Goal: Task Accomplishment & Management: Manage account settings

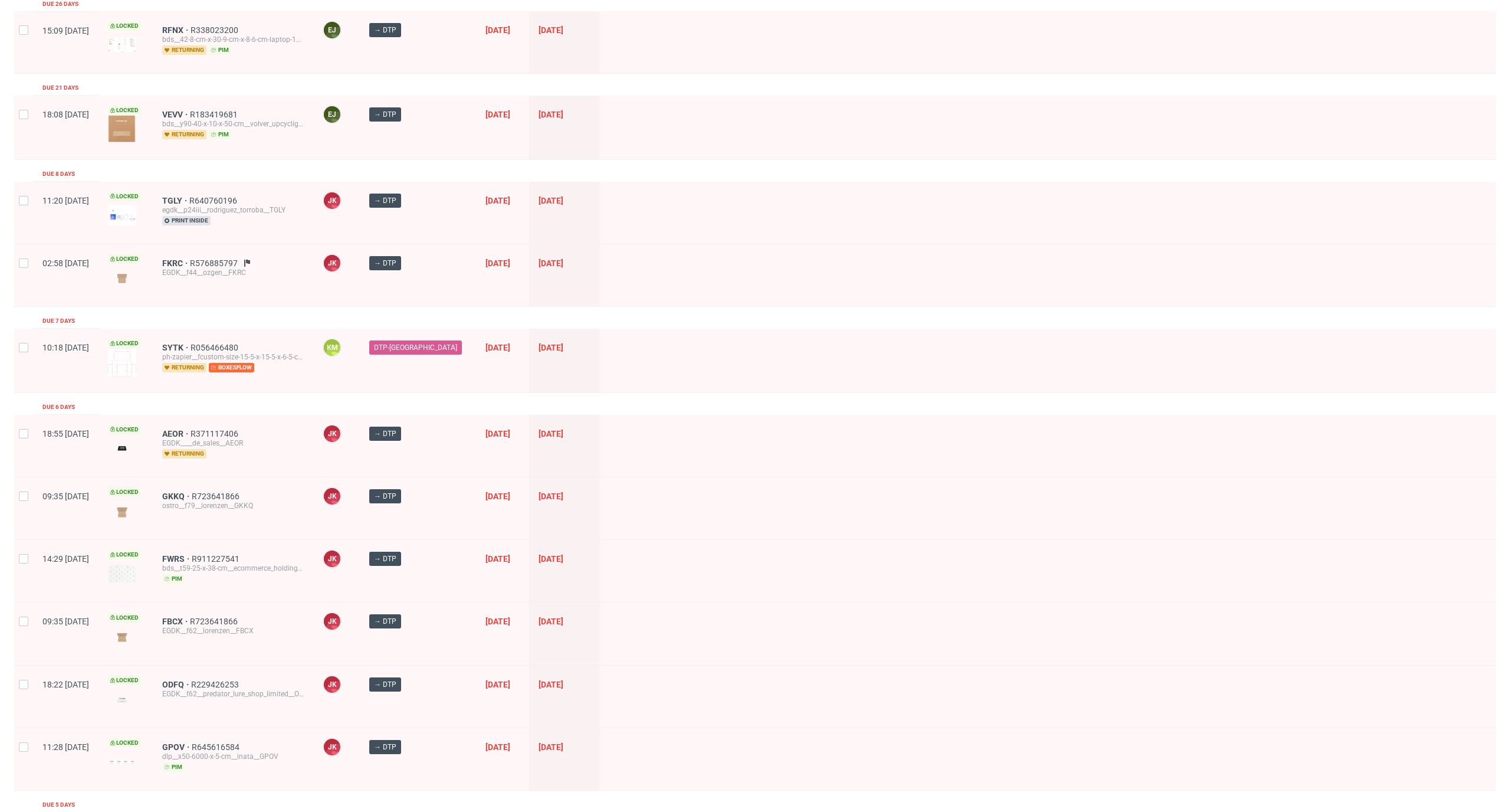
scroll to position [396, 0]
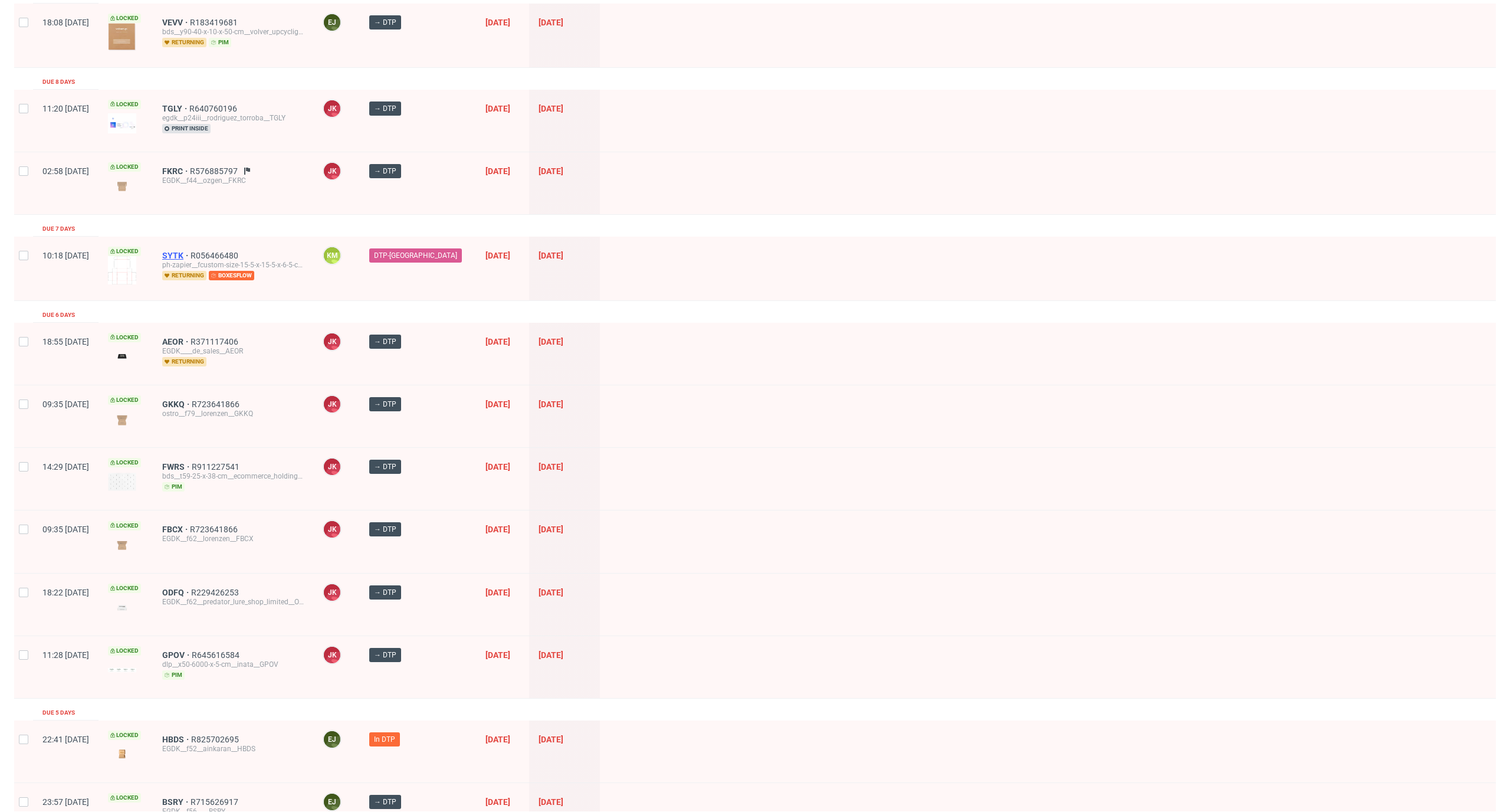
click at [190, 251] on span "SYTK" at bounding box center [176, 255] width 28 height 9
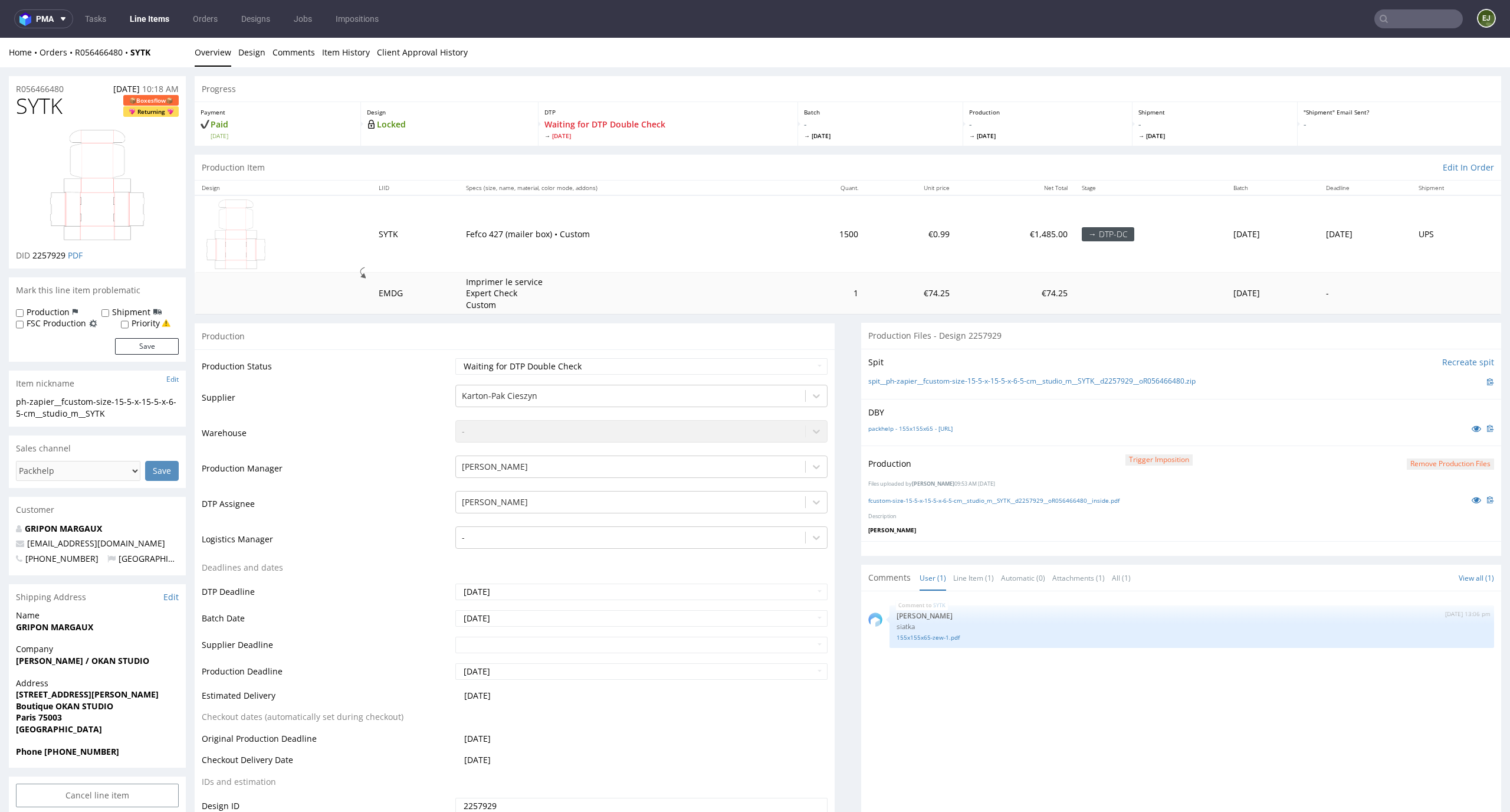
scroll to position [202, 0]
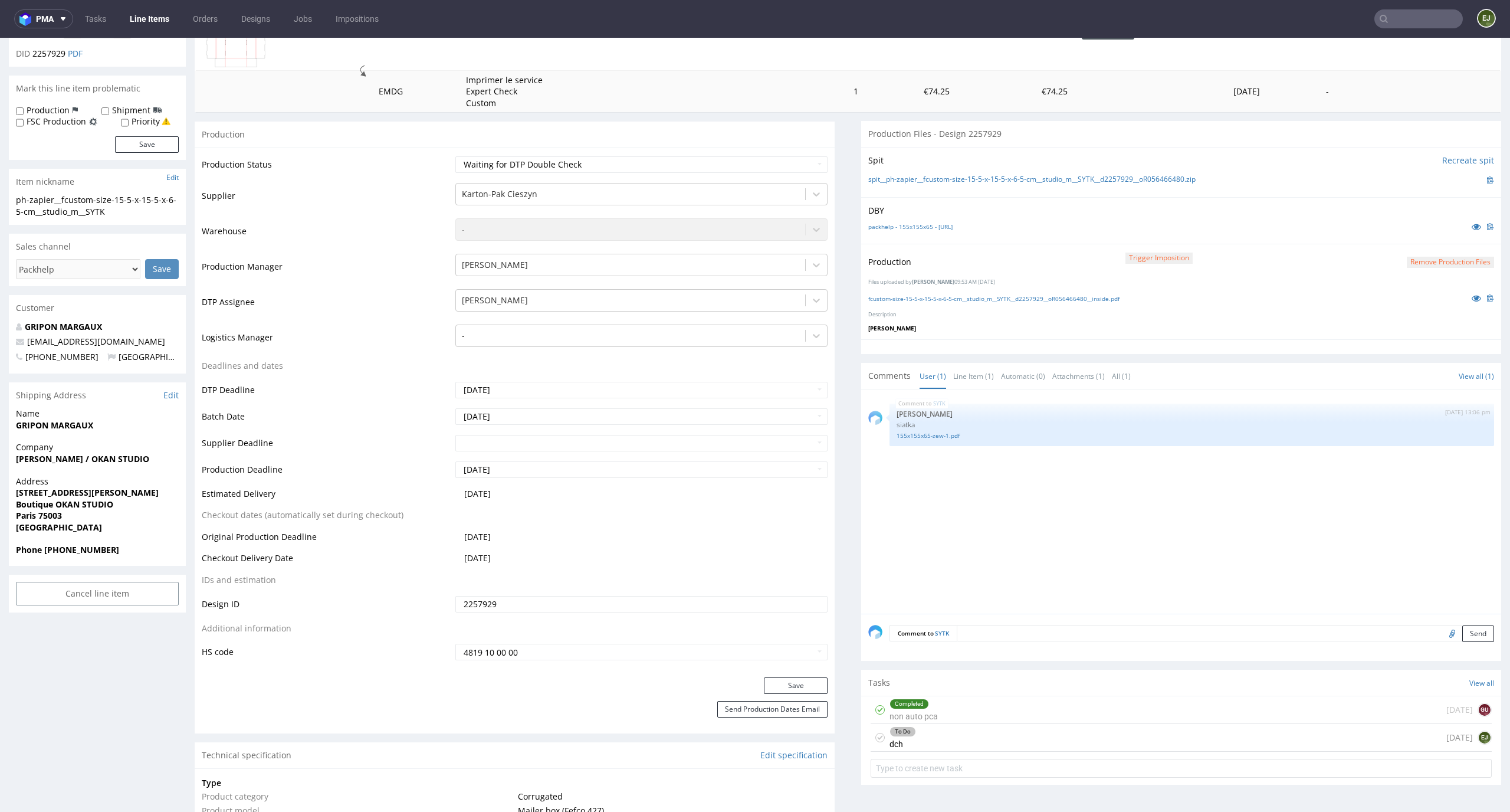
click at [966, 734] on div "To Do dch [DATE] EJ" at bounding box center [1181, 738] width 621 height 28
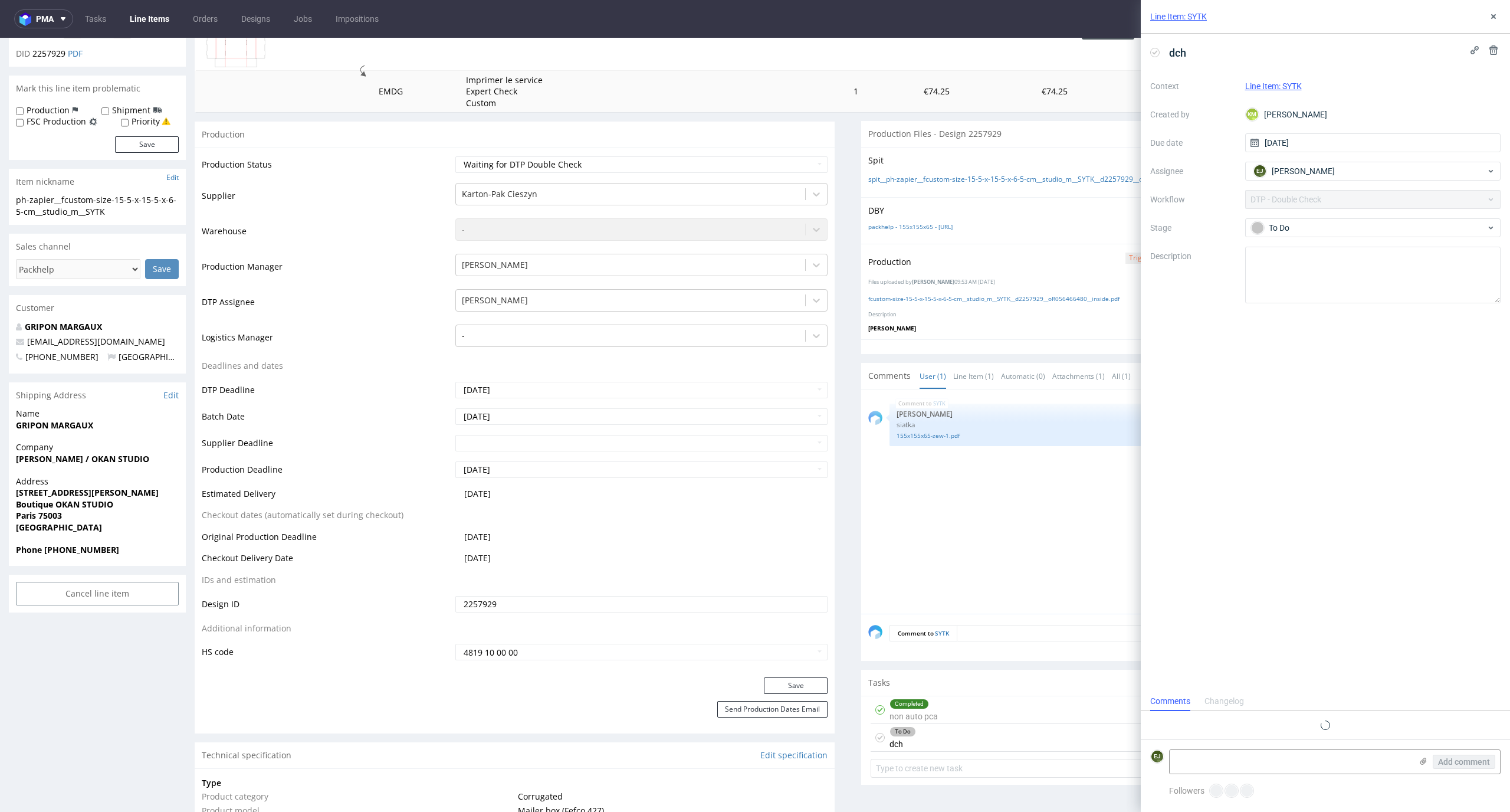
scroll to position [9, 0]
click at [1492, 18] on use at bounding box center [1494, 16] width 5 height 5
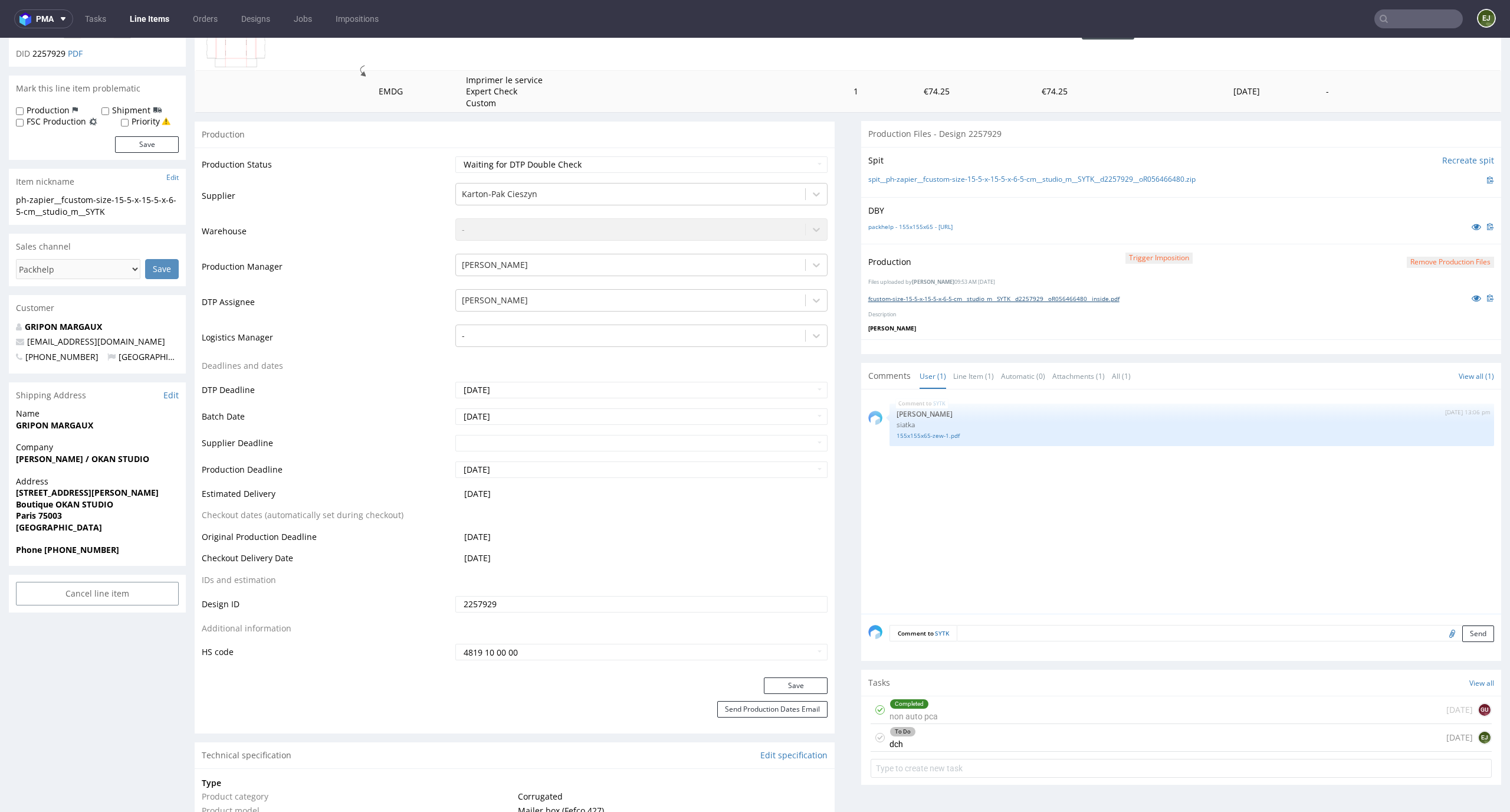
click at [1052, 294] on link "fcustom-size-15-5-x-15-5-x-6-5-cm__studio_m__SYTK__d2257929__oR056466480__insid…" at bounding box center [994, 298] width 251 height 9
click at [918, 435] on link "155x155x65-zew-1.pdf" at bounding box center [1192, 435] width 590 height 9
click at [952, 223] on link "packhelp - 155x155x65 - fefco-427-155-65-155-DEF.ai" at bounding box center [910, 226] width 85 height 9
click at [876, 736] on icon at bounding box center [880, 737] width 9 height 9
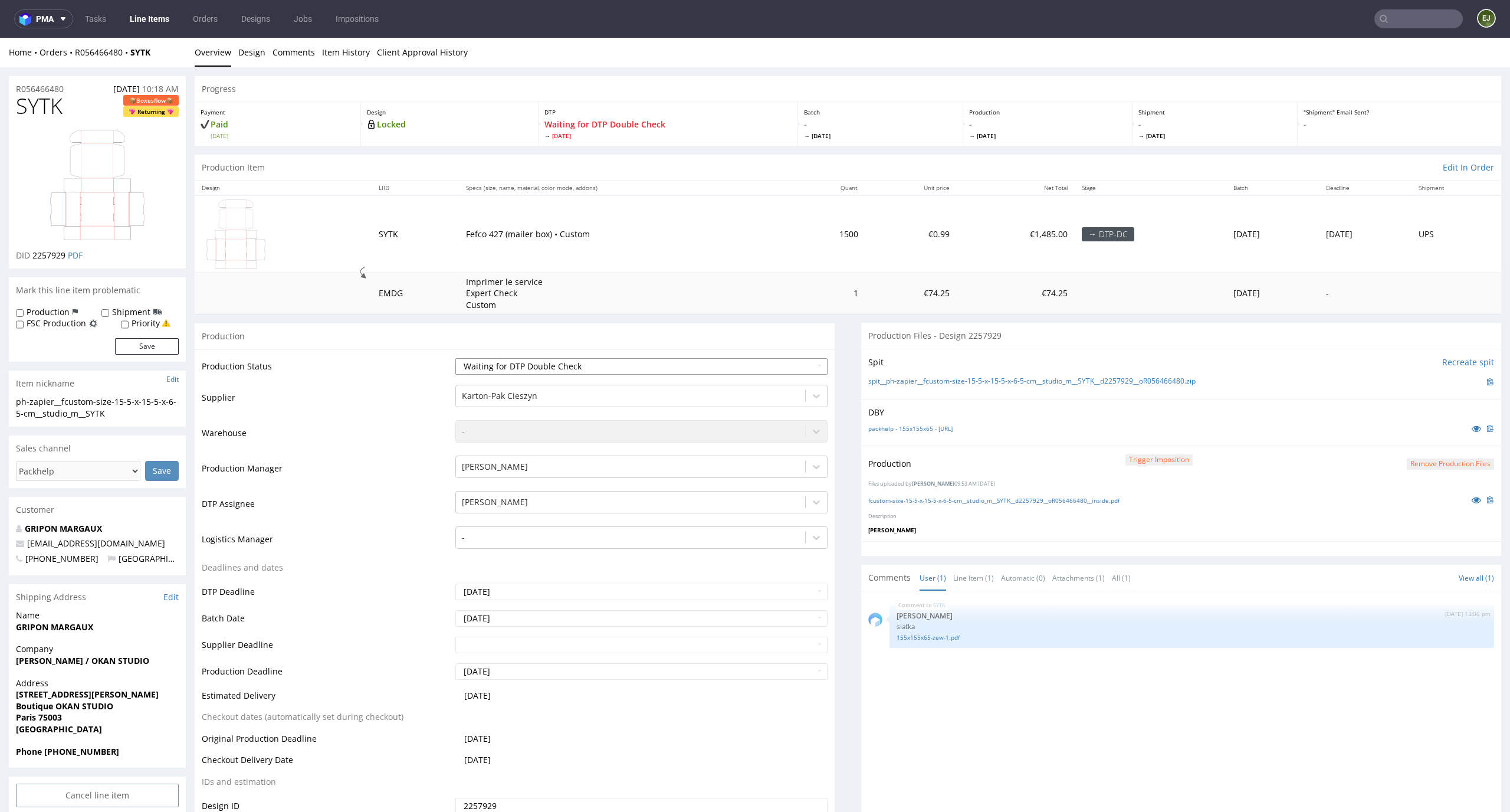
click at [801, 362] on select "Waiting for Artwork Waiting for Diecut Waiting for Mockup Waiting for DTP Waiti…" at bounding box center [642, 366] width 373 height 16
select select "dtp_production_ready"
click at [455, 358] on select "Waiting for Artwork Waiting for Diecut Waiting for Mockup Waiting for DTP Waiti…" at bounding box center [642, 366] width 373 height 16
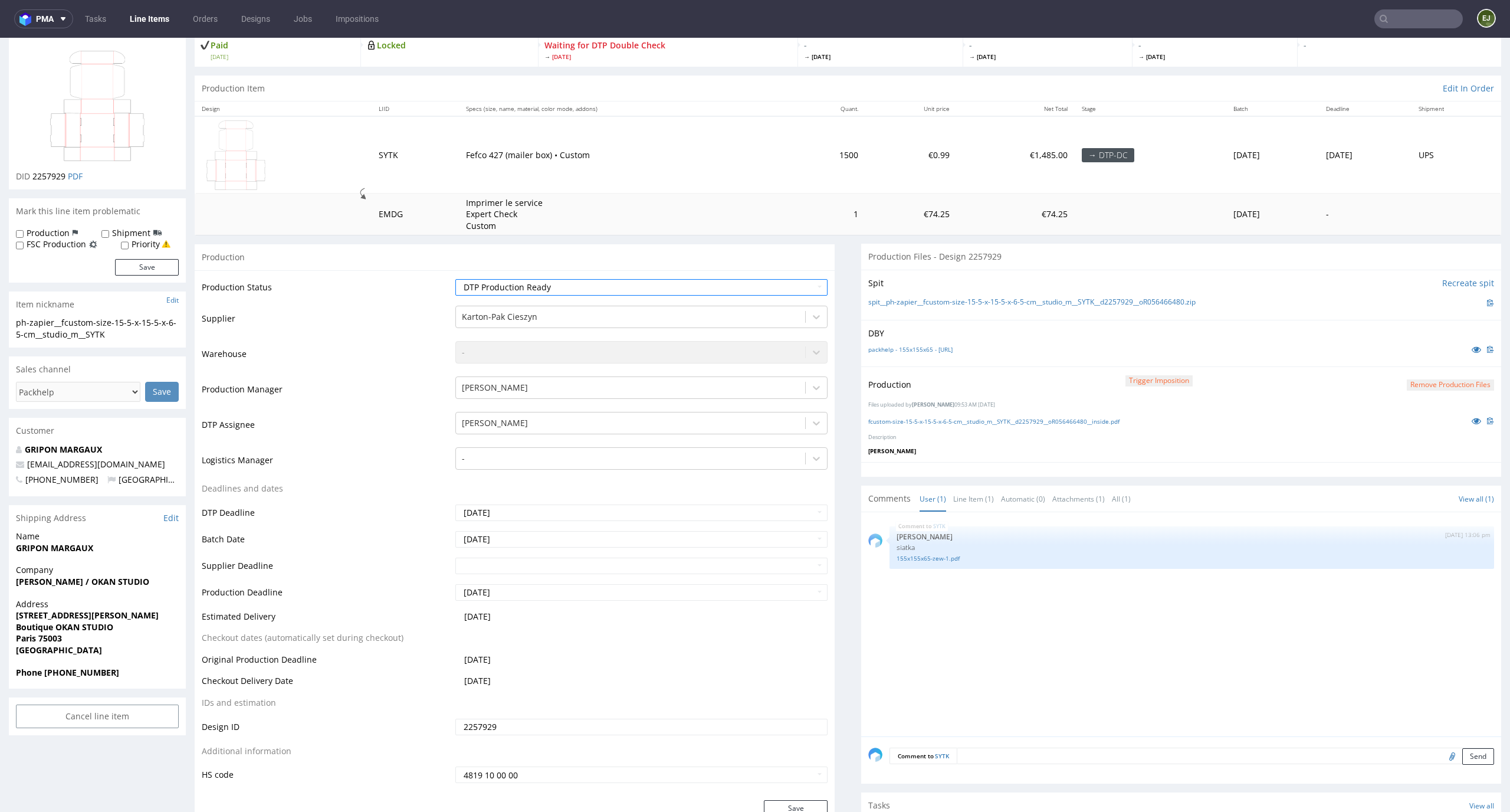
scroll to position [251, 0]
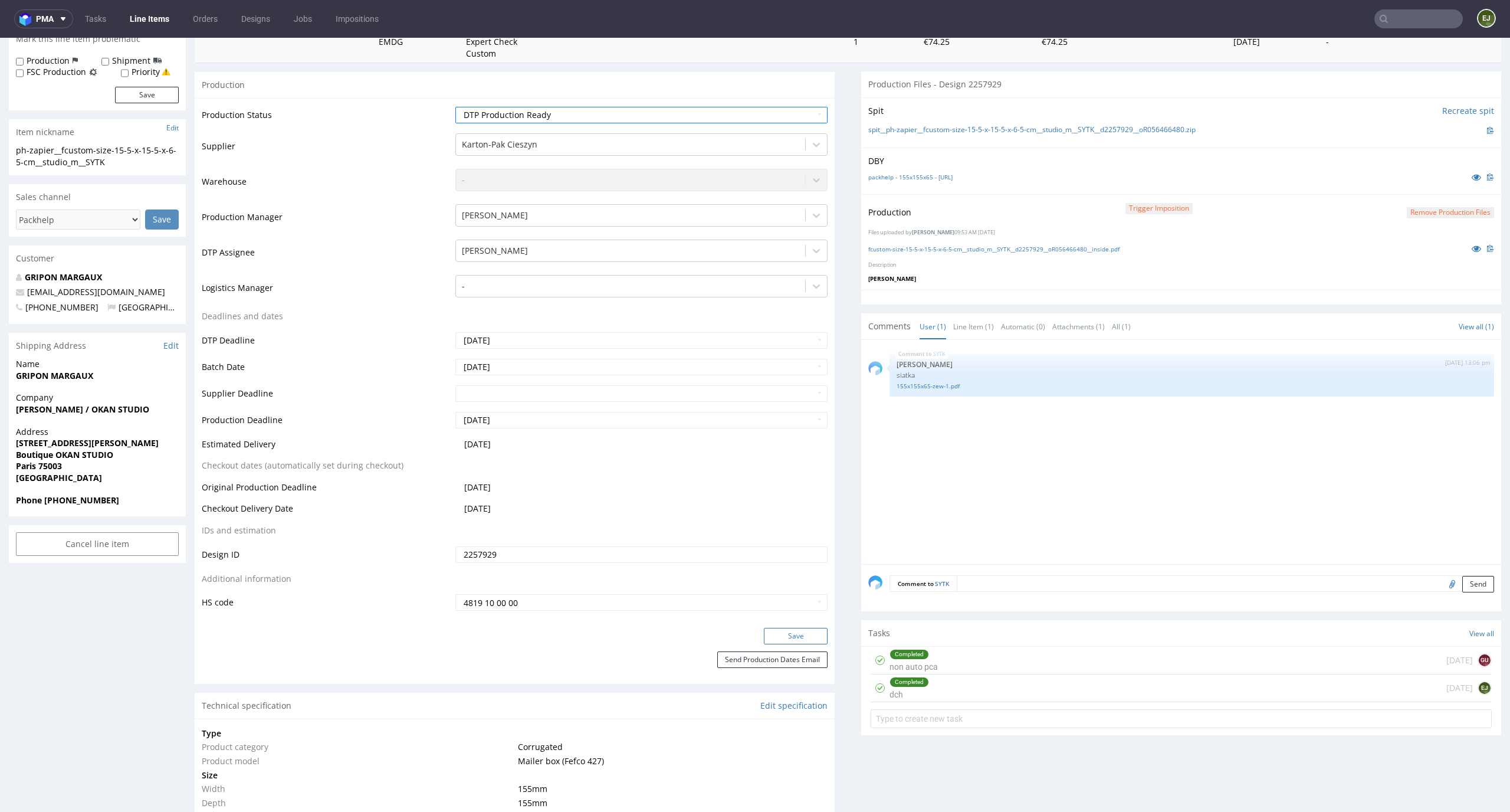
click at [809, 636] on button "Save" at bounding box center [796, 636] width 64 height 16
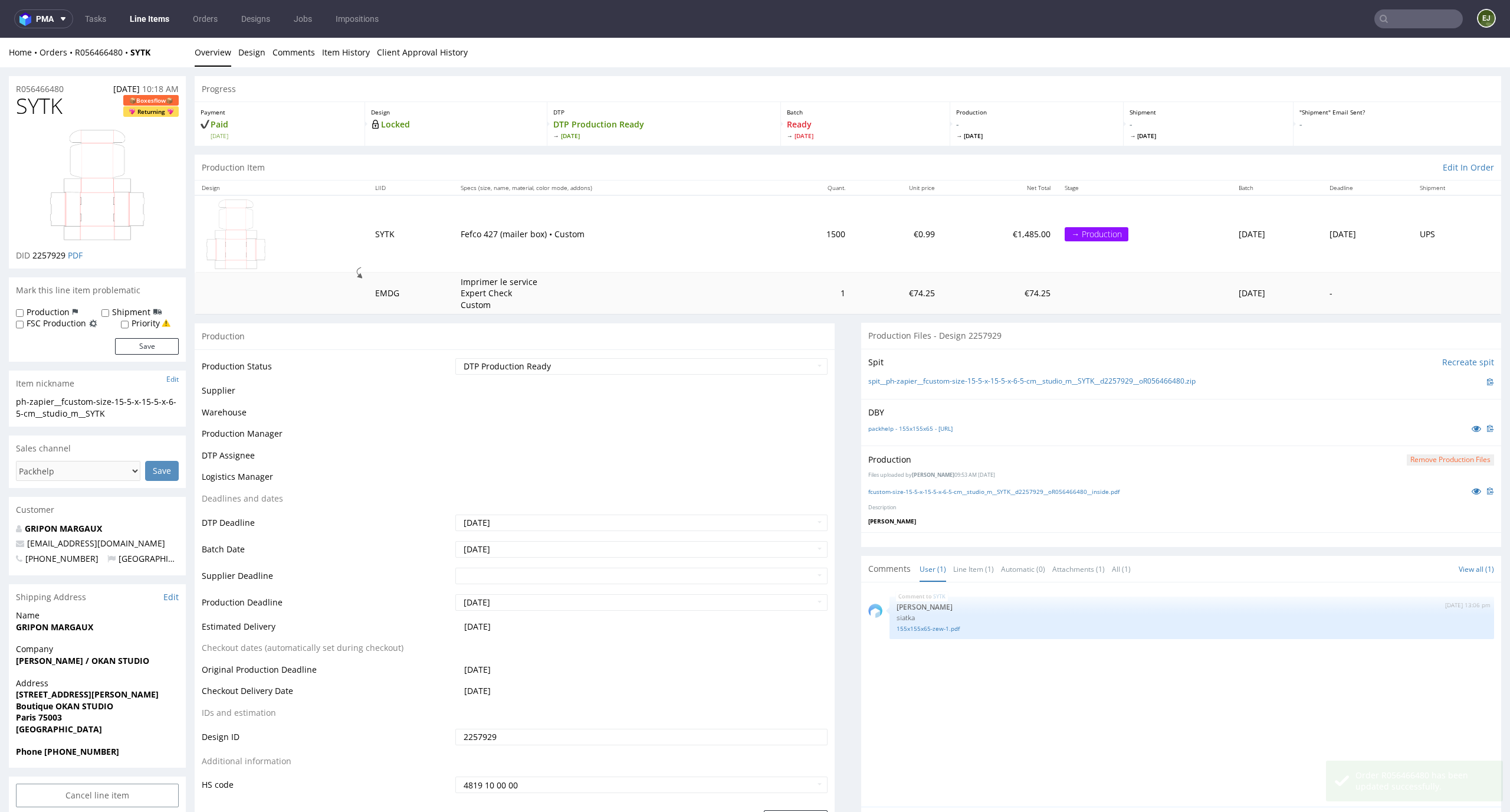
scroll to position [243, 0]
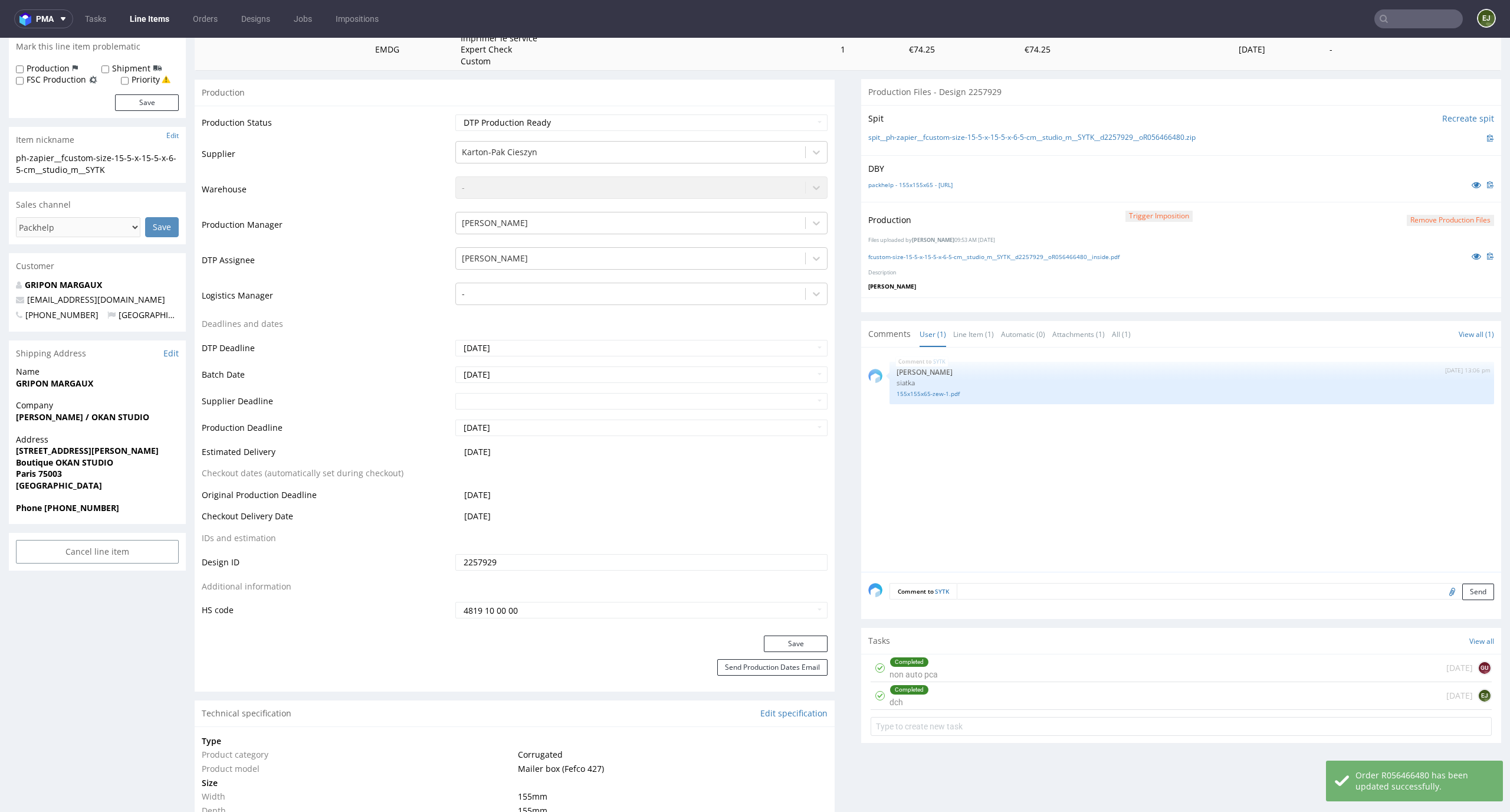
click at [148, 20] on link "Line Items" at bounding box center [150, 18] width 54 height 19
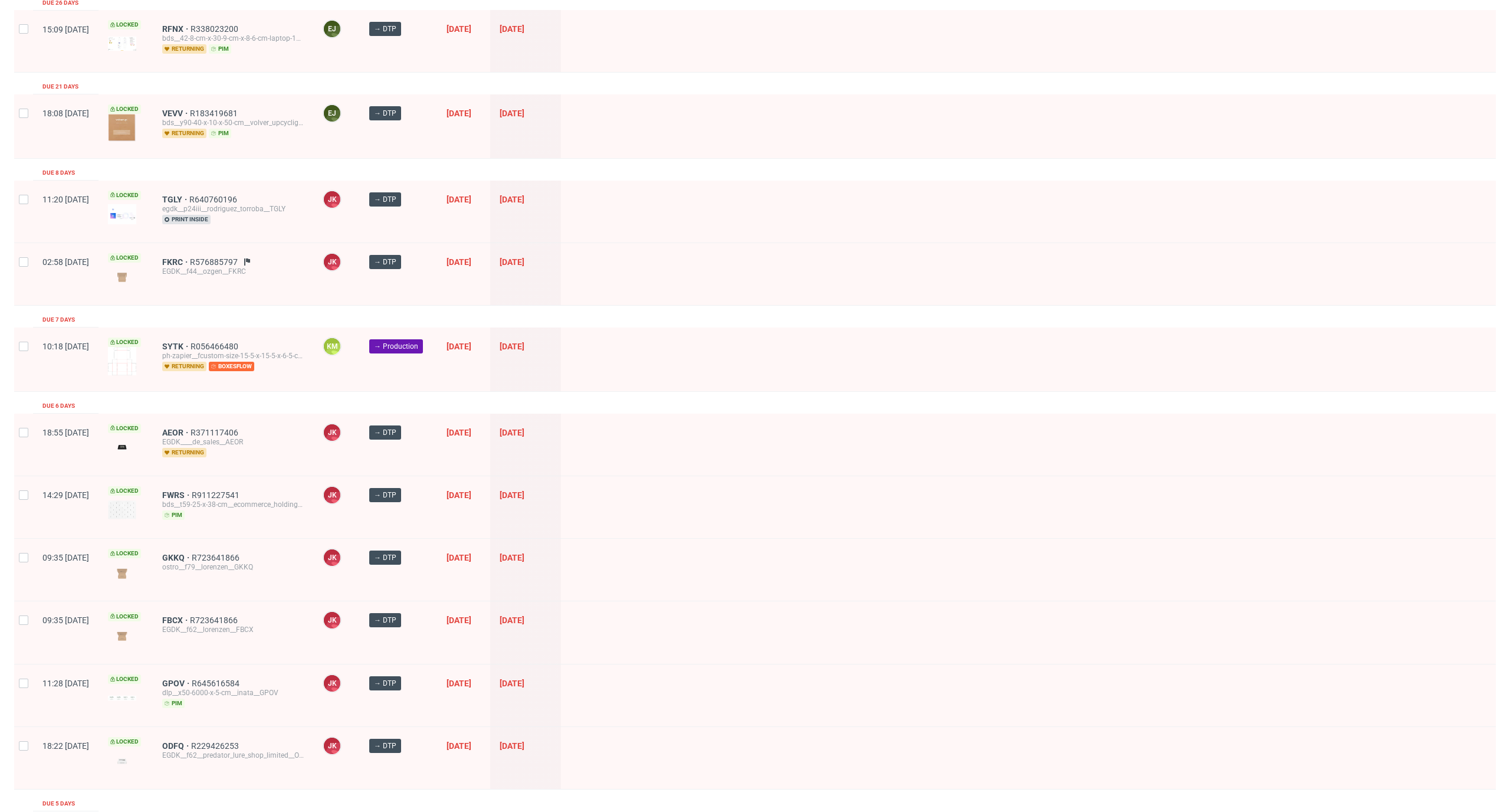
scroll to position [309, 0]
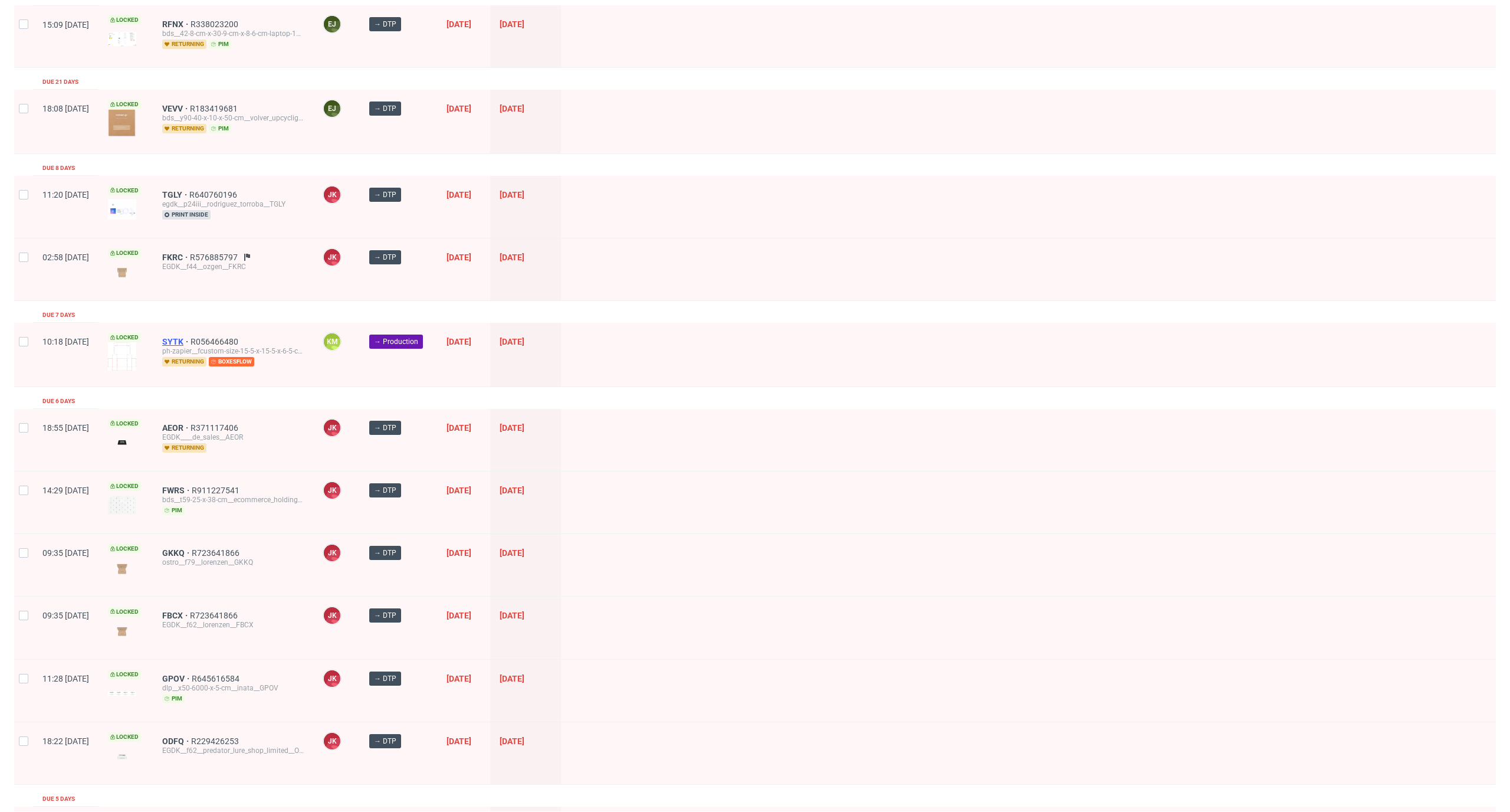
click at [190, 337] on span "SYTK" at bounding box center [176, 342] width 28 height 9
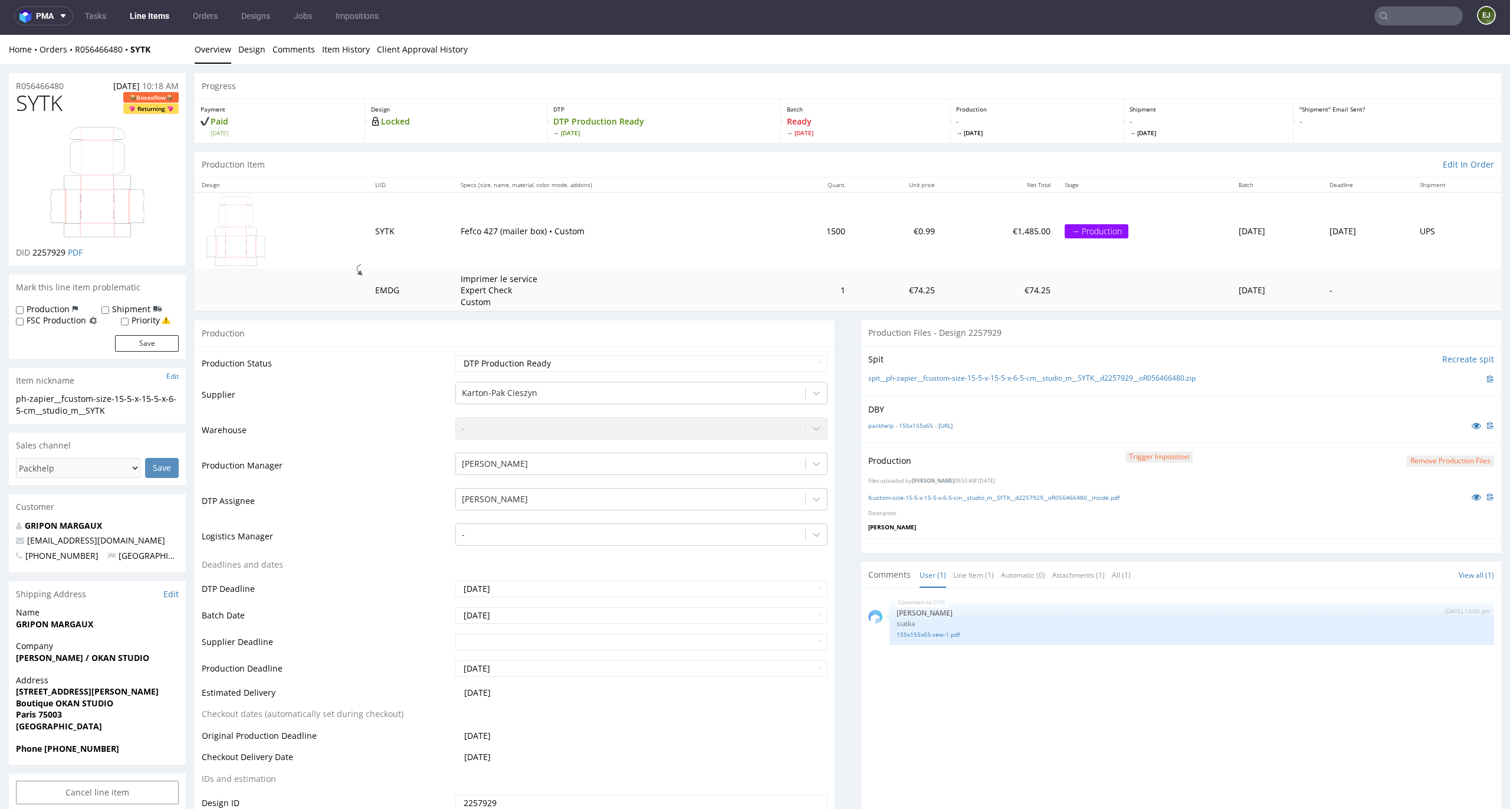
click at [146, 13] on link "Line Items" at bounding box center [150, 16] width 54 height 19
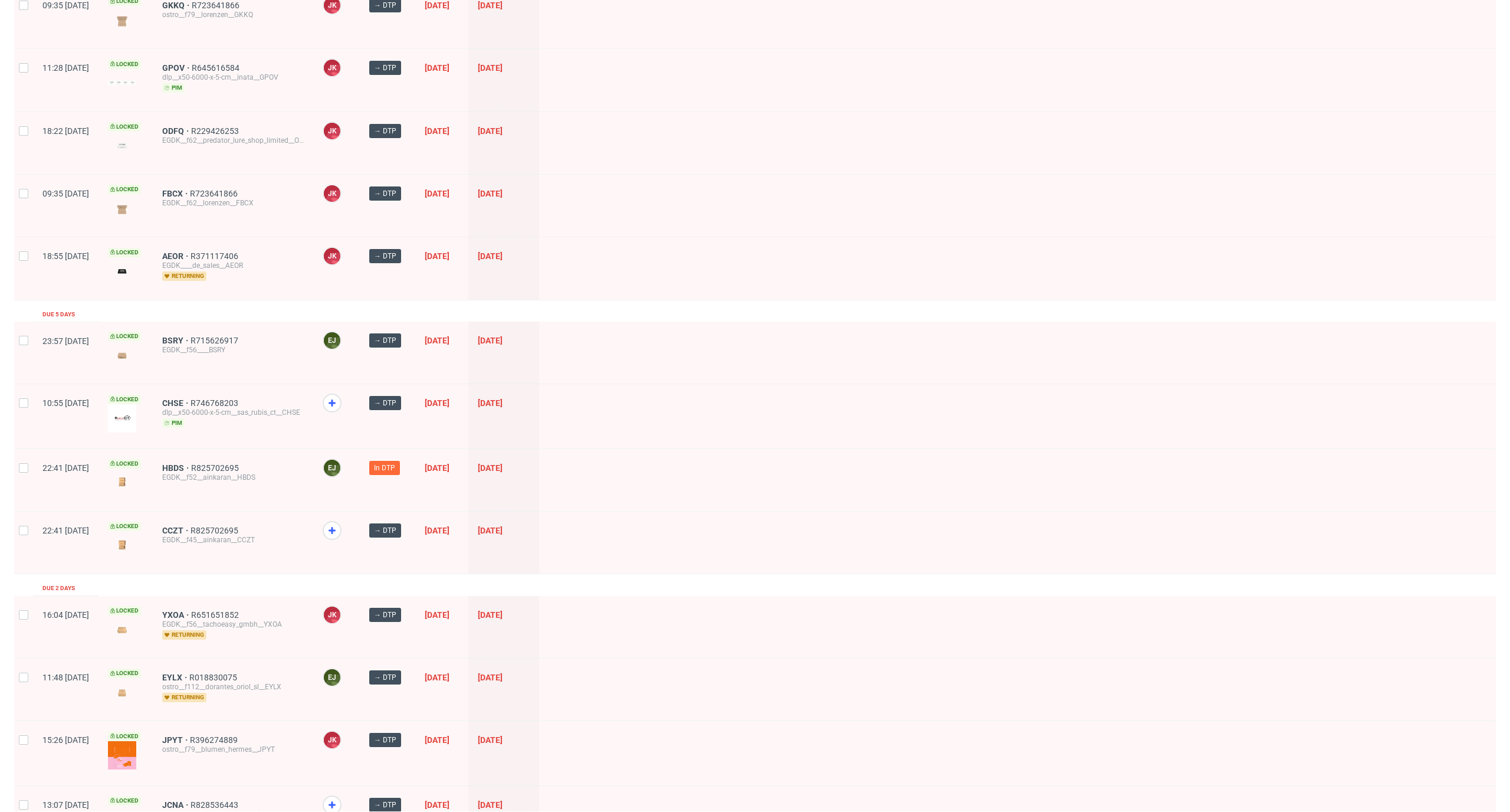
scroll to position [700, 0]
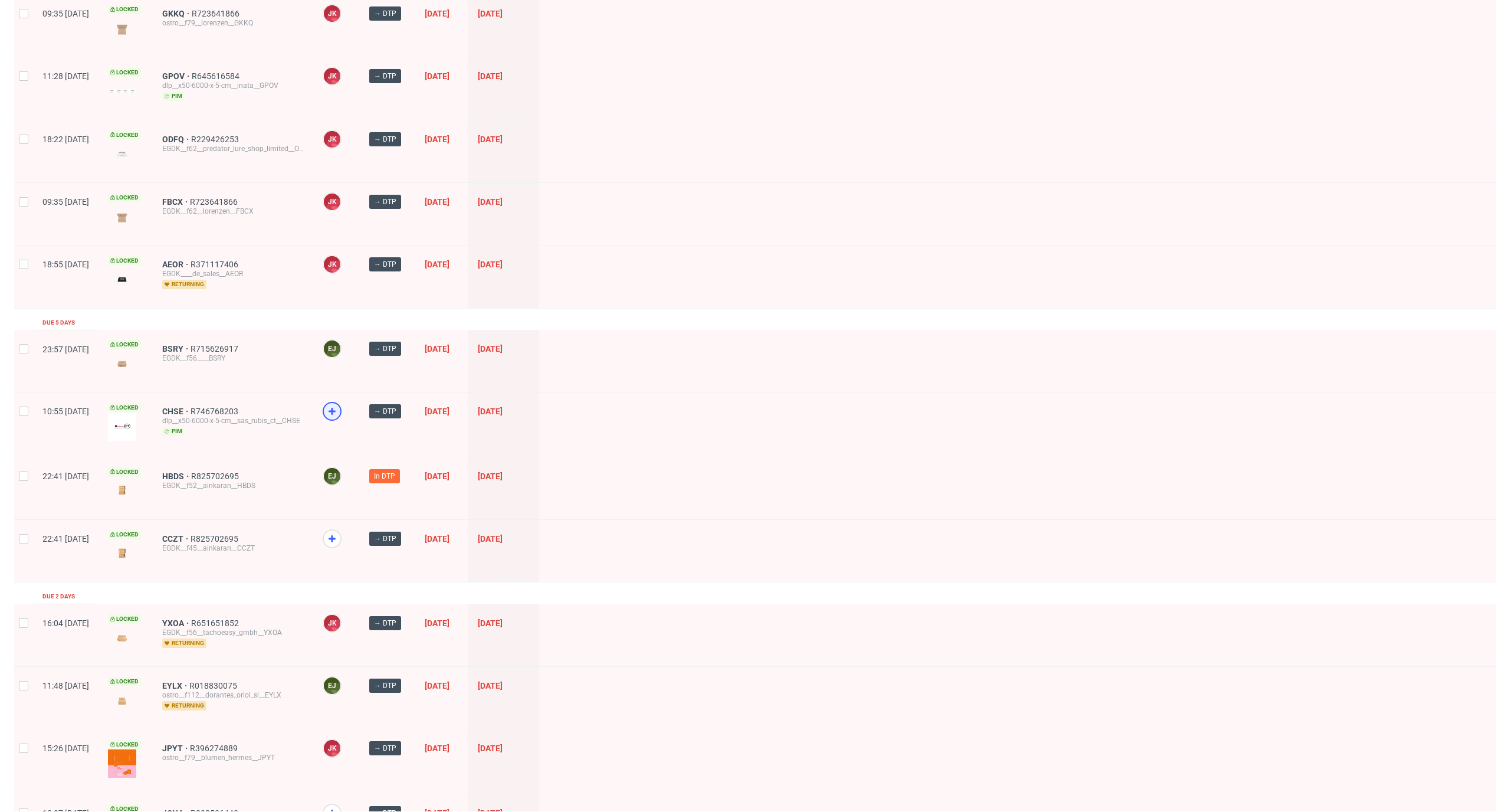
click at [339, 404] on icon at bounding box center [333, 411] width 14 height 14
click at [339, 531] on icon at bounding box center [333, 538] width 14 height 14
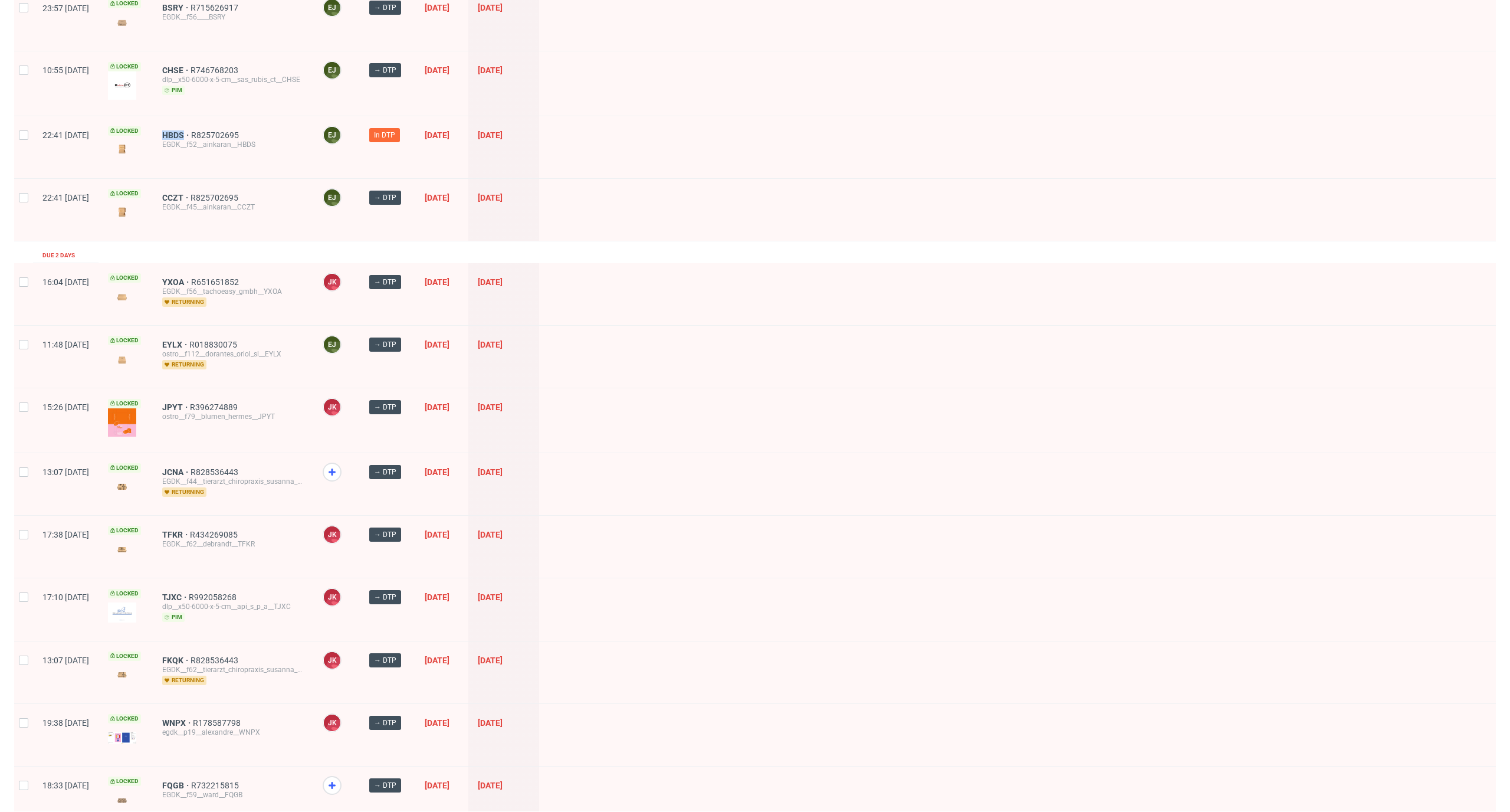
scroll to position [1161, 0]
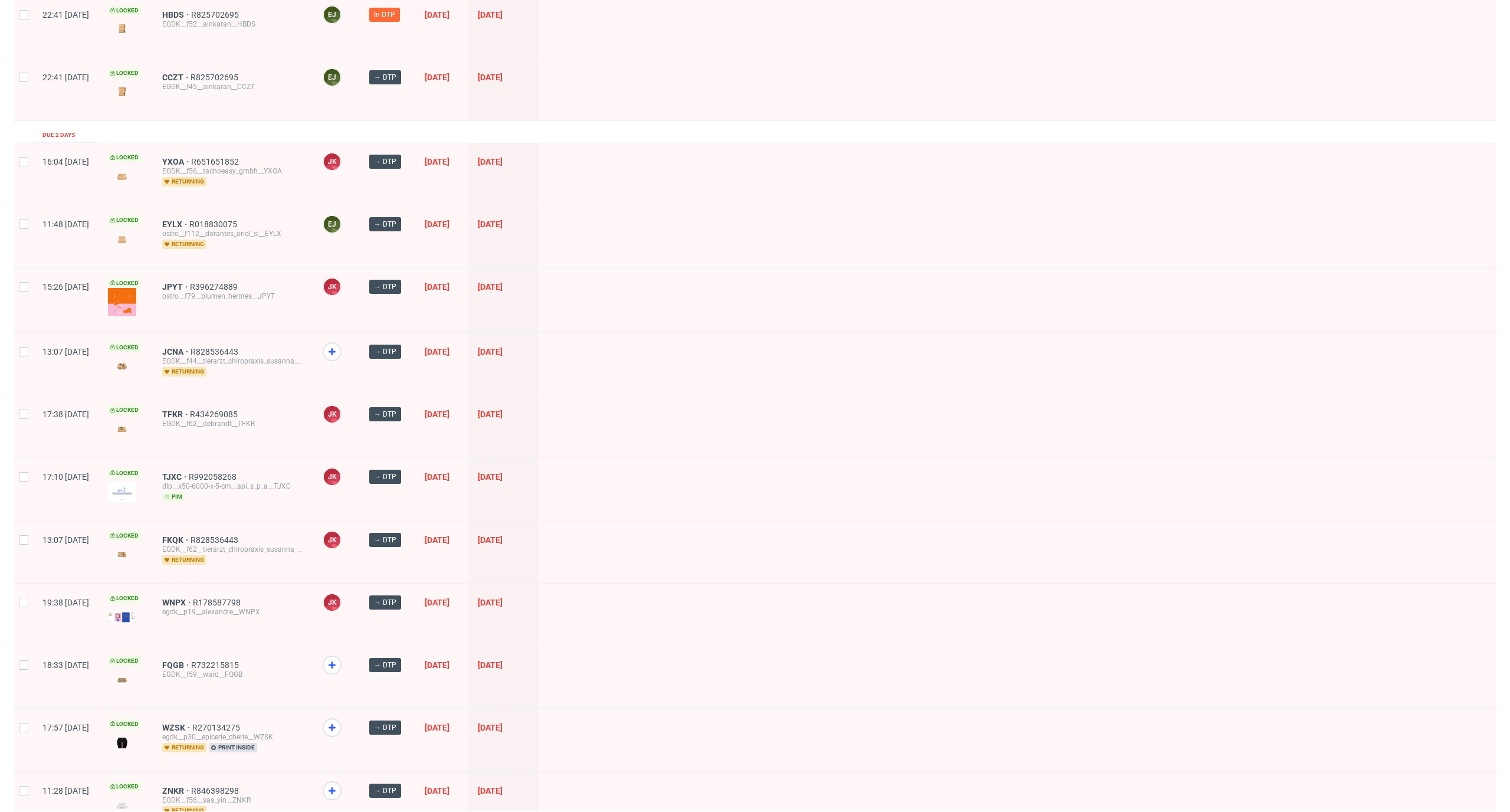
click at [638, 346] on div at bounding box center [1017, 363] width 957 height 62
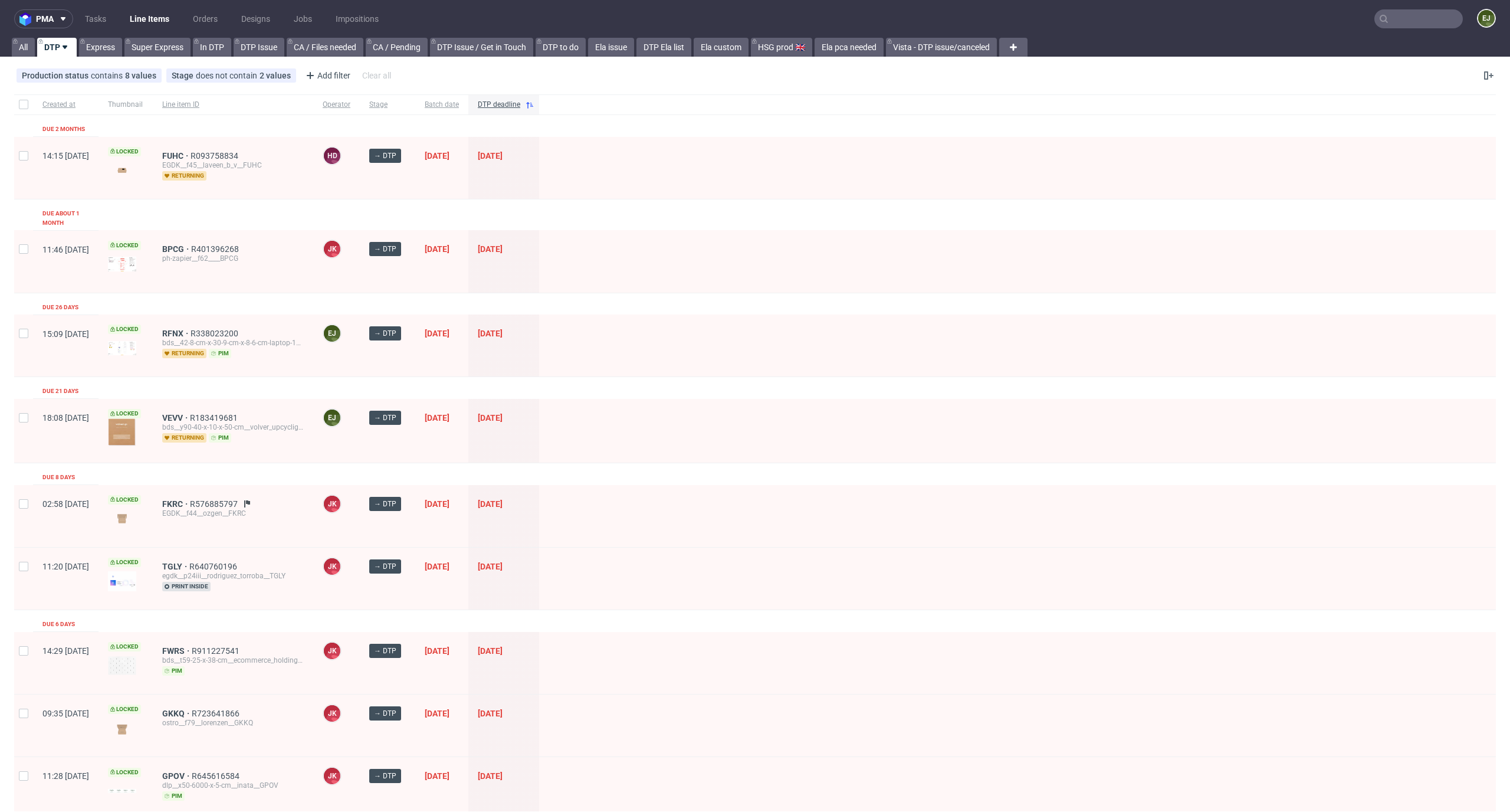
scroll to position [1400, 0]
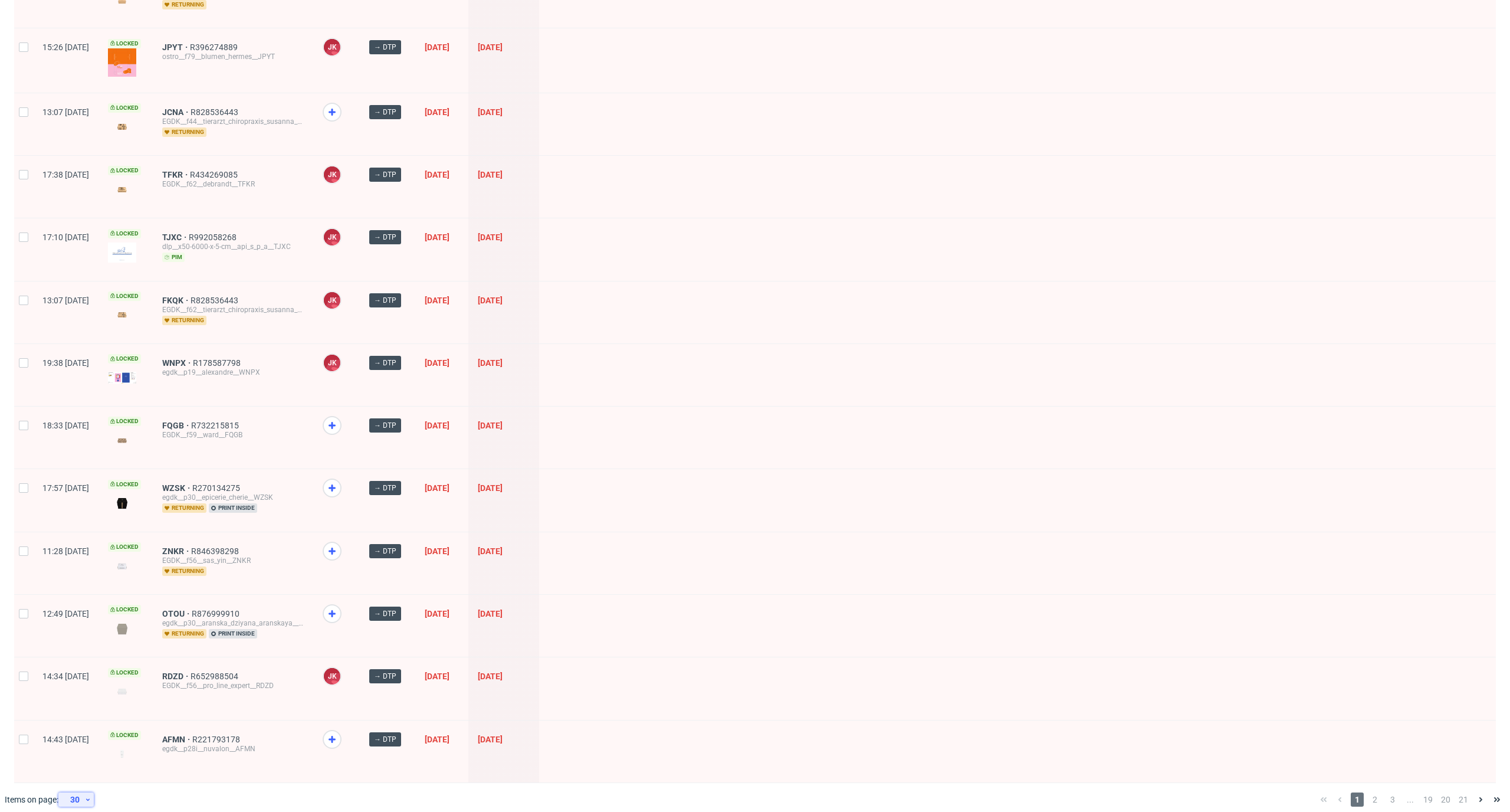
click at [85, 794] on div "30" at bounding box center [73, 799] width 21 height 16
click at [87, 769] on div "120" at bounding box center [80, 761] width 24 height 16
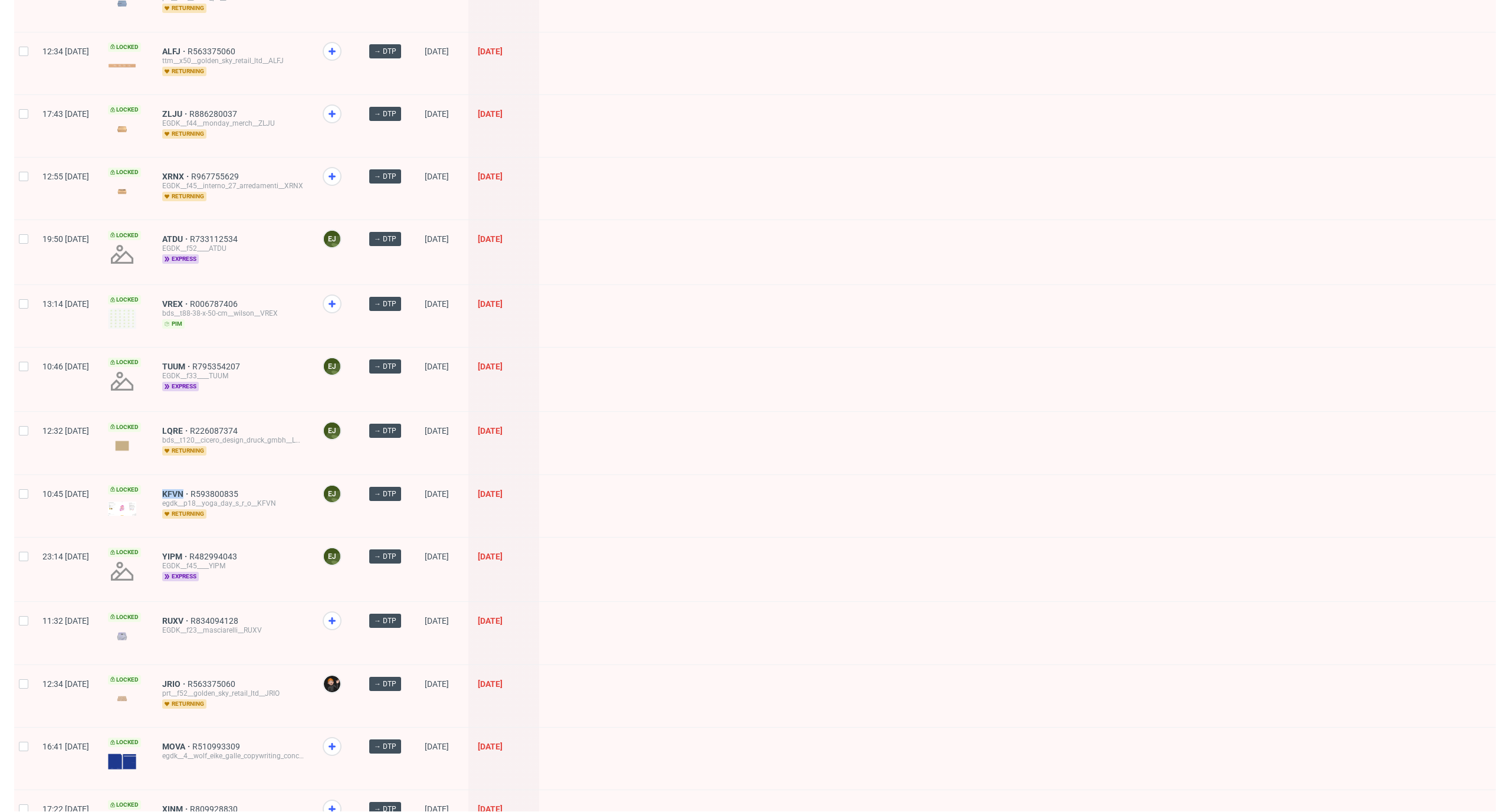
scroll to position [5711, 0]
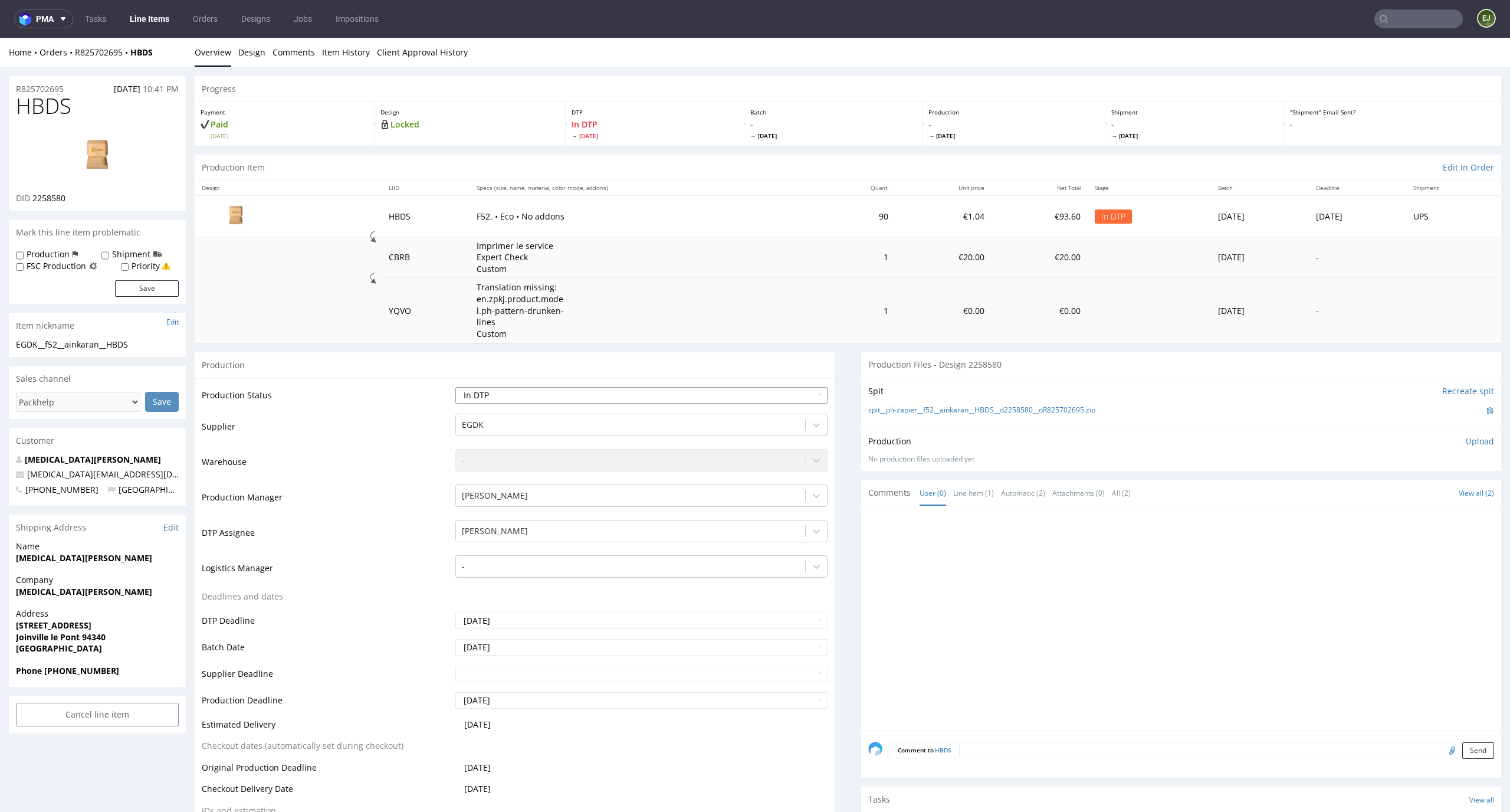
click at [645, 394] on select "Waiting for Artwork Waiting for Diecut Waiting for Mockup Waiting for DTP Waiti…" at bounding box center [642, 395] width 373 height 16
select select "dtp_waiting_for_check"
click at [455, 387] on select "Waiting for Artwork Waiting for Diecut Waiting for Mockup Waiting for DTP Waiti…" at bounding box center [642, 395] width 373 height 16
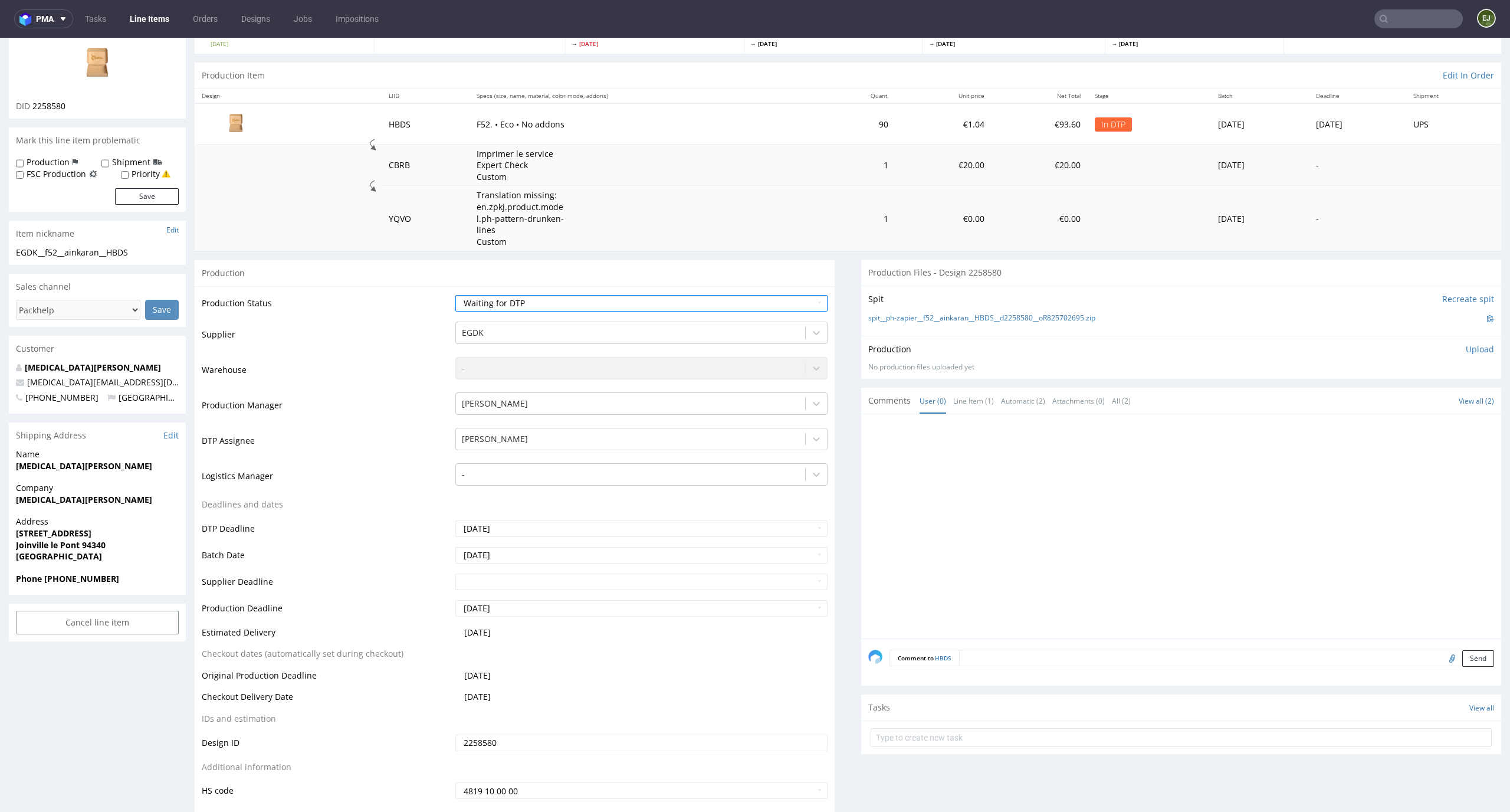
scroll to position [261, 0]
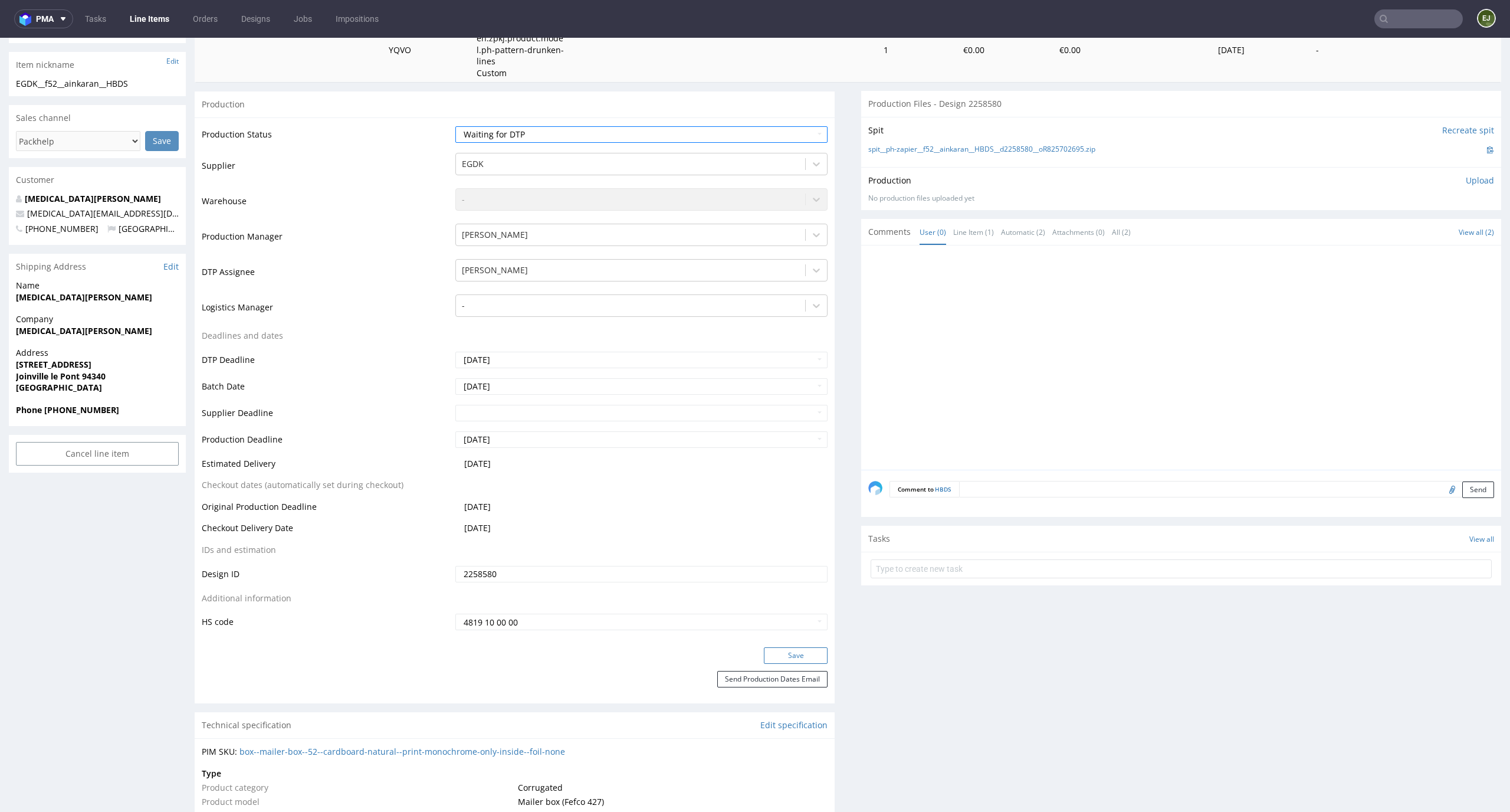
click at [779, 647] on button "Save" at bounding box center [796, 655] width 64 height 16
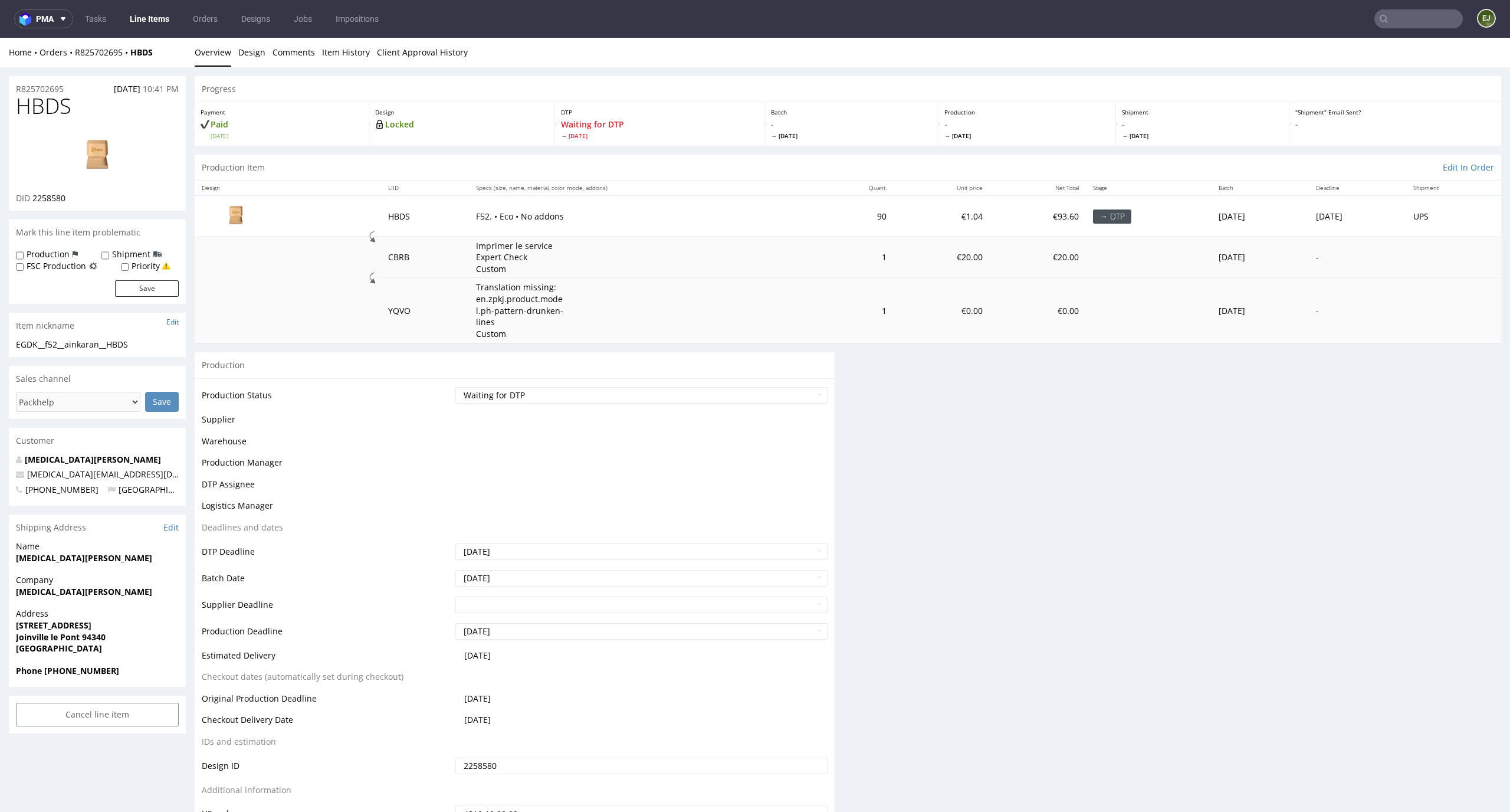
scroll to position [0, 0]
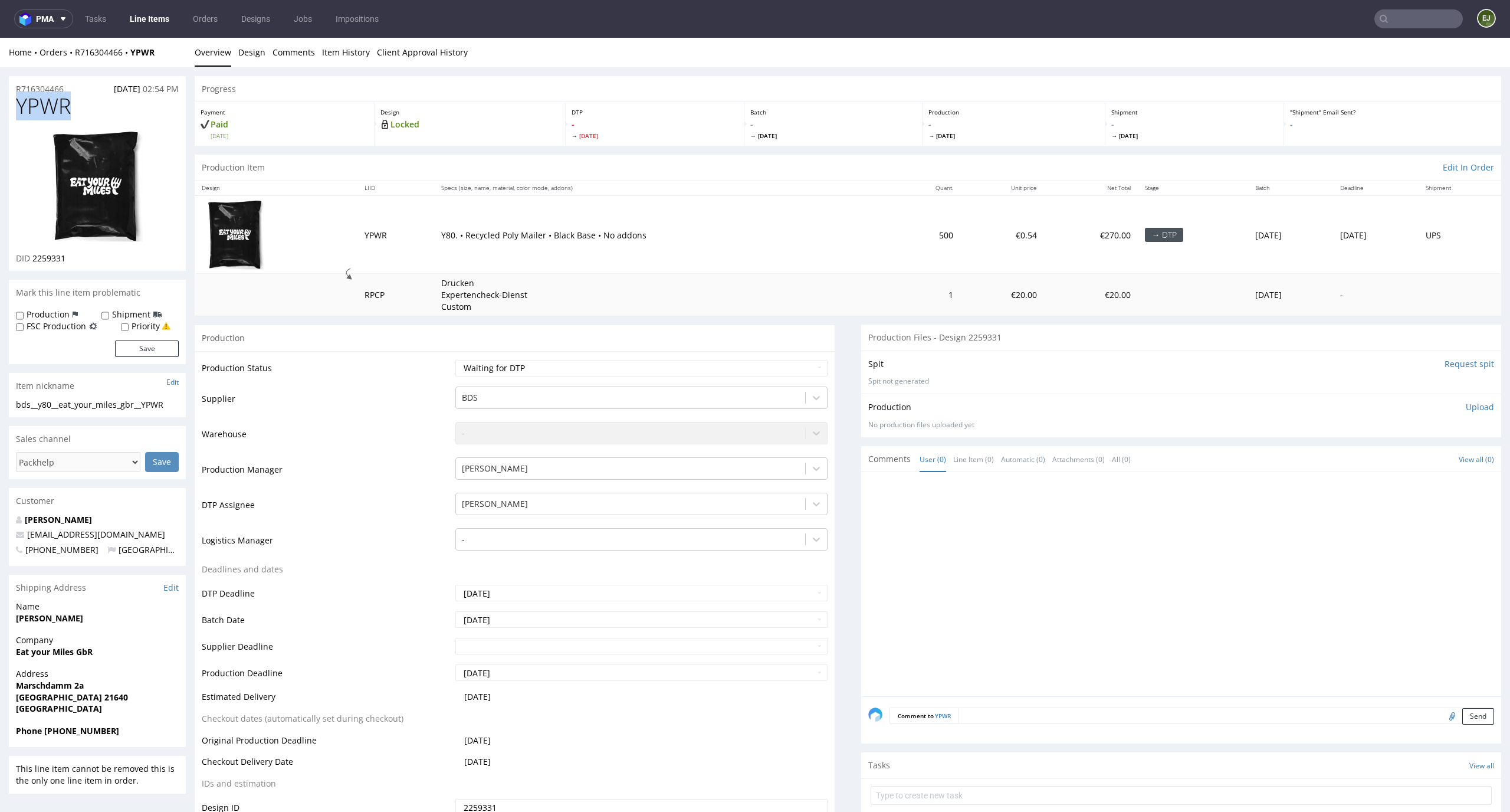
drag, startPoint x: 91, startPoint y: 111, endPoint x: 0, endPoint y: 109, distance: 91.0
copy span "YPWR"
click at [638, 365] on select "Waiting for Artwork Waiting for Diecut Waiting for Mockup Waiting for DTP Waiti…" at bounding box center [642, 368] width 373 height 16
select select "dtp_in_process"
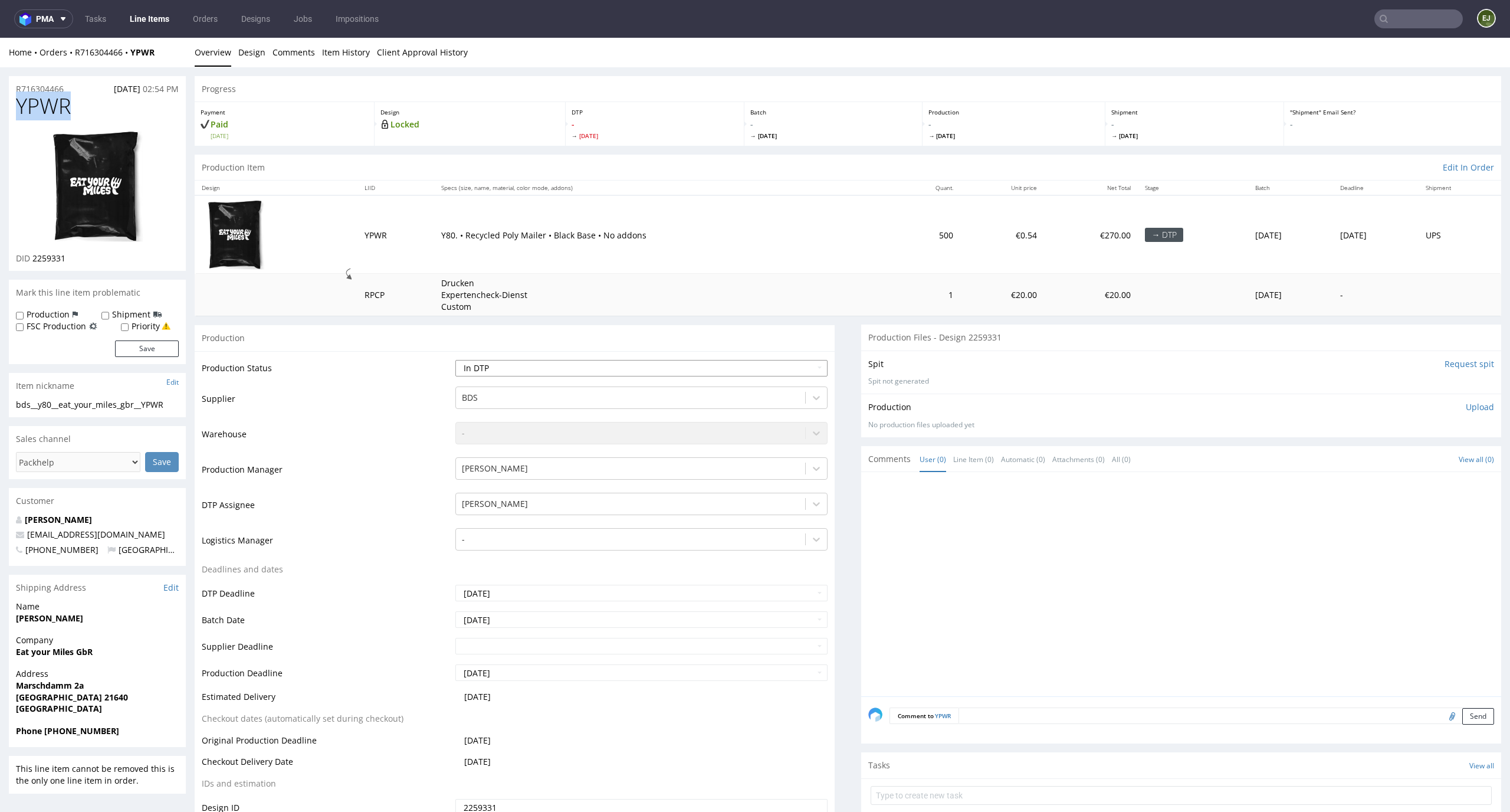
click at [455, 360] on select "Waiting for Artwork Waiting for Diecut Waiting for Mockup Waiting for DTP Waiti…" at bounding box center [642, 368] width 373 height 16
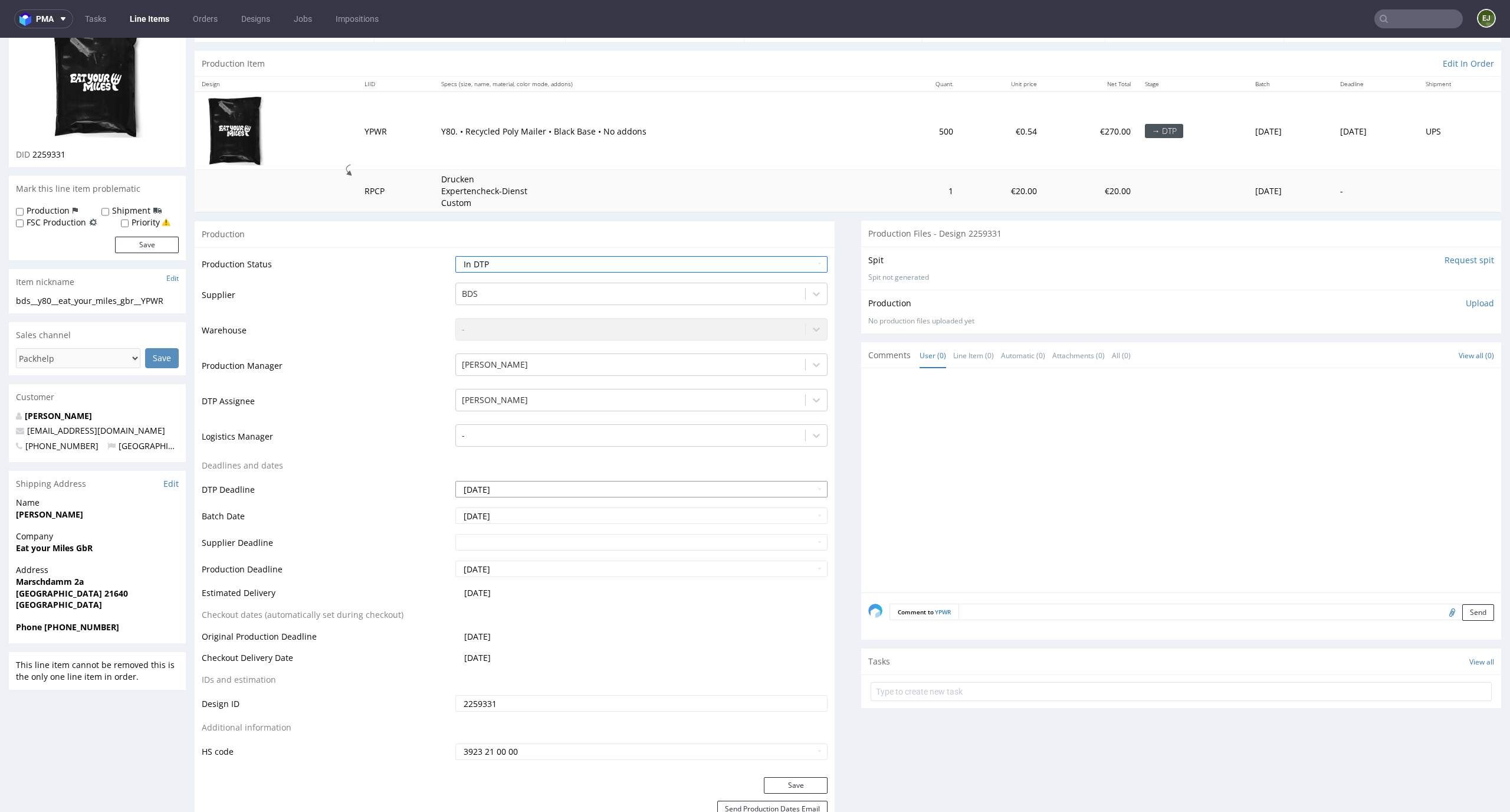
scroll to position [217, 0]
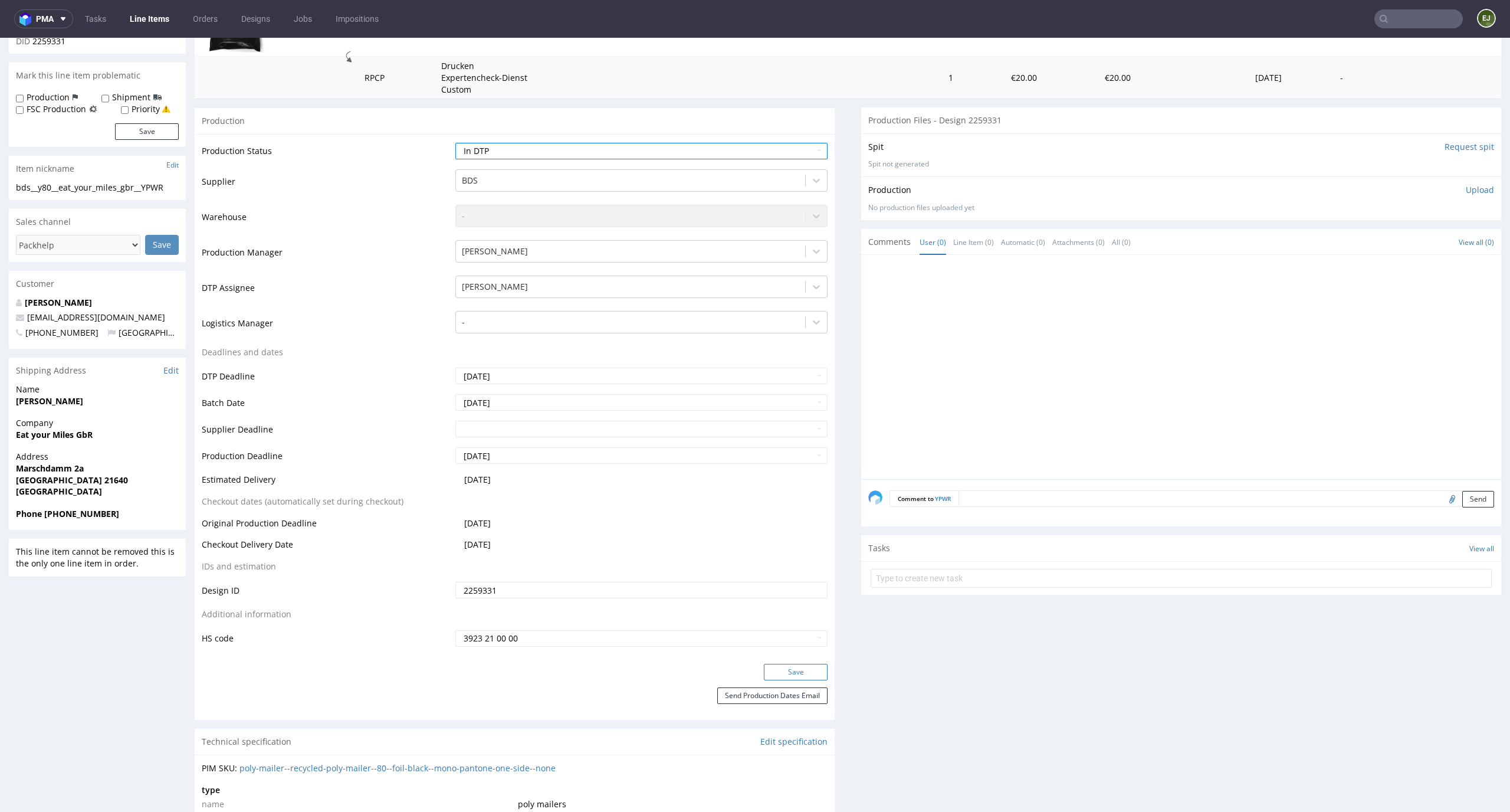
click at [786, 670] on button "Save" at bounding box center [796, 672] width 64 height 16
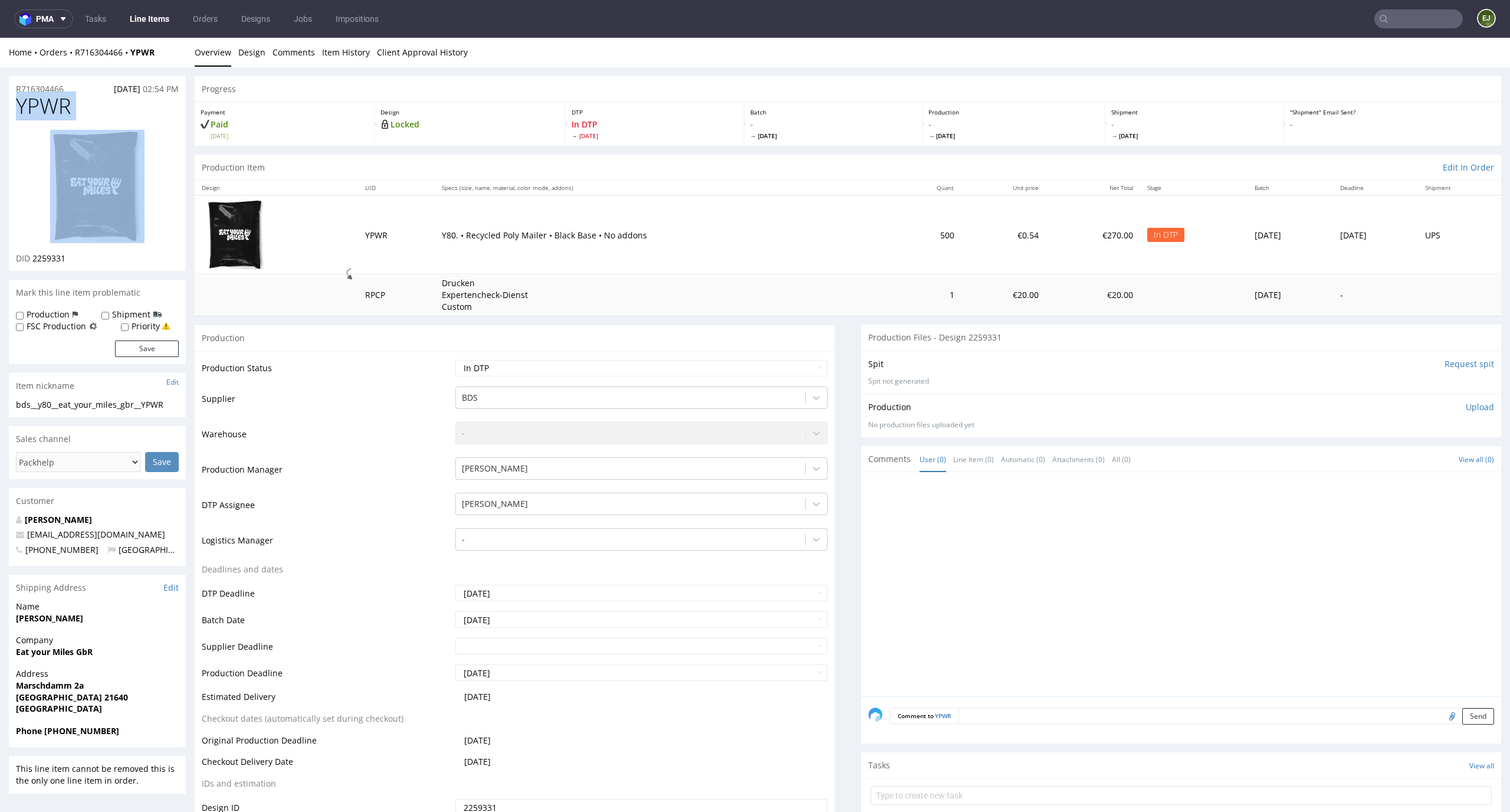
drag, startPoint x: 85, startPoint y: 118, endPoint x: 0, endPoint y: 114, distance: 85.1
copy h1 "YPWR"
click at [1466, 407] on p "Upload" at bounding box center [1480, 407] width 28 height 12
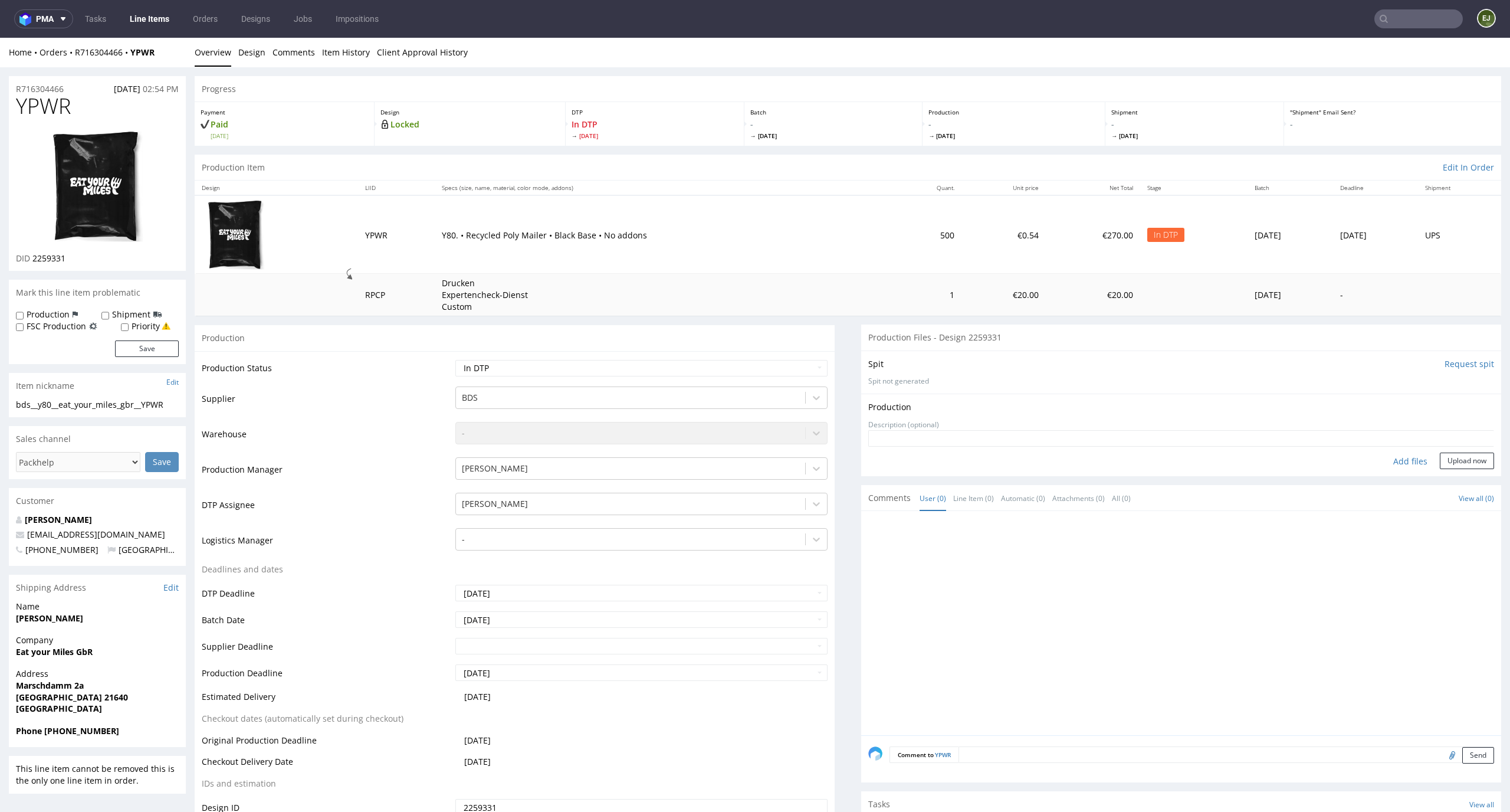
click at [1390, 459] on div "Add files" at bounding box center [1410, 461] width 59 height 18
type input "C:\fakepath\bds__y80__eat_your_miles_gbr__YPWR__d2259331__oR716304466__v1.pdf"
click at [1452, 480] on button "Upload now" at bounding box center [1467, 479] width 54 height 16
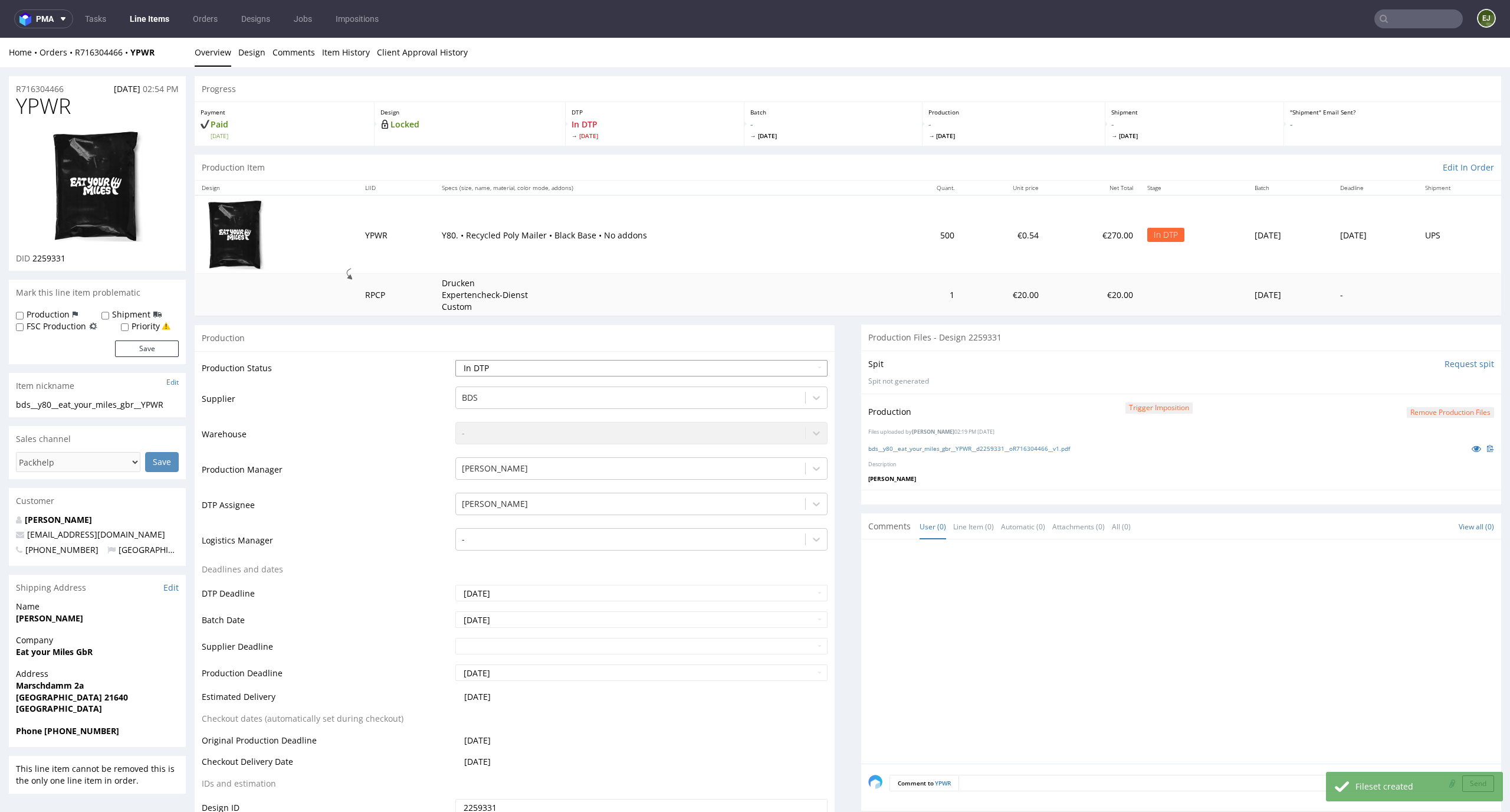
click at [786, 366] on select "Waiting for Artwork Waiting for Diecut Waiting for Mockup Waiting for DTP Waiti…" at bounding box center [642, 368] width 373 height 16
select select "dtp_production_ready"
click at [455, 360] on select "Waiting for Artwork Waiting for Diecut Waiting for Mockup Waiting for DTP Waiti…" at bounding box center [642, 368] width 373 height 16
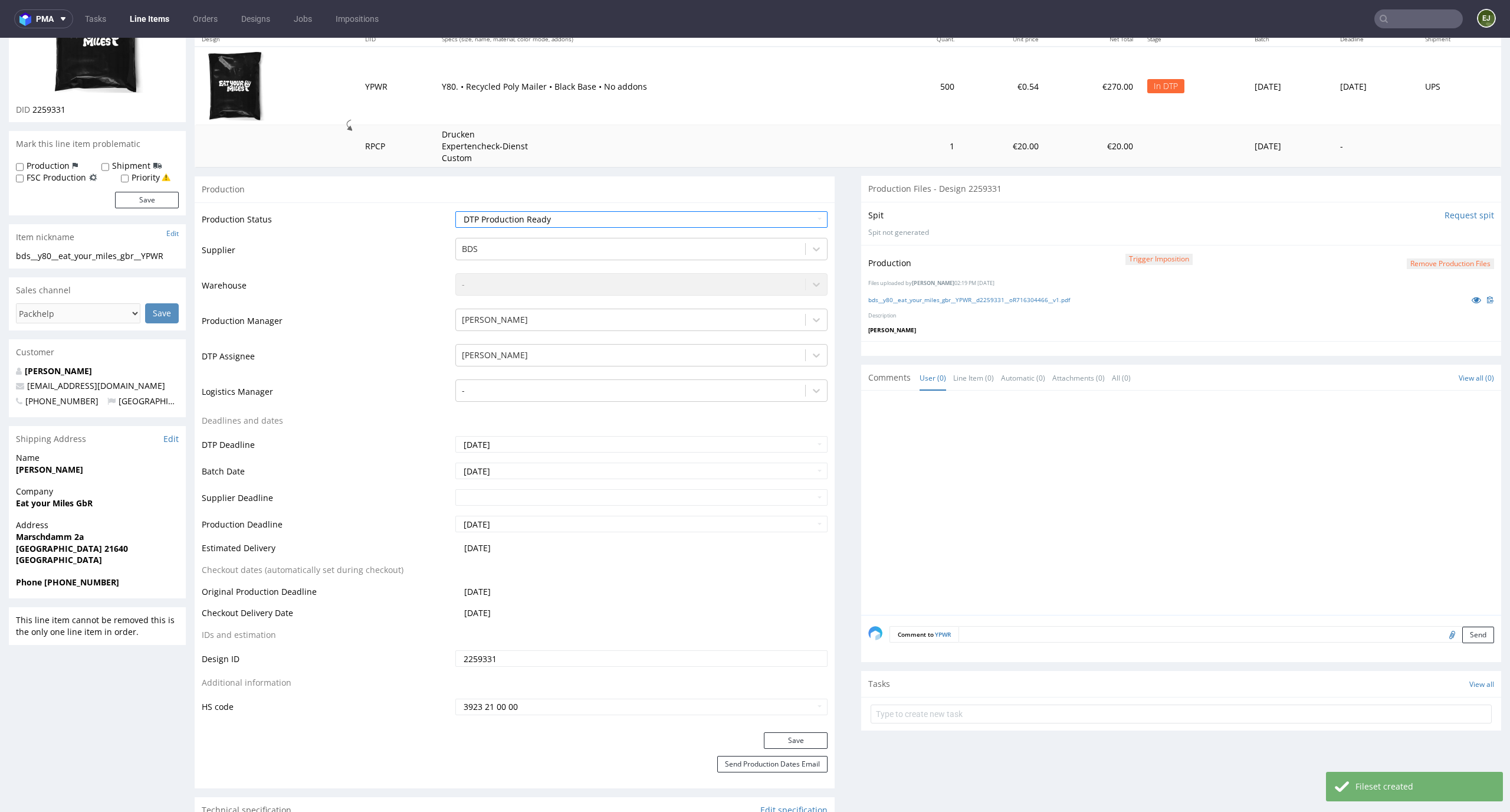
scroll to position [197, 0]
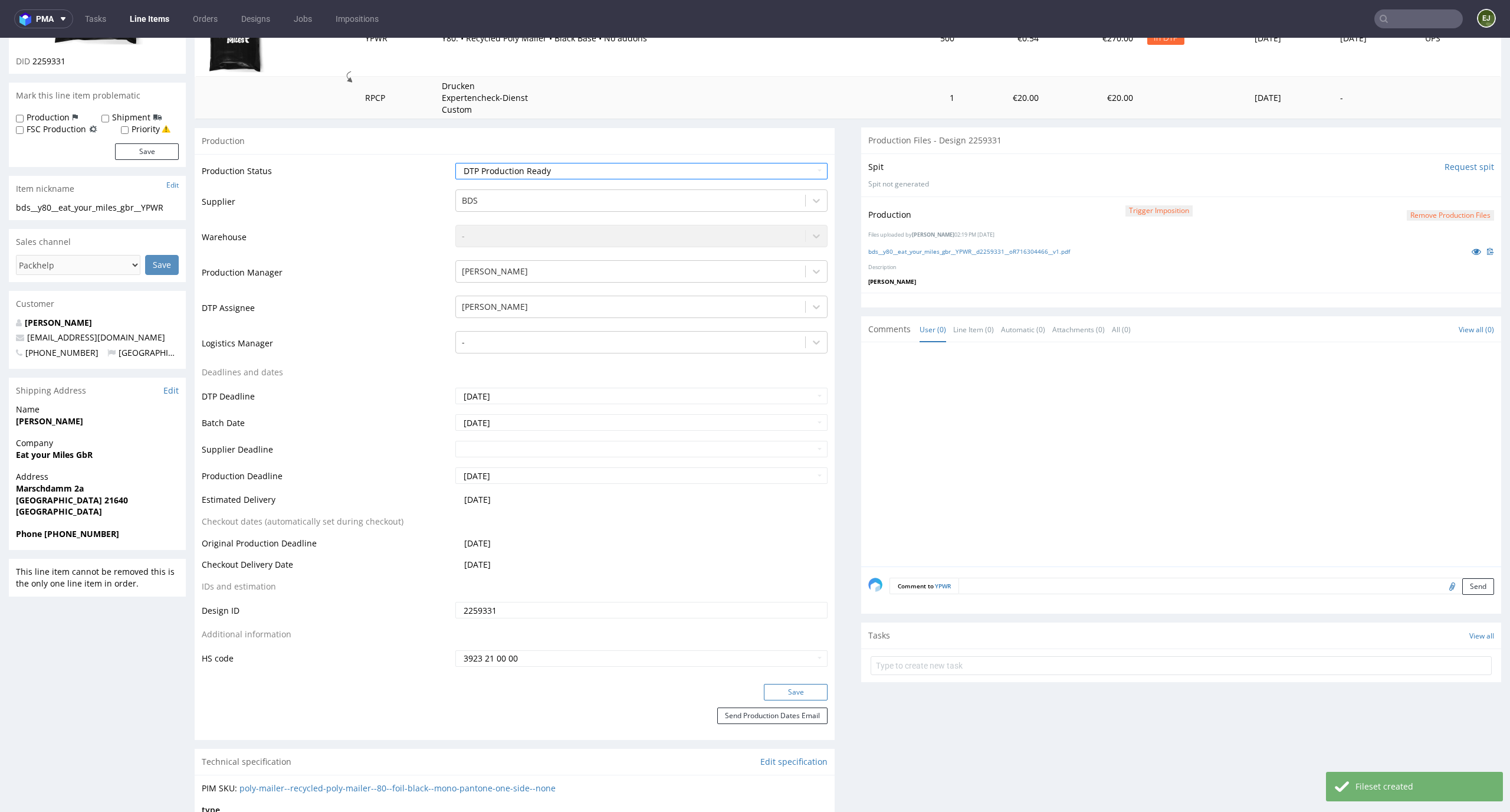
click at [794, 691] on button "Save" at bounding box center [796, 691] width 64 height 16
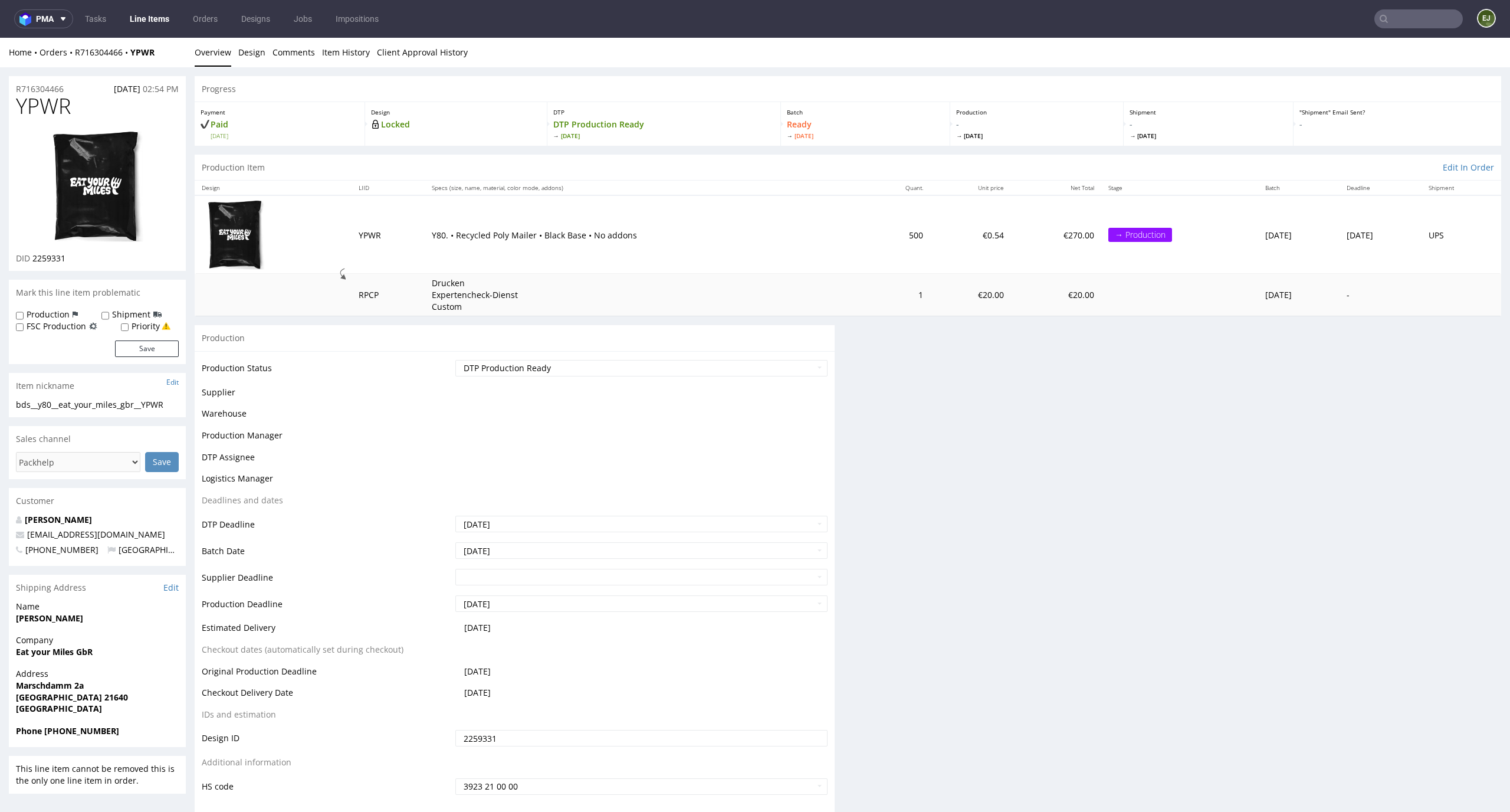
scroll to position [0, 0]
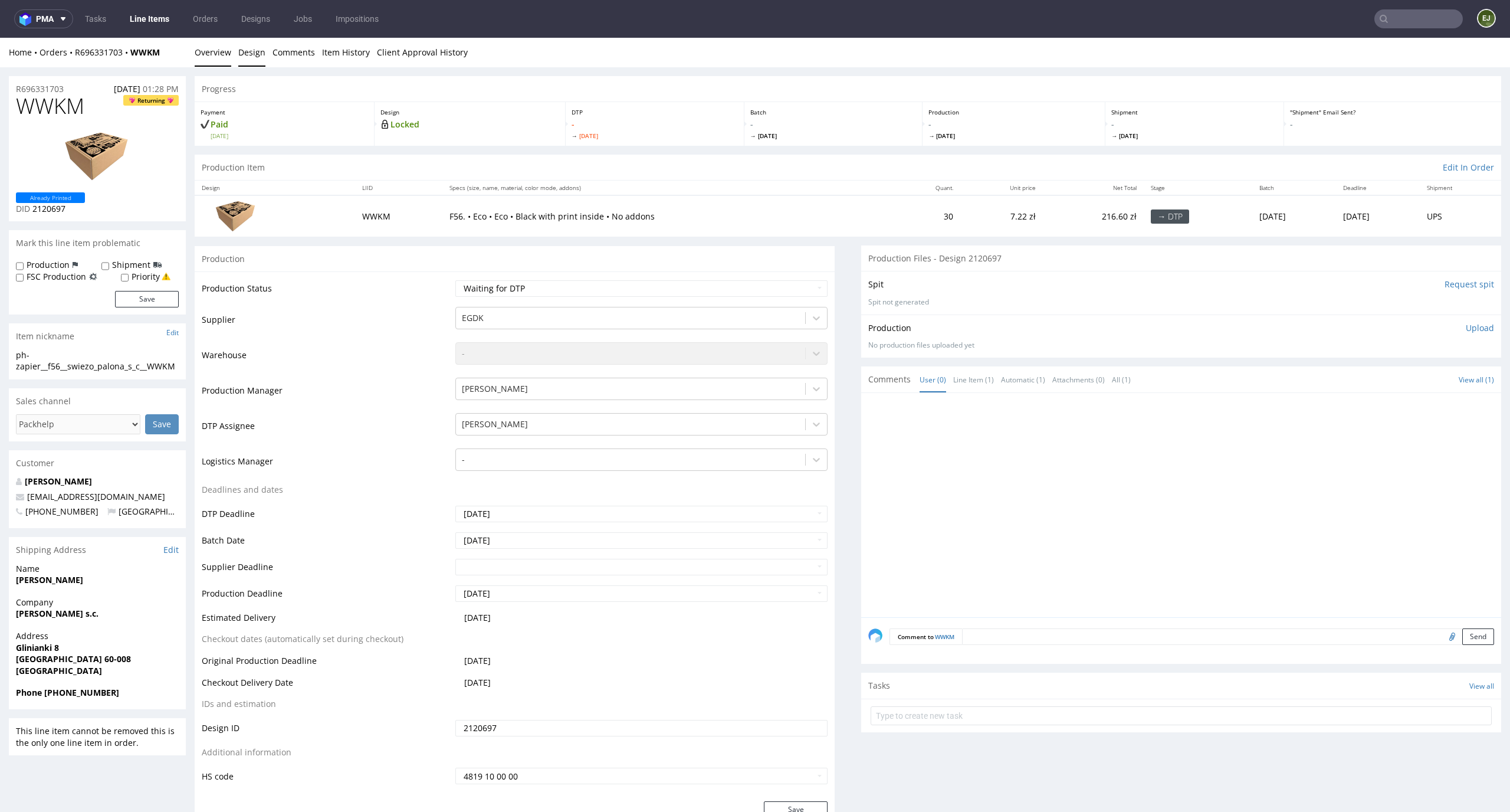
click at [243, 56] on link "Design" at bounding box center [251, 52] width 27 height 29
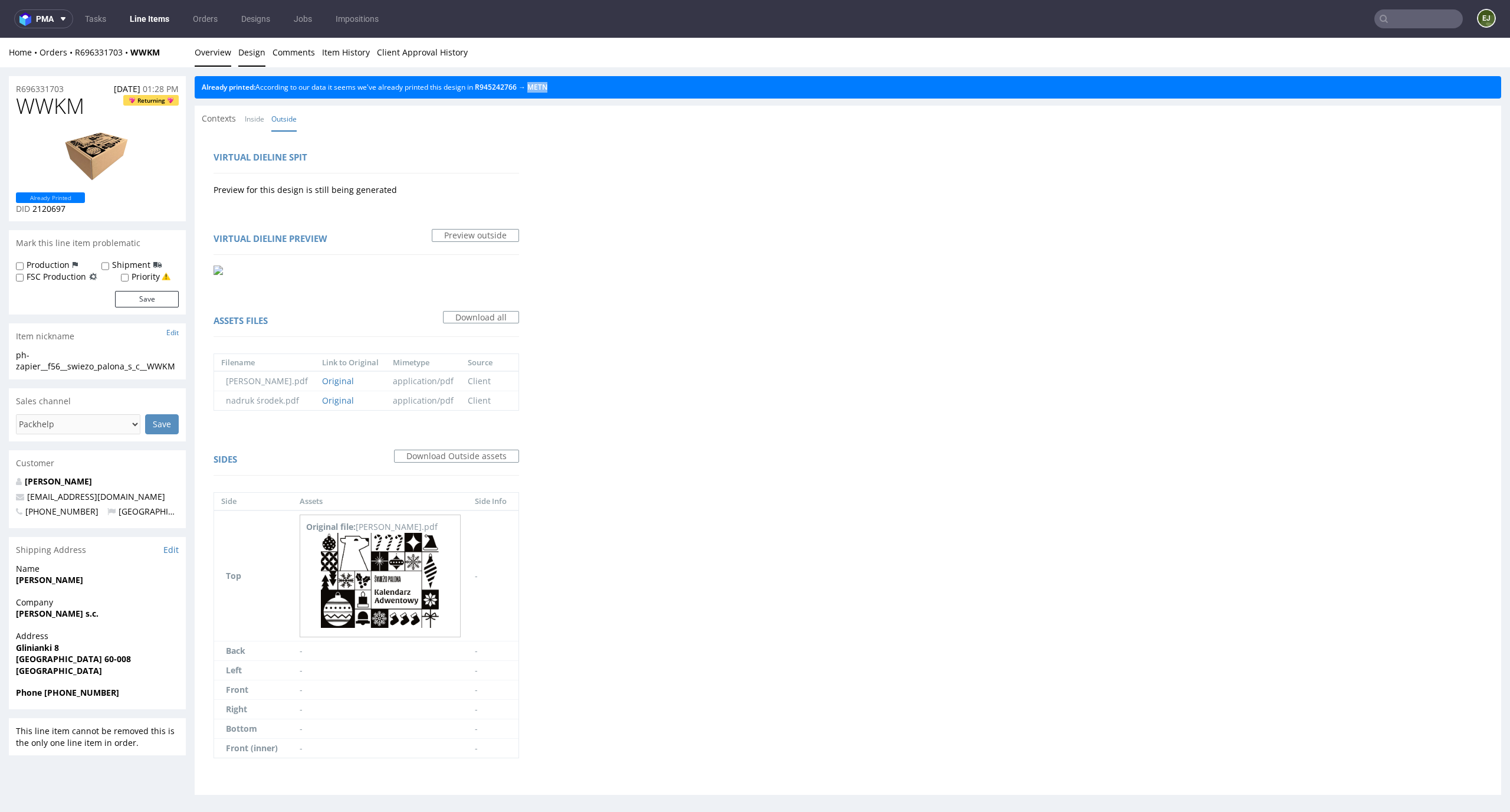
click at [220, 56] on link "Overview" at bounding box center [213, 52] width 37 height 29
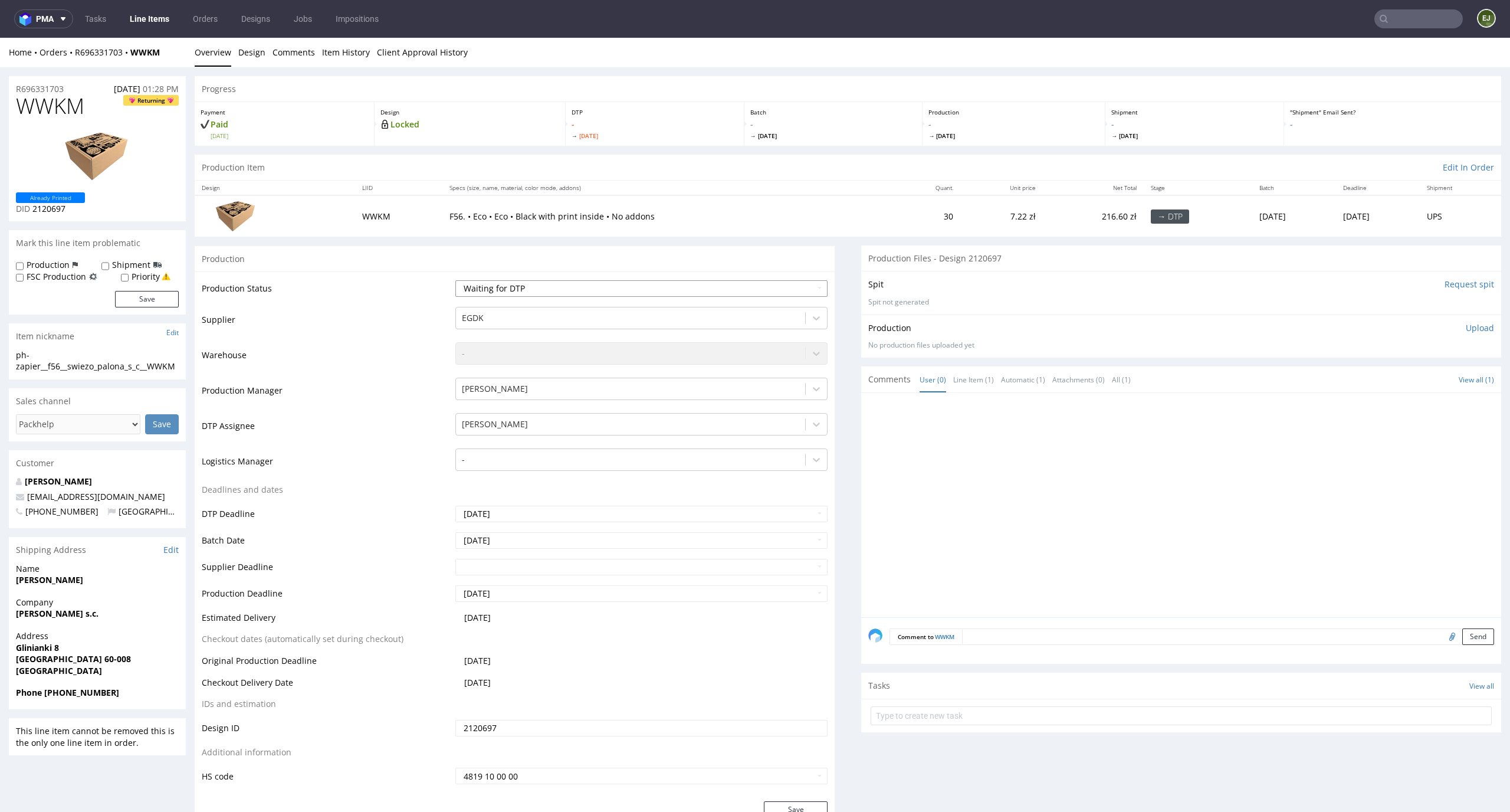
click at [542, 284] on select "Waiting for Artwork Waiting for Diecut Waiting for Mockup Waiting for DTP Waiti…" at bounding box center [642, 288] width 373 height 16
select select "dtp_in_process"
click at [455, 280] on select "Waiting for Artwork Waiting for Diecut Waiting for Mockup Waiting for DTP Waiti…" at bounding box center [642, 288] width 373 height 16
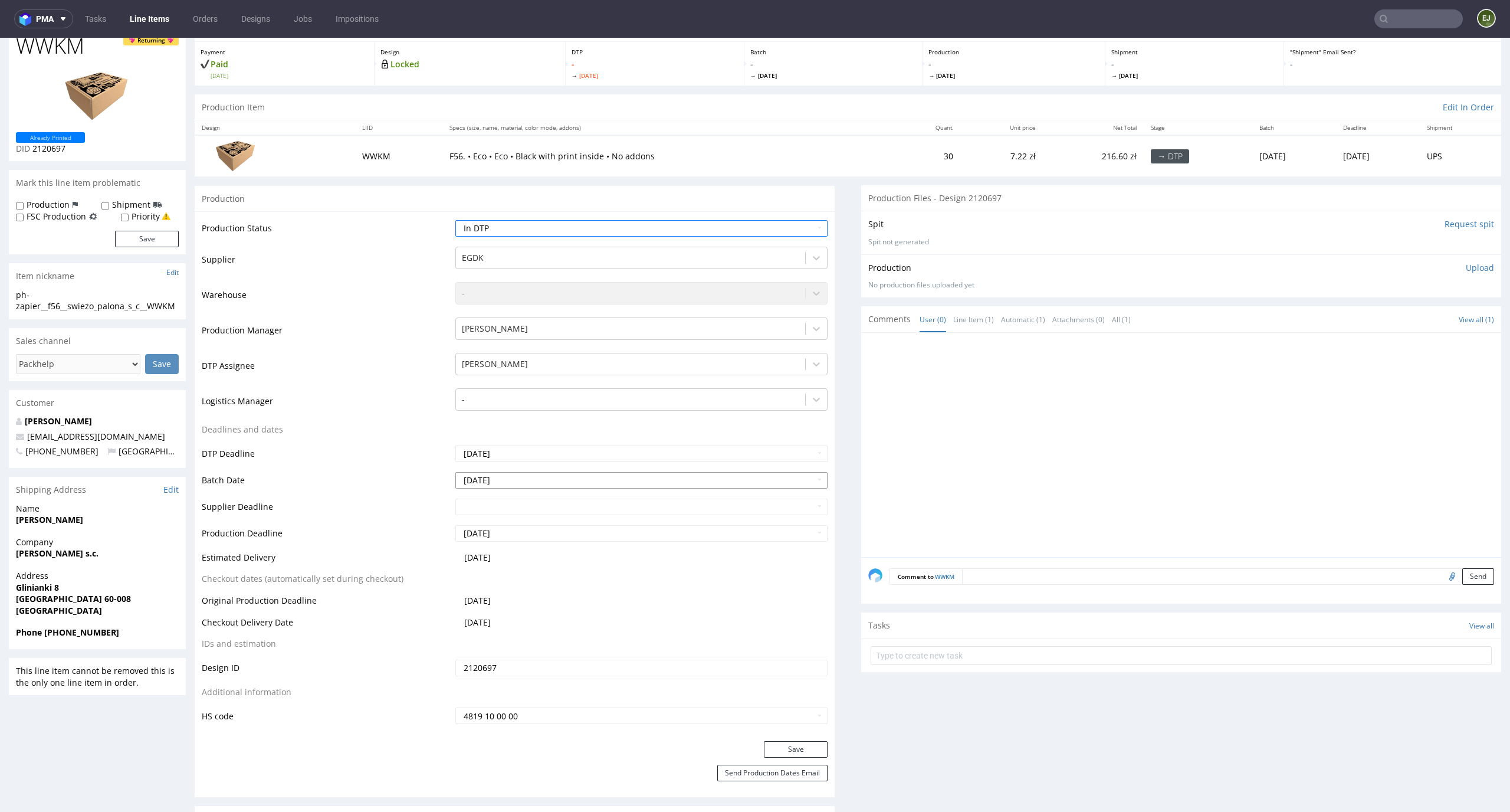
scroll to position [129, 0]
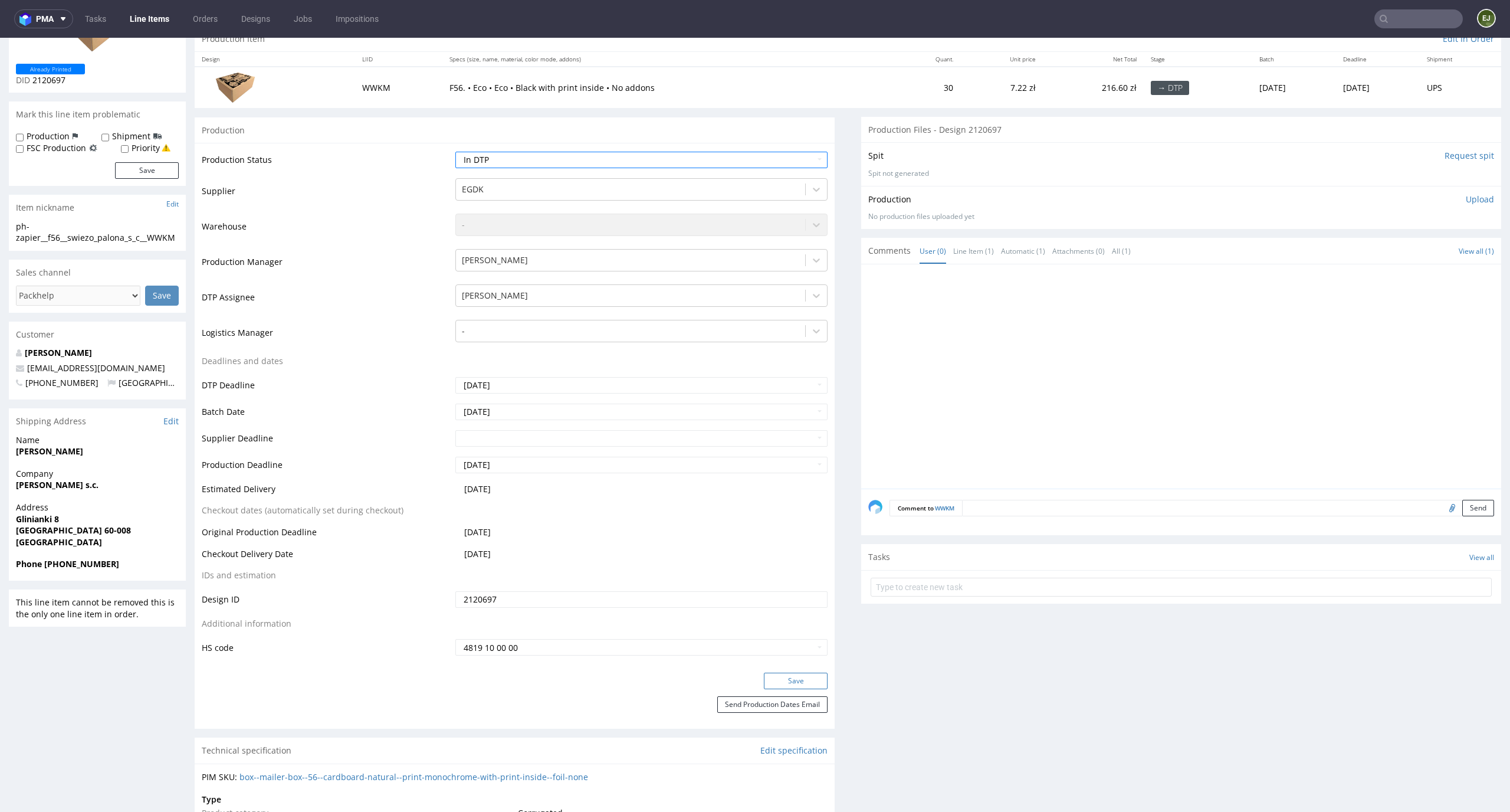
click at [794, 680] on button "Save" at bounding box center [796, 680] width 64 height 16
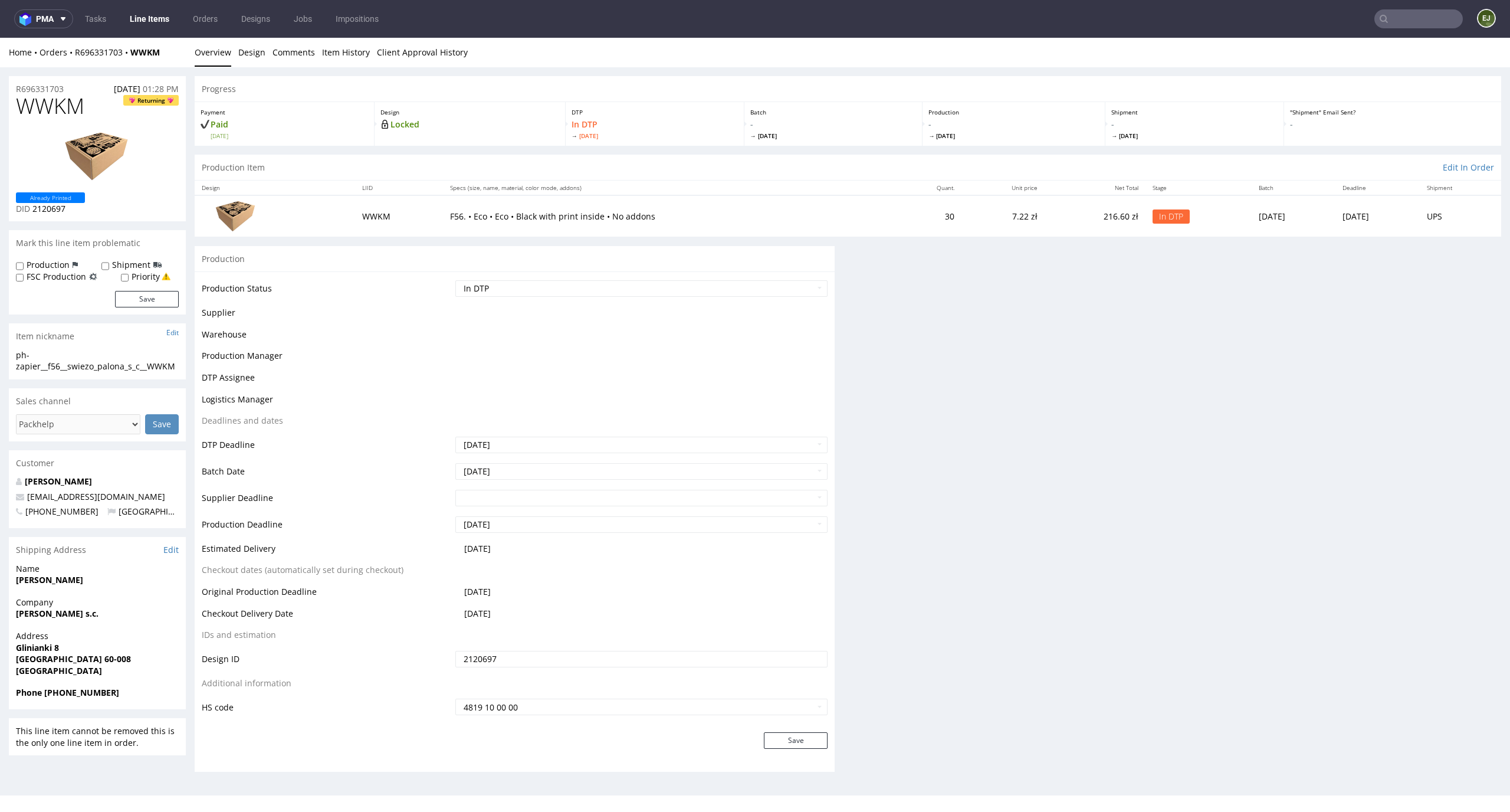
scroll to position [0, 0]
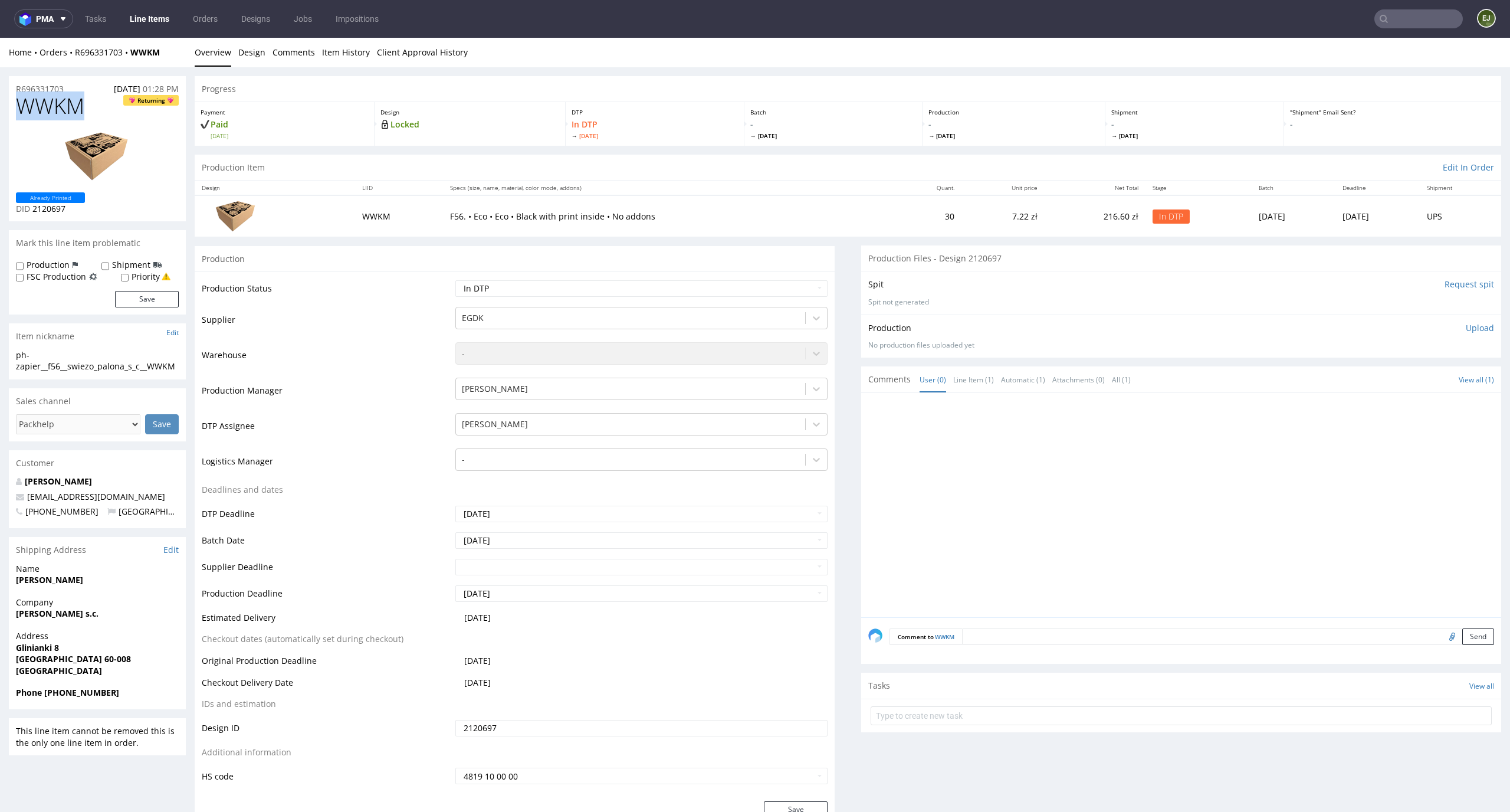
drag, startPoint x: 88, startPoint y: 100, endPoint x: 3, endPoint y: 99, distance: 85.0
copy span "WWKM"
click at [77, 84] on div "R696331703 10.09.2025 01:28 PM" at bounding box center [97, 85] width 177 height 19
drag, startPoint x: 73, startPoint y: 88, endPoint x: 0, endPoint y: 88, distance: 73.0
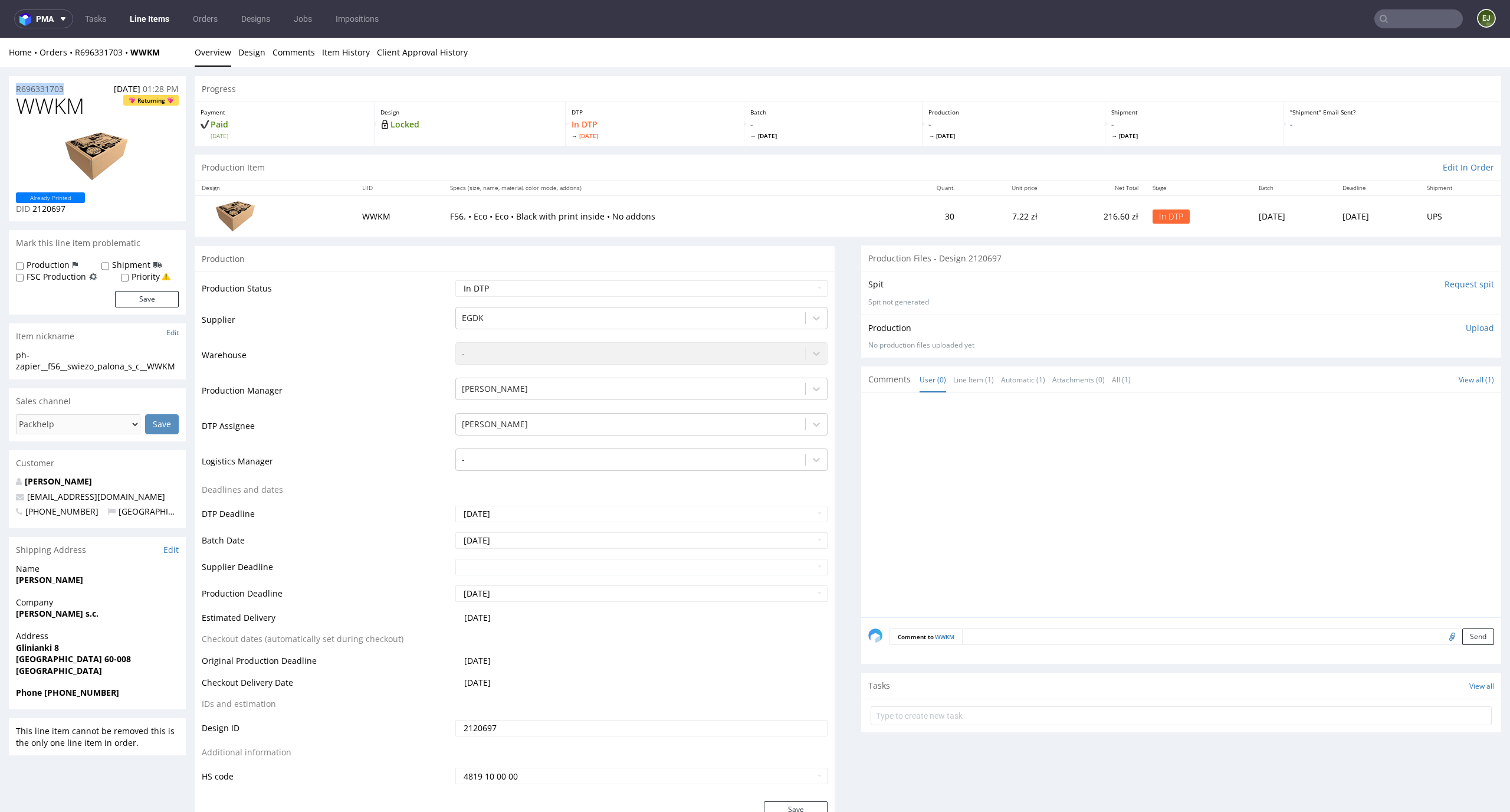
copy p "R696331703"
click at [1469, 327] on p "Upload" at bounding box center [1480, 328] width 28 height 12
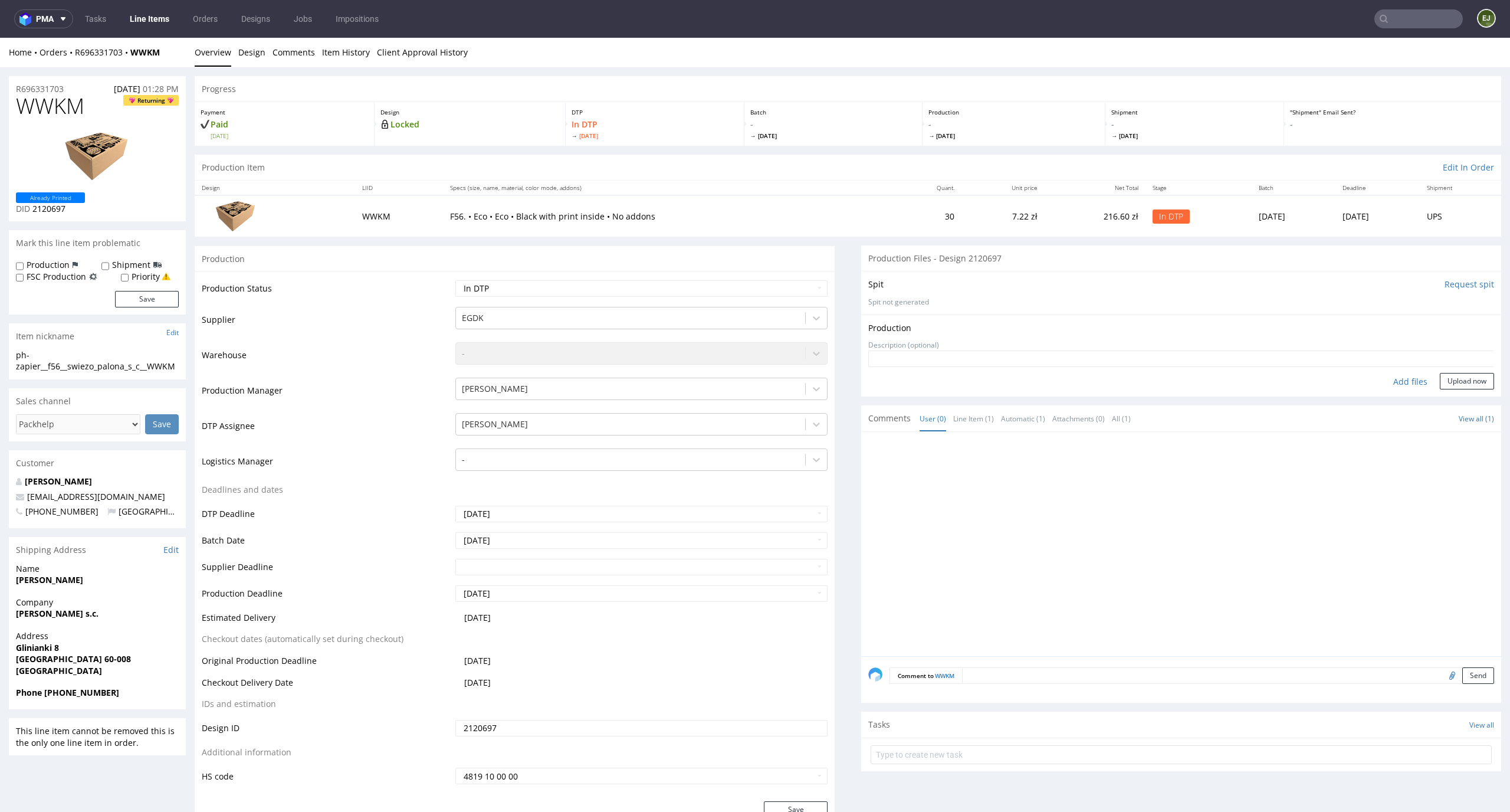
click at [1398, 383] on div "Add files" at bounding box center [1410, 381] width 59 height 18
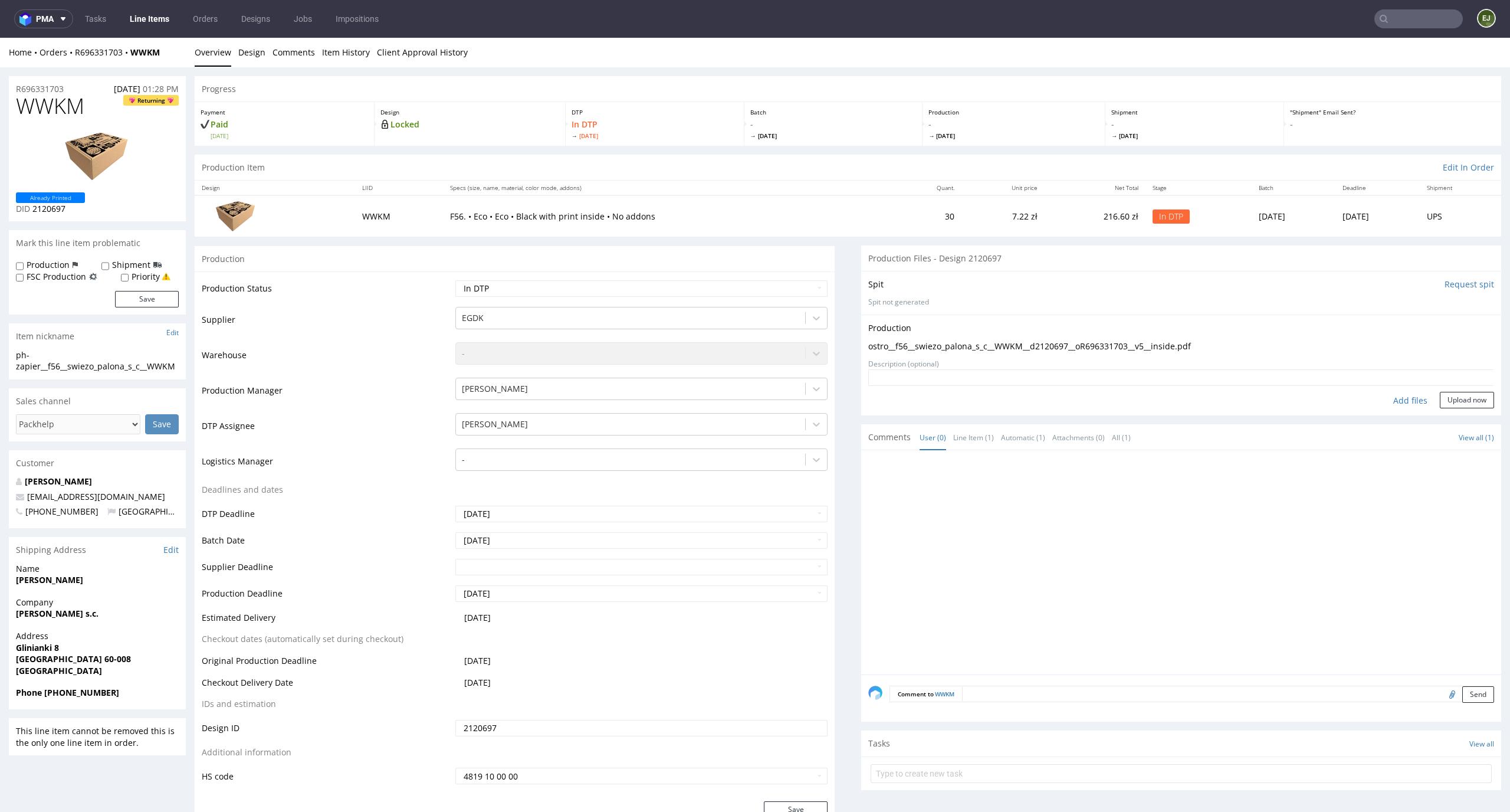
click at [1387, 399] on div "Add files" at bounding box center [1410, 400] width 59 height 18
type input "C:\fakepath\ostro__f56__swiezo_palona_s_c__WWKM__d2120697__oR696331703__v5__ins…"
click at [1449, 415] on button "Upload now" at bounding box center [1467, 411] width 54 height 16
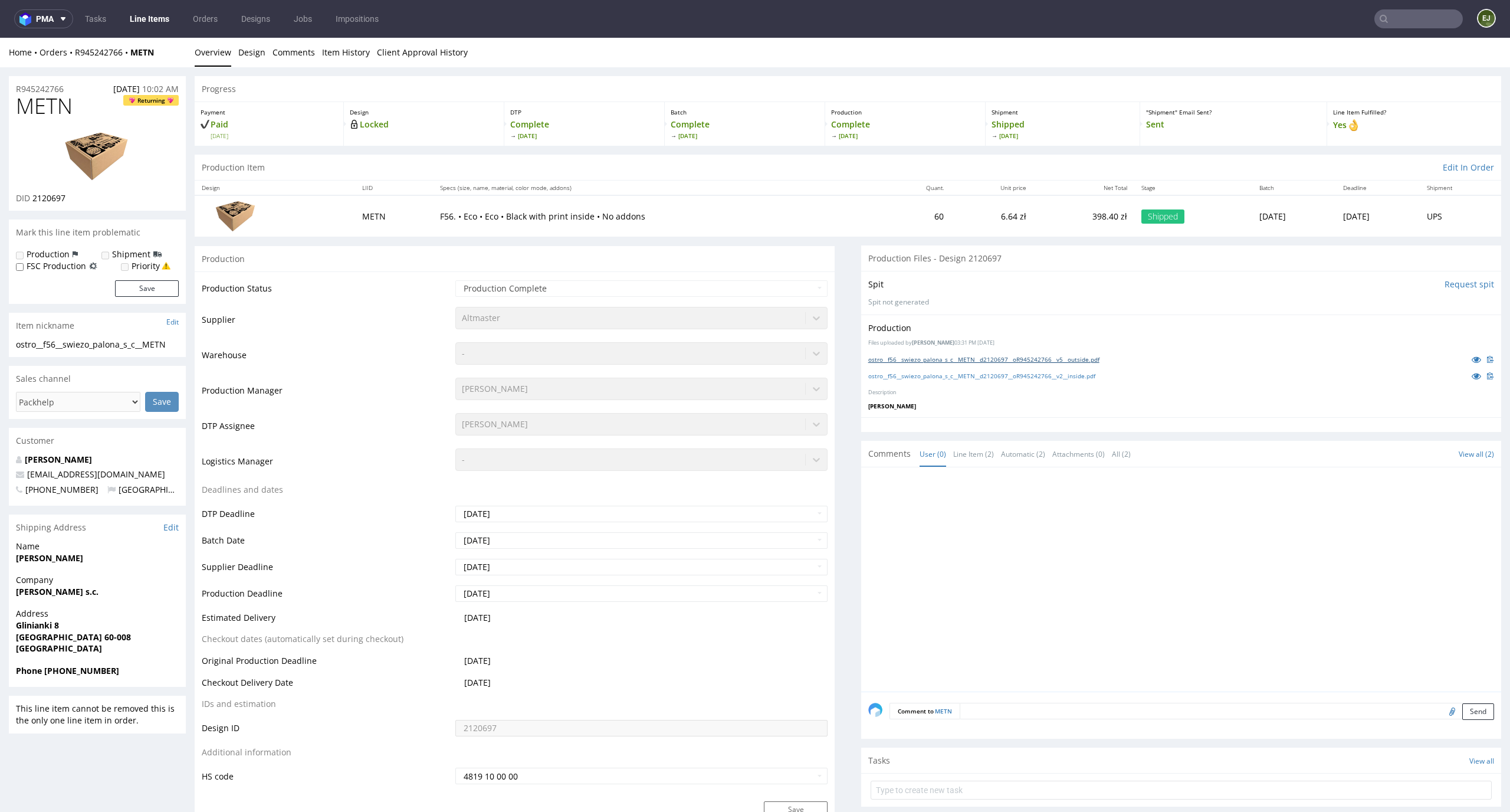
click at [934, 359] on link "ostro__f56__swiezo_palona_s_c__METN__d2120697__oR945242766__v5__outside.pdf" at bounding box center [984, 359] width 232 height 9
click at [934, 372] on link "ostro__f56__swiezo_palona_s_c__METN__d2120697__oR945242766__v2__inside.pdf" at bounding box center [982, 376] width 227 height 9
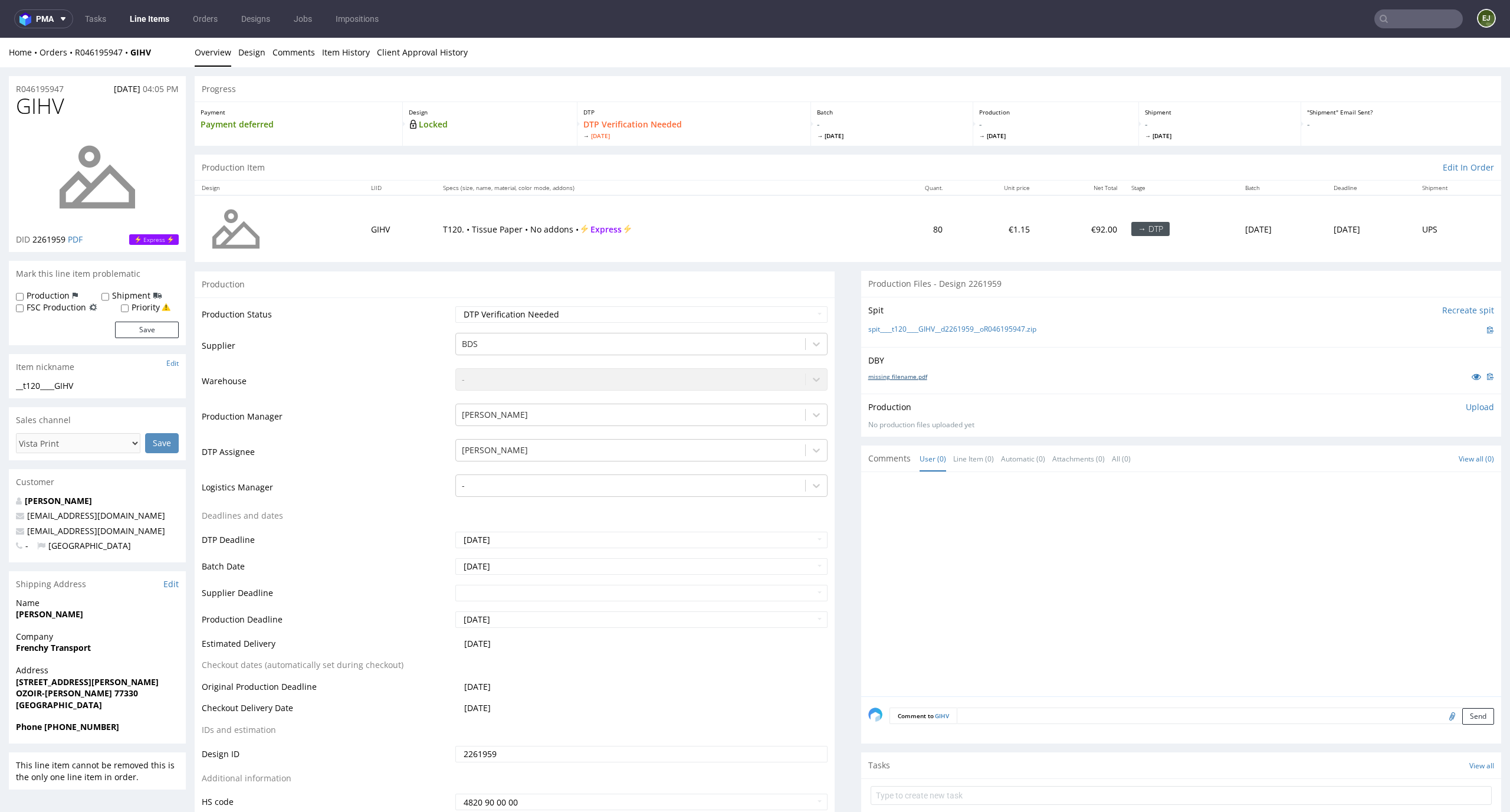
click at [906, 376] on link "missing_filename.pdf" at bounding box center [898, 376] width 59 height 9
click at [905, 331] on link "spit____t120____GIHV__d2261959__oR046195947.zip" at bounding box center [952, 329] width 168 height 10
click at [684, 317] on select "Waiting for Artwork Waiting for Diecut Waiting for Mockup Waiting for DTP Waiti…" at bounding box center [642, 314] width 373 height 16
select select "dtp_in_process"
click at [455, 306] on select "Waiting for Artwork Waiting for Diecut Waiting for Mockup Waiting for DTP Waiti…" at bounding box center [642, 314] width 373 height 16
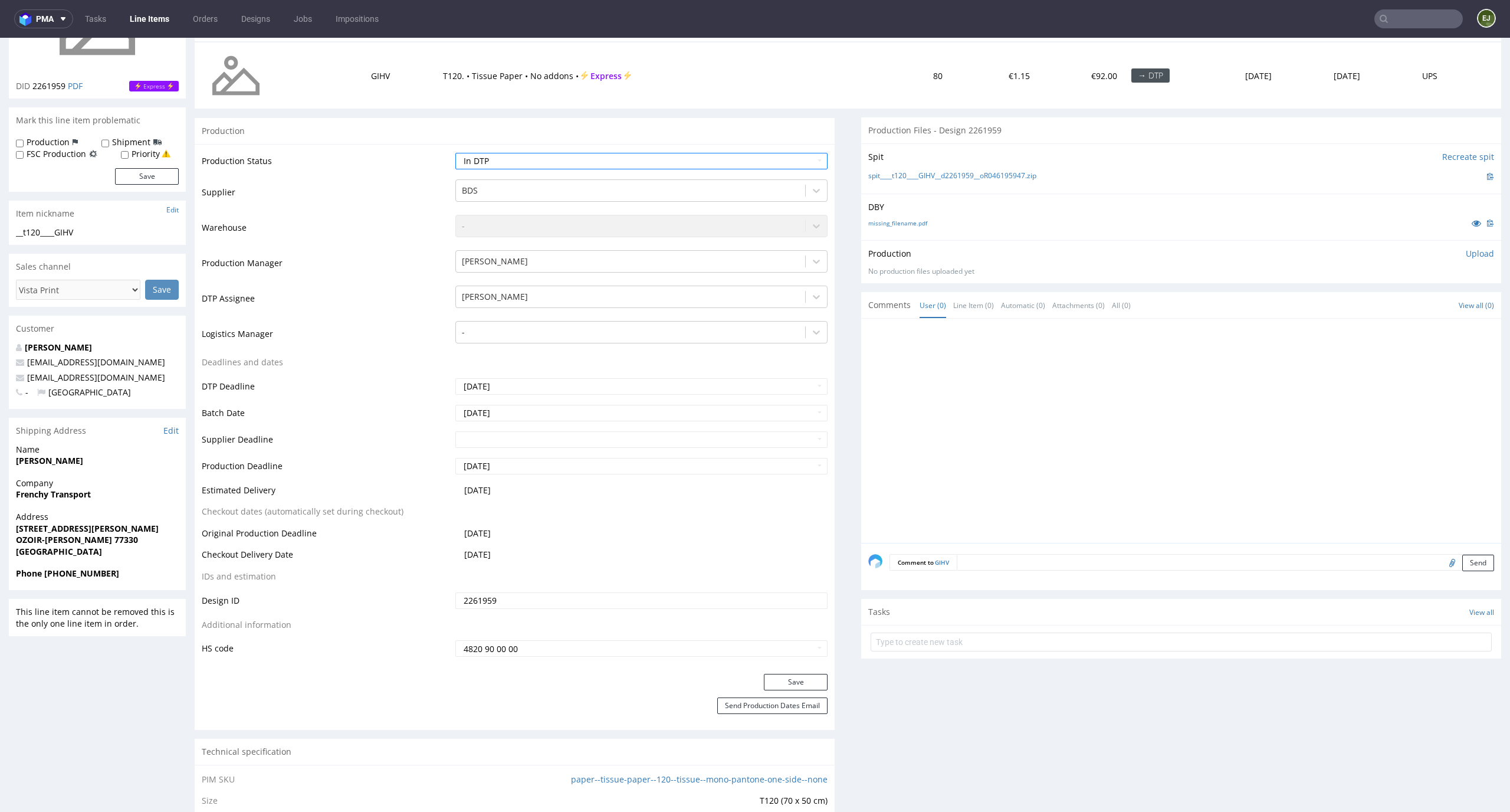
scroll to position [213, 0]
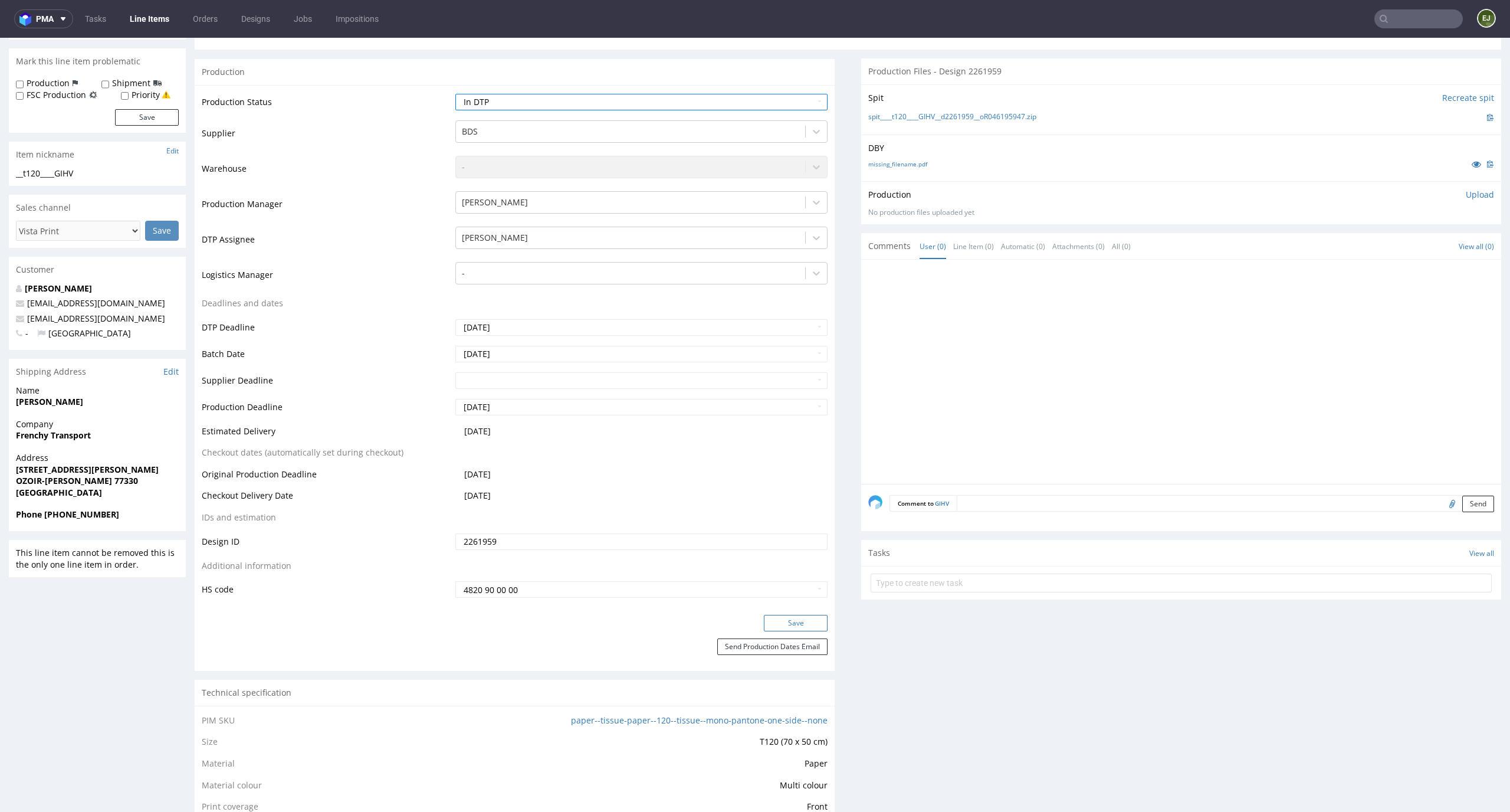
click at [807, 623] on button "Save" at bounding box center [796, 622] width 64 height 16
click at [1466, 196] on p "Upload" at bounding box center [1480, 195] width 28 height 12
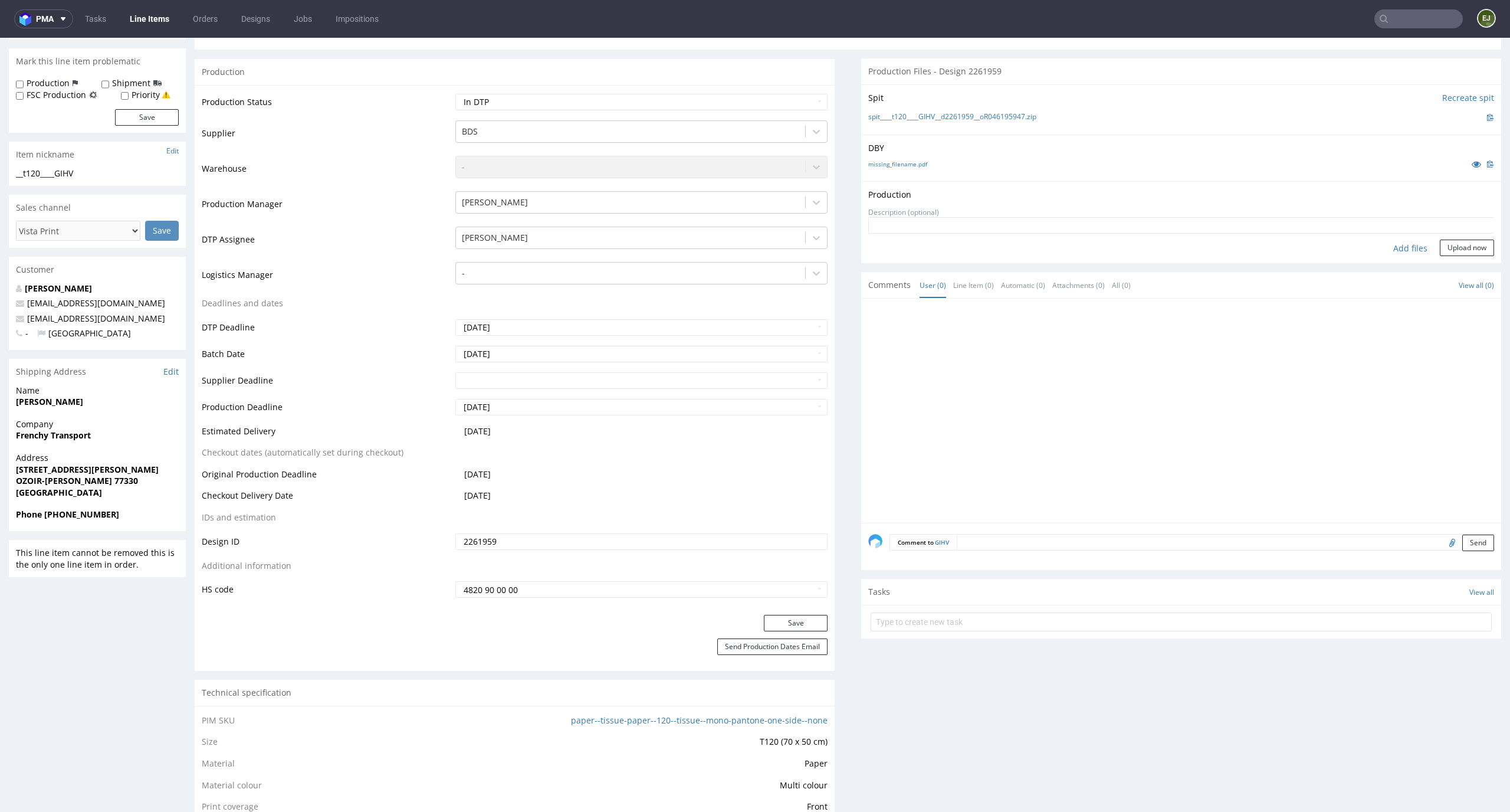
click at [1402, 249] on div "Add files" at bounding box center [1410, 248] width 59 height 18
type input "C:\fakepath\__t120____GIHV__d2261959__oR046195947__latest__outside.pdf"
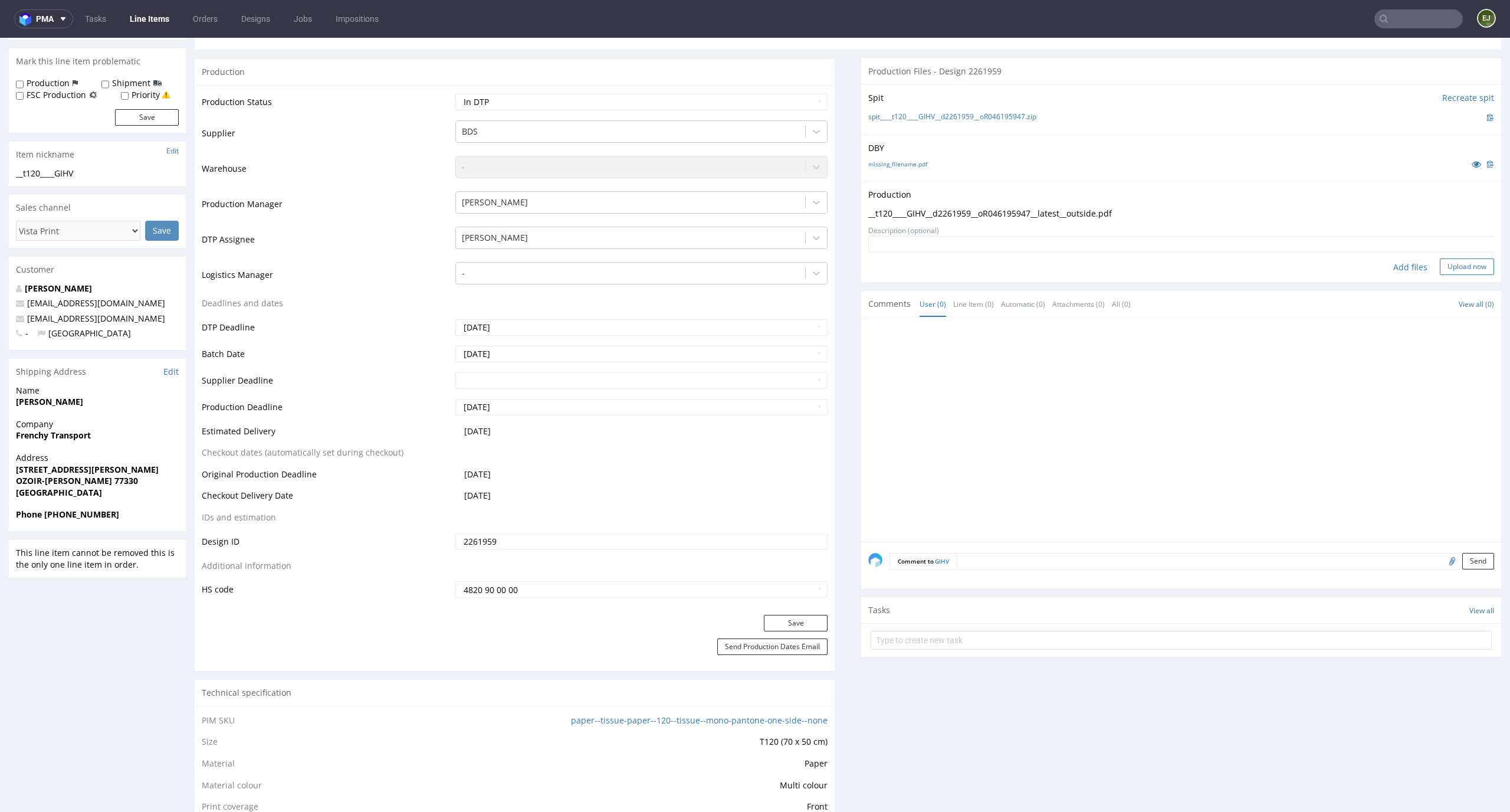
click at [1452, 265] on button "Upload now" at bounding box center [1467, 266] width 54 height 16
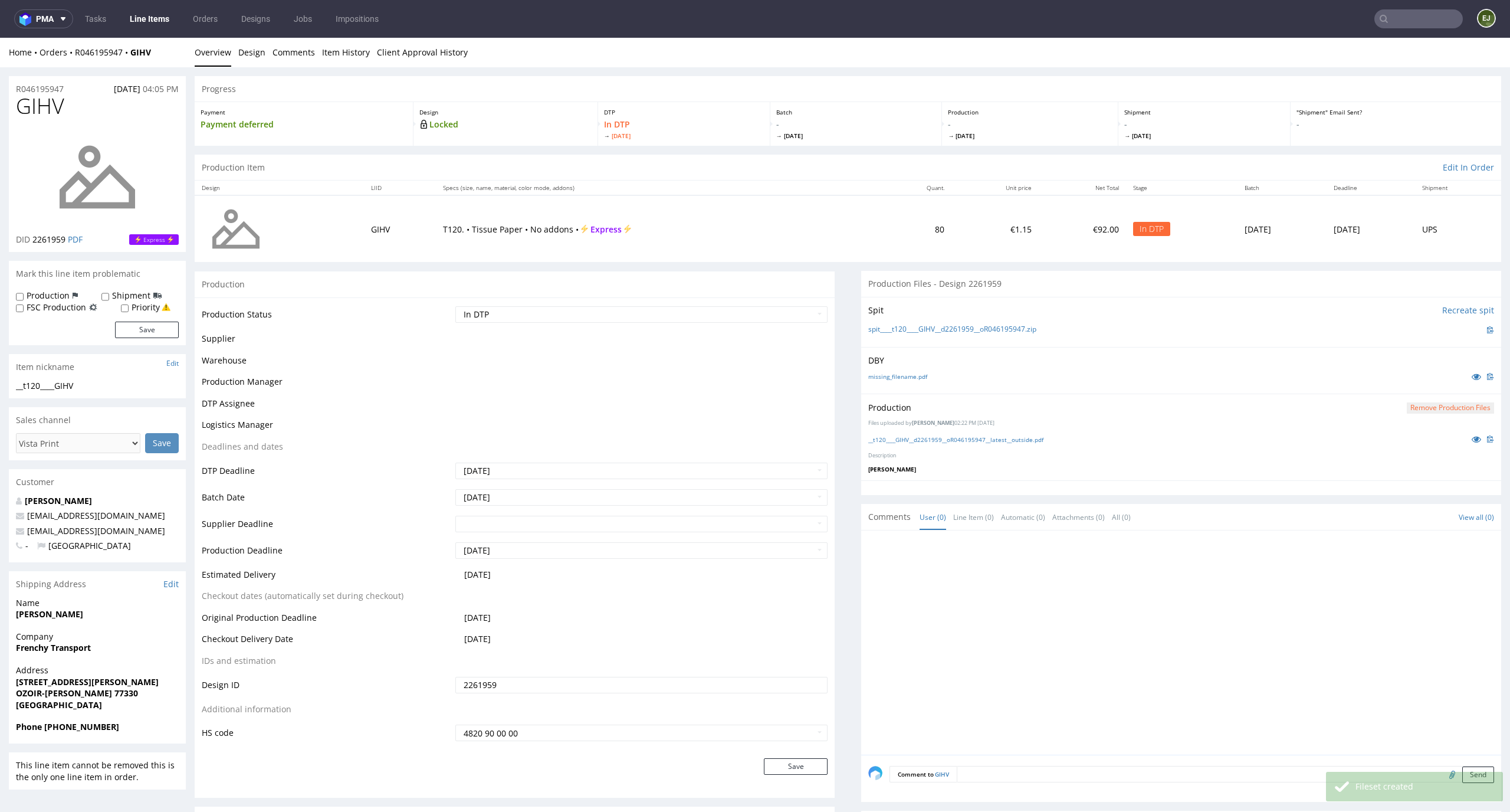
scroll to position [0, 0]
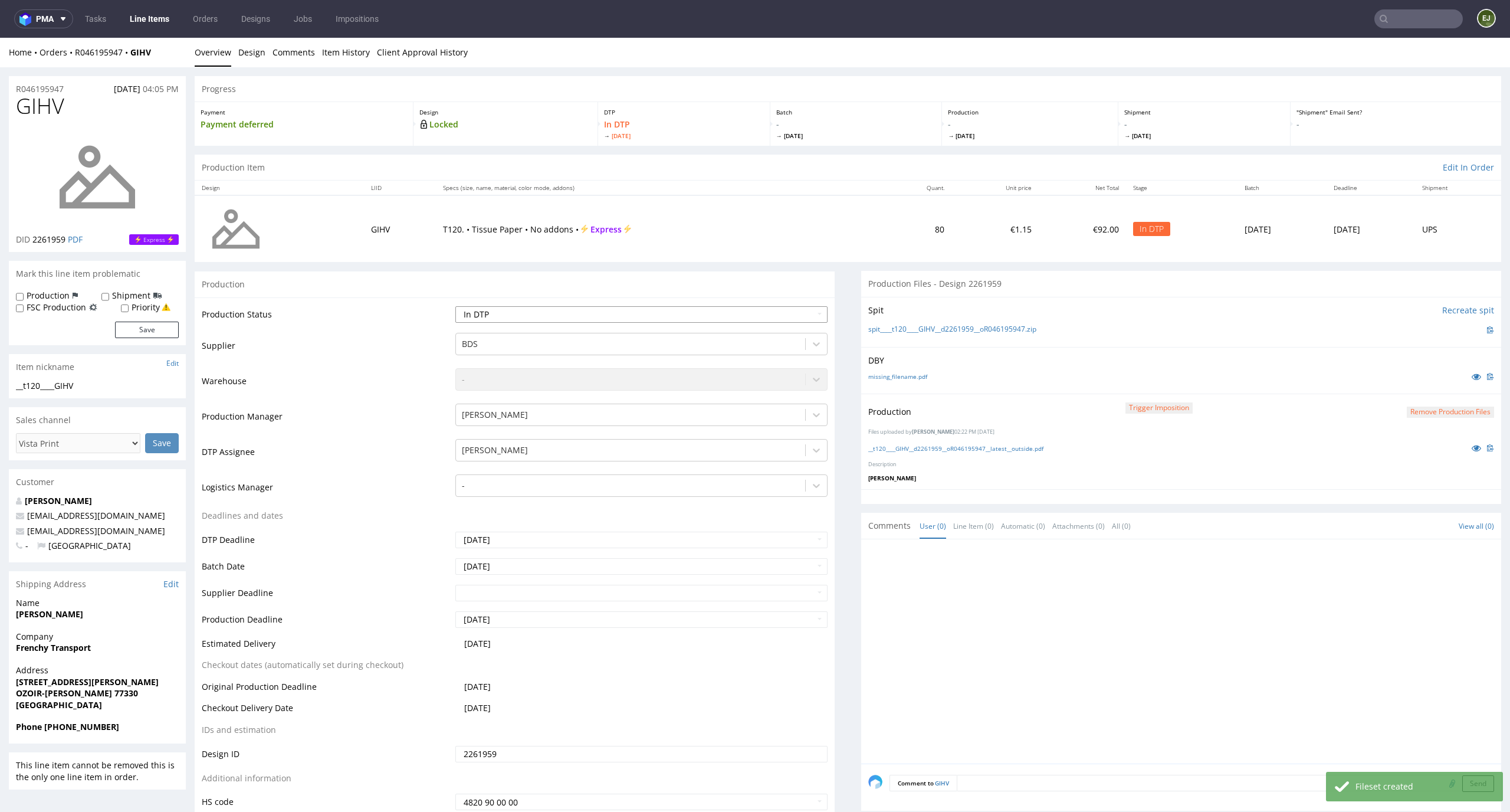
click at [793, 319] on select "Waiting for Artwork Waiting for Diecut Waiting for Mockup Waiting for DTP Waiti…" at bounding box center [642, 314] width 373 height 16
select select "dtp_production_ready"
click at [455, 306] on select "Waiting for Artwork Waiting for Diecut Waiting for Mockup Waiting for DTP Waiti…" at bounding box center [642, 314] width 373 height 16
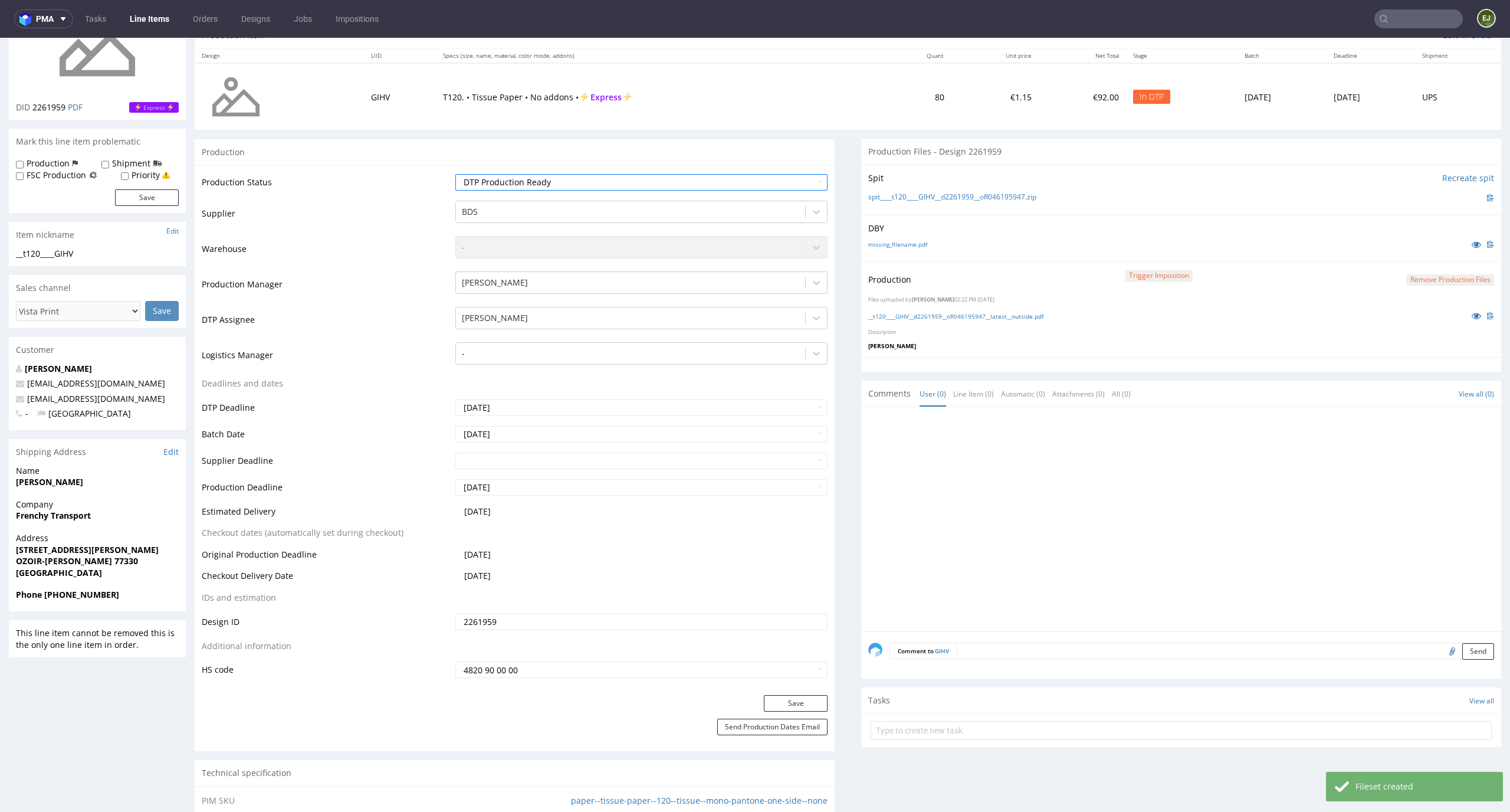
scroll to position [220, 0]
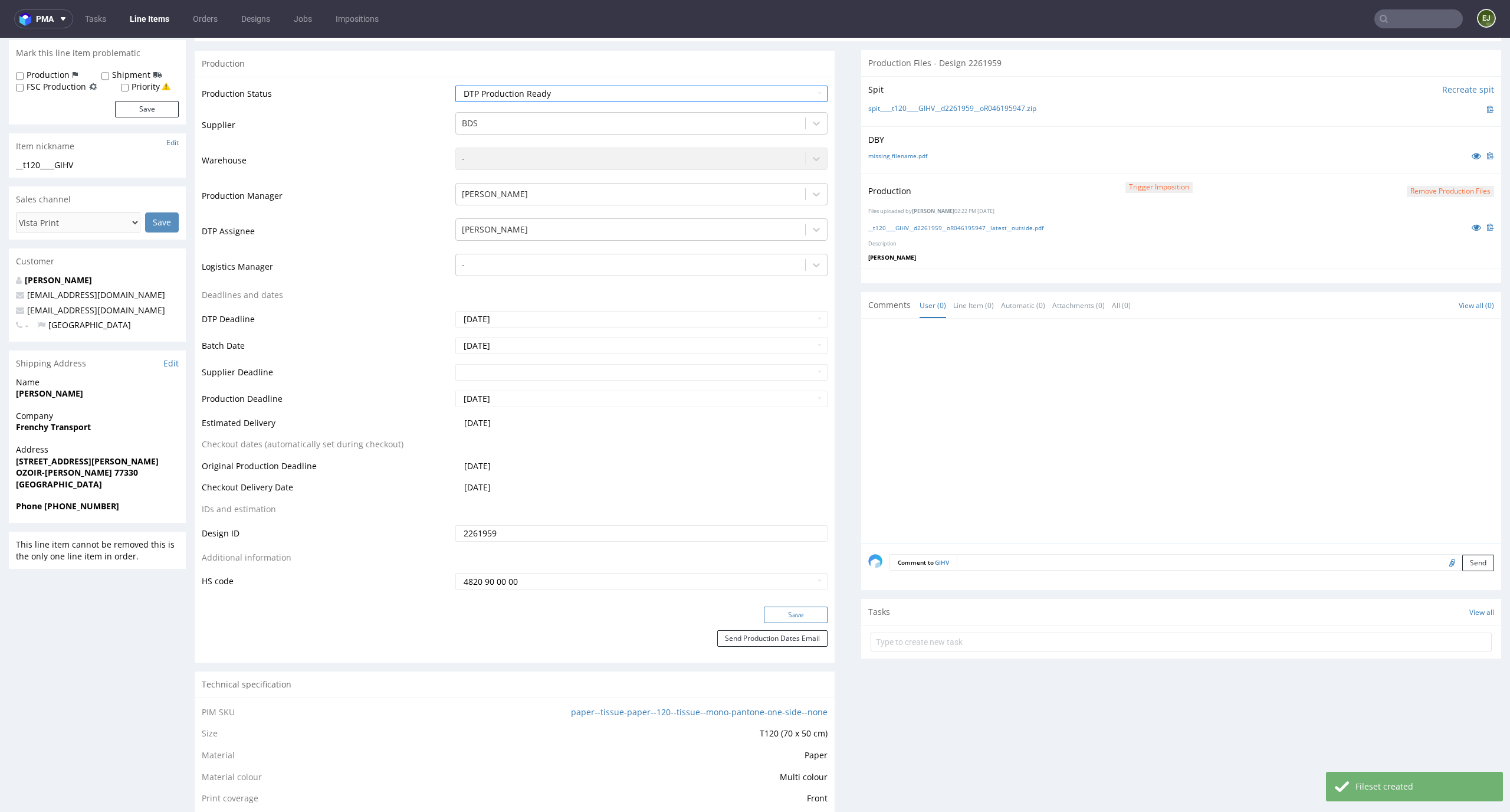
click at [804, 613] on button "Save" at bounding box center [796, 615] width 64 height 16
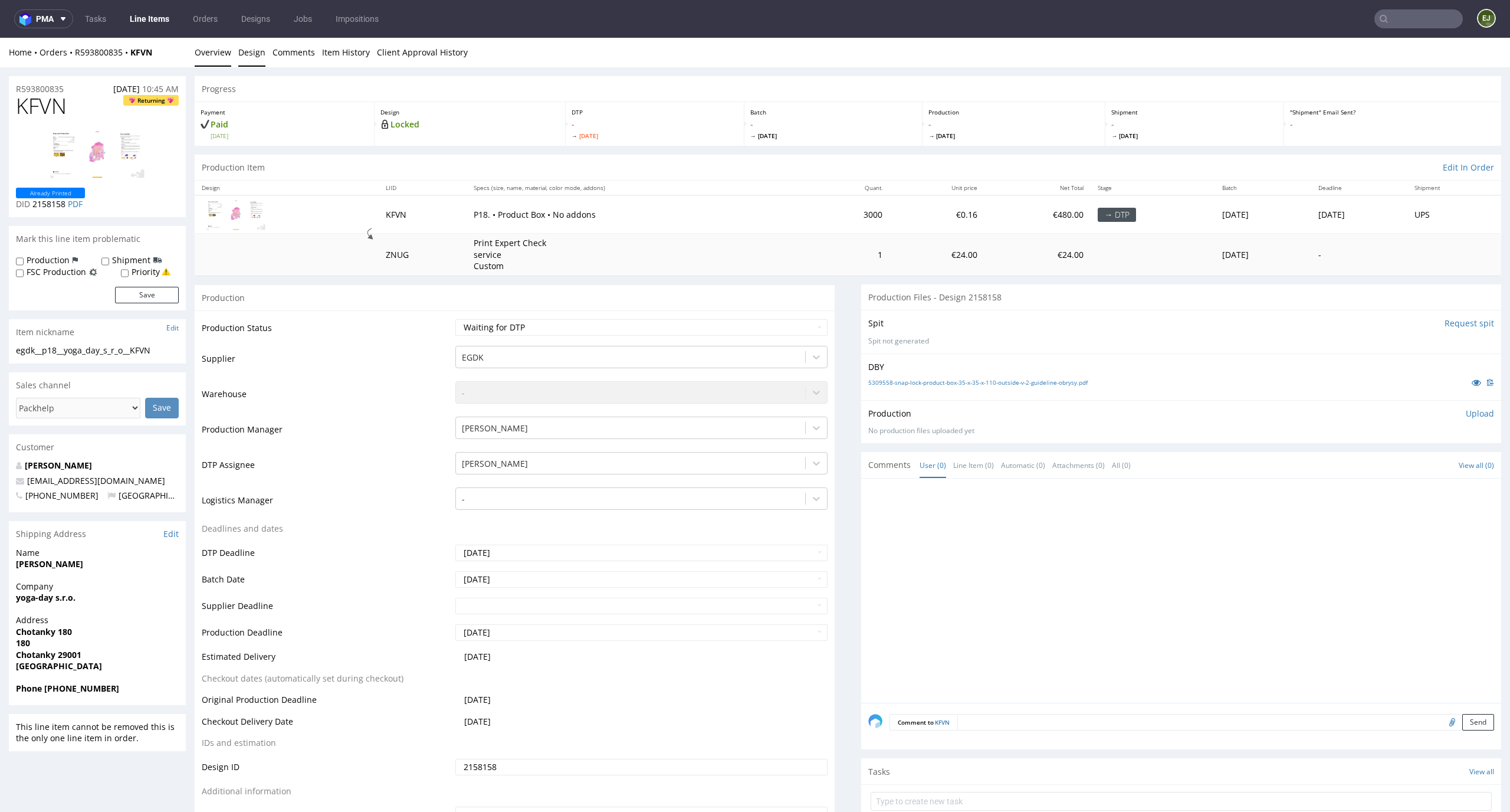
click at [253, 55] on link "Design" at bounding box center [251, 52] width 27 height 29
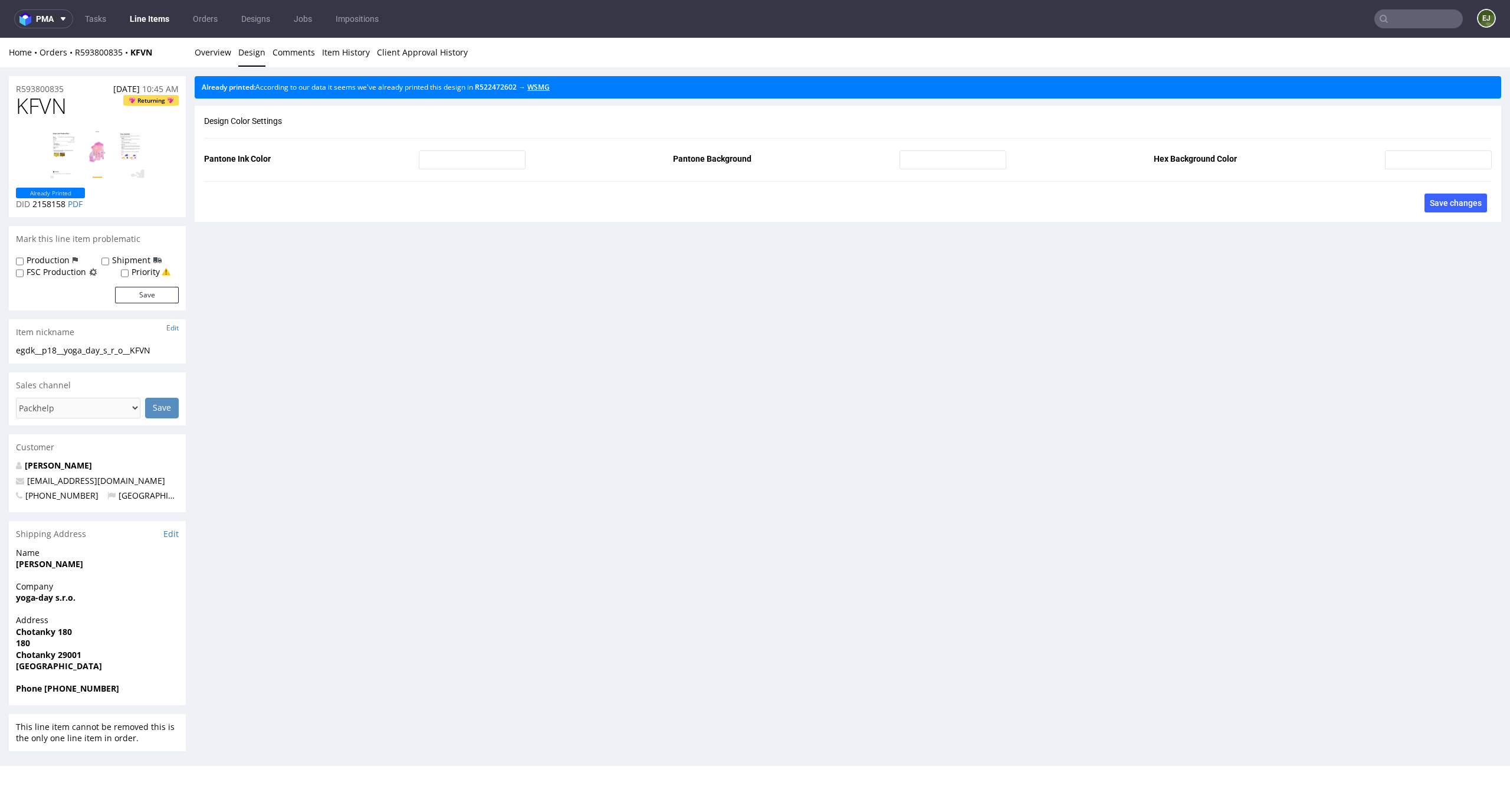
click at [550, 87] on link "WSMG" at bounding box center [539, 87] width 22 height 10
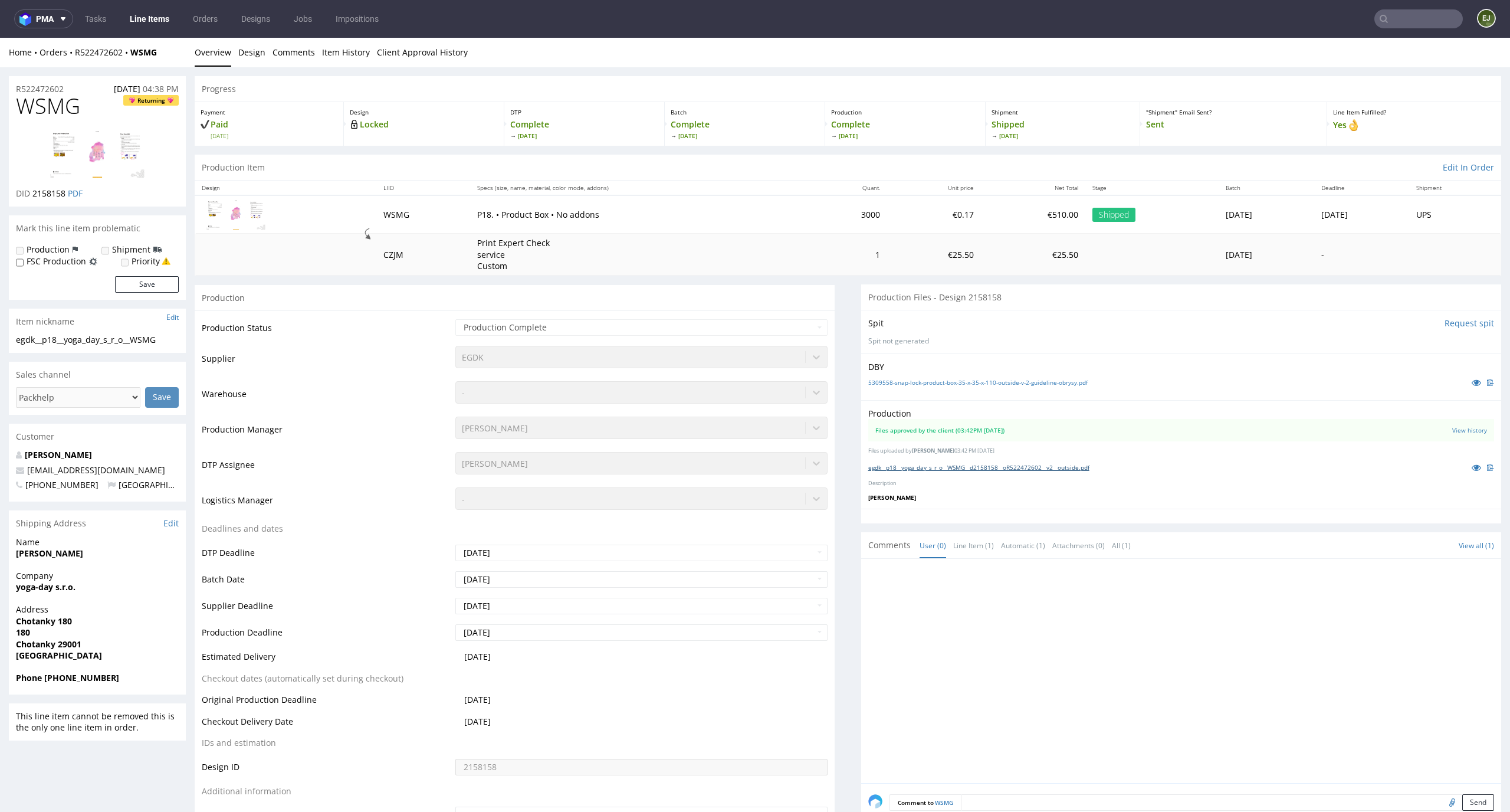
click at [914, 463] on link "egdk__p18__yoga_day_s_r_o__WSMG__d2158158__oR522472602__v2__outside.pdf" at bounding box center [979, 467] width 221 height 9
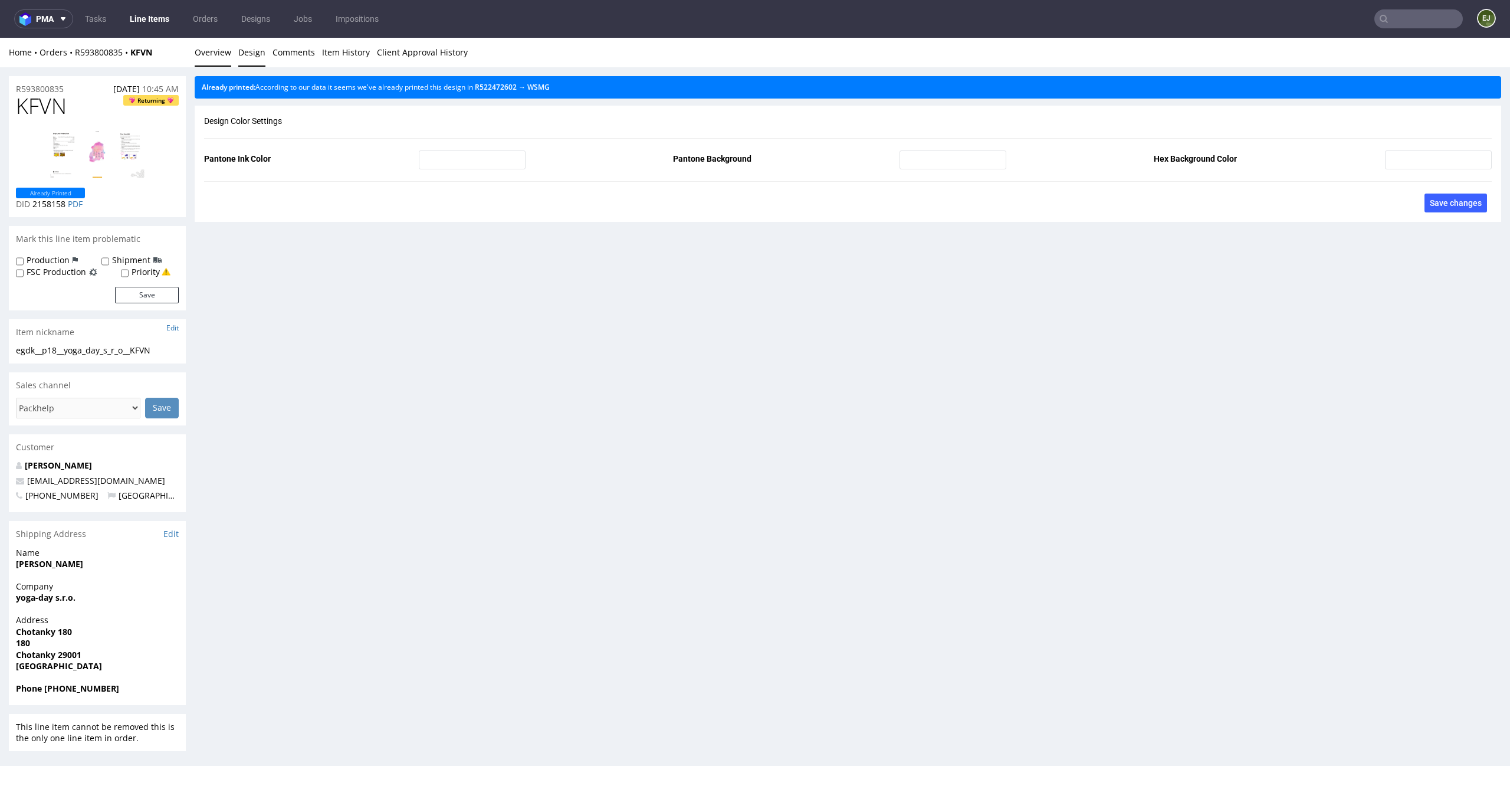
click at [220, 57] on link "Overview" at bounding box center [213, 52] width 37 height 29
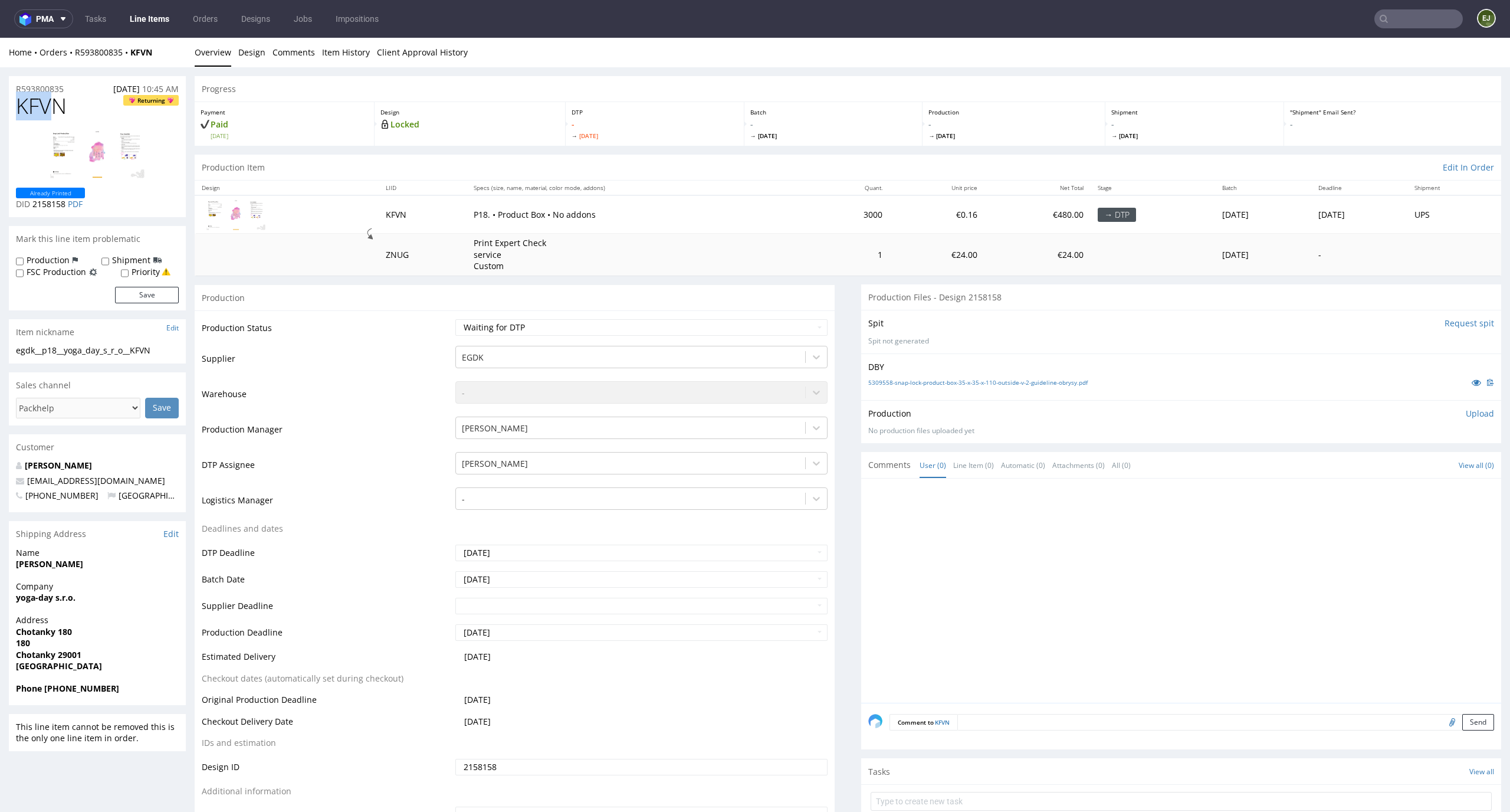
drag, startPoint x: 60, startPoint y: 98, endPoint x: 10, endPoint y: 100, distance: 50.0
click at [10, 100] on div "KFVN Returning Already Printed DID 2158158 PDF" at bounding box center [97, 155] width 177 height 123
drag, startPoint x: 64, startPoint y: 105, endPoint x: 0, endPoint y: 102, distance: 64.1
copy span "KFVN"
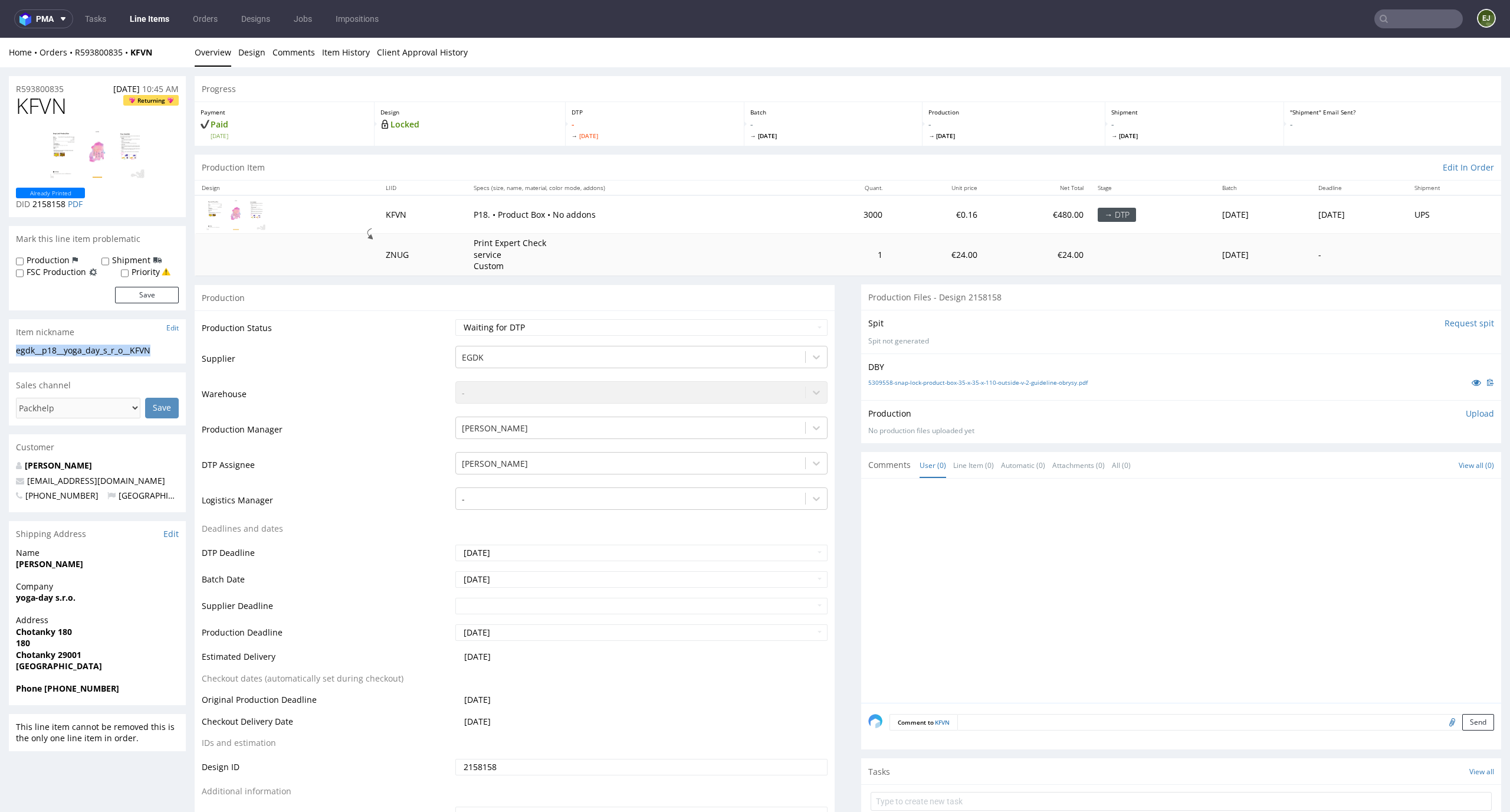
drag, startPoint x: 168, startPoint y: 349, endPoint x: 6, endPoint y: 340, distance: 162.2
copy section "egdk__p18__yoga_day_s_r_o__KFVN"
drag, startPoint x: 66, startPoint y: 203, endPoint x: 33, endPoint y: 202, distance: 33.0
click at [33, 202] on p "DID 2158158 PDF" at bounding box center [50, 204] width 69 height 12
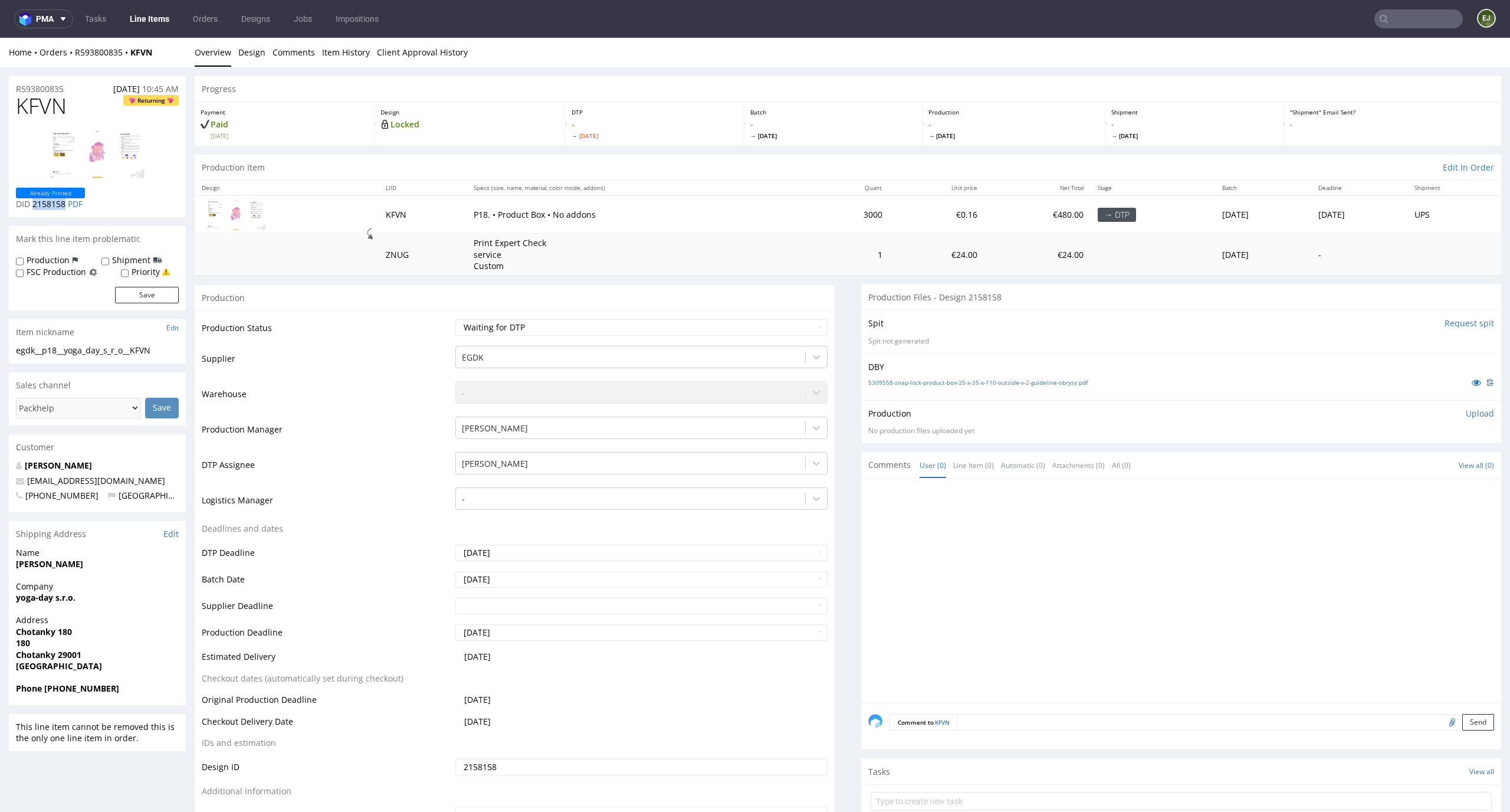
copy span "2158158"
drag, startPoint x: 75, startPoint y: 88, endPoint x: 0, endPoint y: 88, distance: 75.0
copy p "R593800835"
click at [1466, 410] on p "Upload" at bounding box center [1480, 413] width 28 height 12
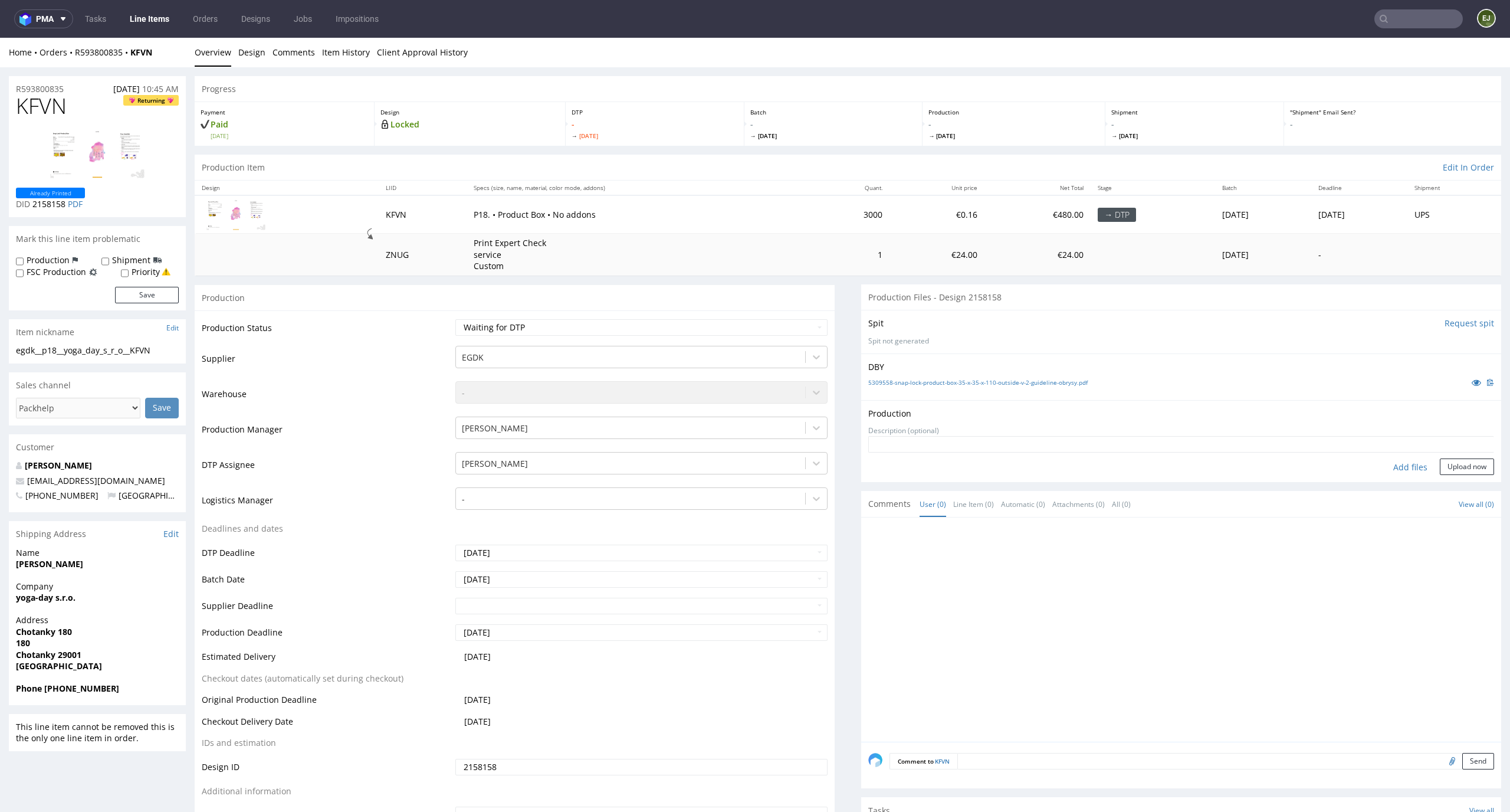
click at [1410, 466] on div "Add files" at bounding box center [1410, 467] width 59 height 18
type input "C:\fakepath\ egdk__p18__yoga_day_s_r_o__KFVN__d2158158__oR593800835__outside.pdf"
click at [1462, 487] on button "Upload now" at bounding box center [1467, 485] width 54 height 16
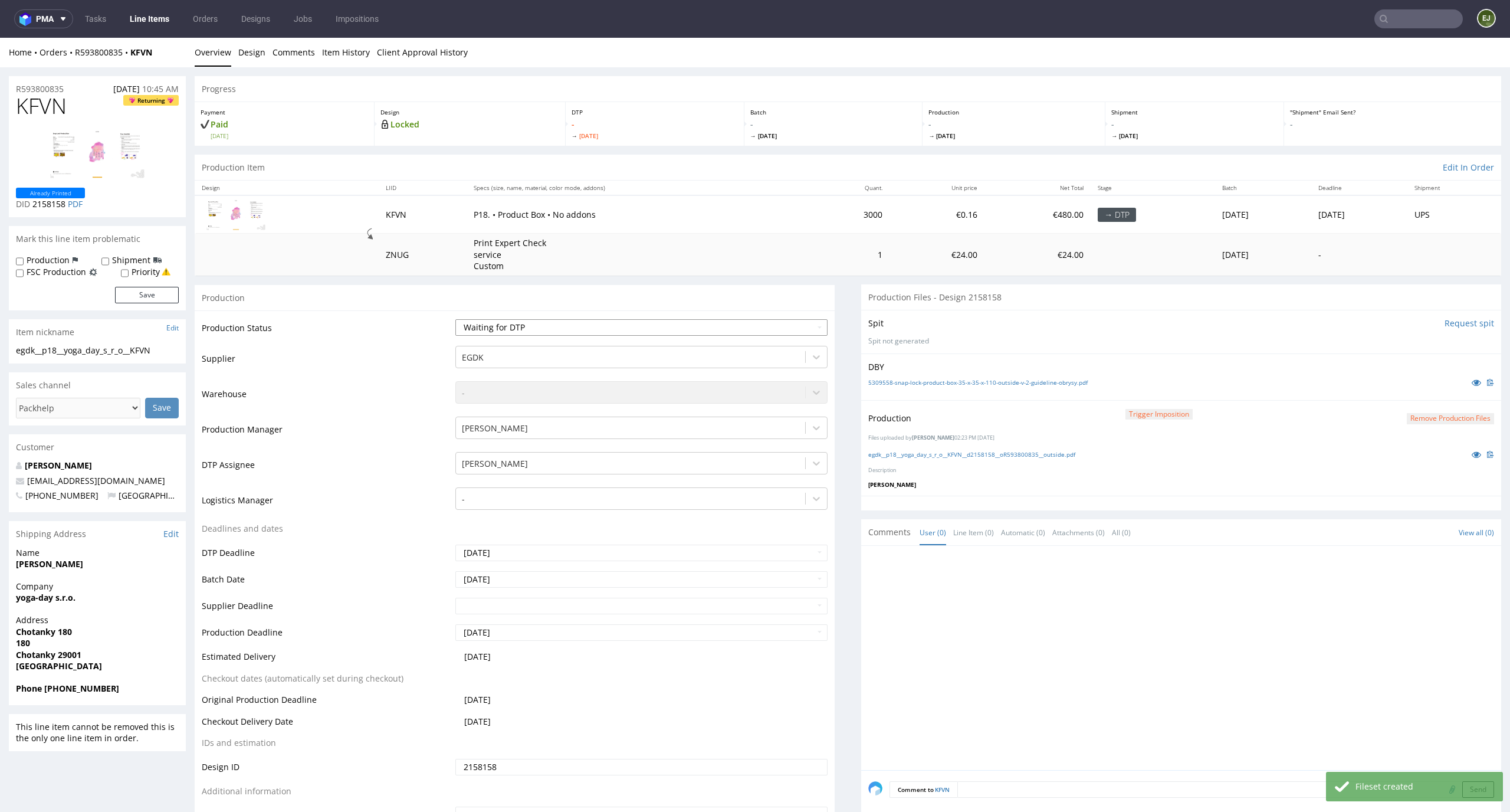
click at [800, 325] on select "Waiting for Artwork Waiting for Diecut Waiting for Mockup Waiting for DTP Waiti…" at bounding box center [642, 327] width 373 height 16
select select "dtp_production_ready"
click at [455, 319] on select "Waiting for Artwork Waiting for Diecut Waiting for Mockup Waiting for DTP Waiti…" at bounding box center [642, 327] width 373 height 16
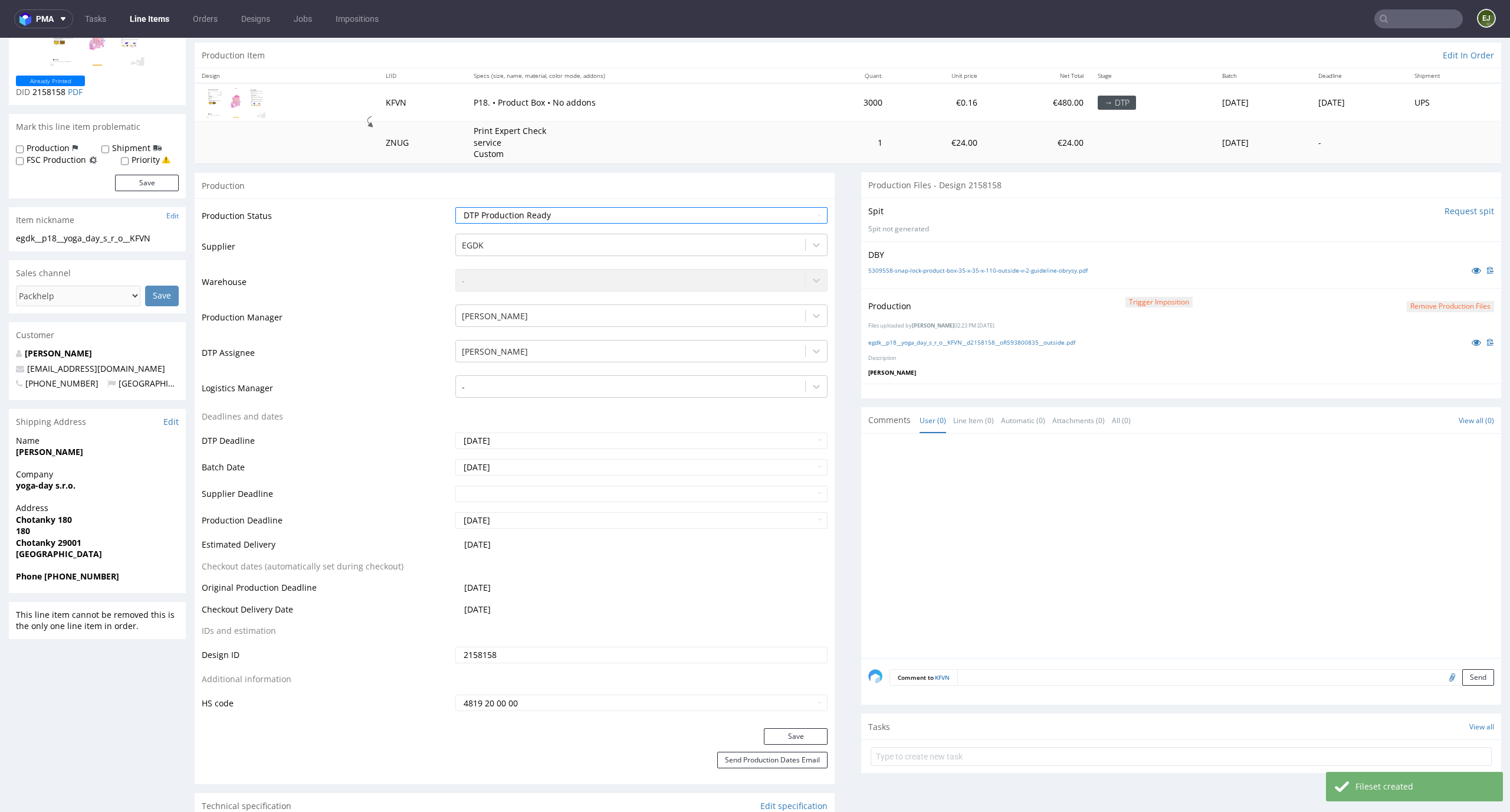
scroll to position [203, 0]
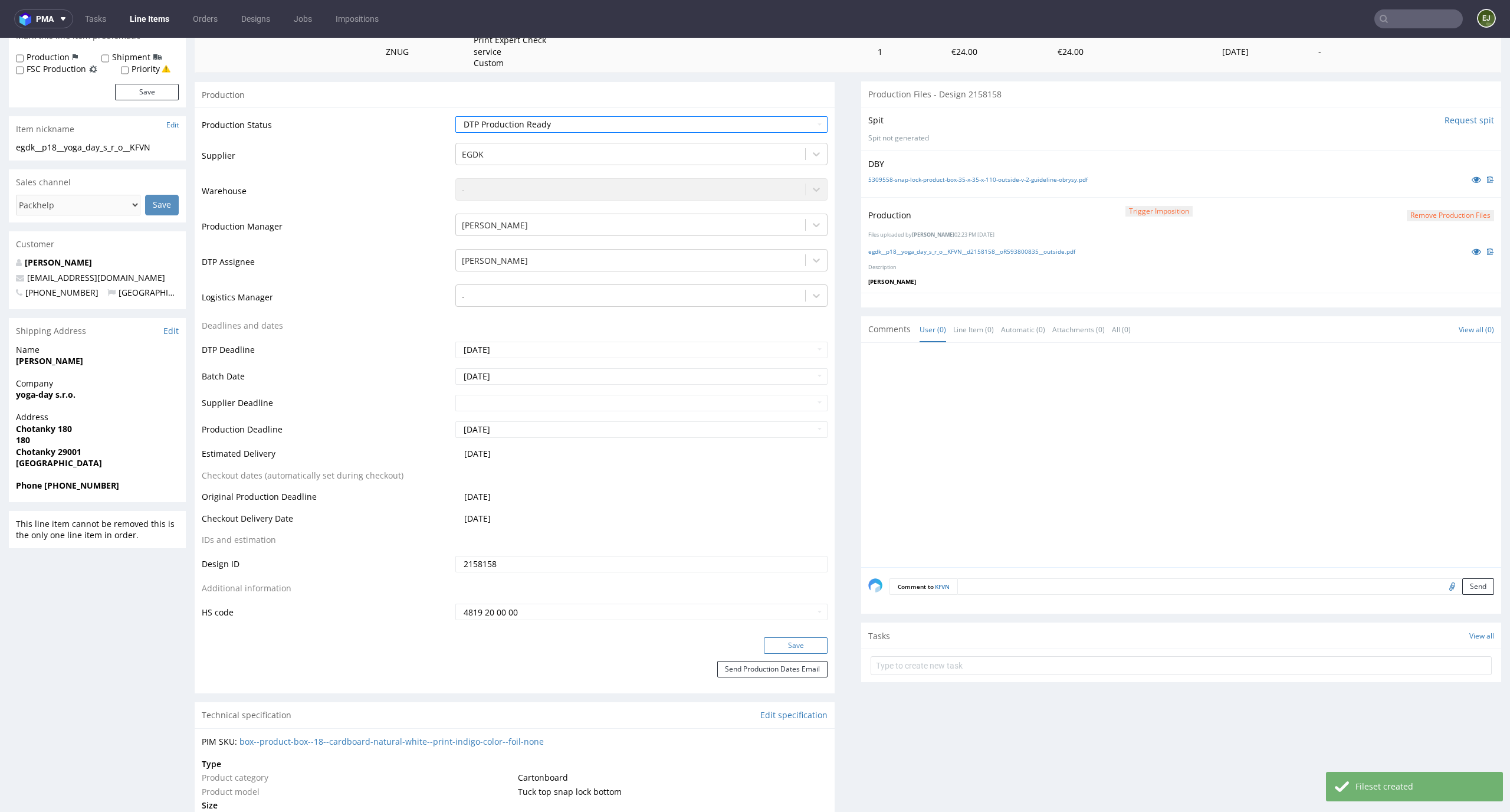
click at [806, 639] on button "Save" at bounding box center [796, 645] width 64 height 16
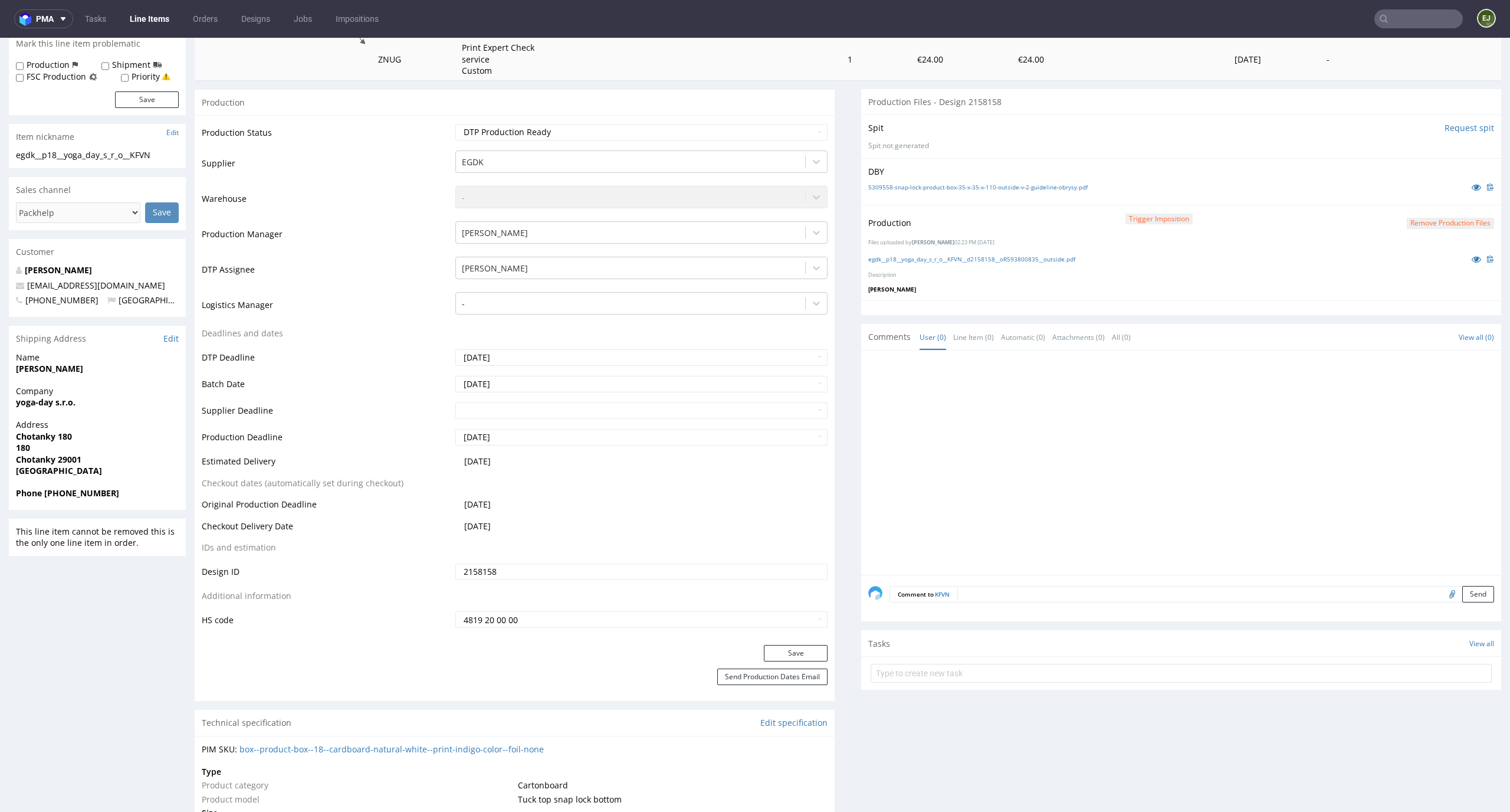
scroll to position [0, 0]
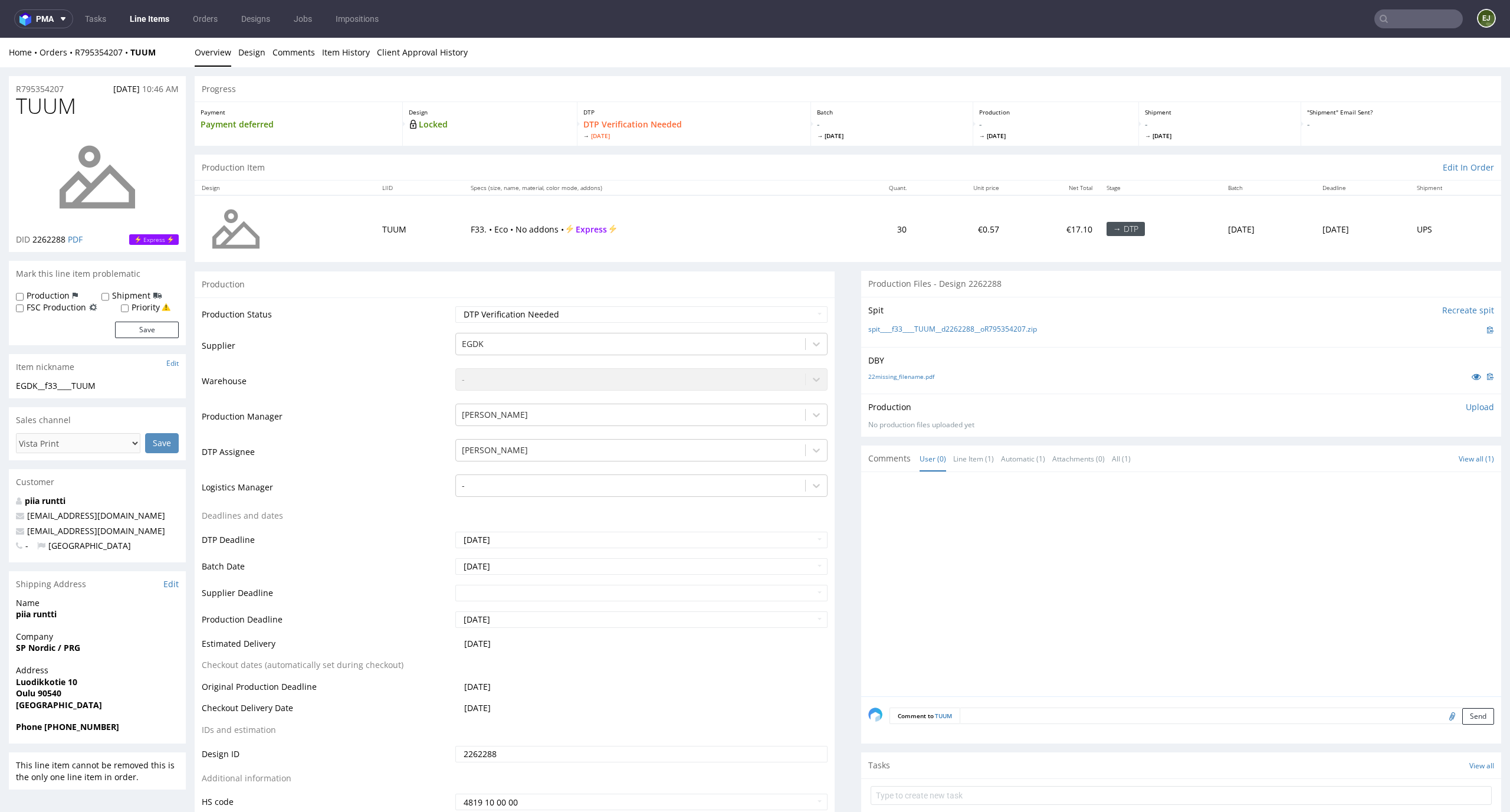
click at [742, 168] on div "Production Item Edit In Order" at bounding box center [848, 168] width 1307 height 26
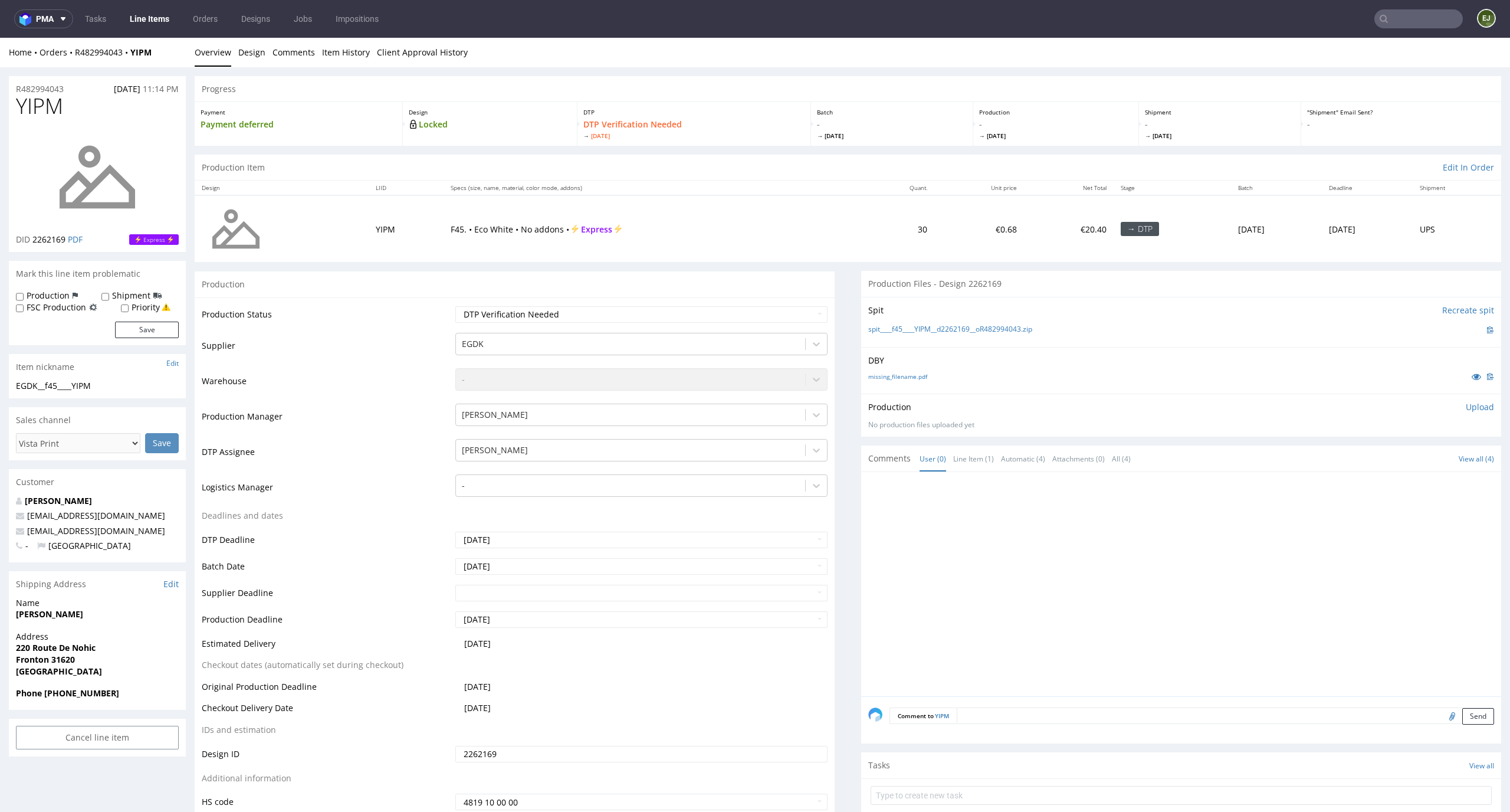
click at [1024, 188] on th "Net Total" at bounding box center [1069, 188] width 90 height 14
click at [954, 44] on div "Home Orders R482994043 YIPM Overview Design Comments Item History Client Approv…" at bounding box center [755, 52] width 1510 height 30
click at [672, 315] on select "Waiting for Artwork Waiting for Diecut Waiting for Mockup Waiting for DTP Waiti…" at bounding box center [642, 314] width 373 height 16
select select "dtp_in_process"
click at [455, 306] on select "Waiting for Artwork Waiting for Diecut Waiting for Mockup Waiting for DTP Waiti…" at bounding box center [642, 314] width 373 height 16
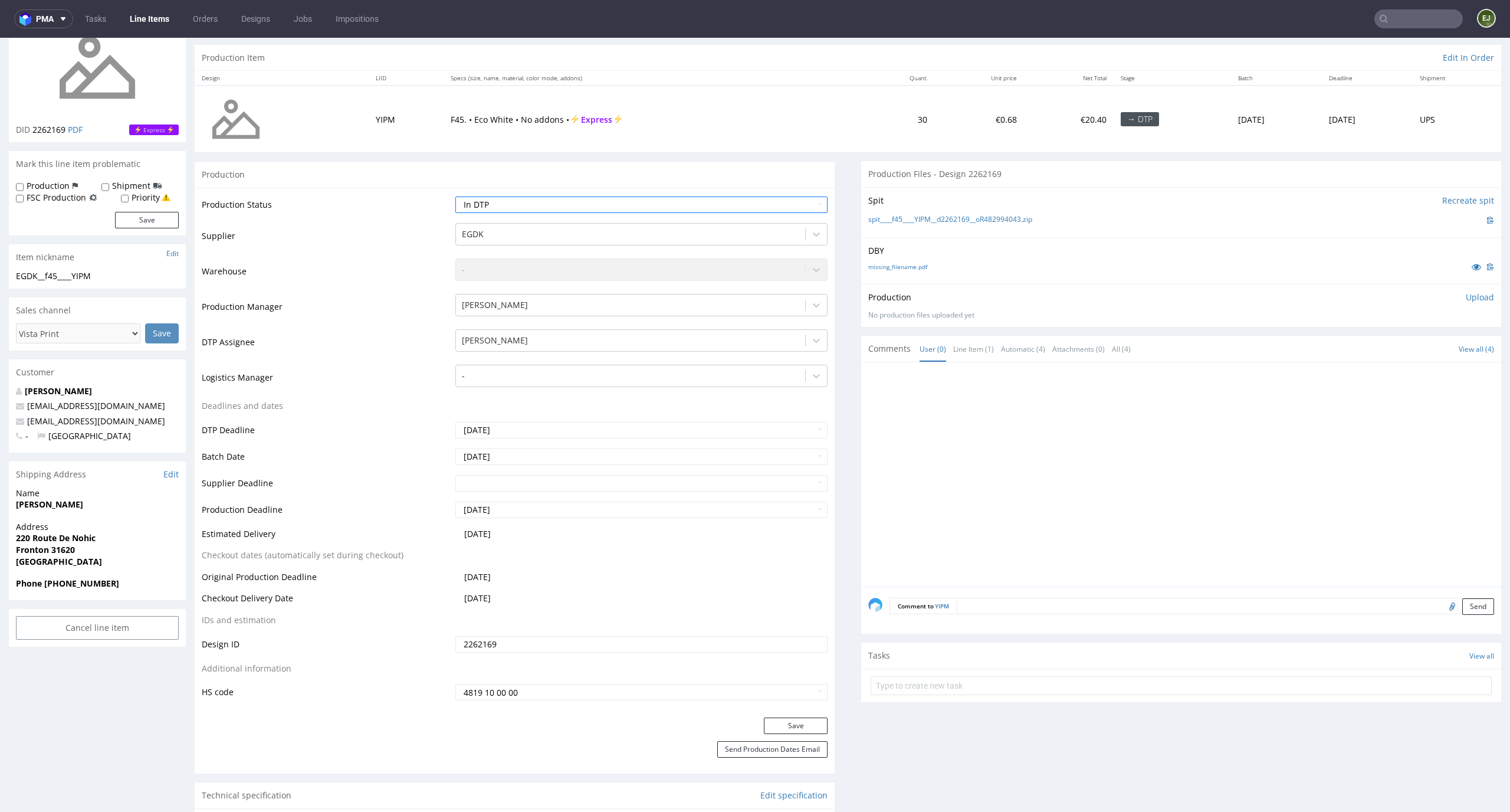
scroll to position [167, 0]
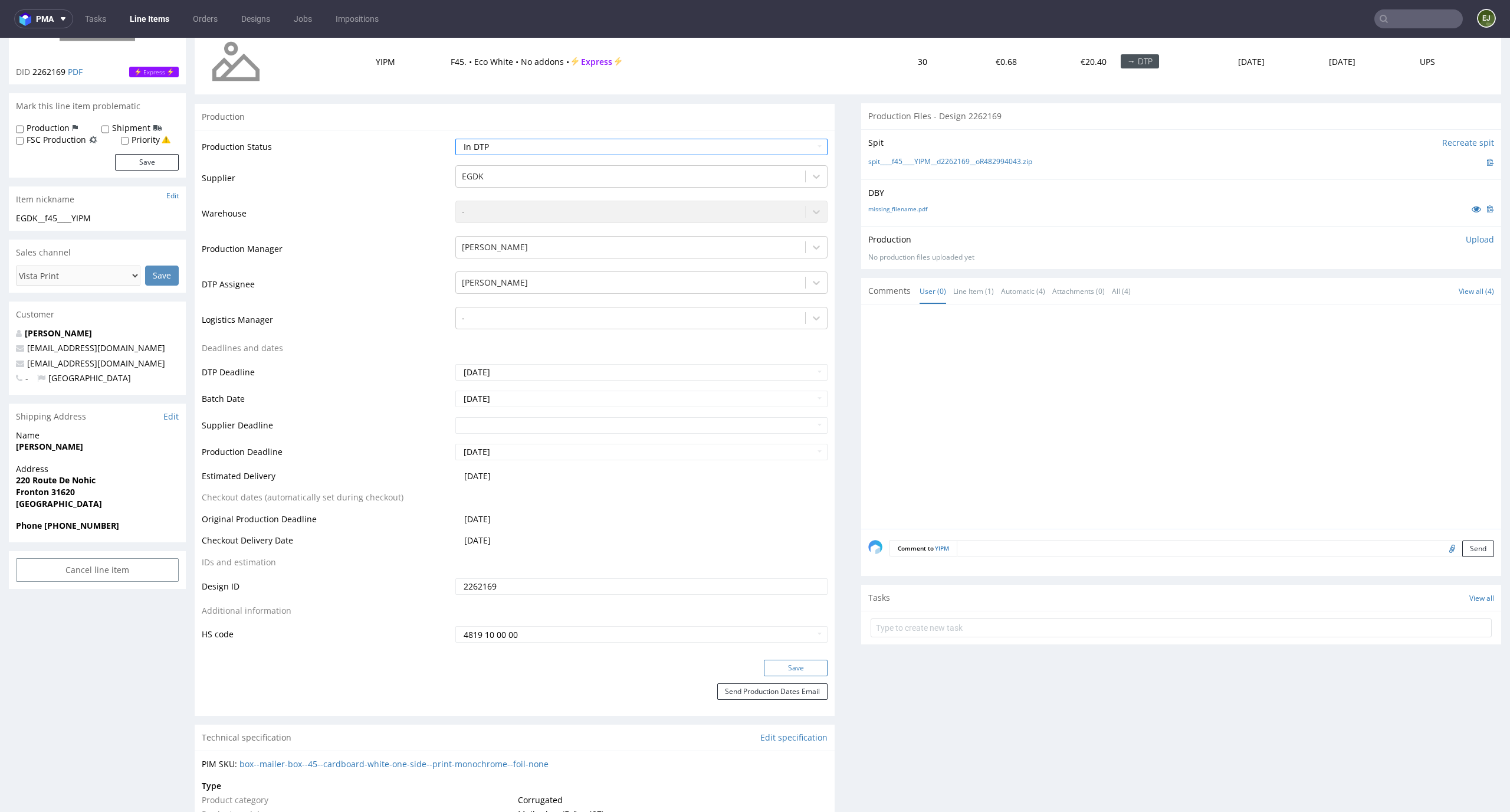
click at [778, 670] on button "Save" at bounding box center [796, 668] width 64 height 16
click at [884, 205] on link "missing_filename.pdf" at bounding box center [898, 209] width 59 height 9
click at [895, 161] on link "spit____f45____YIPM__d2262169__oR482994043.zip" at bounding box center [950, 161] width 164 height 10
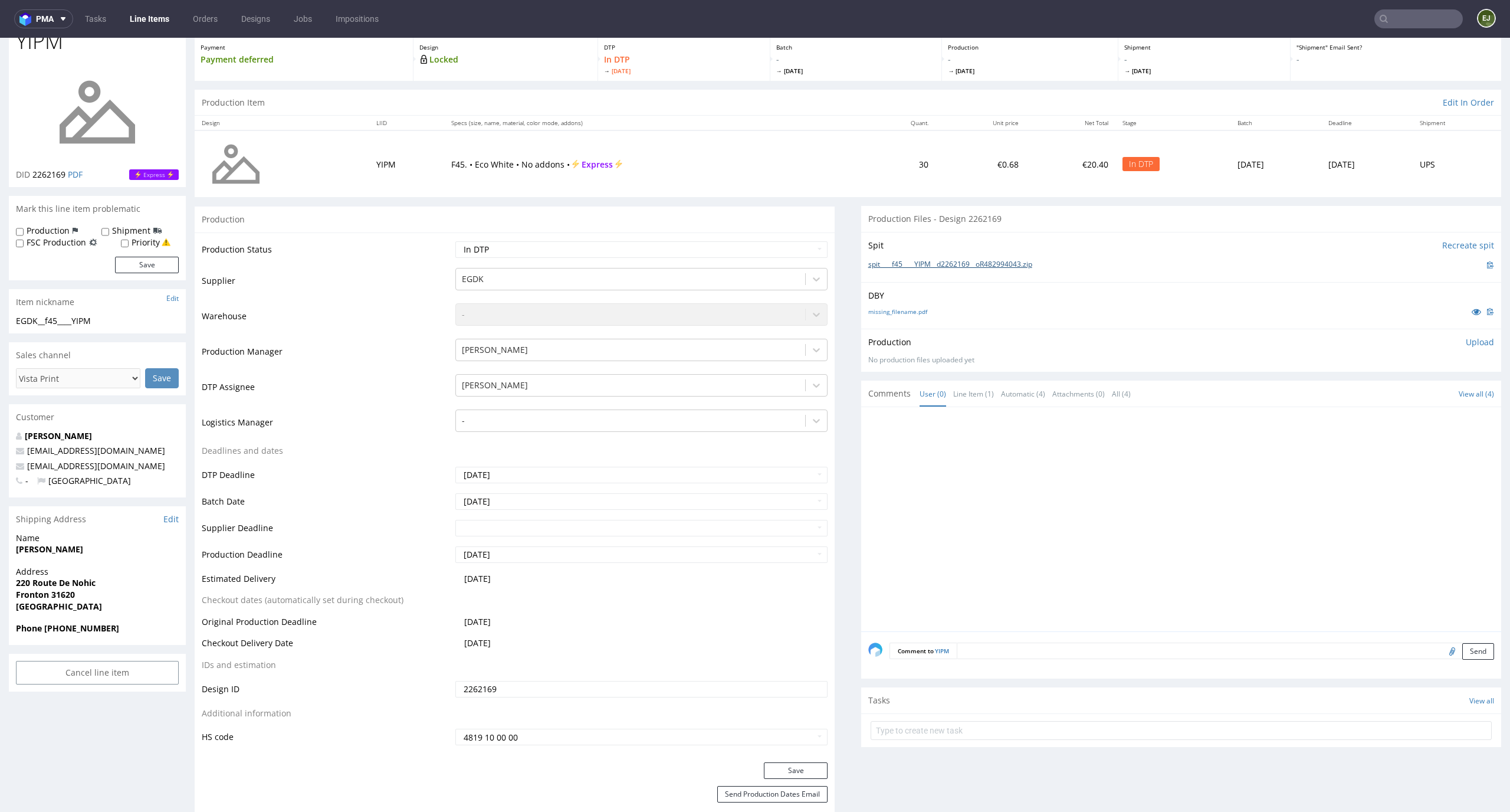
scroll to position [33, 0]
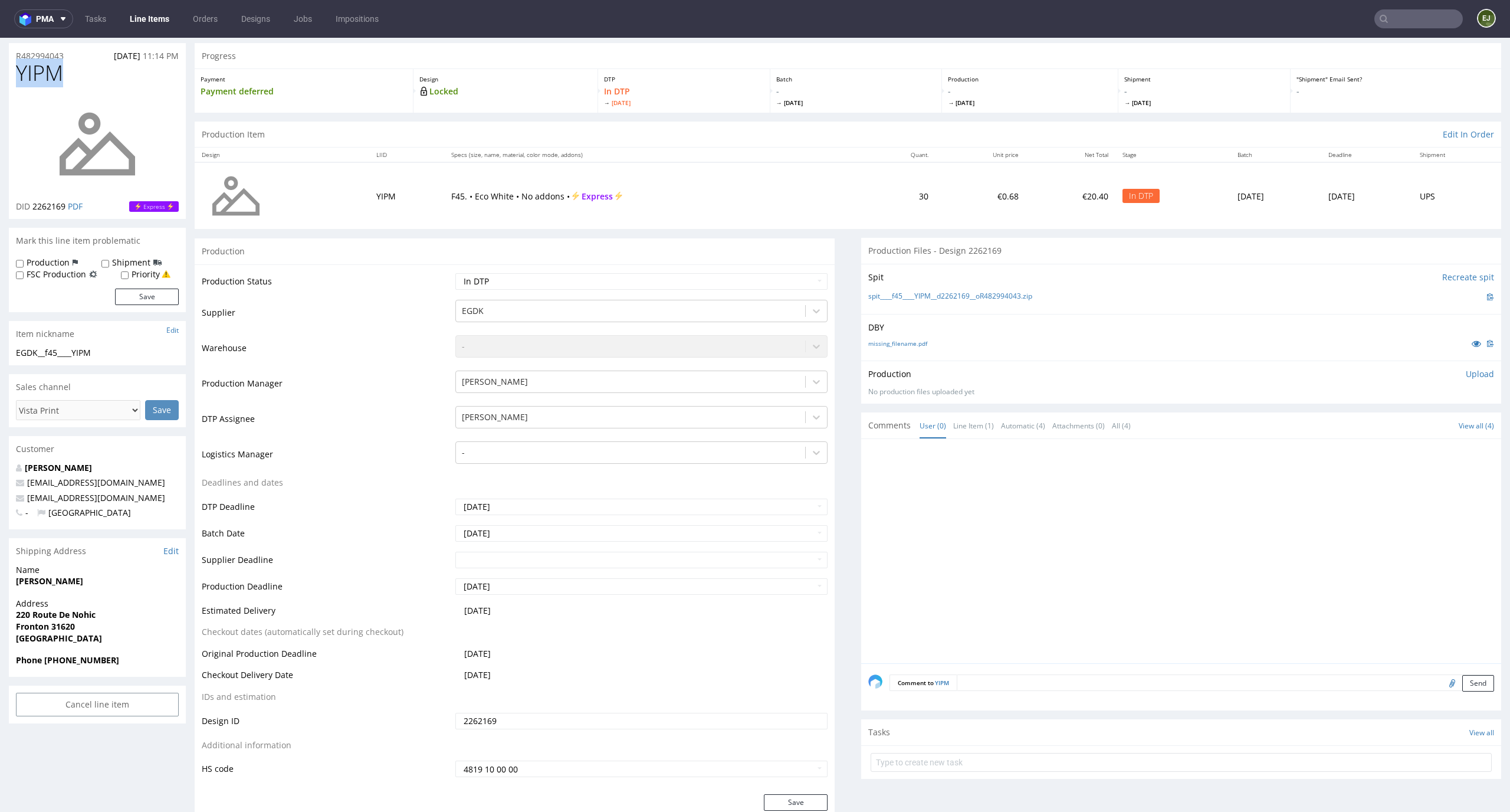
drag, startPoint x: 73, startPoint y: 77, endPoint x: 10, endPoint y: 76, distance: 63.0
click at [14, 77] on div "YIPM DID 2262169 PDF Express" at bounding box center [97, 140] width 177 height 157
copy span "YIPM"
click at [58, 76] on span "YIPM" at bounding box center [39, 73] width 47 height 24
drag, startPoint x: 77, startPoint y: 75, endPoint x: 0, endPoint y: 75, distance: 77.0
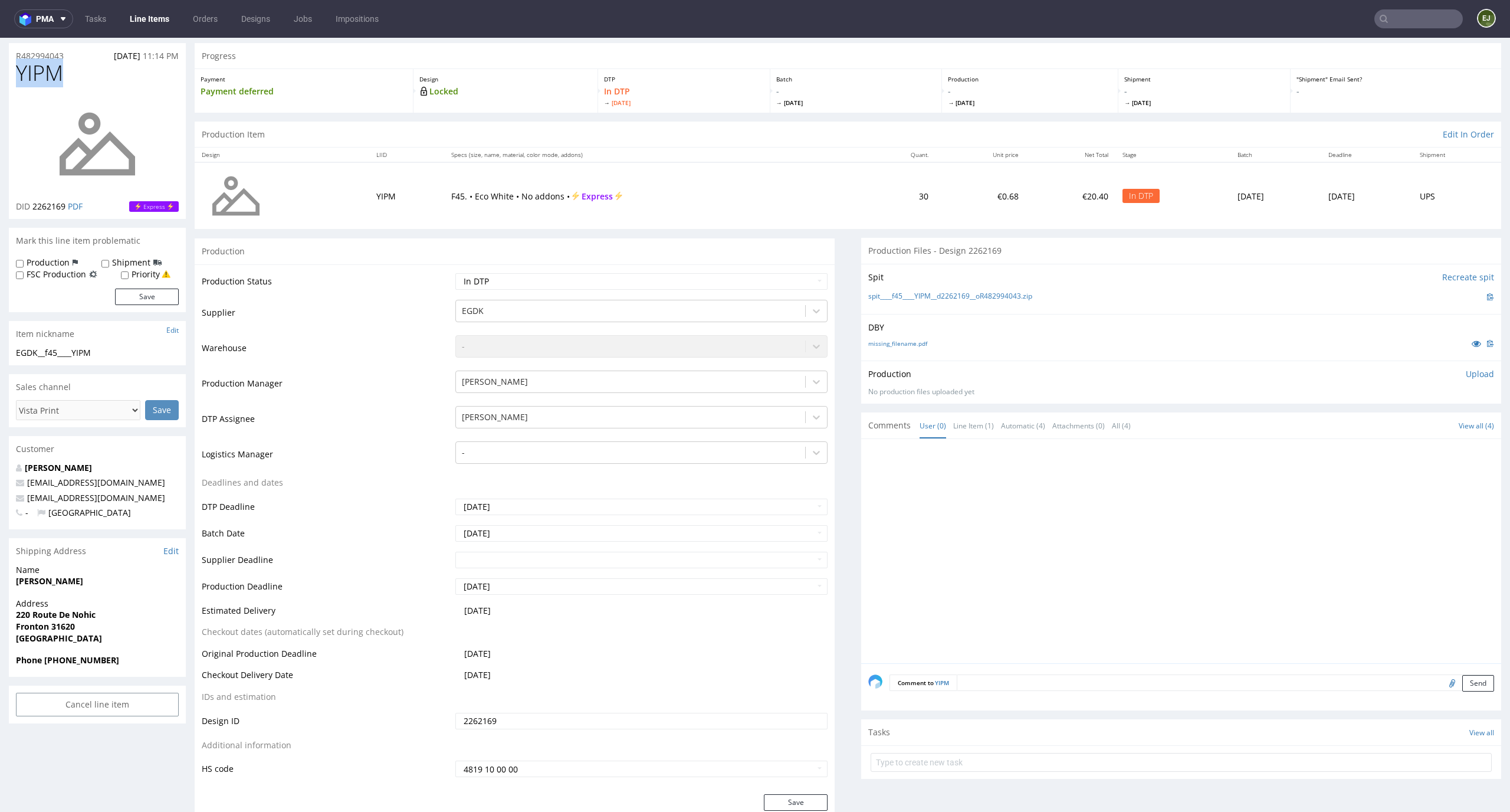
copy span "YIPM"
click at [1466, 369] on p "Upload" at bounding box center [1480, 374] width 28 height 12
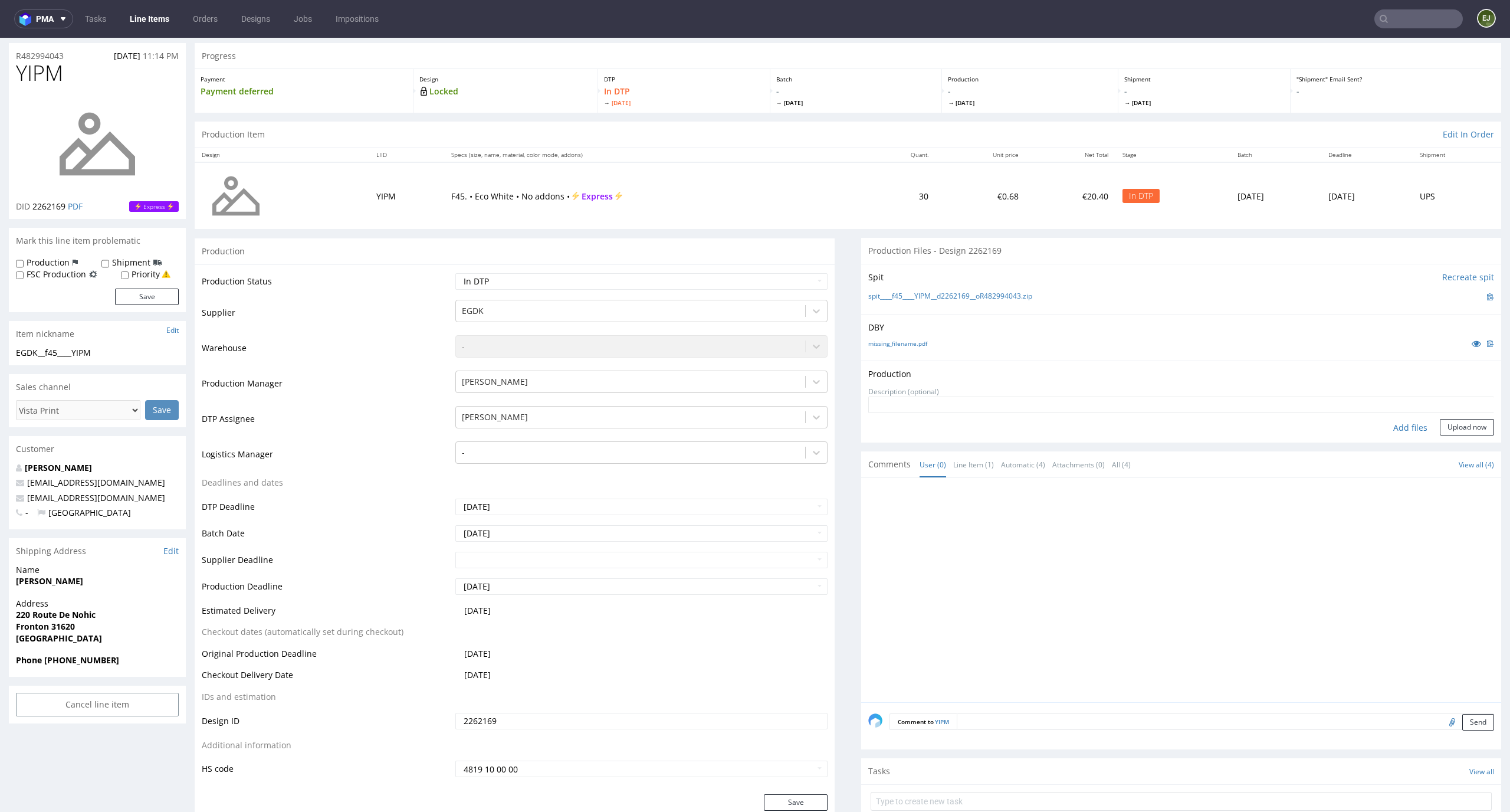
click at [1400, 426] on div "Add files" at bounding box center [1410, 428] width 59 height 18
type input "C:\fakepath\EGDK__f45____YIPM__d2262169__oR482994043__latest__outside.pdf"
click at [1457, 441] on button "Upload now" at bounding box center [1467, 445] width 54 height 16
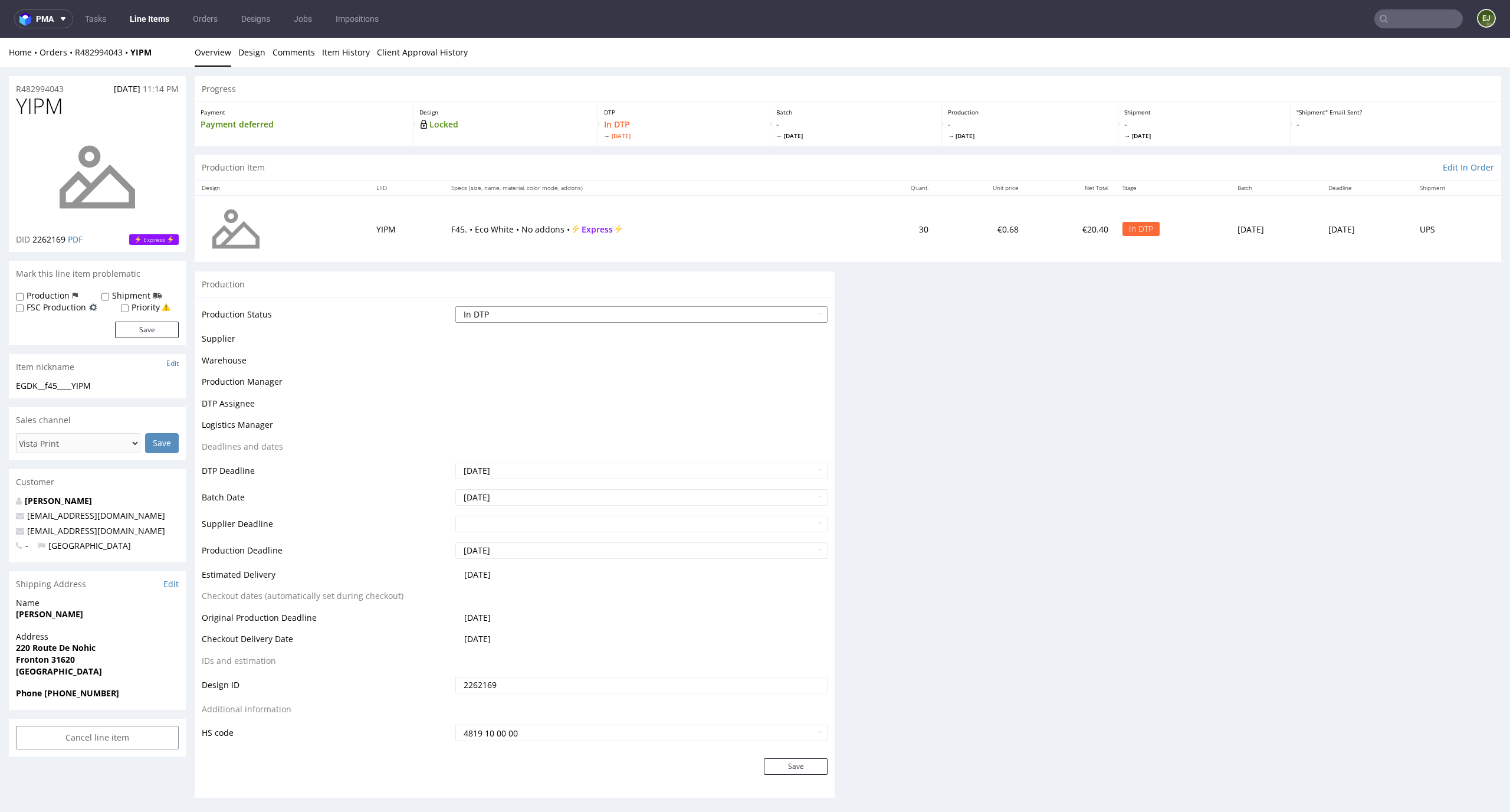
scroll to position [0, 0]
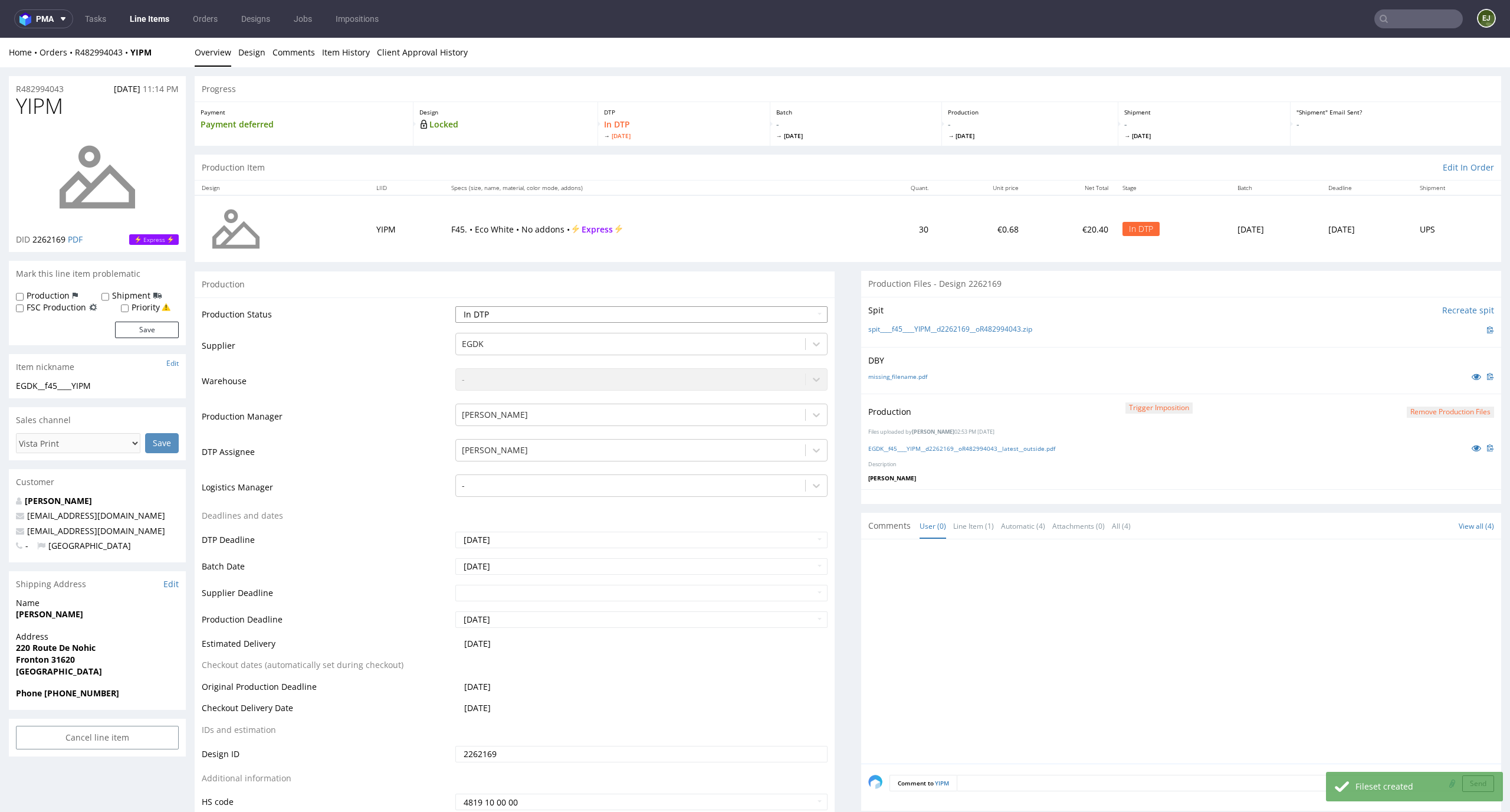
click at [800, 319] on select "Waiting for Artwork Waiting for Diecut Waiting for Mockup Waiting for DTP Waiti…" at bounding box center [642, 314] width 373 height 16
select select "dtp_production_ready"
click at [455, 306] on select "Waiting for Artwork Waiting for Diecut Waiting for Mockup Waiting for DTP Waiti…" at bounding box center [642, 314] width 373 height 16
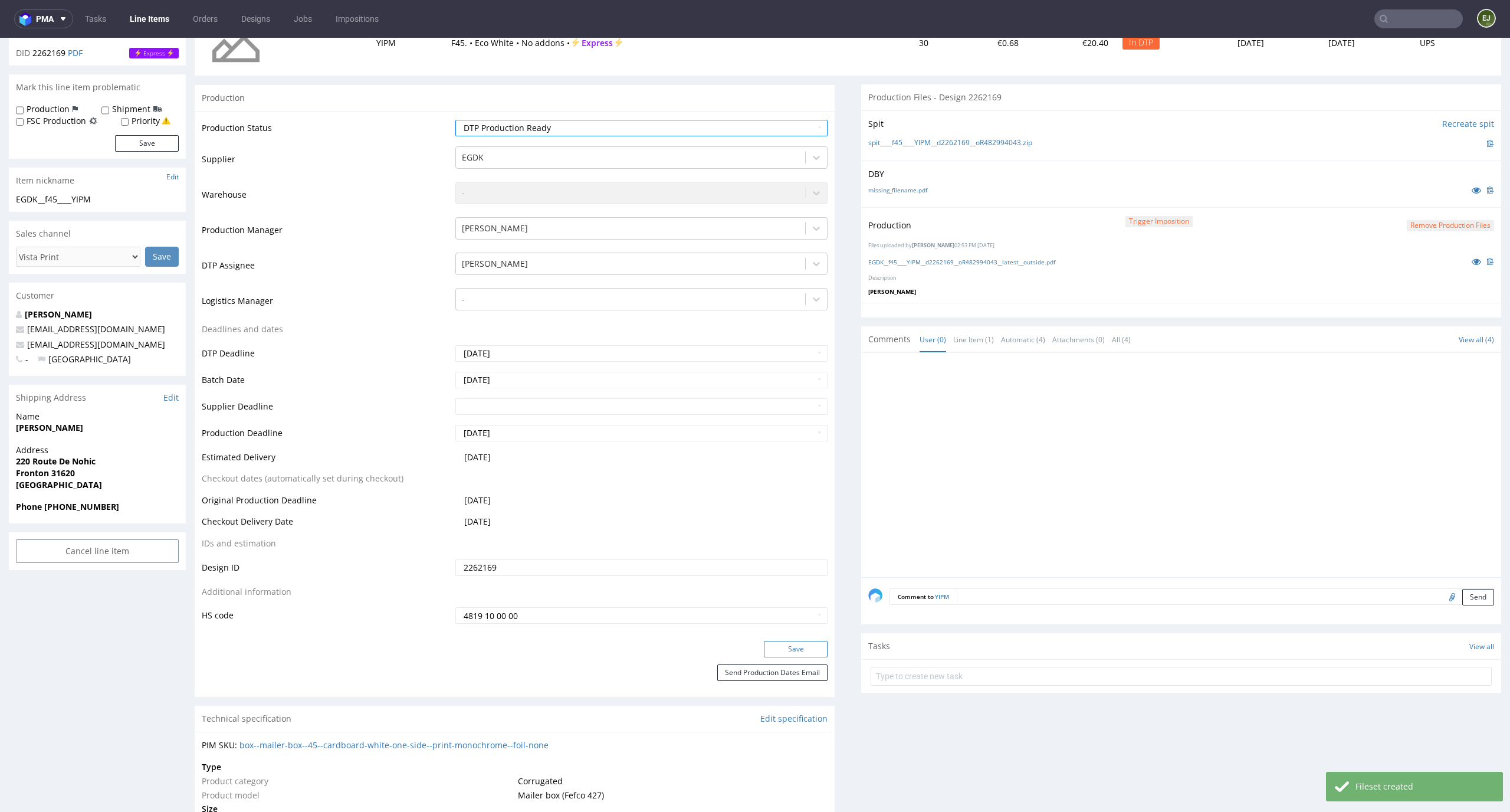
click at [784, 647] on button "Save" at bounding box center [796, 649] width 64 height 16
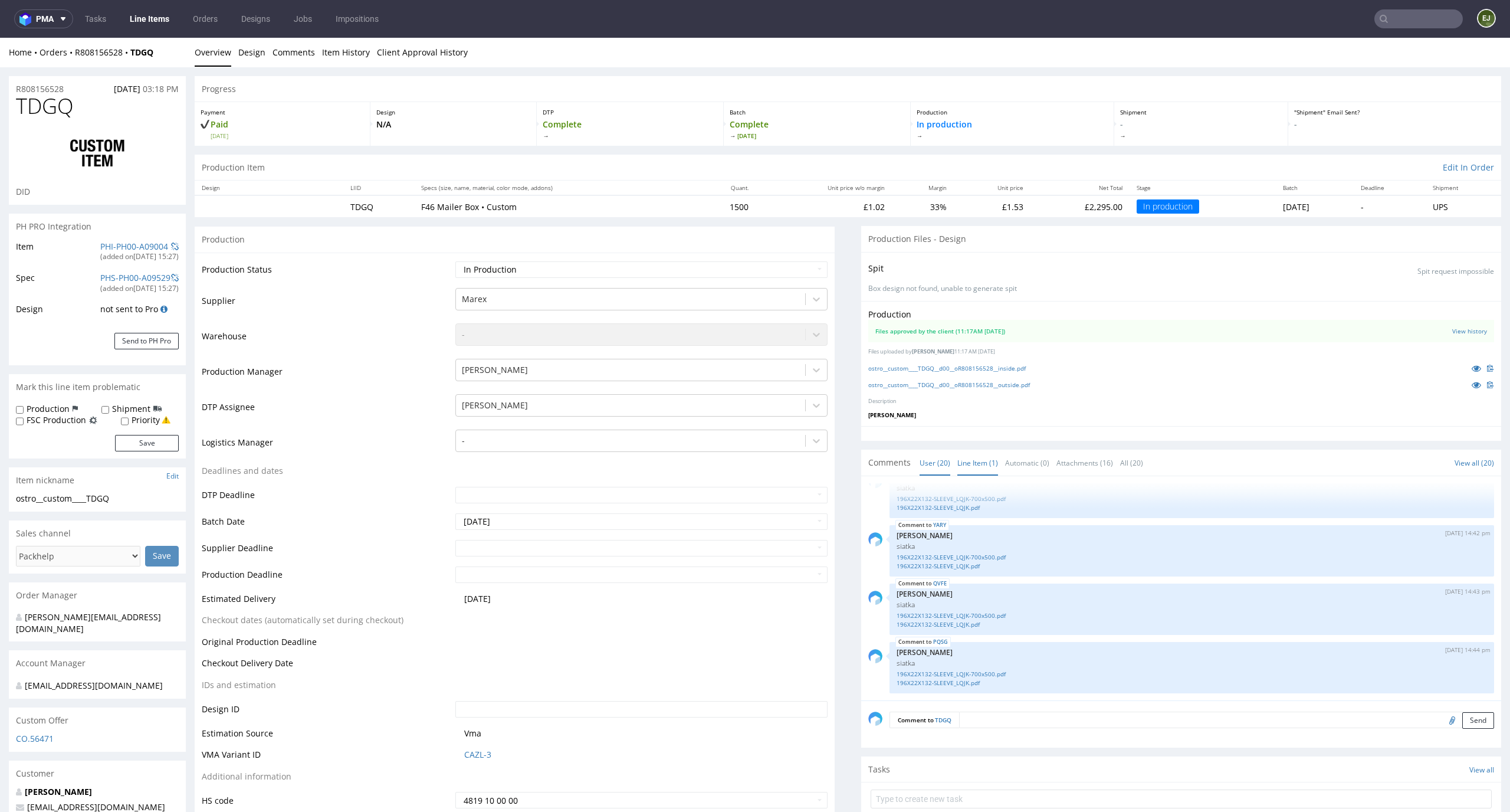
click at [958, 457] on link "Line Item (1)" at bounding box center [978, 462] width 41 height 26
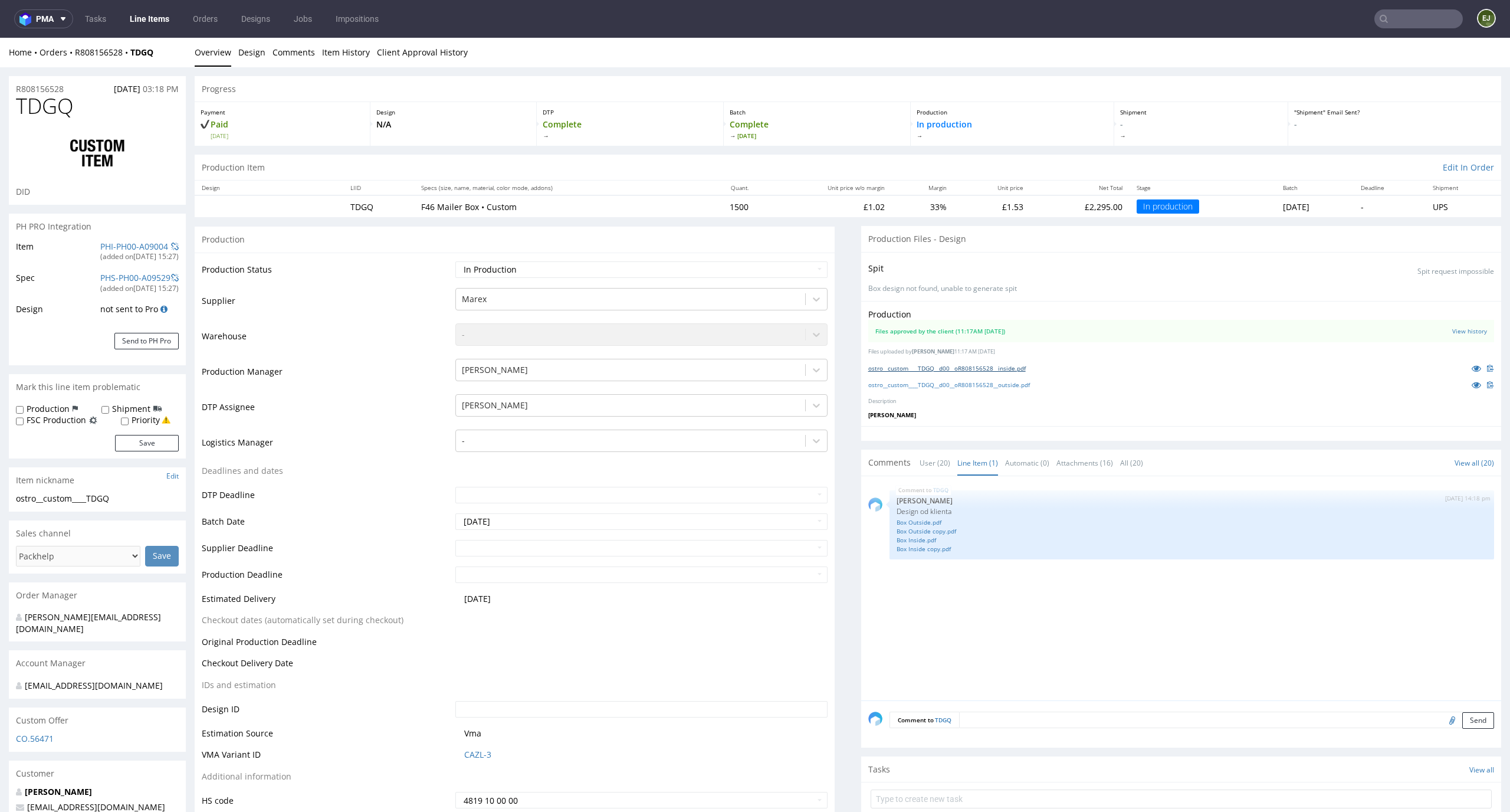
click at [952, 365] on link "ostro__custom____TDGQ__d00__oR808156528__inside.pdf" at bounding box center [947, 368] width 157 height 9
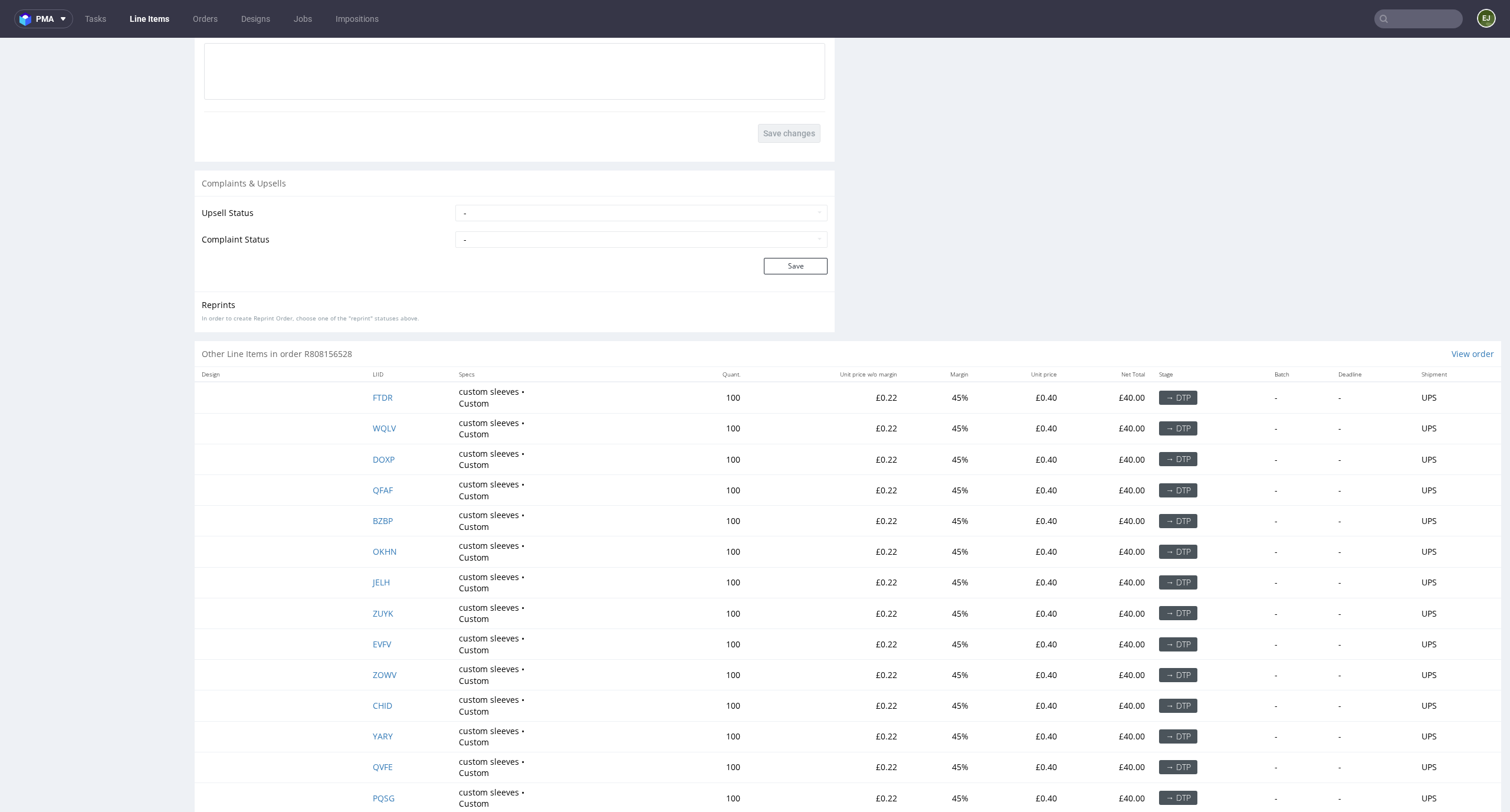
scroll to position [2124, 0]
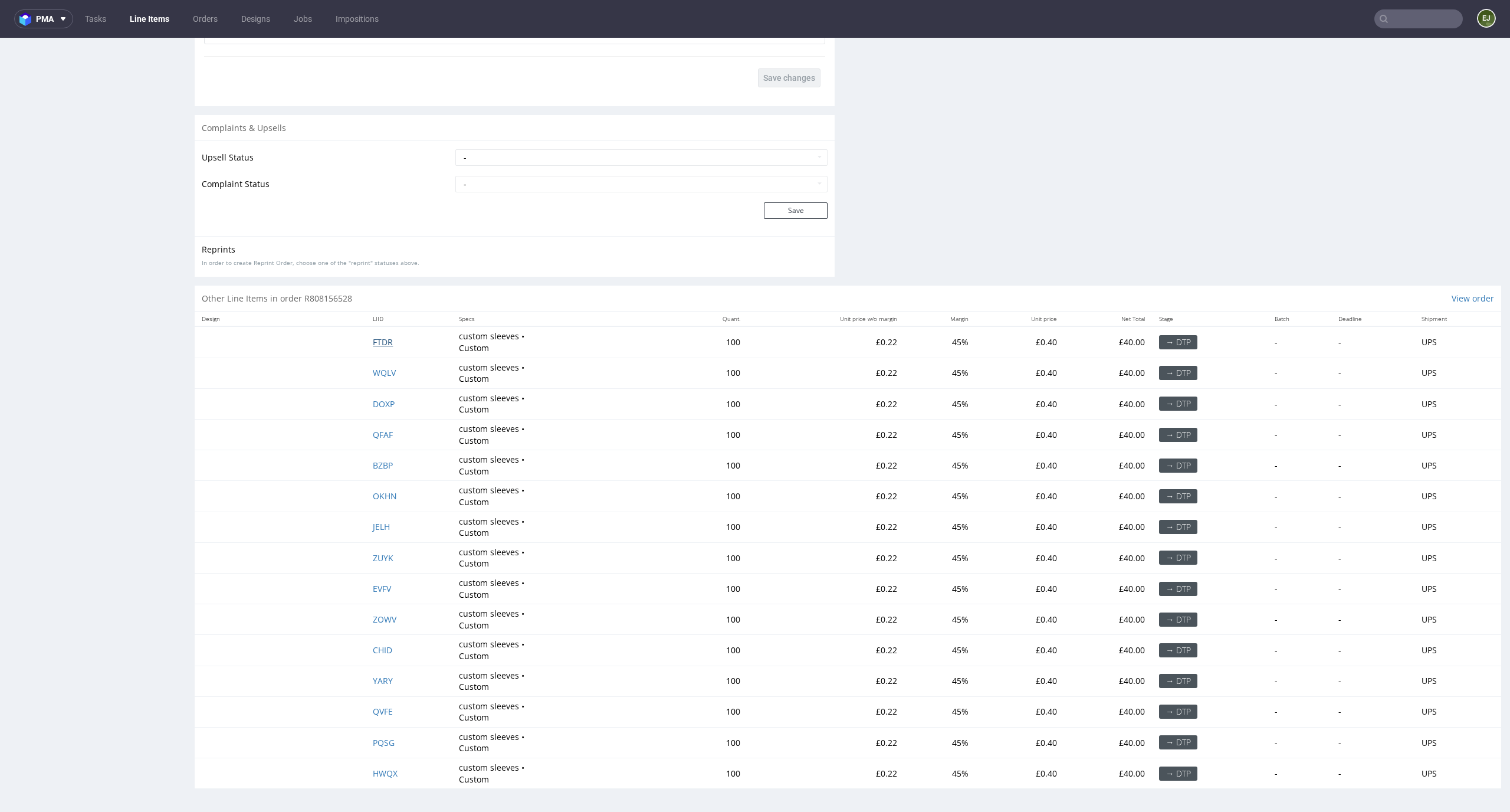
click at [384, 340] on span "FTDR" at bounding box center [382, 342] width 20 height 11
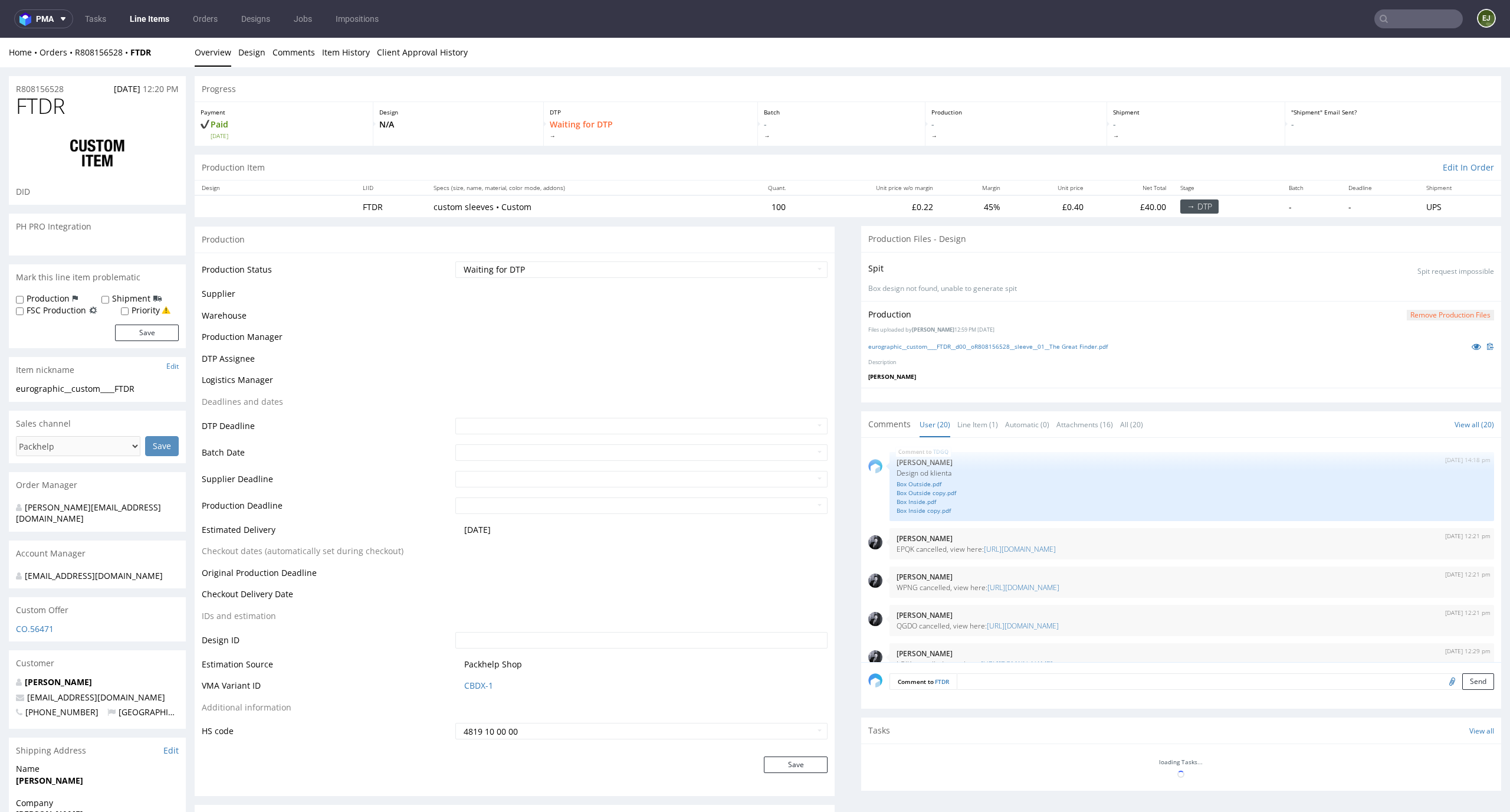
scroll to position [895, 0]
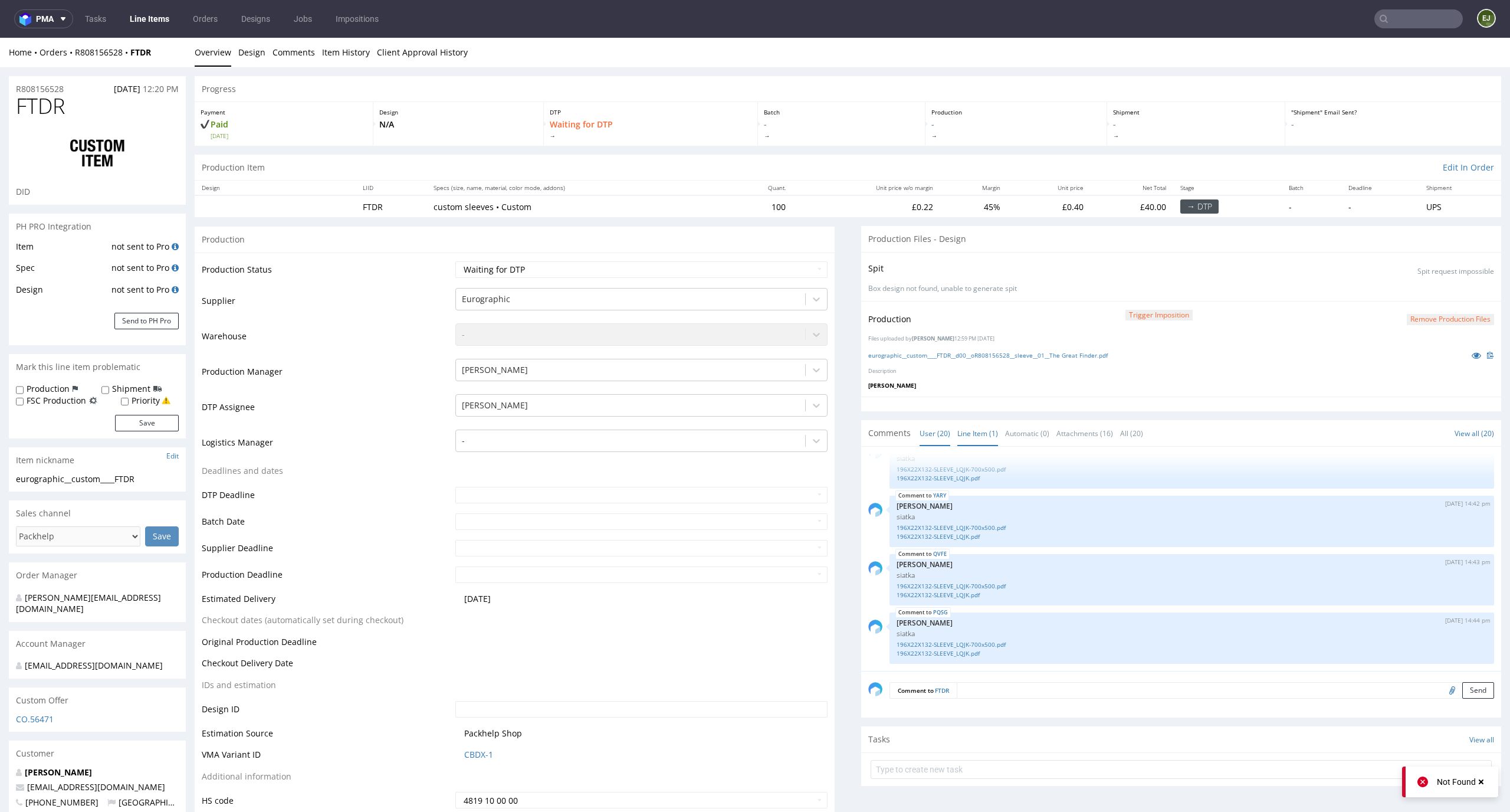
click at [964, 425] on link "Line Item (1)" at bounding box center [978, 433] width 41 height 26
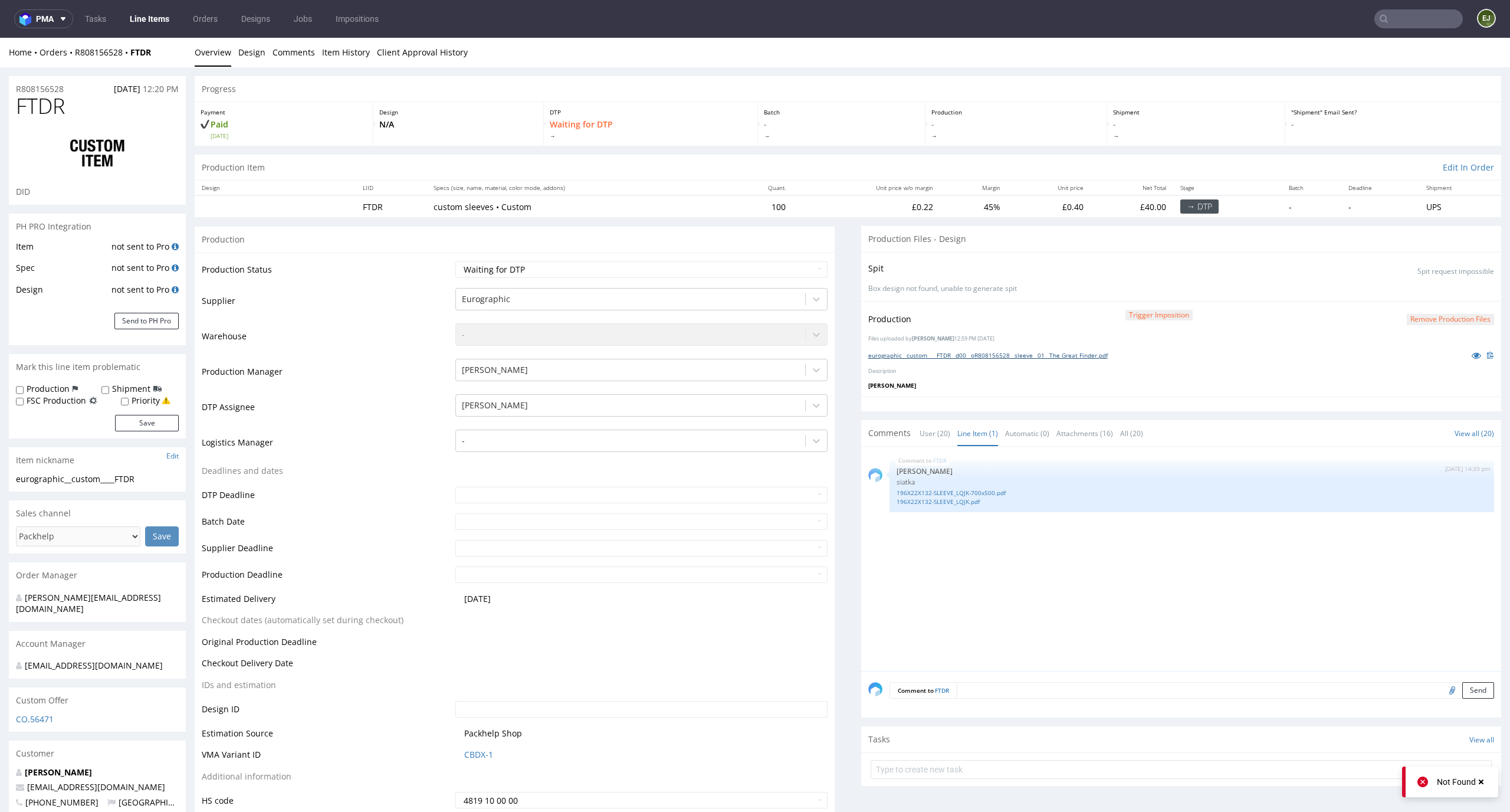
click at [971, 354] on link "eurographic__custom____FTDR__d00__oR808156528__sleeve__01__The Great Finder.pdf" at bounding box center [988, 355] width 239 height 9
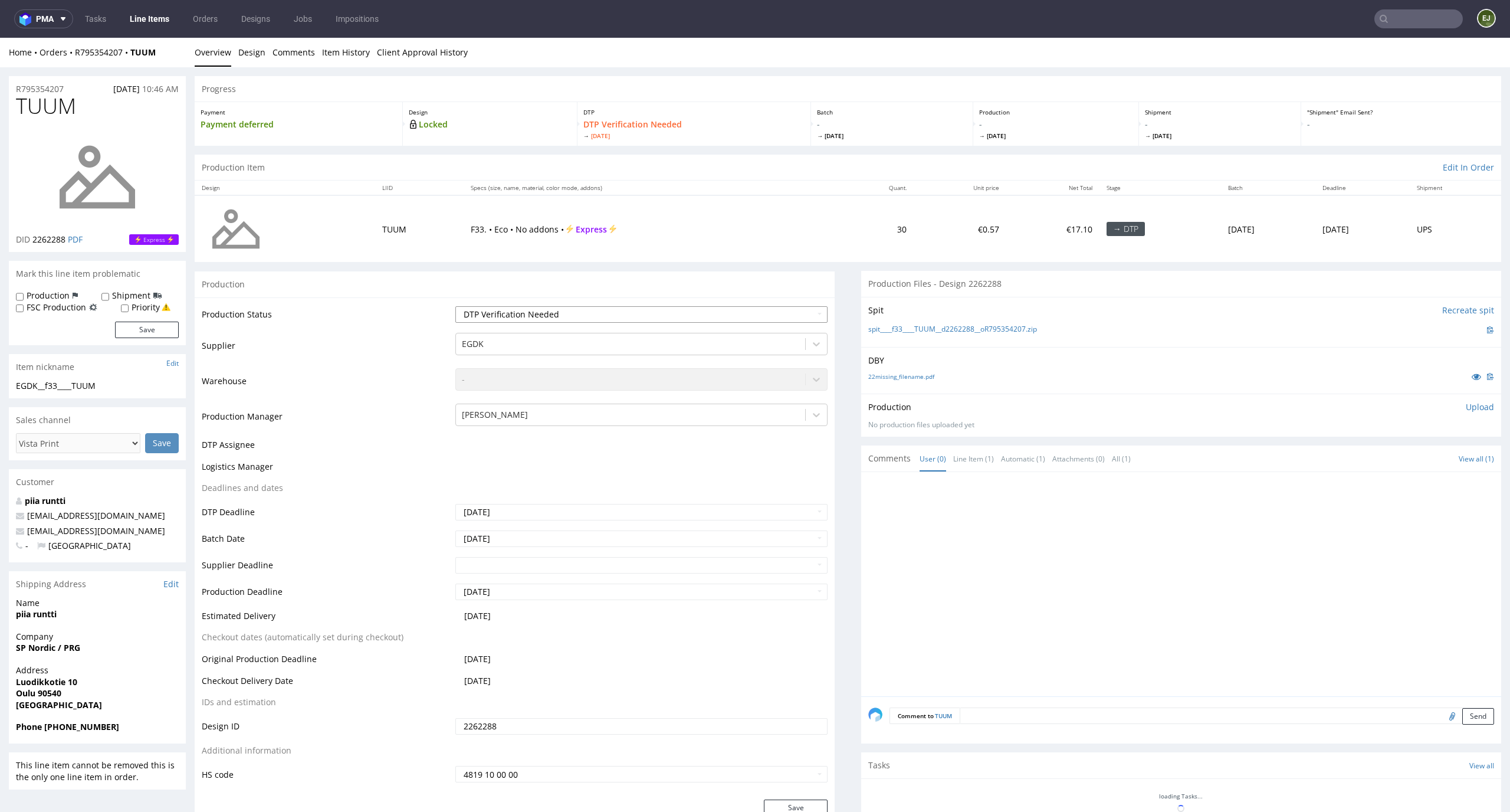
click at [806, 316] on select "Waiting for Artwork Waiting for Diecut Waiting for Mockup Waiting for DTP Waiti…" at bounding box center [642, 314] width 373 height 16
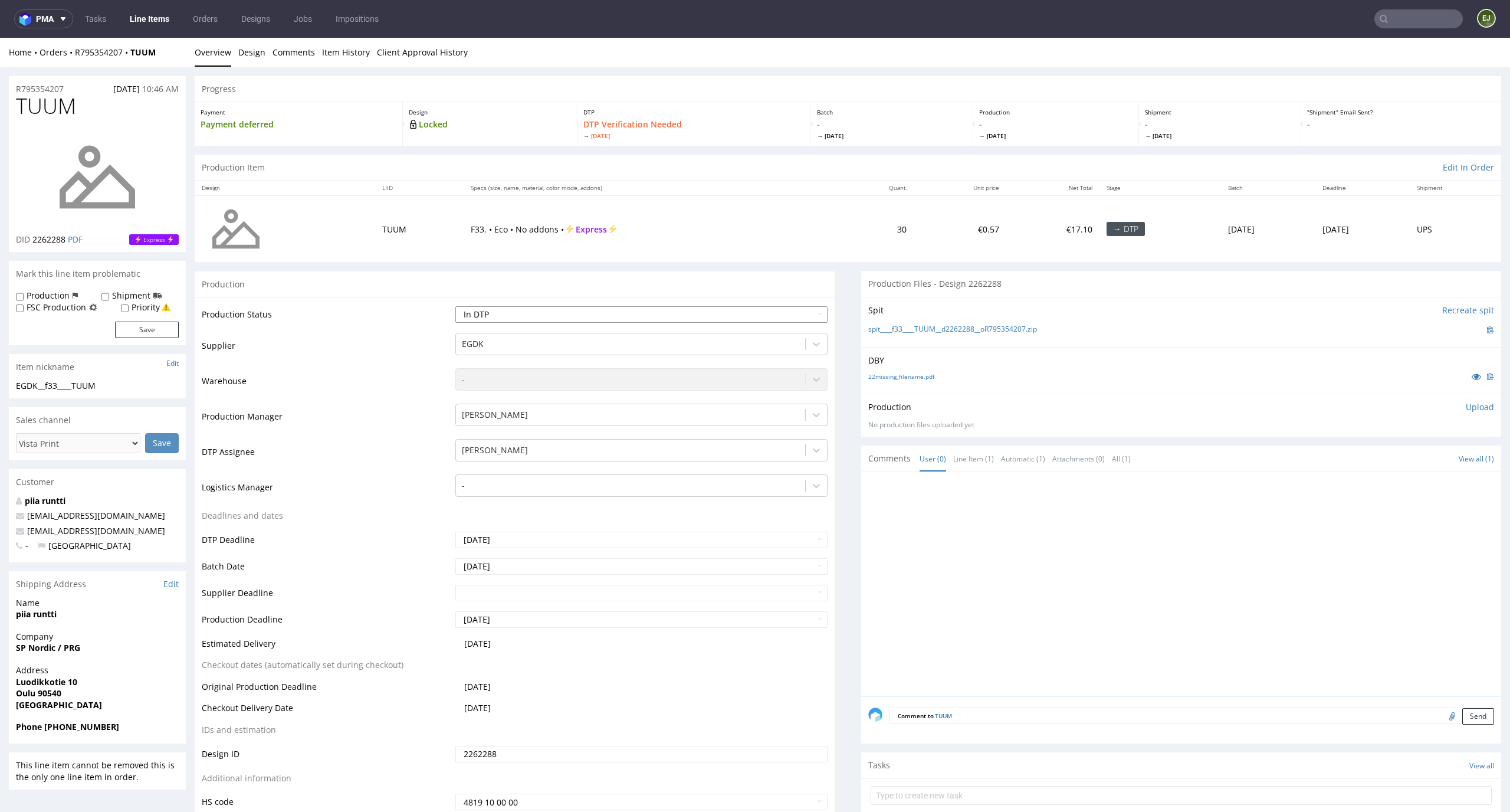
click at [455, 306] on select "Waiting for Artwork Waiting for Diecut Waiting for Mockup Waiting for DTP Waiti…" at bounding box center [642, 314] width 373 height 16
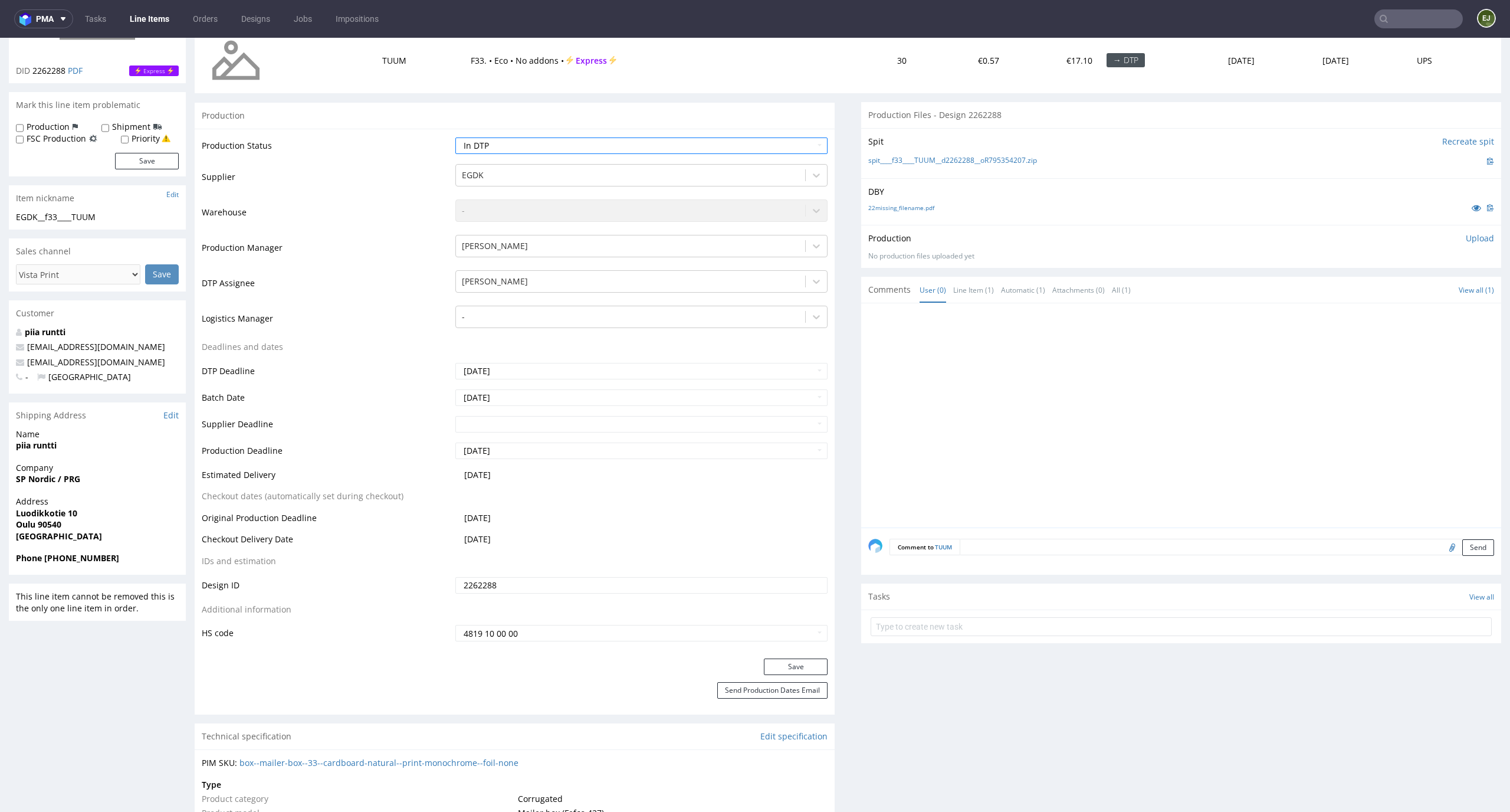
scroll to position [233, 0]
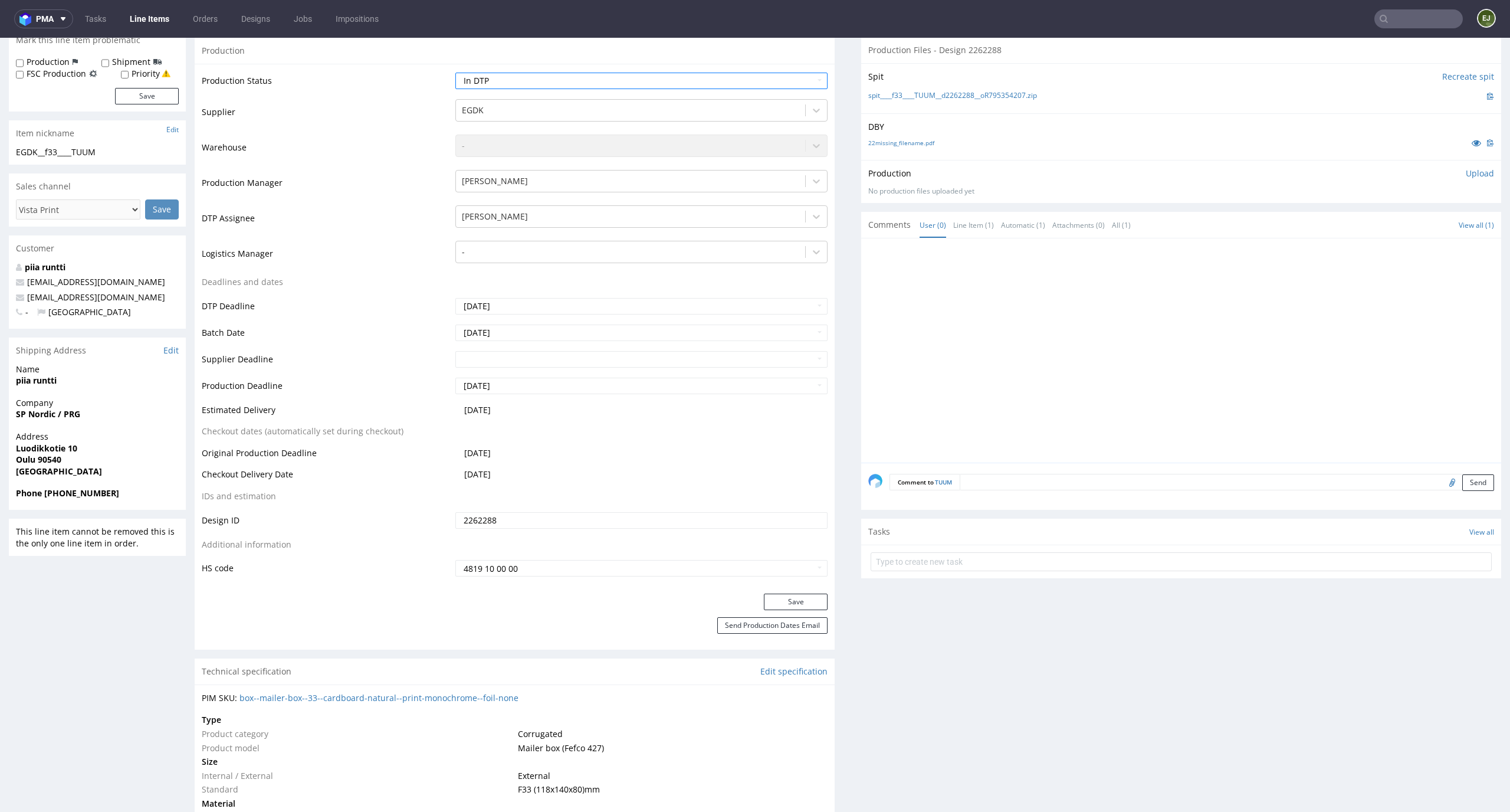
click at [811, 592] on div "Production Status Waiting for Artwork Waiting for Diecut Waiting for Mockup Wai…" at bounding box center [515, 329] width 640 height 530
click at [811, 594] on button "Save" at bounding box center [796, 601] width 64 height 16
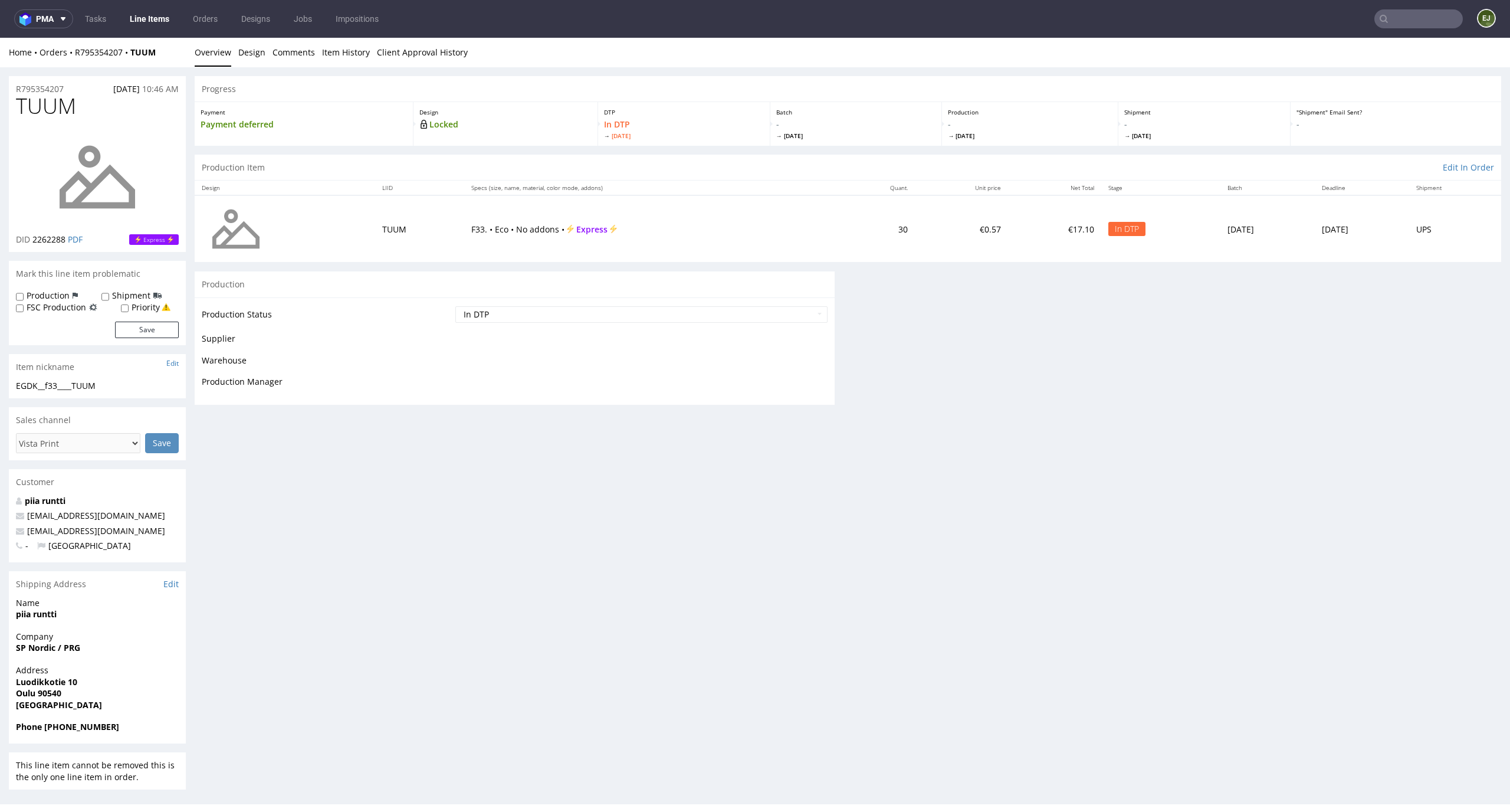
scroll to position [0, 0]
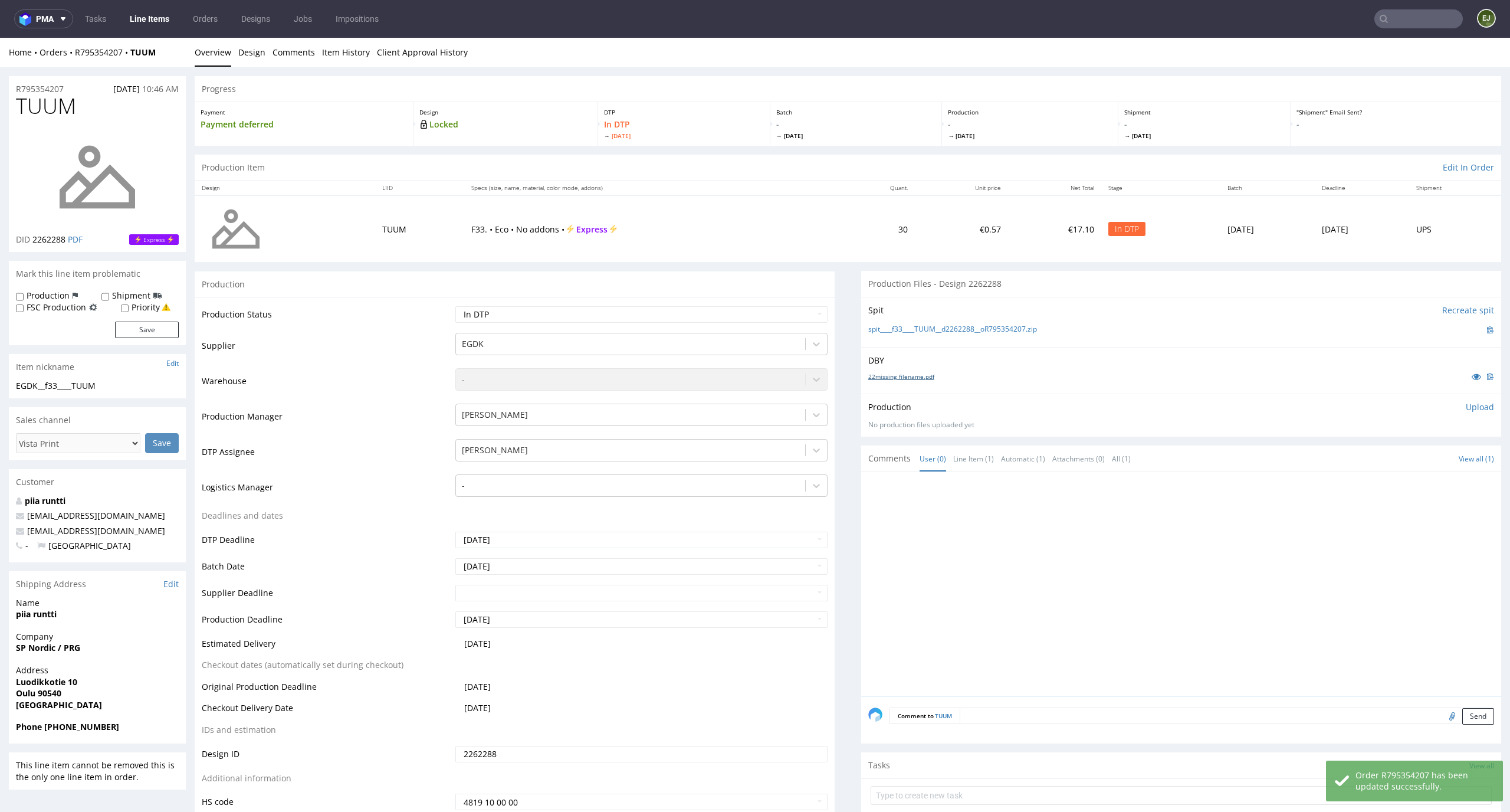
click at [900, 378] on link "22missing_filename.pdf" at bounding box center [901, 376] width 66 height 9
click at [898, 321] on div "Spit Recreate spit spit____f33____TUUM__d2262288__oR795354207.zip" at bounding box center [1181, 321] width 640 height 50
click at [897, 328] on link "spit____f33____TUUM__d2262288__oR795354207.zip" at bounding box center [952, 329] width 169 height 10
click at [735, 313] on select "Waiting for Artwork Waiting for Diecut Waiting for Mockup Waiting for DTP Waiti…" at bounding box center [642, 314] width 373 height 16
select select "dtp_issue"
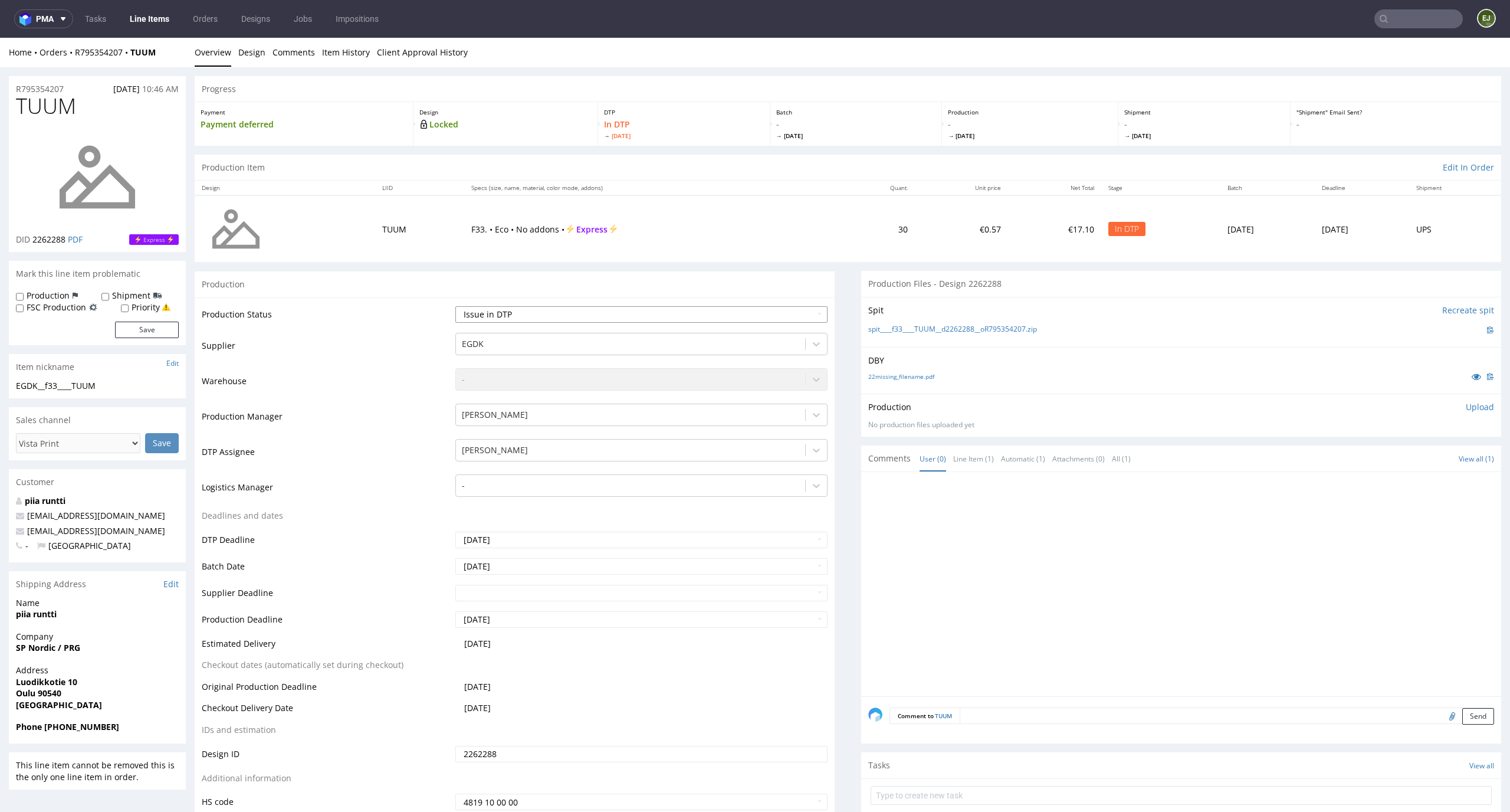
click at [455, 306] on select "Waiting for Artwork Waiting for Diecut Waiting for Mockup Waiting for DTP Waiti…" at bounding box center [642, 314] width 373 height 16
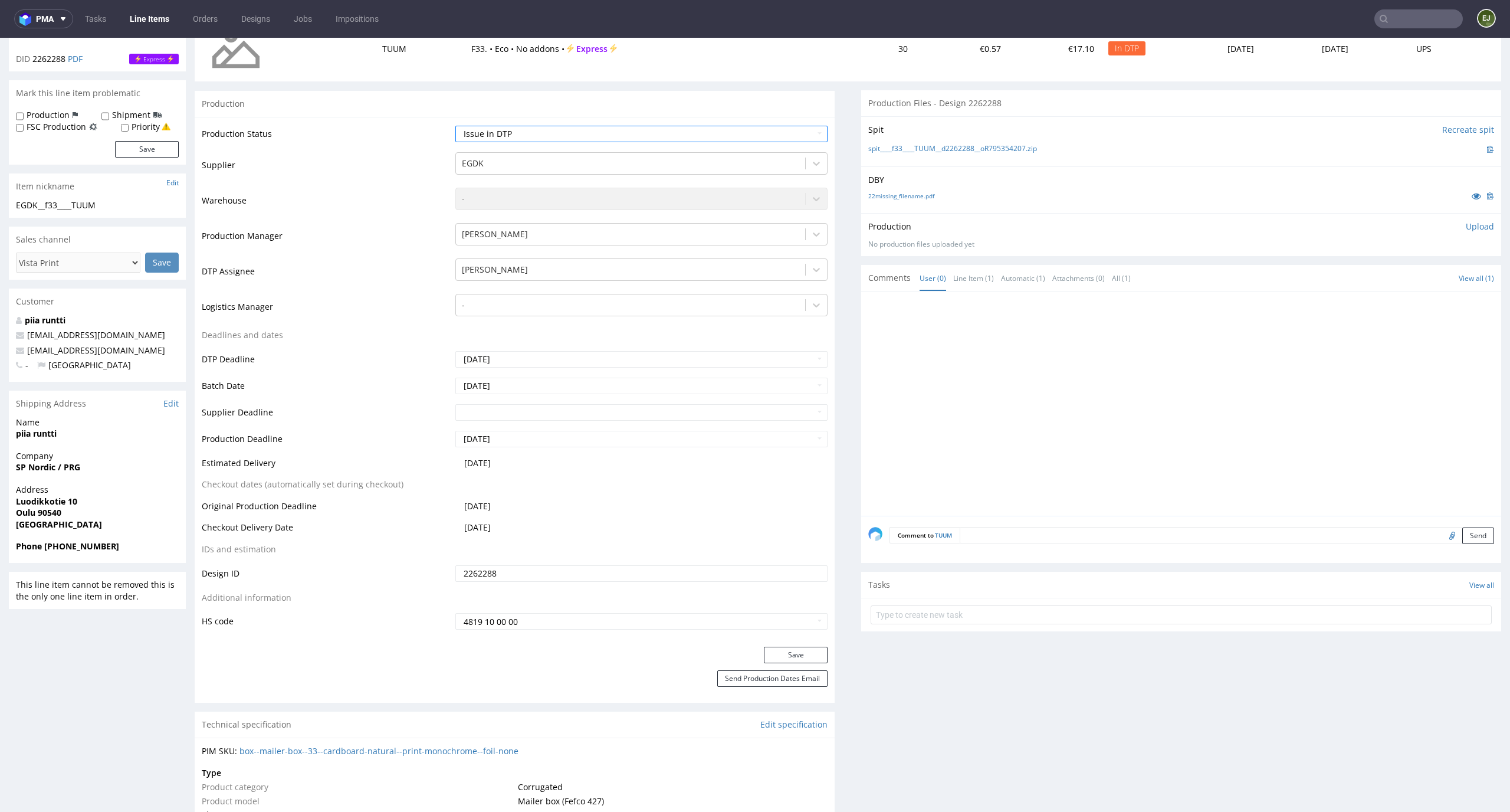
scroll to position [260, 0]
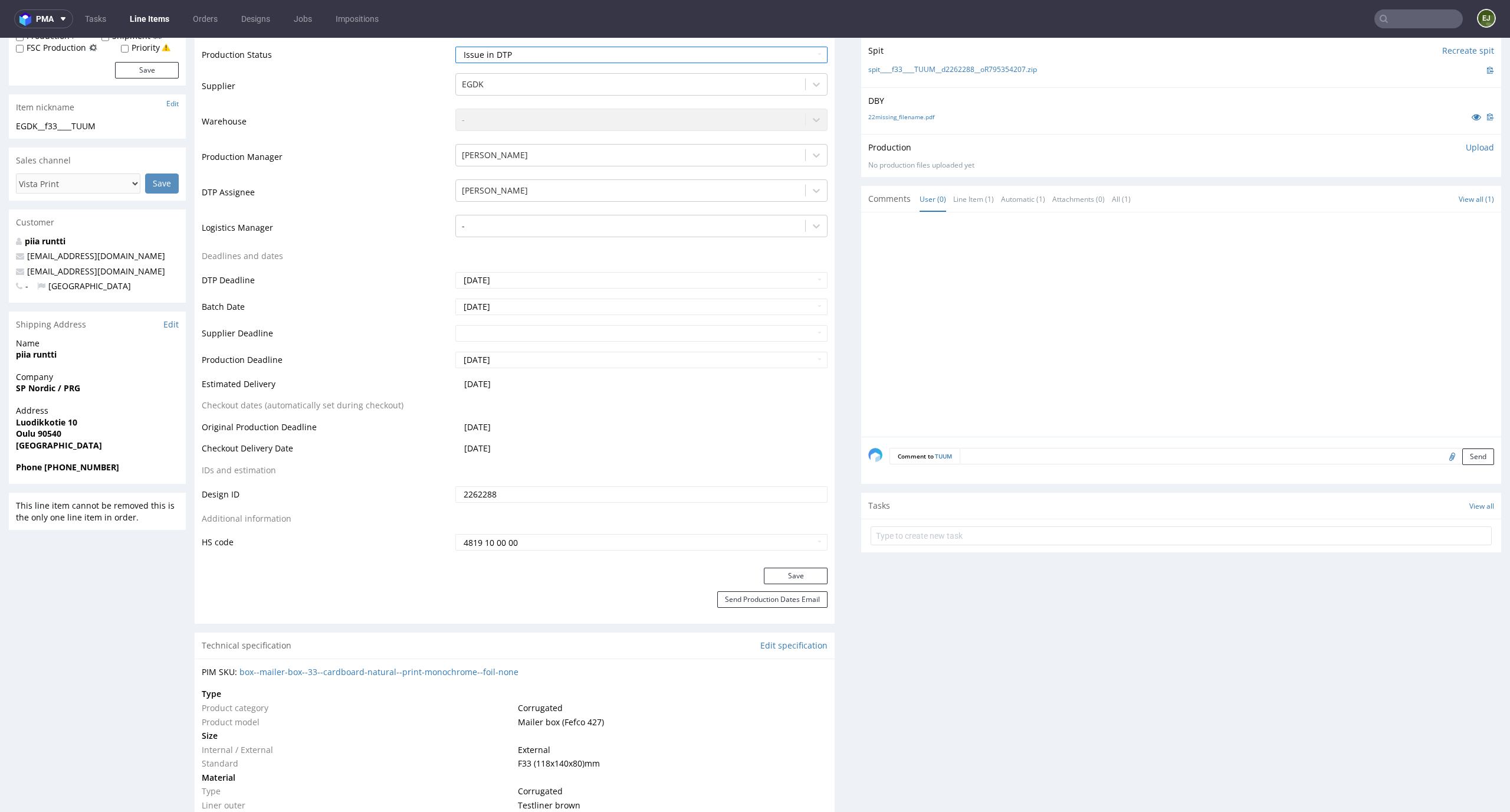
click at [804, 566] on div "Production Status Waiting for Artwork Waiting for Diecut Waiting for Mockup Wai…" at bounding box center [515, 303] width 640 height 530
click at [785, 583] on button "Save" at bounding box center [796, 575] width 64 height 16
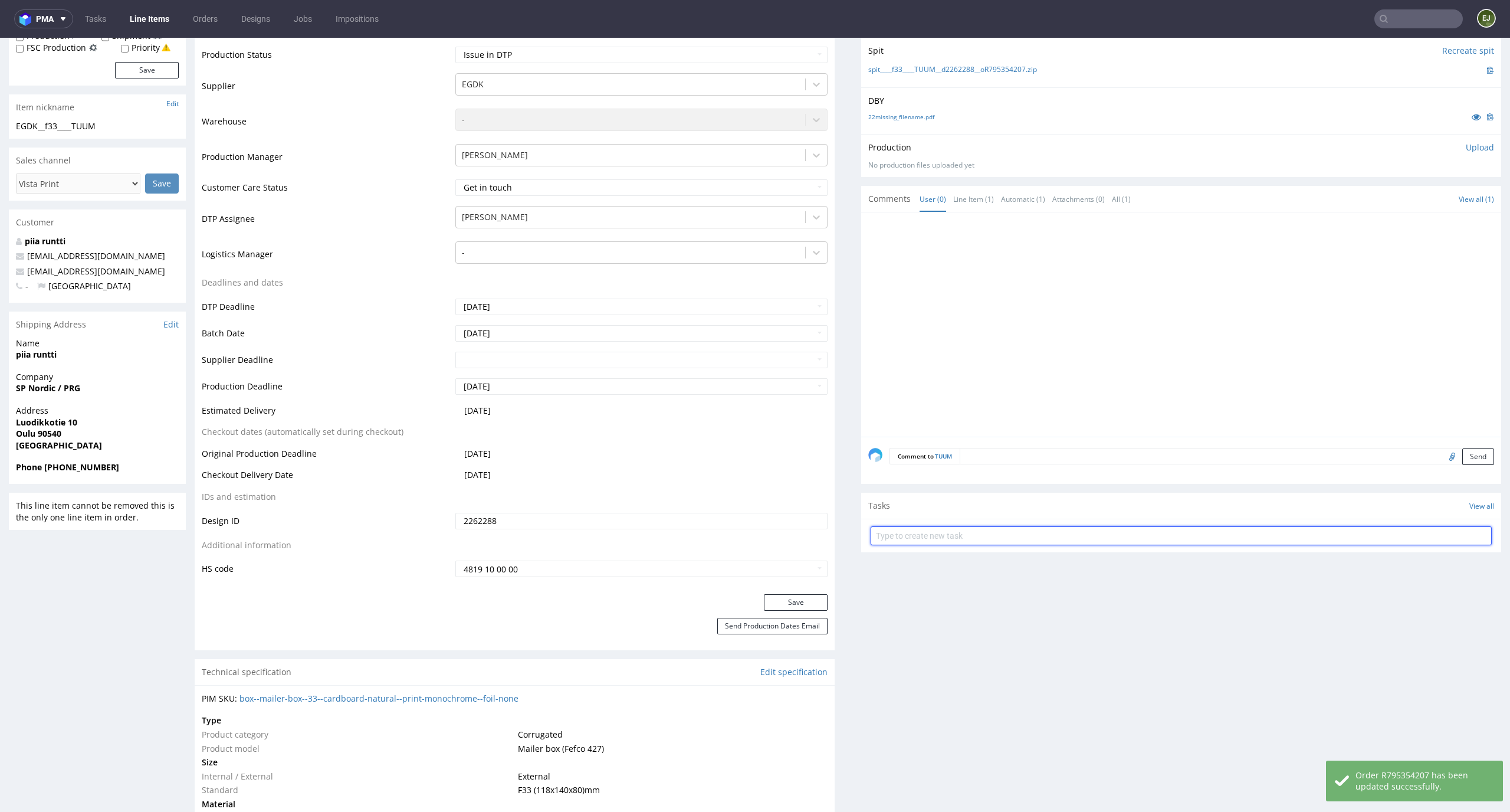
click at [1101, 535] on input "text" at bounding box center [1181, 535] width 621 height 19
drag, startPoint x: 933, startPoint y: 533, endPoint x: 903, endPoint y: 533, distance: 30.0
click at [903, 533] on input "vista print design for cancel" at bounding box center [1181, 535] width 621 height 19
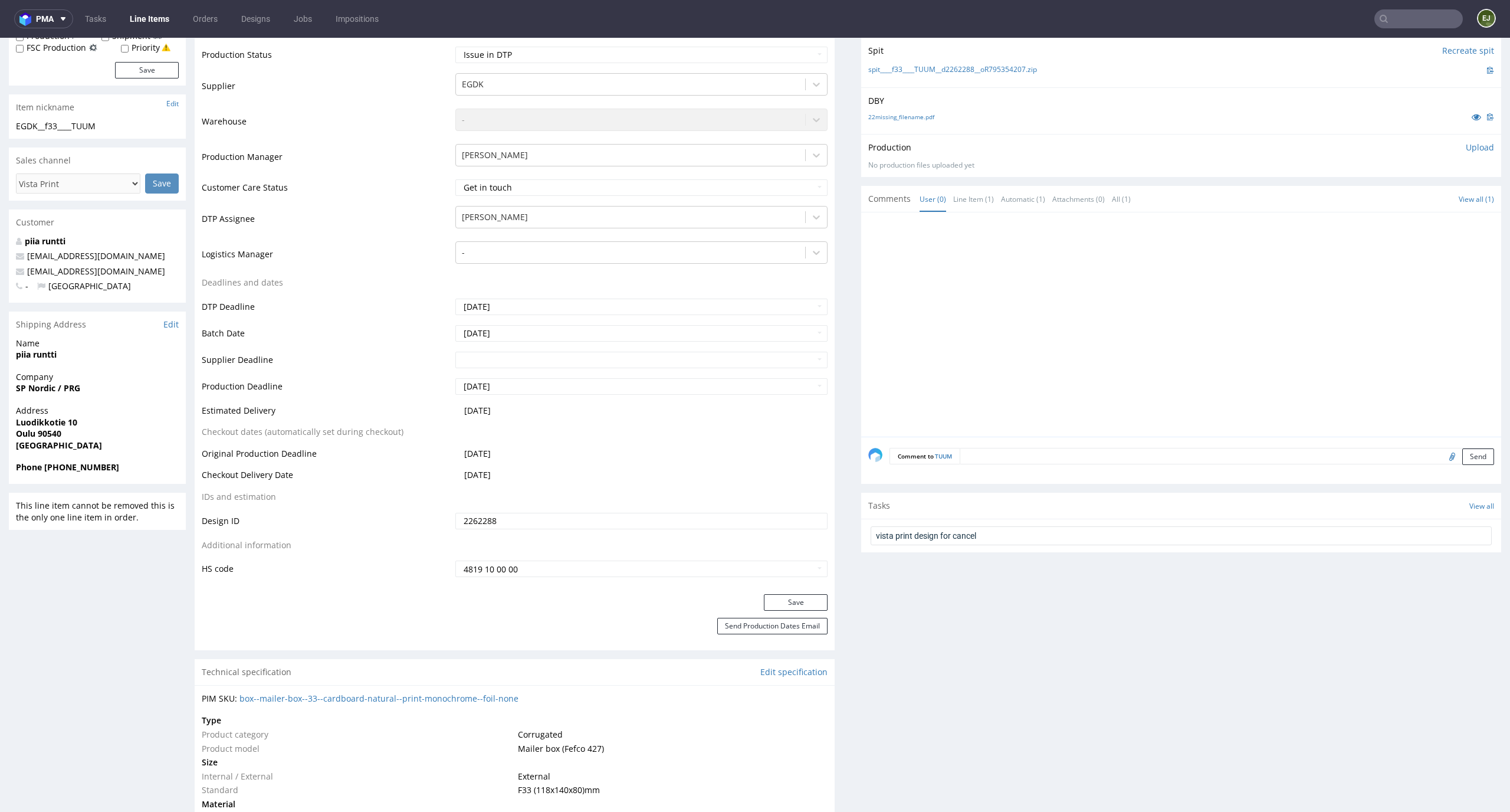
drag, startPoint x: 927, startPoint y: 531, endPoint x: 908, endPoint y: 531, distance: 19.0
click at [908, 531] on input "vista print design for cancel" at bounding box center [1181, 535] width 621 height 19
drag, startPoint x: 906, startPoint y: 535, endPoint x: 929, endPoint y: 537, distance: 23.1
click at [929, 537] on input "vista print design for cancel" at bounding box center [1181, 535] width 621 height 19
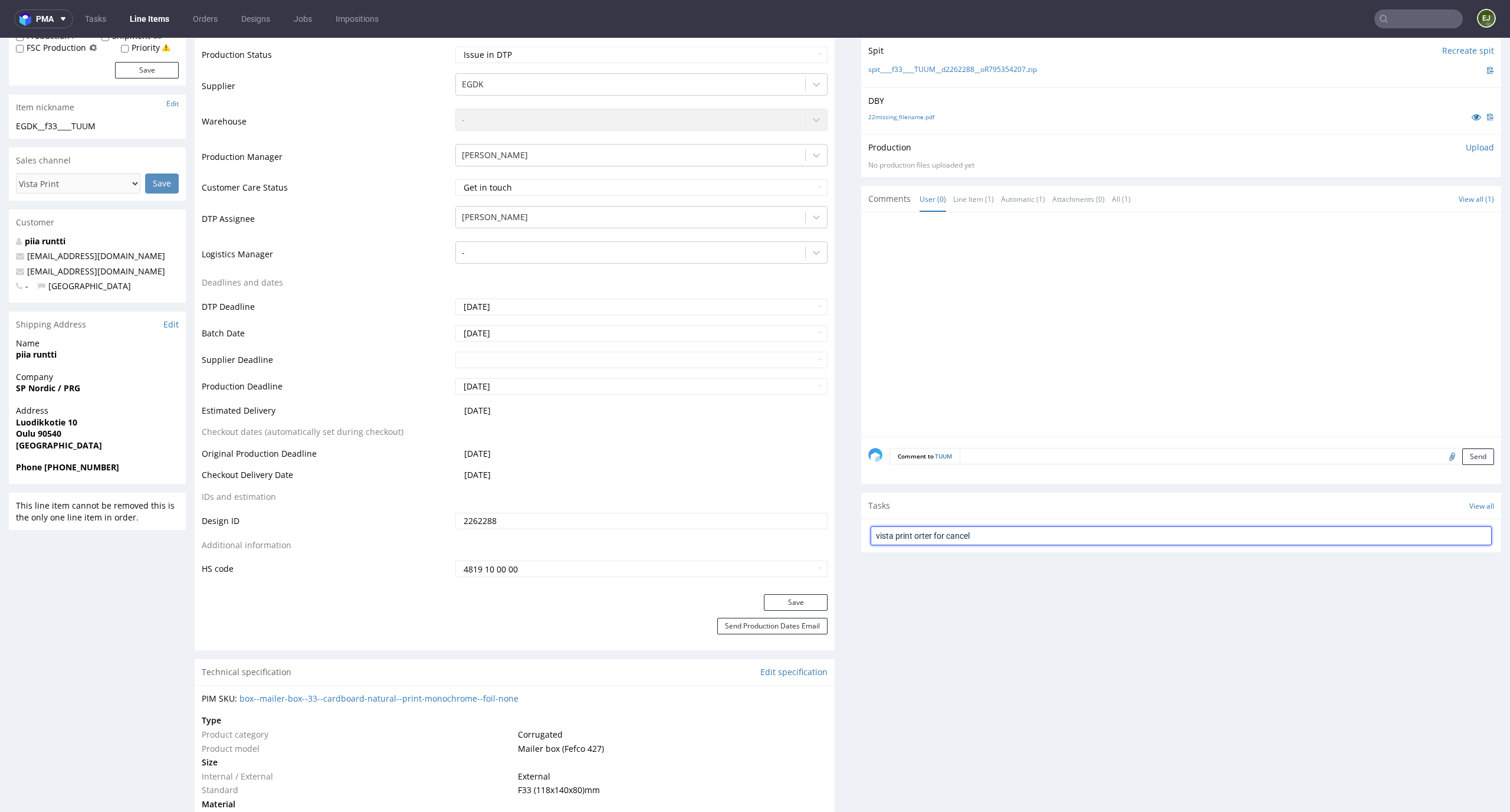
drag, startPoint x: 970, startPoint y: 536, endPoint x: 921, endPoint y: 530, distance: 49.4
click at [921, 530] on input "vista print orter for cancel" at bounding box center [1181, 535] width 621 height 19
click at [981, 531] on input "vista print orter for cancel" at bounding box center [1181, 535] width 621 height 19
click at [969, 523] on form "vista print orter for cancel" at bounding box center [1181, 535] width 621 height 28
click at [968, 530] on input "vista print orter for cancel" at bounding box center [1181, 535] width 621 height 19
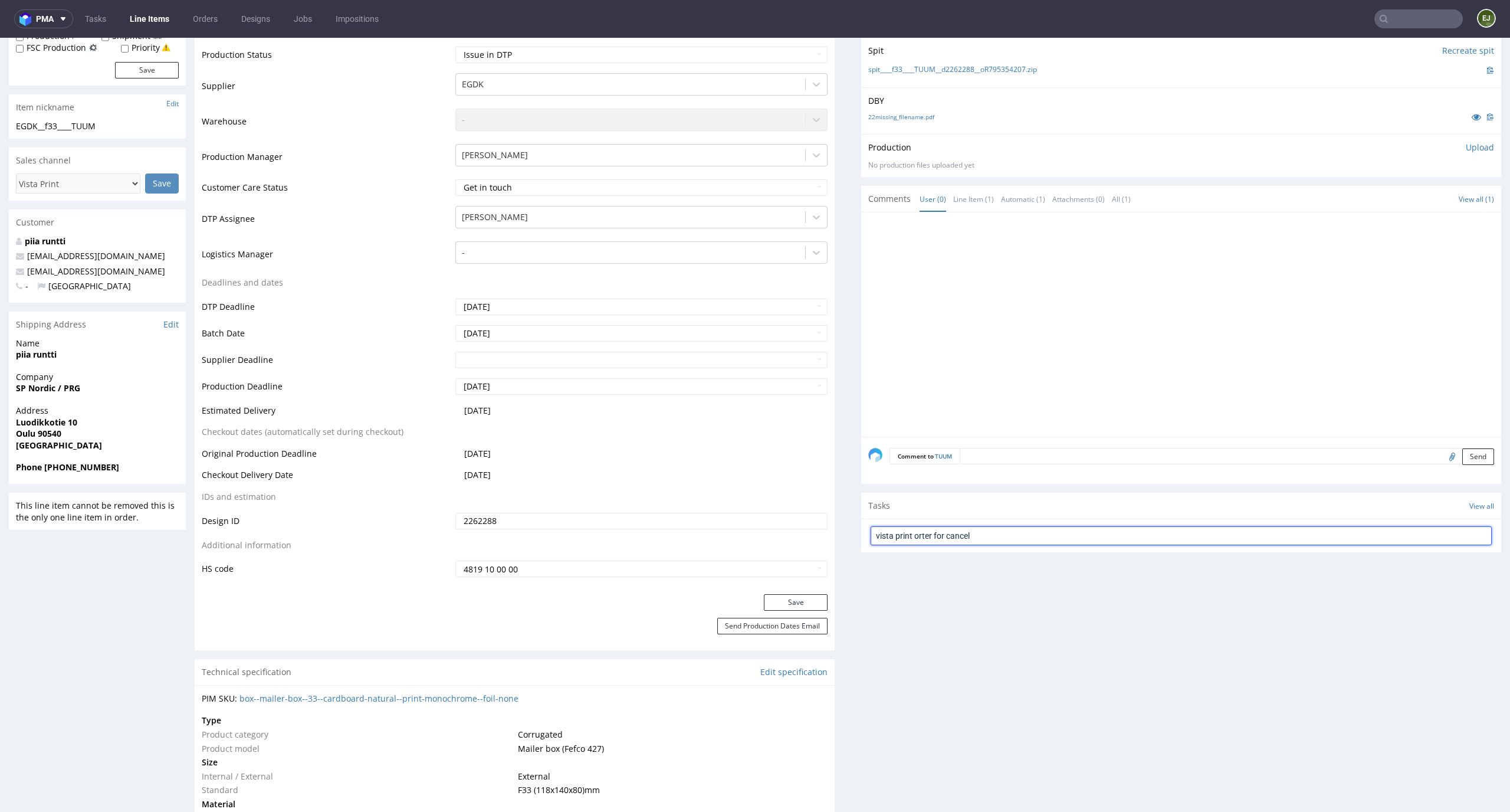
drag, startPoint x: 923, startPoint y: 540, endPoint x: 905, endPoint y: 539, distance: 18.0
click at [905, 539] on input "vista print orter for cancel" at bounding box center [1181, 535] width 621 height 19
drag, startPoint x: 905, startPoint y: 539, endPoint x: 951, endPoint y: 539, distance: 46.0
click at [951, 539] on input "vista print orter for cancel" at bounding box center [1181, 535] width 621 height 19
type input "vista print order to cancel"
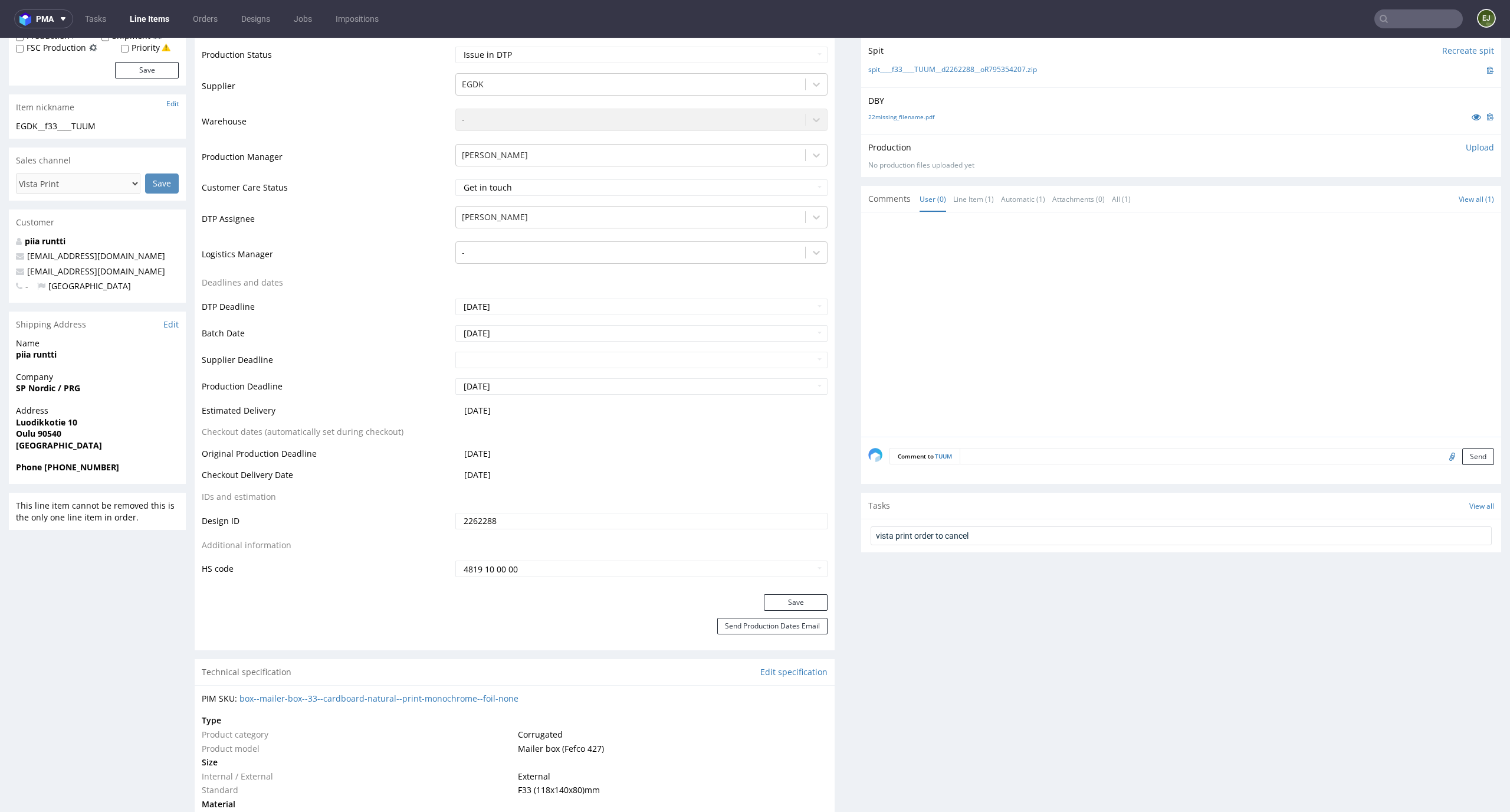
click at [975, 542] on input "vista print order to cancel" at bounding box center [1181, 535] width 621 height 19
click at [1042, 444] on div "Comment to TUUM Send" at bounding box center [1181, 460] width 640 height 47
click at [1087, 540] on input "vista print order to cancel" at bounding box center [1181, 535] width 621 height 19
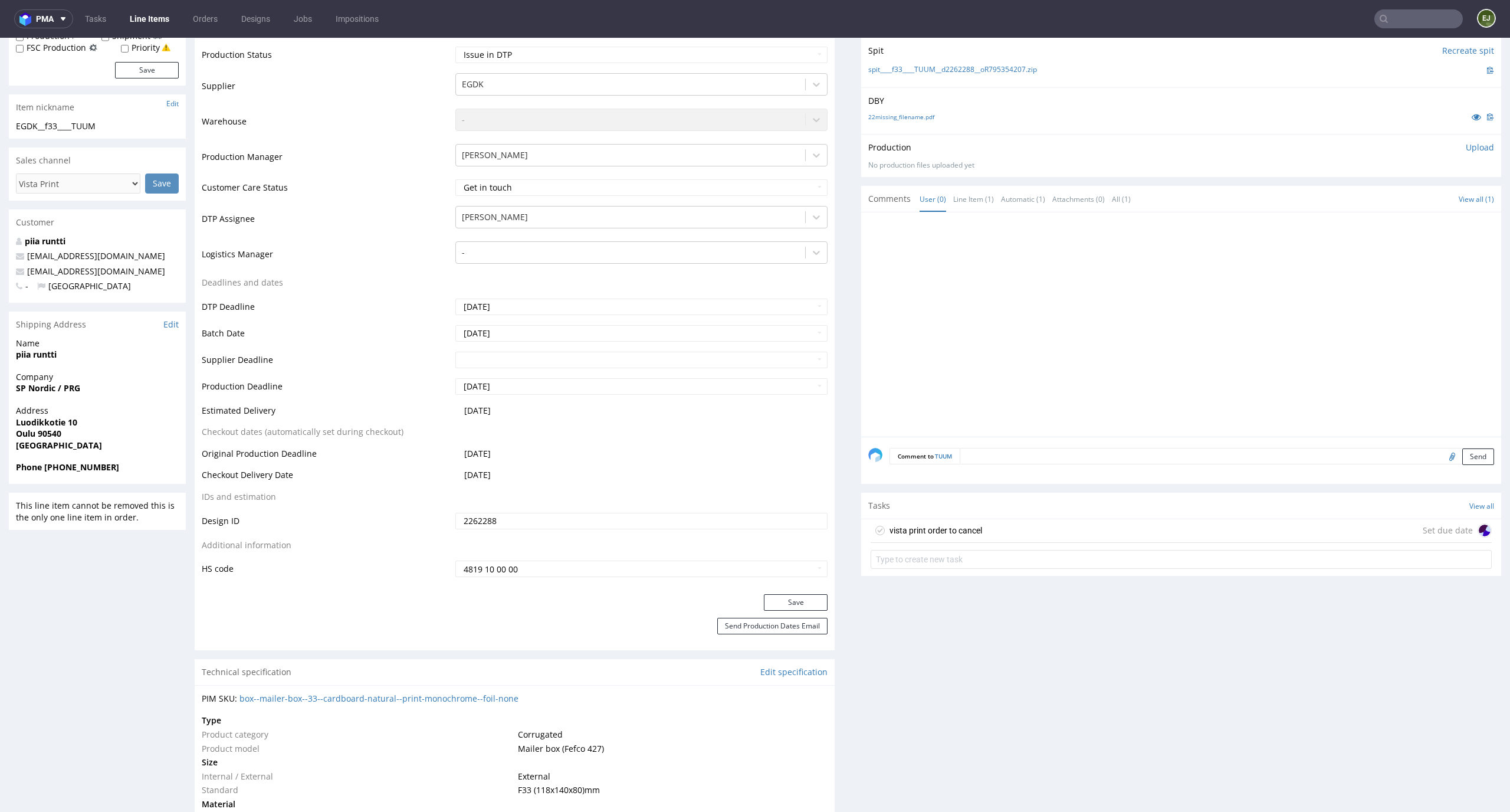
click at [1021, 542] on div "vista print order to cancel Set due date" at bounding box center [1181, 546] width 640 height 54
click at [1021, 527] on div "vista print order to cancel Set due date" at bounding box center [1181, 531] width 621 height 24
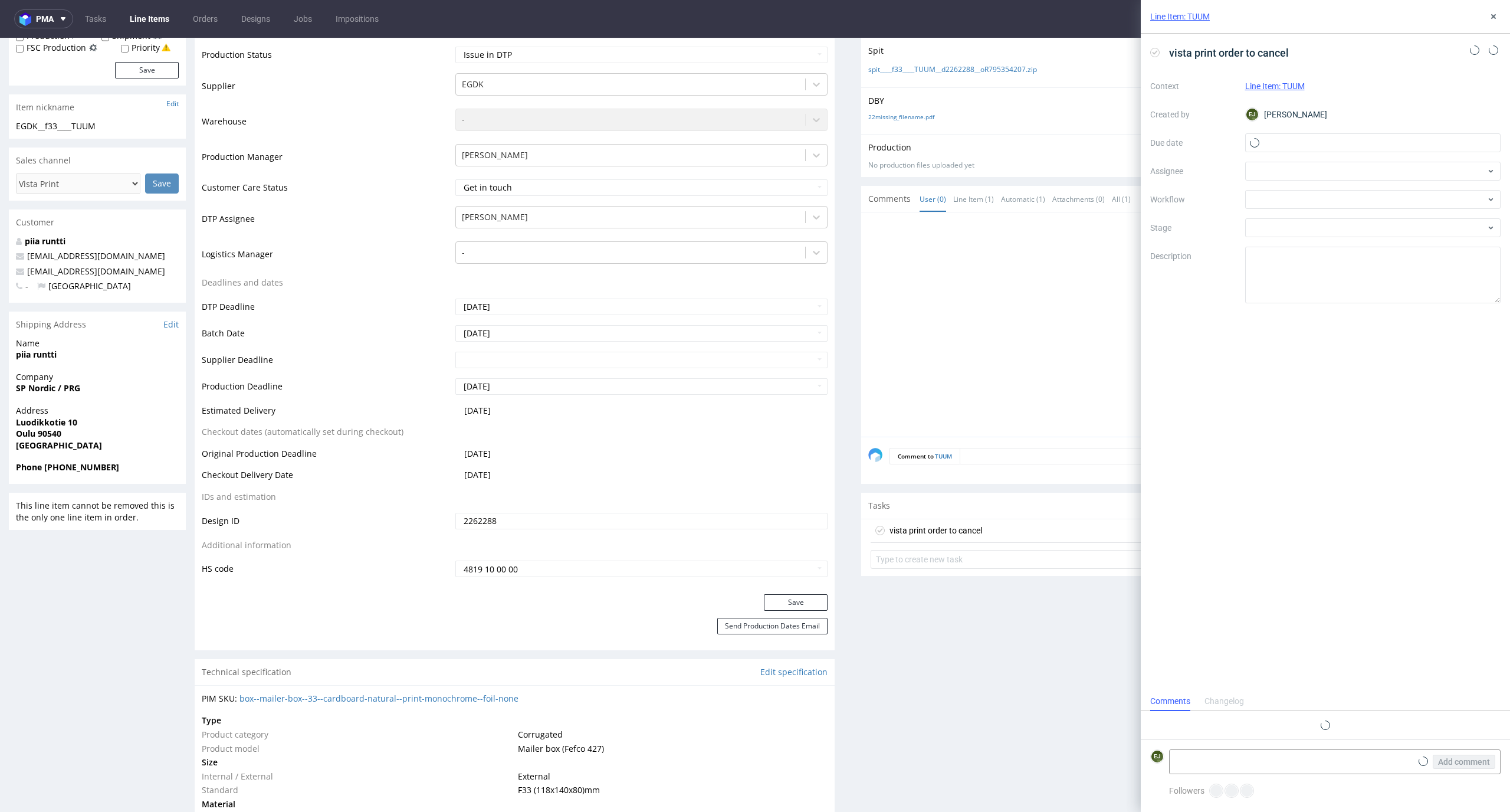
scroll to position [9, 0]
click at [1324, 139] on input "text" at bounding box center [1374, 142] width 256 height 19
click at [1379, 254] on button "17" at bounding box center [1372, 262] width 18 height 19
type input "17/09/2025"
click at [1389, 190] on div at bounding box center [1374, 199] width 256 height 19
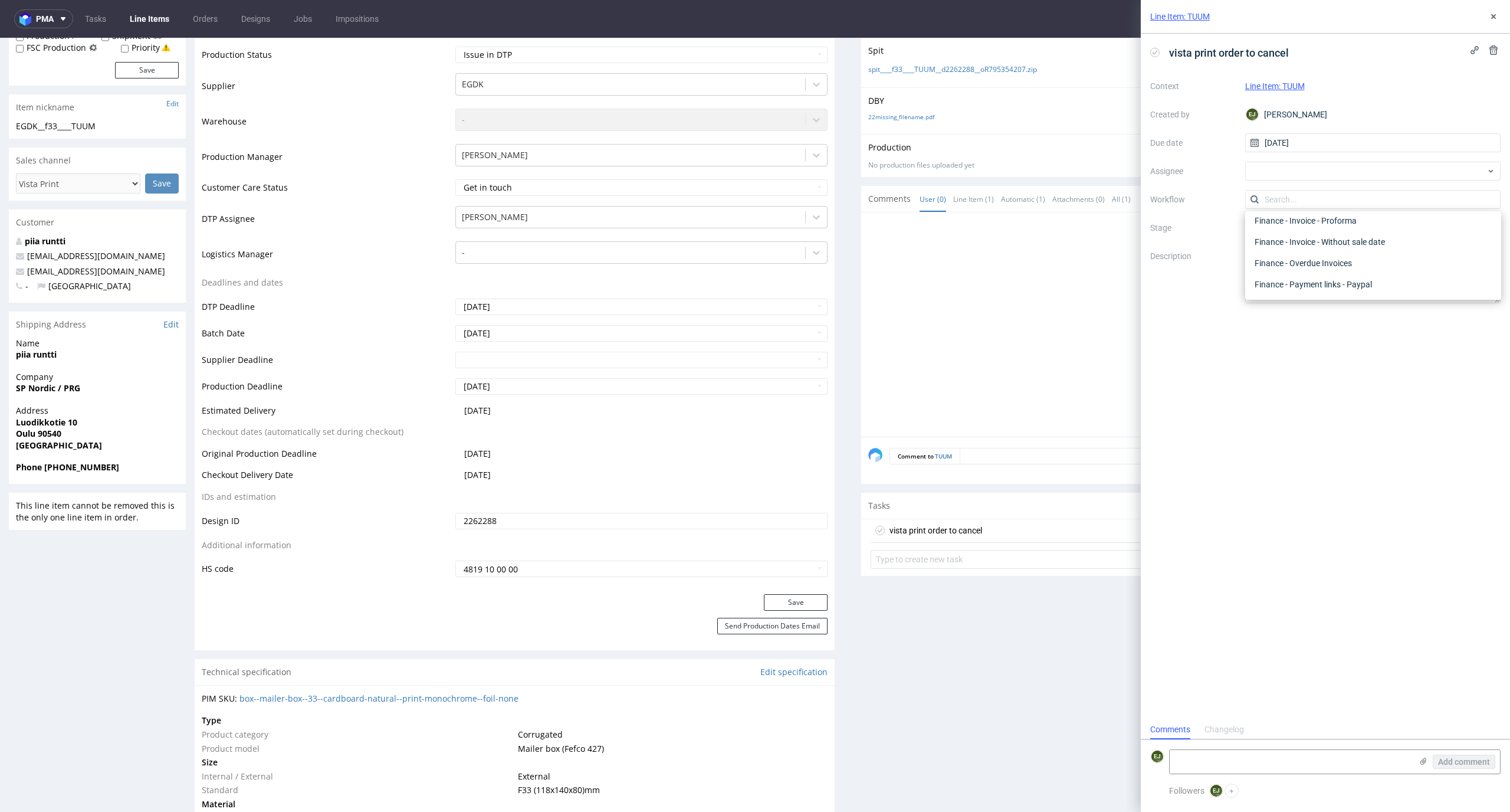
scroll to position [0, 0]
click at [1381, 262] on div "DTP - Issue" at bounding box center [1374, 263] width 247 height 21
click at [1492, 49] on icon at bounding box center [1494, 50] width 9 height 9
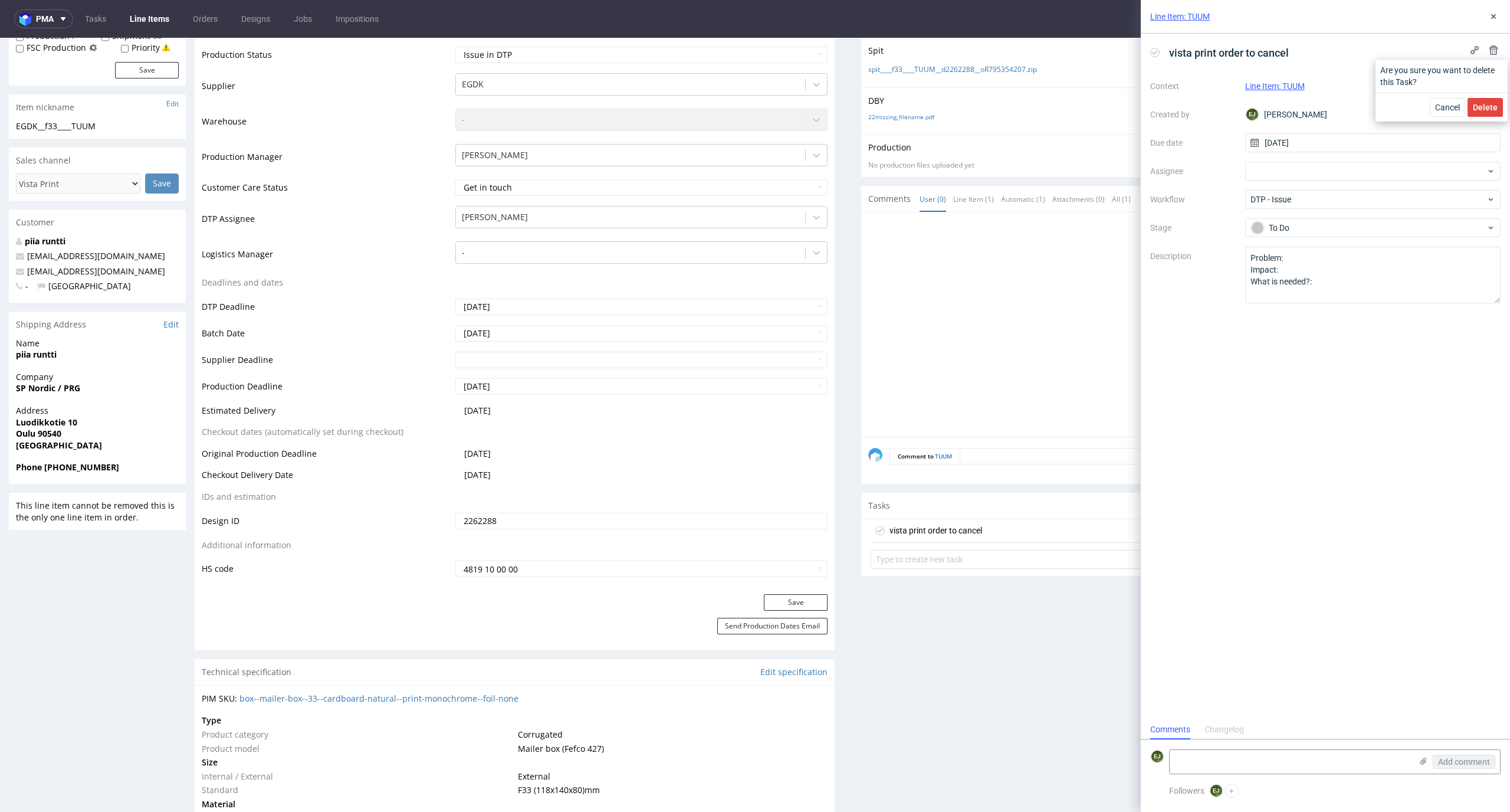
click at [1486, 92] on div "Cancel Delete" at bounding box center [1441, 107] width 132 height 29
click at [1486, 106] on span "Delete" at bounding box center [1486, 107] width 25 height 9
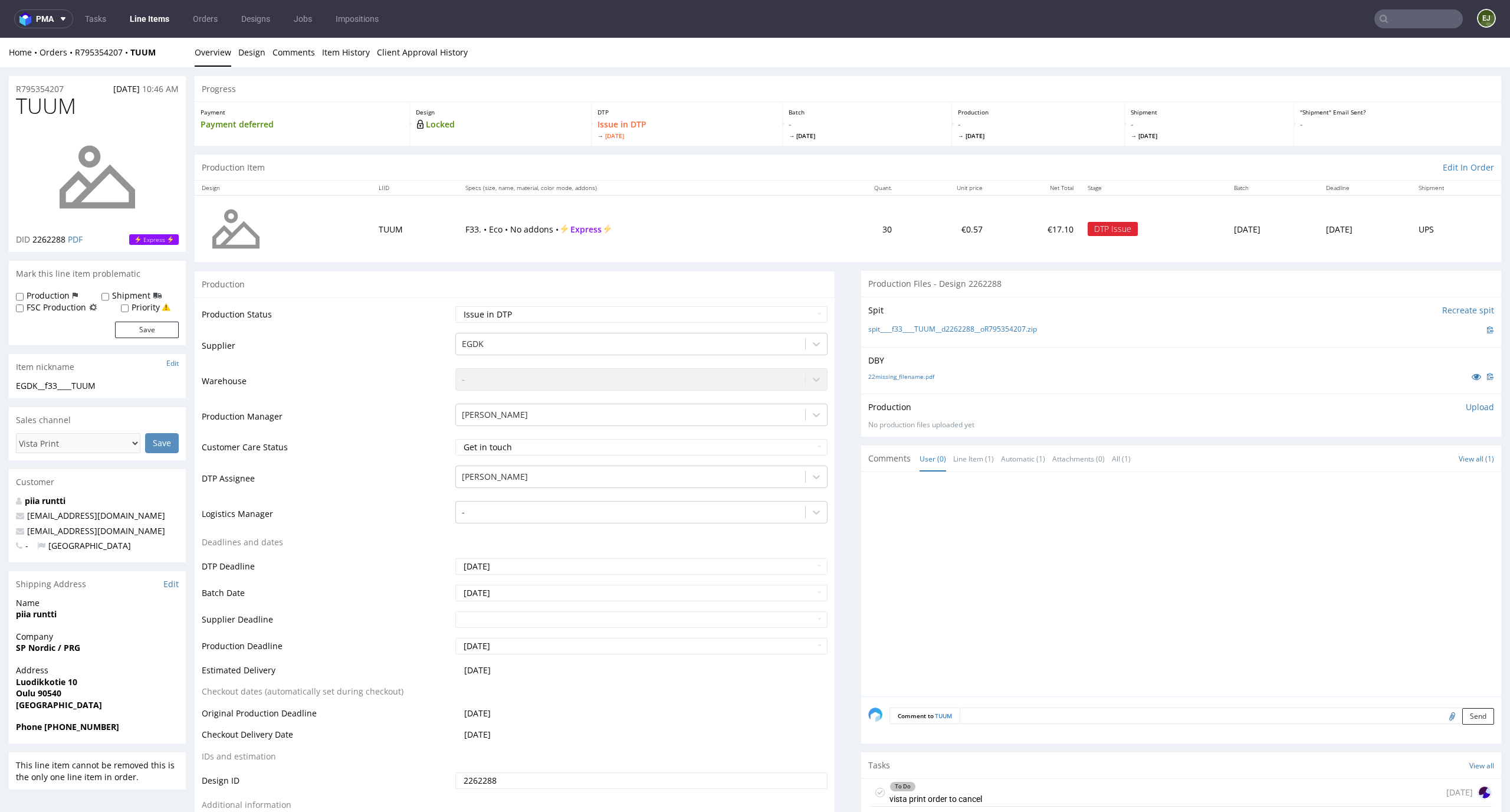
click at [787, 312] on select "Waiting for Artwork Waiting for Diecut Waiting for Mockup Waiting for DTP Waiti…" at bounding box center [642, 314] width 373 height 16
select select "dtp_in_process"
click at [455, 306] on select "Waiting for Artwork Waiting for Diecut Waiting for Mockup Waiting for DTP Waiti…" at bounding box center [642, 314] width 373 height 16
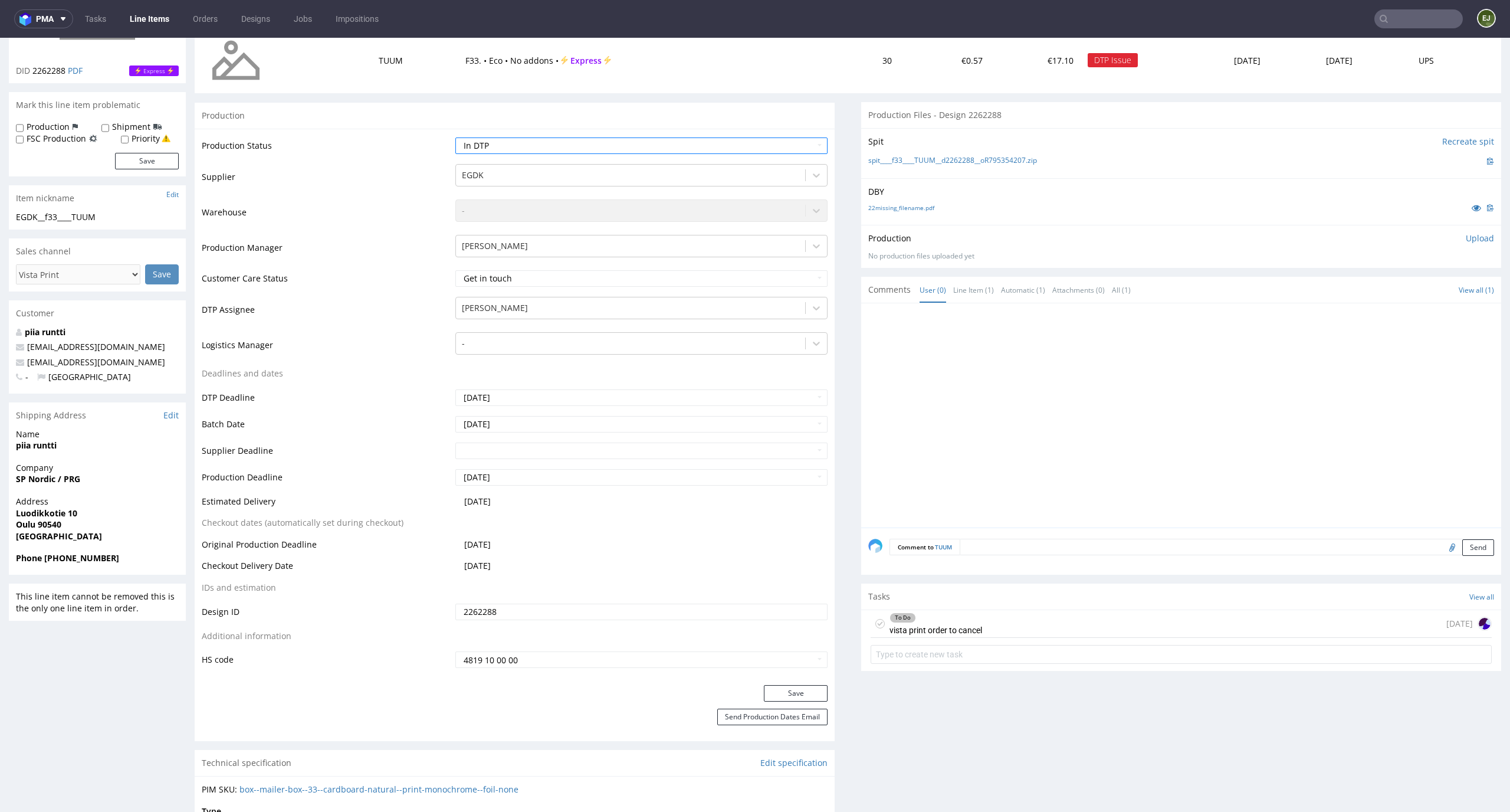
scroll to position [261, 0]
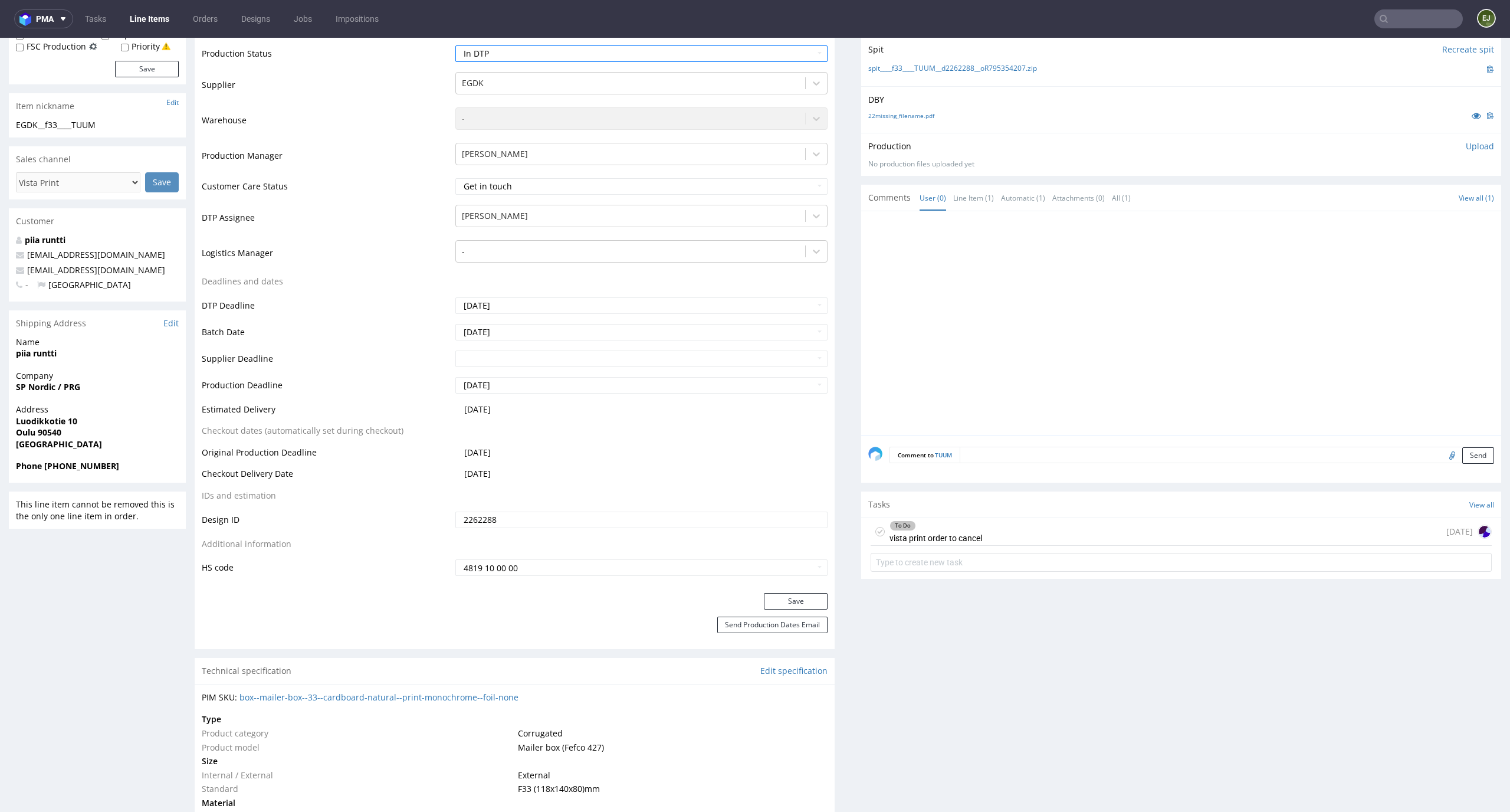
click at [800, 592] on div "Production Status Waiting for Artwork Waiting for Diecut Waiting for Mockup Wai…" at bounding box center [515, 315] width 640 height 556
click at [795, 606] on button "Save" at bounding box center [796, 601] width 64 height 16
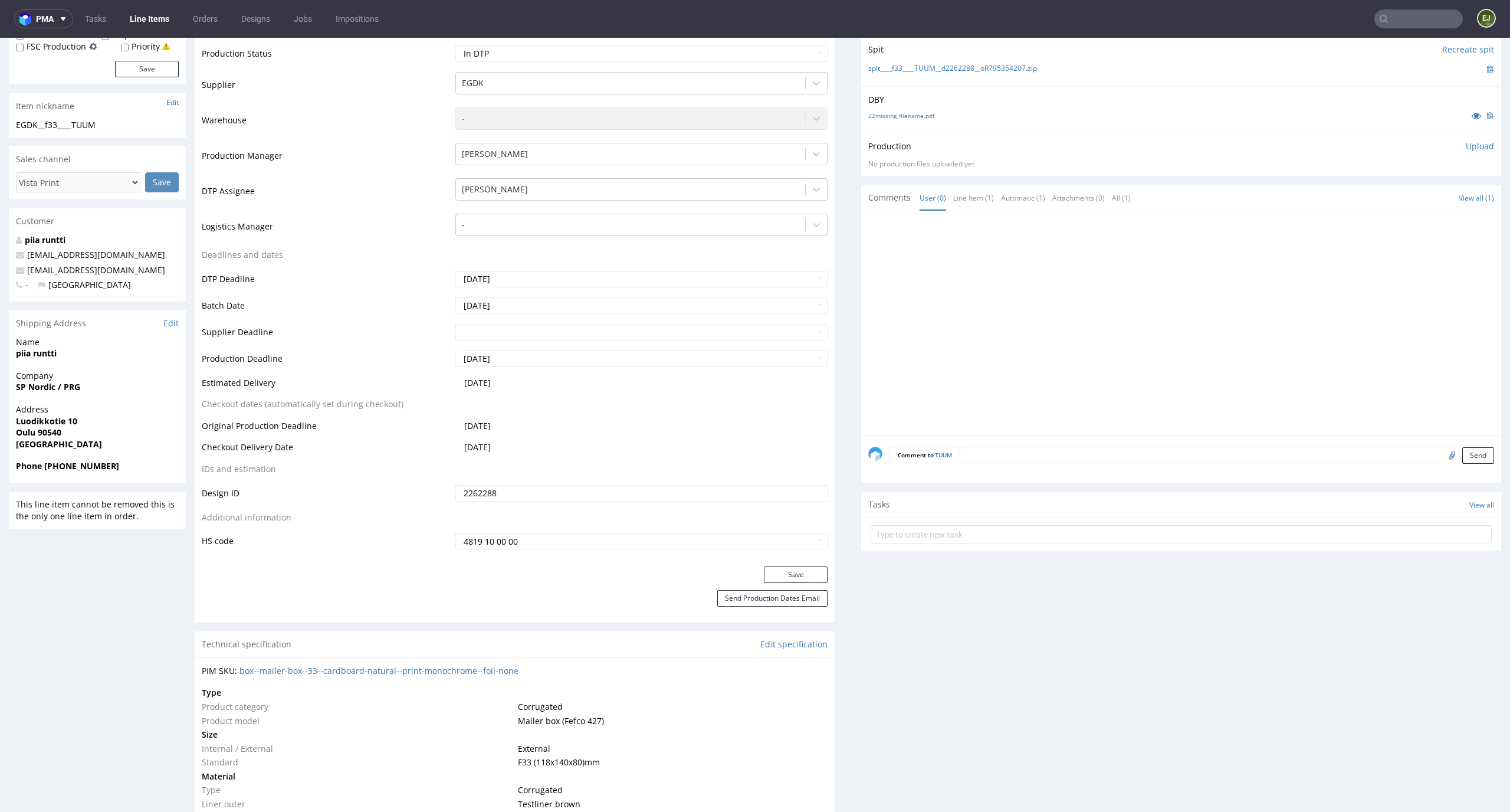
scroll to position [0, 0]
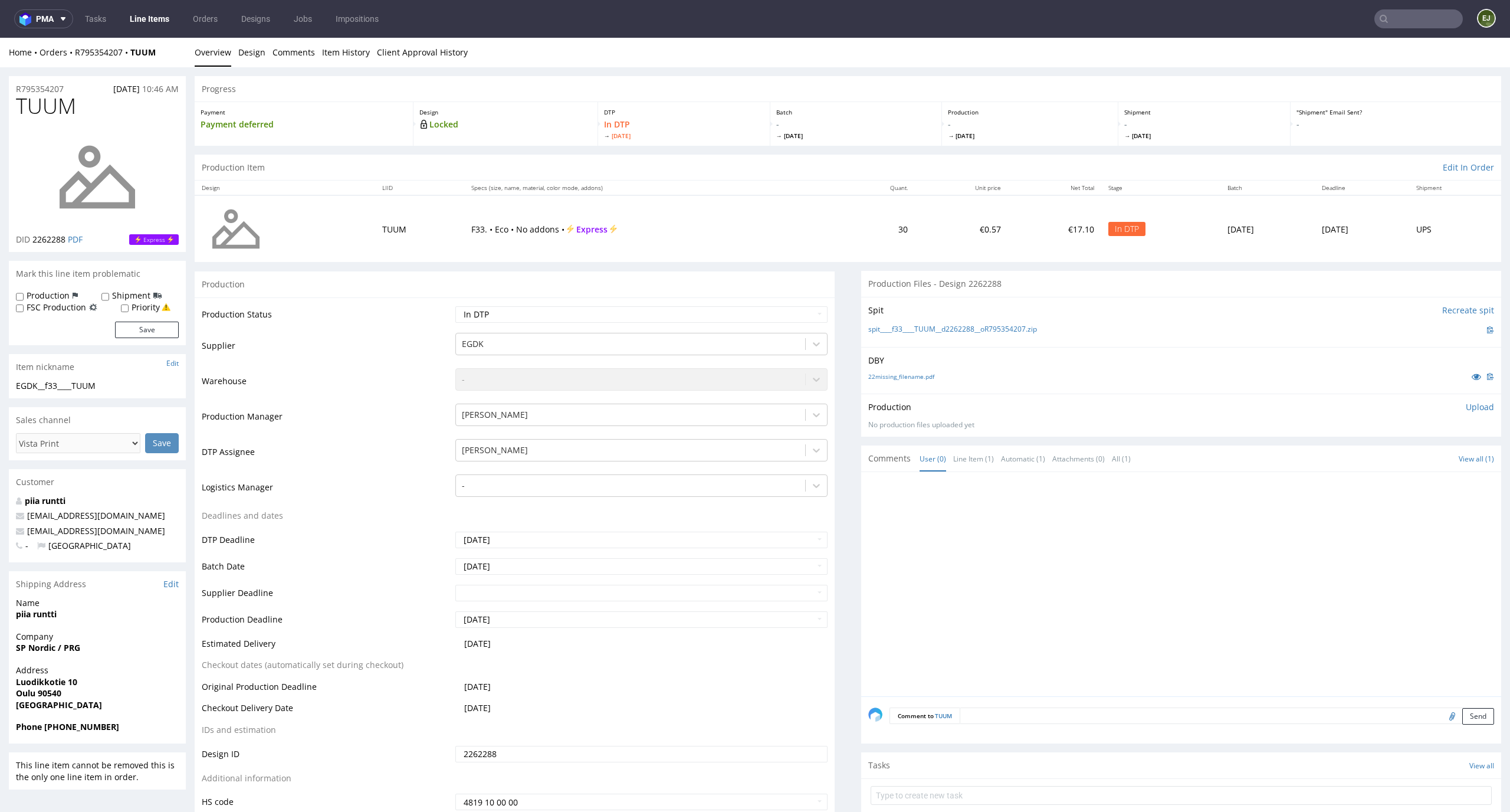
click at [1466, 402] on p "Upload" at bounding box center [1480, 407] width 28 height 12
click at [1381, 457] on div "Add files" at bounding box center [1410, 460] width 59 height 18
type input "C:\fakepath\EGDK__f33____TUUM__d2262288__oR795354207__latest__inside.pdf"
click at [1450, 480] on button "Upload now" at bounding box center [1467, 479] width 54 height 16
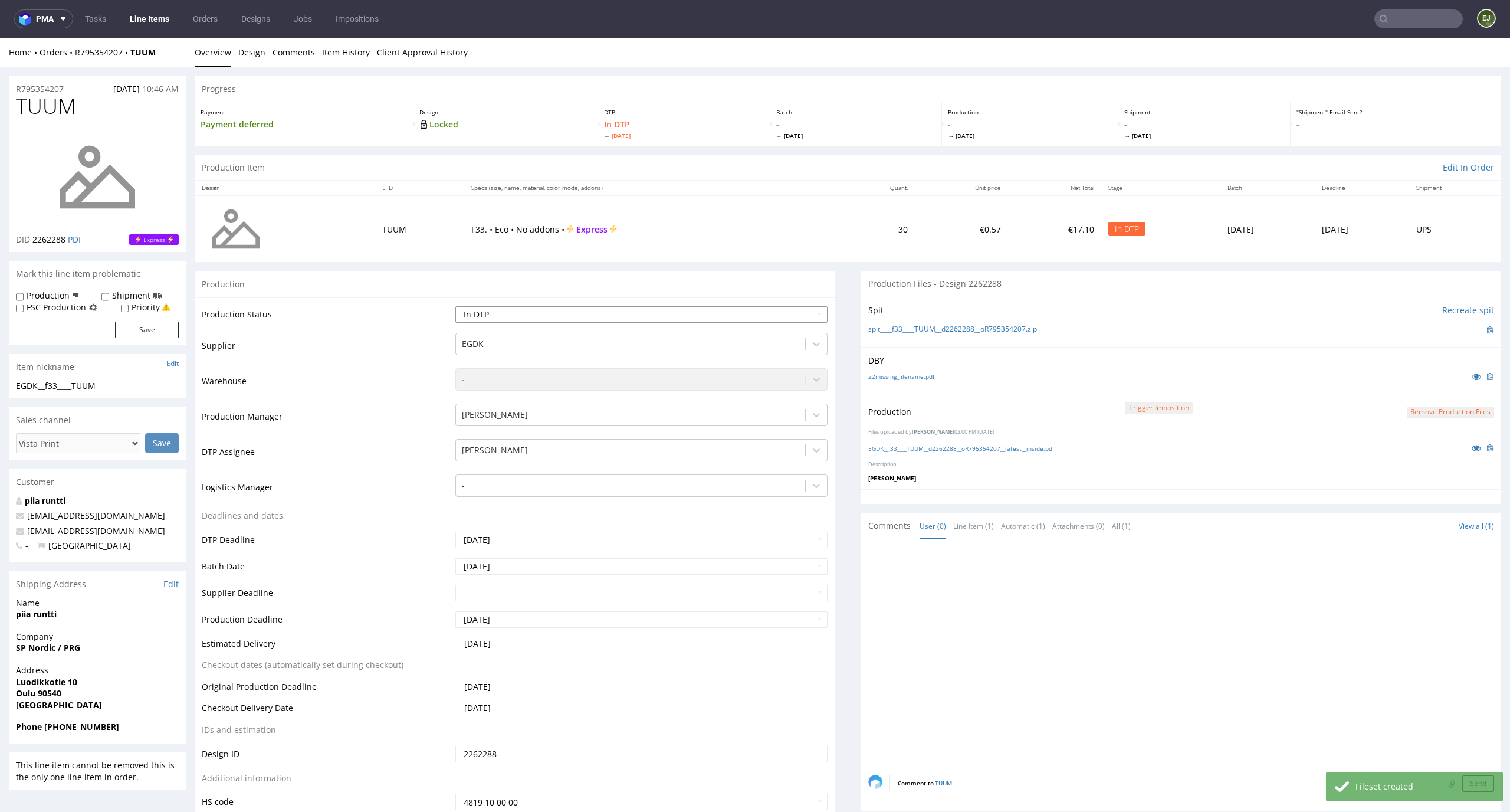
click at [802, 307] on select "Waiting for Artwork Waiting for Diecut Waiting for Mockup Waiting for DTP Waiti…" at bounding box center [642, 314] width 373 height 16
click at [455, 306] on select "Waiting for Artwork Waiting for Diecut Waiting for Mockup Waiting for DTP Waiti…" at bounding box center [642, 314] width 373 height 16
click at [773, 321] on select "Waiting for Artwork Waiting for Diecut Waiting for Mockup Waiting for DTP Waiti…" at bounding box center [642, 314] width 373 height 16
select select "dtp_production_ready"
click at [455, 306] on select "Waiting for Artwork Waiting for Diecut Waiting for Mockup Waiting for DTP Waiti…" at bounding box center [642, 314] width 373 height 16
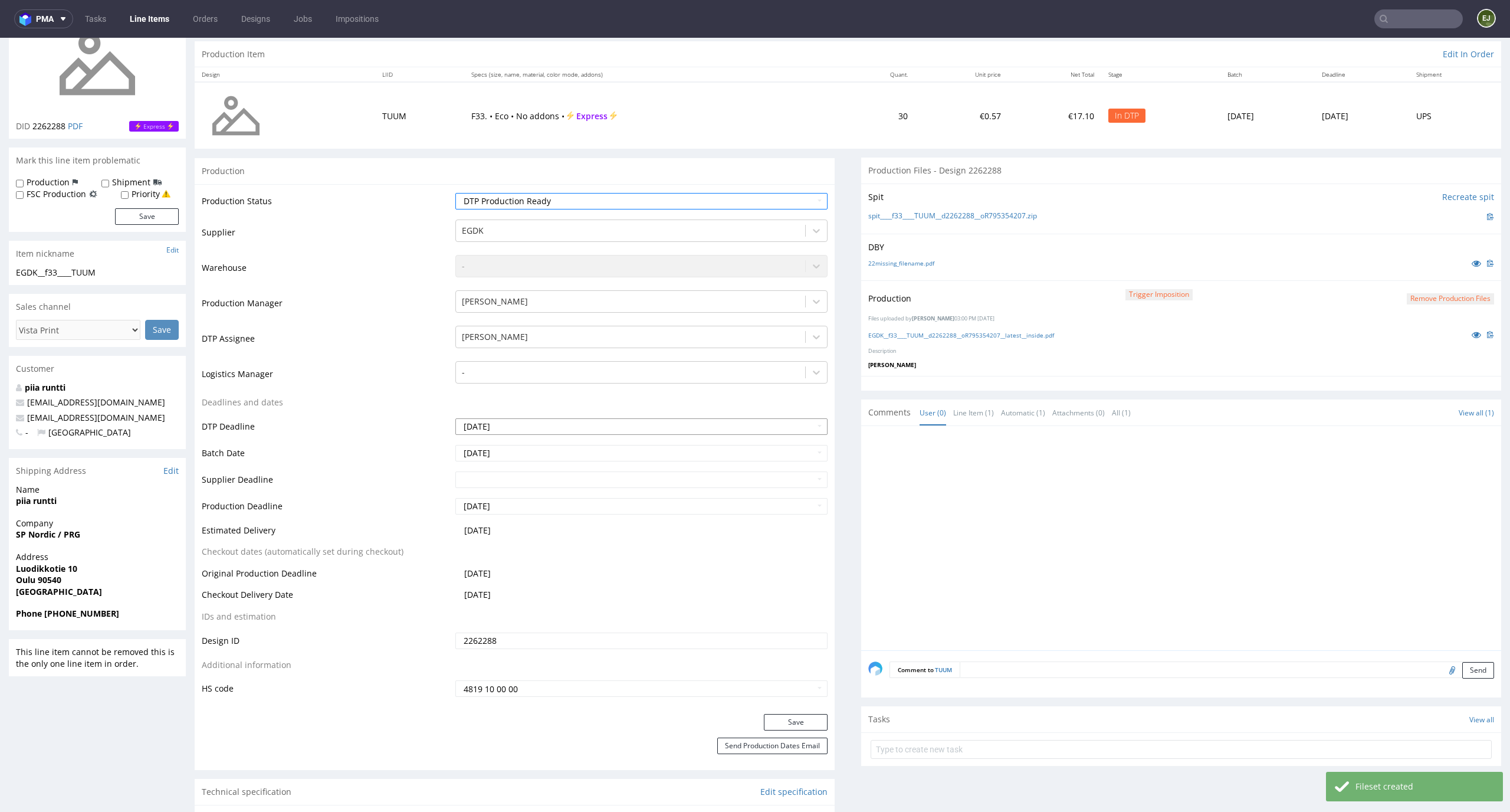
scroll to position [223, 0]
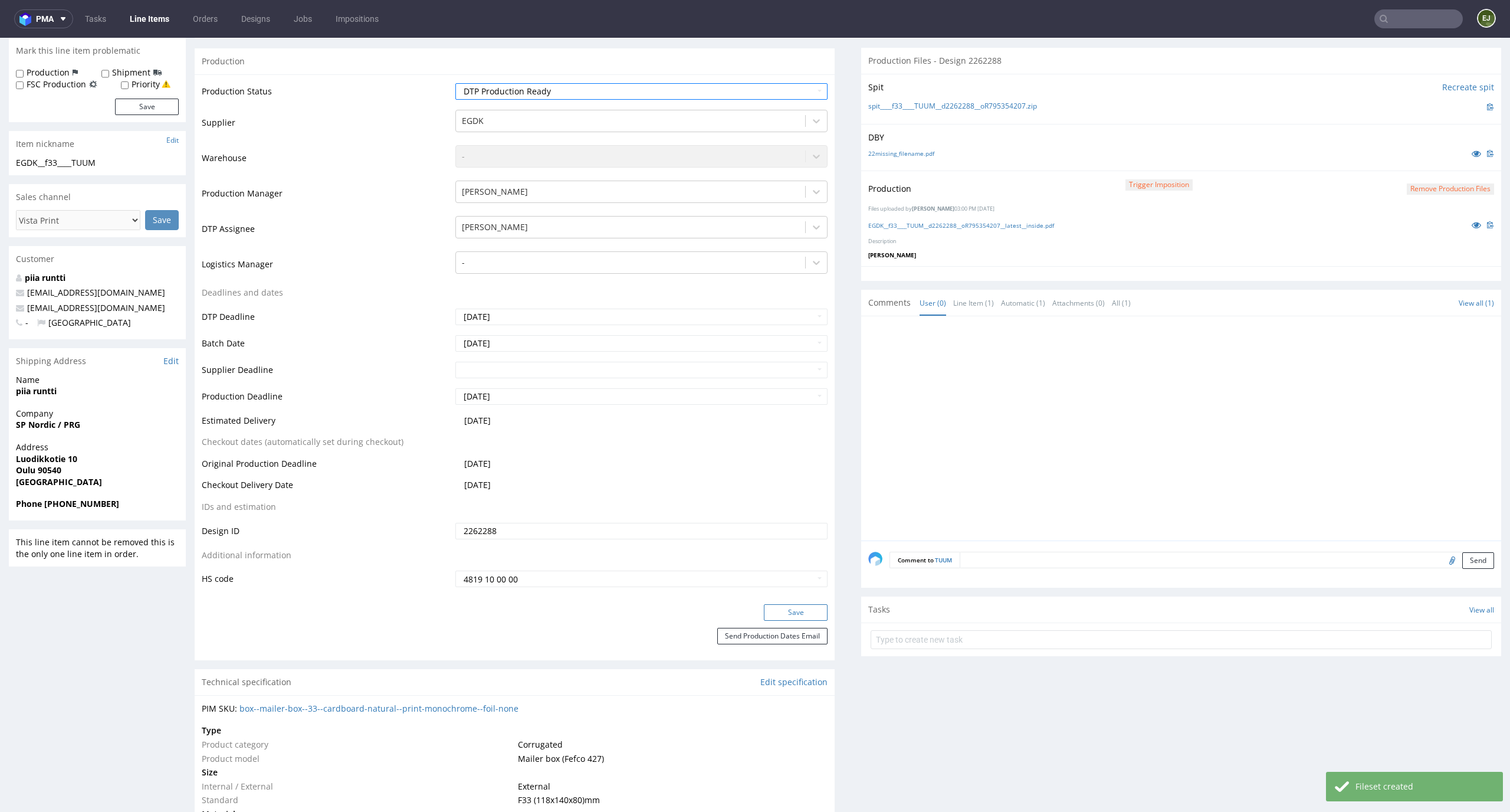
click at [806, 619] on button "Save" at bounding box center [796, 612] width 64 height 16
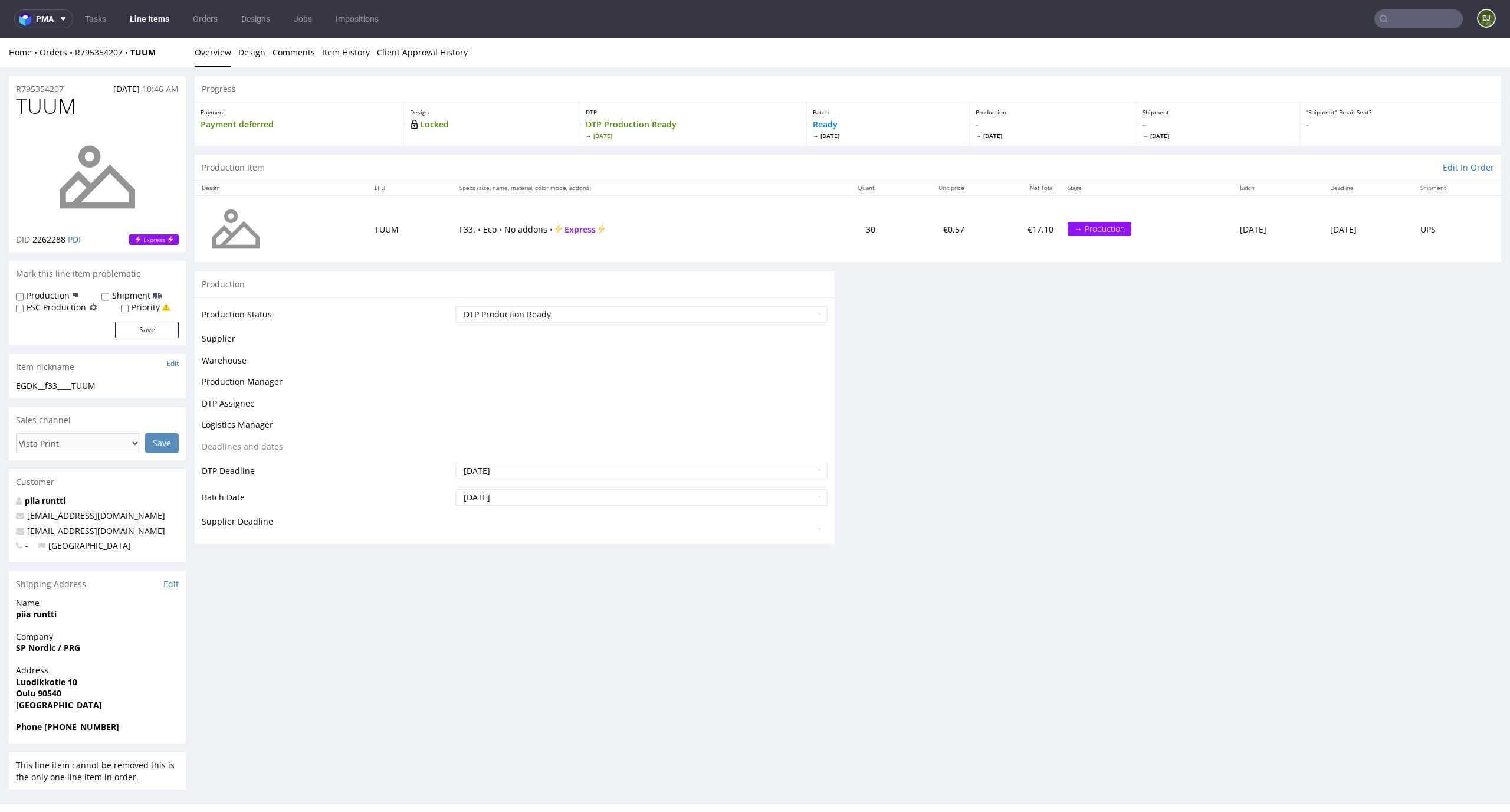
scroll to position [0, 0]
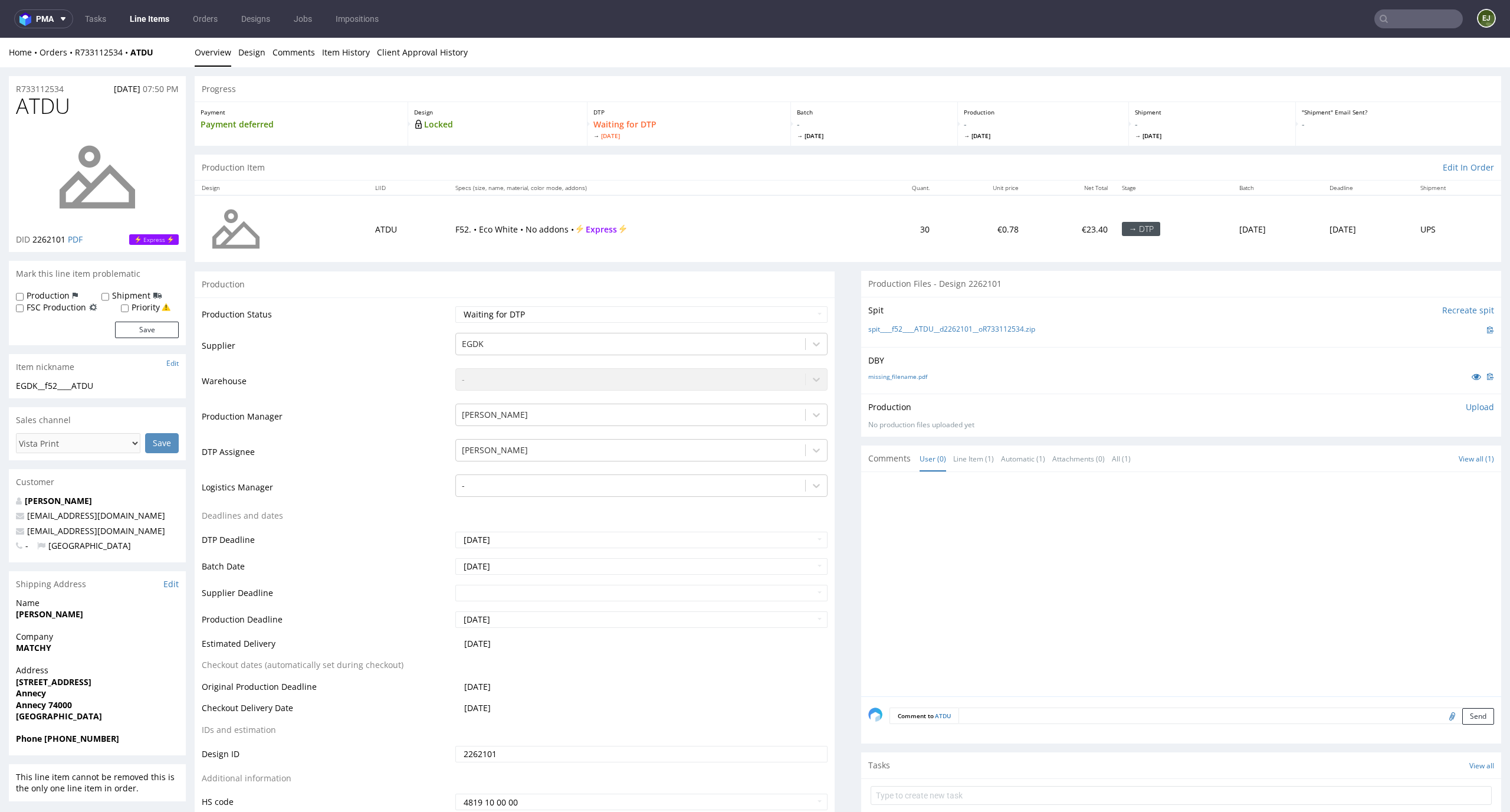
click at [901, 382] on div "missing_filename.pdf" at bounding box center [1181, 376] width 626 height 13
click at [901, 377] on link "missing_filename.pdf" at bounding box center [898, 376] width 59 height 9
click at [903, 331] on link "spit____f52____ATDU__d2262101__oR733112534.zip" at bounding box center [952, 329] width 167 height 10
drag, startPoint x: 68, startPoint y: 104, endPoint x: 0, endPoint y: 104, distance: 68.0
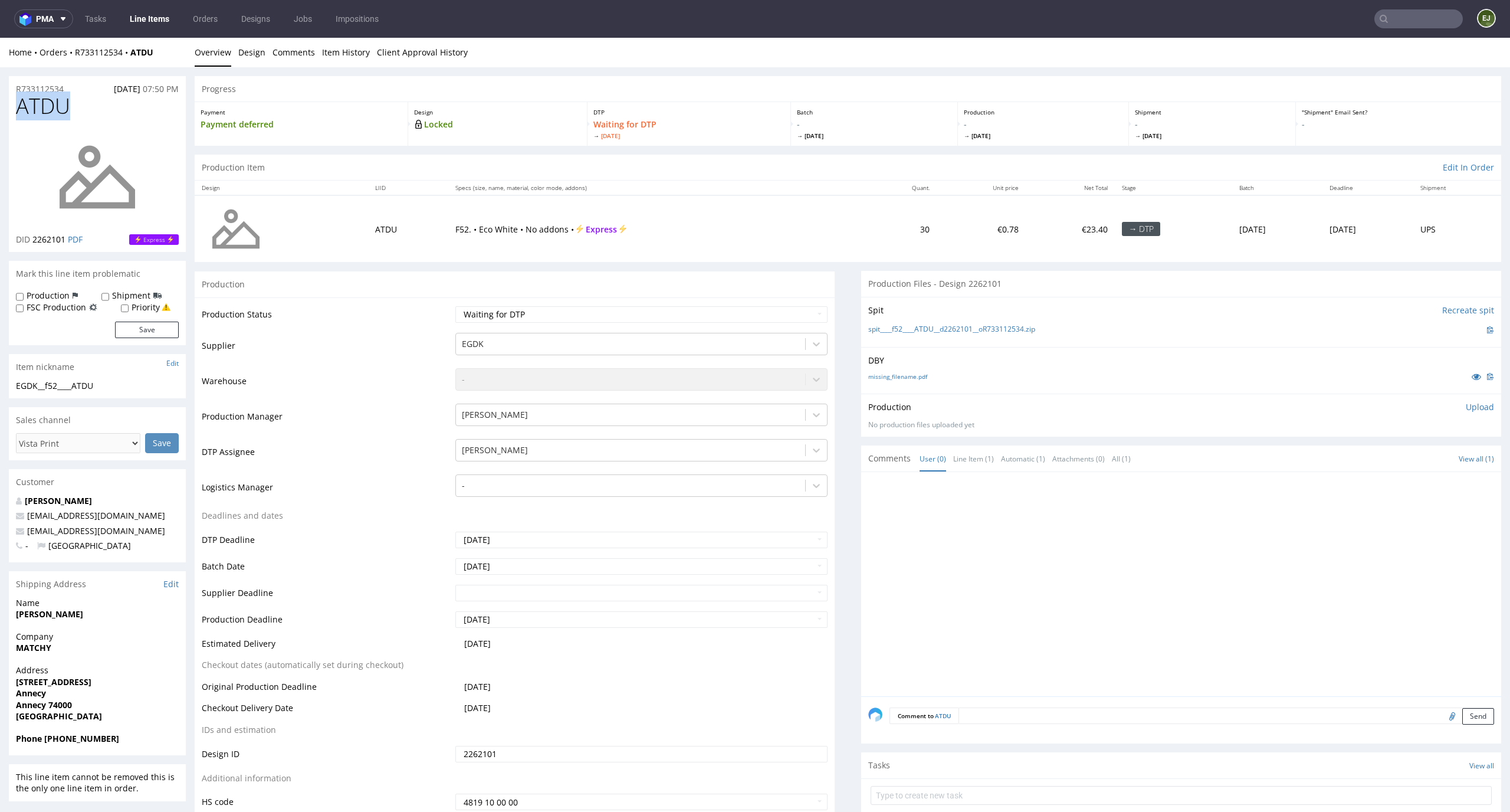
copy span "ATDU"
click at [1466, 403] on p "Upload" at bounding box center [1480, 407] width 28 height 12
click at [1396, 464] on div "Add files" at bounding box center [1410, 460] width 59 height 18
type input "C:\fakepath\EGDK__f52____ATDU__d2262101__oR733112534__latest__outside.pdf"
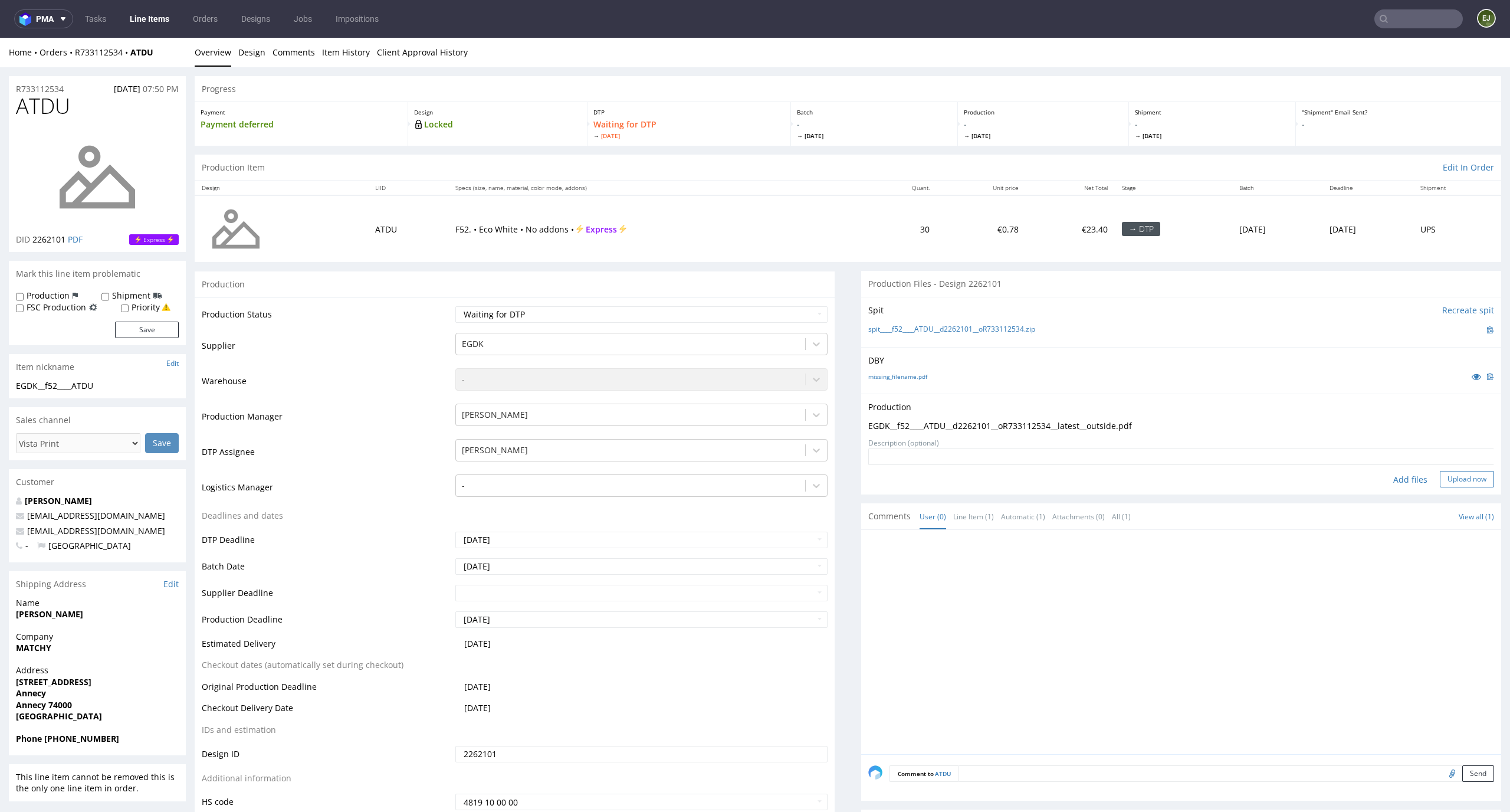
click at [1454, 476] on button "Upload now" at bounding box center [1467, 479] width 54 height 16
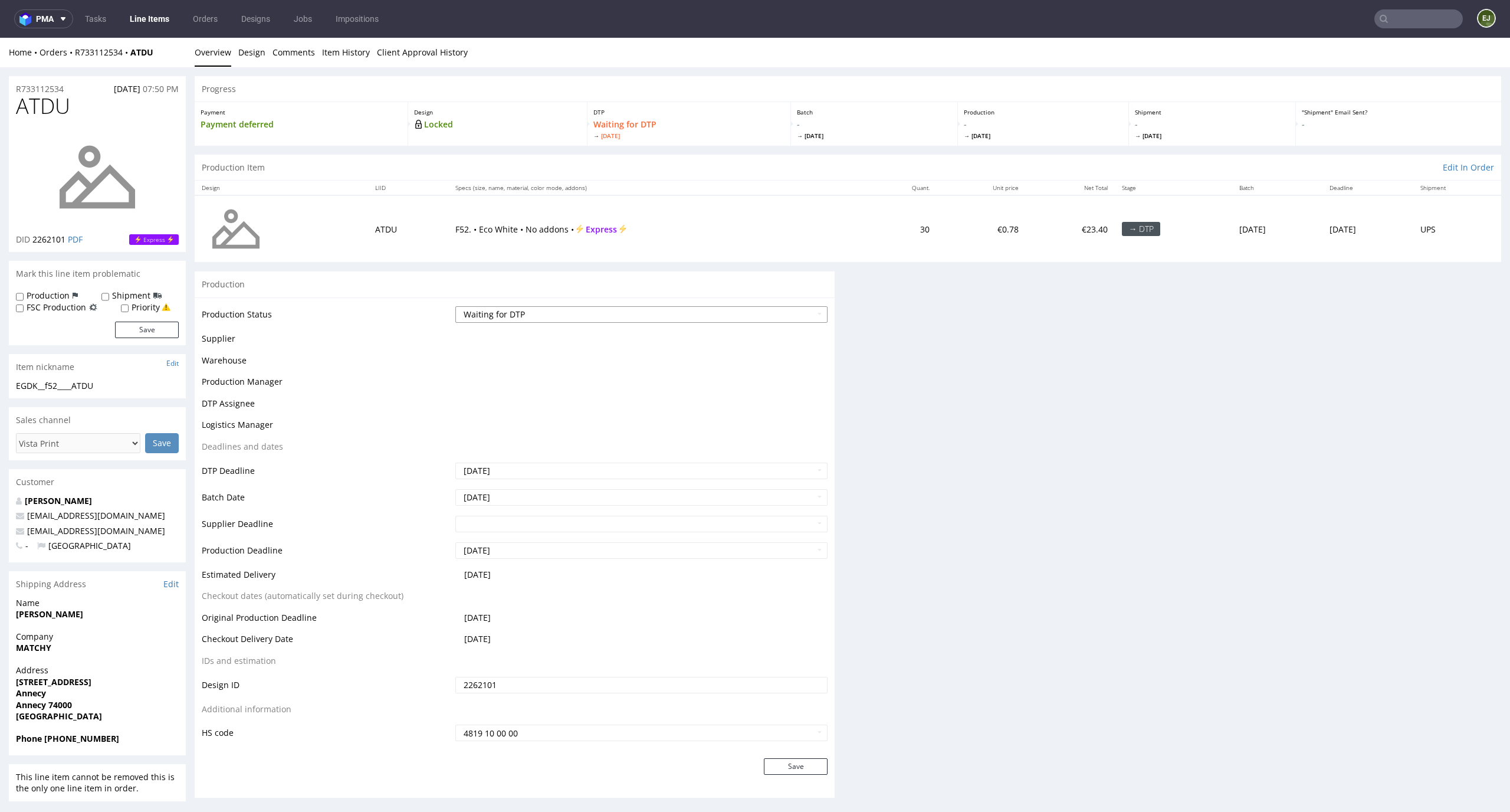
click at [816, 319] on select "Waiting for Artwork Waiting for Diecut Waiting for Mockup Waiting for DTP Waiti…" at bounding box center [642, 314] width 373 height 16
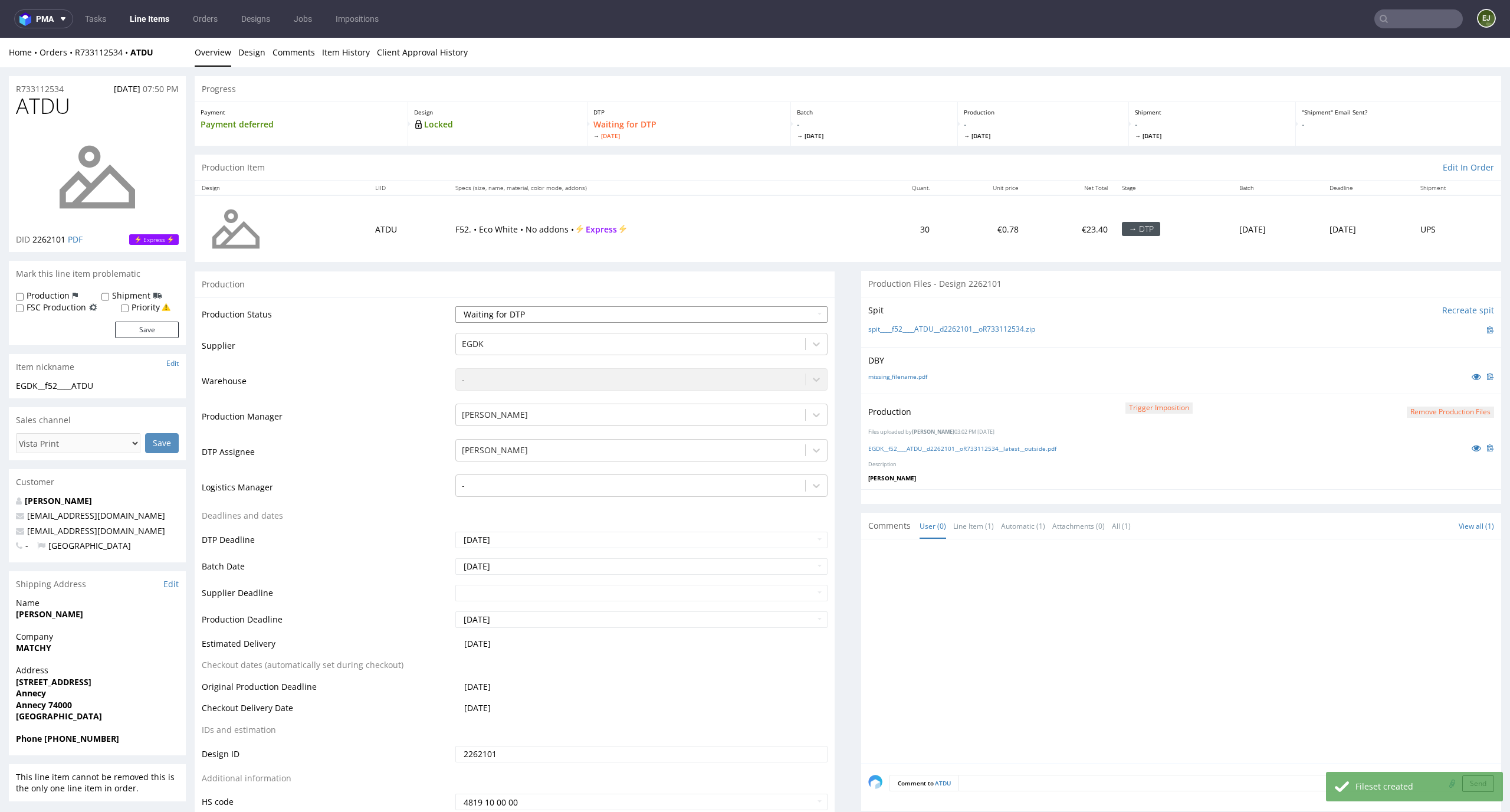
select select "dtp_production_ready"
click at [455, 306] on select "Waiting for Artwork Waiting for Diecut Waiting for Mockup Waiting for DTP Waiti…" at bounding box center [642, 314] width 373 height 16
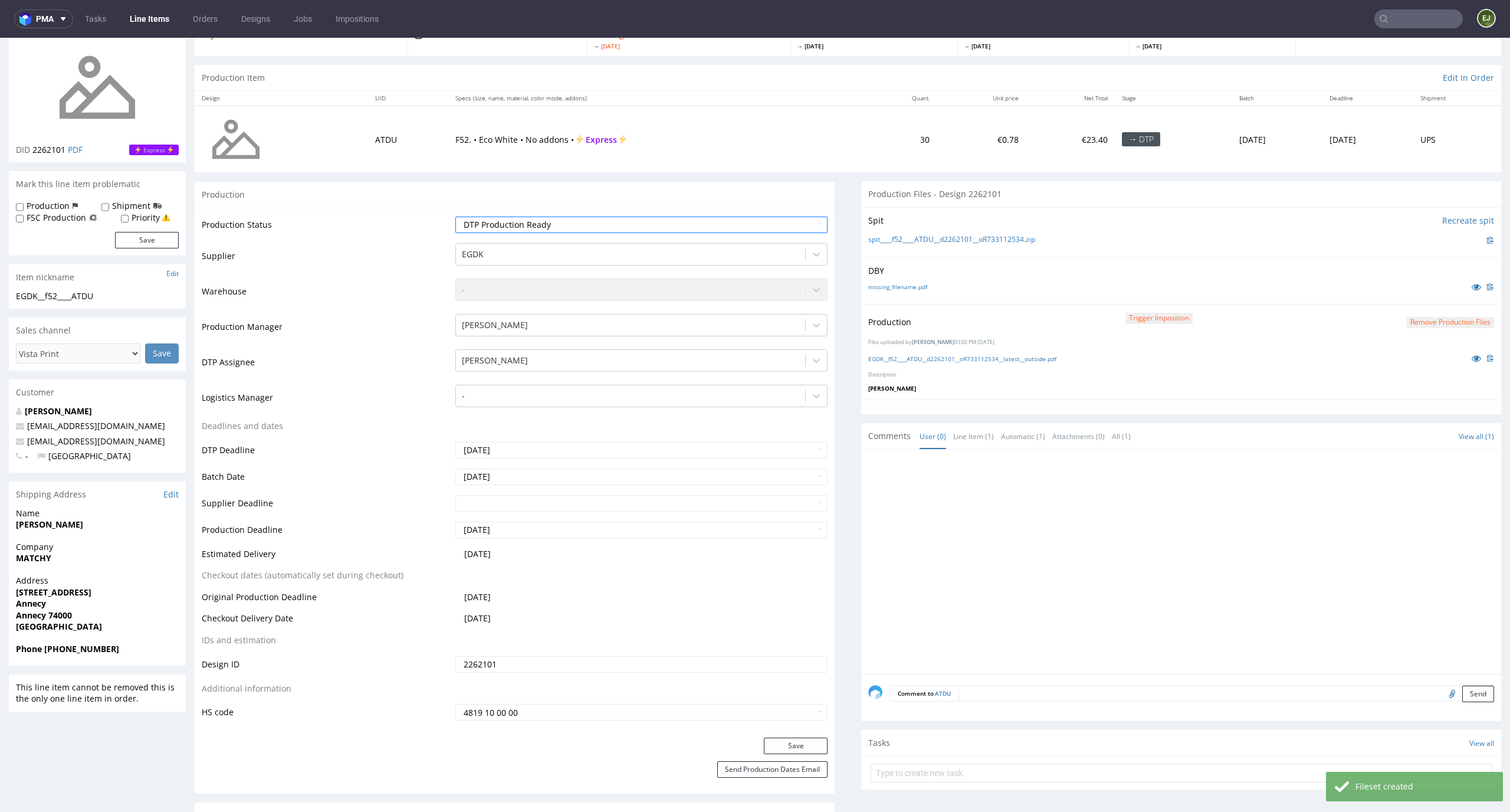
scroll to position [143, 0]
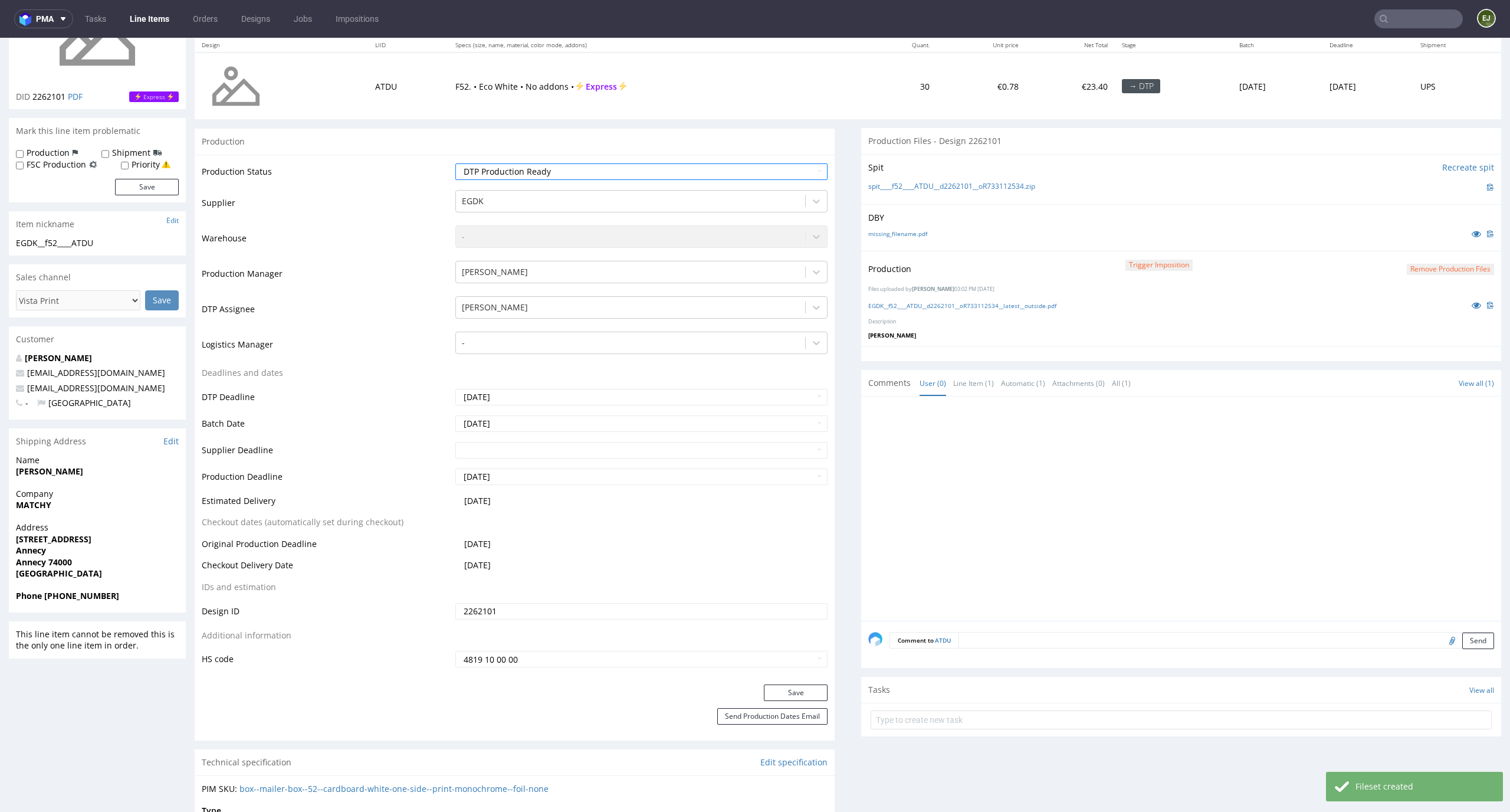
click at [800, 682] on div "Production Status Waiting for Artwork Waiting for Diecut Waiting for Mockup Wai…" at bounding box center [515, 420] width 640 height 530
click at [800, 683] on div "Production Status Waiting for Artwork Waiting for Diecut Waiting for Mockup Wai…" at bounding box center [515, 420] width 640 height 530
click at [800, 689] on button "Save" at bounding box center [796, 692] width 64 height 16
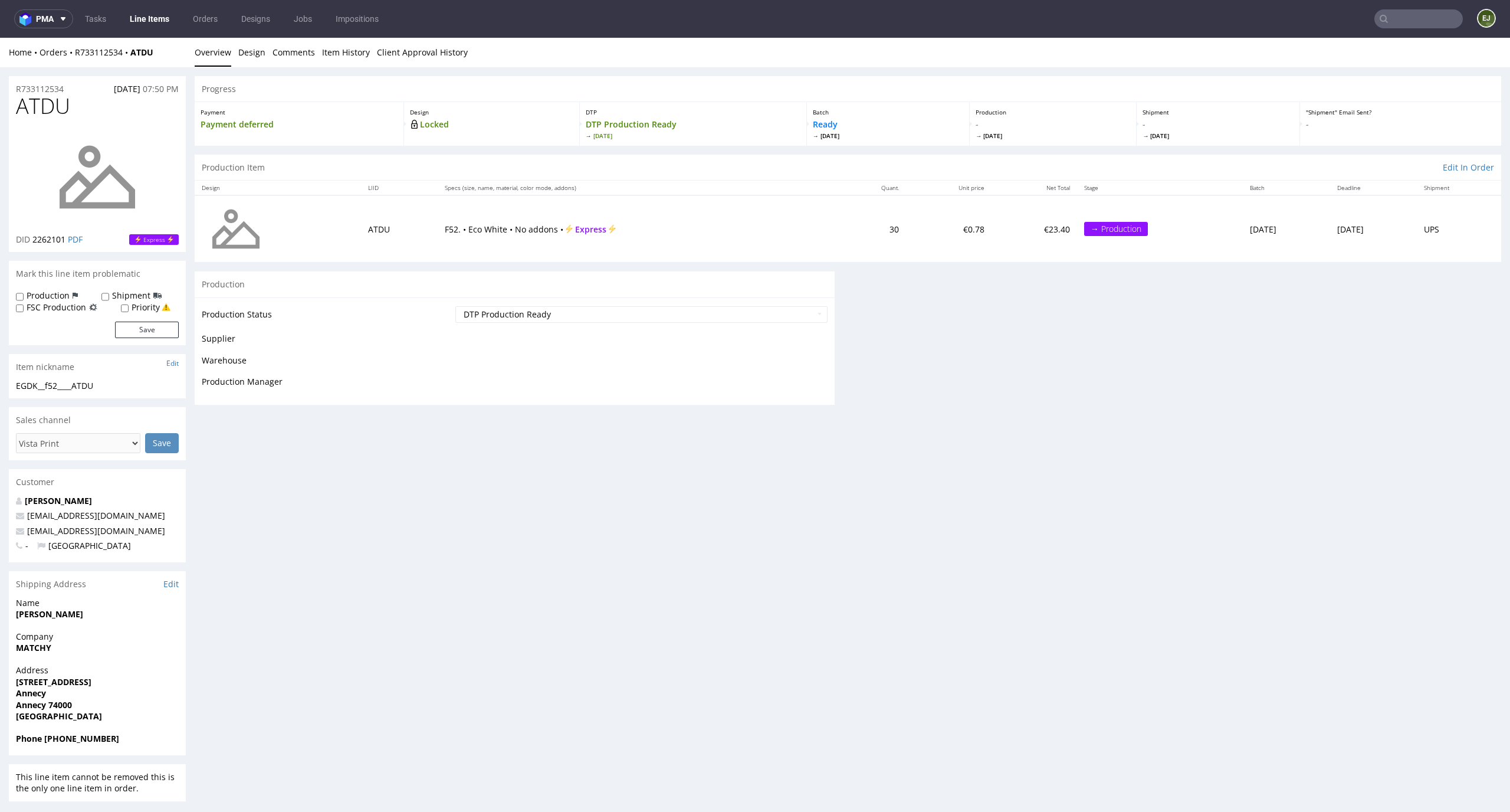
scroll to position [0, 0]
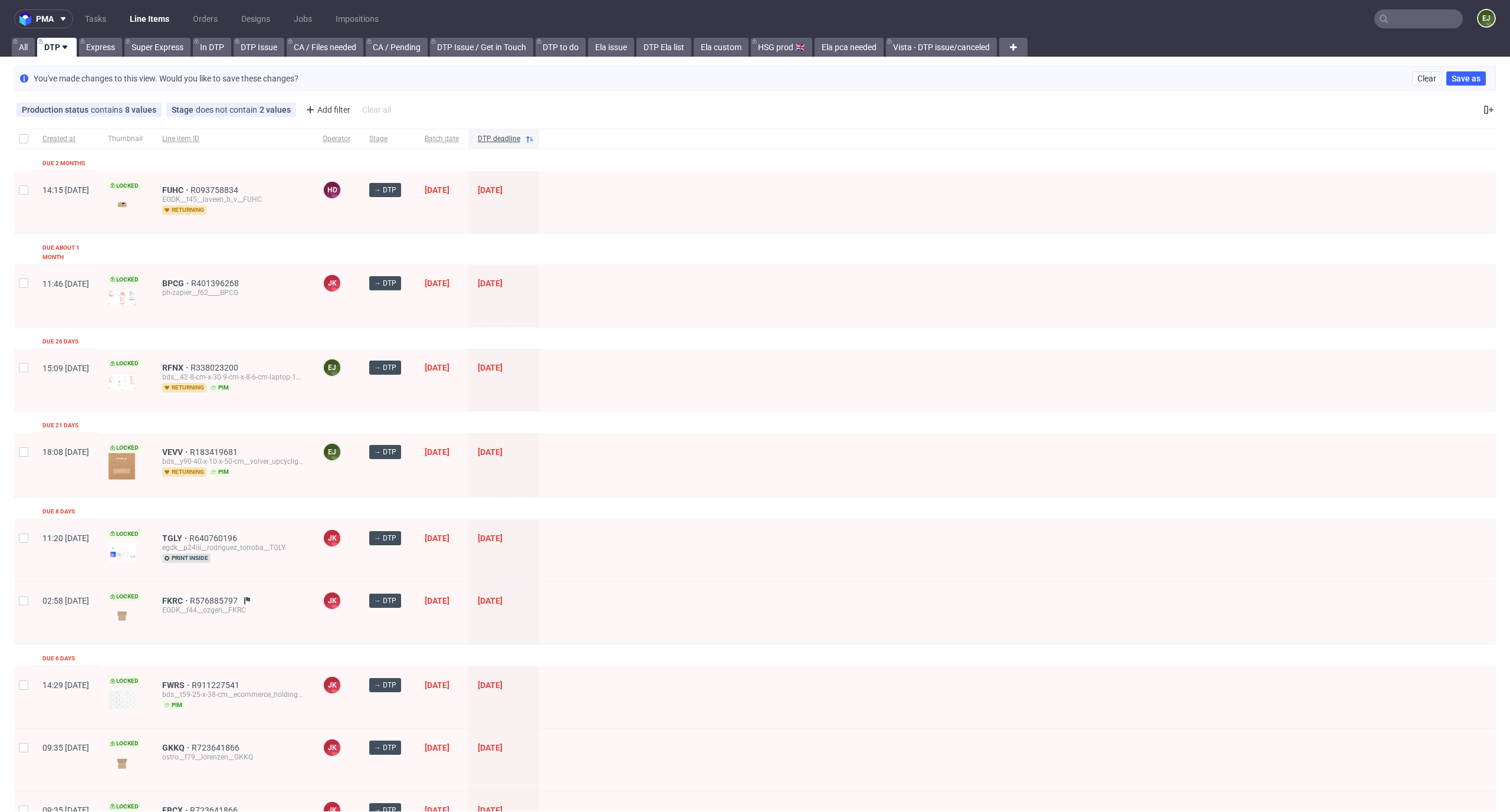
scroll to position [9, 0]
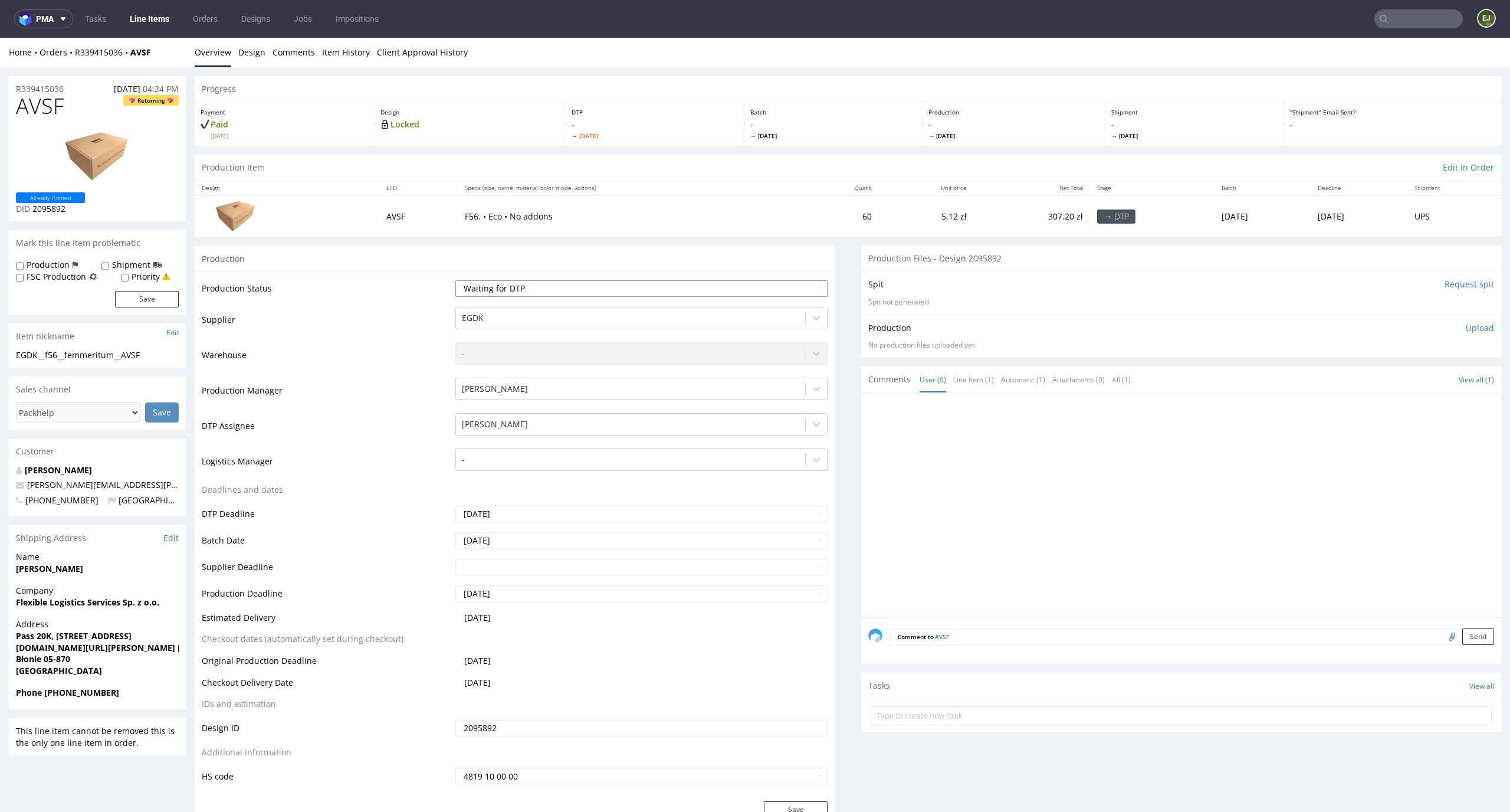
click at [756, 290] on select "Waiting for Artwork Waiting for Diecut Waiting for Mockup Waiting for DTP Waiti…" at bounding box center [642, 288] width 373 height 16
select select "dtp_in_process"
click at [455, 280] on select "Waiting for Artwork Waiting for Diecut Waiting for Mockup Waiting for DTP Waiti…" at bounding box center [642, 288] width 373 height 16
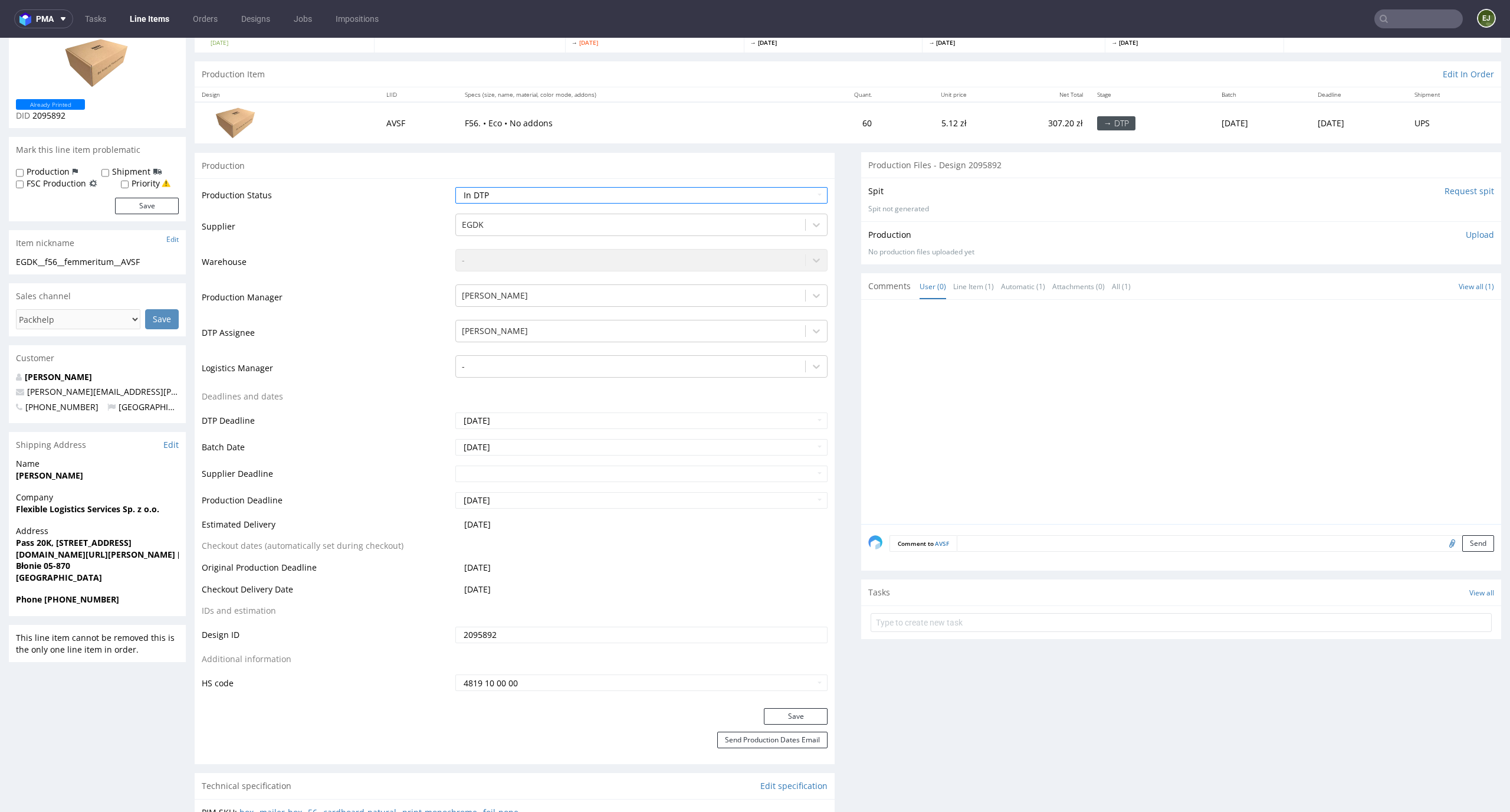
scroll to position [198, 0]
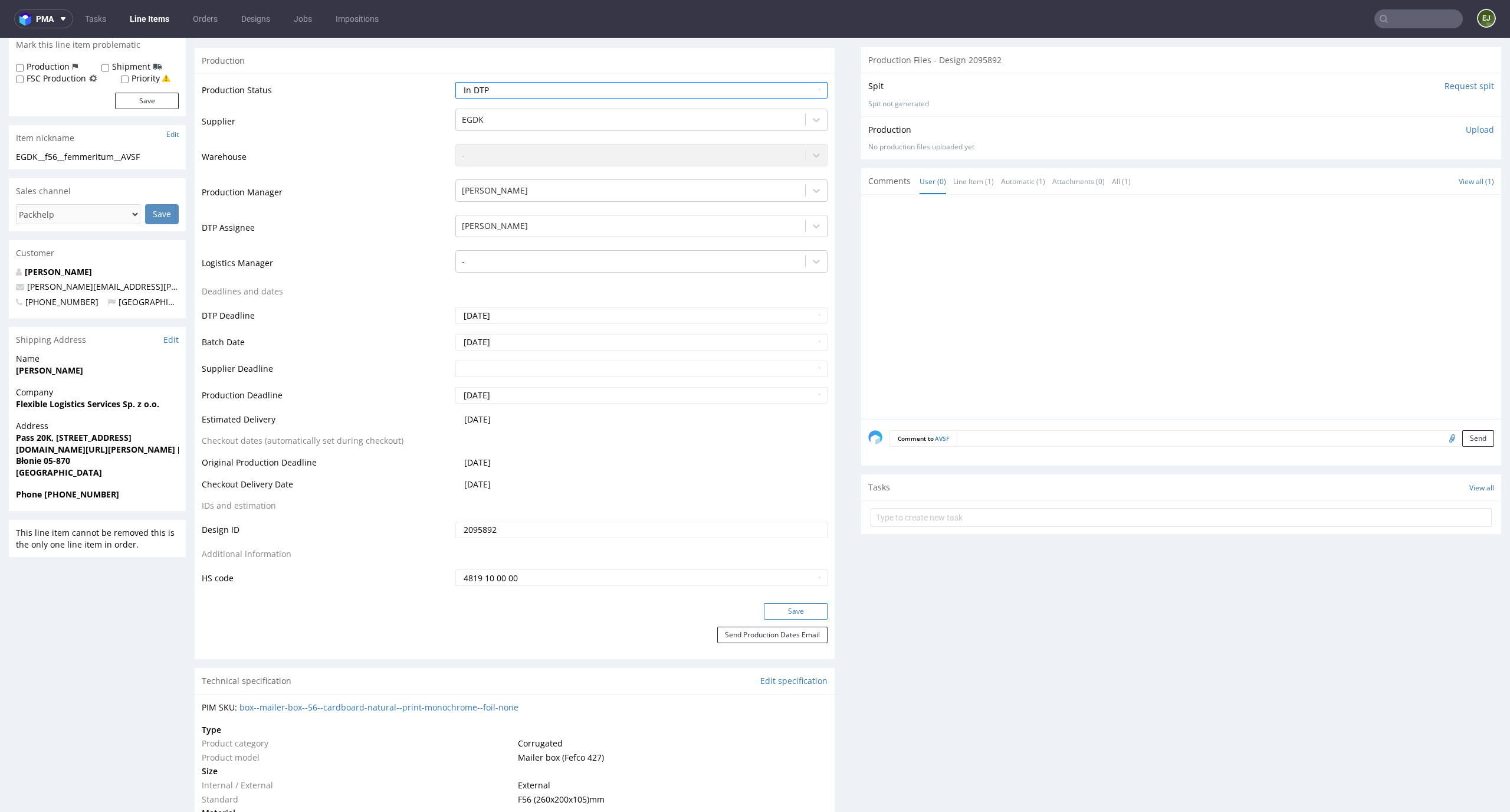
click at [785, 613] on button "Save" at bounding box center [796, 611] width 64 height 16
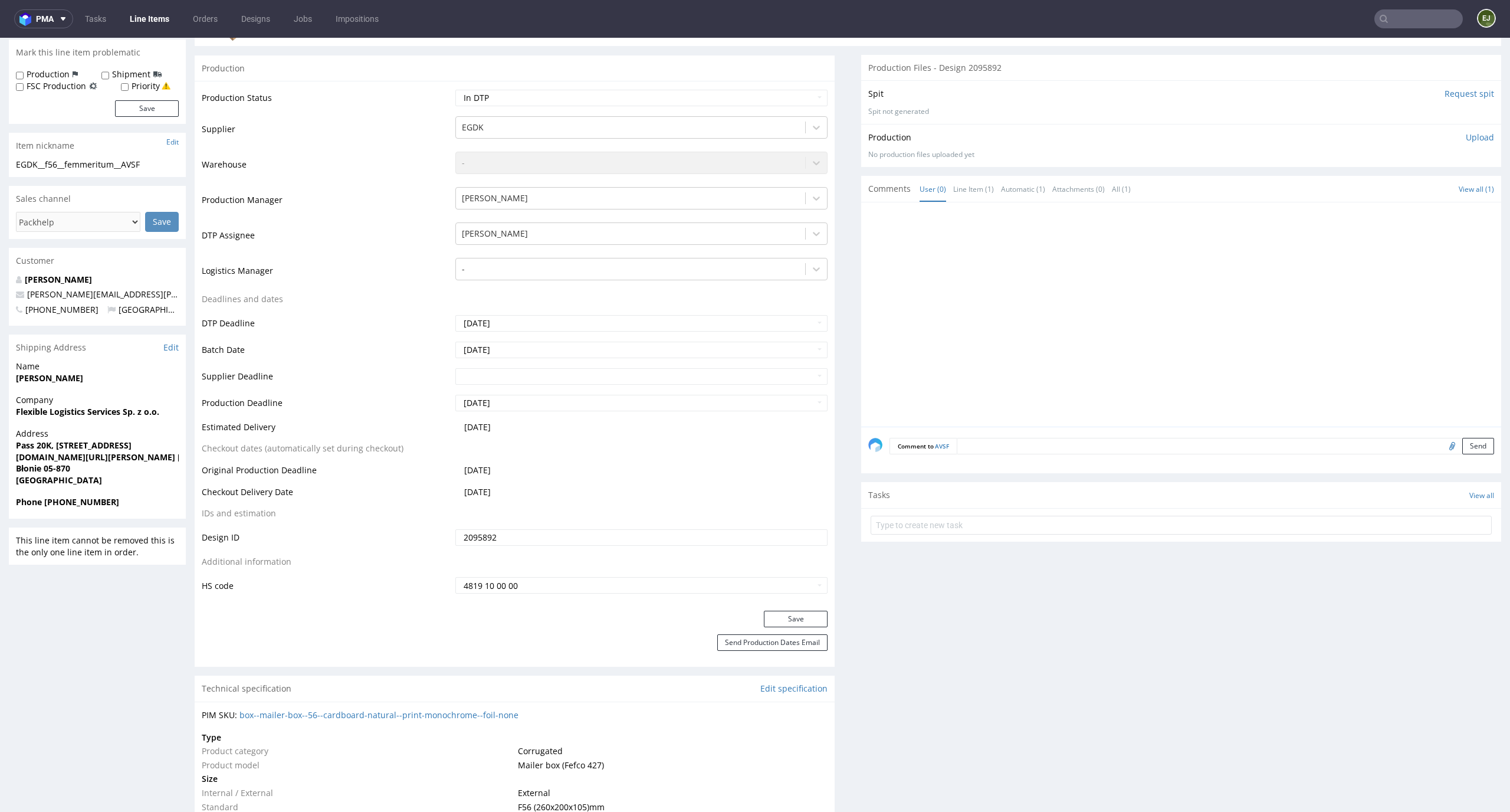
scroll to position [0, 0]
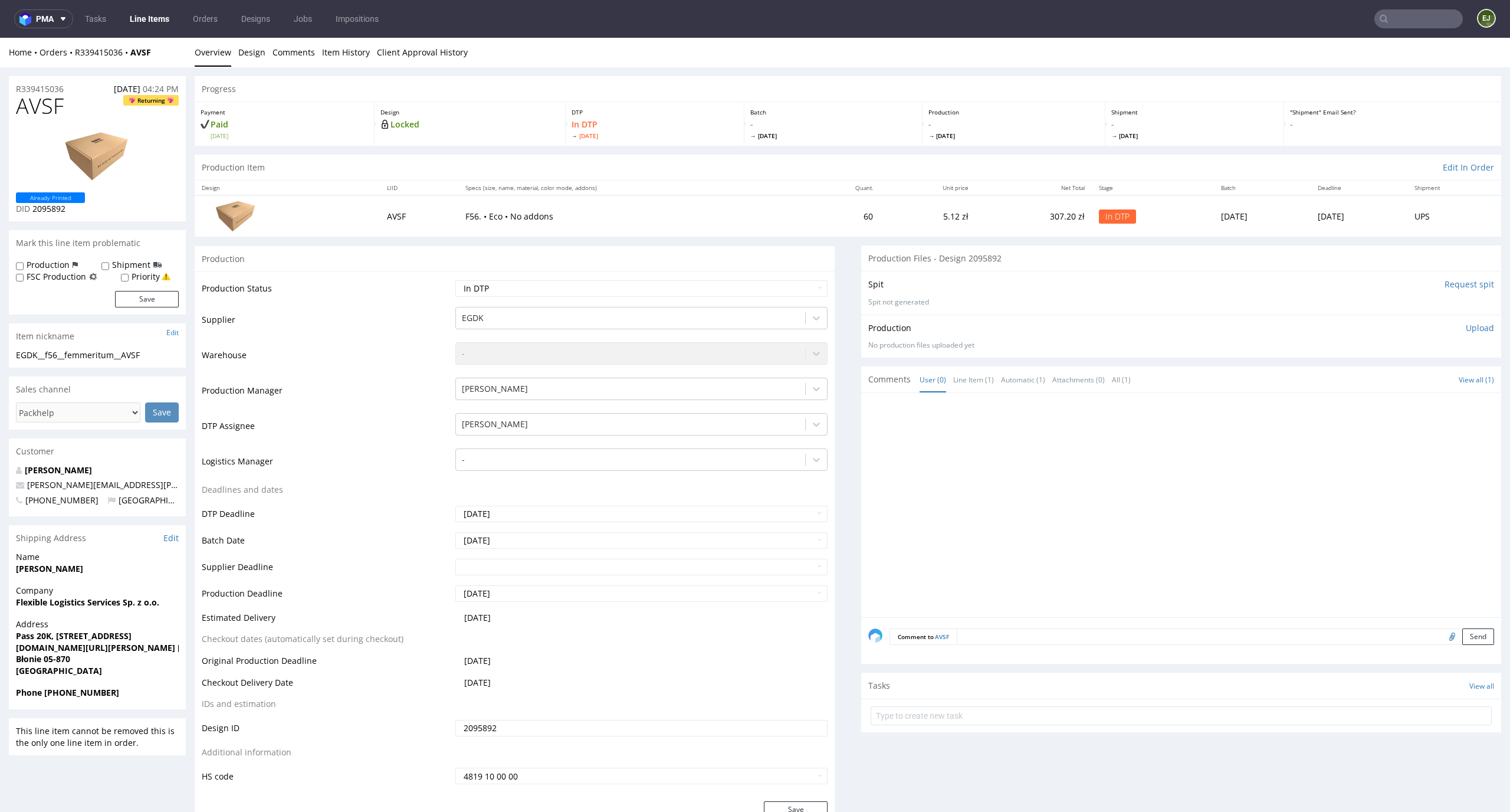
click at [1463, 288] on input "Request spit" at bounding box center [1470, 285] width 50 height 12
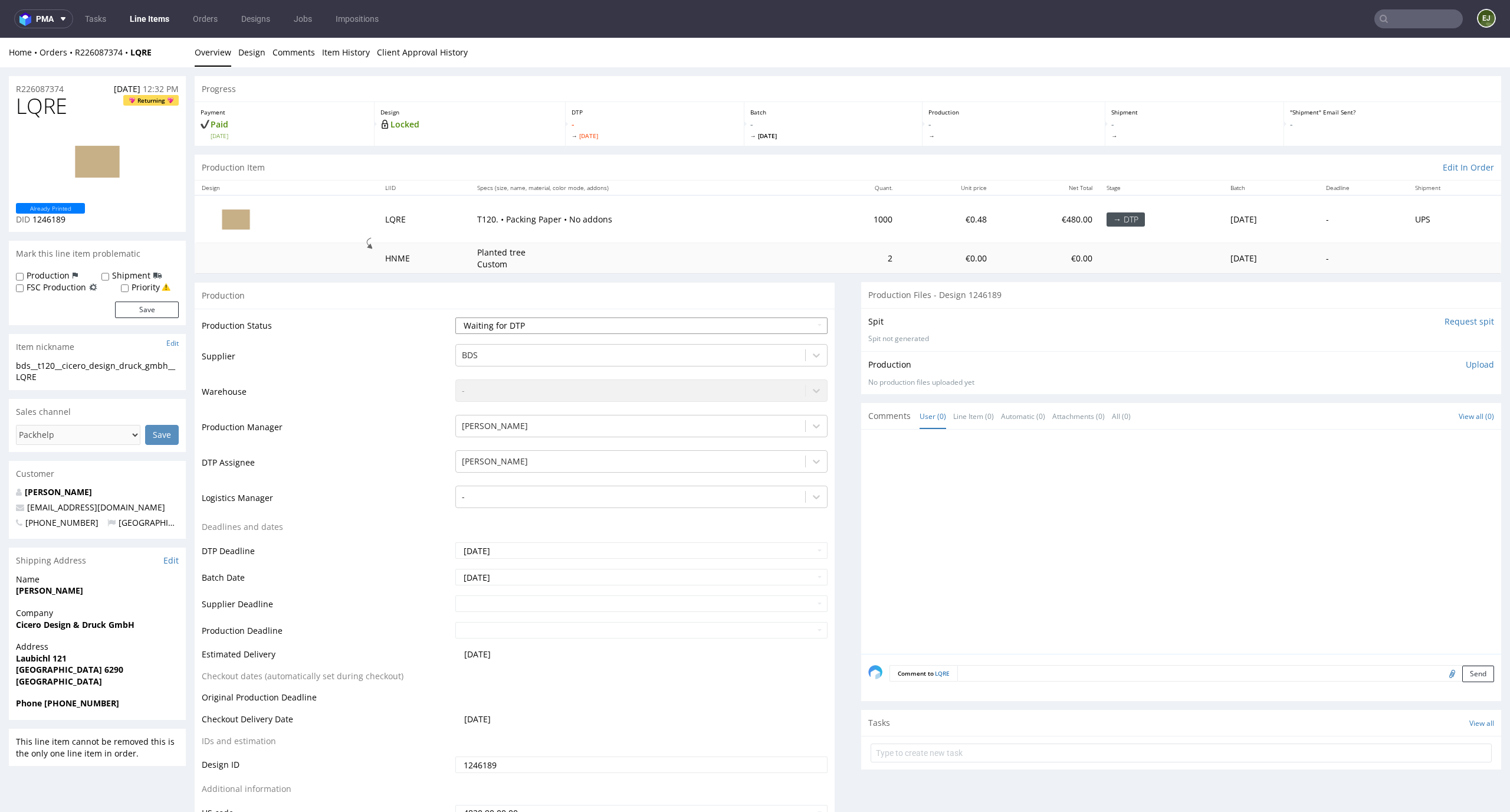
click at [636, 331] on select "Waiting for Artwork Waiting for Diecut Waiting for Mockup Waiting for DTP Waiti…" at bounding box center [642, 325] width 373 height 16
select select "dtp_in_process"
click at [455, 317] on select "Waiting for Artwork Waiting for Diecut Waiting for Mockup Waiting for DTP Waiti…" at bounding box center [642, 325] width 373 height 16
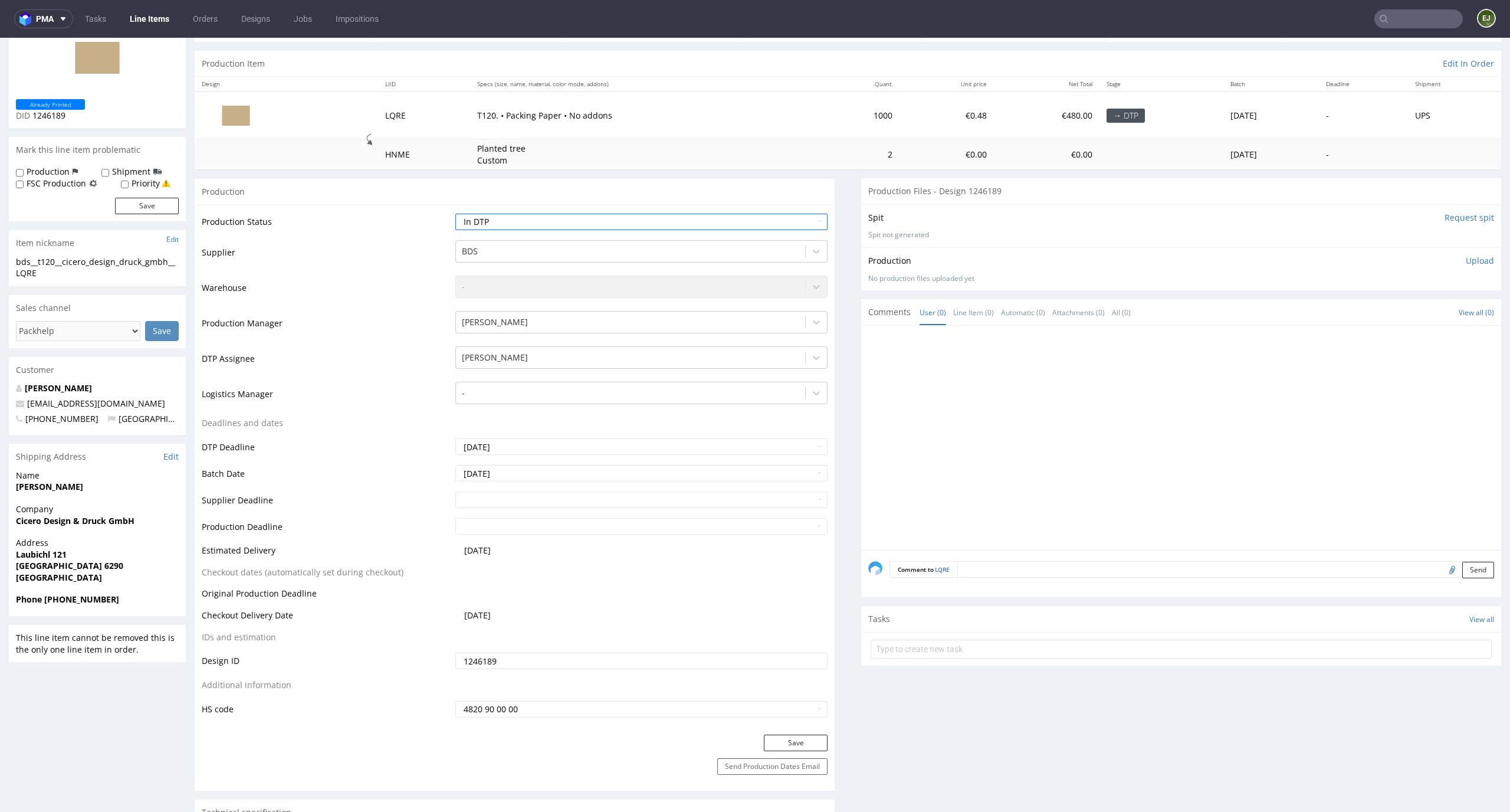
scroll to position [121, 0]
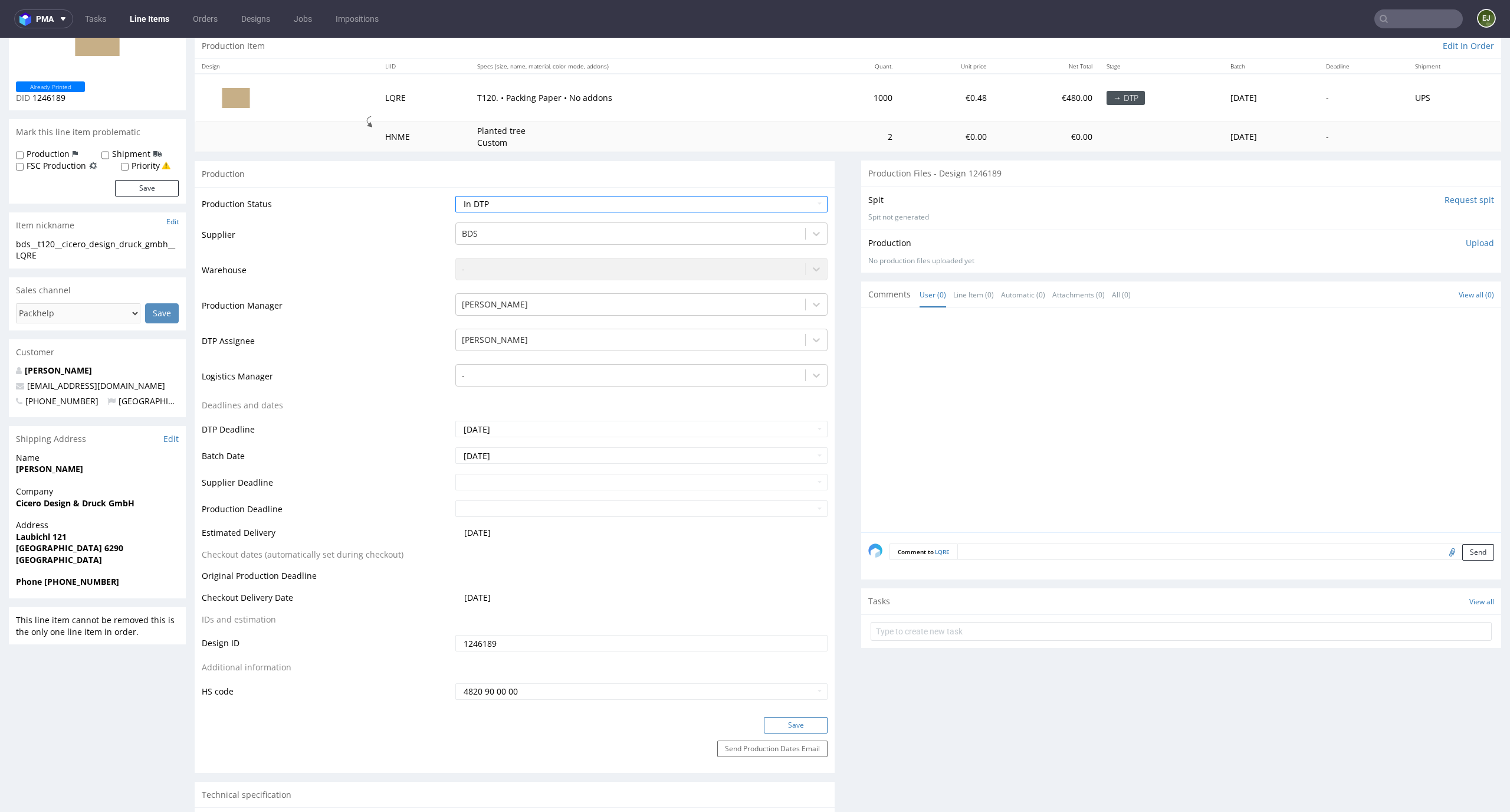
click at [802, 722] on button "Save" at bounding box center [796, 725] width 64 height 16
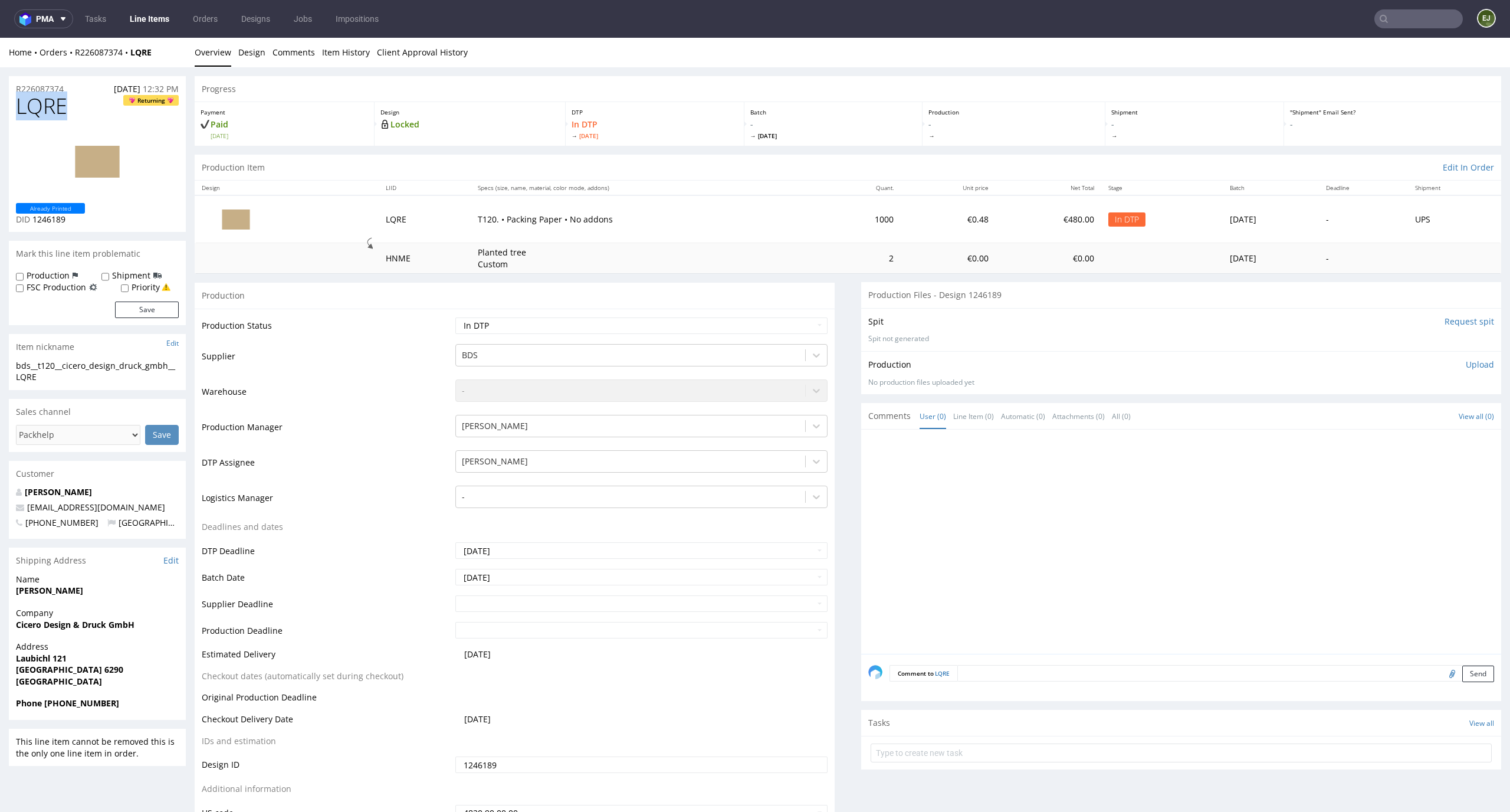
drag, startPoint x: 62, startPoint y: 108, endPoint x: 1, endPoint y: 108, distance: 61.0
copy span "LQRE"
drag, startPoint x: 68, startPoint y: 87, endPoint x: 0, endPoint y: 85, distance: 68.0
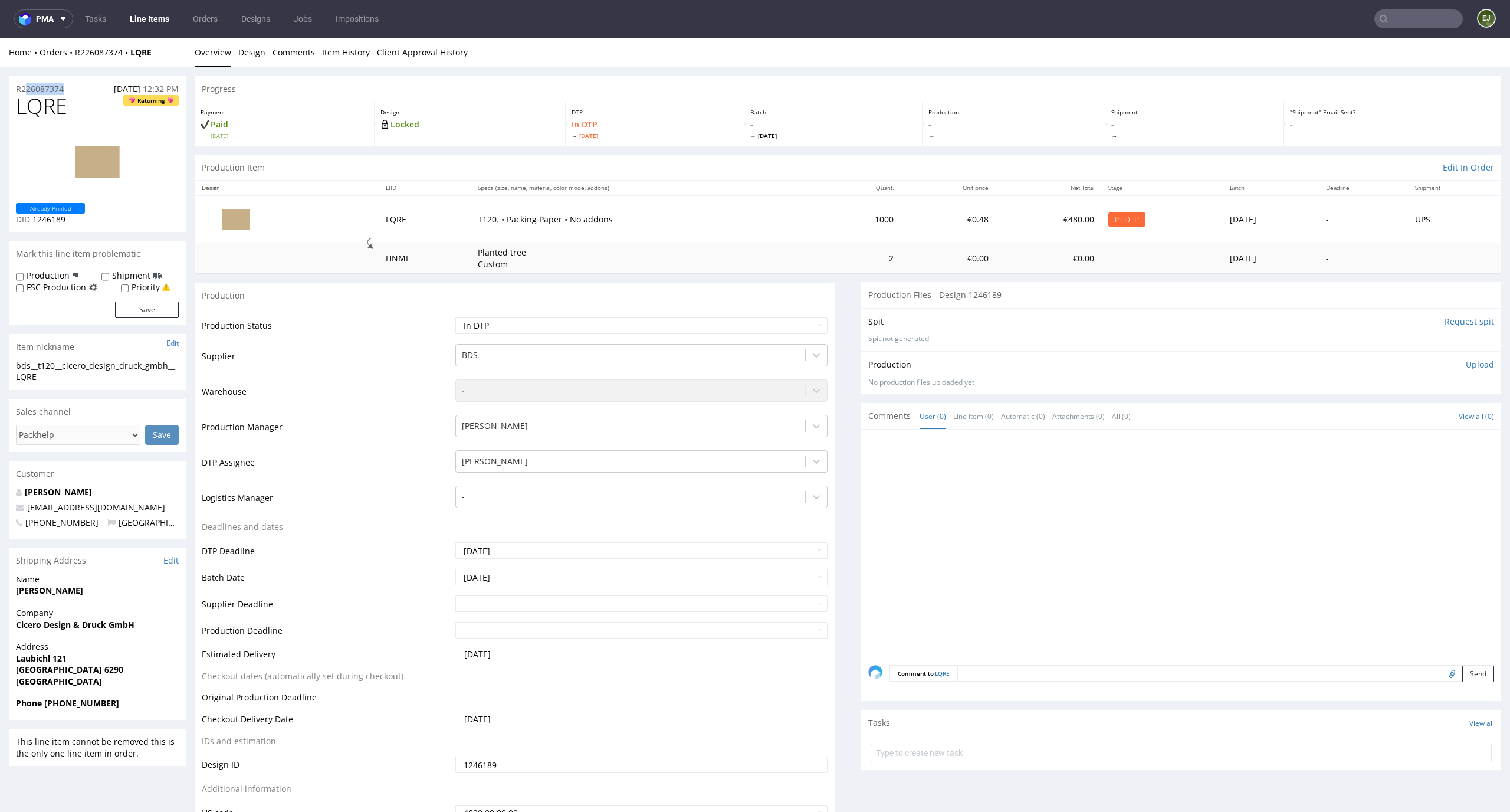
copy p "R226087374"
click at [1466, 367] on p "Upload" at bounding box center [1480, 365] width 28 height 12
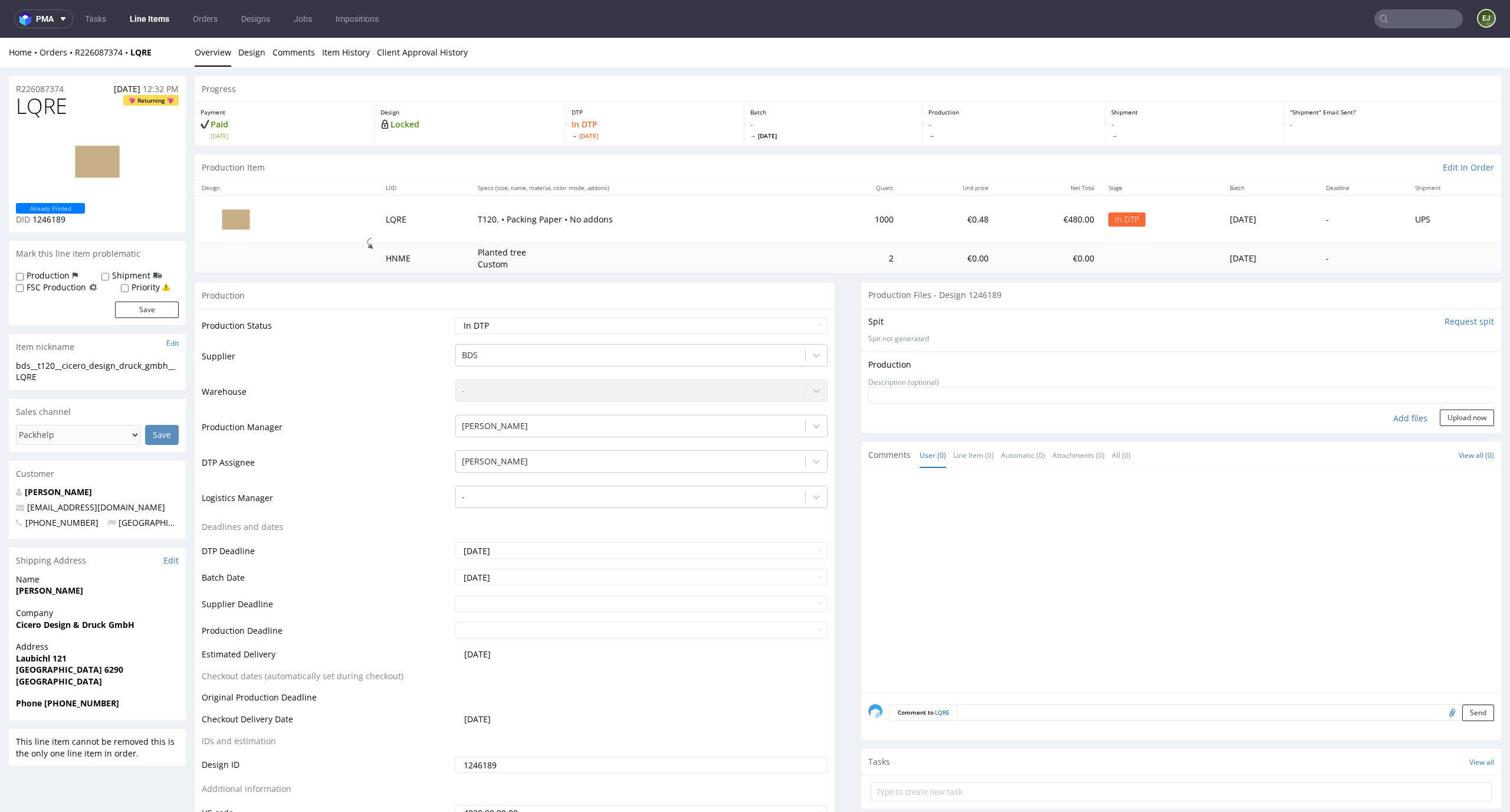
click at [1392, 425] on div "Add files" at bounding box center [1410, 418] width 59 height 18
type input "C:\fakepath\cc__t120__cicero_design_druck_gmbh__LQRE__d1246189__oR226087374__6_…"
click at [1448, 433] on button "Upload now" at bounding box center [1467, 436] width 54 height 16
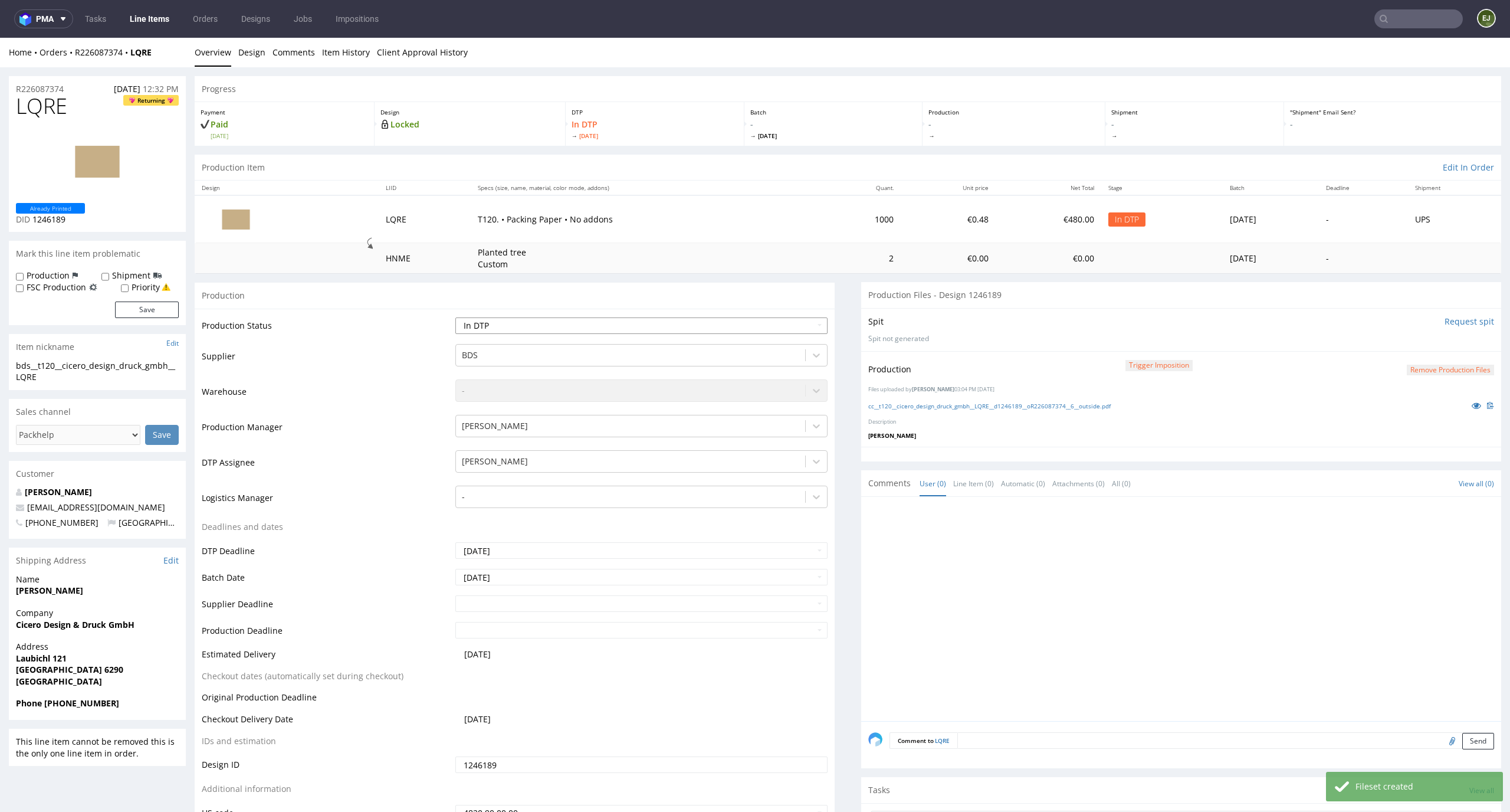
click at [794, 327] on select "Waiting for Artwork Waiting for Diecut Waiting for Mockup Waiting for DTP Waiti…" at bounding box center [642, 325] width 373 height 16
select select "dtp_production_ready"
click at [455, 317] on select "Waiting for Artwork Waiting for Diecut Waiting for Mockup Waiting for DTP Waiti…" at bounding box center [642, 325] width 373 height 16
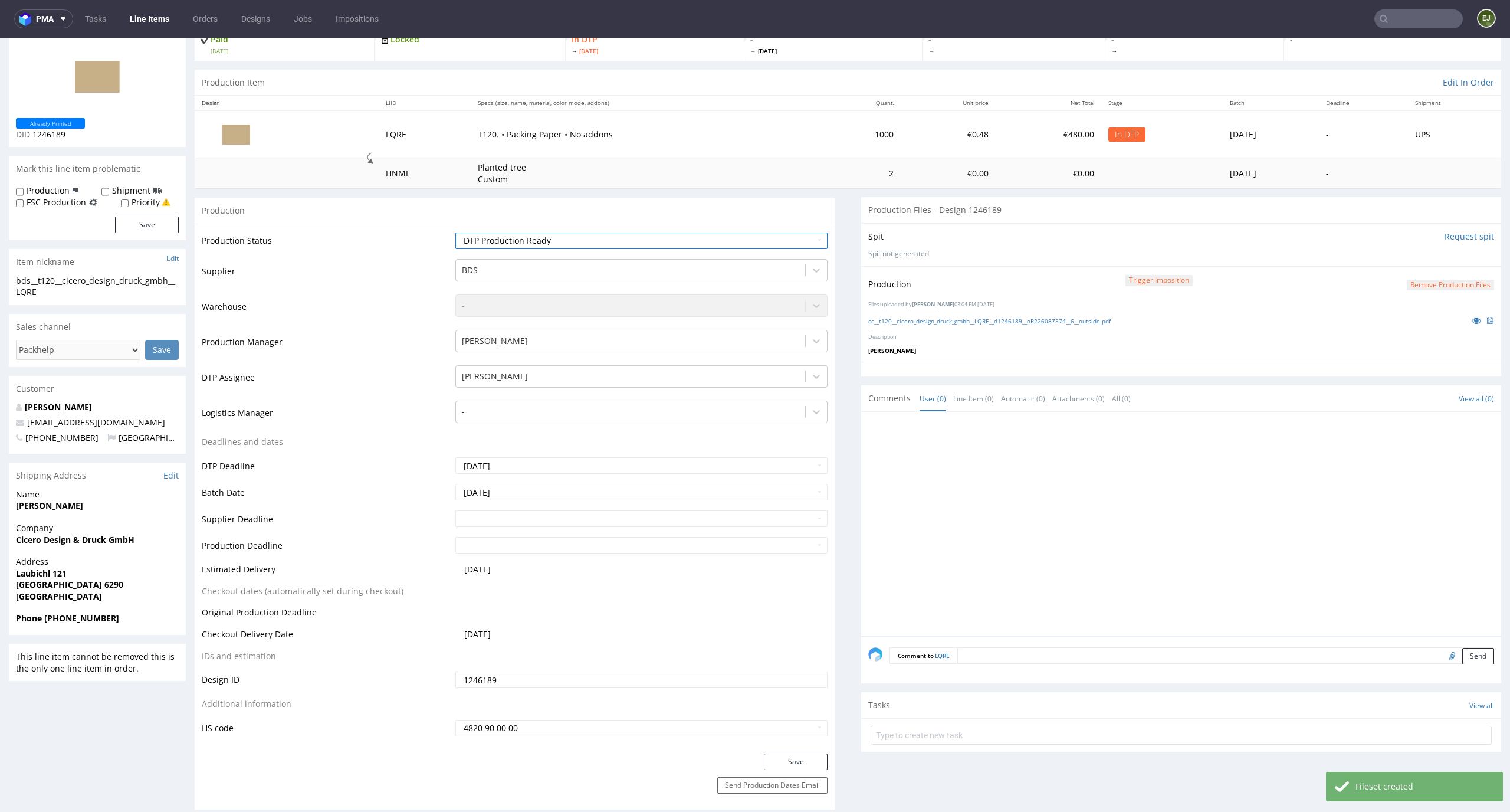
scroll to position [115, 0]
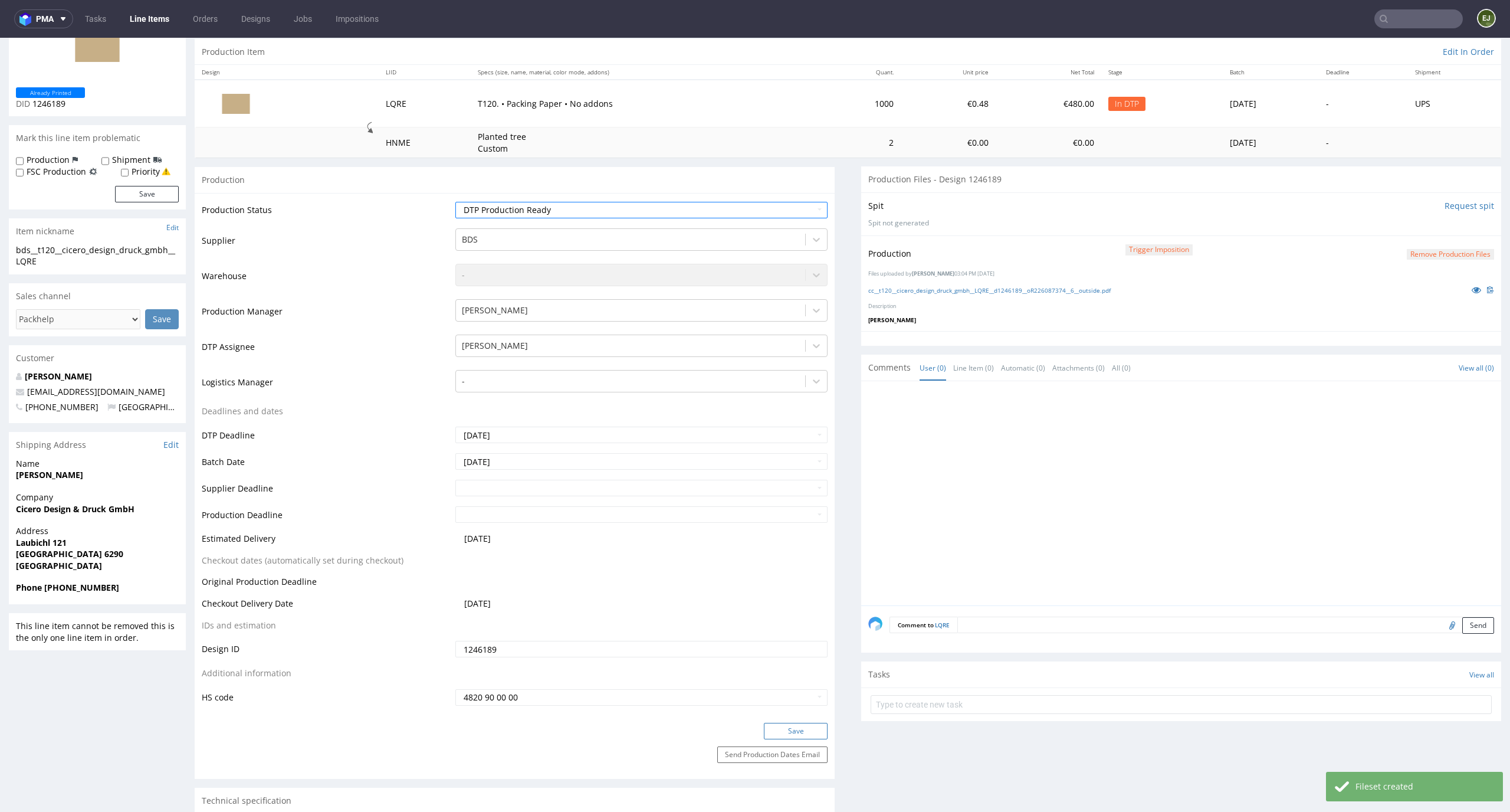
click at [800, 730] on button "Save" at bounding box center [796, 731] width 64 height 16
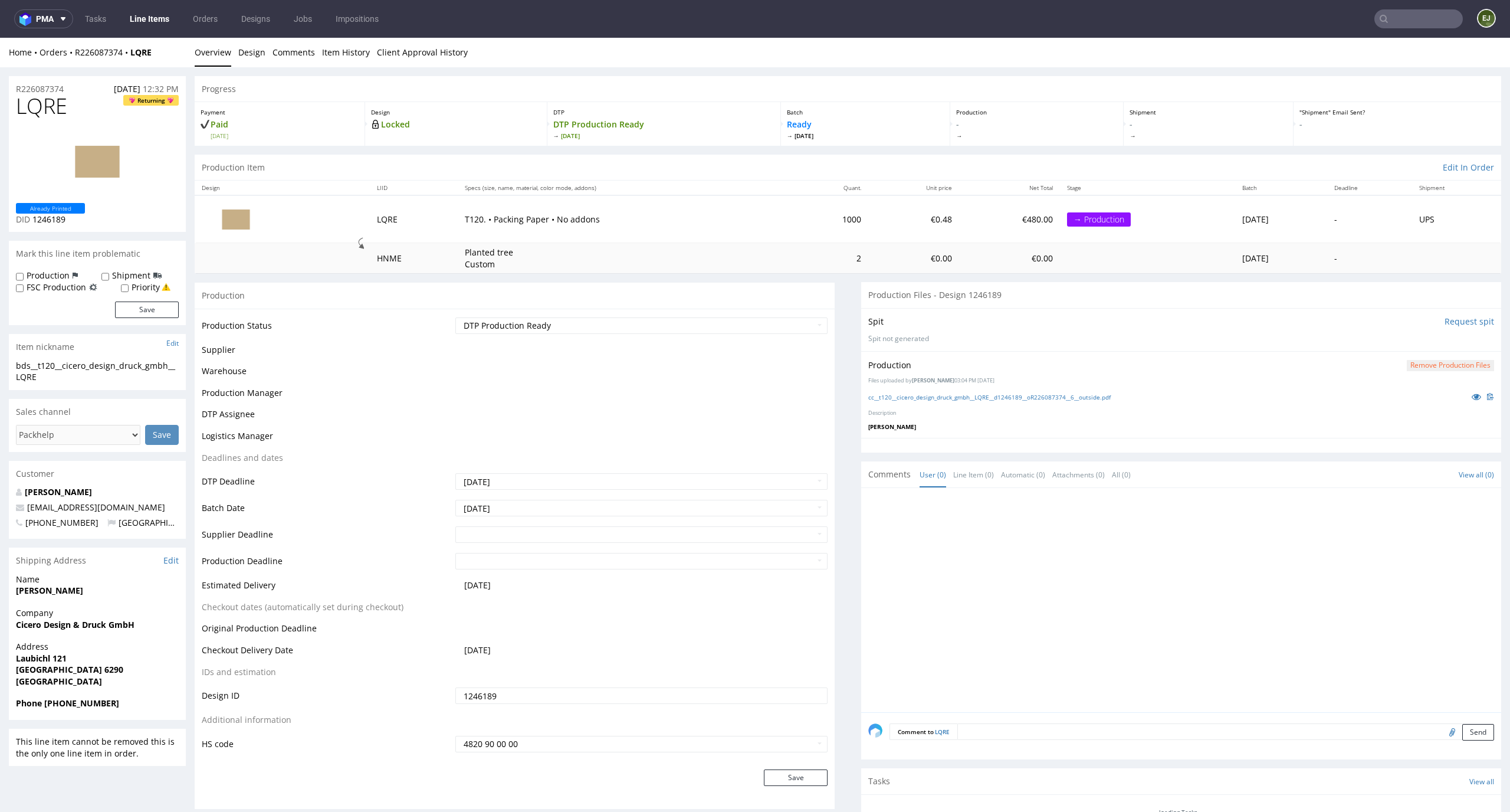
scroll to position [0, 0]
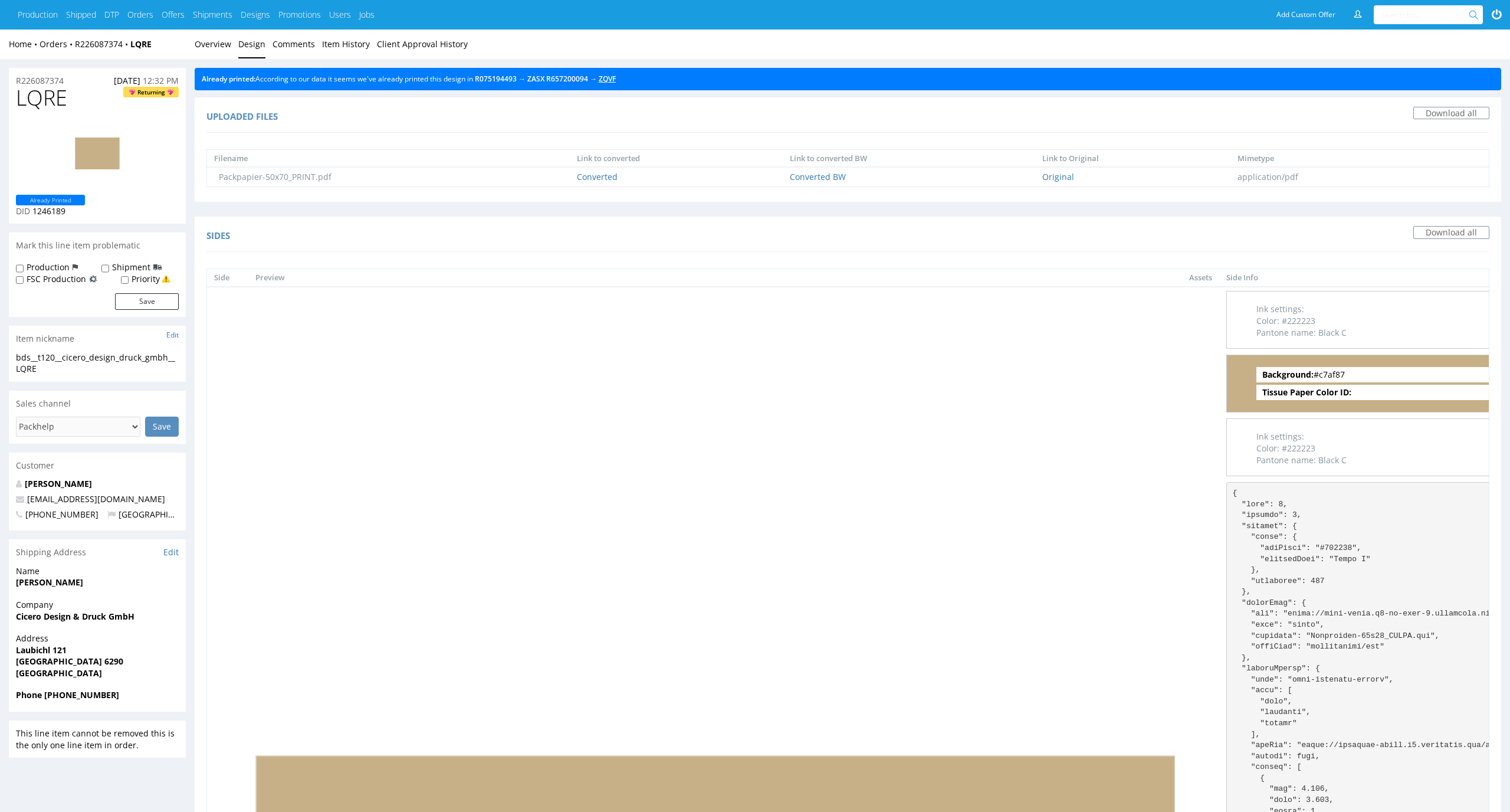
click at [616, 79] on link "ZQVF" at bounding box center [607, 78] width 17 height 10
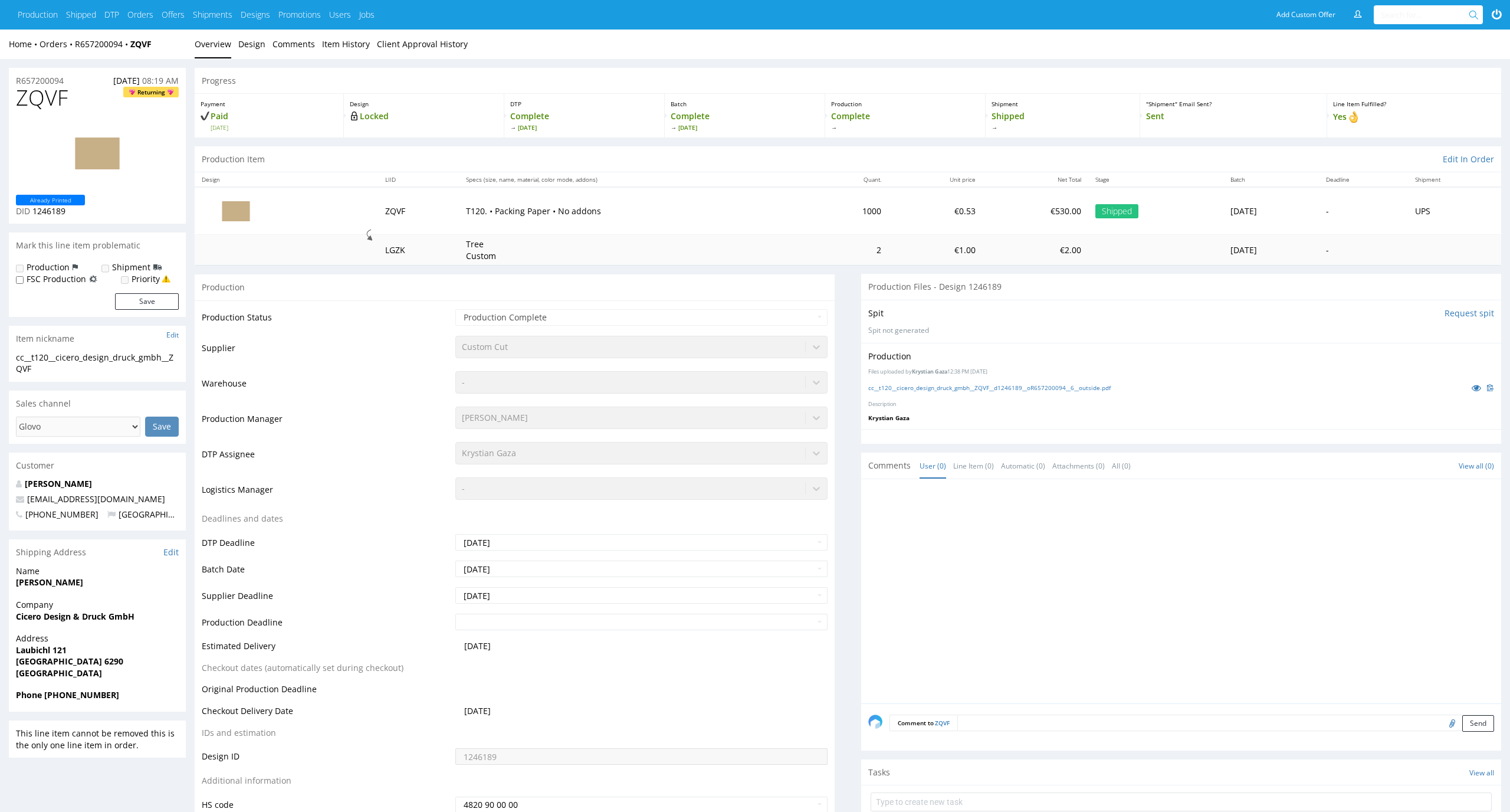
click at [1103, 382] on div "cc__t120__cicero_design_druck_gmbh__ZQVF__d1246189__oR657200094__6__outside.pdf" at bounding box center [1181, 388] width 626 height 13
click at [1103, 390] on link "cc__t120__cicero_design_druck_gmbh__ZQVF__d1246189__oR657200094__6__outside.pdf" at bounding box center [990, 388] width 243 height 9
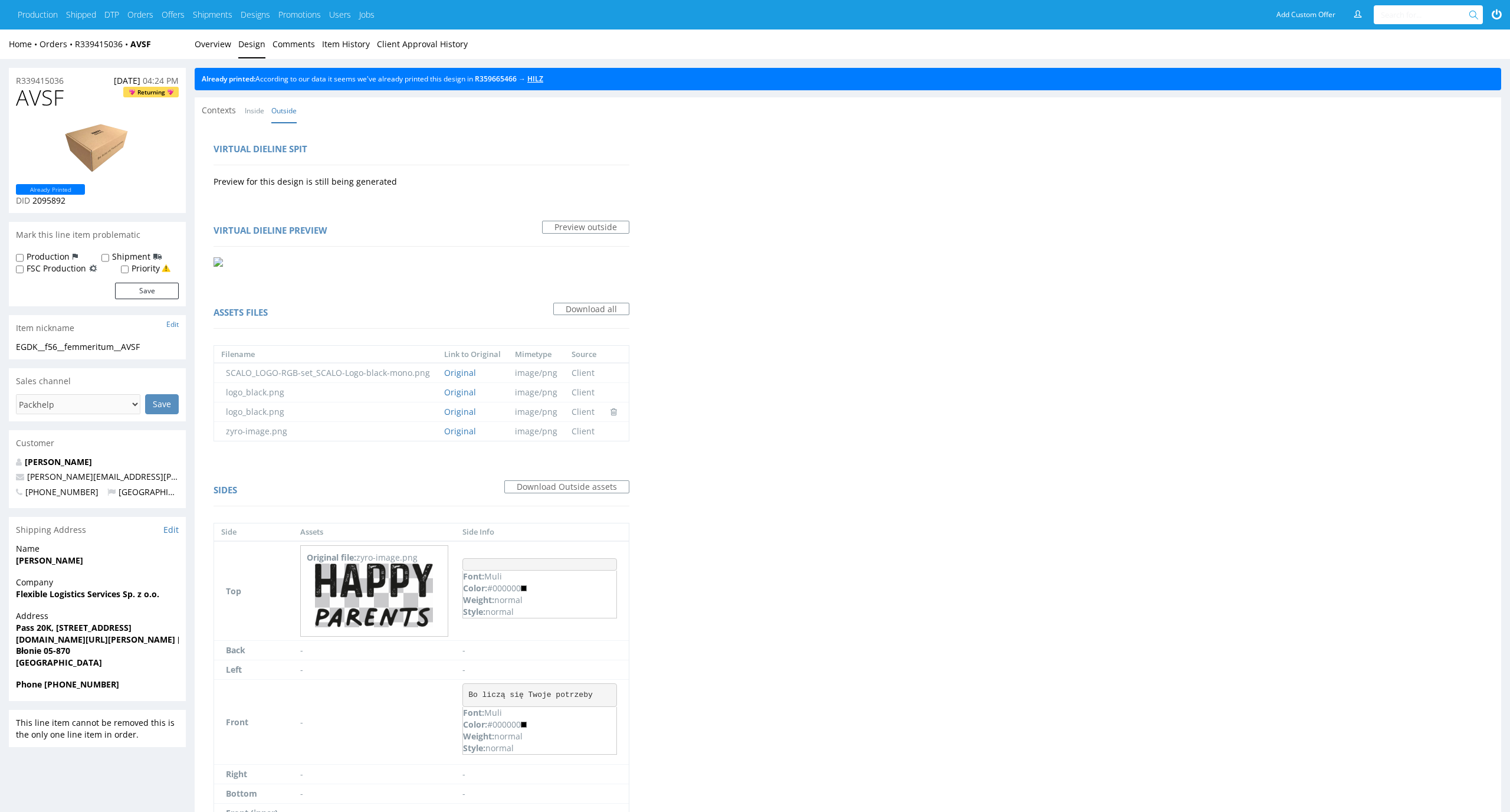
click at [543, 79] on link "HILZ" at bounding box center [535, 78] width 16 height 10
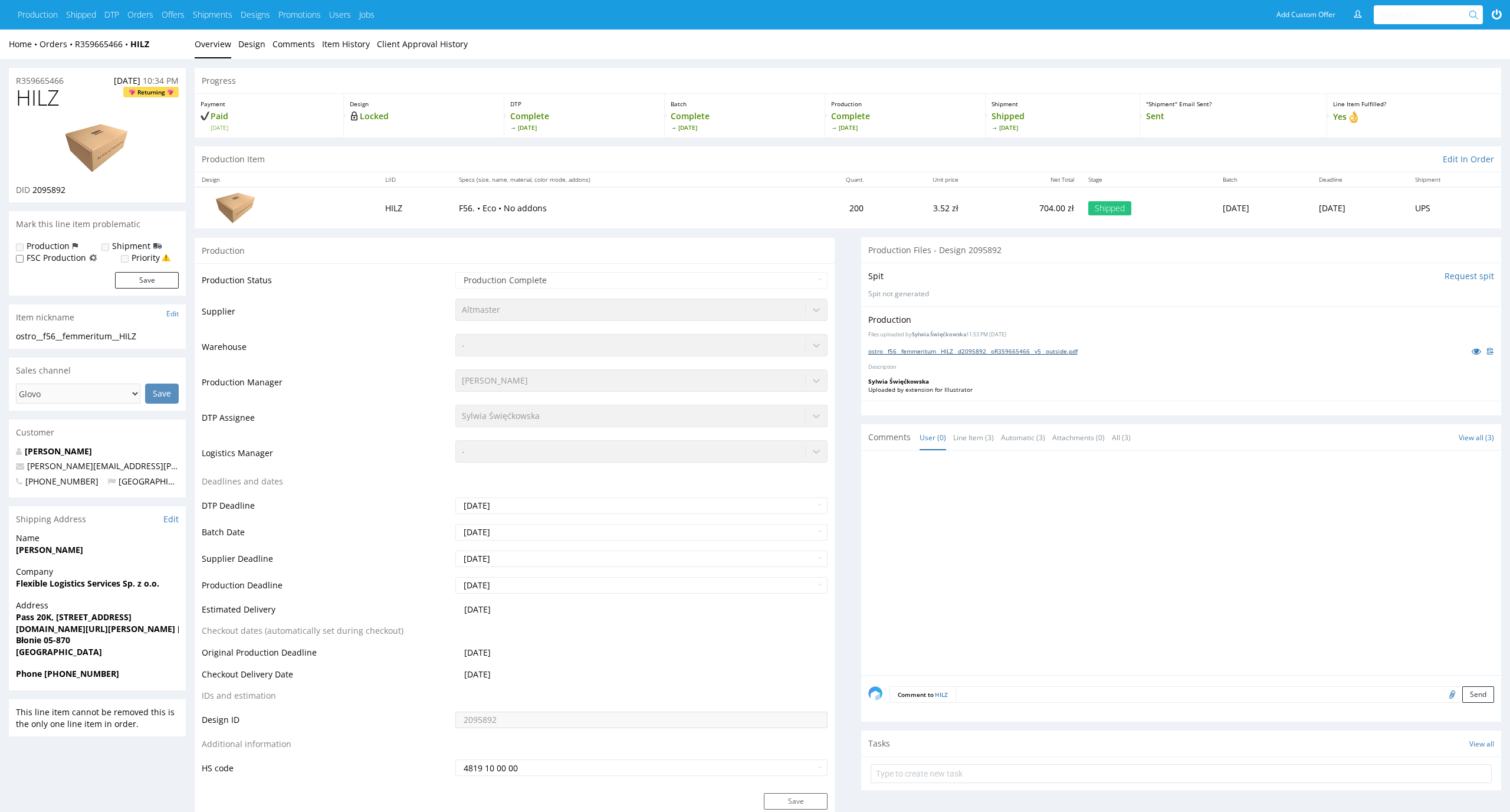
click at [1059, 353] on link "ostro__f56__femmeritum__HILZ__d2095892__oR359665466__v5__outside.pdf" at bounding box center [973, 351] width 209 height 9
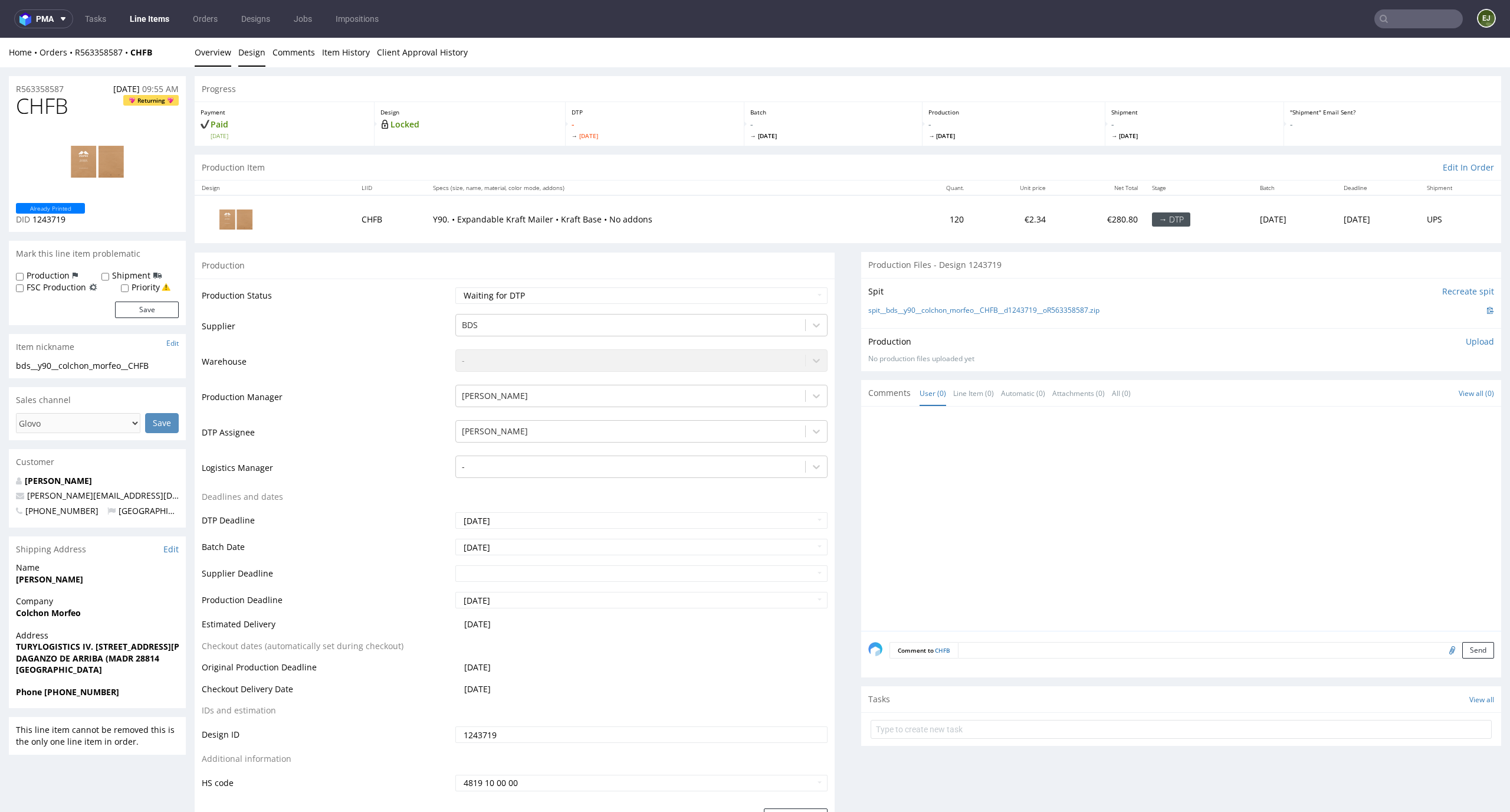
click at [249, 52] on link "Design" at bounding box center [251, 52] width 27 height 29
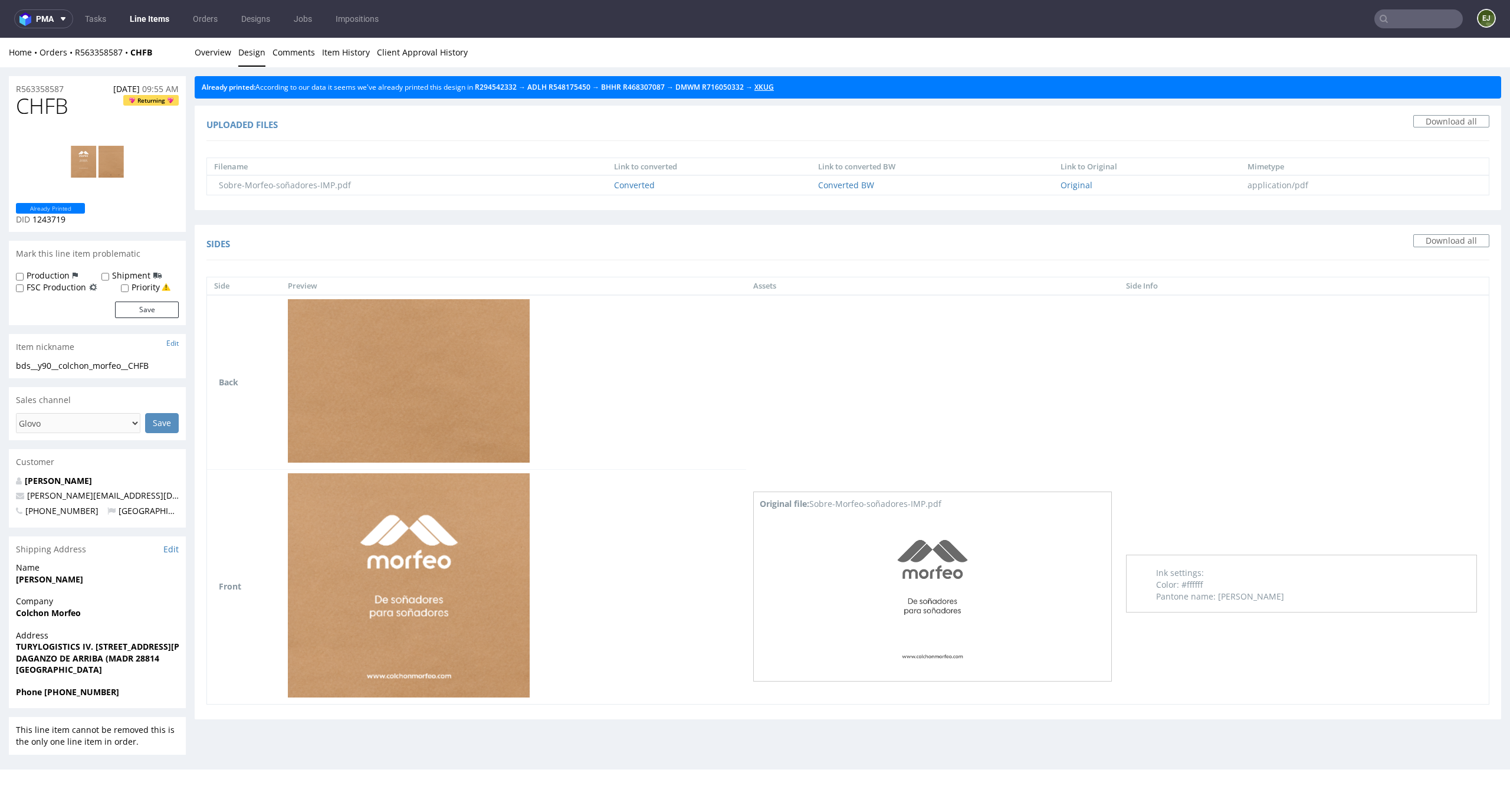
click at [774, 85] on link "XKUG" at bounding box center [764, 87] width 20 height 10
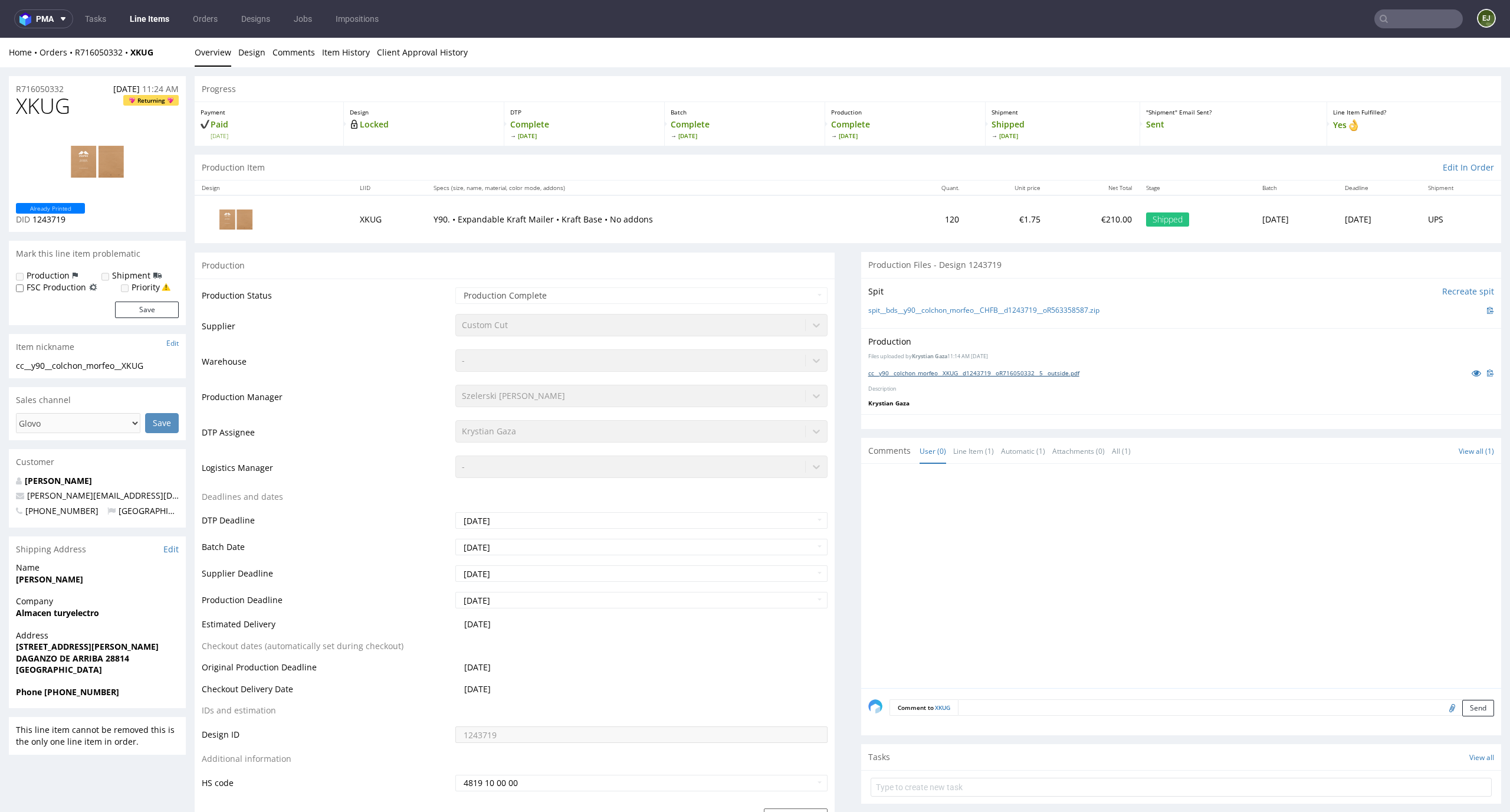
click at [1015, 376] on link "cc__y90__colchon_morfeo__XKUG__d1243719__oR716050332__5__outside.pdf" at bounding box center [974, 373] width 211 height 9
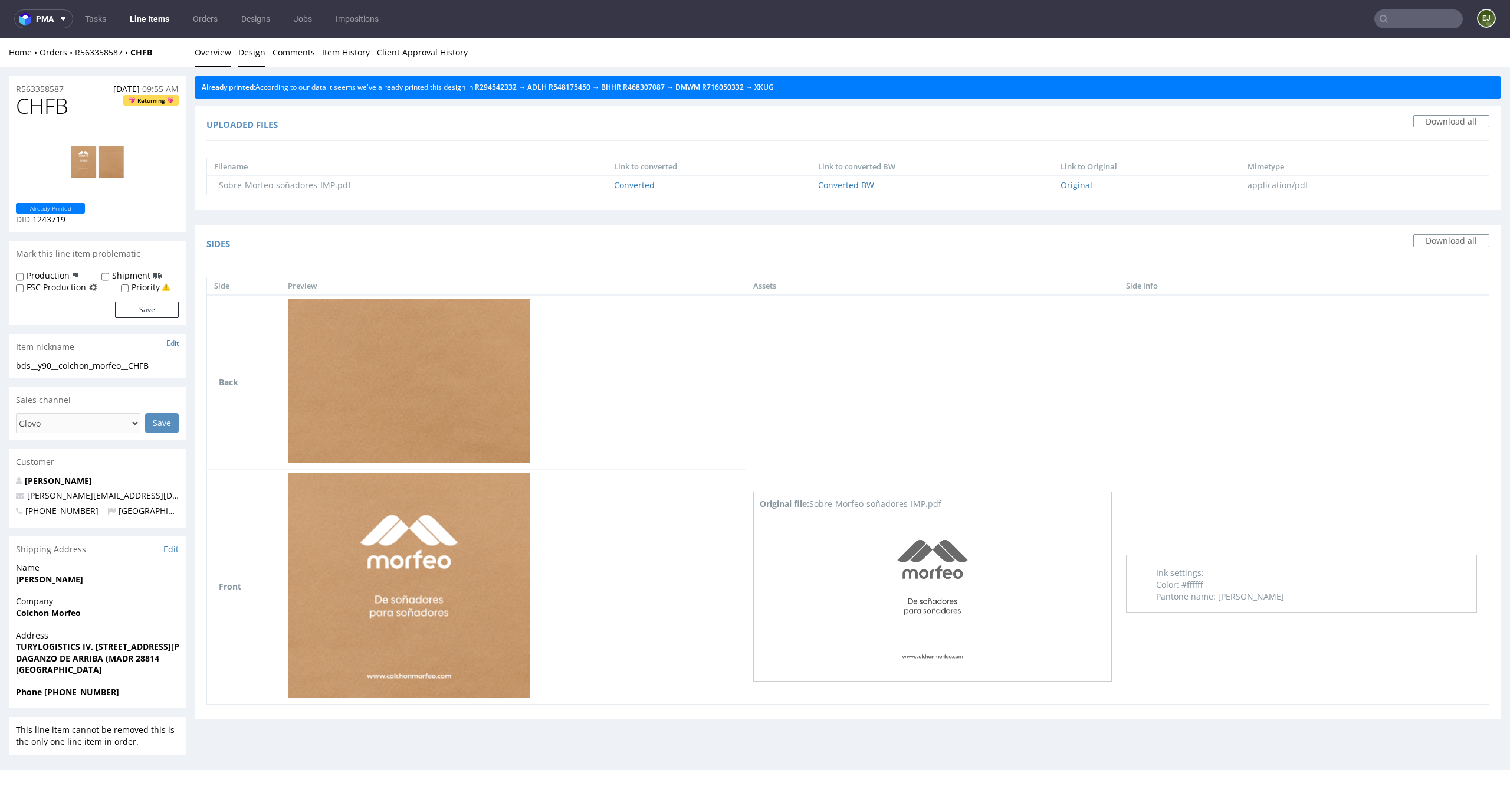
click at [218, 60] on link "Overview" at bounding box center [213, 52] width 37 height 29
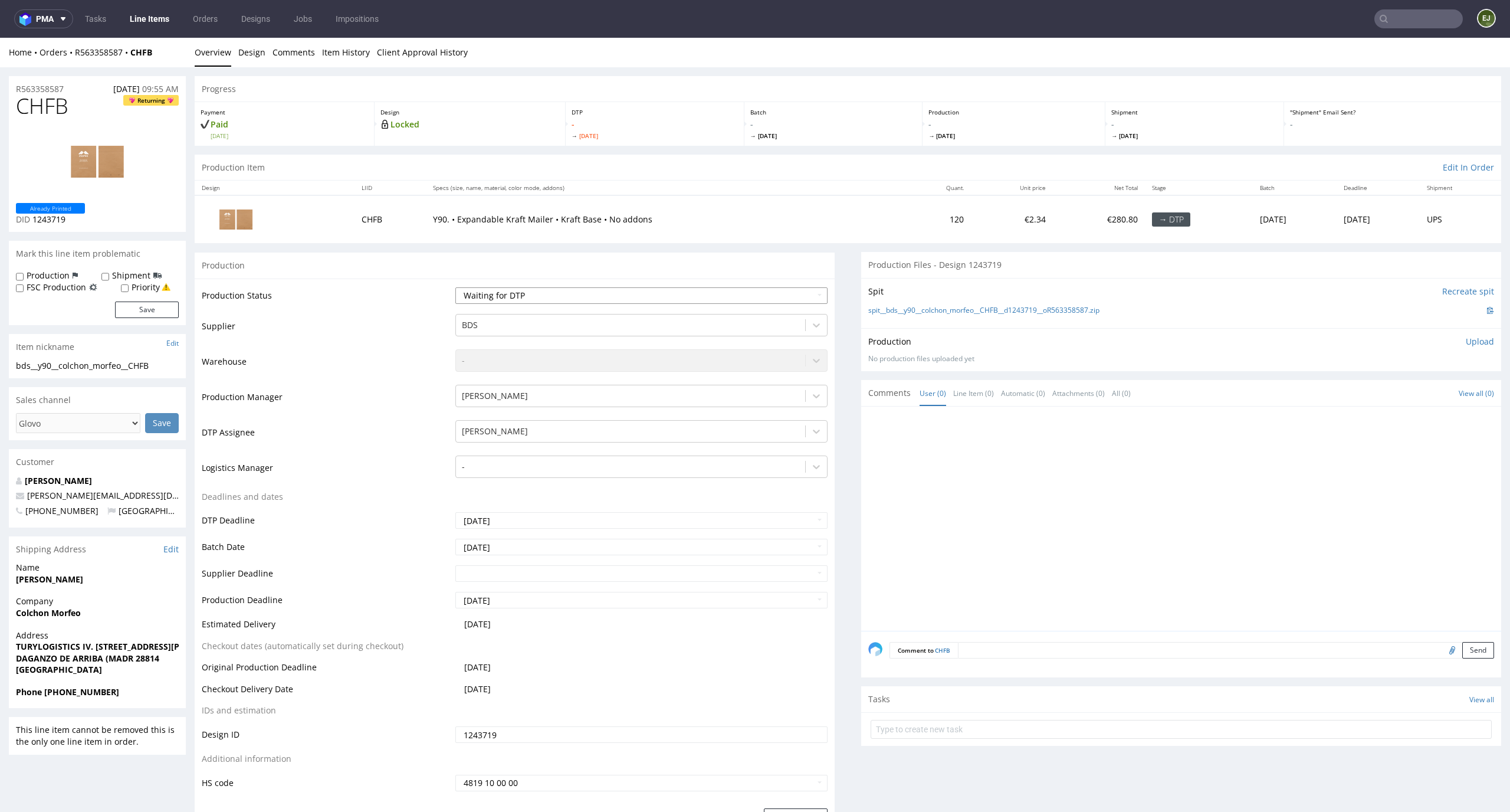
click at [808, 291] on select "Waiting for Artwork Waiting for Diecut Waiting for Mockup Waiting for DTP Waiti…" at bounding box center [642, 295] width 373 height 16
select select "dtp_in_process"
click at [455, 287] on select "Waiting for Artwork Waiting for Diecut Waiting for Mockup Waiting for DTP Waiti…" at bounding box center [642, 295] width 373 height 16
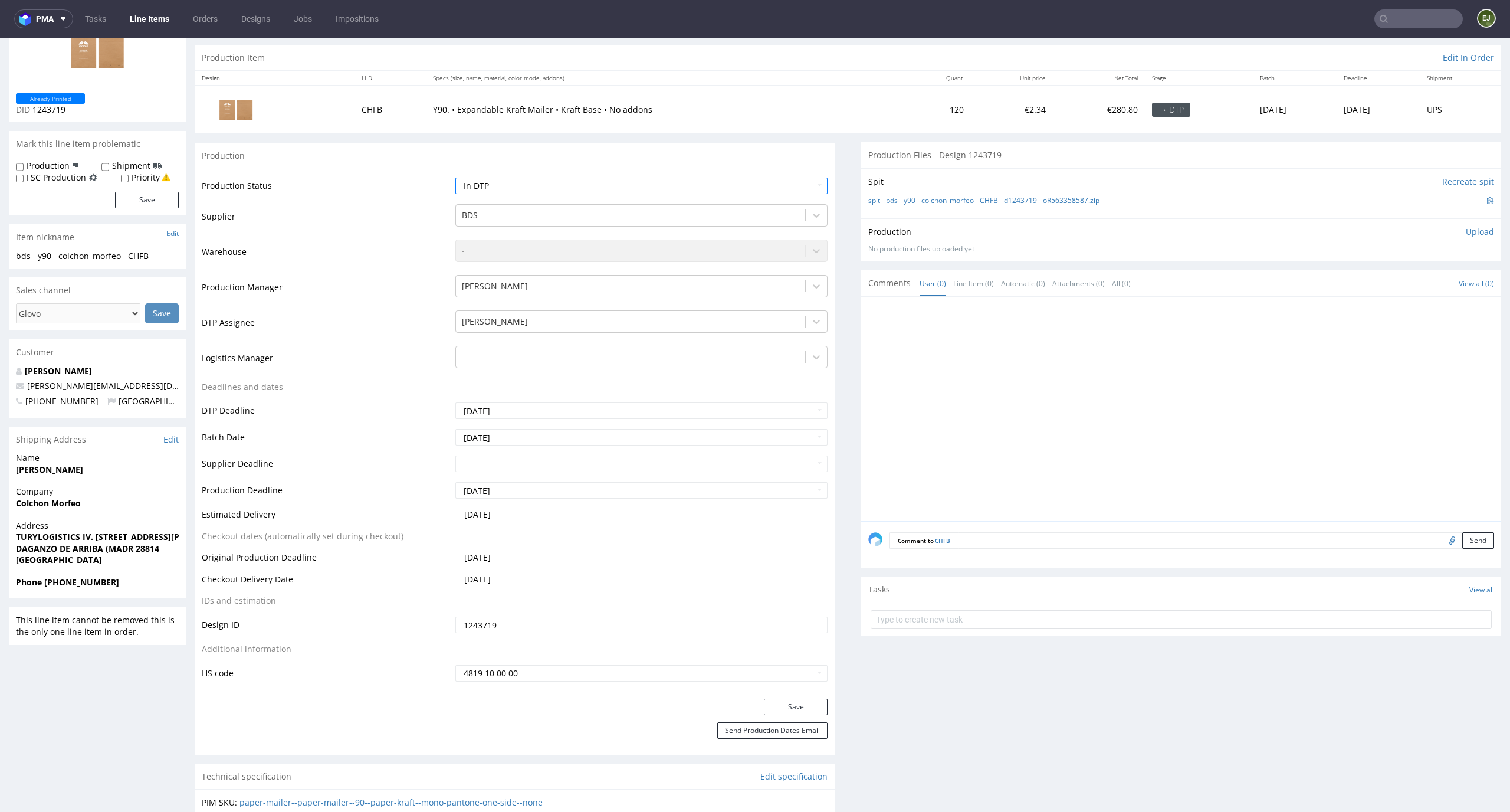
scroll to position [201, 0]
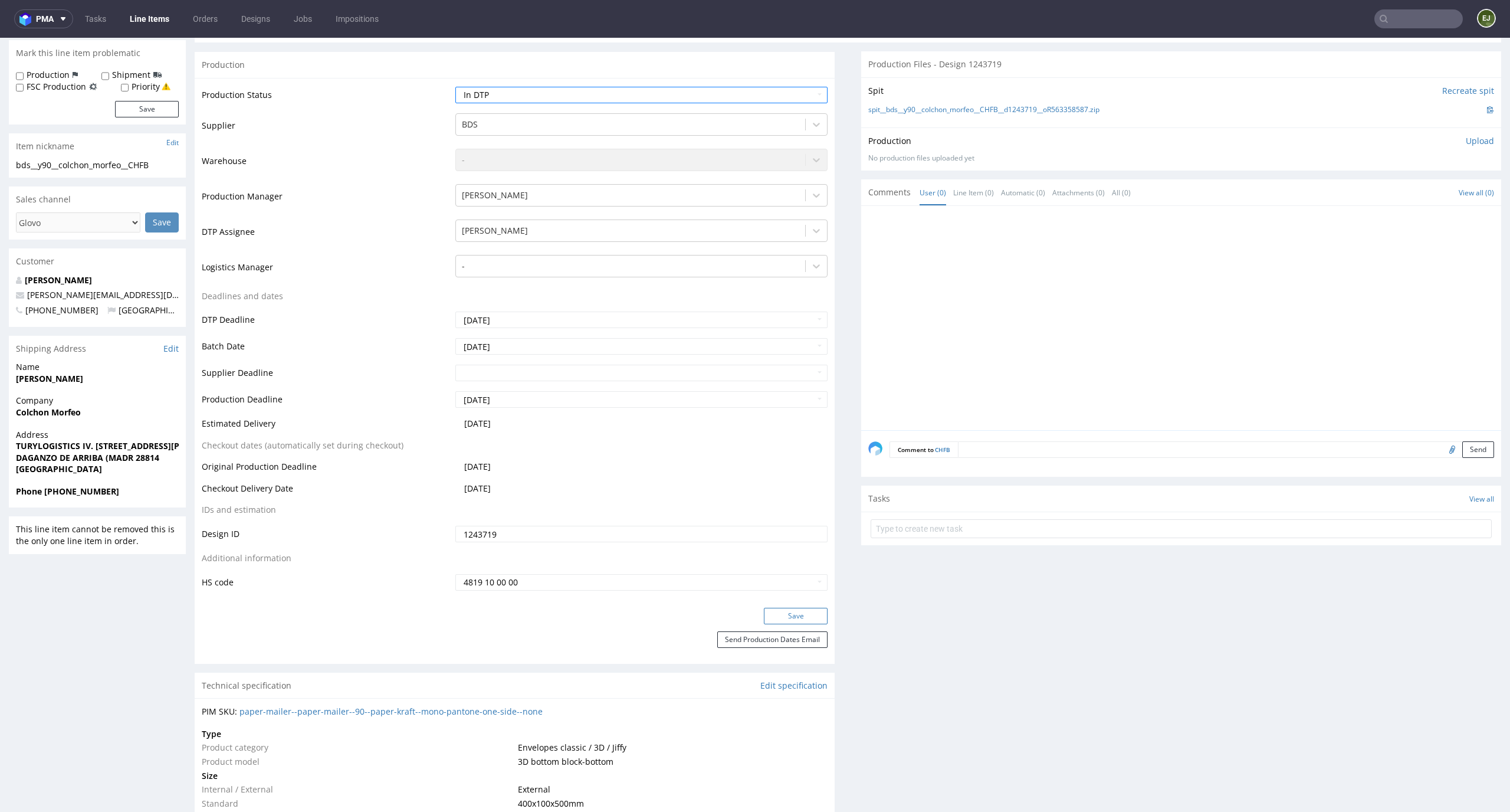
click at [801, 612] on button "Save" at bounding box center [796, 615] width 64 height 16
click at [936, 105] on link "spit__bds__y90__colchon_morfeo__CHFB__d1243719__oR563358587.zip" at bounding box center [984, 110] width 232 height 10
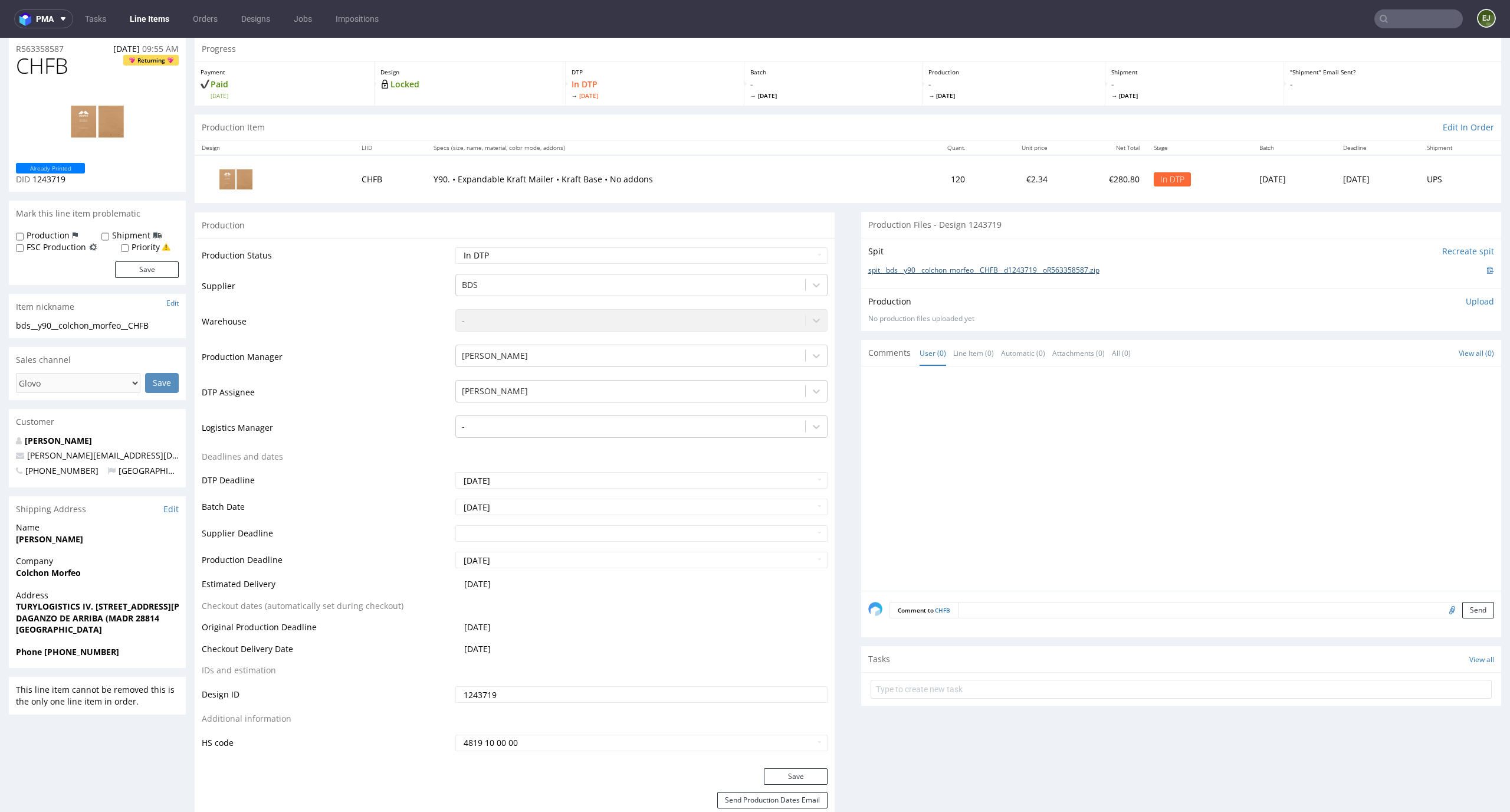
scroll to position [0, 0]
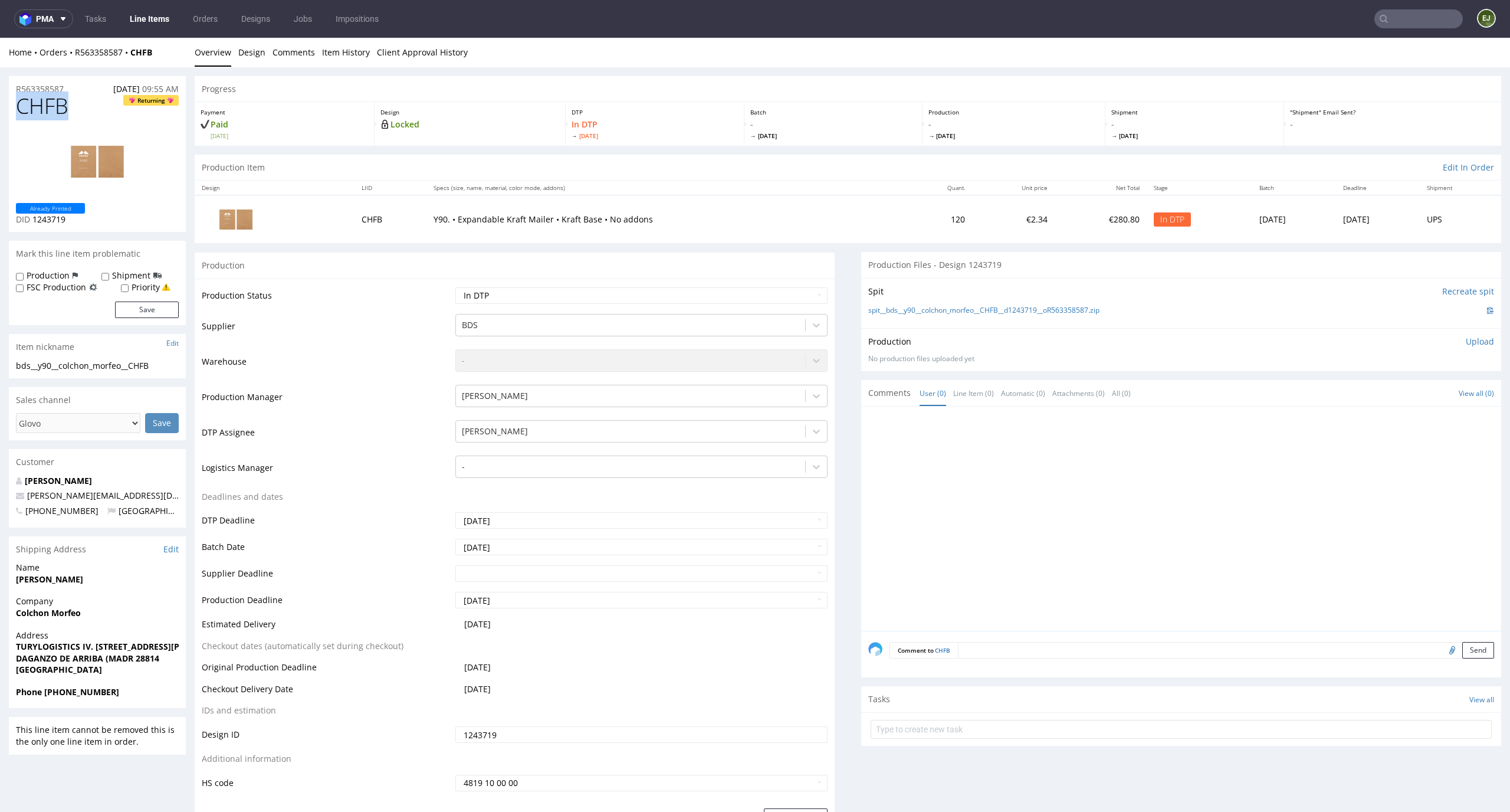
drag, startPoint x: 74, startPoint y: 102, endPoint x: 0, endPoint y: 99, distance: 74.1
copy span "CHFB"
click at [1466, 337] on p "Upload" at bounding box center [1480, 342] width 28 height 12
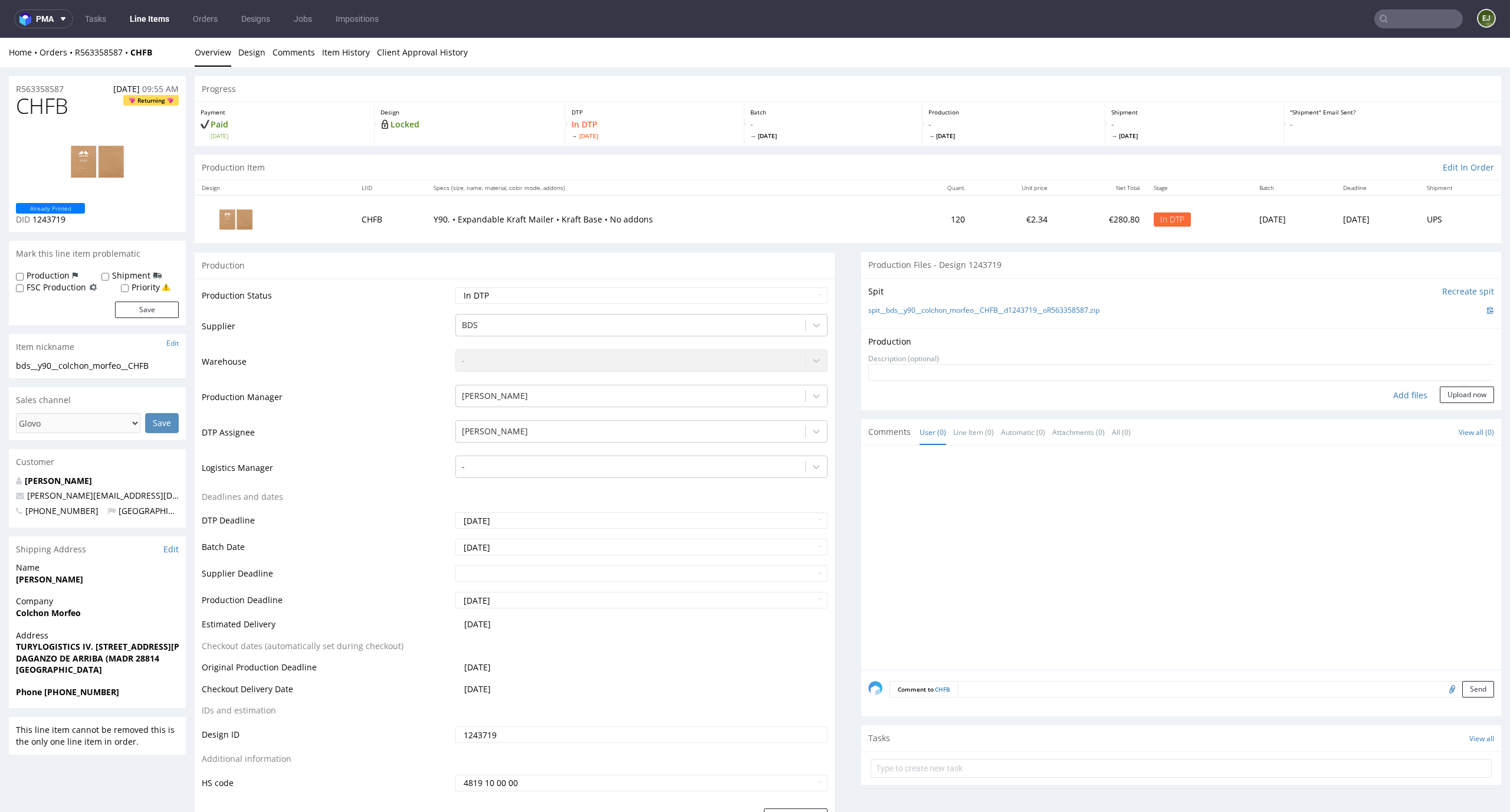
click at [1400, 389] on div "Add files" at bounding box center [1410, 395] width 59 height 18
type input "C:\fakepath\bds__y90__colchon_morfeo__CHFB__d1243719__oR563358587__latest__outs…"
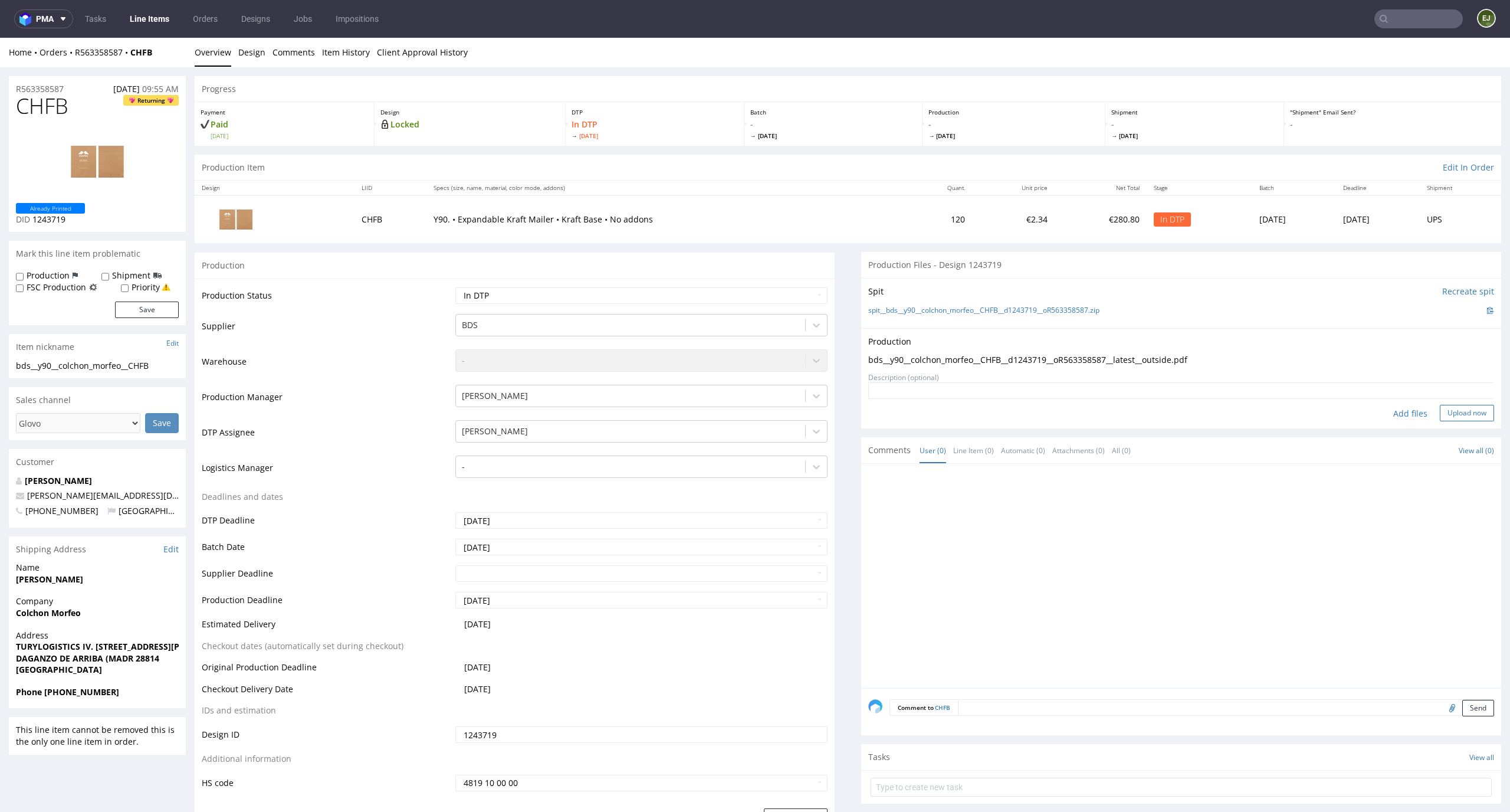
click at [1459, 420] on button "Upload now" at bounding box center [1467, 413] width 54 height 16
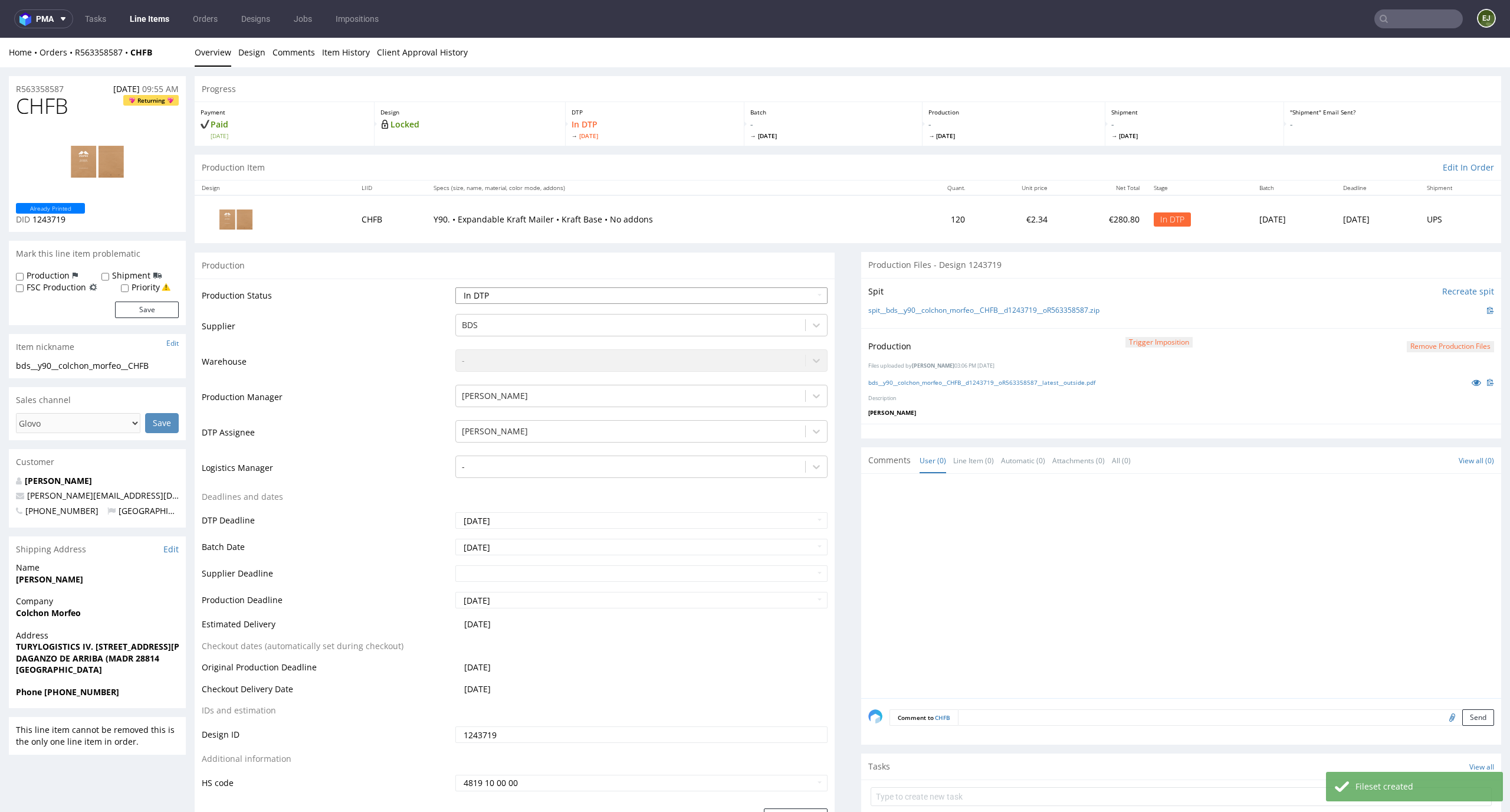
click at [777, 296] on select "Waiting for Artwork Waiting for Diecut Waiting for Mockup Waiting for DTP Waiti…" at bounding box center [642, 295] width 373 height 16
select select "dtp_production_ready"
click at [455, 287] on select "Waiting for Artwork Waiting for Diecut Waiting for Mockup Waiting for DTP Waiti…" at bounding box center [642, 295] width 373 height 16
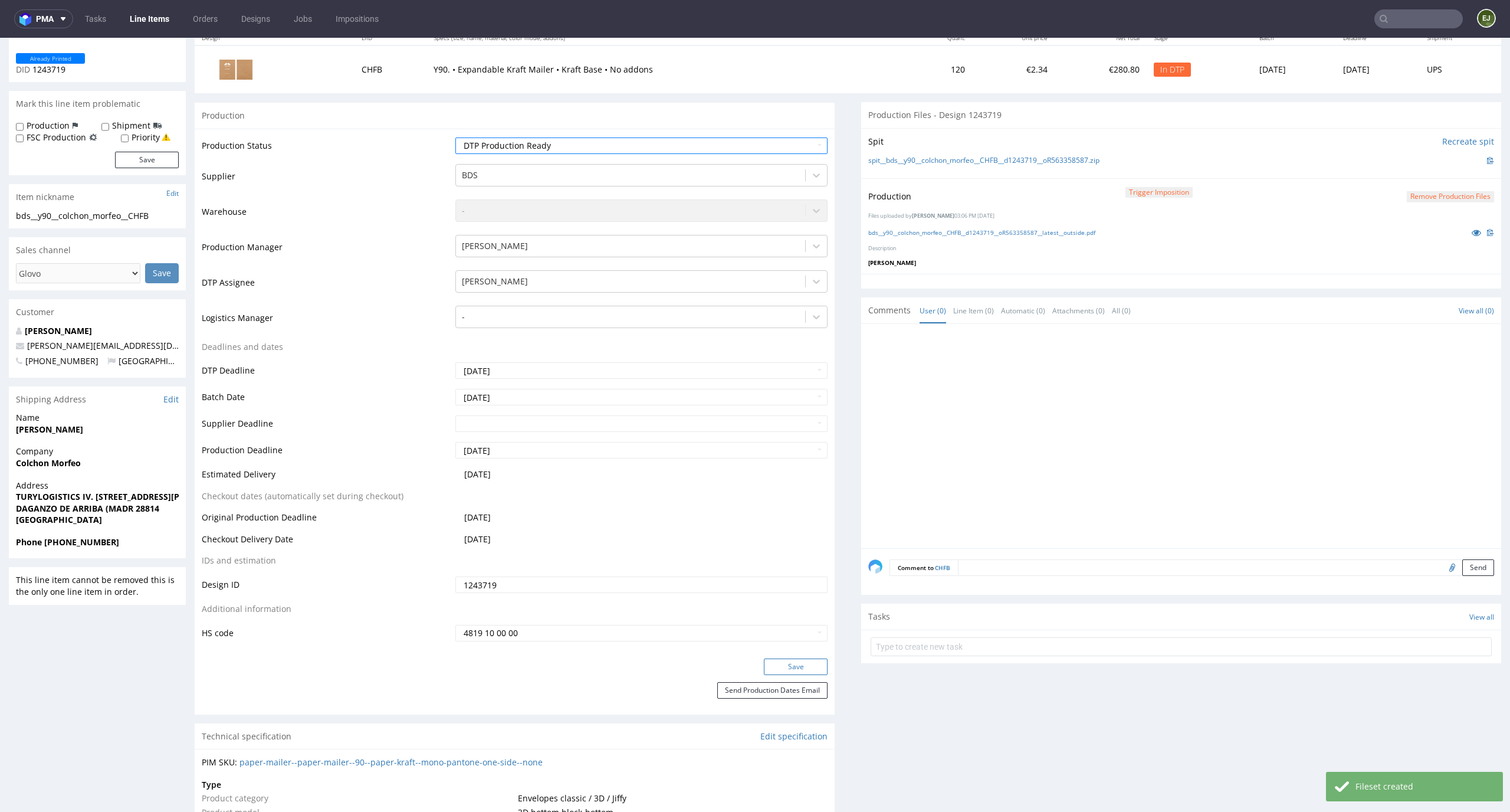
click at [802, 665] on button "Save" at bounding box center [796, 666] width 64 height 16
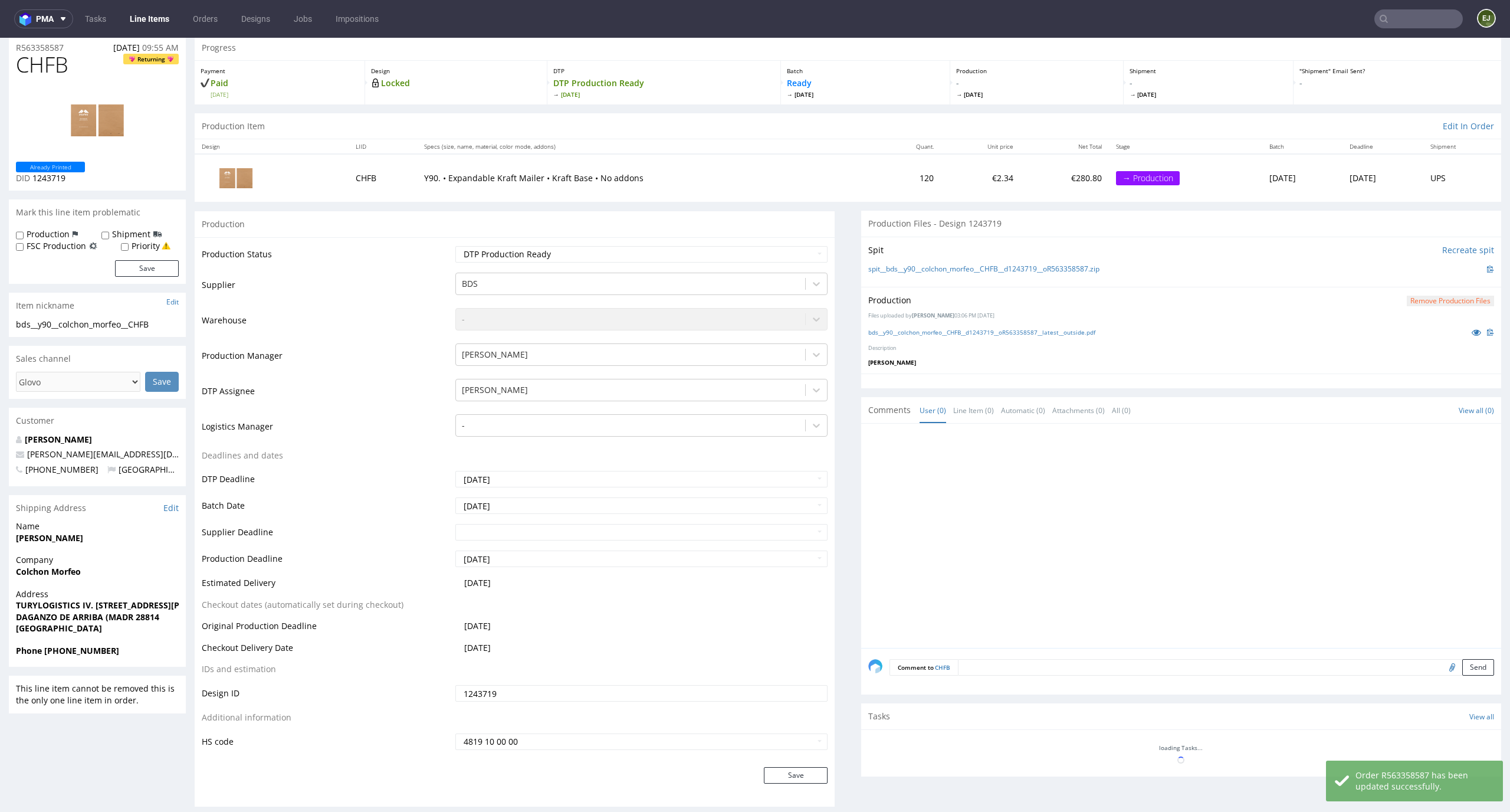
scroll to position [0, 0]
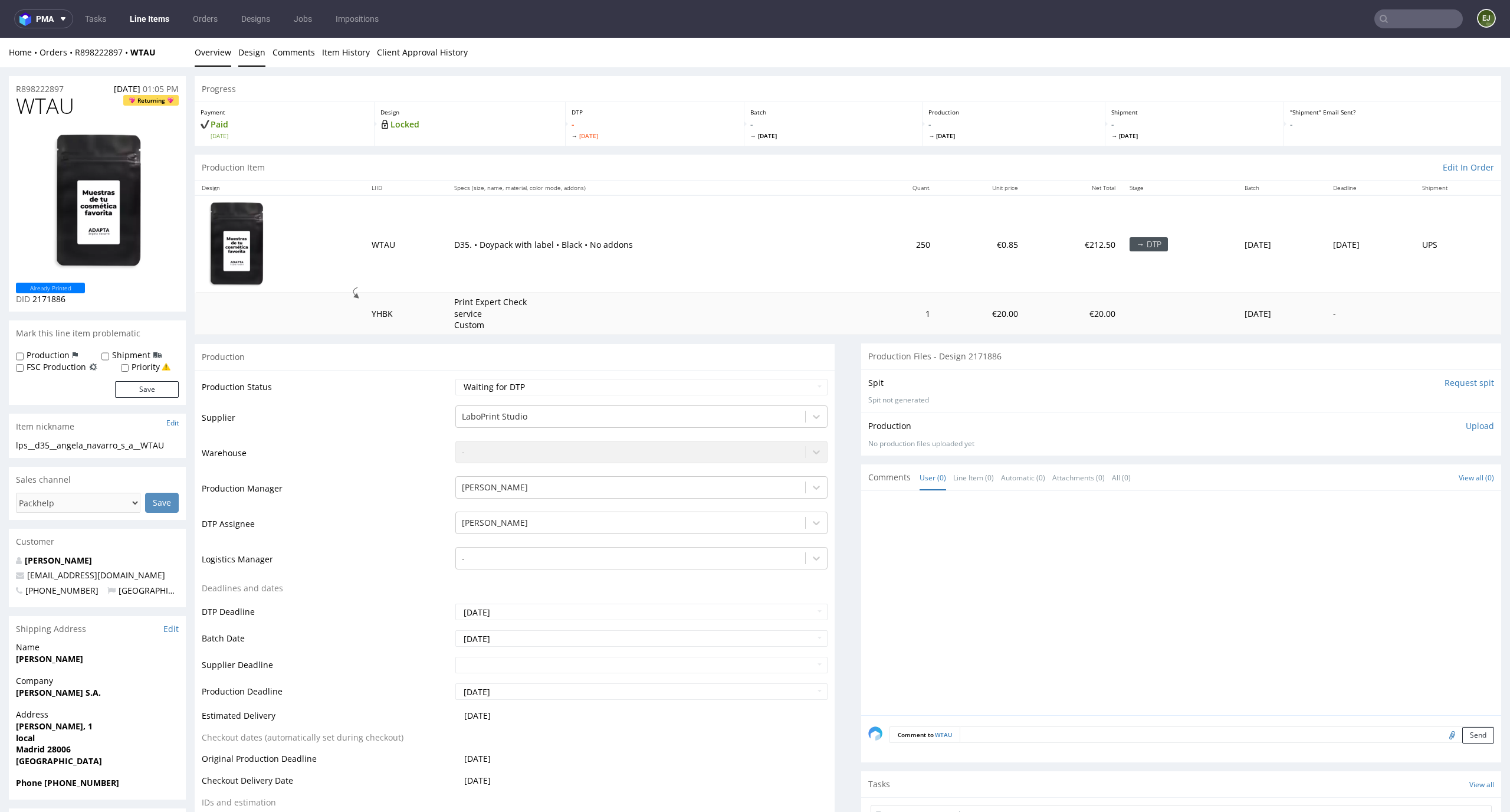
click at [244, 54] on link "Design" at bounding box center [251, 52] width 27 height 29
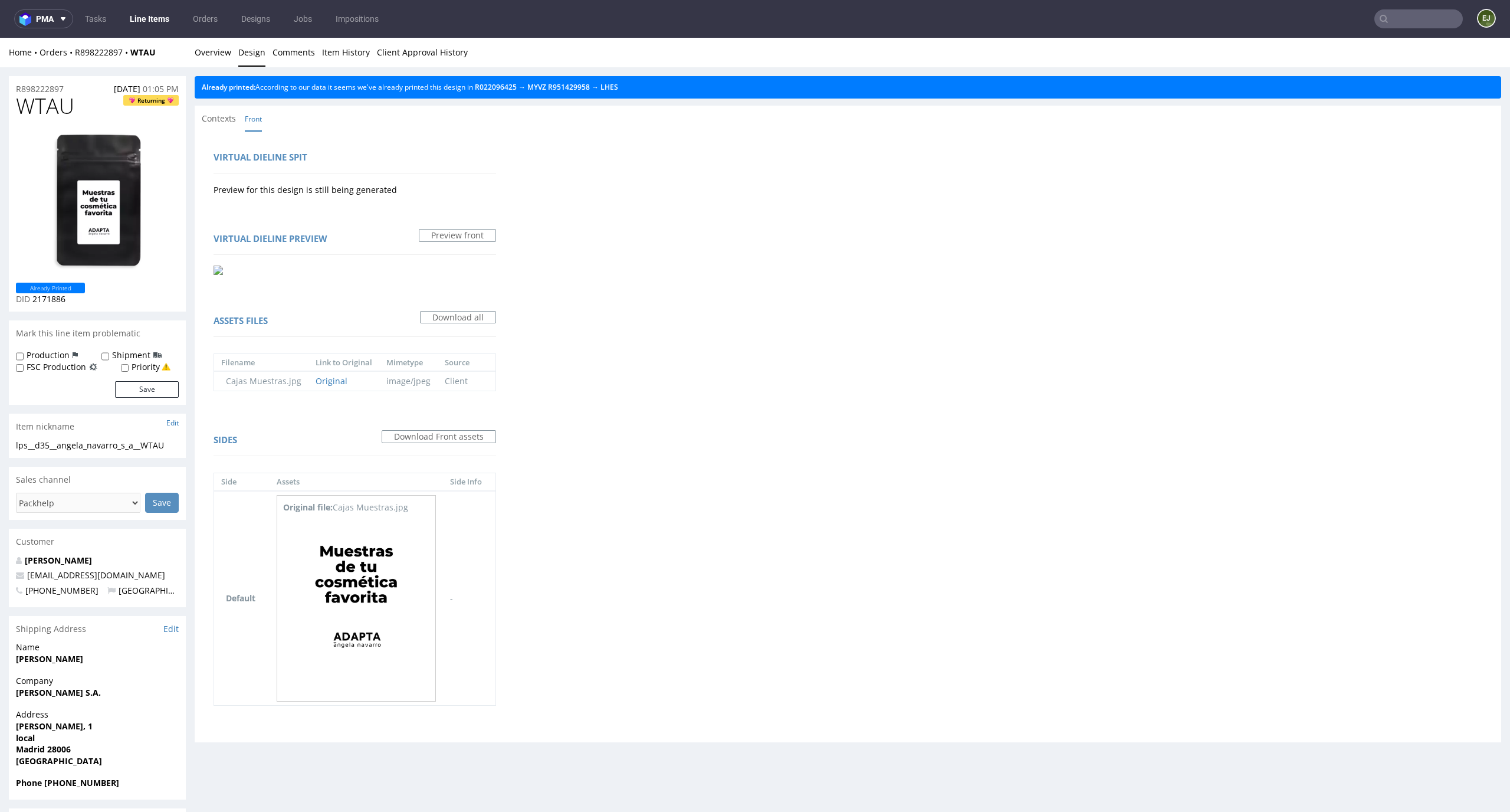
click at [632, 91] on div "Already printed: According to our data it seems we've already printed this desi…" at bounding box center [848, 87] width 1307 height 22
click at [619, 86] on link "LHES" at bounding box center [609, 87] width 18 height 10
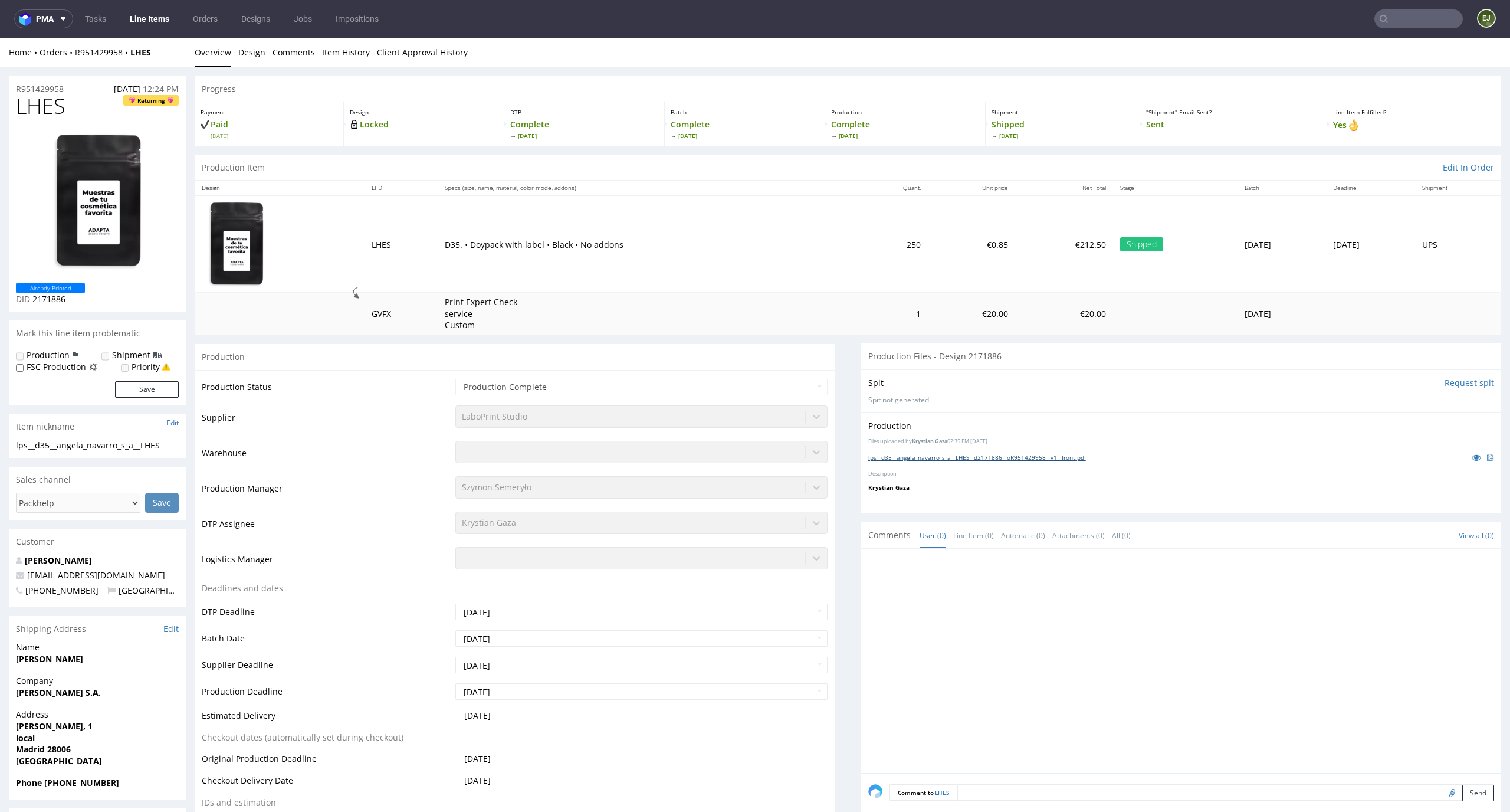
click at [1039, 458] on link "lps__d35__angela_navarro_s_a__LHES__d2171886__oR951429958__v1__front.pdf" at bounding box center [977, 457] width 218 height 9
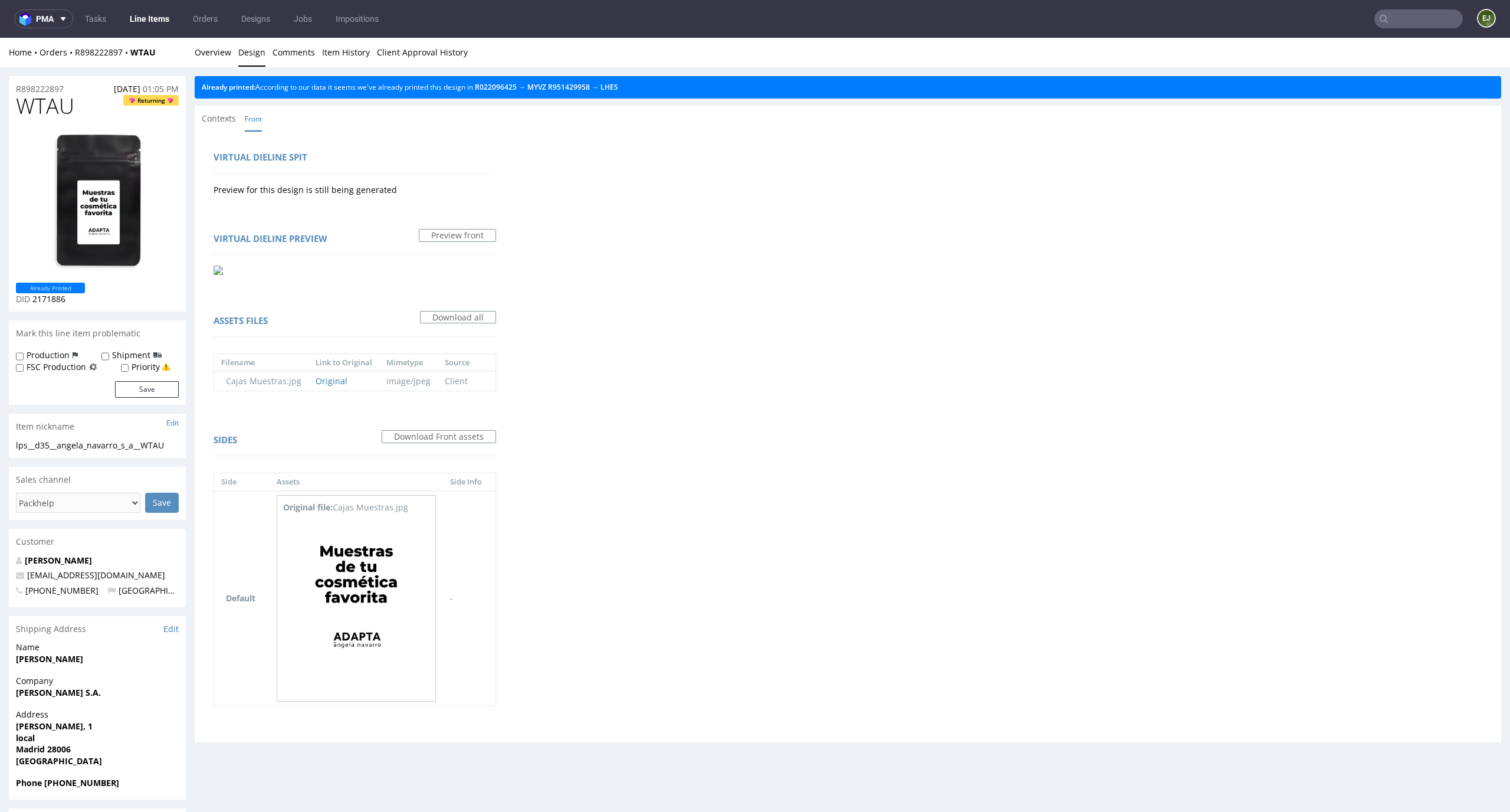
click at [202, 32] on nav "pma Tasks Line Items Orders Designs Jobs Impositions EJ" at bounding box center [755, 19] width 1510 height 38
click at [202, 47] on link "Overview" at bounding box center [213, 52] width 37 height 29
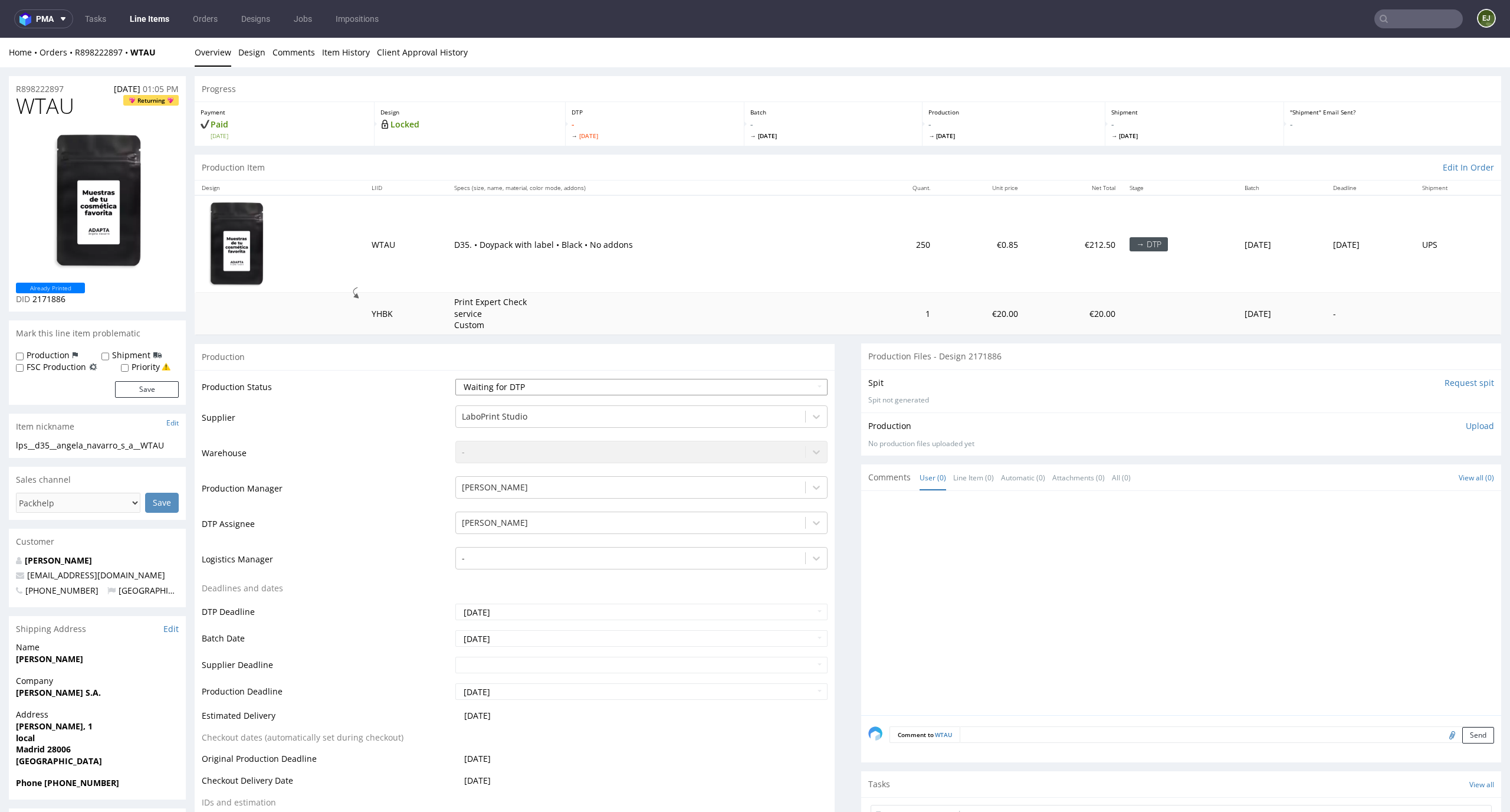
click at [658, 386] on select "Waiting for Artwork Waiting for Diecut Waiting for Mockup Waiting for DTP Waiti…" at bounding box center [642, 386] width 373 height 16
select select "dtp_in_process"
click at [455, 378] on select "Waiting for Artwork Waiting for Diecut Waiting for Mockup Waiting for DTP Waiti…" at bounding box center [642, 386] width 373 height 16
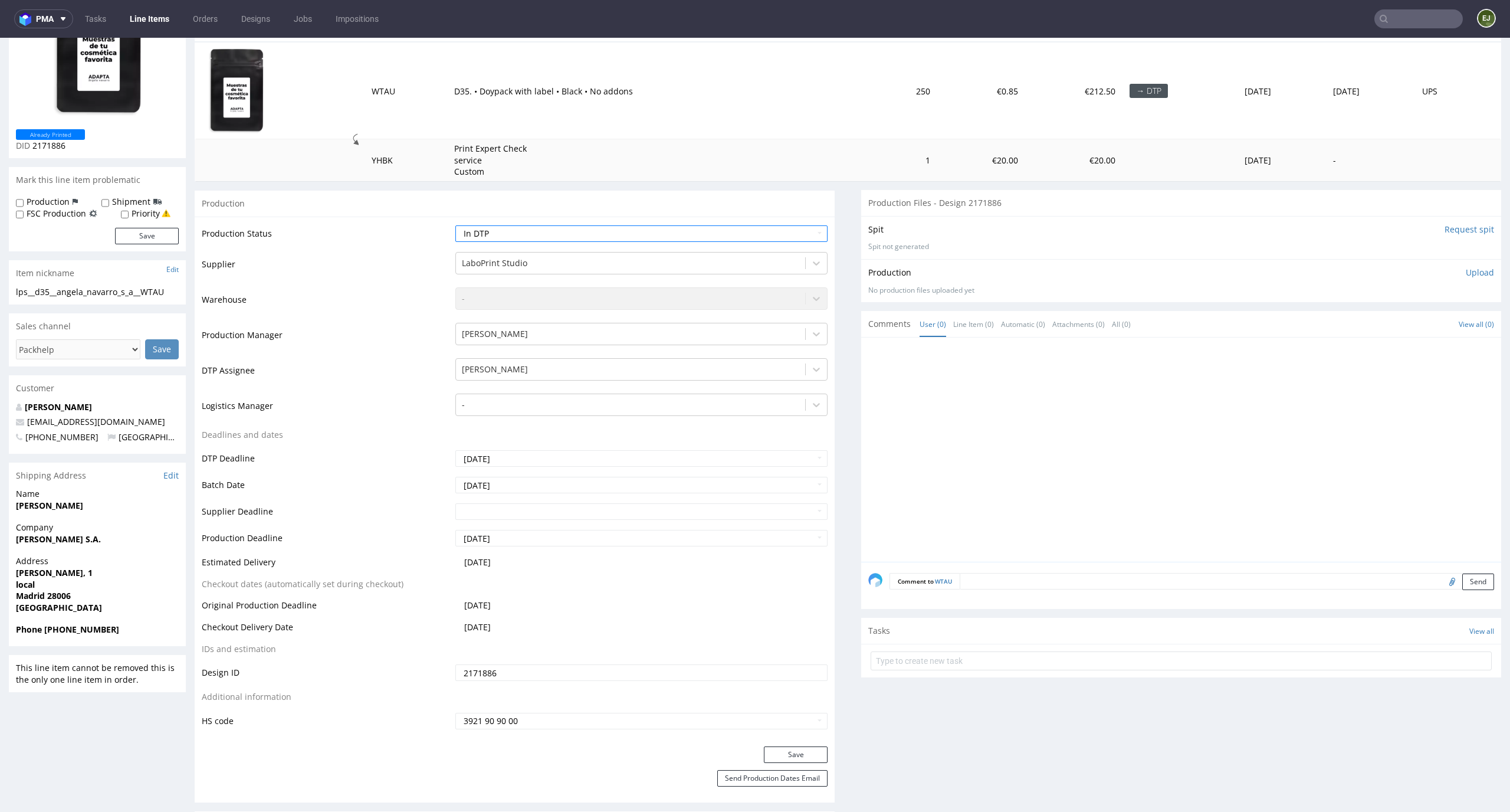
scroll to position [208, 0]
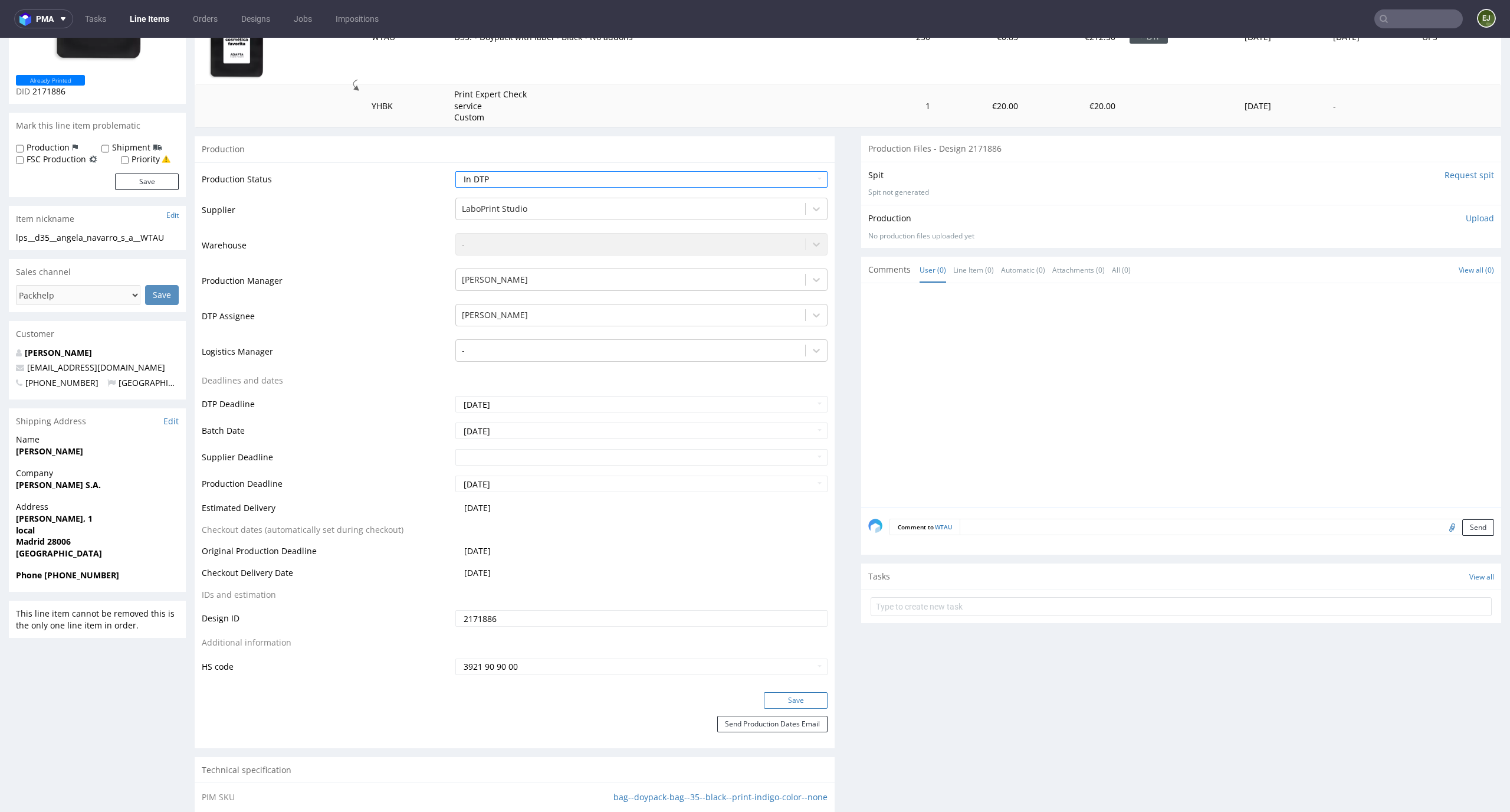
click at [790, 702] on button "Save" at bounding box center [796, 700] width 64 height 16
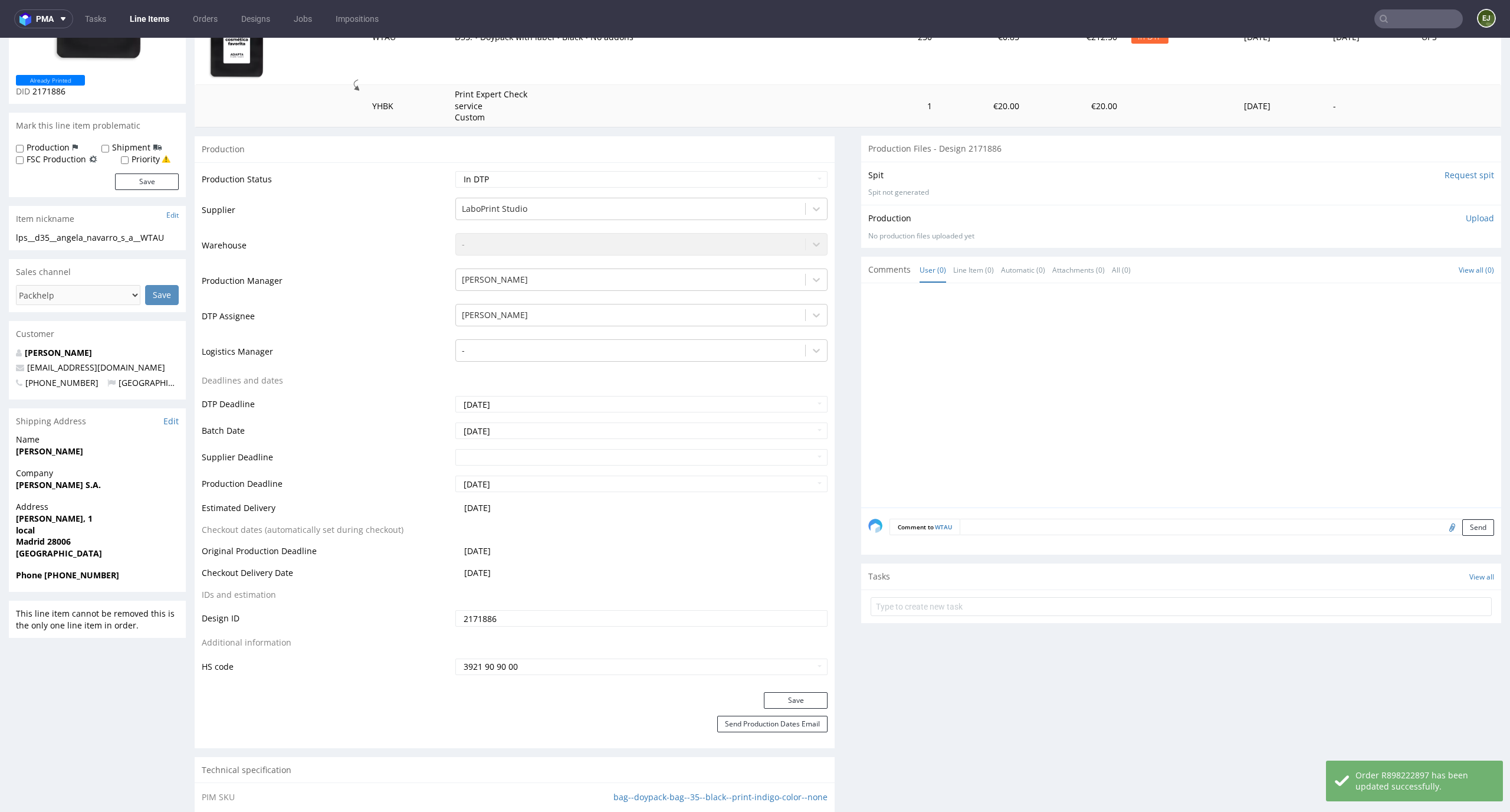
scroll to position [0, 0]
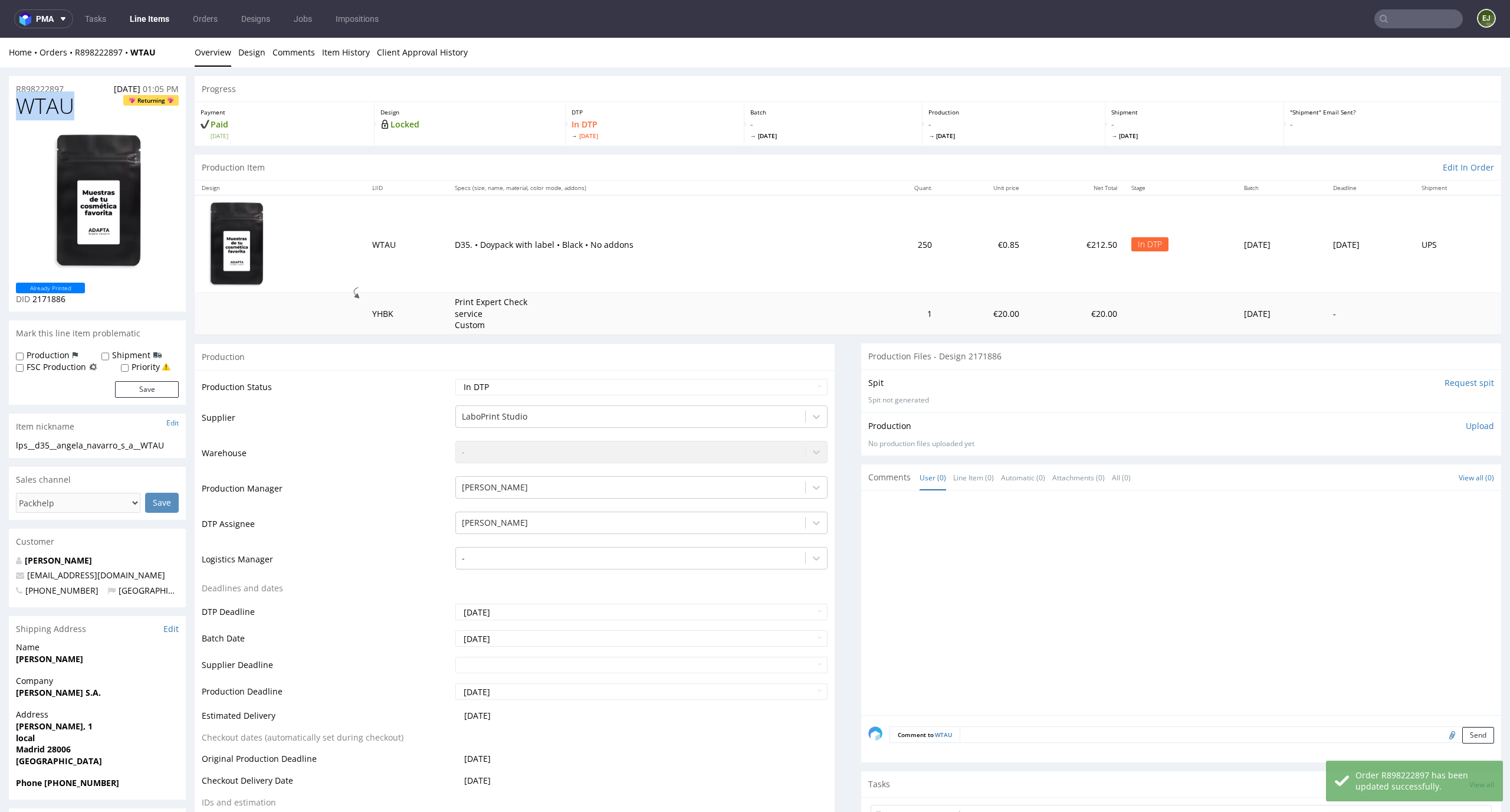
drag, startPoint x: 84, startPoint y: 99, endPoint x: 0, endPoint y: 99, distance: 84.0
copy span "WTAU"
drag, startPoint x: 77, startPoint y: 88, endPoint x: 0, endPoint y: 88, distance: 77.0
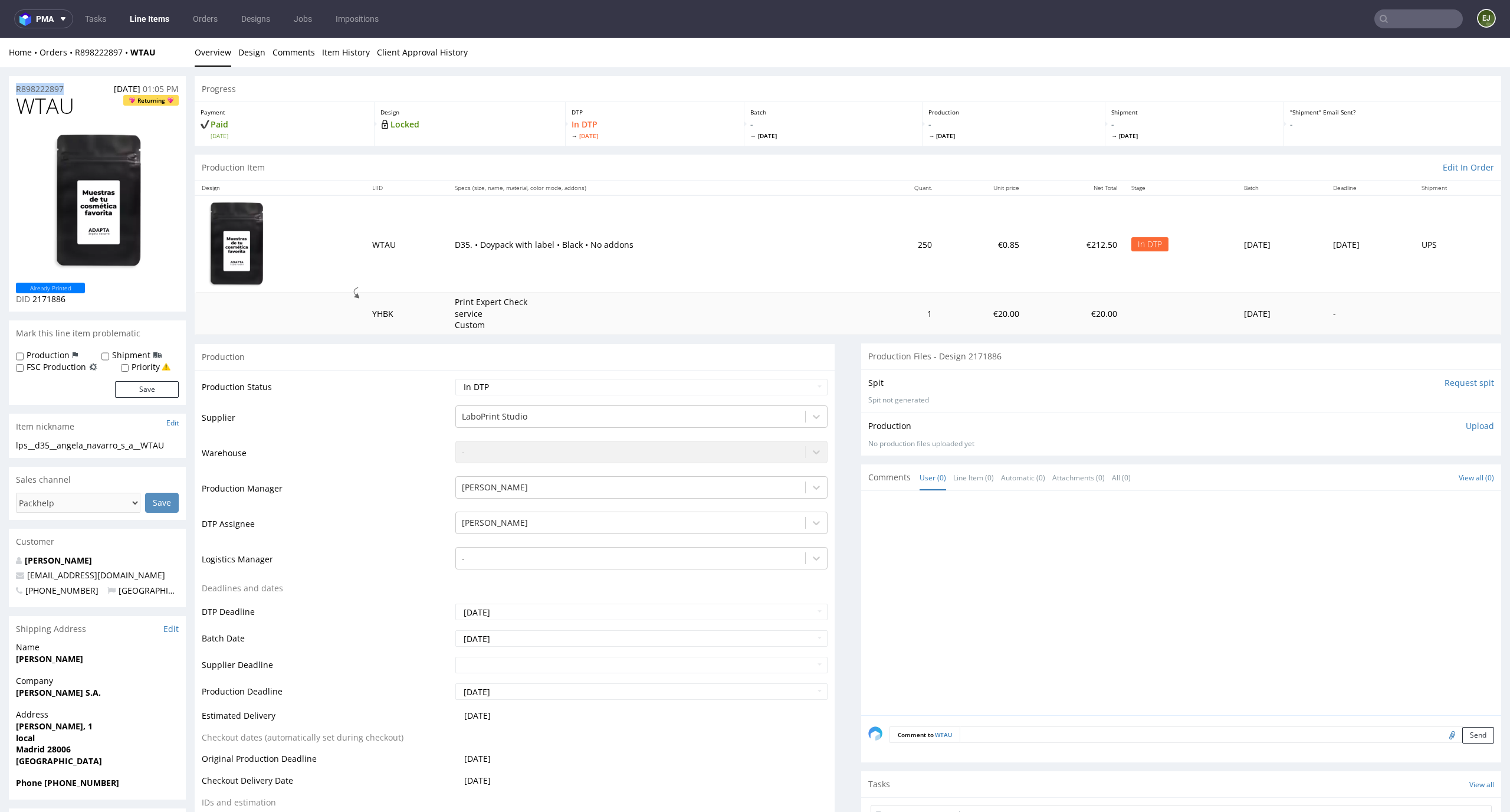
copy p "R898222897"
click at [1466, 424] on p "Upload" at bounding box center [1480, 426] width 28 height 12
click at [1391, 477] on div "Add files" at bounding box center [1410, 479] width 59 height 18
type input "C:\fakepath\lps__d35__angela_navarro_s_a__WTAU__d2171886__oR898222897__v1__fron…"
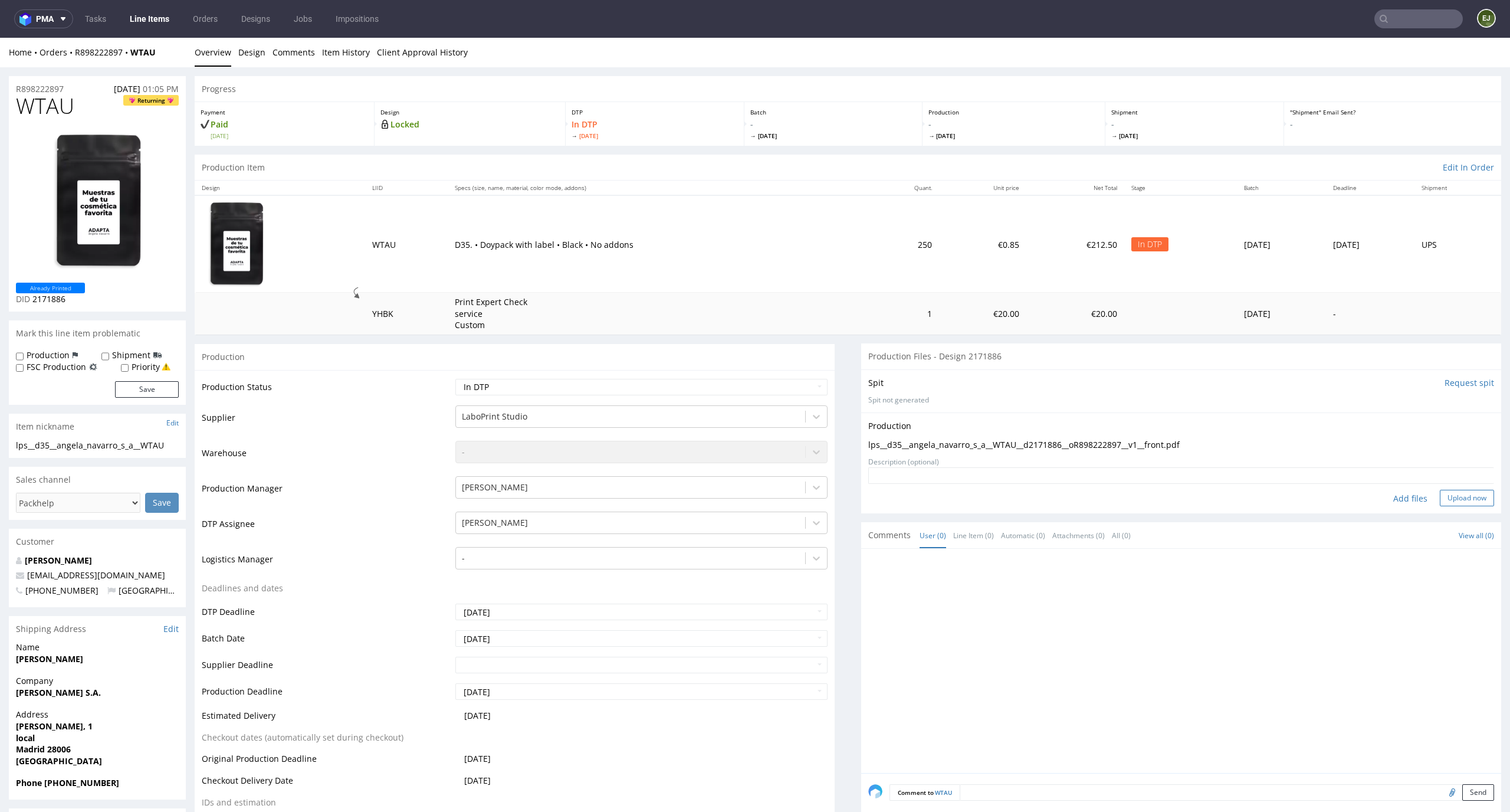
click at [1454, 495] on button "Upload now" at bounding box center [1467, 497] width 54 height 16
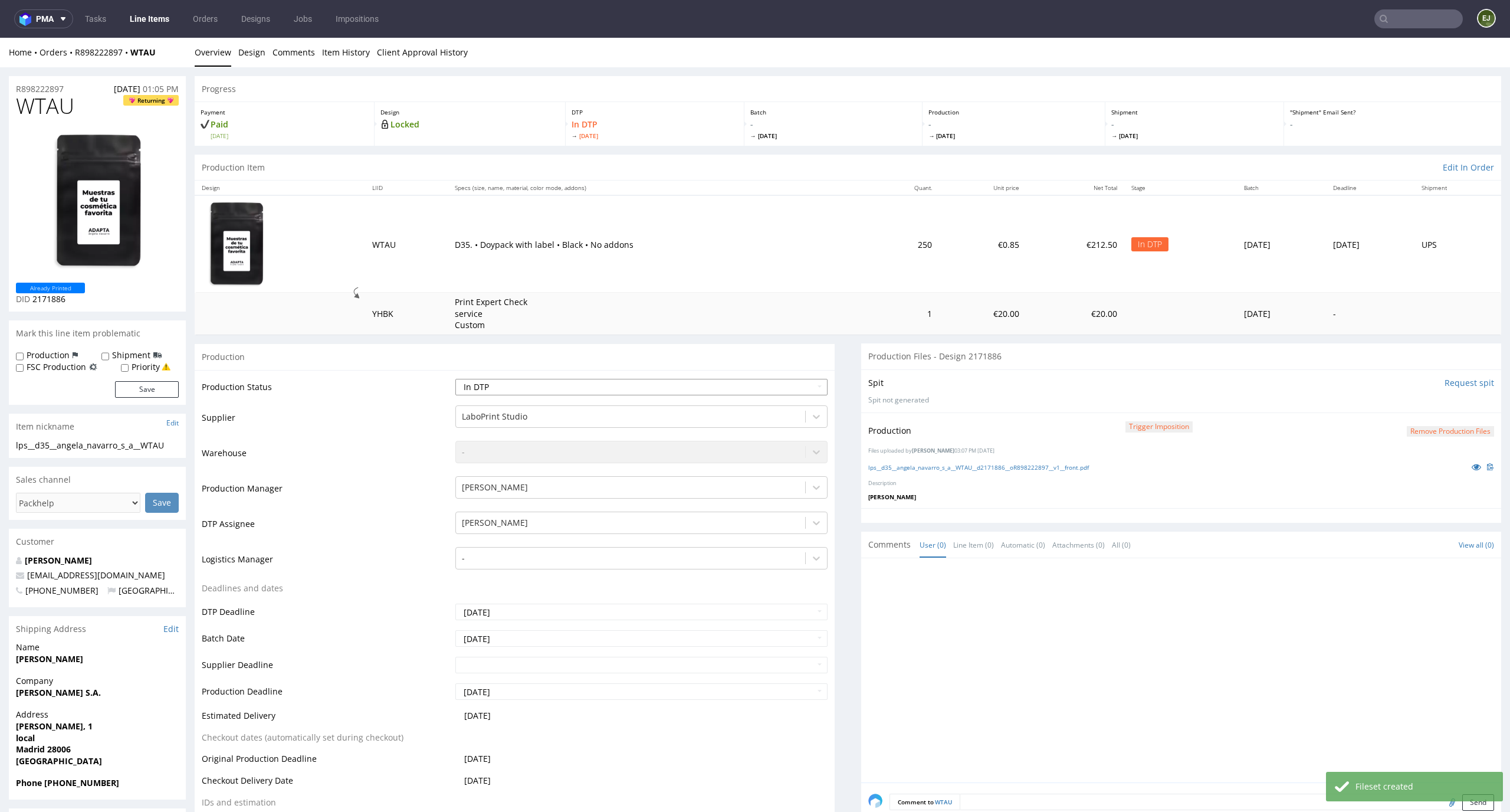
click at [788, 392] on select "Waiting for Artwork Waiting for Diecut Waiting for Mockup Waiting for DTP Waiti…" at bounding box center [642, 386] width 373 height 16
select select "dtp_production_ready"
click at [455, 378] on select "Waiting for Artwork Waiting for Diecut Waiting for Mockup Waiting for DTP Waiti…" at bounding box center [642, 386] width 373 height 16
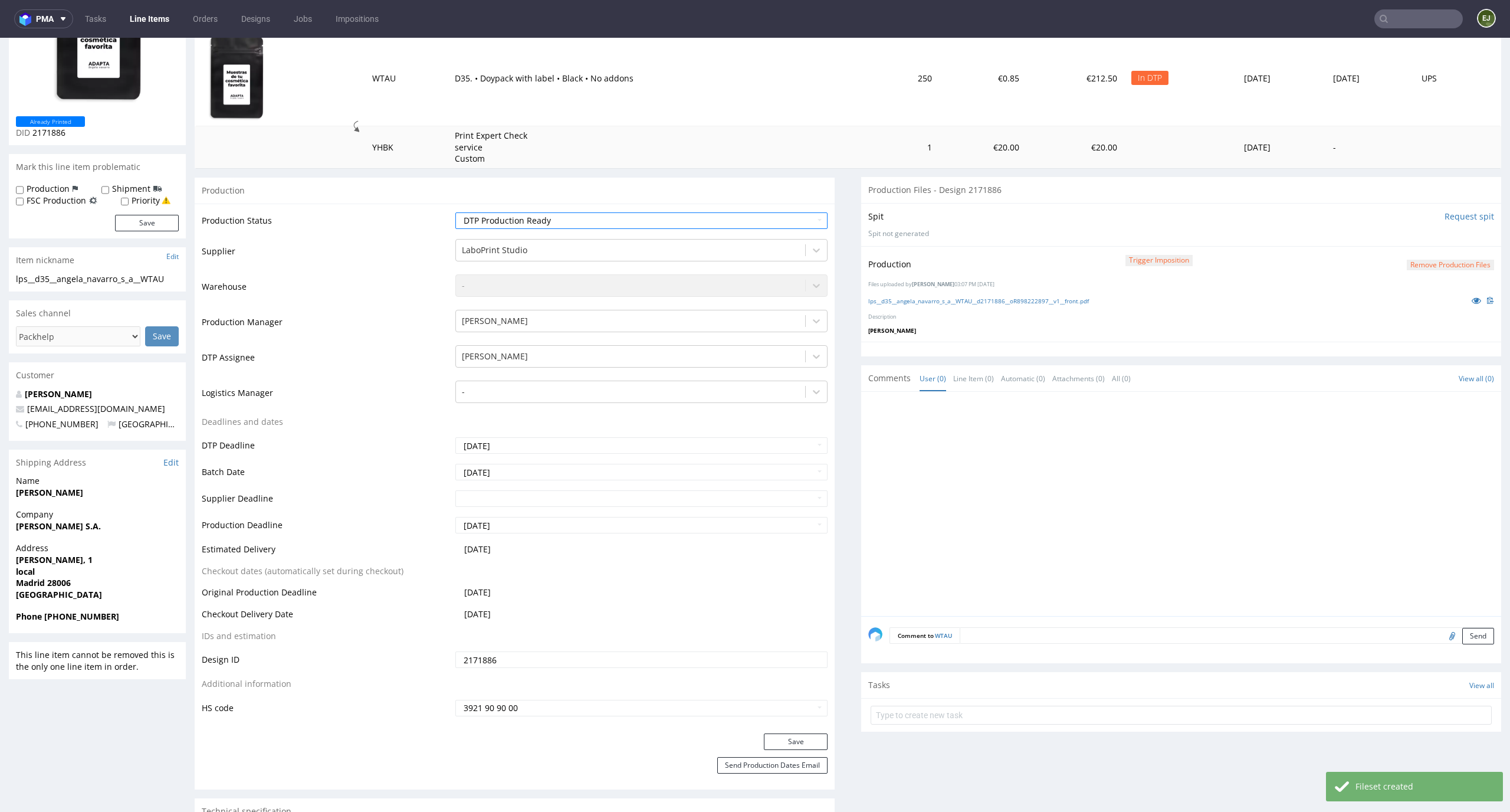
scroll to position [223, 0]
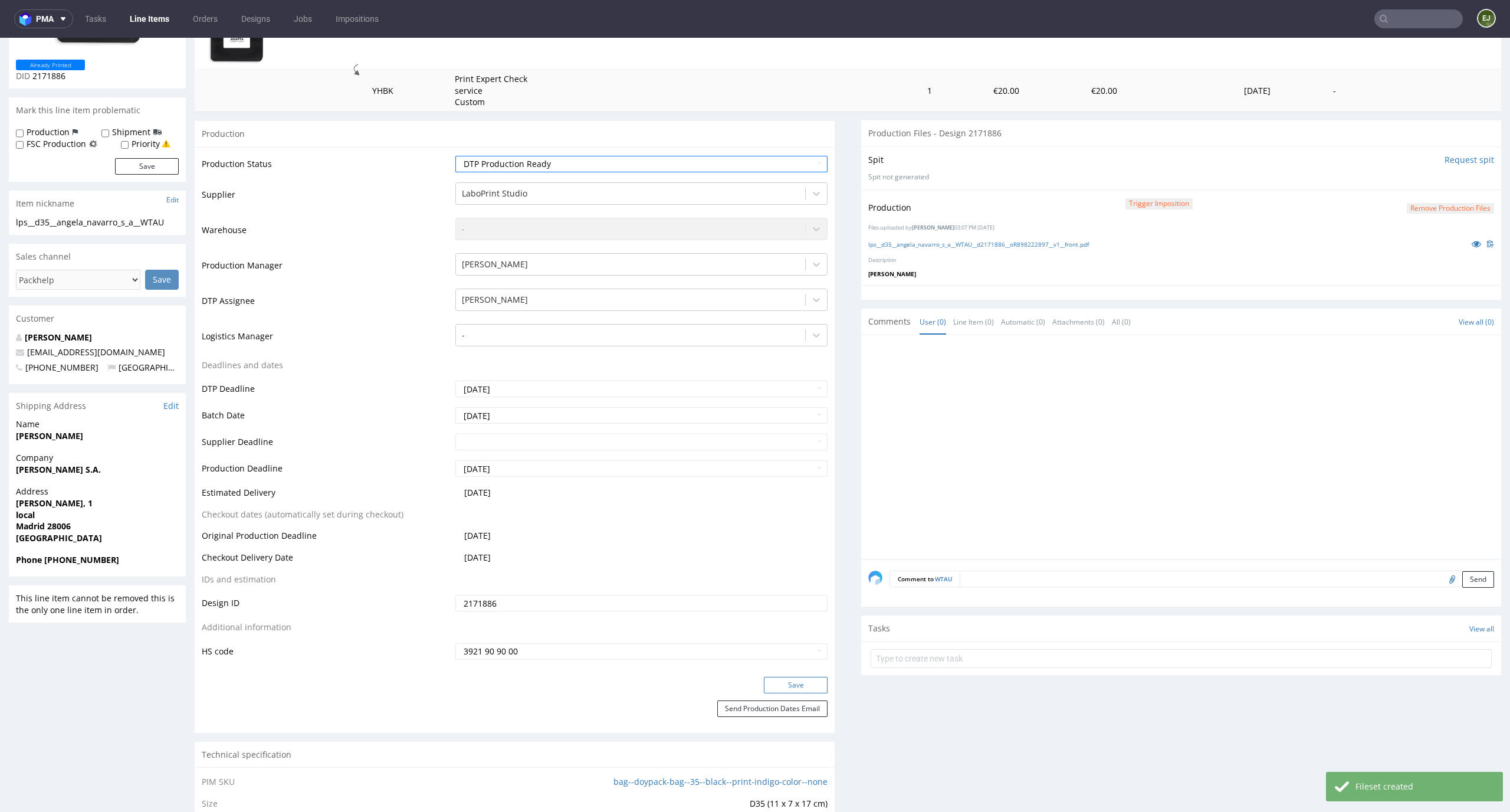
click at [794, 689] on button "Save" at bounding box center [796, 685] width 64 height 16
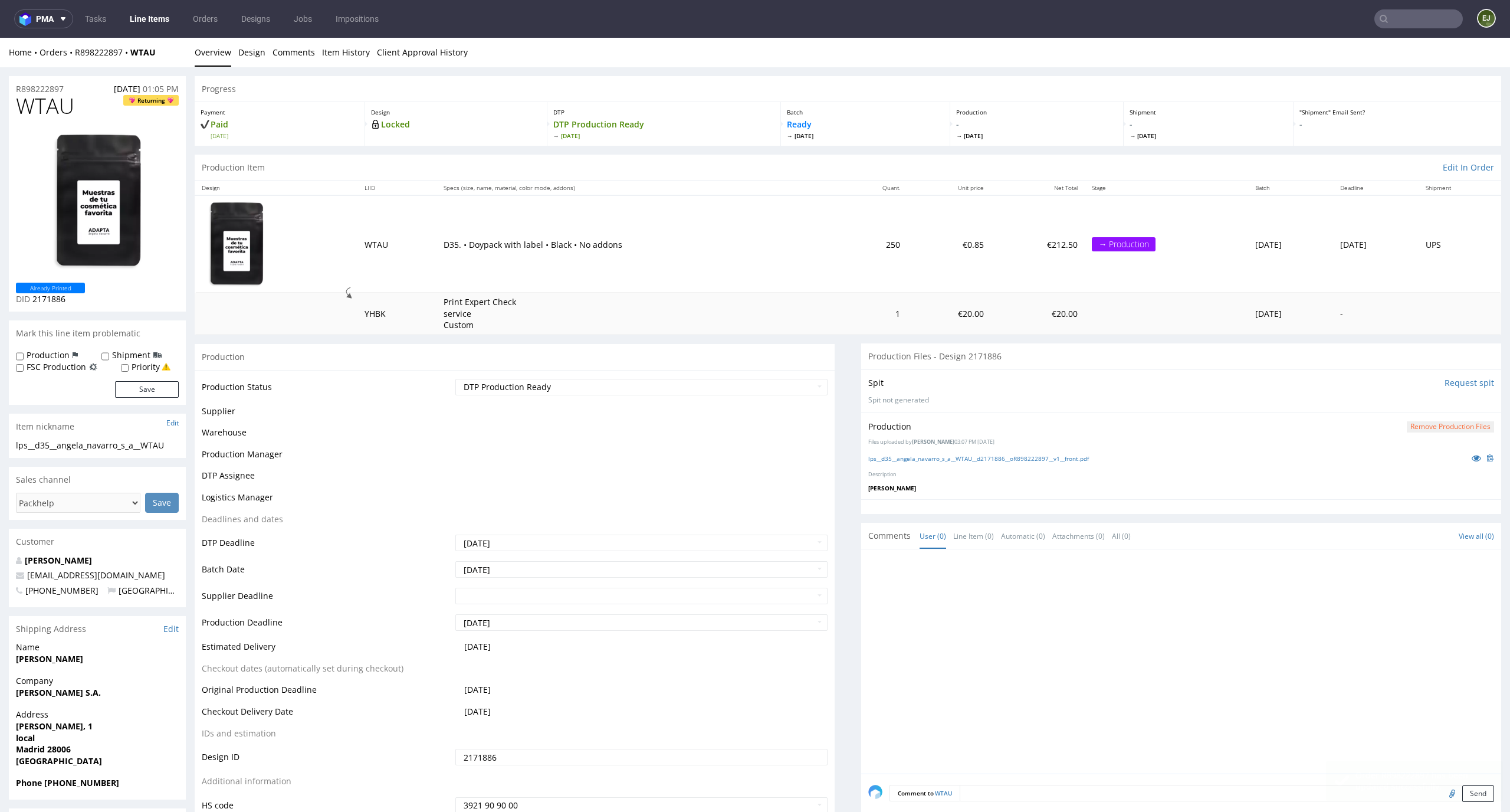
scroll to position [0, 0]
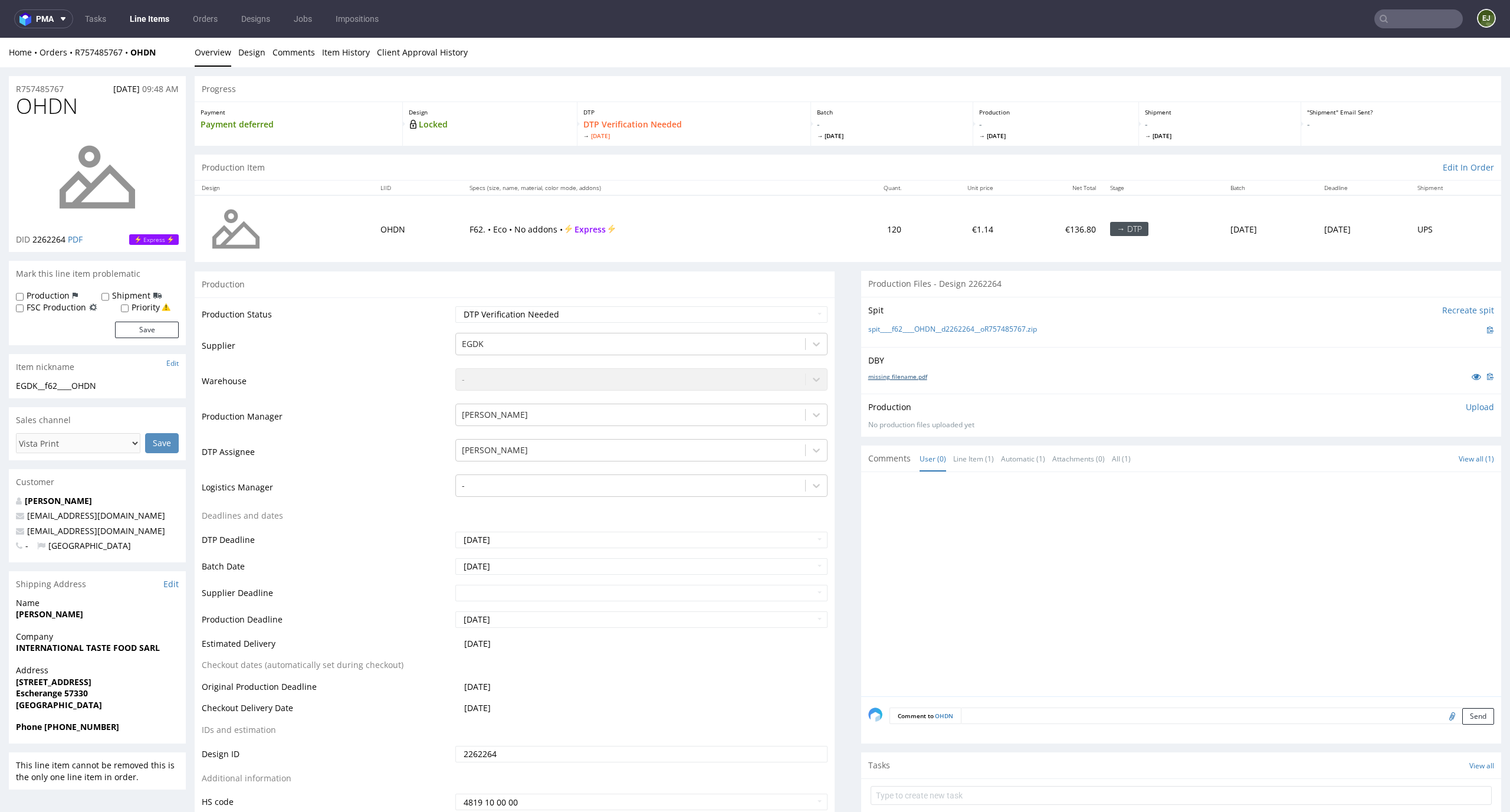
click at [900, 380] on link "missing_filename.pdf" at bounding box center [898, 376] width 59 height 9
click at [909, 331] on link "spit____f62____OHDN__d2262264__oR757485767.zip" at bounding box center [952, 329] width 169 height 10
click at [797, 305] on td "Waiting for Artwork Waiting for Diecut Waiting for Mockup Waiting for DTP Waiti…" at bounding box center [640, 318] width 376 height 26
click at [797, 319] on select "Waiting for Artwork Waiting for Diecut Waiting for Mockup Waiting for DTP Waiti…" at bounding box center [642, 314] width 373 height 16
select select "dtp_in_process"
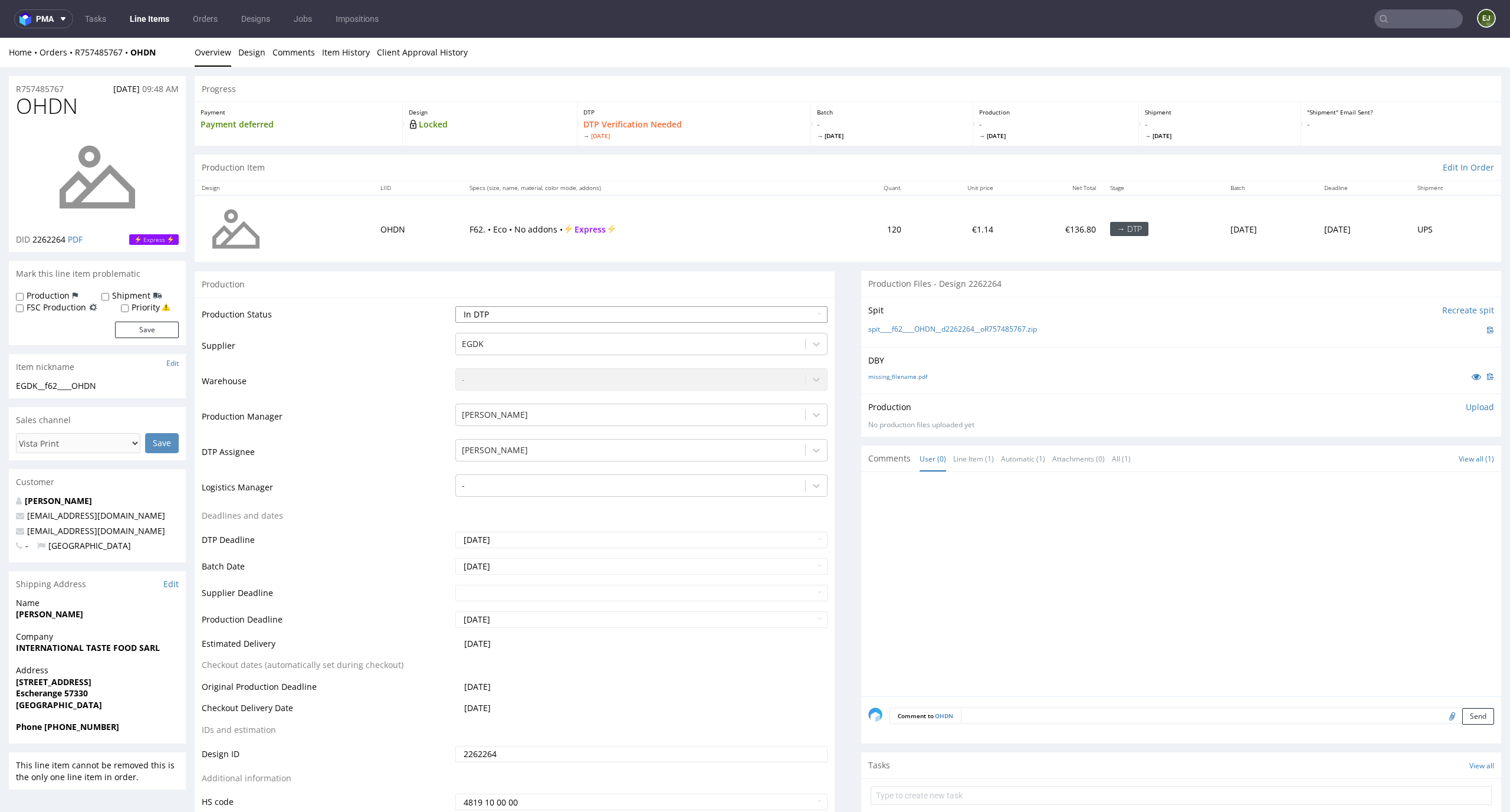
click at [455, 306] on select "Waiting for Artwork Waiting for Diecut Waiting for Mockup Waiting for DTP Waiti…" at bounding box center [642, 314] width 373 height 16
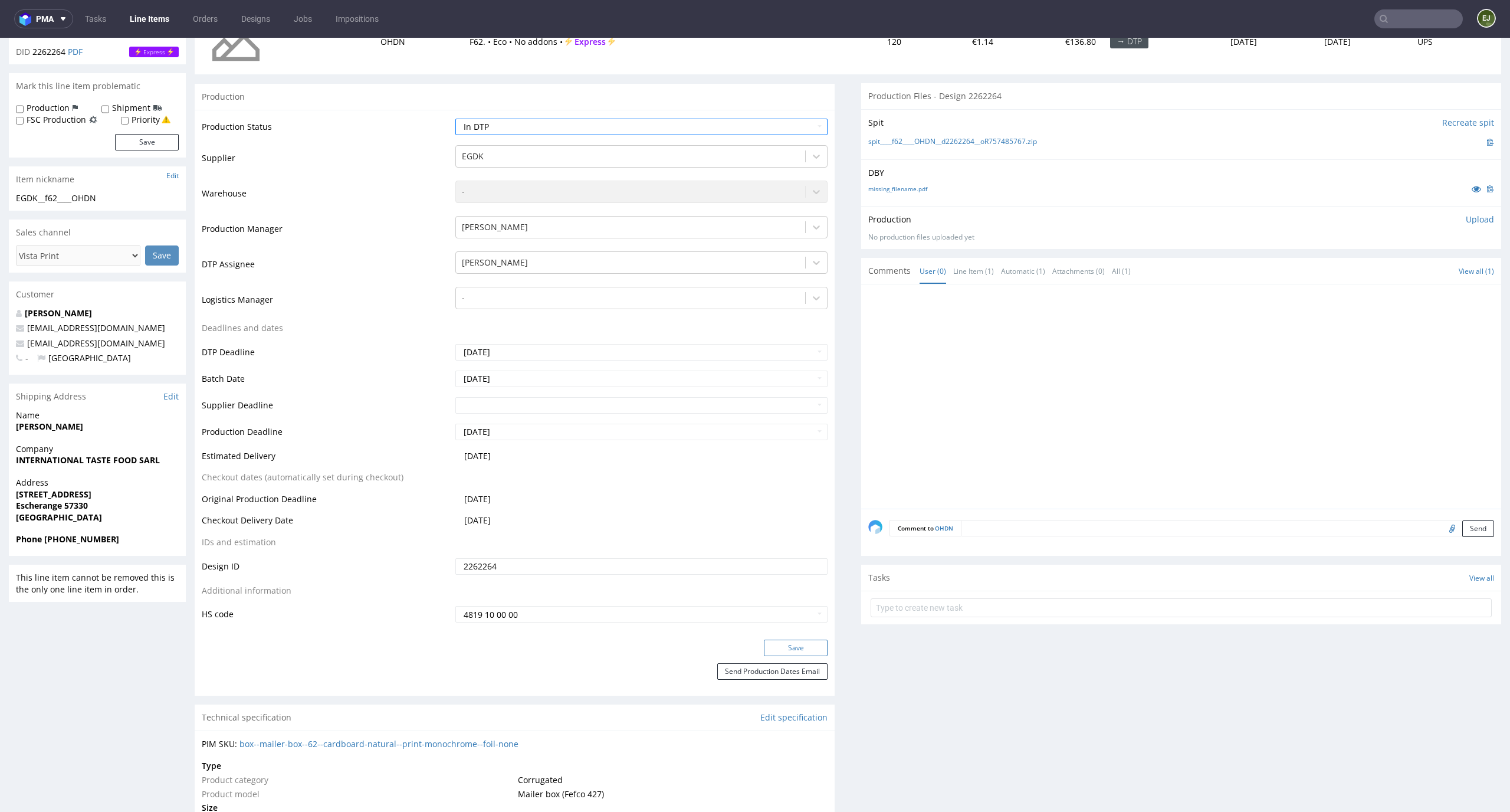
click at [796, 647] on button "Save" at bounding box center [796, 647] width 64 height 16
click at [1466, 220] on p "Upload" at bounding box center [1480, 220] width 28 height 12
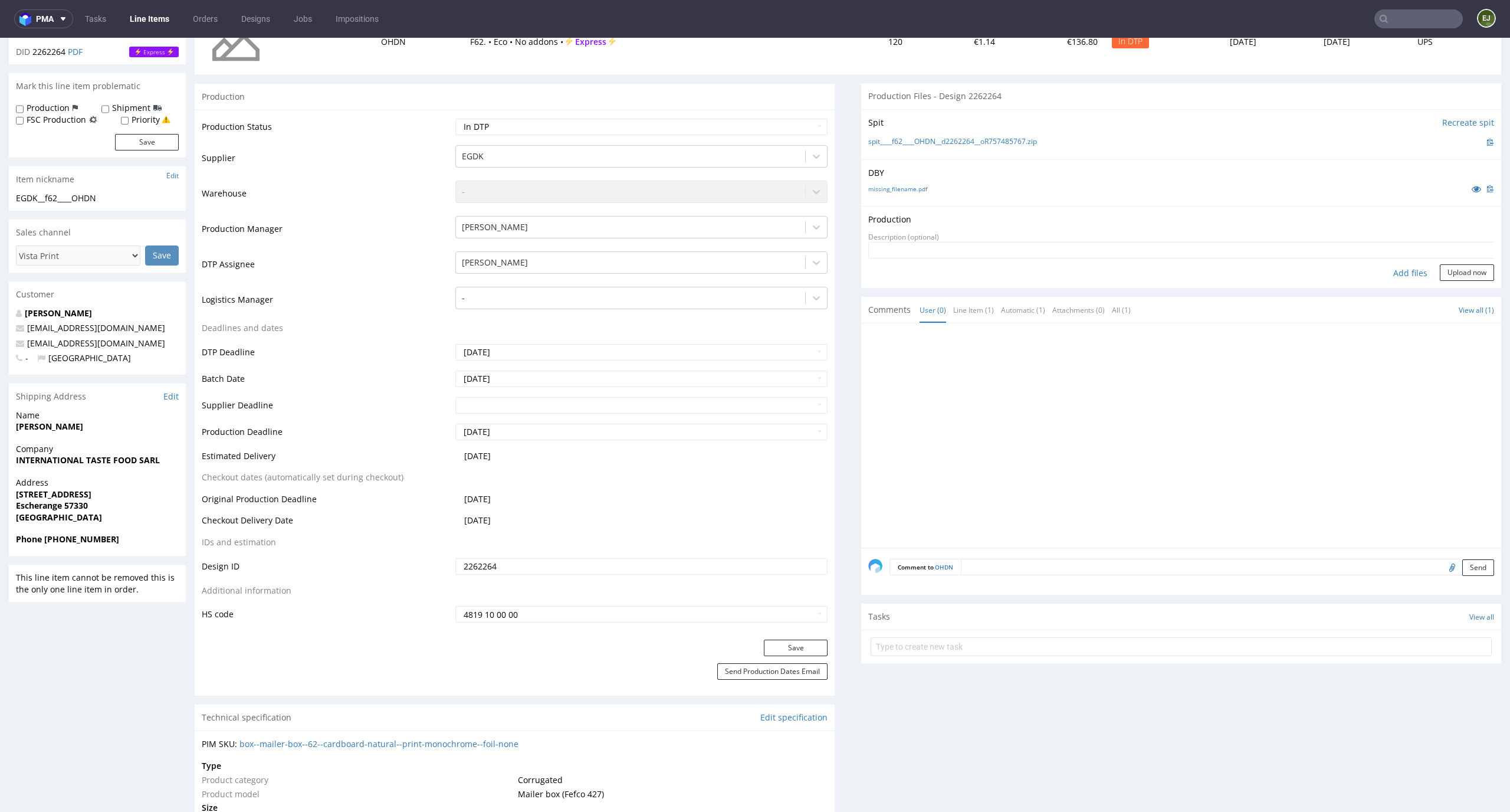
click at [1401, 268] on div "Add files" at bounding box center [1410, 273] width 59 height 18
type input "C:\fakepath\EGDK__f62____OHDN__d2262264__oR757485767__latest__outside.pdf"
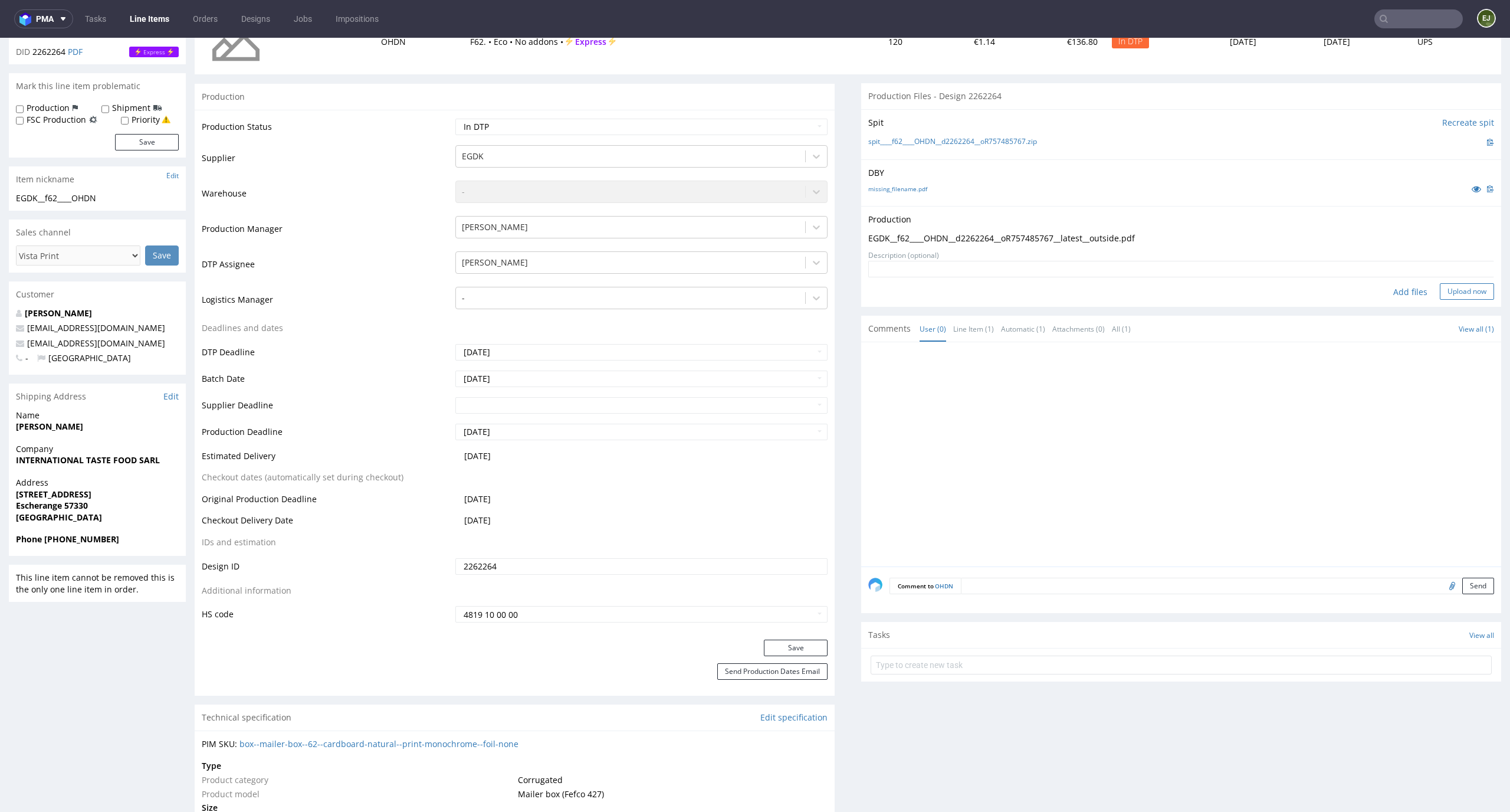
click at [1441, 293] on button "Upload now" at bounding box center [1467, 291] width 54 height 16
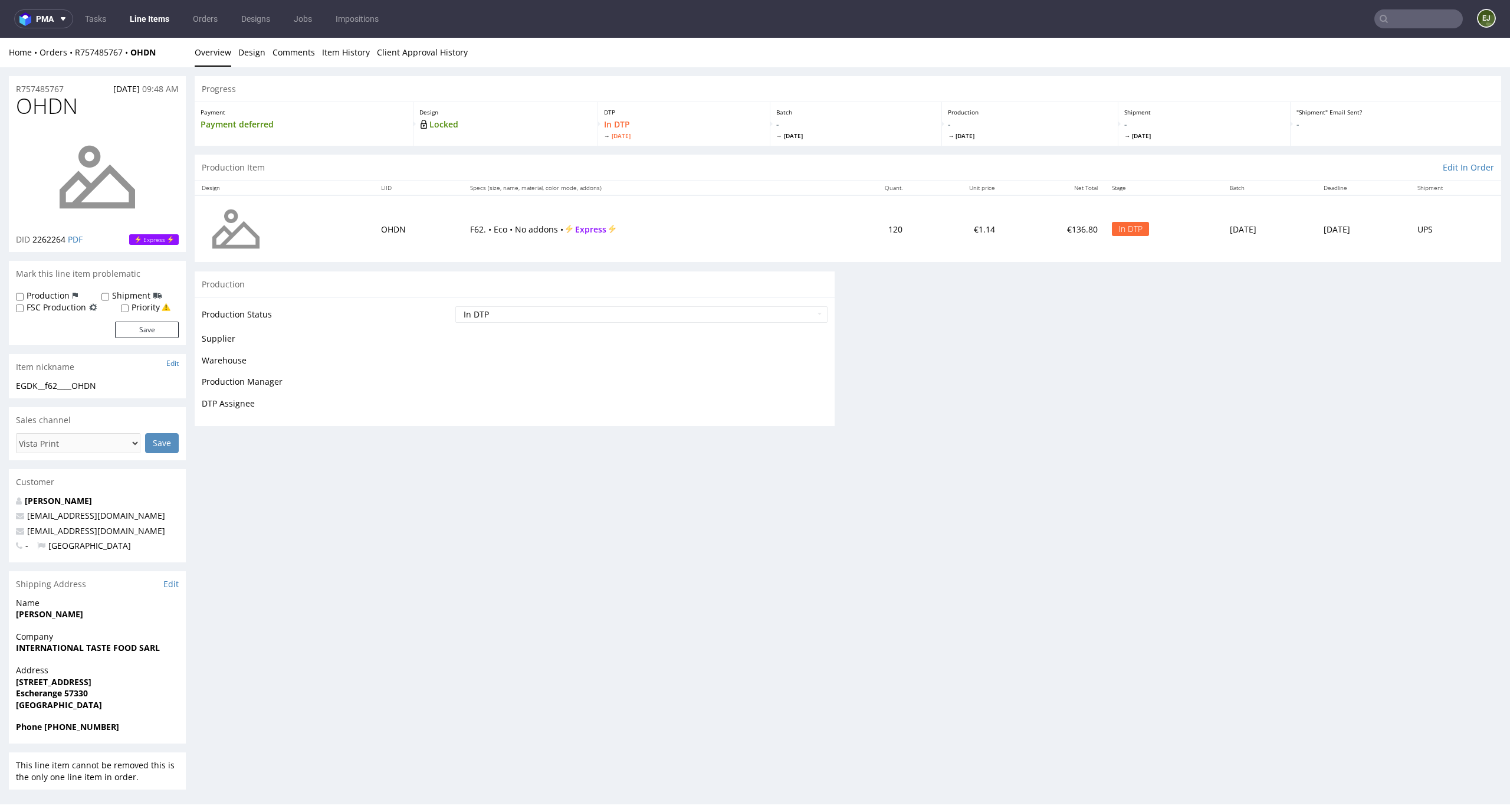
scroll to position [0, 0]
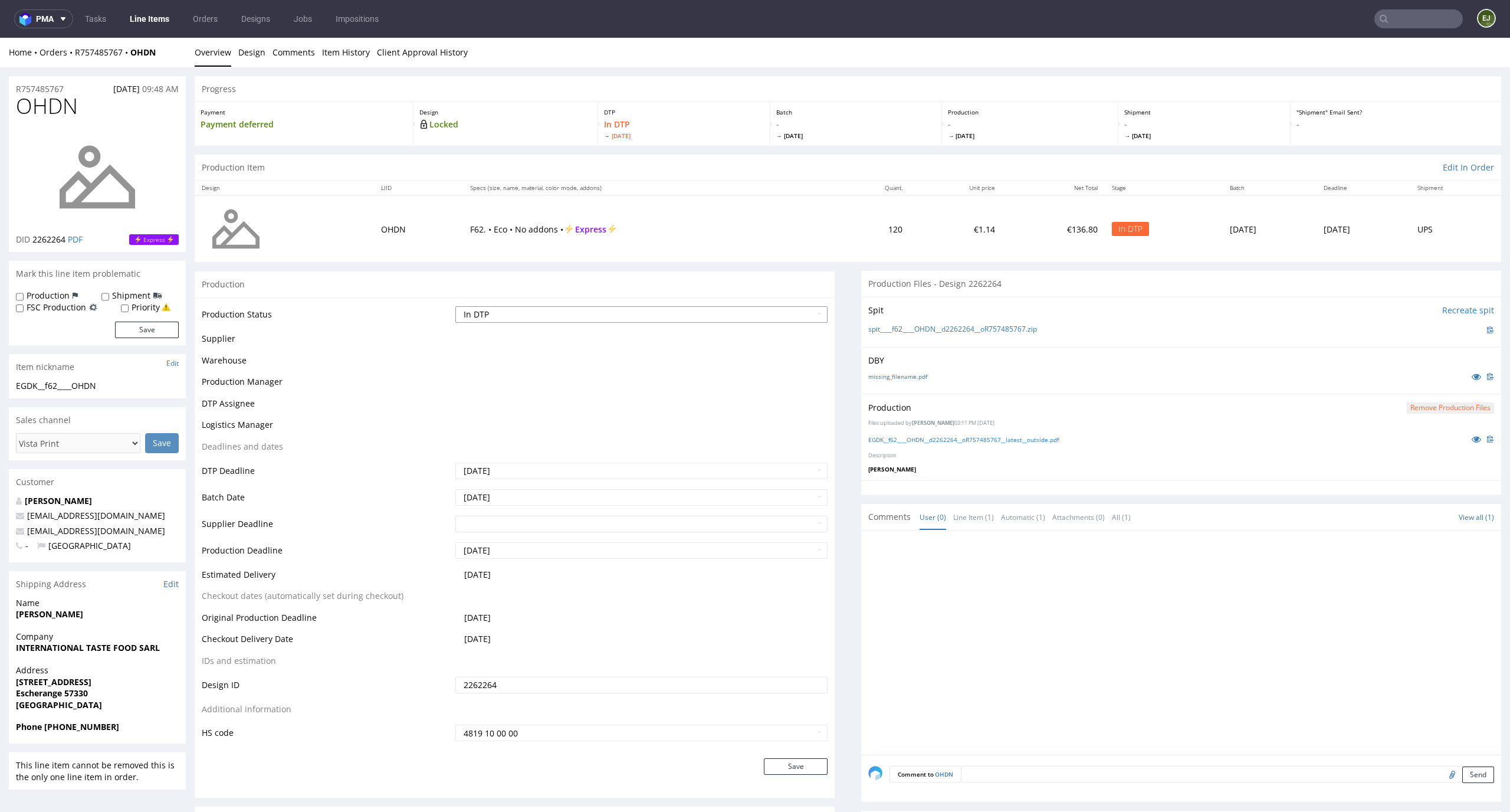
click at [768, 317] on select "Waiting for Artwork Waiting for Diecut Waiting for Mockup Waiting for DTP Waiti…" at bounding box center [642, 314] width 373 height 16
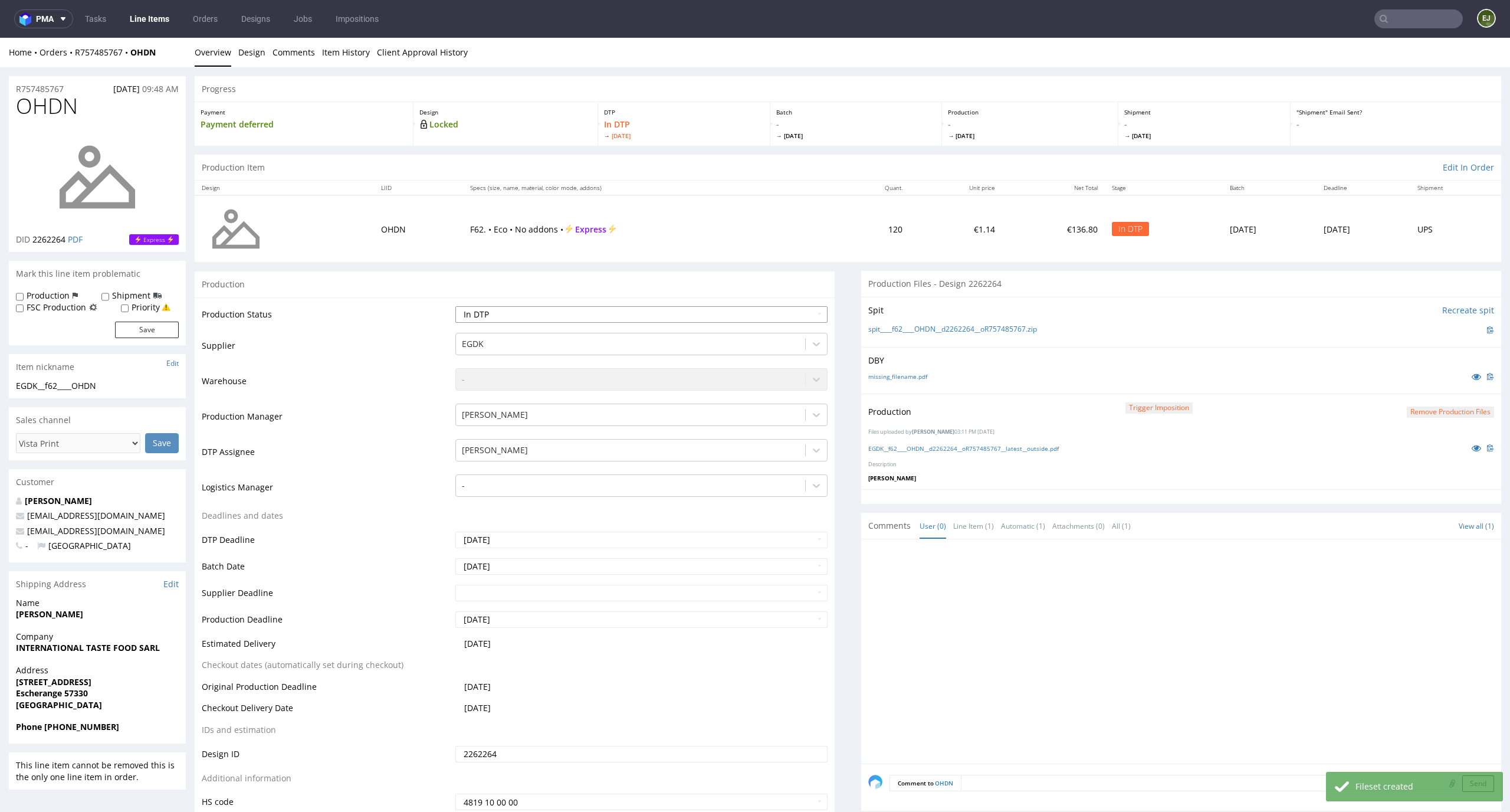
select select "dtp_production_ready"
click at [455, 306] on select "Waiting for Artwork Waiting for Diecut Waiting for Mockup Waiting for DTP Waiti…" at bounding box center [642, 314] width 373 height 16
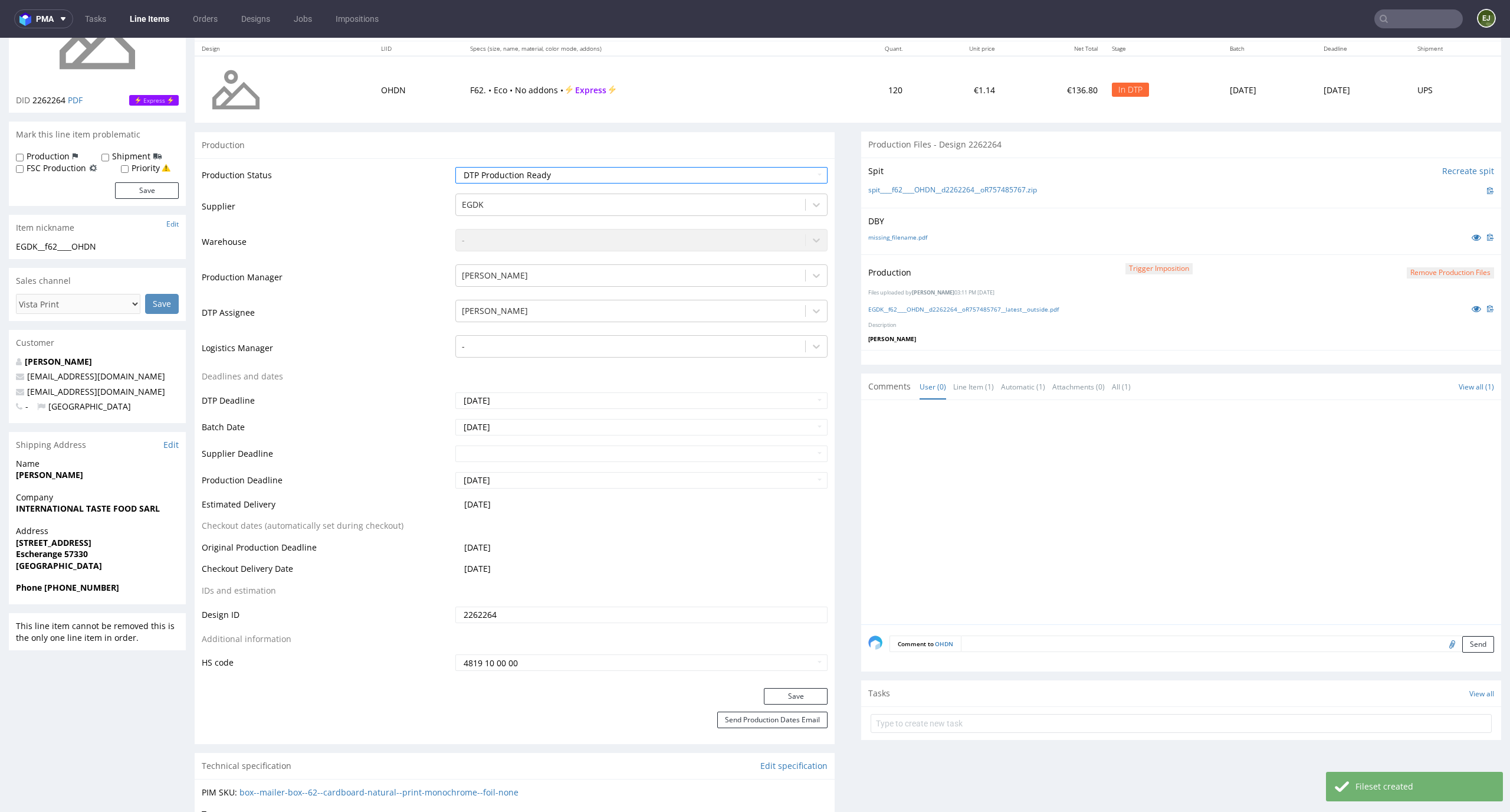
scroll to position [207, 0]
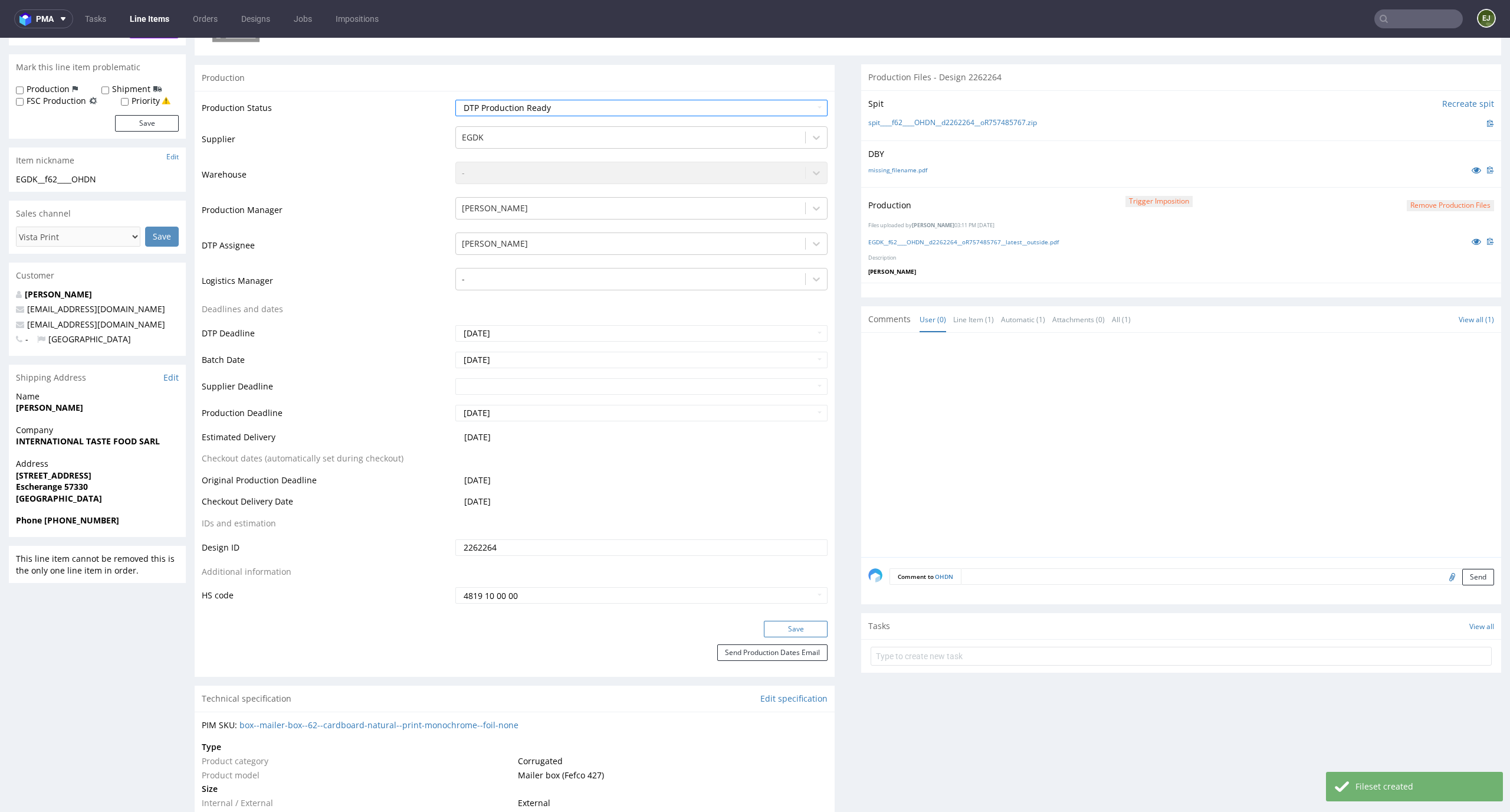
click at [798, 626] on button "Save" at bounding box center [796, 628] width 64 height 16
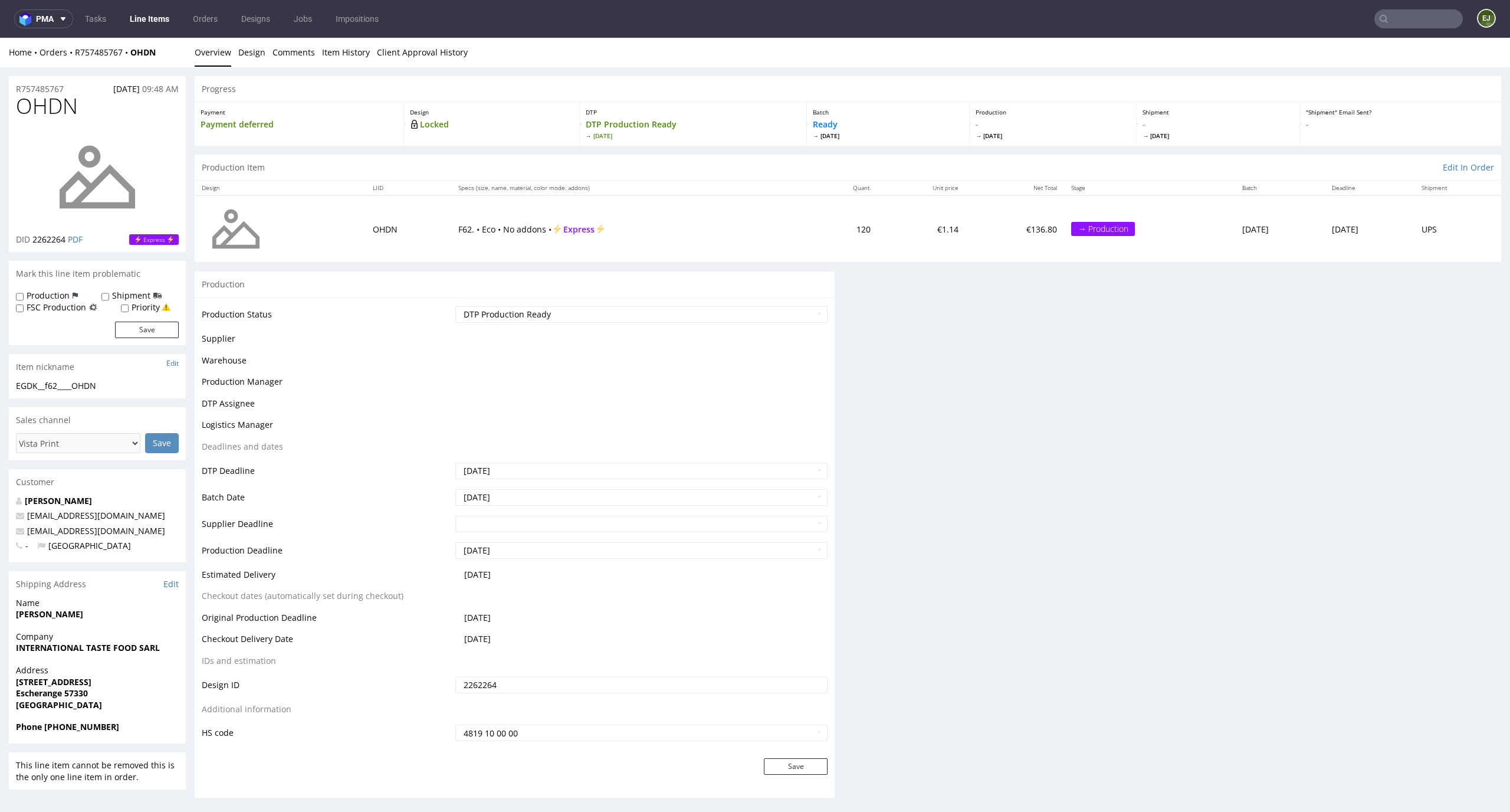
scroll to position [0, 0]
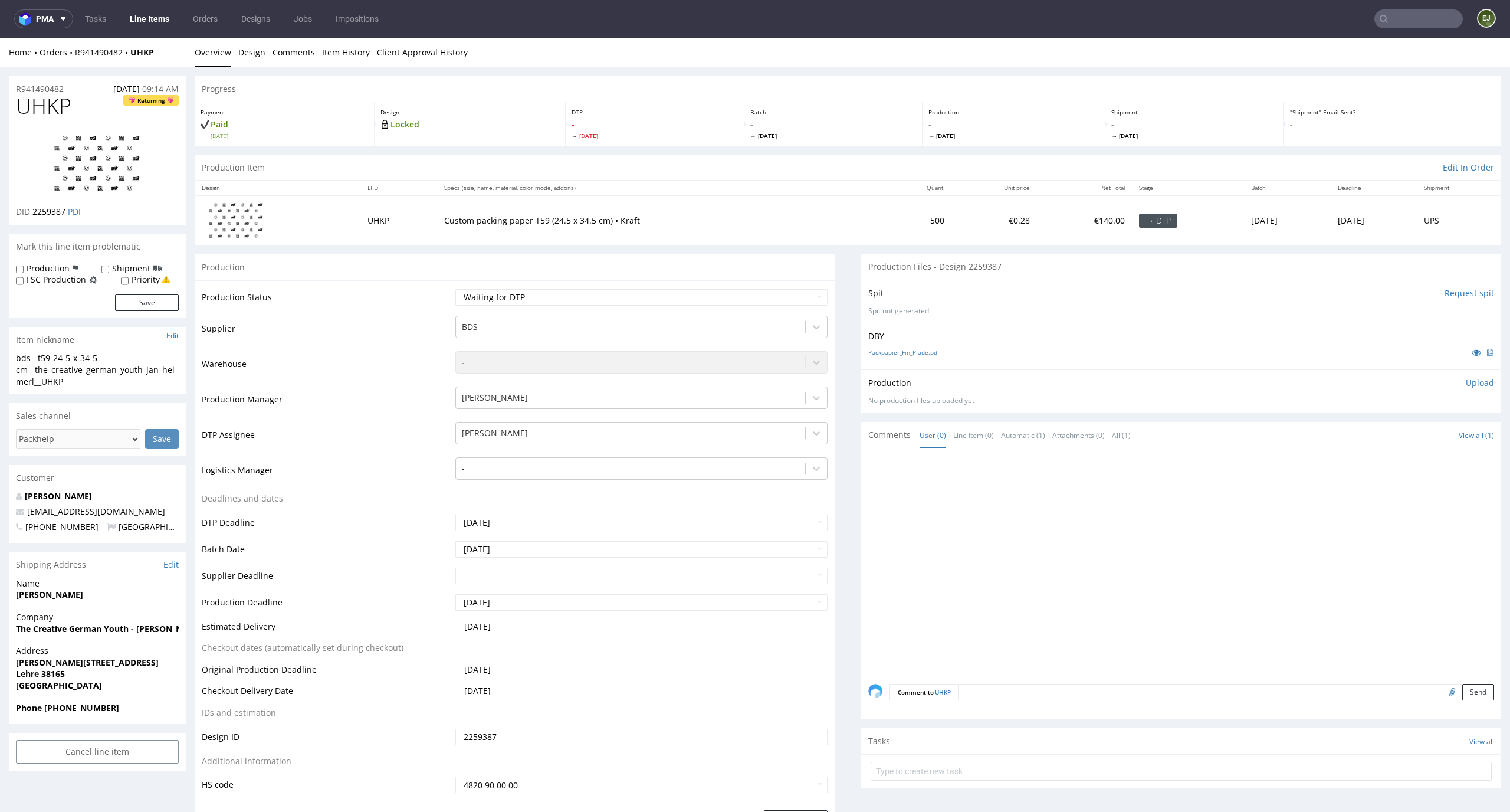
click at [741, 241] on td "Custom packing paper T59 (24.5 x 34.5 cm) • Kraft" at bounding box center [660, 220] width 447 height 50
click at [884, 350] on link "Packpapier_Fin_Pfade.pdf" at bounding box center [904, 352] width 71 height 9
click at [953, 285] on div "Spit Request spit Spit not generated" at bounding box center [1181, 301] width 640 height 43
click at [1445, 290] on input "Request spit" at bounding box center [1470, 293] width 50 height 12
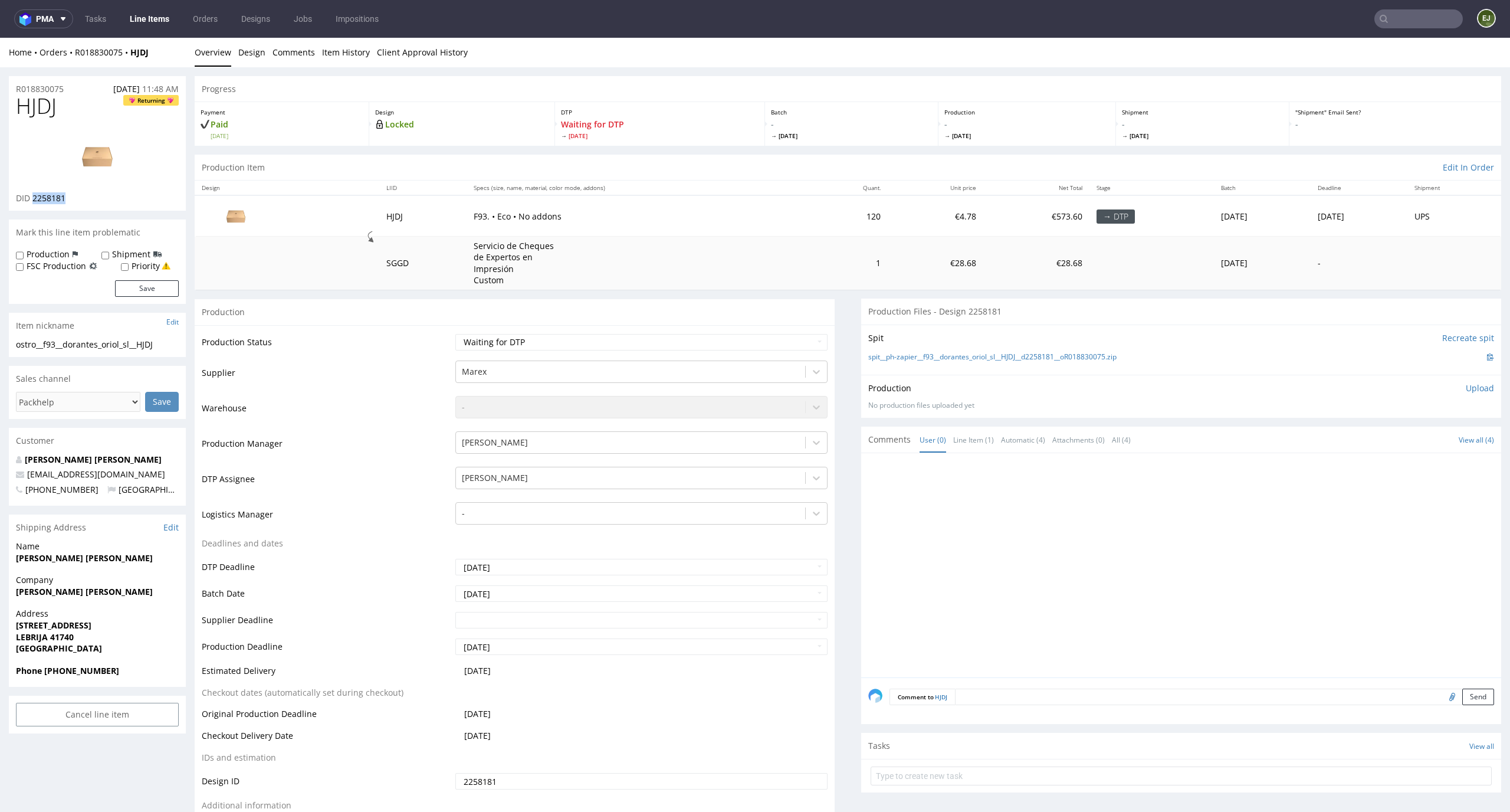
drag, startPoint x: 74, startPoint y: 196, endPoint x: 31, endPoint y: 197, distance: 43.0
click at [31, 197] on div "DID 2258181" at bounding box center [97, 198] width 163 height 12
copy span "2258181"
click at [757, 334] on select "Waiting for Artwork Waiting for Diecut Waiting for Mockup Waiting for DTP Waiti…" at bounding box center [642, 342] width 373 height 16
select select "dtp_in_process"
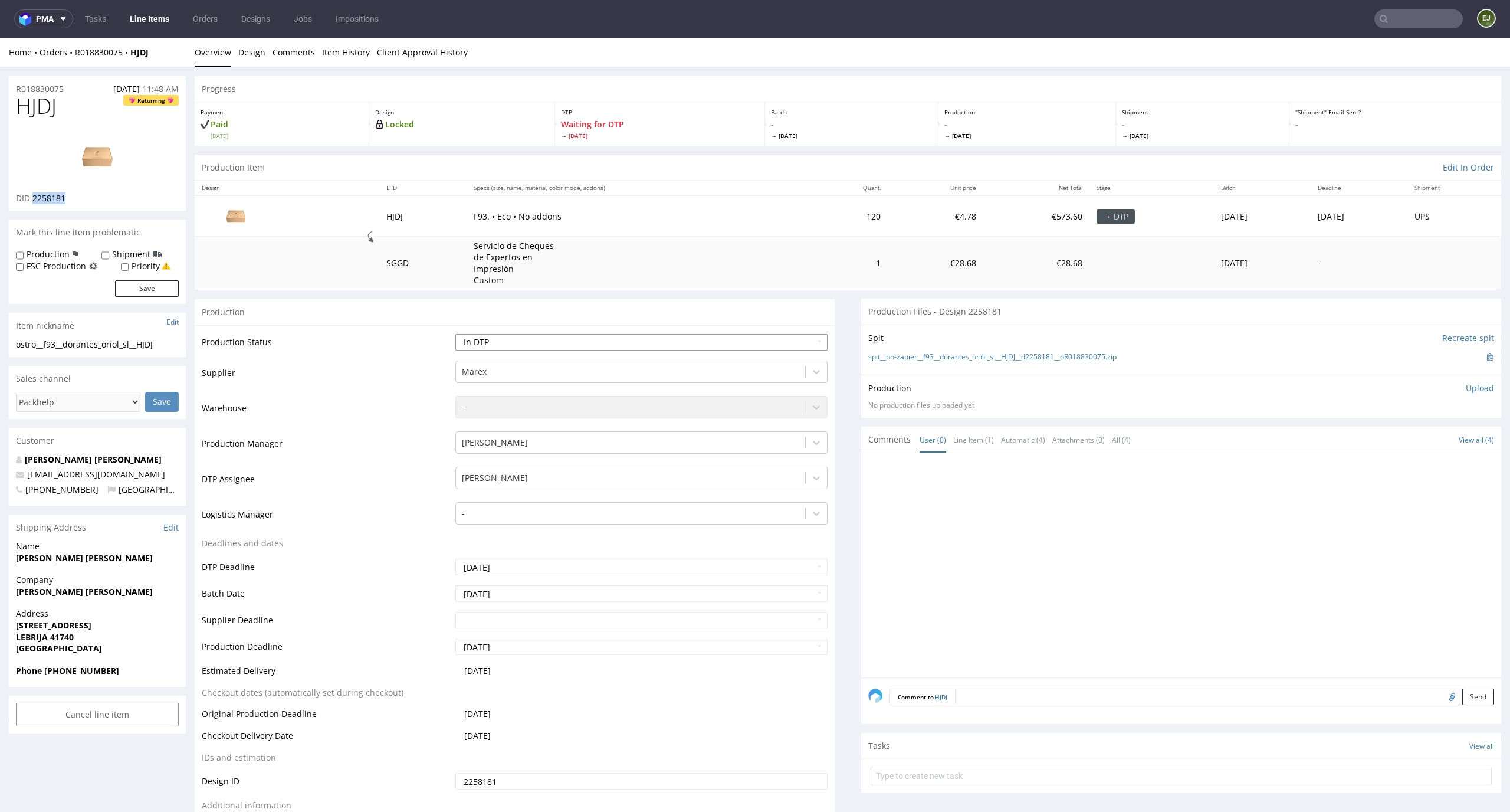
click at [455, 334] on select "Waiting for Artwork Waiting for Diecut Waiting for Mockup Waiting for DTP Waiti…" at bounding box center [642, 342] width 373 height 16
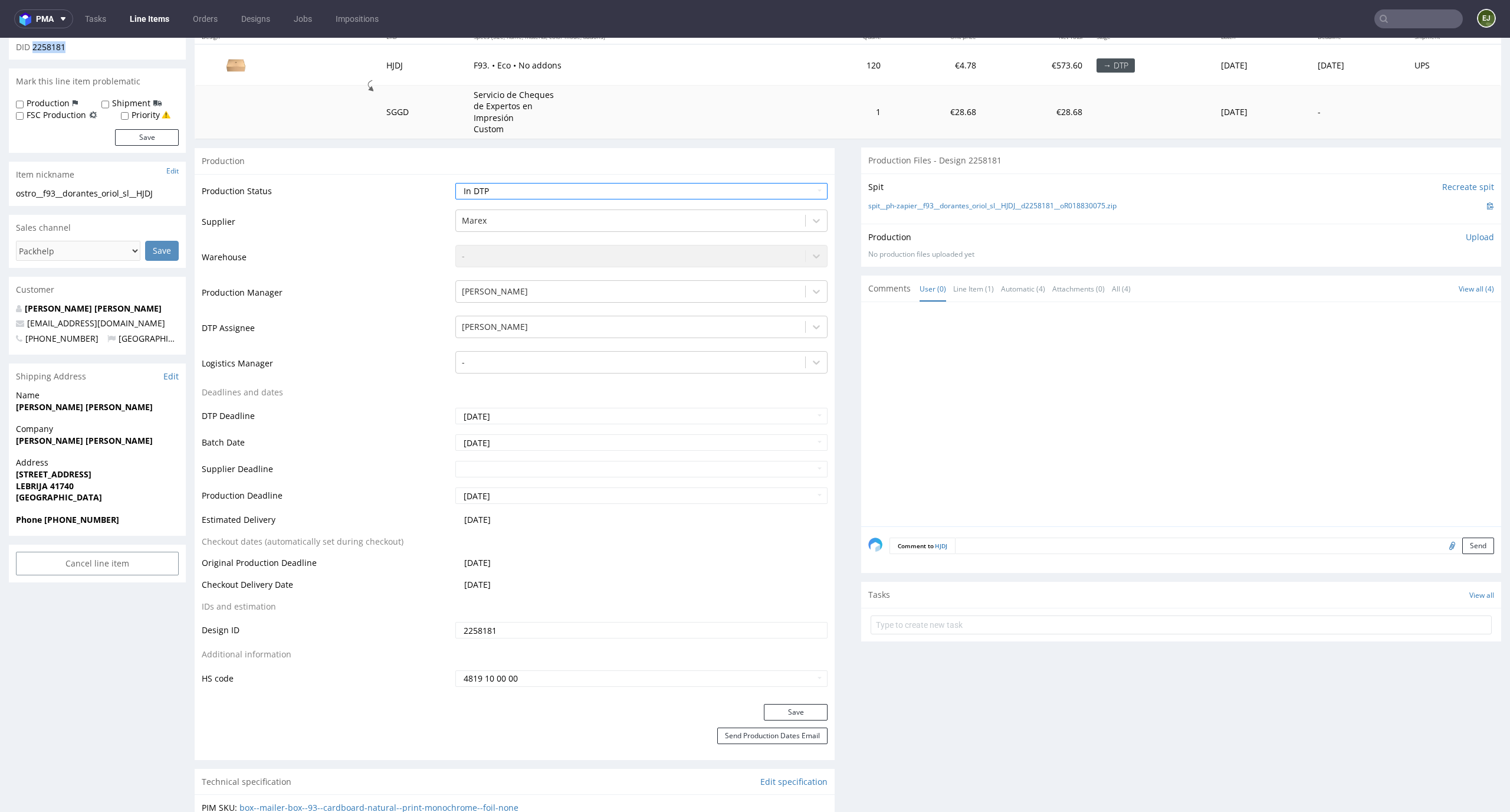
scroll to position [250, 0]
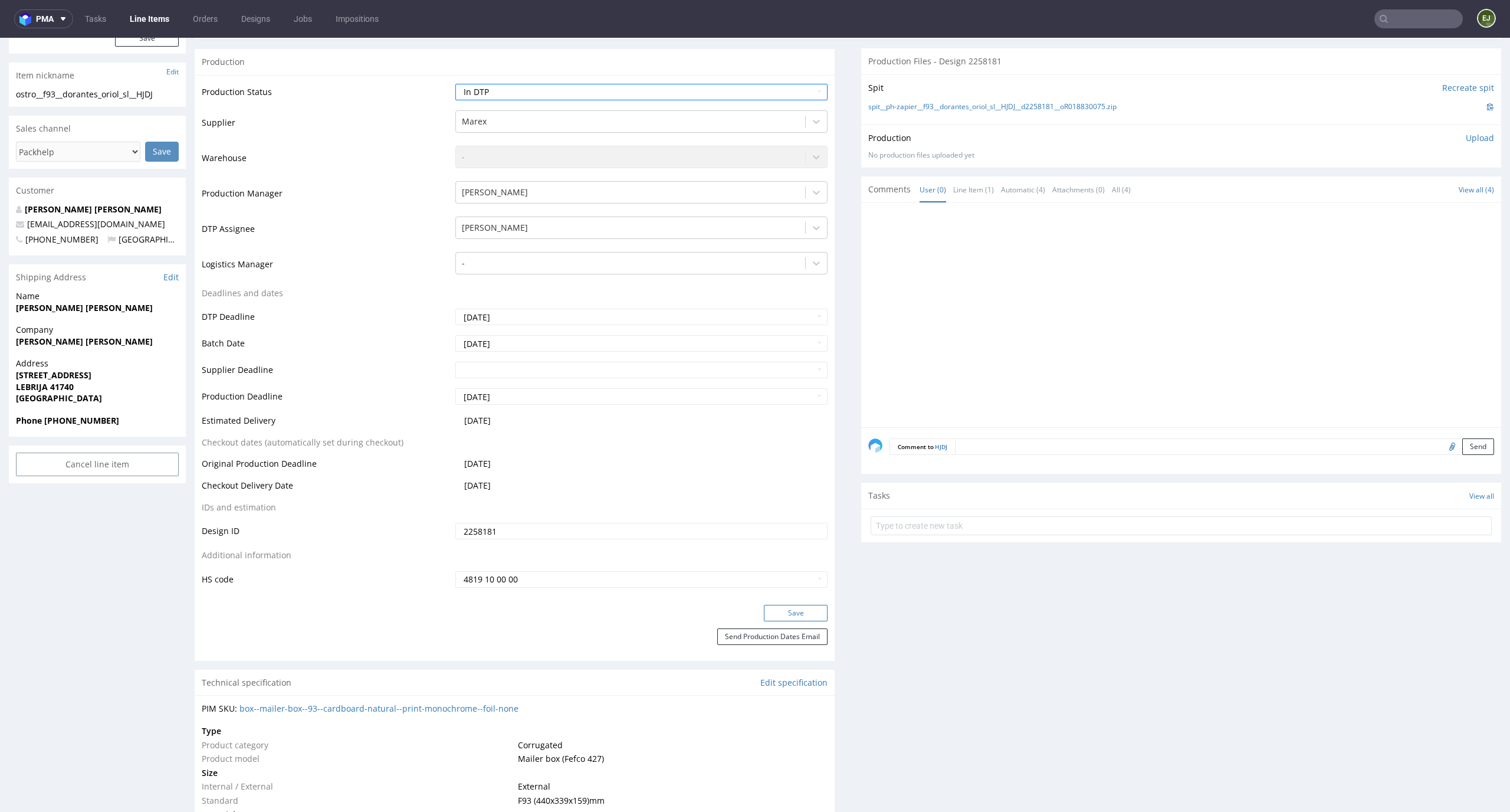
click at [811, 610] on button "Save" at bounding box center [796, 613] width 64 height 16
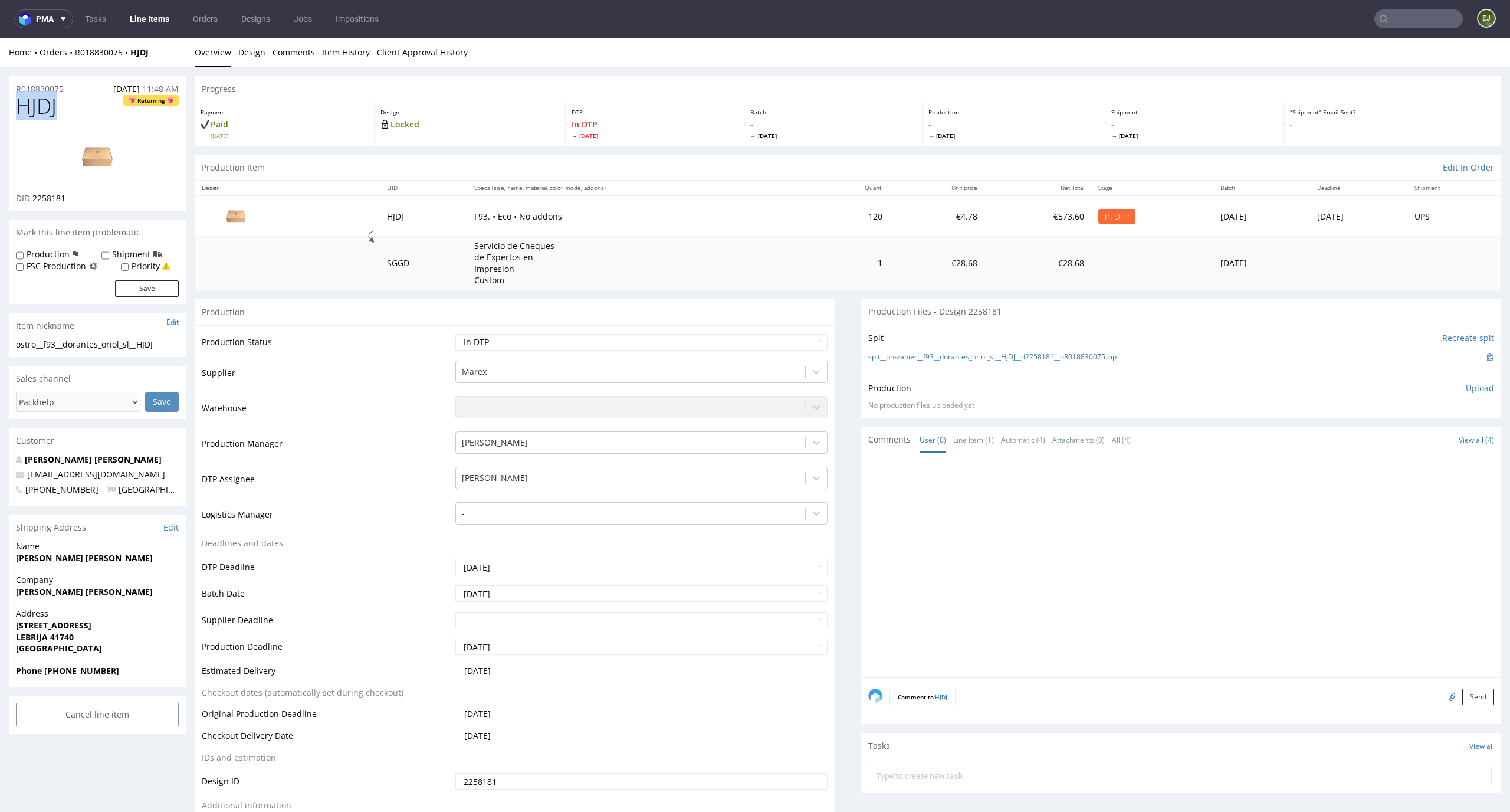
drag, startPoint x: 68, startPoint y: 104, endPoint x: 0, endPoint y: 104, distance: 68.0
copy span "HJDJ"
click at [232, 52] on li "Overview" at bounding box center [216, 52] width 44 height 12
click at [251, 61] on link "Design" at bounding box center [251, 52] width 27 height 29
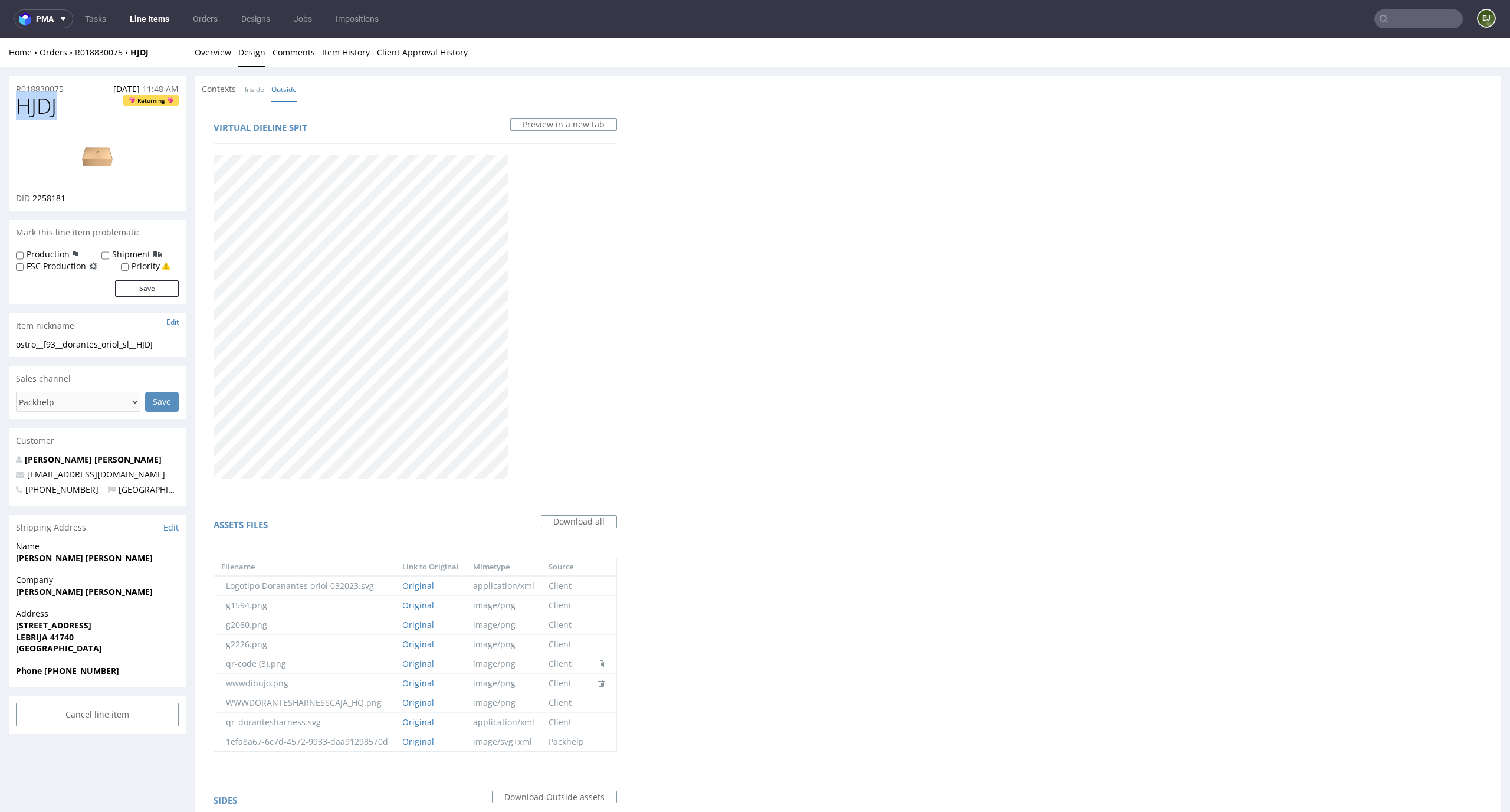
scroll to position [712, 0]
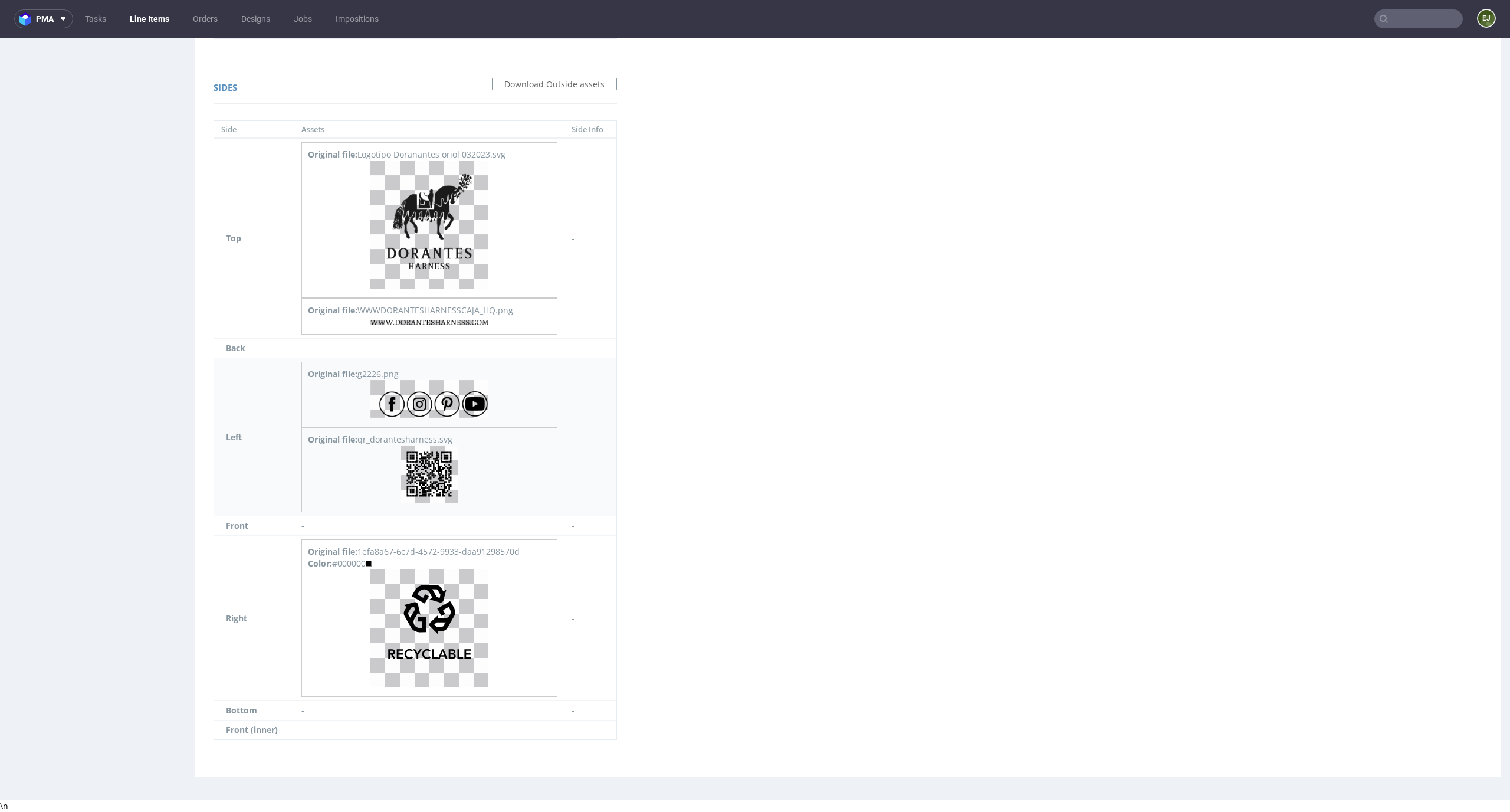
click at [437, 483] on img at bounding box center [429, 474] width 57 height 57
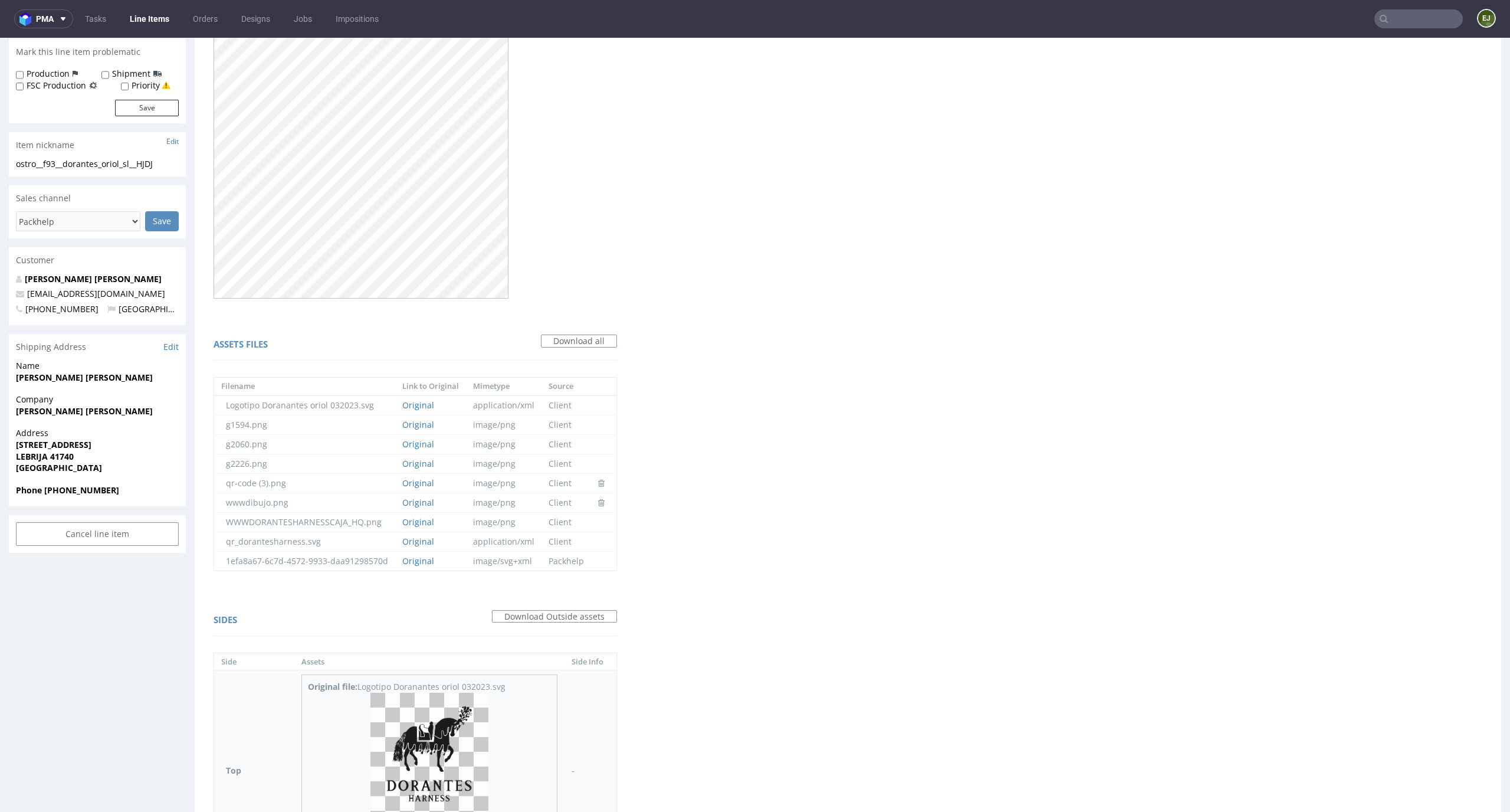
scroll to position [0, 0]
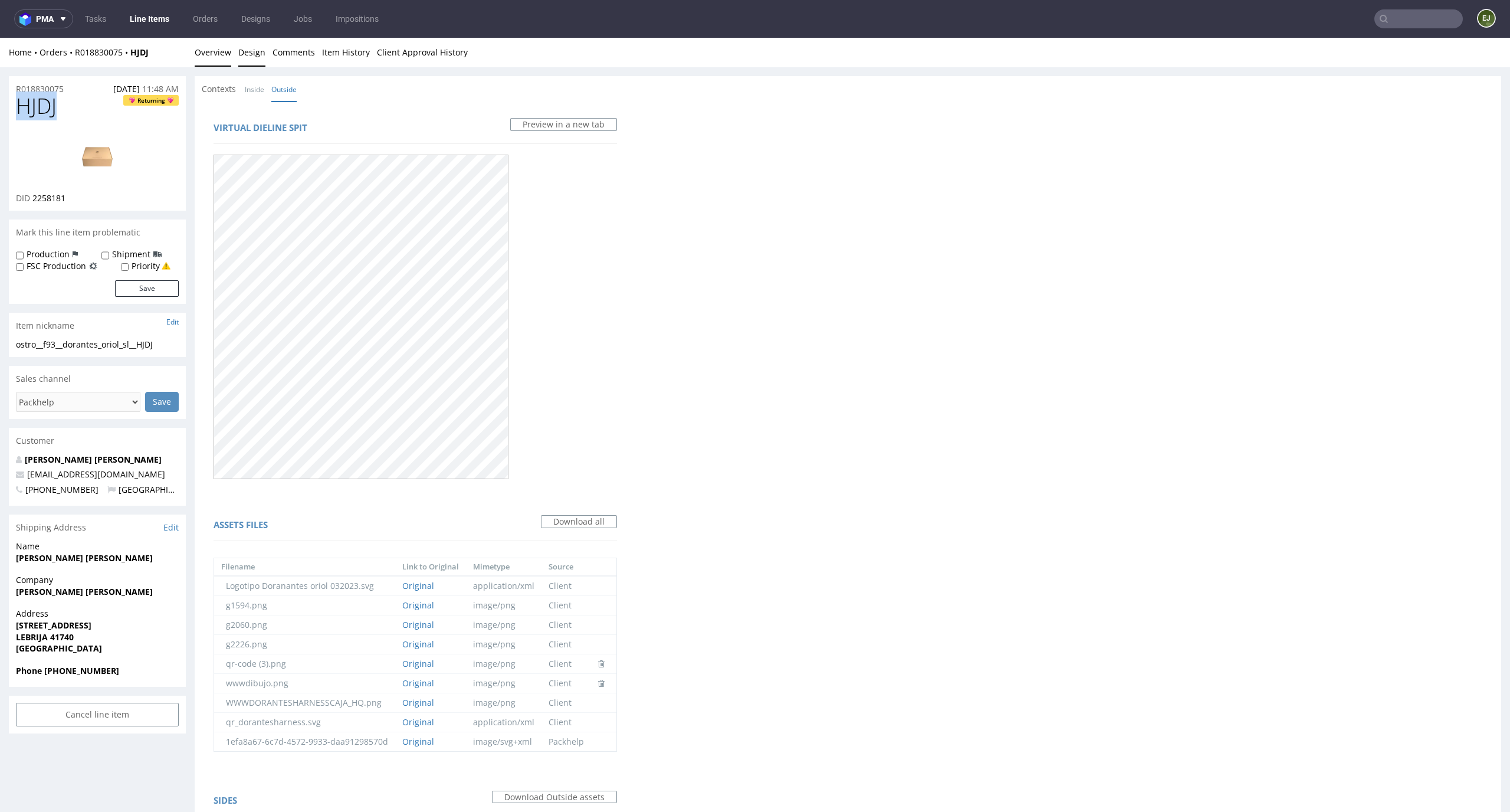
click at [201, 54] on link "Overview" at bounding box center [213, 52] width 37 height 29
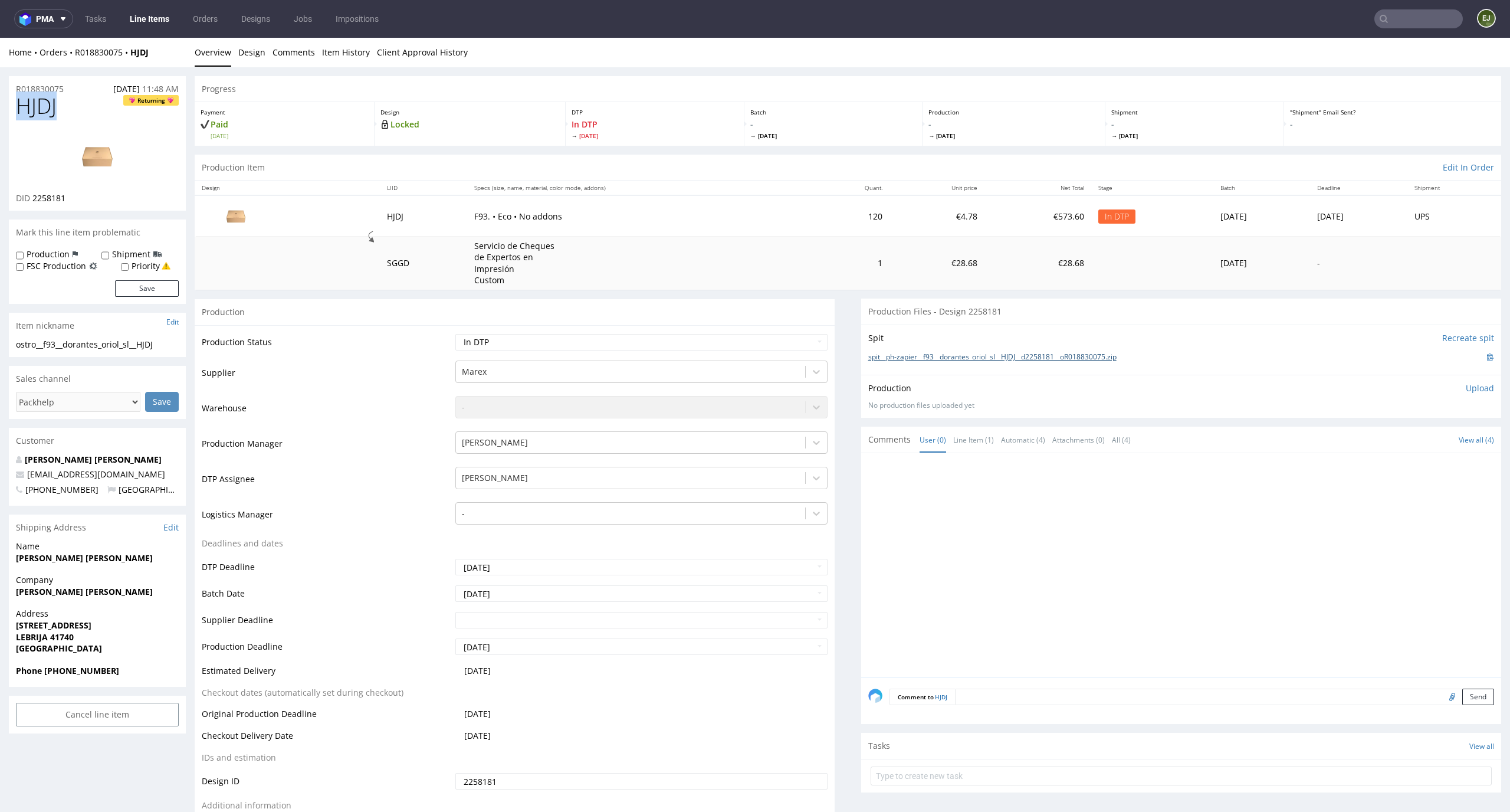
click at [947, 354] on link "spit__ph-zapier__f93__dorantes_oriol_sl__HJDJ__d2258181__oR018830075.zip" at bounding box center [992, 357] width 249 height 10
click at [1466, 384] on p "Upload" at bounding box center [1480, 388] width 28 height 12
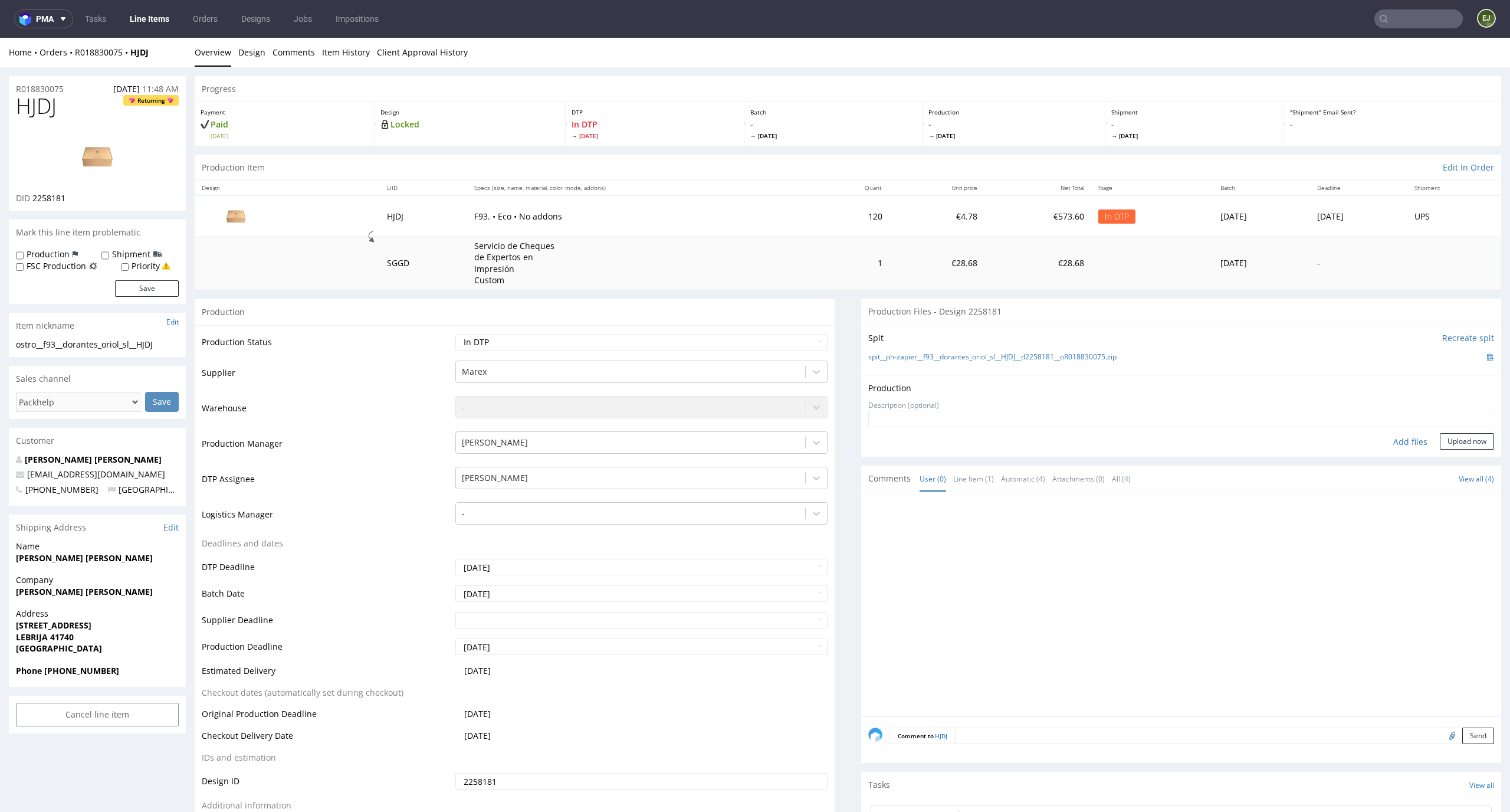
click at [1398, 443] on div "Add files" at bounding box center [1410, 441] width 59 height 18
type input "C:\fakepath\EGDK__f93__dorantes_oriol_sl__HJDJ__d2258181__oR018830075__latest__…"
click at [1469, 459] on button "Upload now" at bounding box center [1467, 460] width 54 height 16
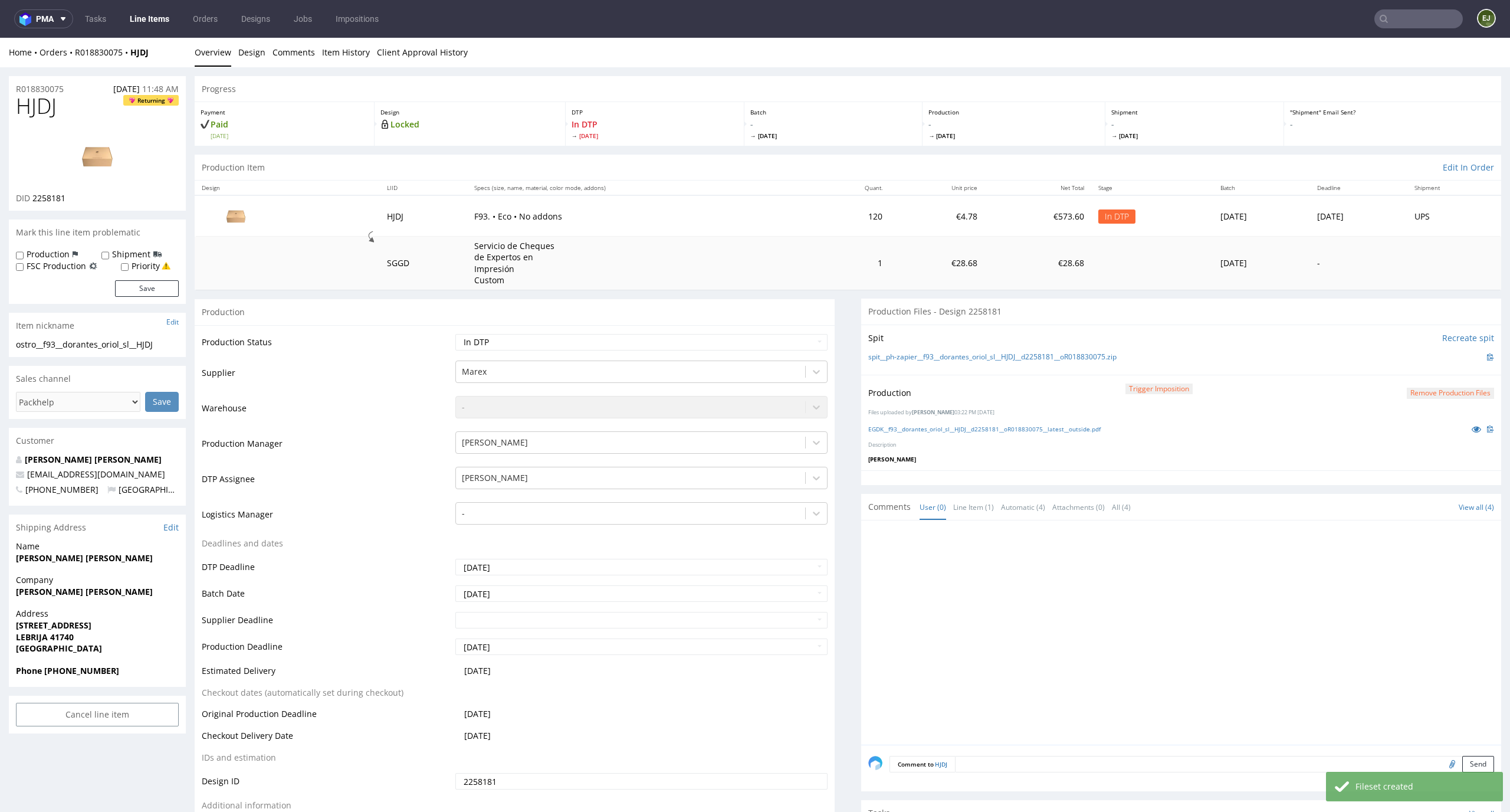
click at [794, 354] on td "Waiting for Artwork Waiting for Diecut Waiting for Mockup Waiting for DTP Waiti…" at bounding box center [640, 346] width 376 height 26
click at [799, 347] on select "Waiting for Artwork Waiting for Diecut Waiting for Mockup Waiting for DTP Waiti…" at bounding box center [642, 342] width 373 height 16
select select "dtp_production_ready"
click at [455, 334] on select "Waiting for Artwork Waiting for Diecut Waiting for Mockup Waiting for DTP Waiti…" at bounding box center [642, 342] width 373 height 16
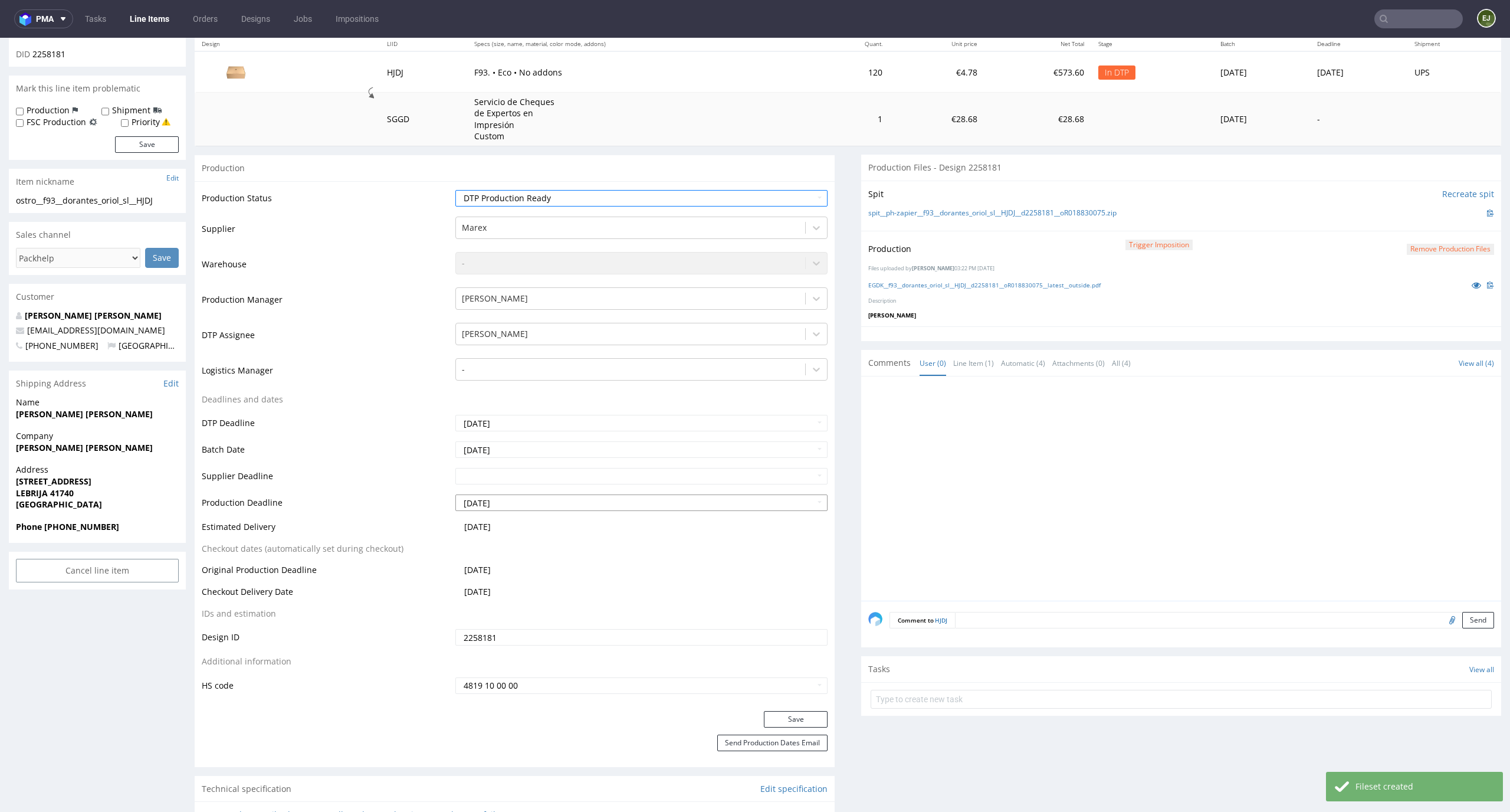
scroll to position [251, 0]
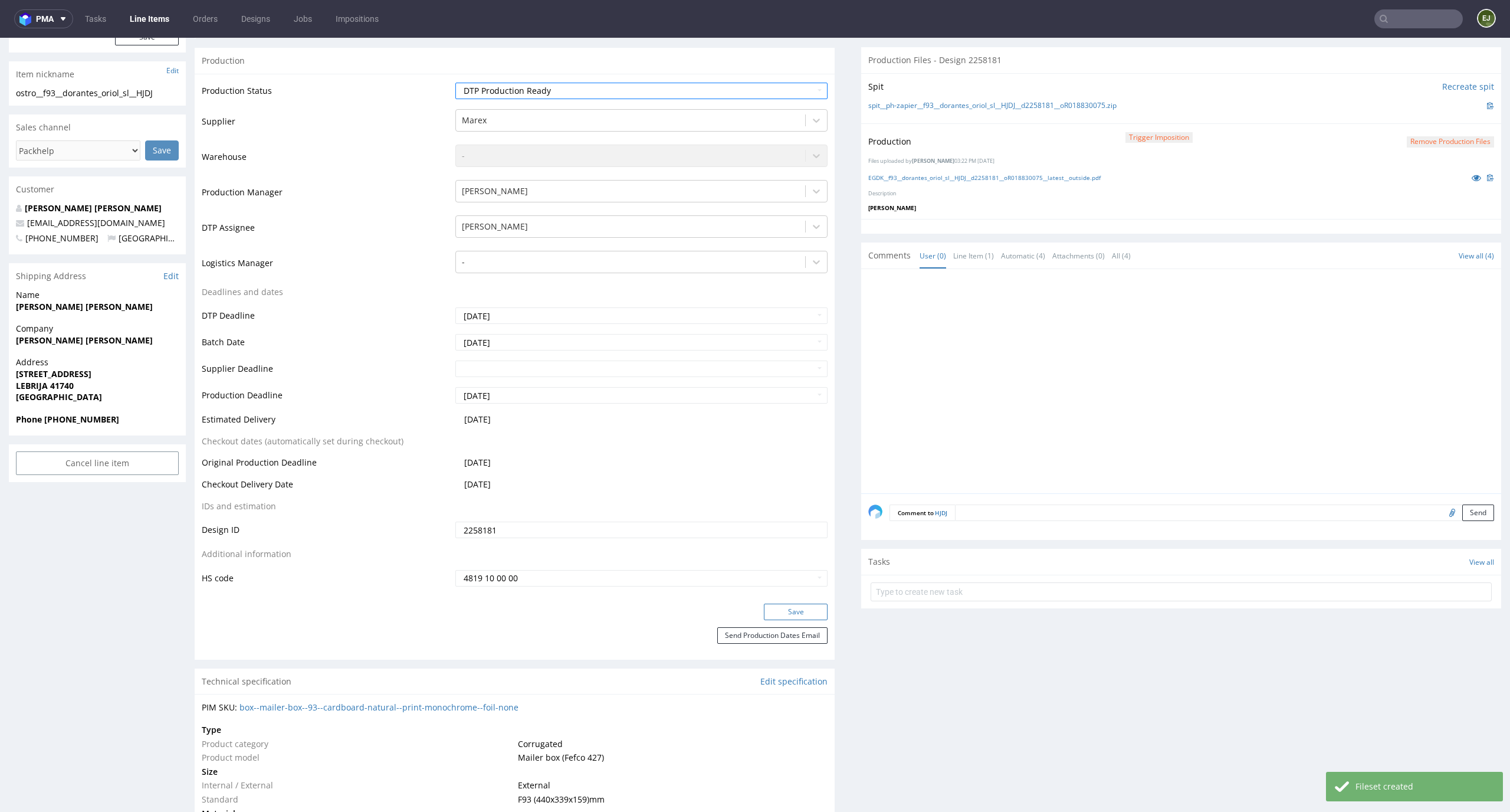
click at [796, 612] on button "Save" at bounding box center [796, 611] width 64 height 16
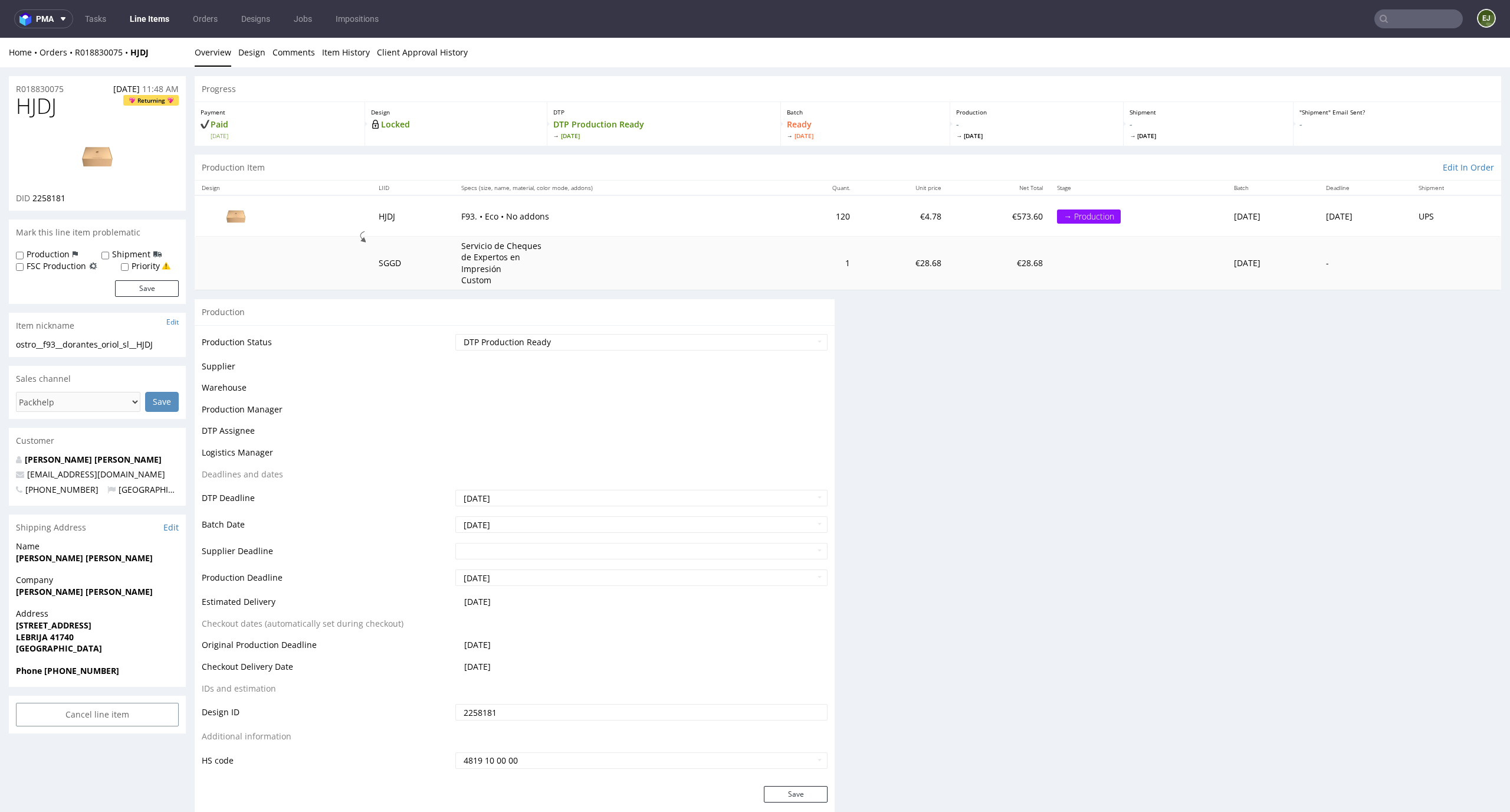
scroll to position [0, 0]
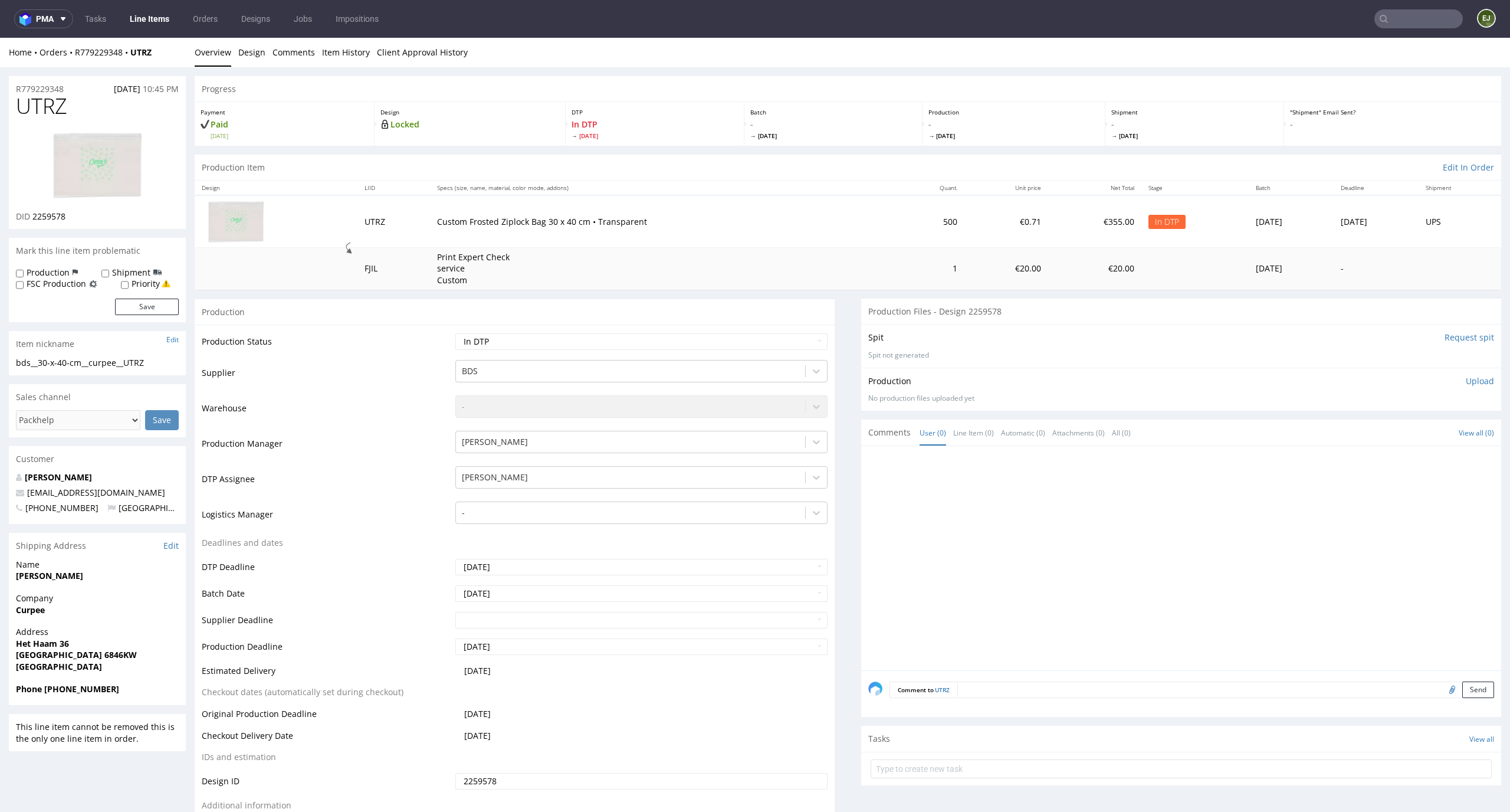
click at [56, 159] on img at bounding box center [97, 165] width 94 height 71
click at [731, 117] on div "DTP In DTP Mon 15 Sep" at bounding box center [655, 124] width 179 height 44
click at [755, 342] on select "Waiting for Artwork Waiting for Diecut Waiting for Mockup Waiting for DTP Waiti…" at bounding box center [642, 341] width 373 height 16
select select "dtp_waiting_for_check"
click at [455, 333] on select "Waiting for Artwork Waiting for Diecut Waiting for Mockup Waiting for DTP Waiti…" at bounding box center [642, 341] width 373 height 16
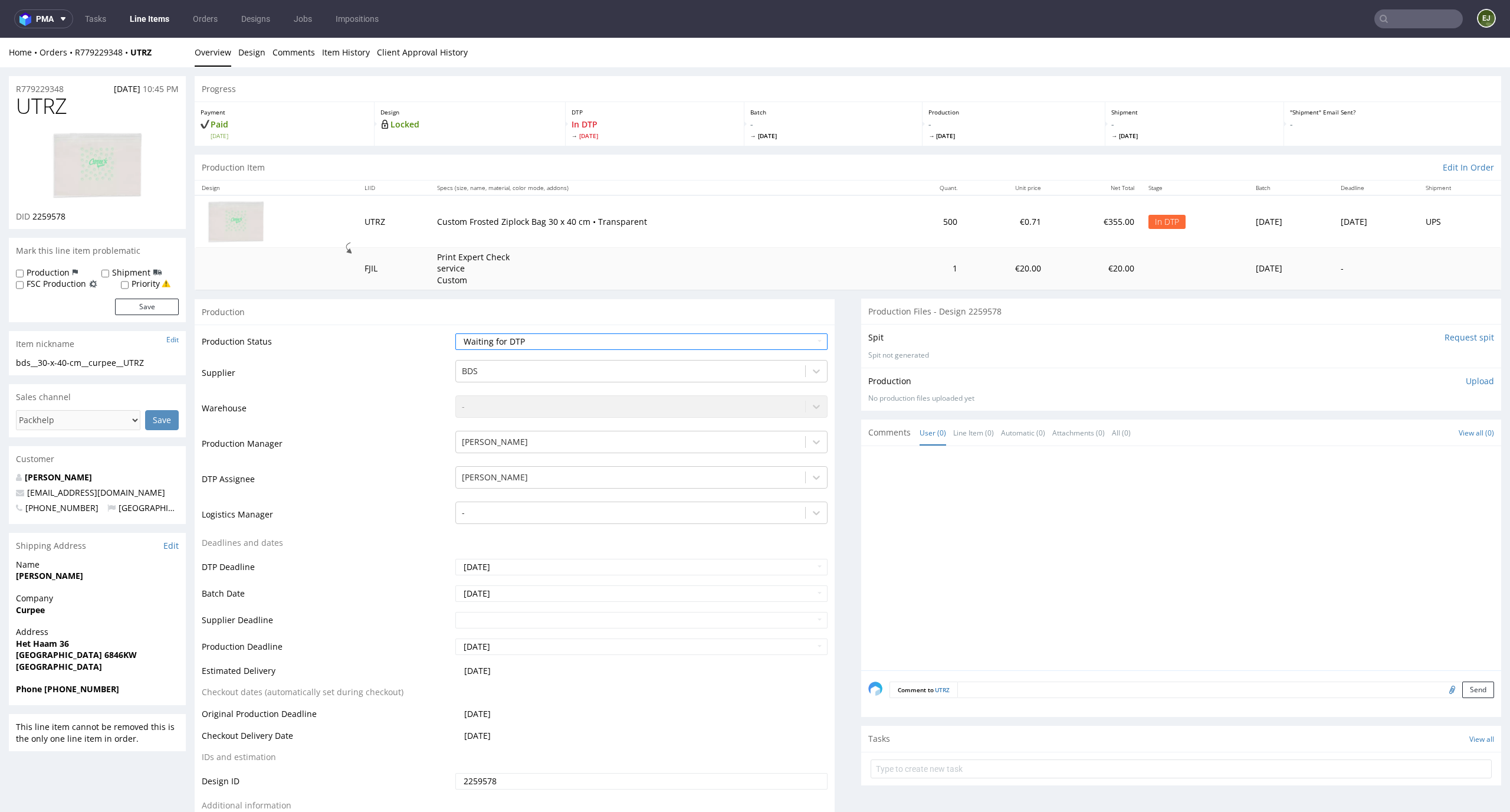
scroll to position [155, 0]
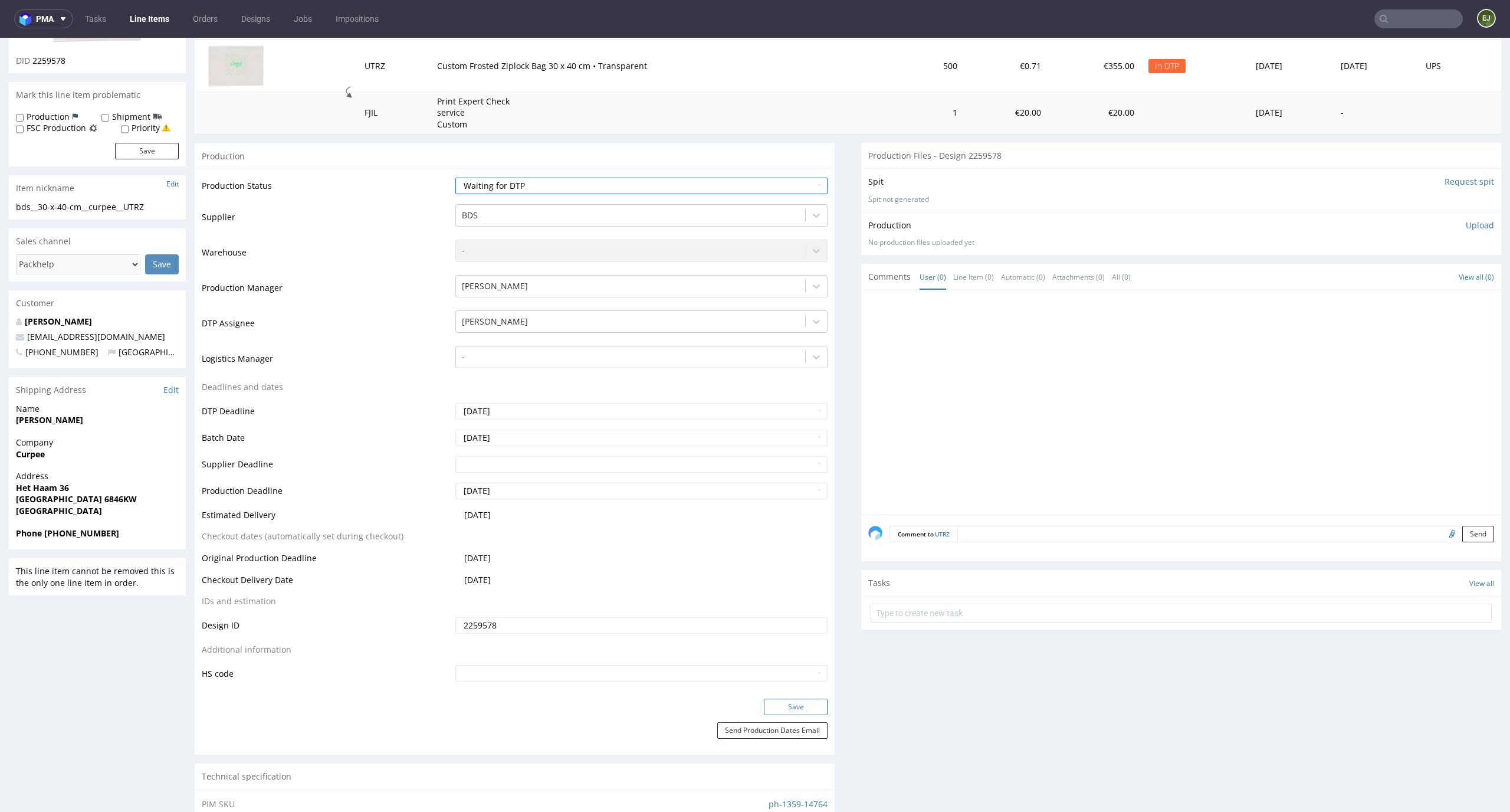
click at [798, 711] on button "Save" at bounding box center [796, 706] width 64 height 16
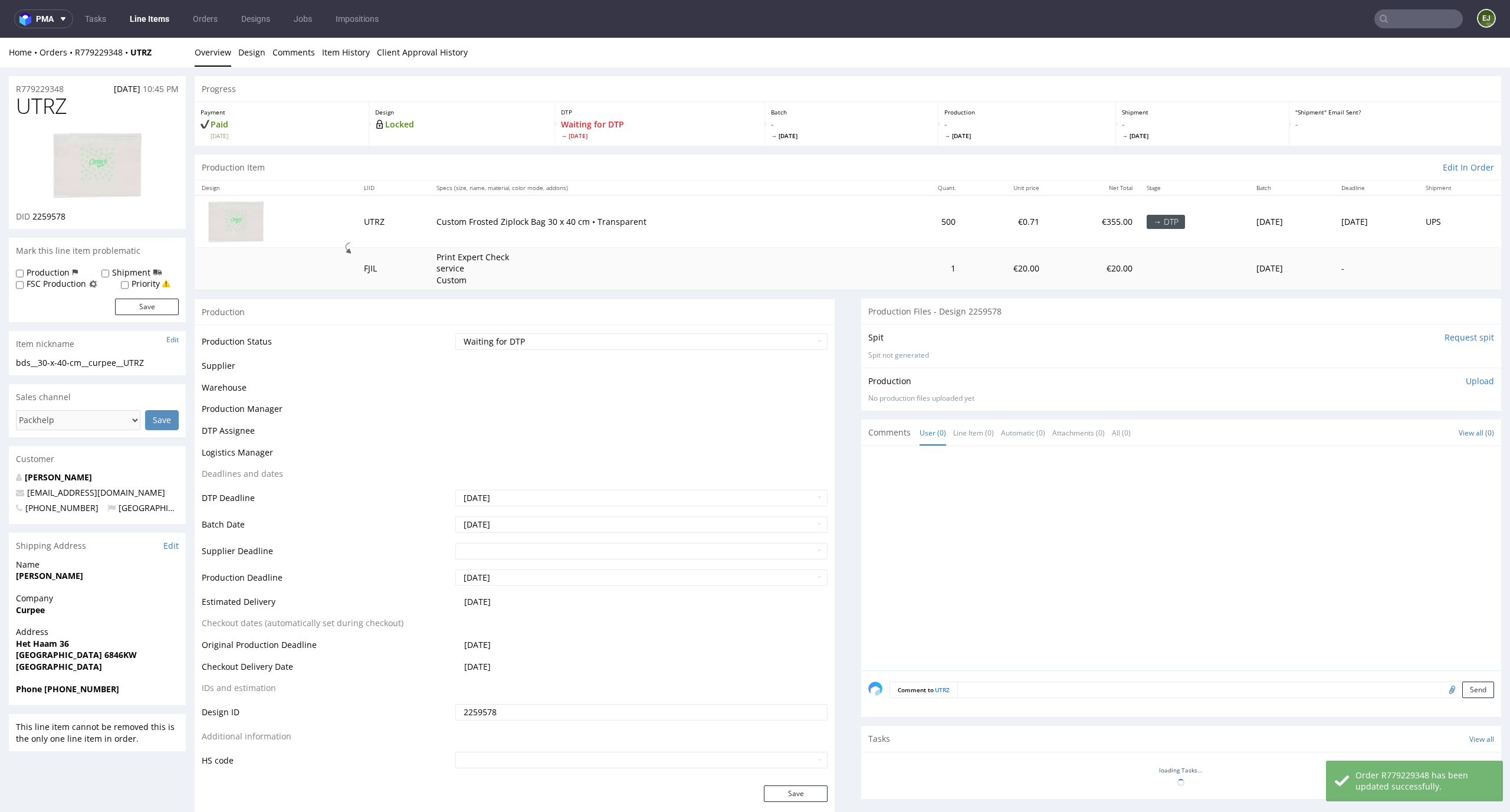
scroll to position [0, 0]
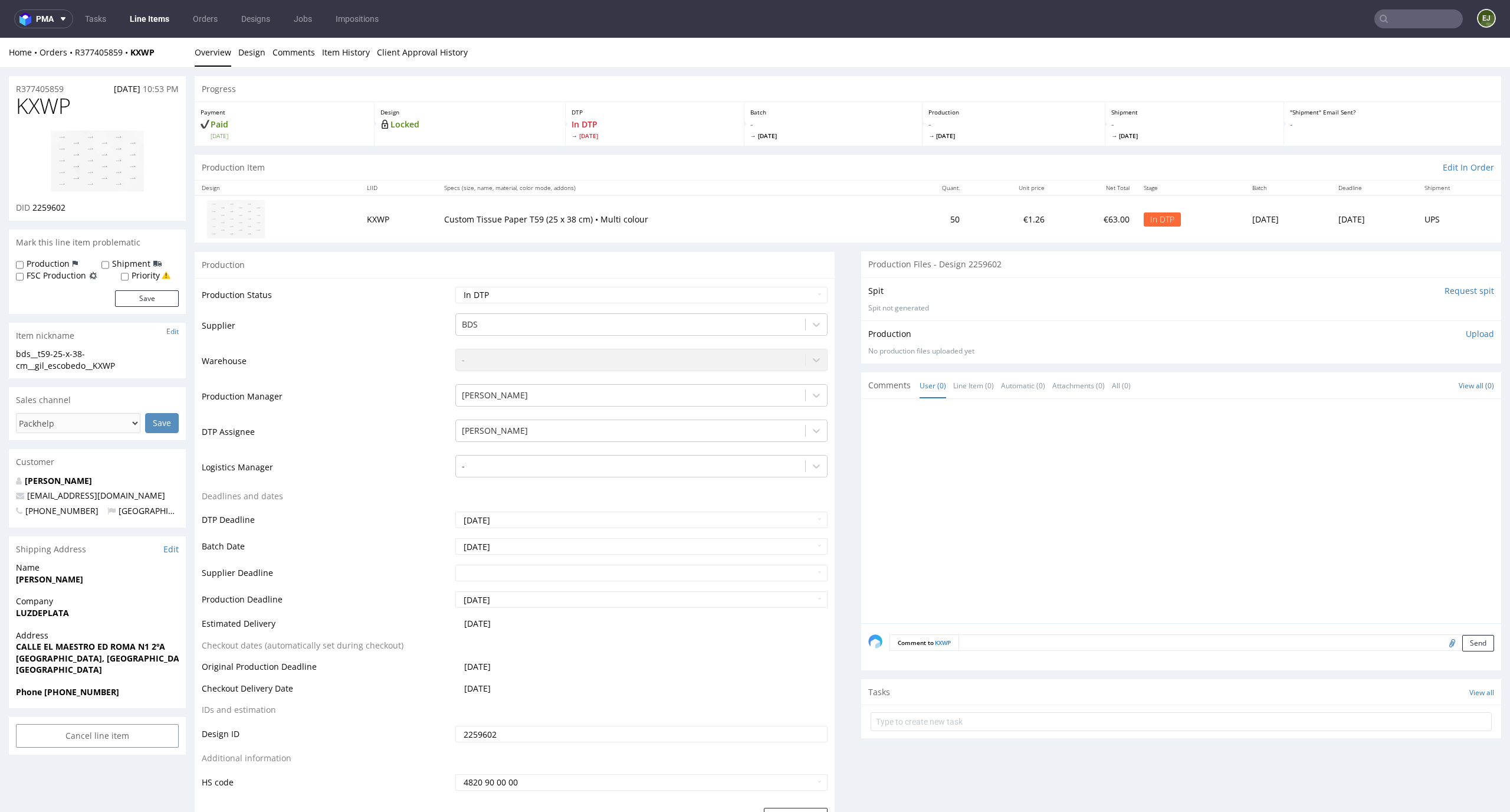
click at [102, 166] on img at bounding box center [97, 161] width 94 height 62
drag, startPoint x: 53, startPoint y: 350, endPoint x: 0, endPoint y: 350, distance: 53.0
copy div "bds__t59"
click at [253, 55] on link "Design" at bounding box center [251, 52] width 27 height 29
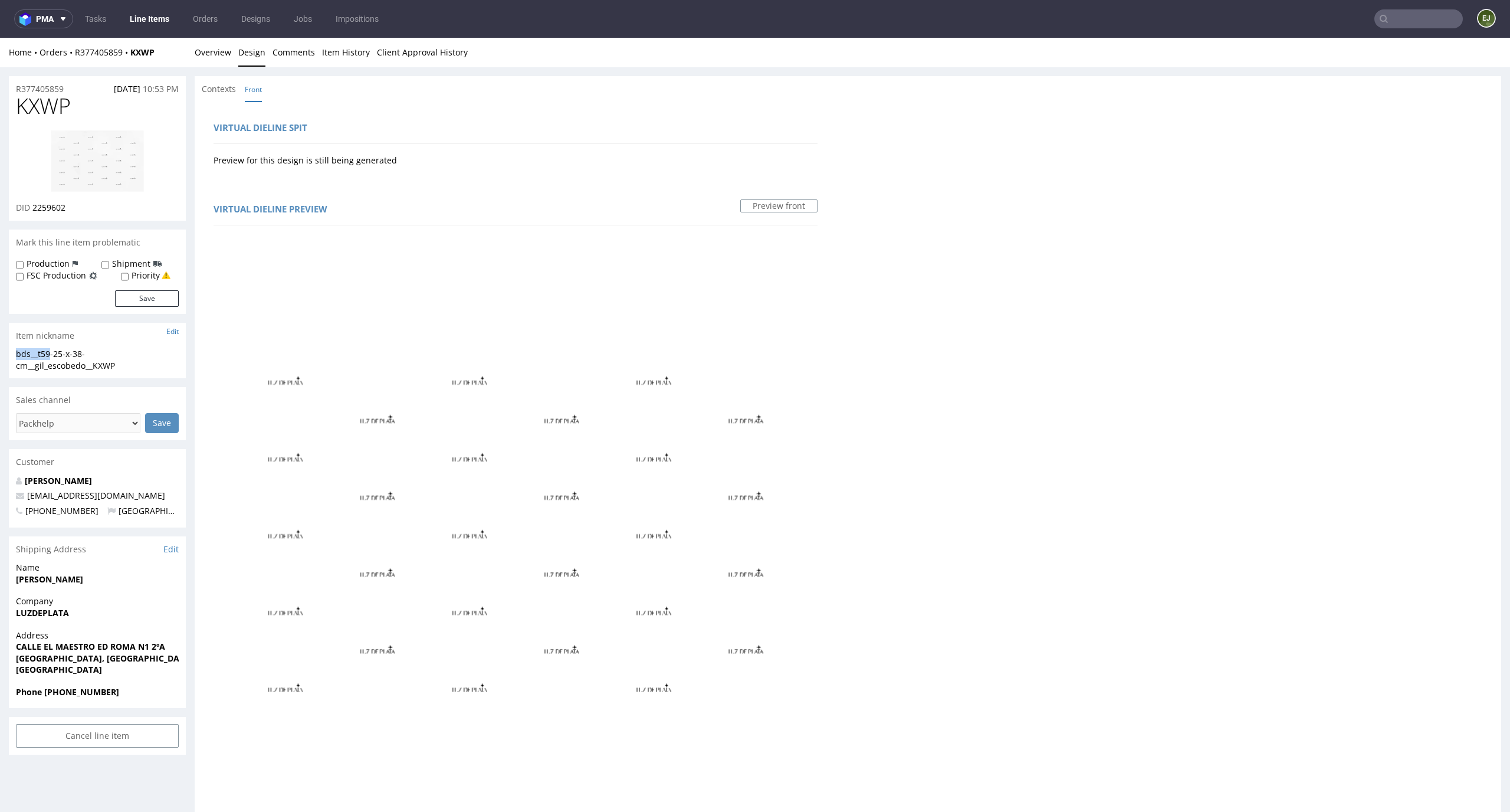
scroll to position [485, 0]
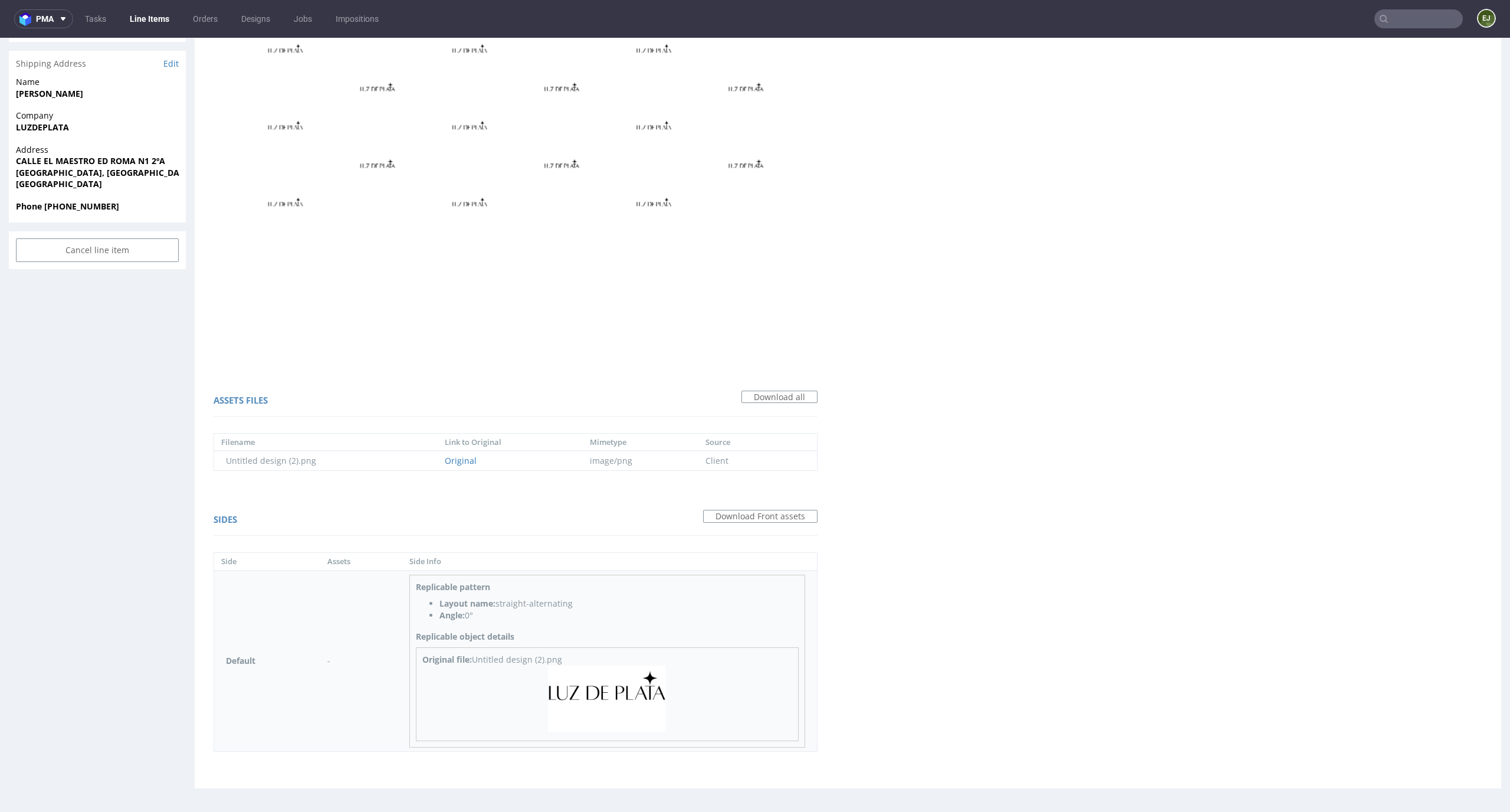
click at [638, 690] on img at bounding box center [607, 699] width 118 height 67
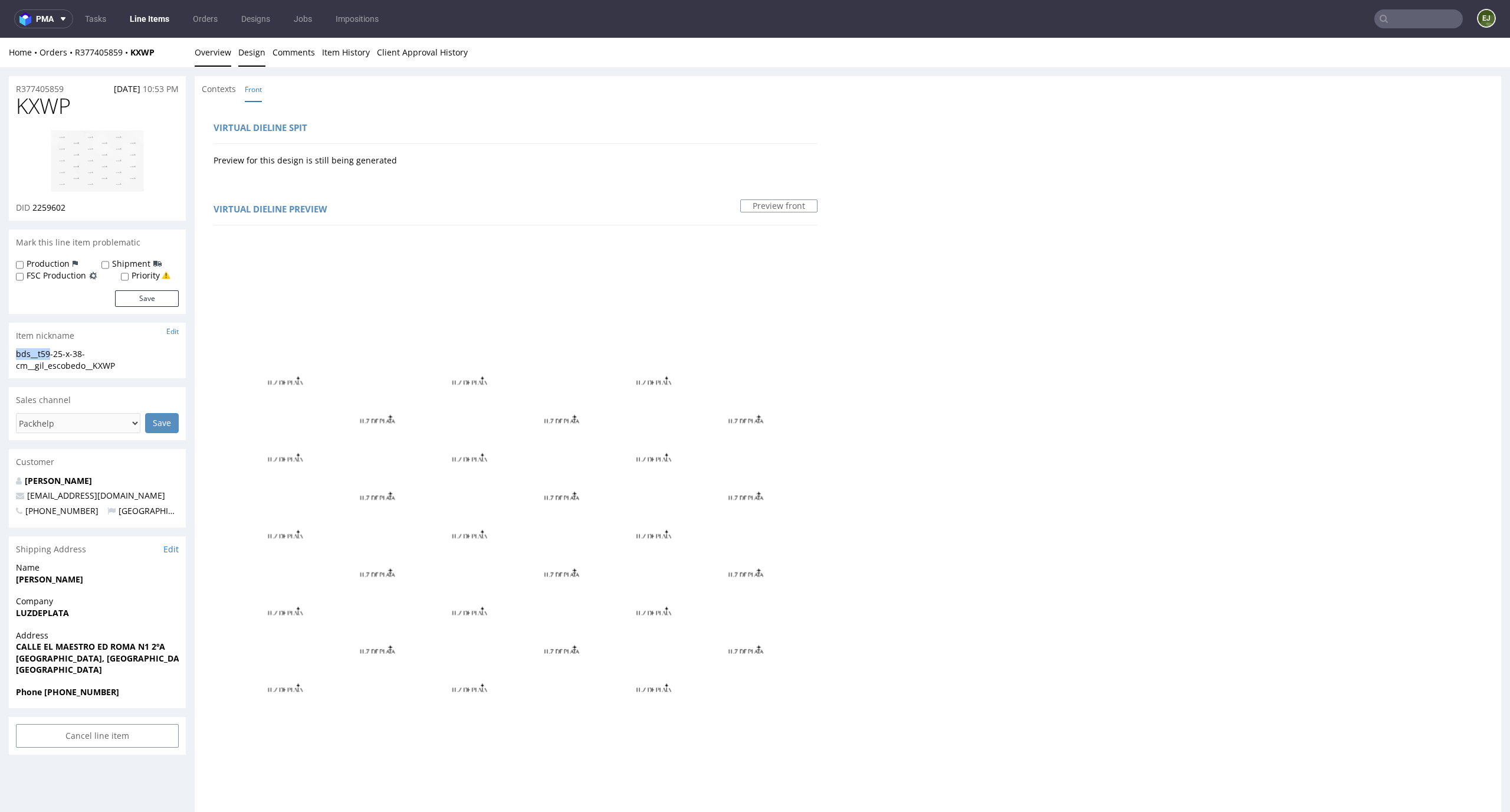
click at [222, 62] on link "Overview" at bounding box center [213, 52] width 37 height 29
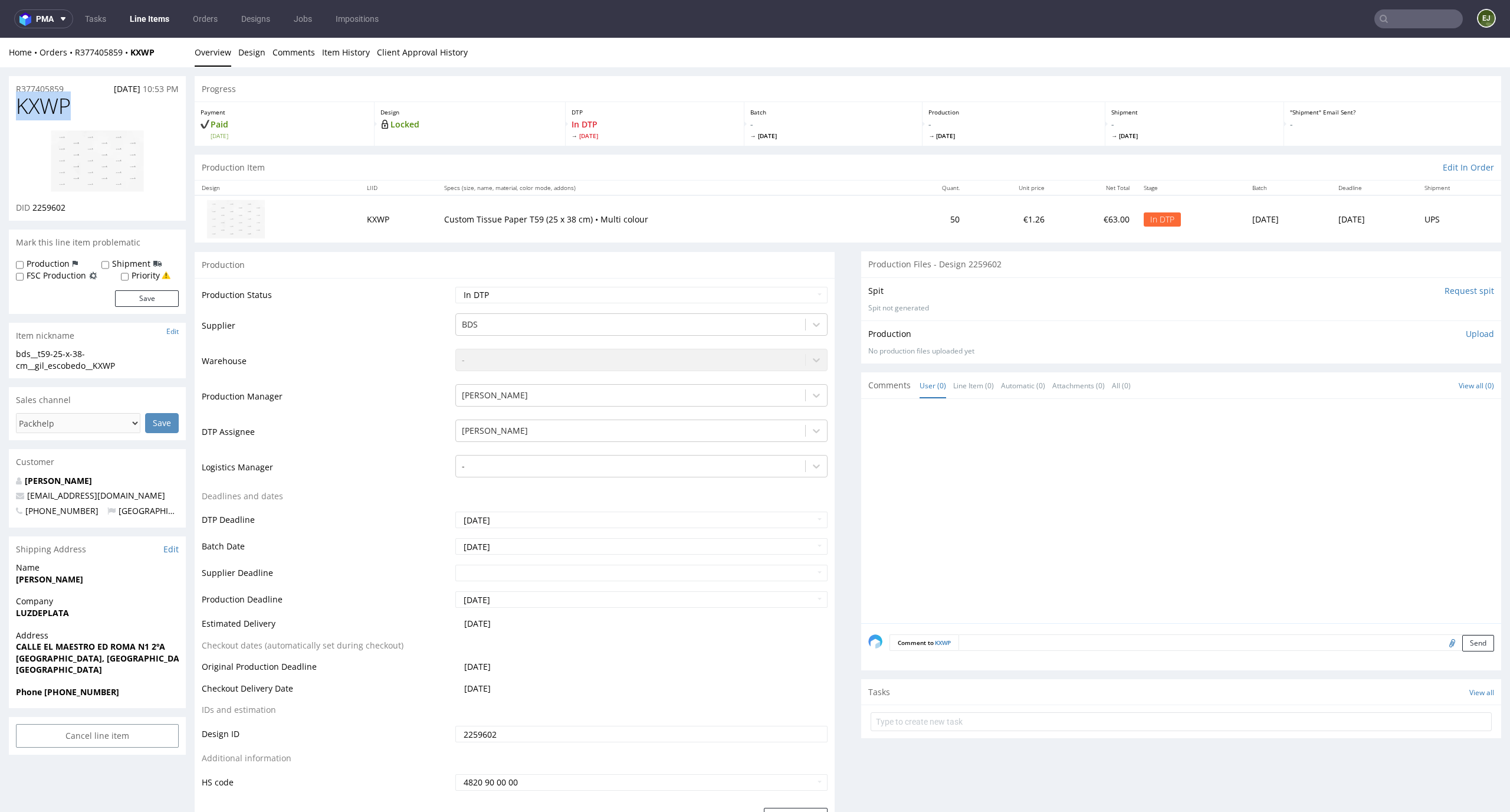
drag, startPoint x: 79, startPoint y: 101, endPoint x: 3, endPoint y: 101, distance: 76.0
copy span "KXWP"
drag, startPoint x: 73, startPoint y: 209, endPoint x: 32, endPoint y: 208, distance: 41.0
click at [32, 208] on div "DID 2259602" at bounding box center [97, 208] width 163 height 12
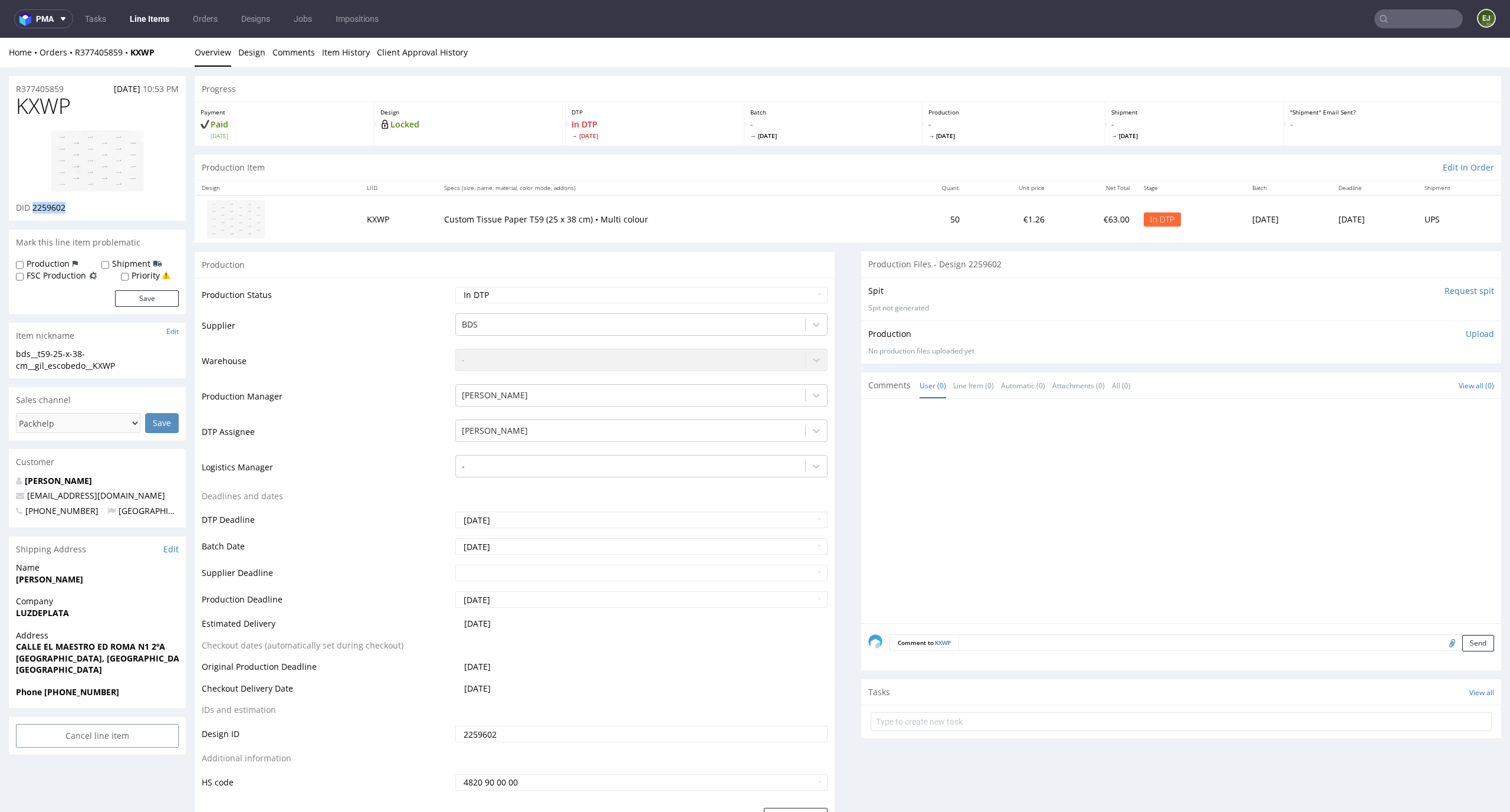
copy span "2259602"
drag, startPoint x: 126, startPoint y: 367, endPoint x: 7, endPoint y: 351, distance: 120.1
copy div "bds__t59-25-x-38-cm__gil_escobedo__KXWP"
drag, startPoint x: 77, startPoint y: 208, endPoint x: 32, endPoint y: 207, distance: 45.0
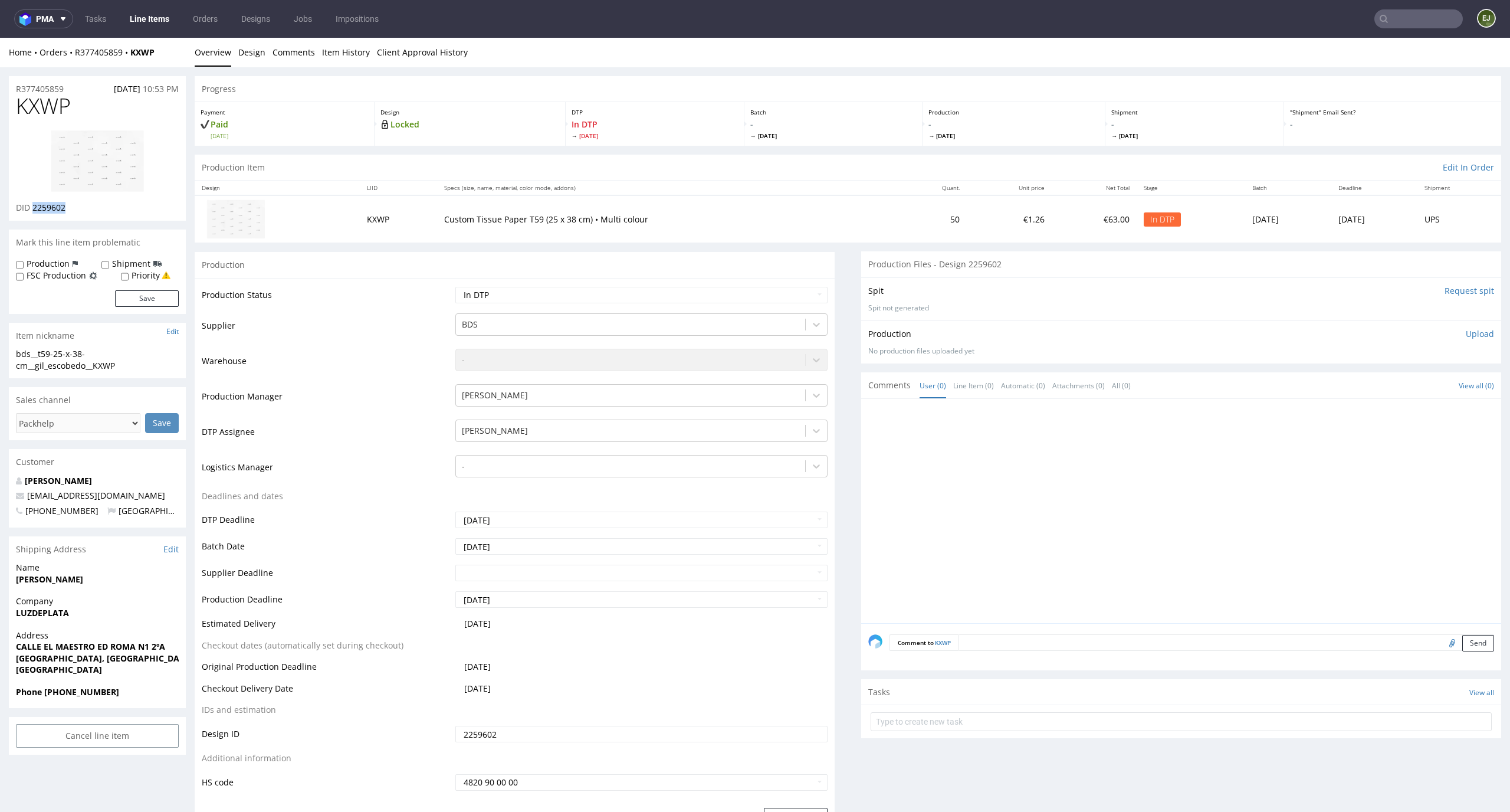
click at [32, 207] on div "DID 2259602" at bounding box center [97, 208] width 163 height 12
copy span "2259602"
drag, startPoint x: 68, startPoint y: 89, endPoint x: 3, endPoint y: 89, distance: 65.0
copy p "R377405859"
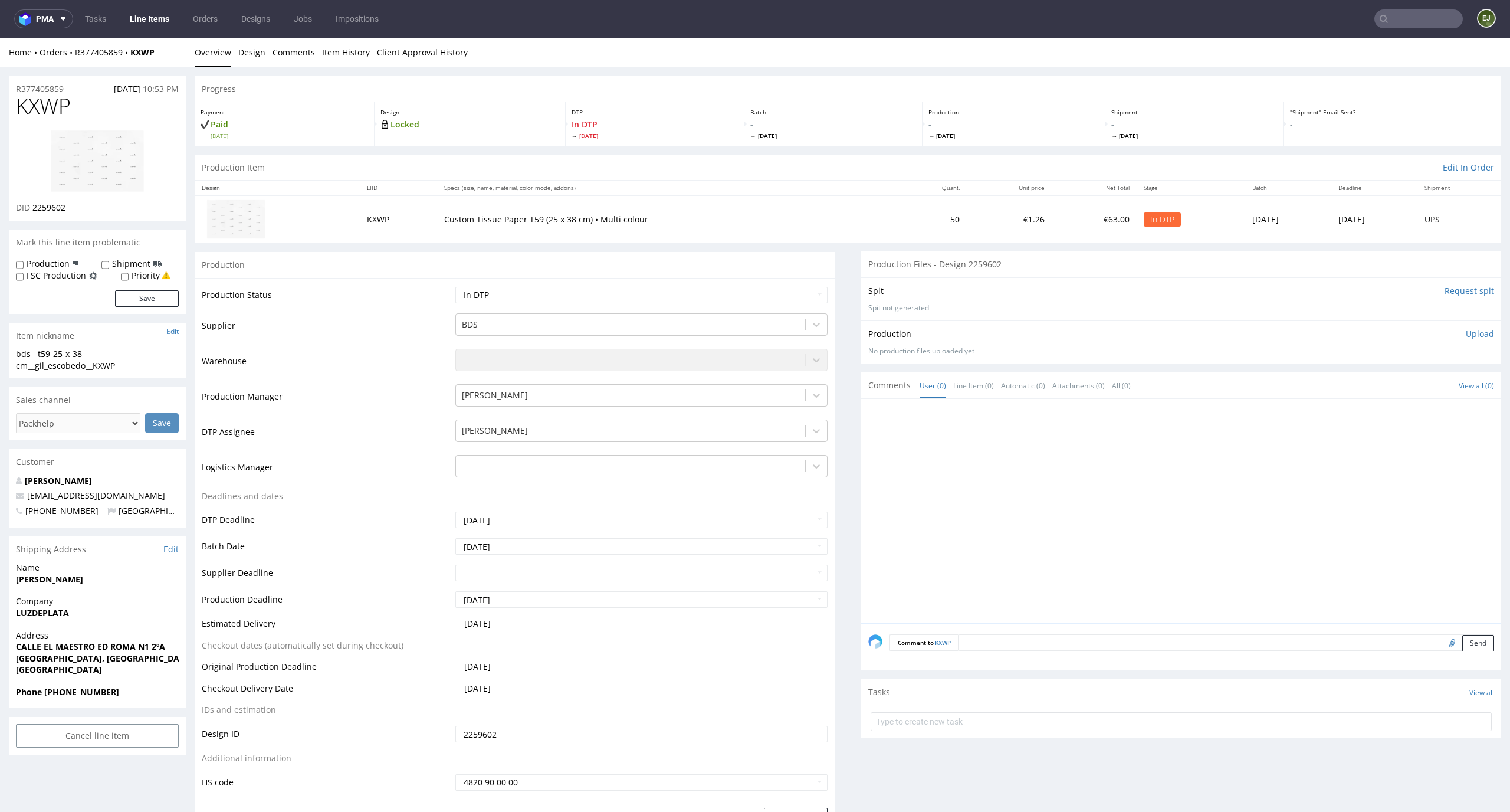
click at [1477, 334] on div "Production Upload No production files uploaded yet Description (optional) Add f…" at bounding box center [1181, 342] width 640 height 43
click at [1466, 336] on p "Upload" at bounding box center [1480, 334] width 28 height 12
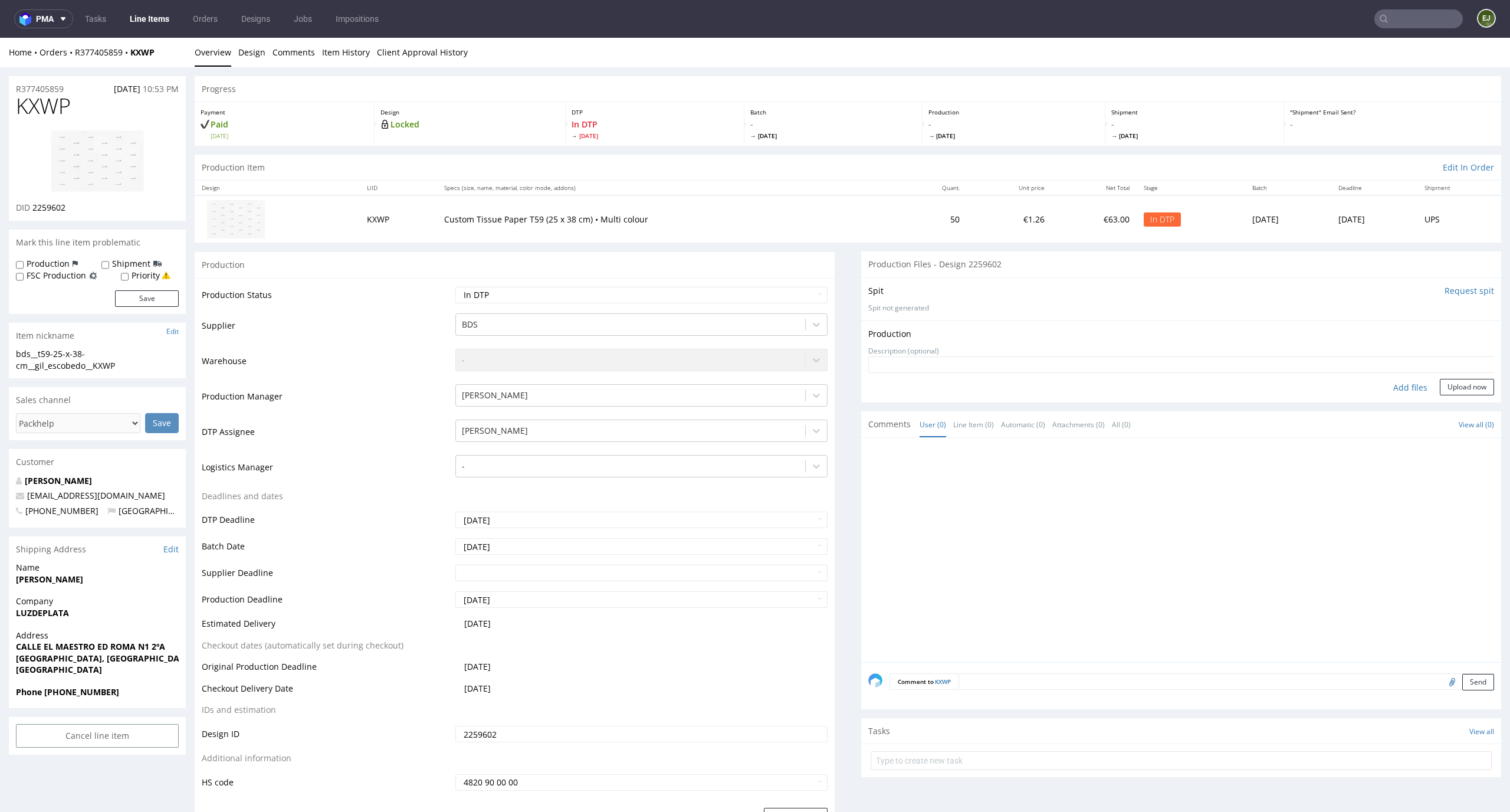
click at [1399, 386] on div "Add files" at bounding box center [1410, 387] width 59 height 18
type input "C:\fakepath\bds__t59-25-x-38-cm__gil_escobedo__KXWP__d2259602__oR377405859.pdf"
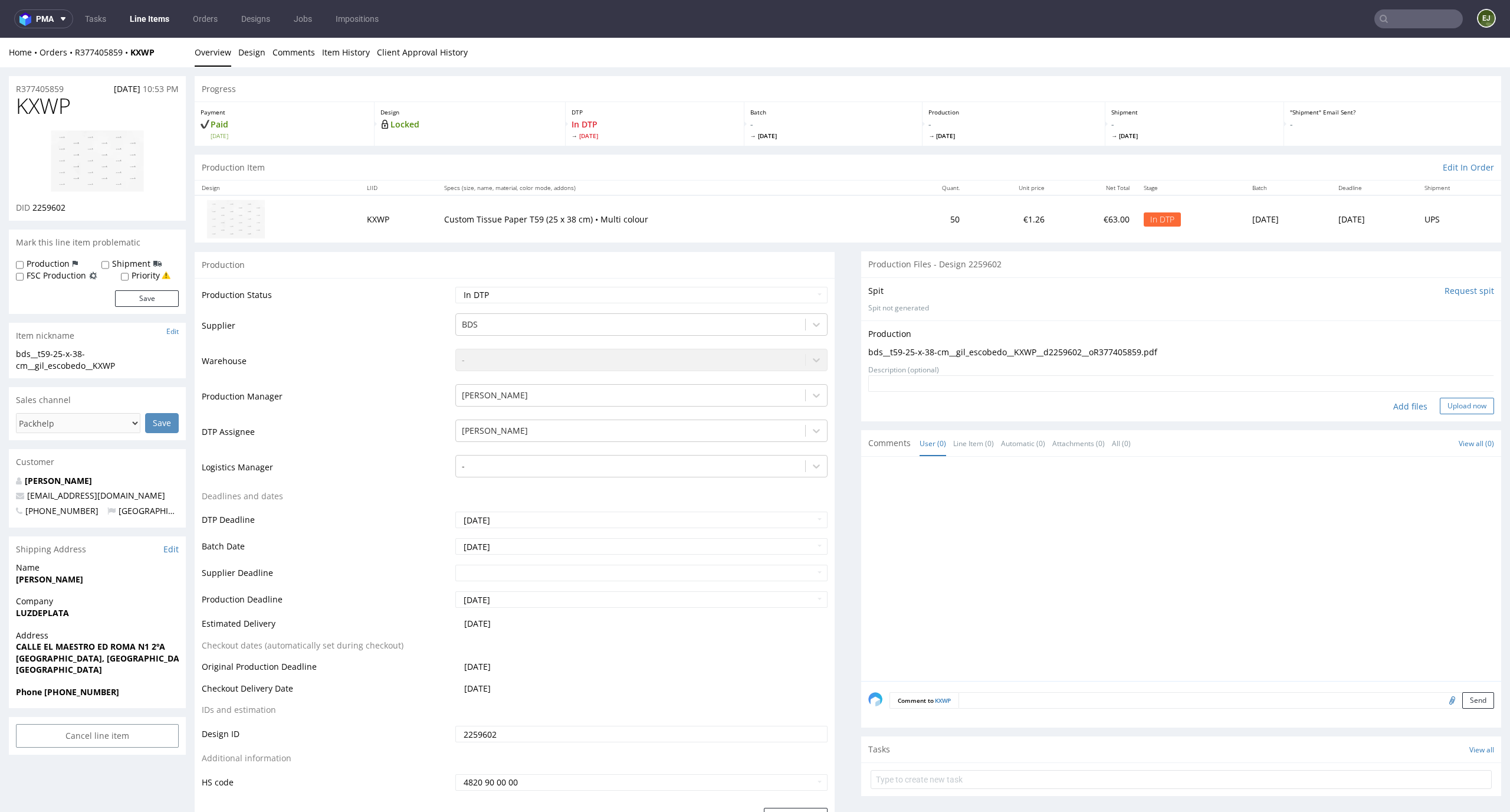
click at [1442, 408] on button "Upload now" at bounding box center [1467, 405] width 54 height 16
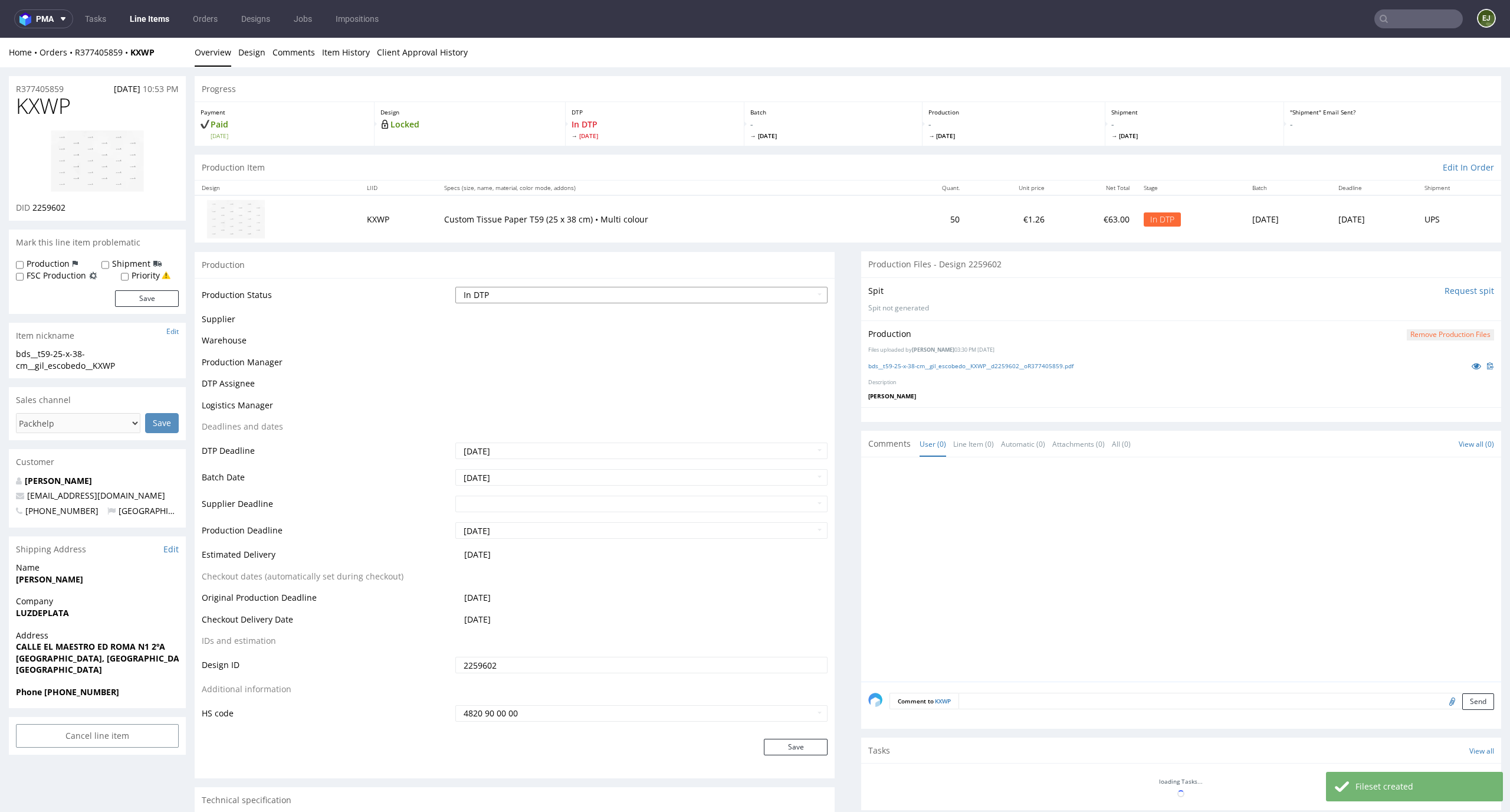
click at [755, 298] on select "Waiting for Artwork Waiting for Diecut Waiting for Mockup Waiting for DTP Waiti…" at bounding box center [642, 294] width 373 height 16
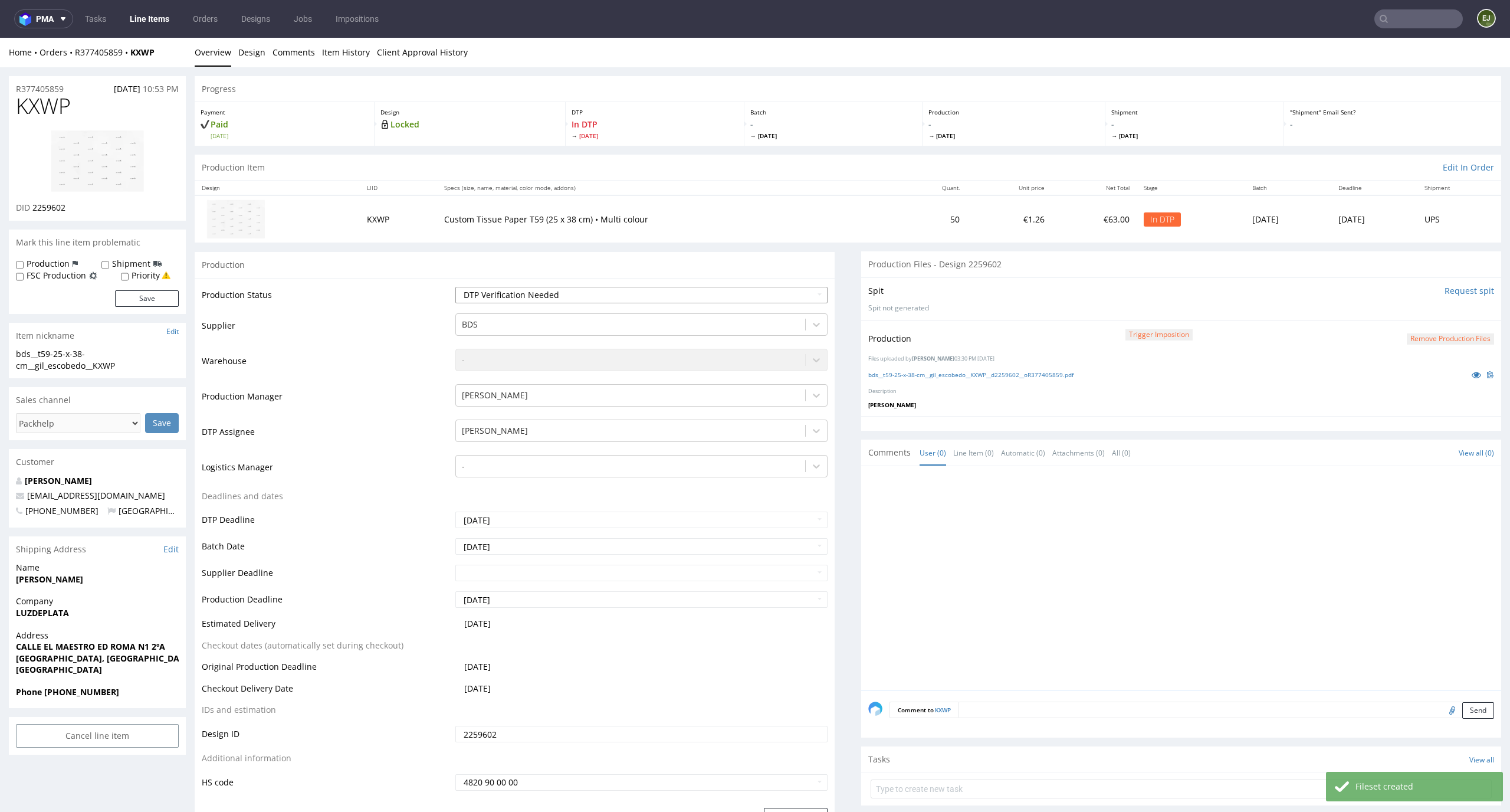
click at [455, 287] on select "Waiting for Artwork Waiting for Diecut Waiting for Mockup Waiting for DTP Waiti…" at bounding box center [642, 294] width 373 height 16
click at [768, 294] on select "Waiting for Artwork Waiting for Diecut Waiting for Mockup Waiting for DTP Waiti…" at bounding box center [642, 294] width 373 height 16
select select "dtp_production_ready"
click at [455, 287] on select "Waiting for Artwork Waiting for Diecut Waiting for Mockup Waiting for DTP Waiti…" at bounding box center [642, 294] width 373 height 16
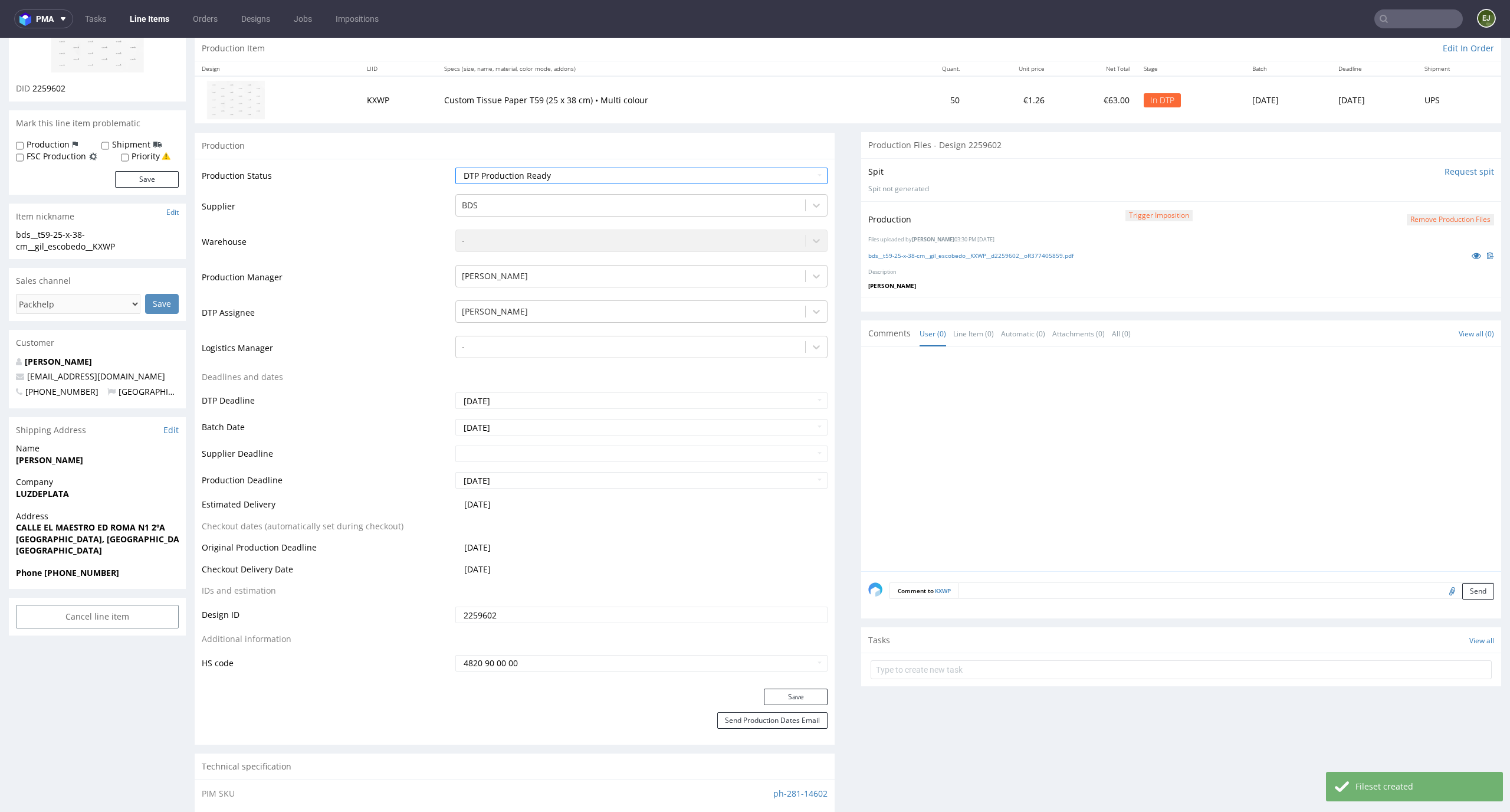
scroll to position [169, 0]
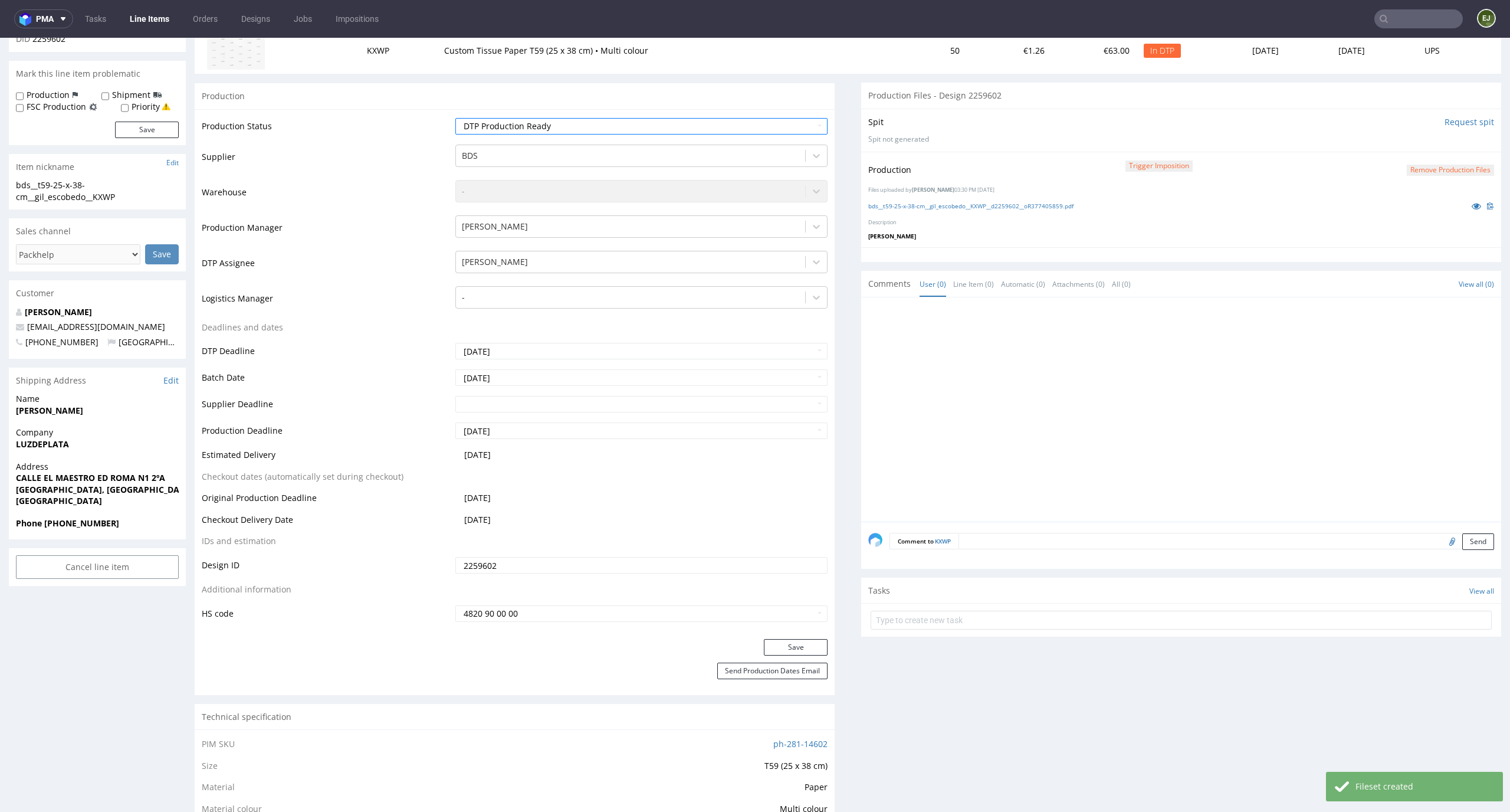
click at [795, 637] on div "Production Status Waiting for Artwork Waiting for Diecut Waiting for Mockup Wai…" at bounding box center [515, 374] width 640 height 530
click at [793, 646] on button "Save" at bounding box center [796, 647] width 64 height 16
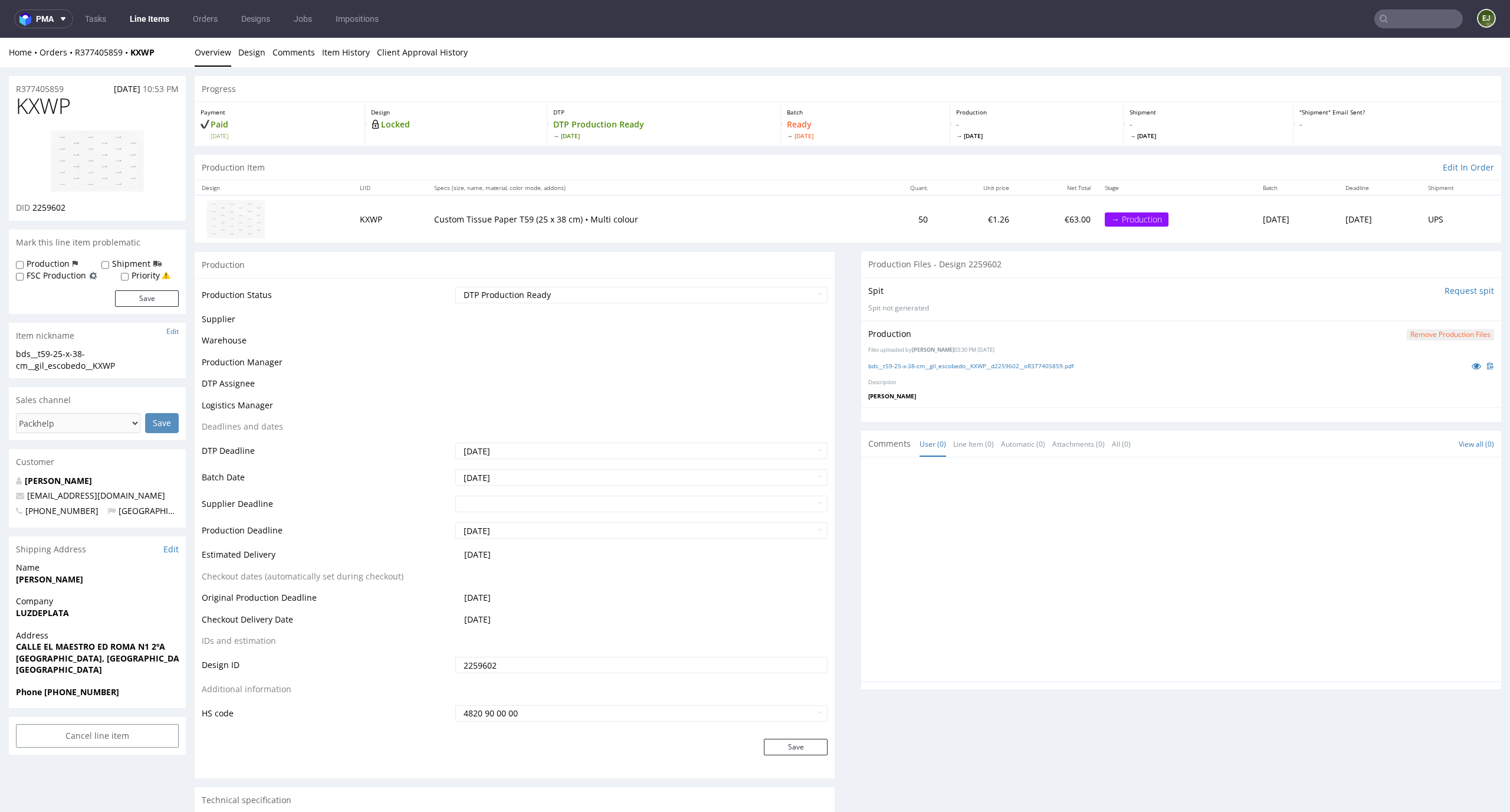
scroll to position [0, 0]
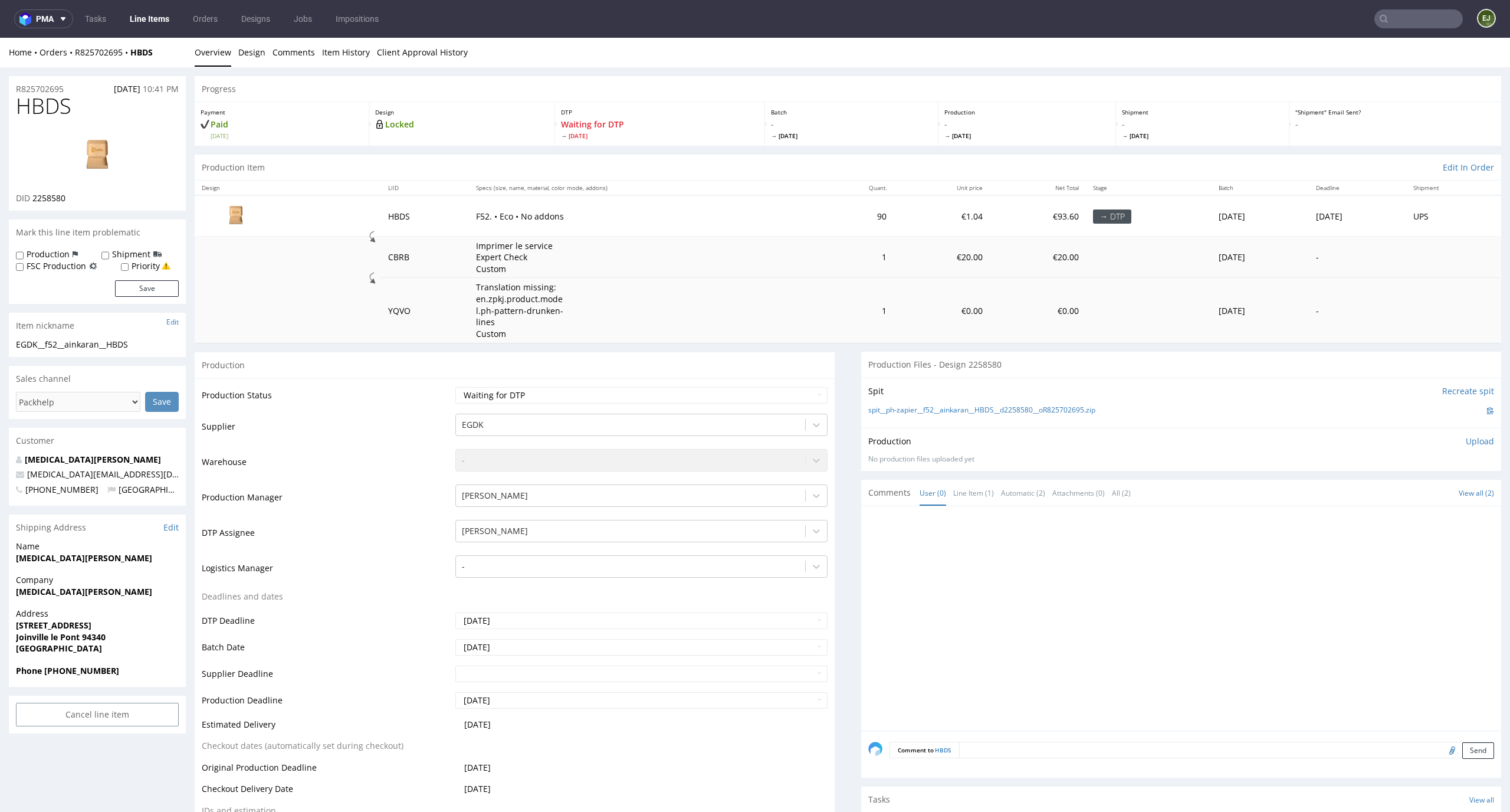
click at [712, 186] on th "Specs (size, name, material, color mode, addons)" at bounding box center [643, 188] width 349 height 14
click at [677, 396] on select "Waiting for Artwork Waiting for Diecut Waiting for Mockup Waiting for DTP Waiti…" at bounding box center [642, 395] width 373 height 16
select select "dtp_in_process"
click at [455, 387] on select "Waiting for Artwork Waiting for Diecut Waiting for Mockup Waiting for DTP Waiti…" at bounding box center [642, 395] width 373 height 16
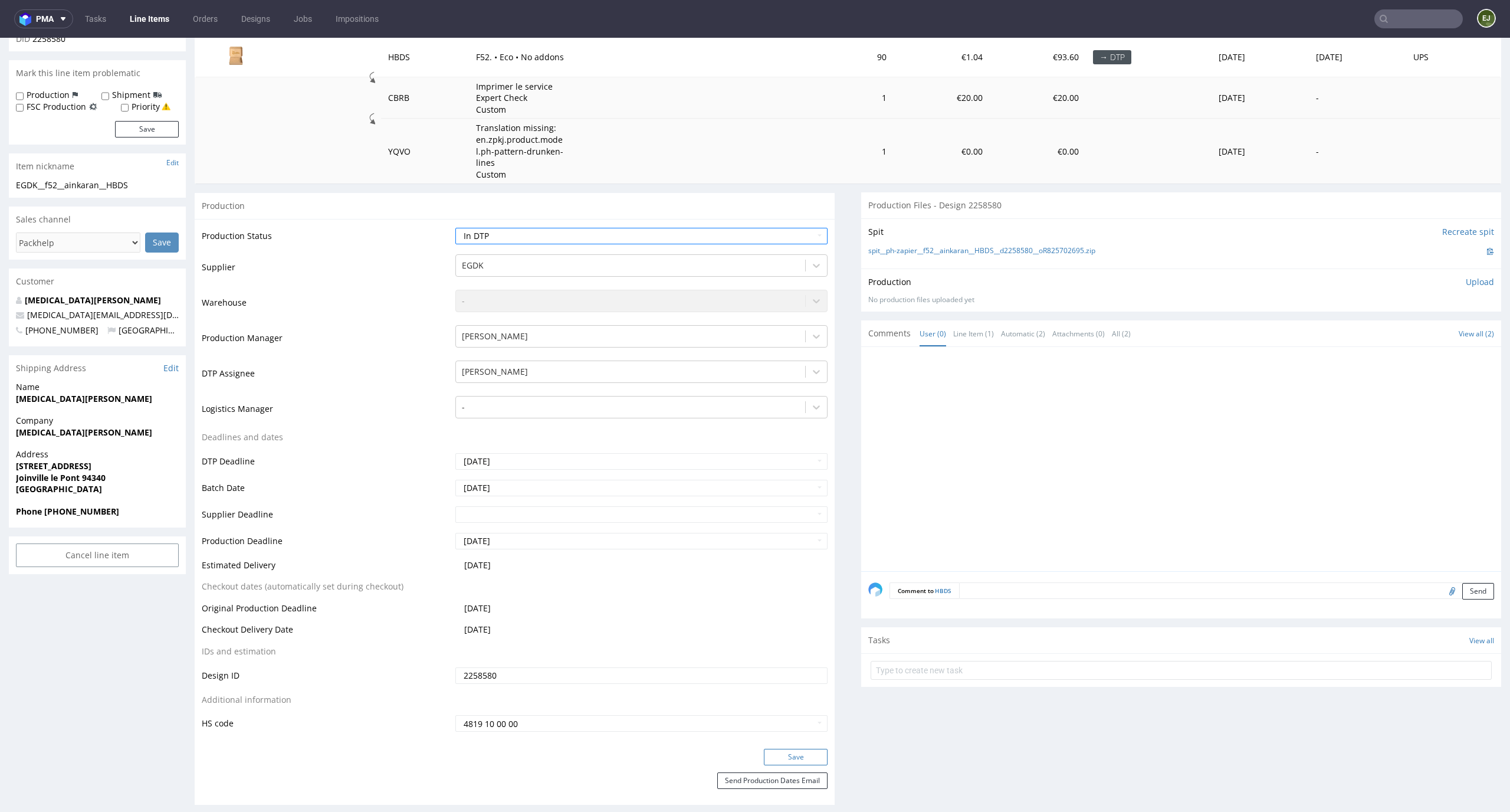
click at [812, 754] on button "Save" at bounding box center [796, 756] width 64 height 16
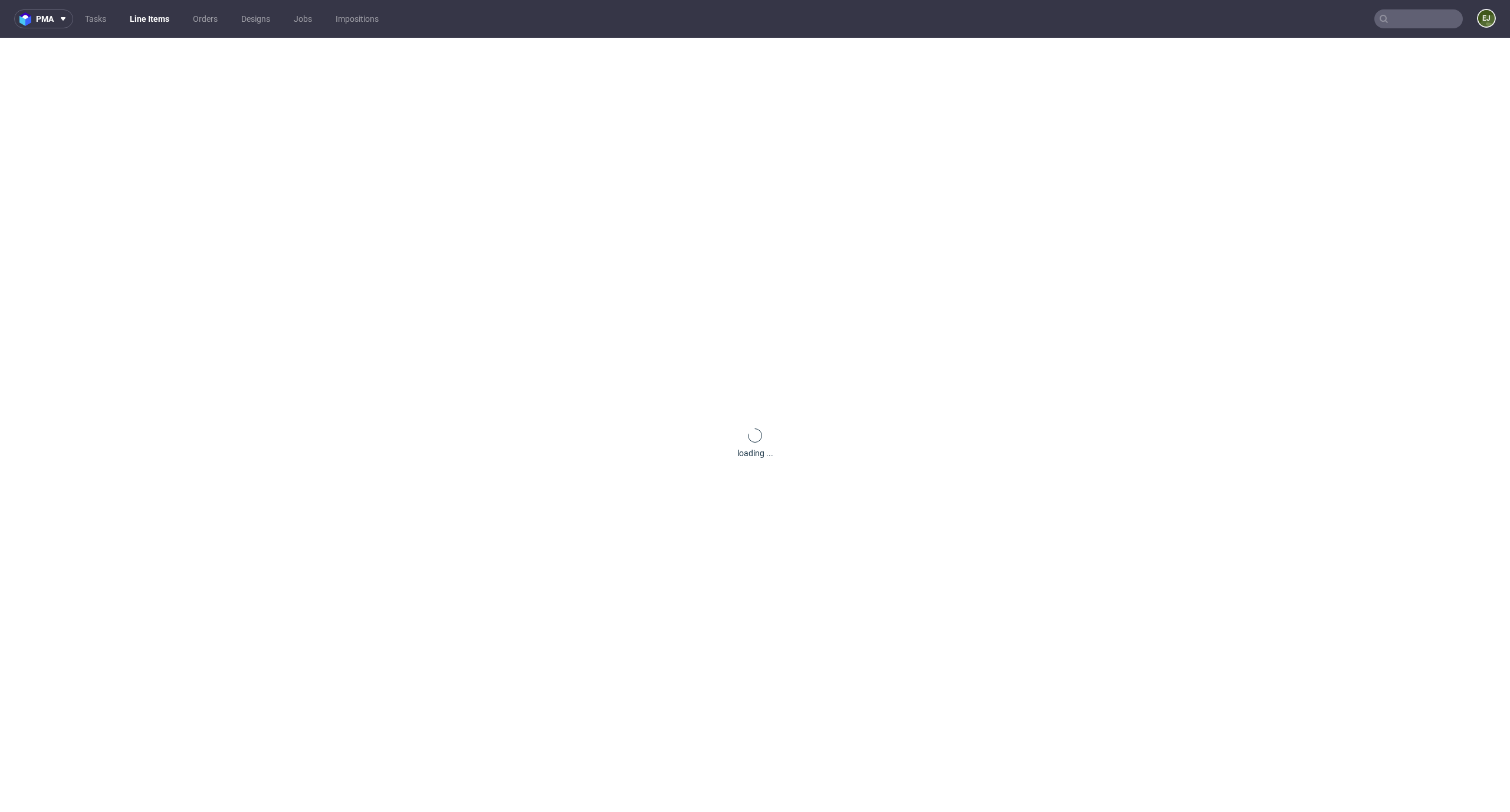
scroll to position [0, 0]
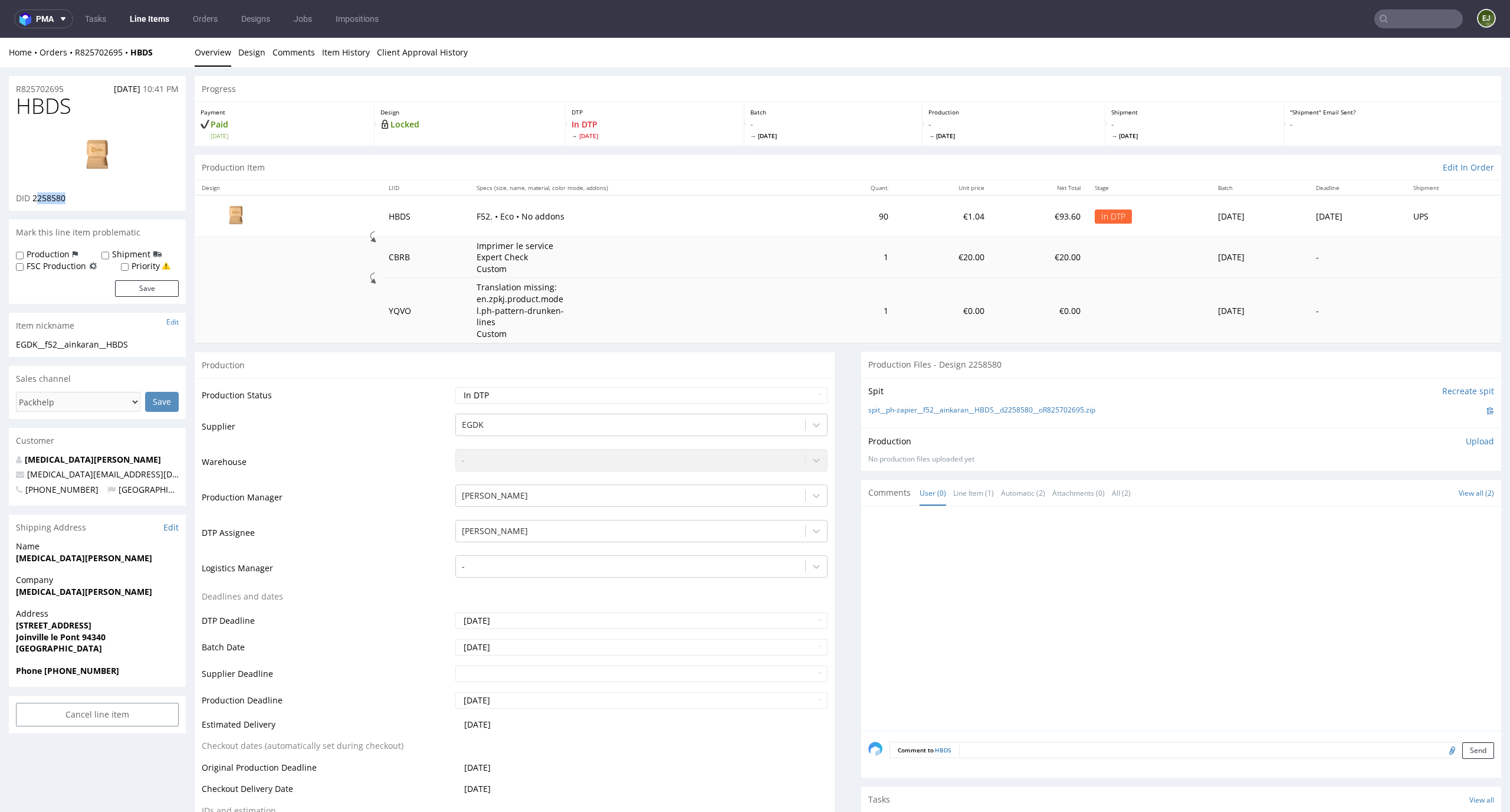
drag, startPoint x: 81, startPoint y: 197, endPoint x: 35, endPoint y: 197, distance: 46.0
click at [35, 197] on div "DID 2258580" at bounding box center [97, 198] width 163 height 12
click at [387, 167] on div "Production Item Edit In Order" at bounding box center [848, 168] width 1307 height 26
click at [994, 409] on link "spit__ph-zapier__f52__ainkaran__HBDS__d2258580__oR825702695.zip" at bounding box center [982, 410] width 227 height 10
click at [317, 779] on td "Original Production Deadline" at bounding box center [327, 771] width 251 height 22
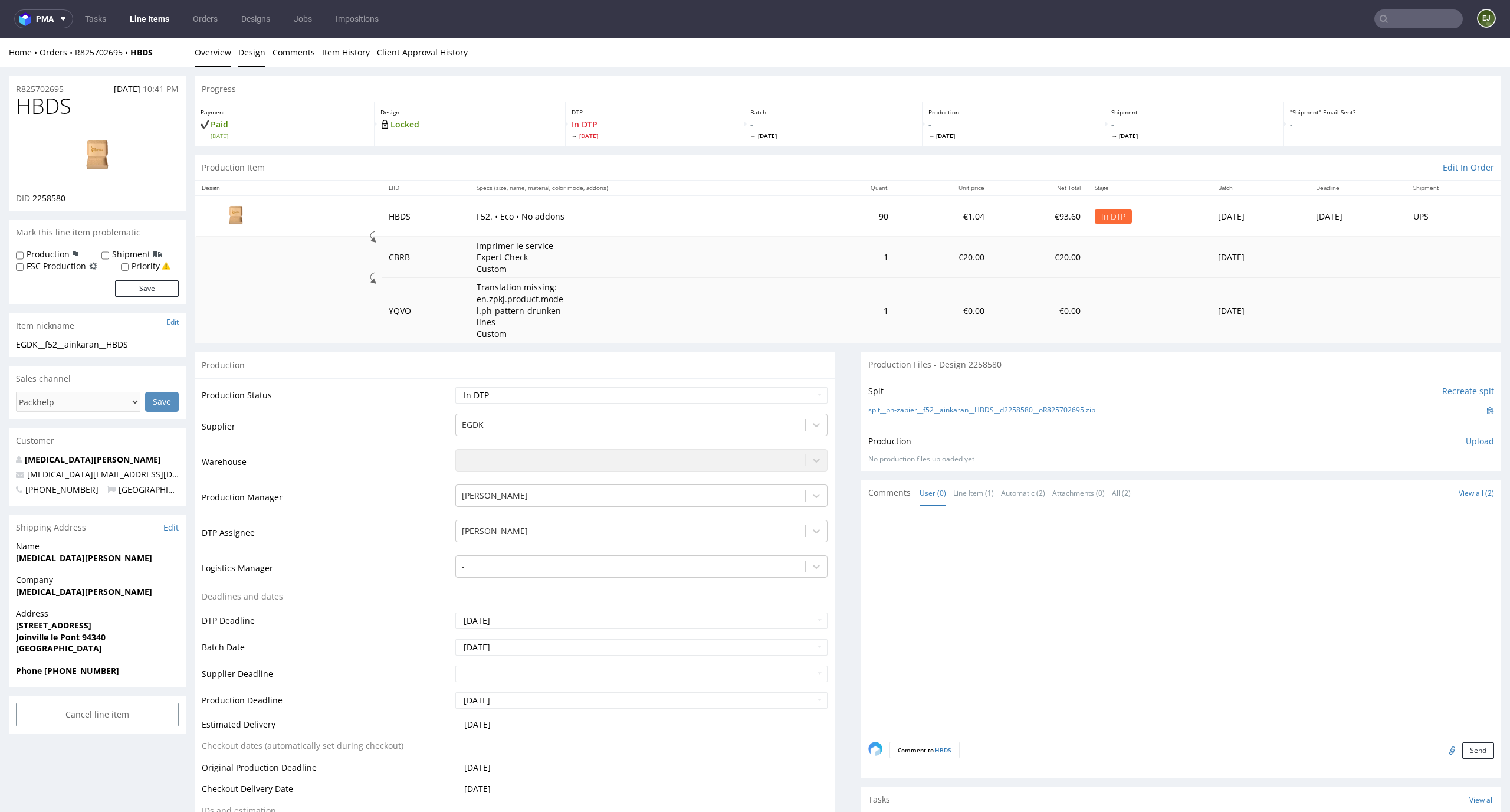
click at [257, 51] on link "Design" at bounding box center [251, 52] width 27 height 29
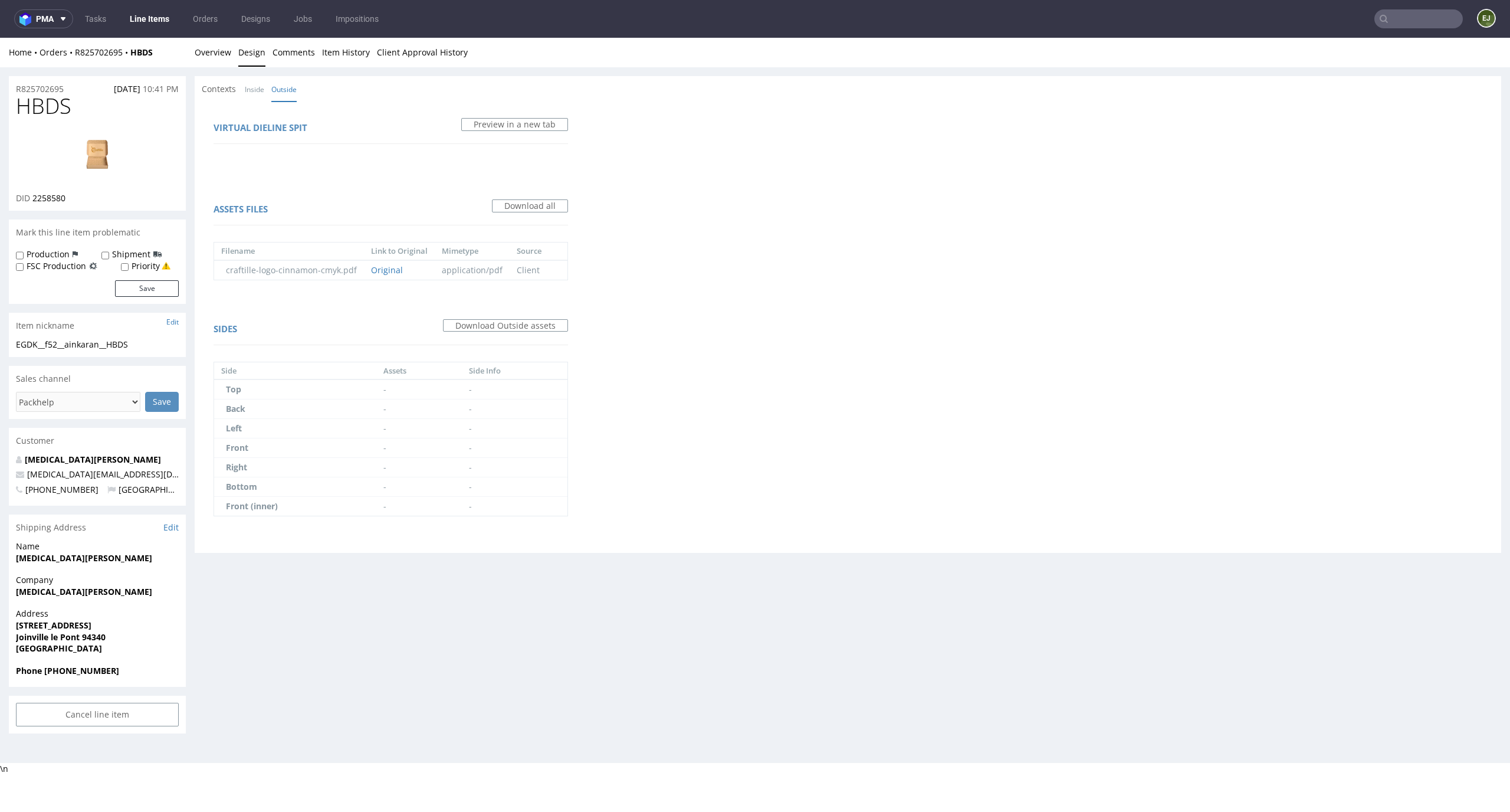
scroll to position [3, 0]
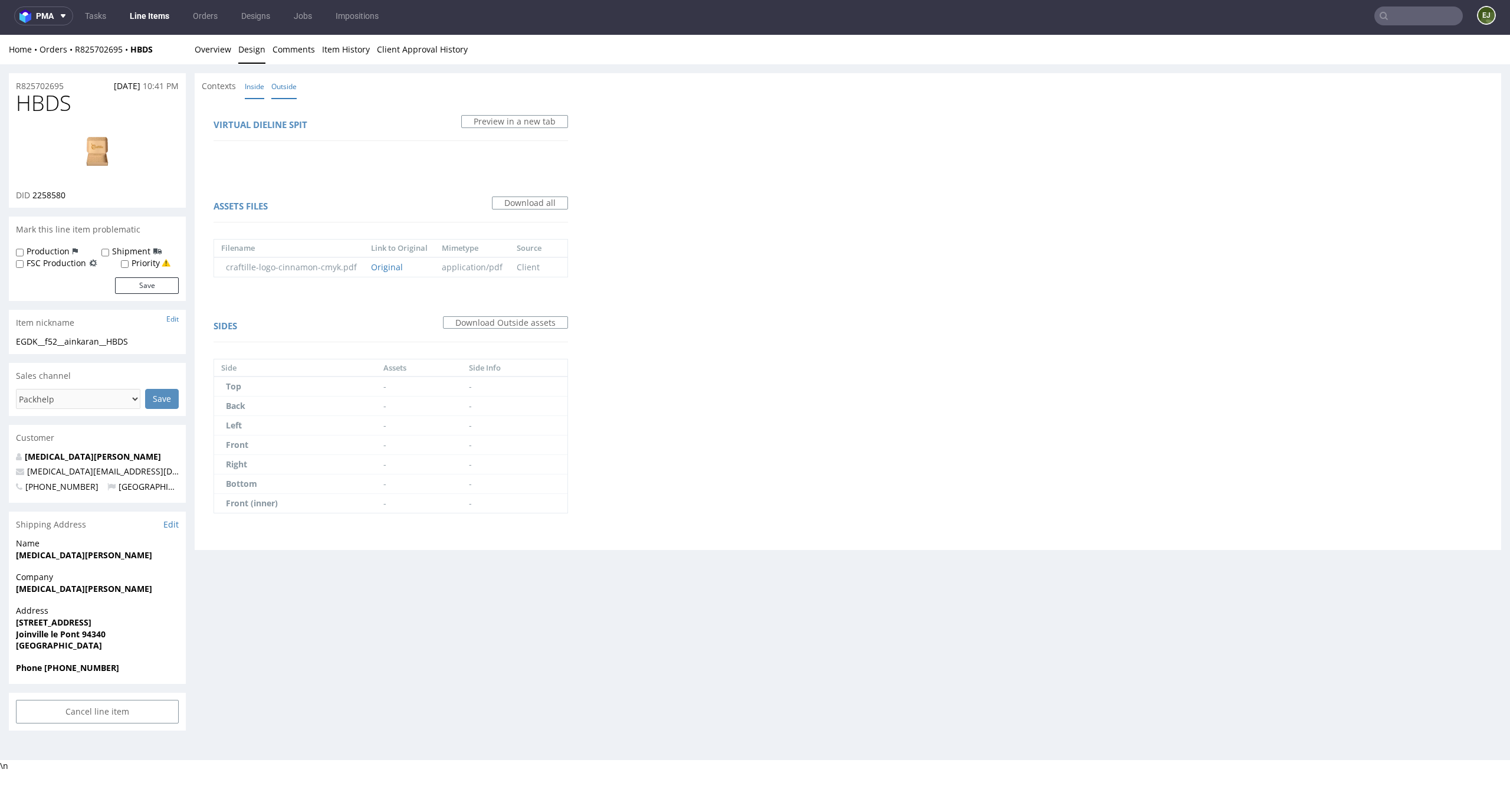
click at [255, 92] on link "Inside" at bounding box center [255, 86] width 20 height 26
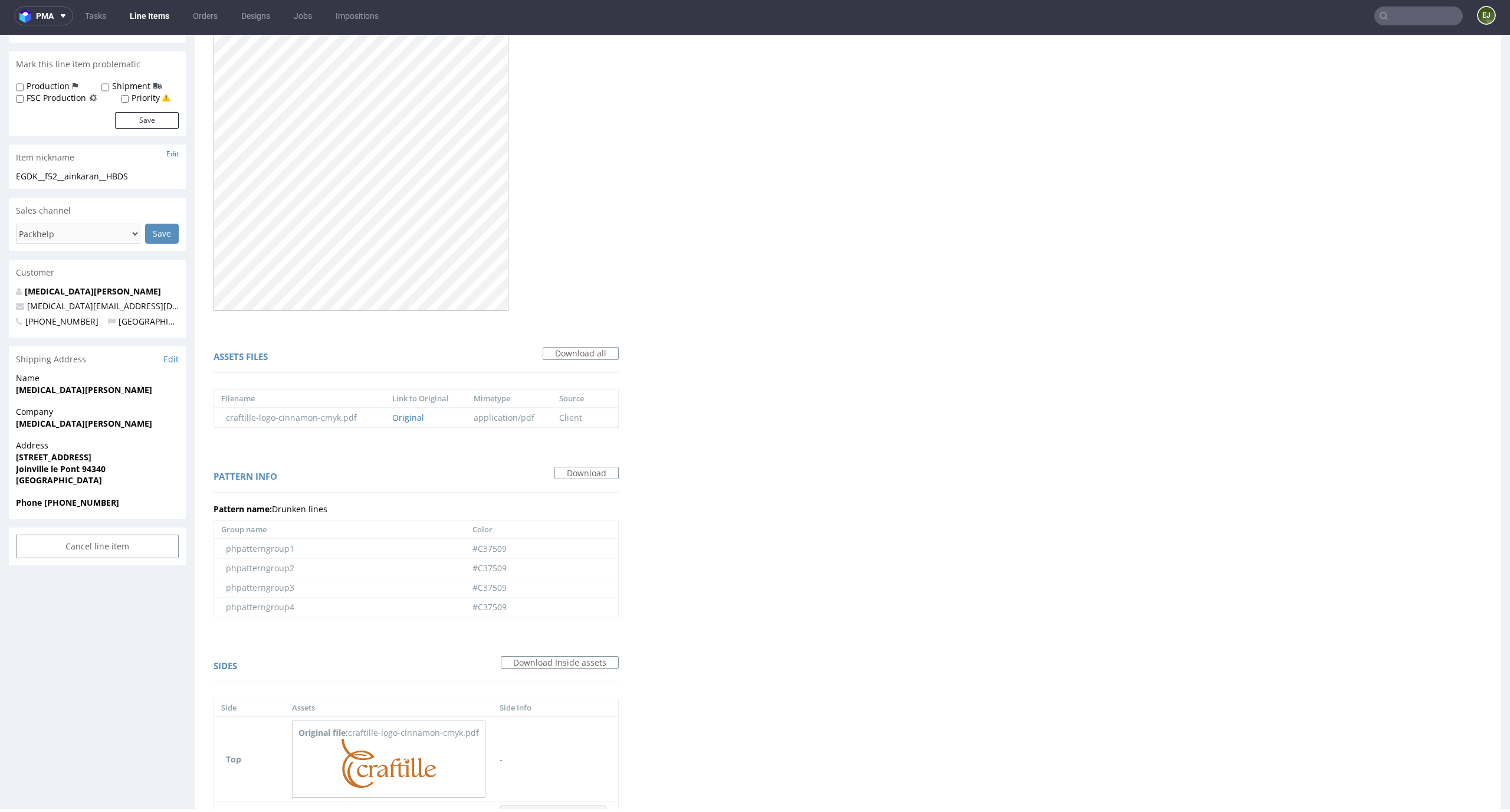
scroll to position [412, 0]
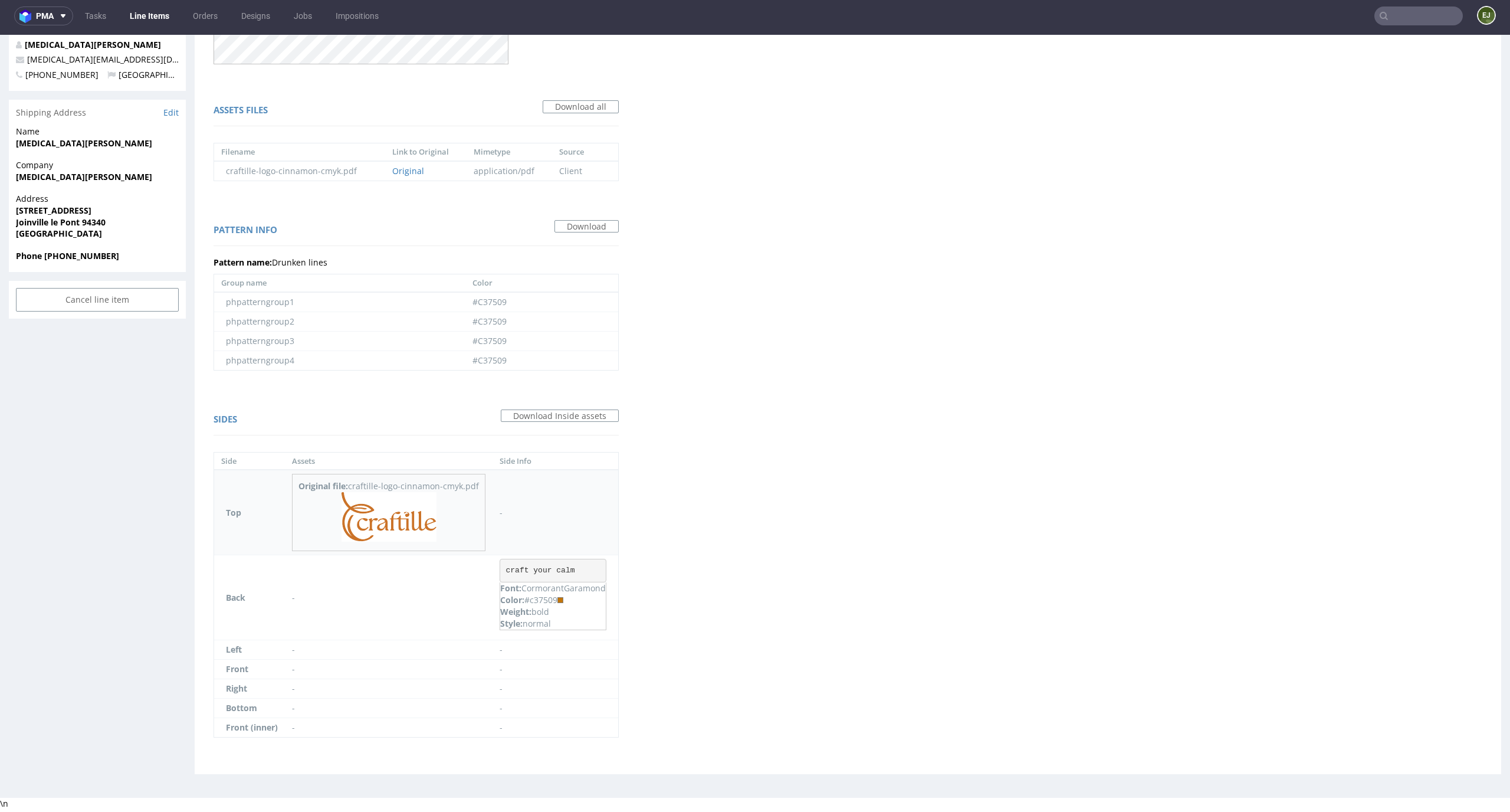
click at [398, 523] on img at bounding box center [389, 517] width 95 height 50
drag, startPoint x: 579, startPoint y: 568, endPoint x: 502, endPoint y: 570, distance: 77.0
click at [502, 569] on pre "craft your calm" at bounding box center [553, 571] width 107 height 24
copy pre "craft your calm"
click at [828, 354] on div "Virtual dieline spit Preview in a new tab Assets files Download all Filename Li…" at bounding box center [848, 230] width 1307 height 1087
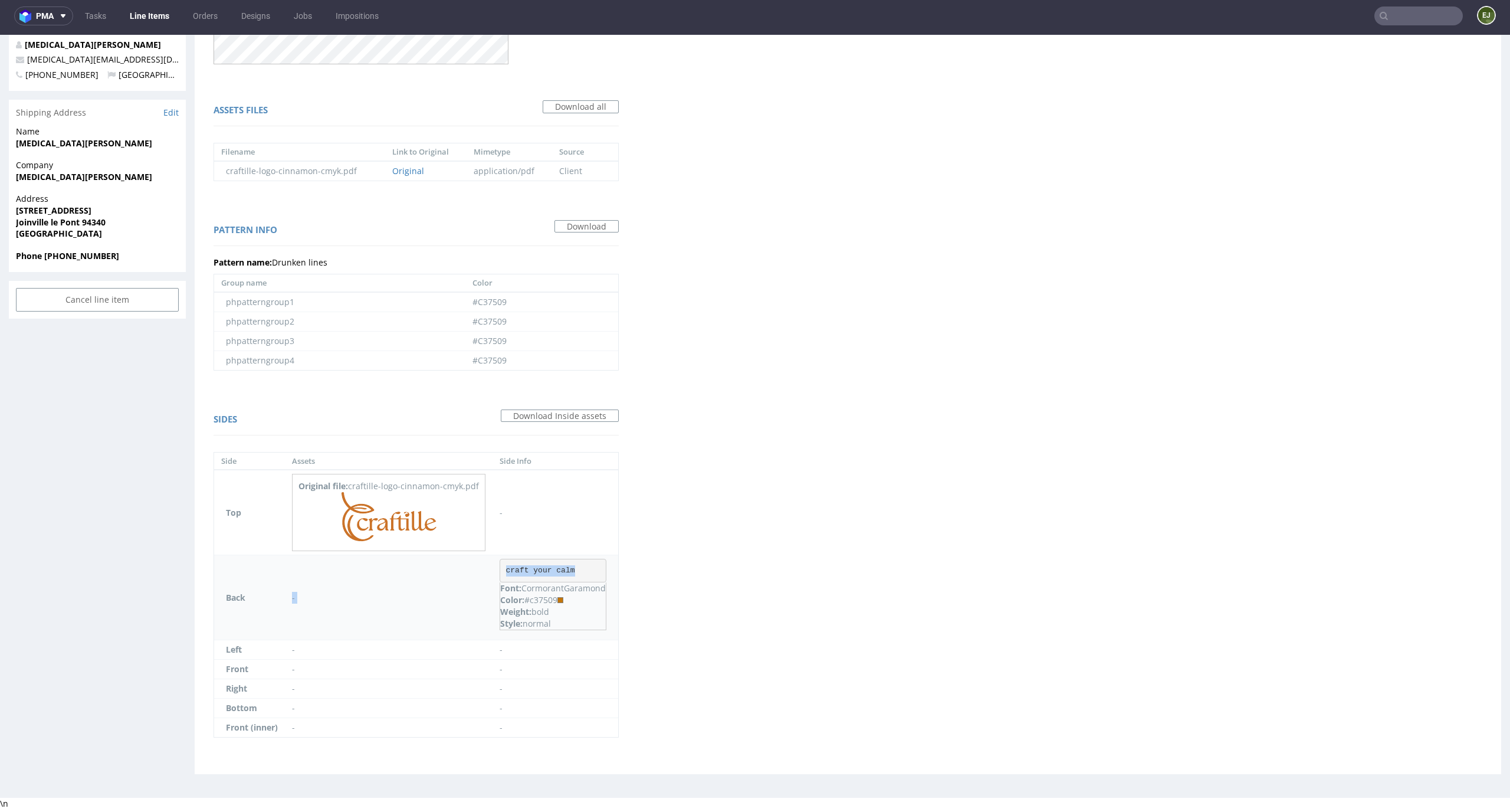
drag, startPoint x: 581, startPoint y: 574, endPoint x: 488, endPoint y: 574, distance: 93.0
click at [488, 574] on tr "Back - craft your calm Font: CormorantGaramond Color: #c37509 Weight: bold Styl…" at bounding box center [416, 598] width 404 height 85
copy tr "- craft your calm"
click at [780, 535] on div "Virtual dieline spit Preview in a new tab Assets files Download all Filename Li…" at bounding box center [848, 230] width 1307 height 1087
drag, startPoint x: 586, startPoint y: 571, endPoint x: 504, endPoint y: 572, distance: 82.0
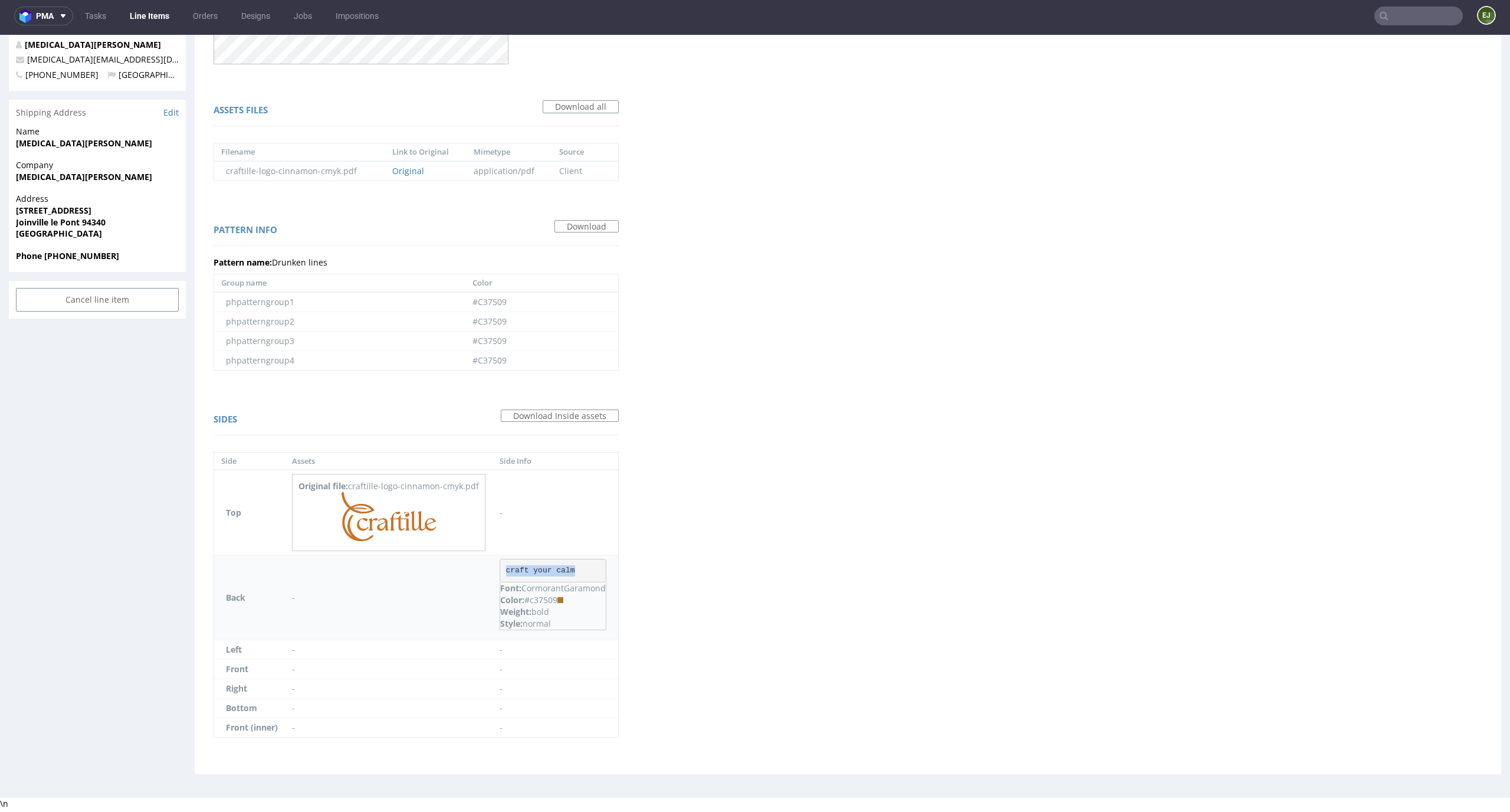
click at [504, 572] on pre "craft your calm" at bounding box center [553, 571] width 107 height 24
copy pre "craft your calm"
click at [816, 396] on div "Virtual dieline spit Preview in a new tab Assets files Download all Filename Li…" at bounding box center [848, 230] width 1307 height 1087
click at [879, 283] on div "Virtual dieline spit Preview in a new tab Assets files Download all Filename Li…" at bounding box center [848, 230] width 1307 height 1087
click at [403, 514] on img at bounding box center [389, 517] width 95 height 50
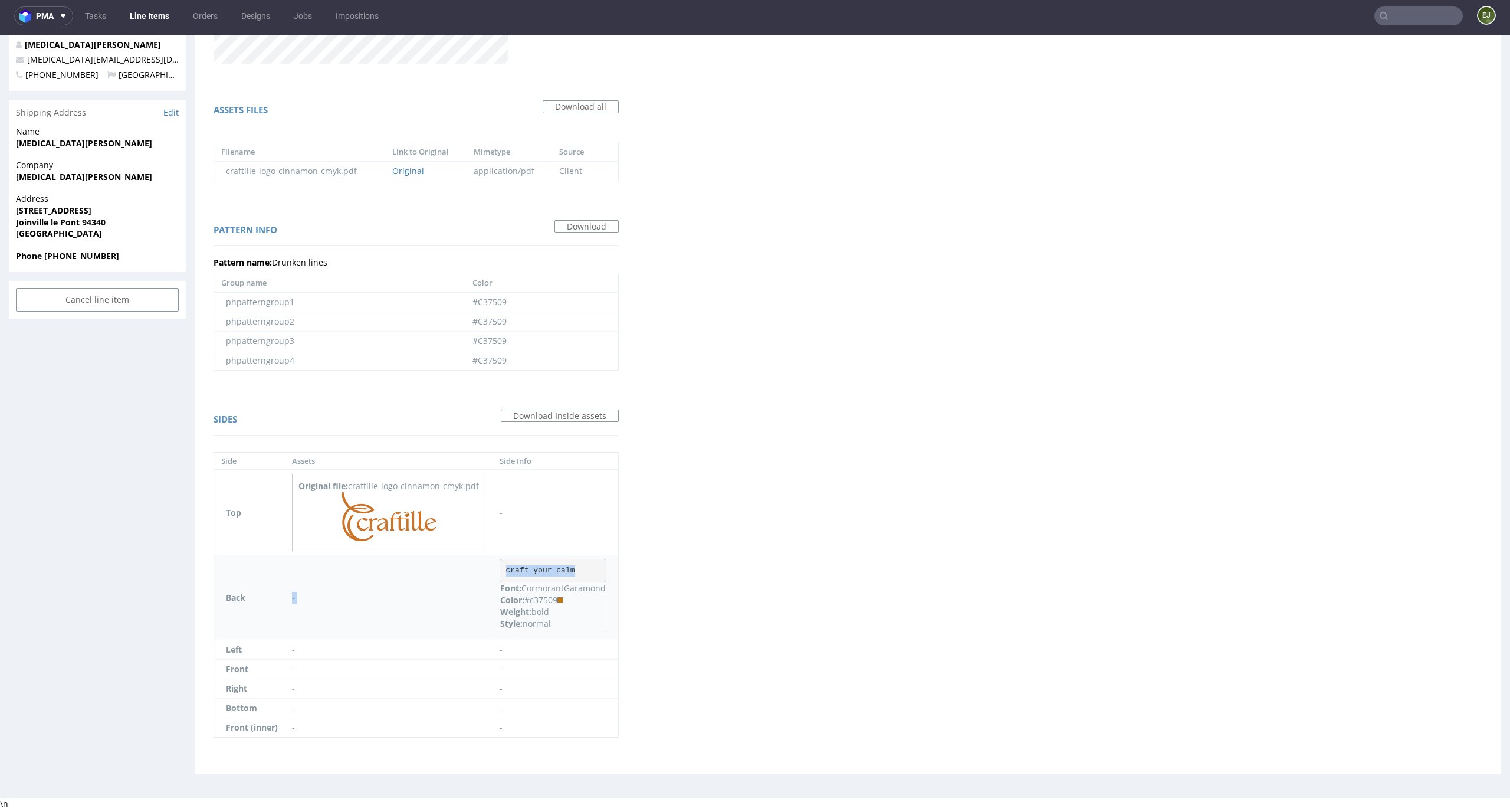
drag, startPoint x: 575, startPoint y: 567, endPoint x: 488, endPoint y: 567, distance: 87.0
click at [488, 567] on tr "Back - craft your calm Font: CormorantGaramond Color: #c37509 Weight: bold Styl…" at bounding box center [416, 598] width 404 height 85
copy tr "- craft your calm"
click at [756, 559] on div "Virtual dieline spit Preview in a new tab Assets files Download all Filename Li…" at bounding box center [848, 230] width 1307 height 1087
click at [1287, 143] on div "Virtual dieline spit Preview in a new tab Assets files Download all Filename Li…" at bounding box center [848, 230] width 1307 height 1087
